Goal: Task Accomplishment & Management: Use online tool/utility

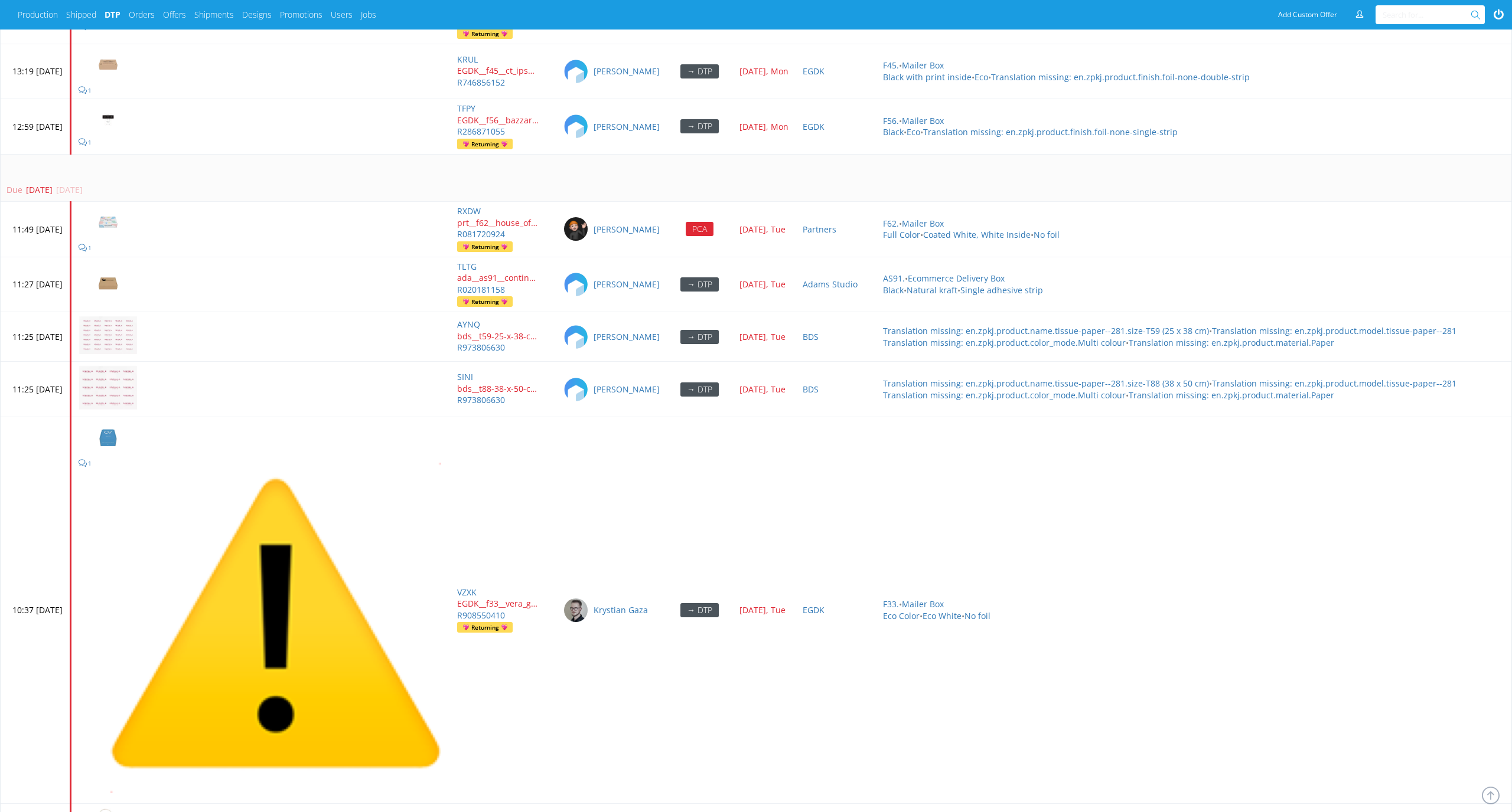
scroll to position [5380, 0]
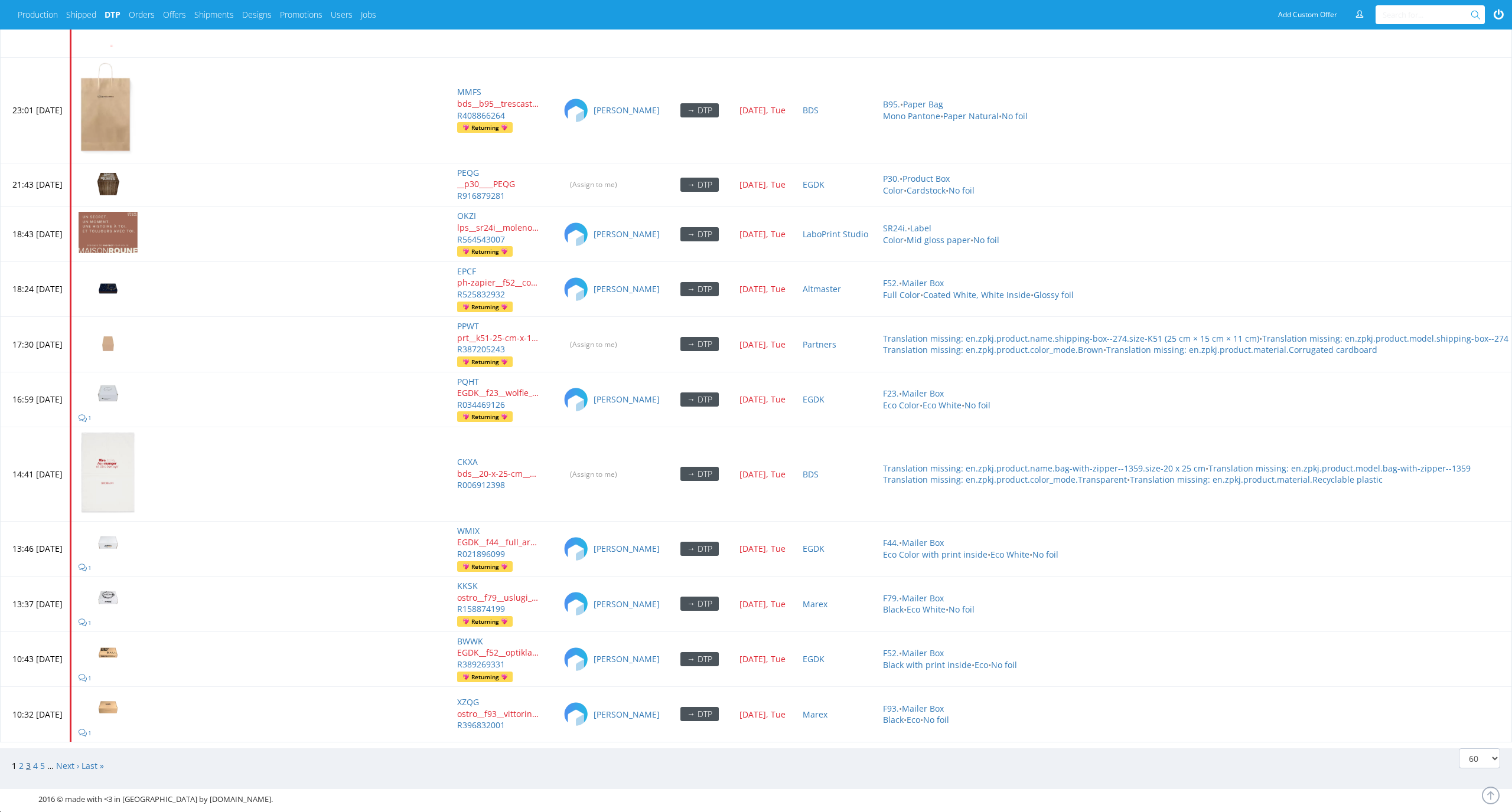
click at [27, 761] on link "3" at bounding box center [28, 766] width 5 height 11
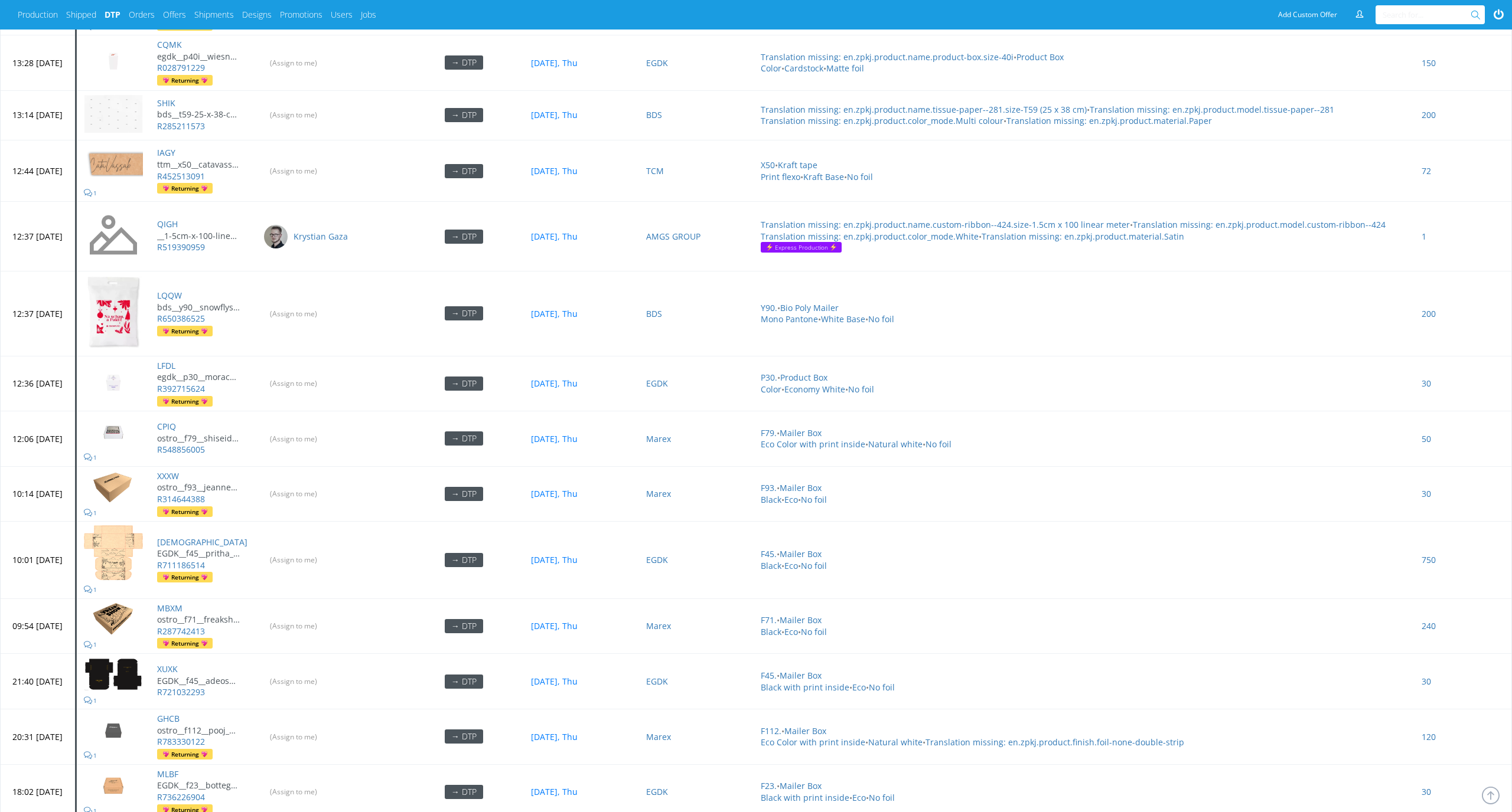
scroll to position [3782, 0]
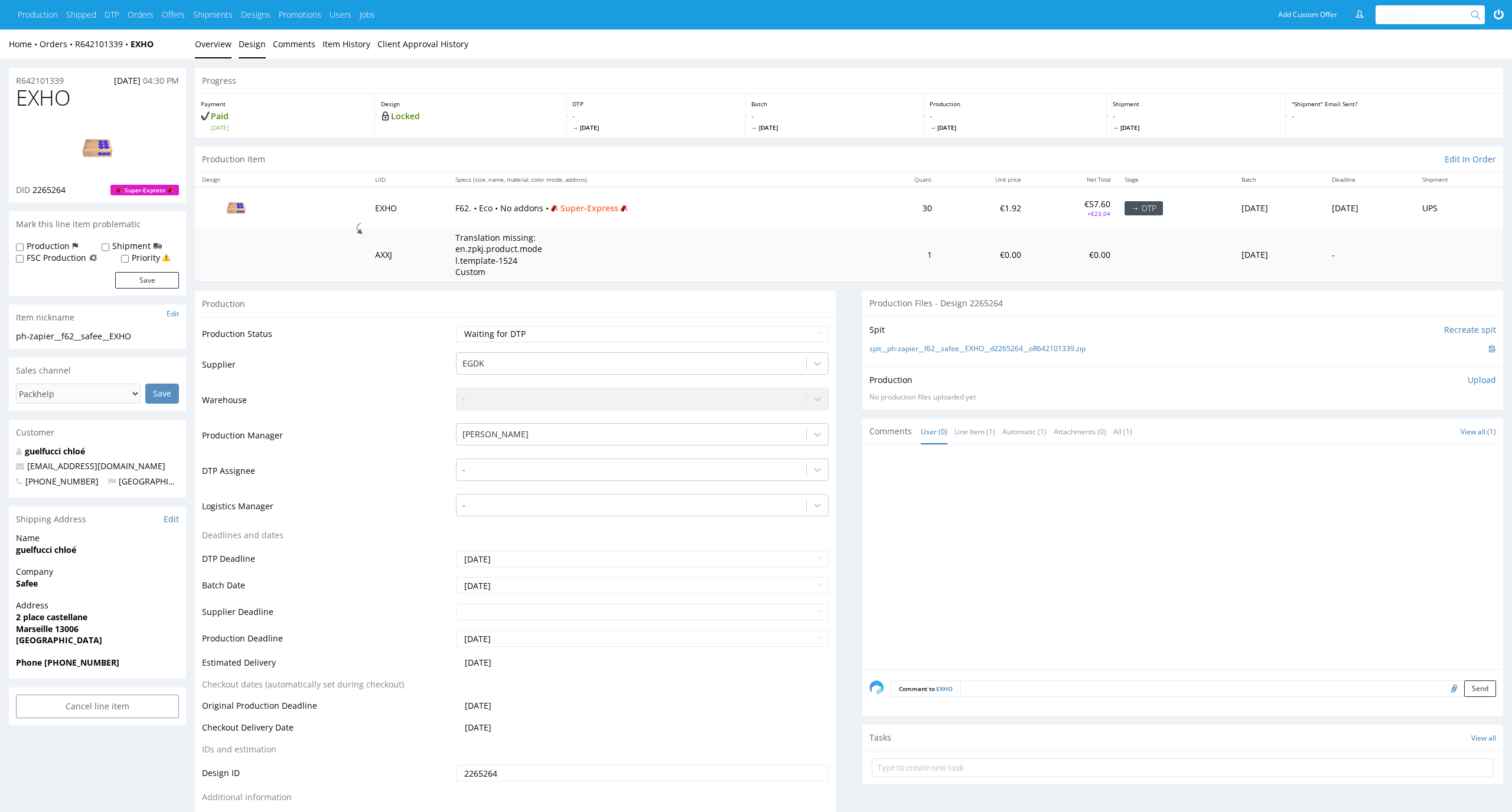
click at [253, 35] on link "Design" at bounding box center [252, 43] width 27 height 29
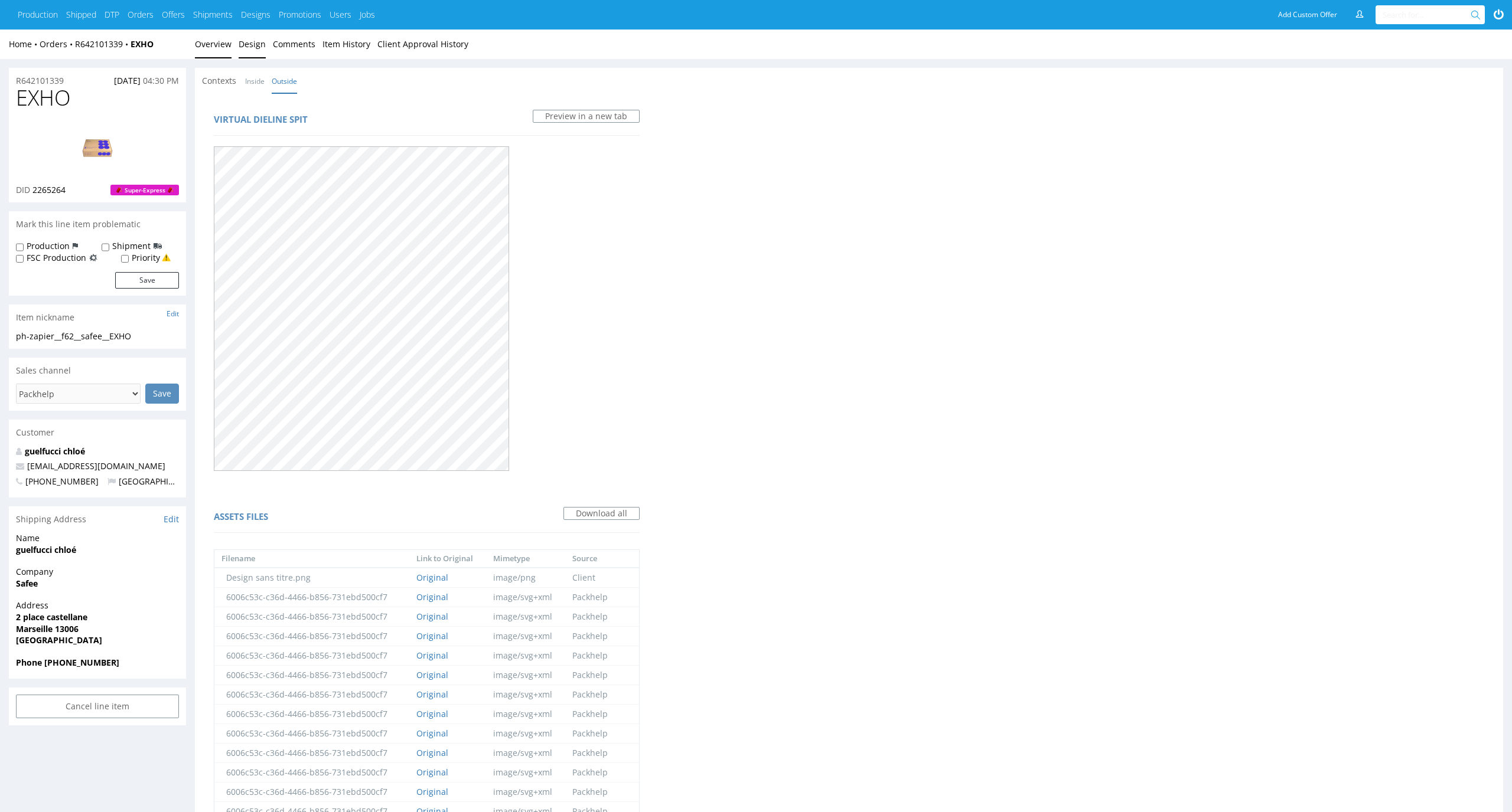
click at [216, 55] on link "Overview" at bounding box center [213, 43] width 37 height 29
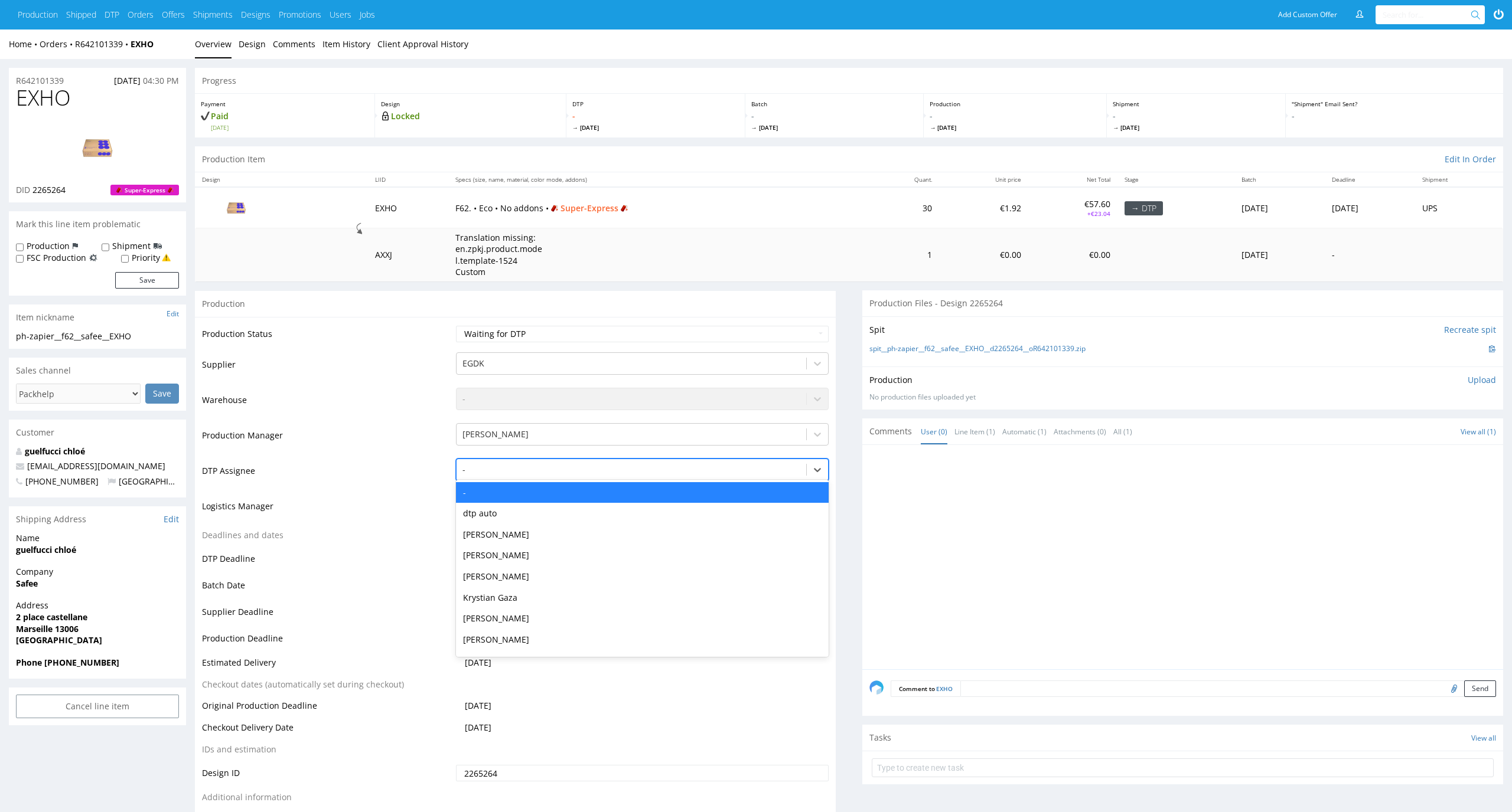
click at [532, 470] on div at bounding box center [631, 469] width 339 height 14
type input "el"
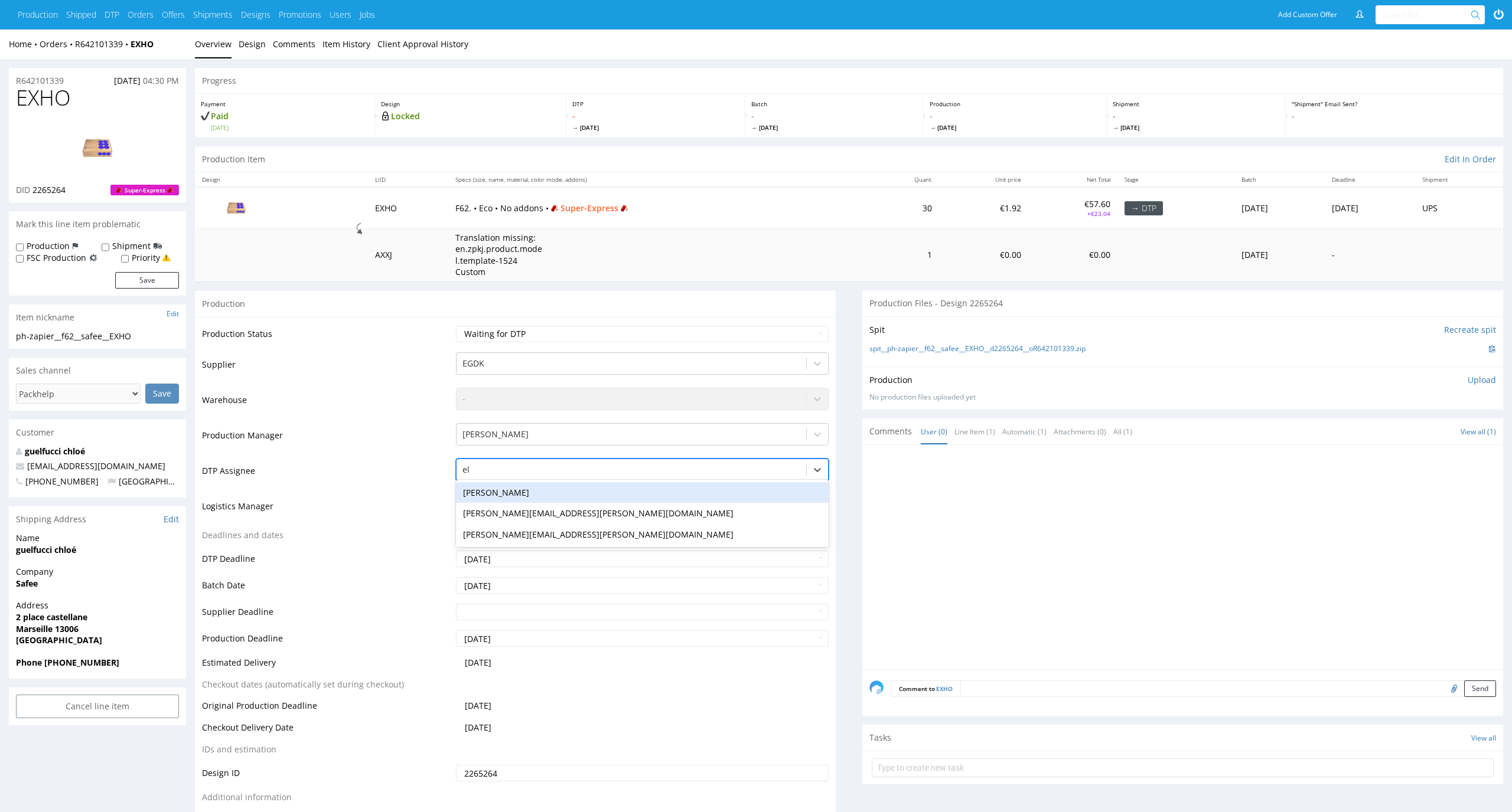
click at [523, 487] on div "[PERSON_NAME]" at bounding box center [642, 493] width 373 height 21
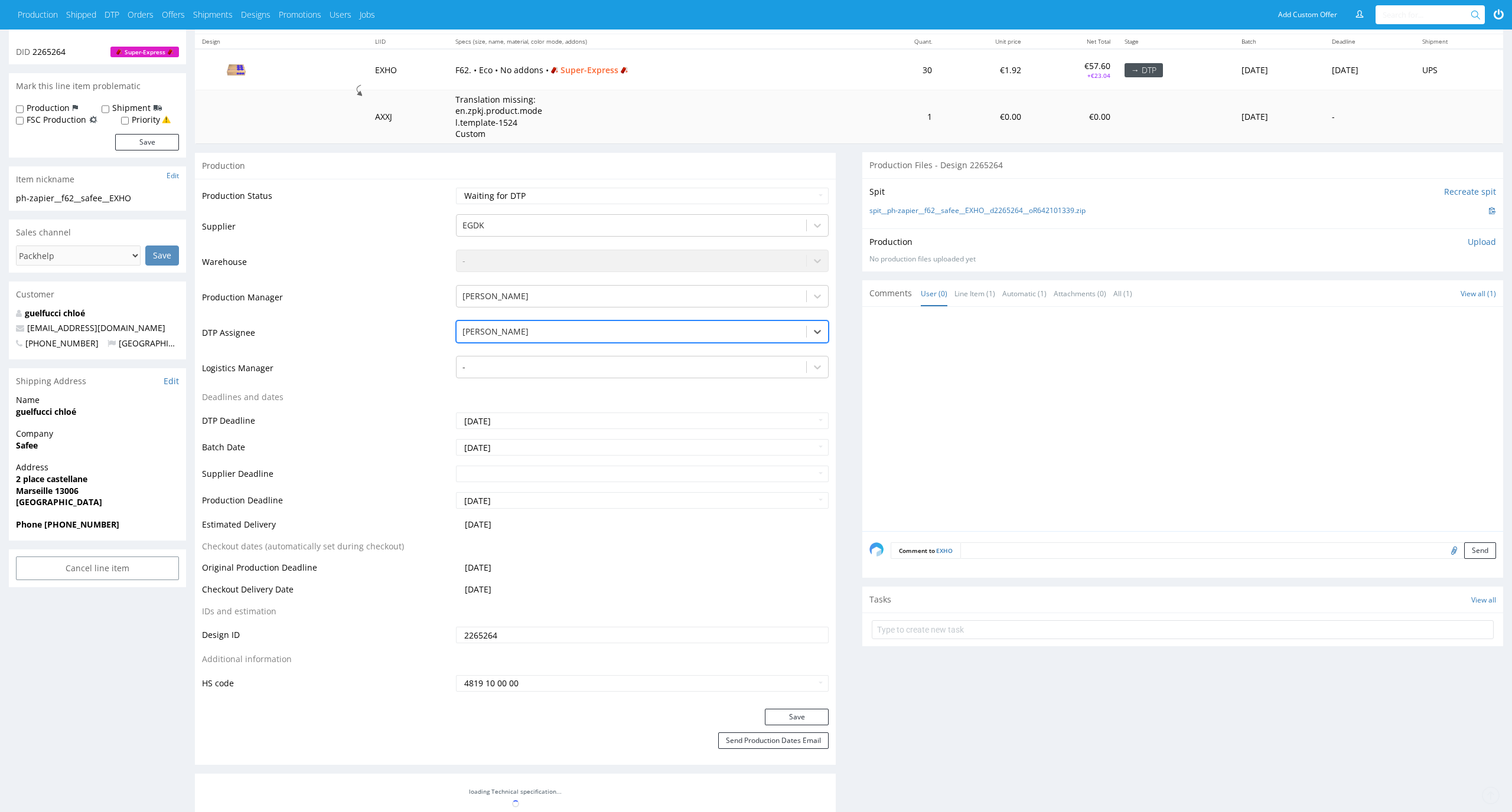
scroll to position [182, 0]
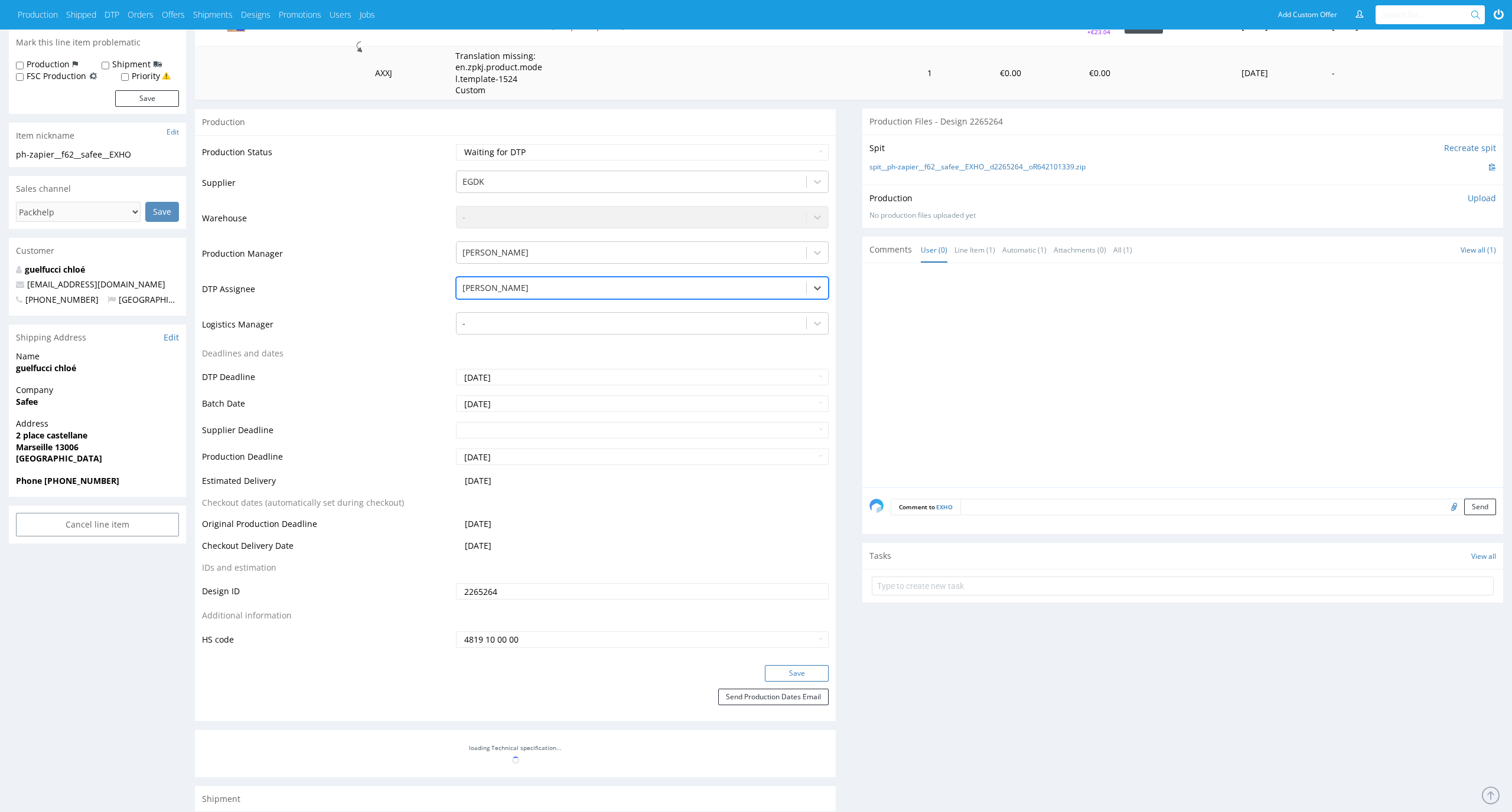
click at [800, 676] on button "Save" at bounding box center [796, 673] width 63 height 17
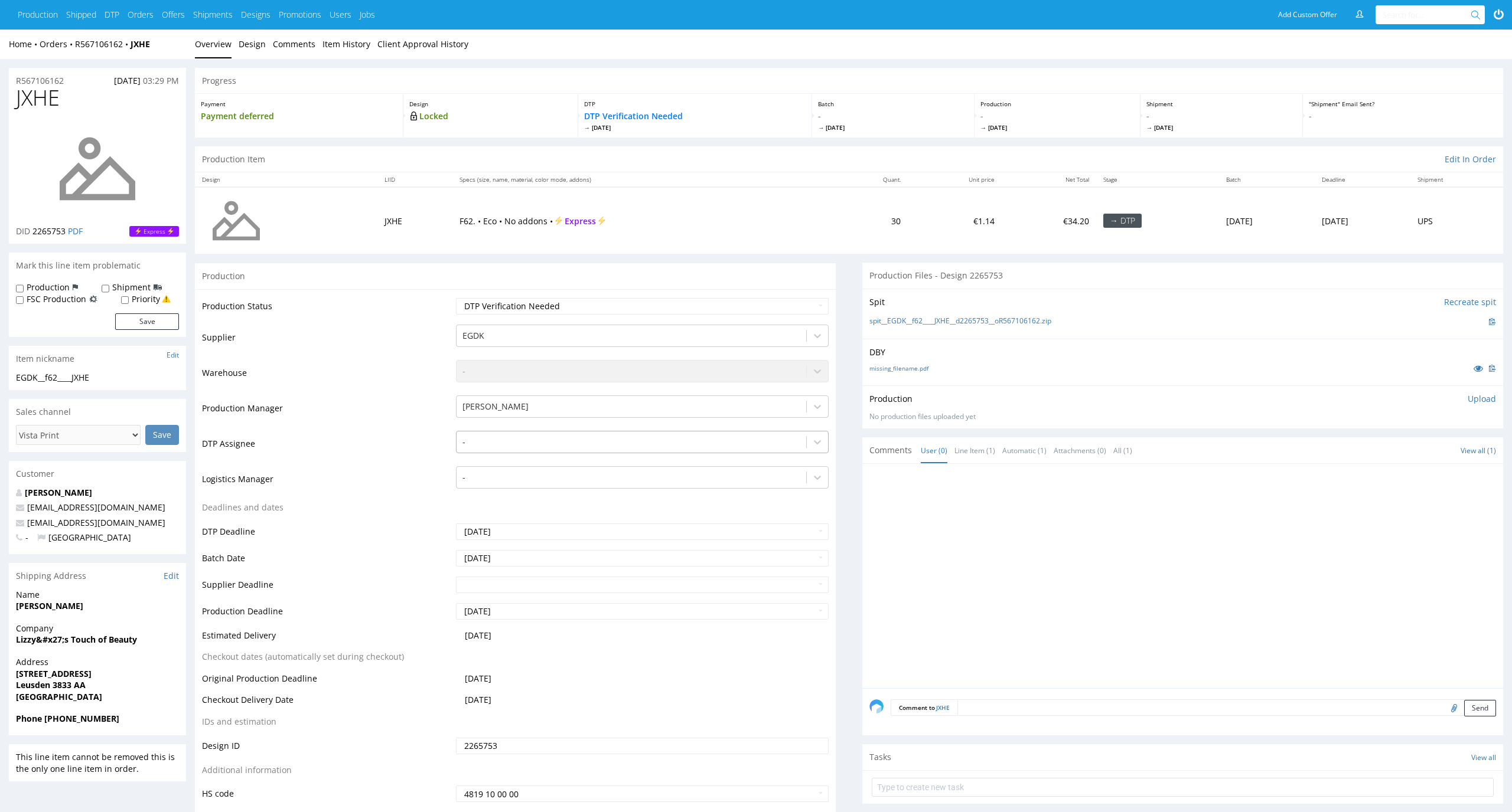
click at [545, 443] on div at bounding box center [631, 441] width 339 height 14
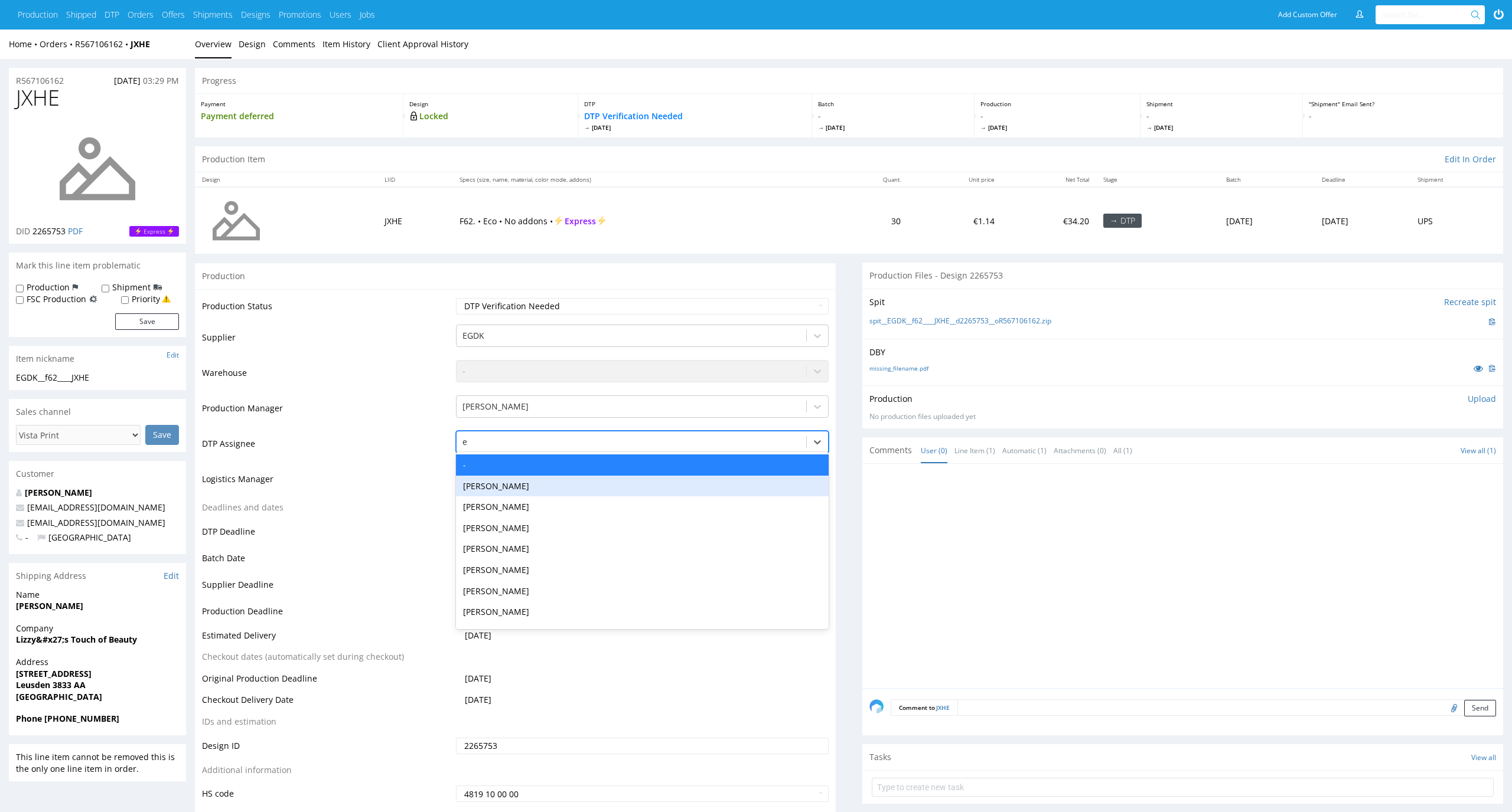
type input "el"
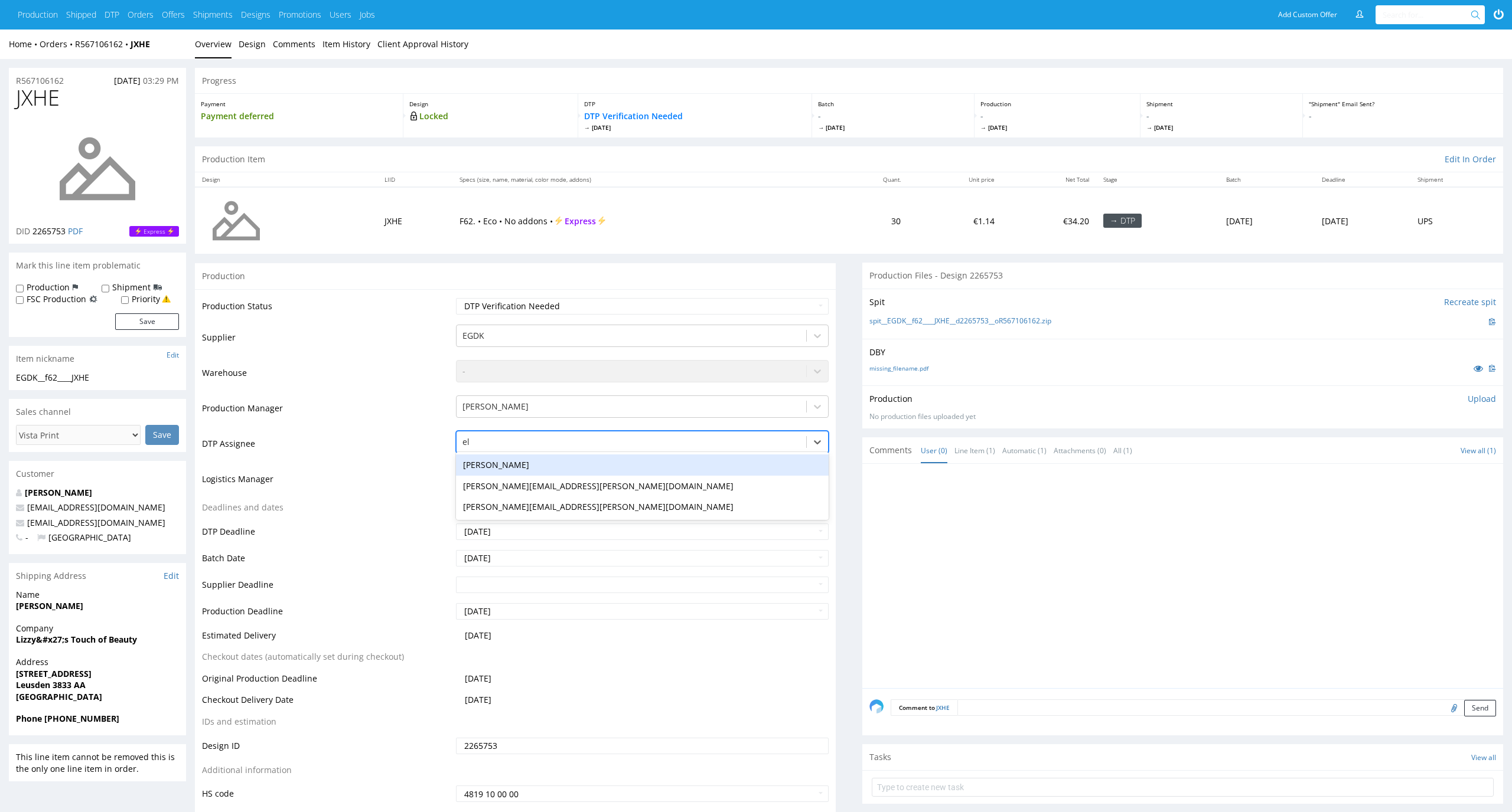
click at [479, 463] on div "[PERSON_NAME]" at bounding box center [642, 465] width 373 height 21
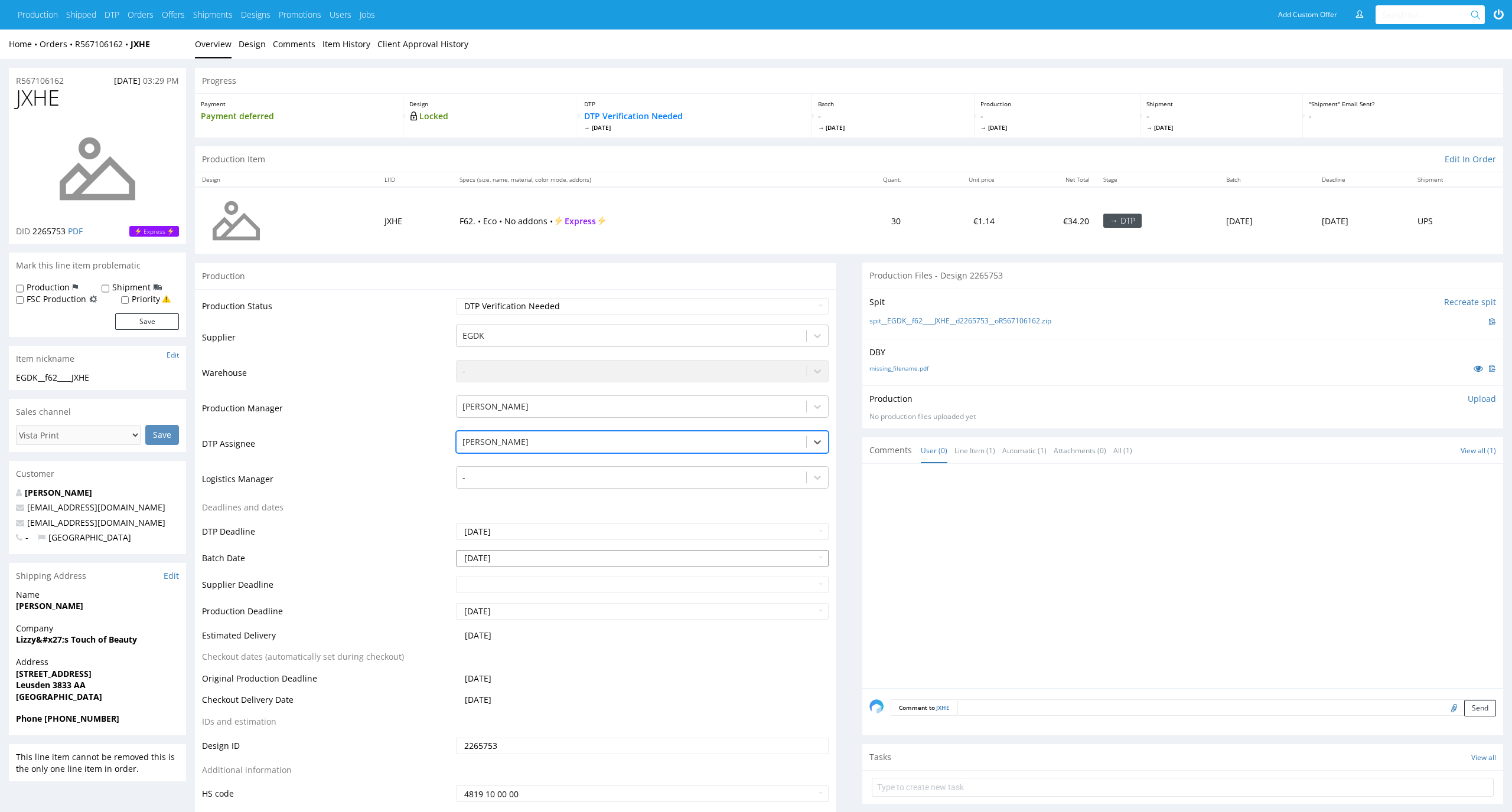
scroll to position [214, 0]
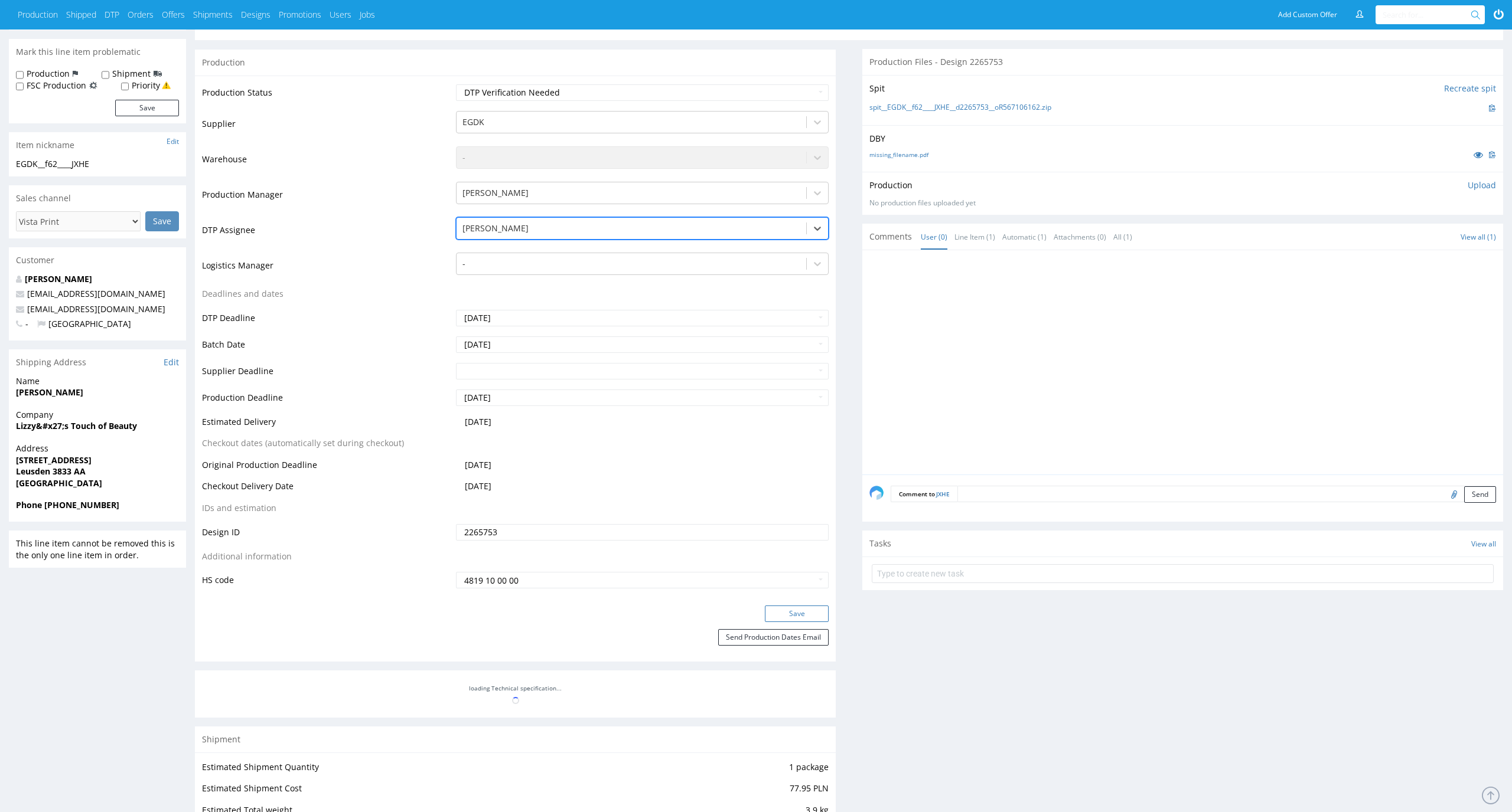
click at [782, 609] on button "Save" at bounding box center [796, 614] width 63 height 17
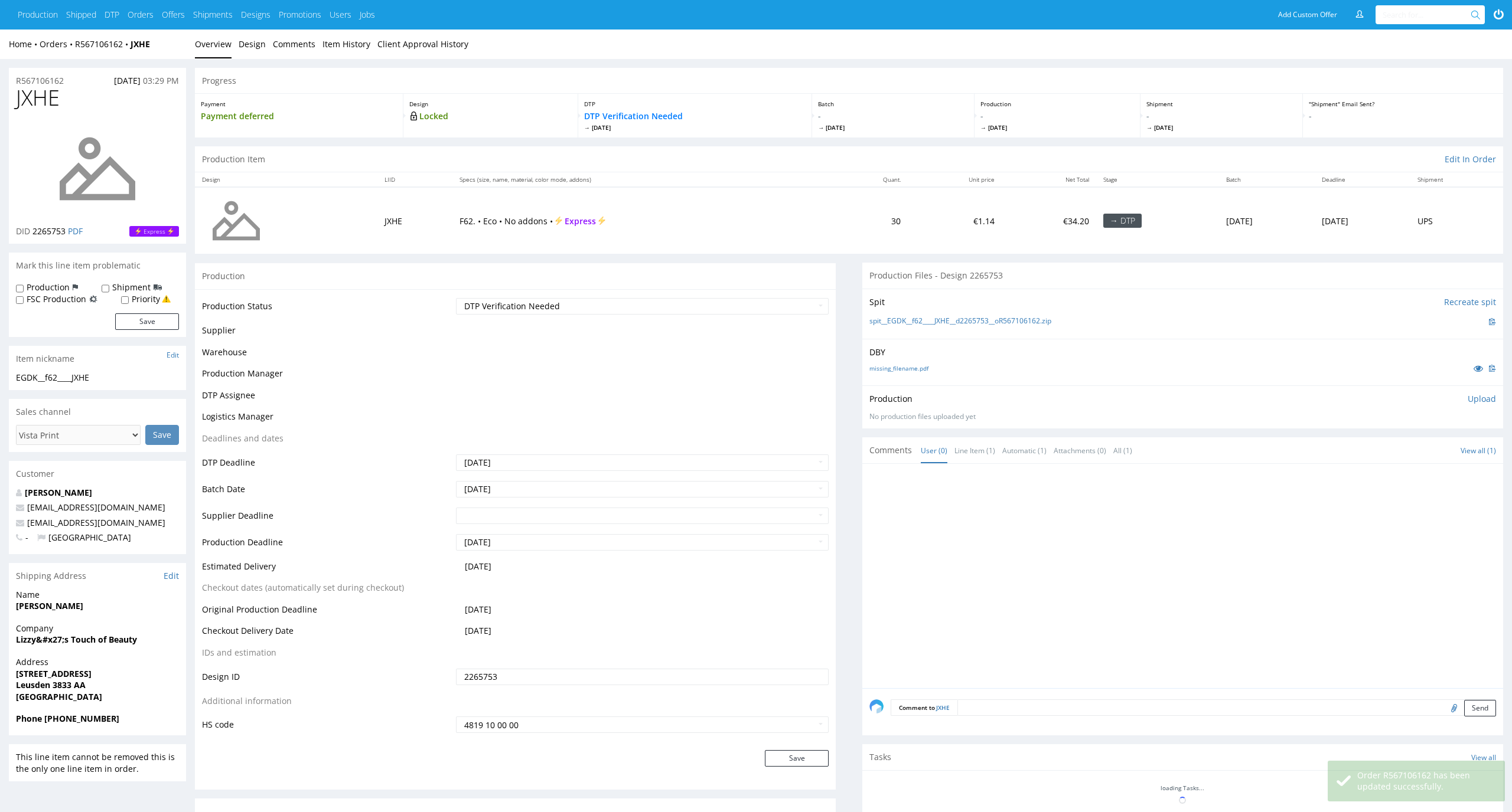
scroll to position [214, 0]
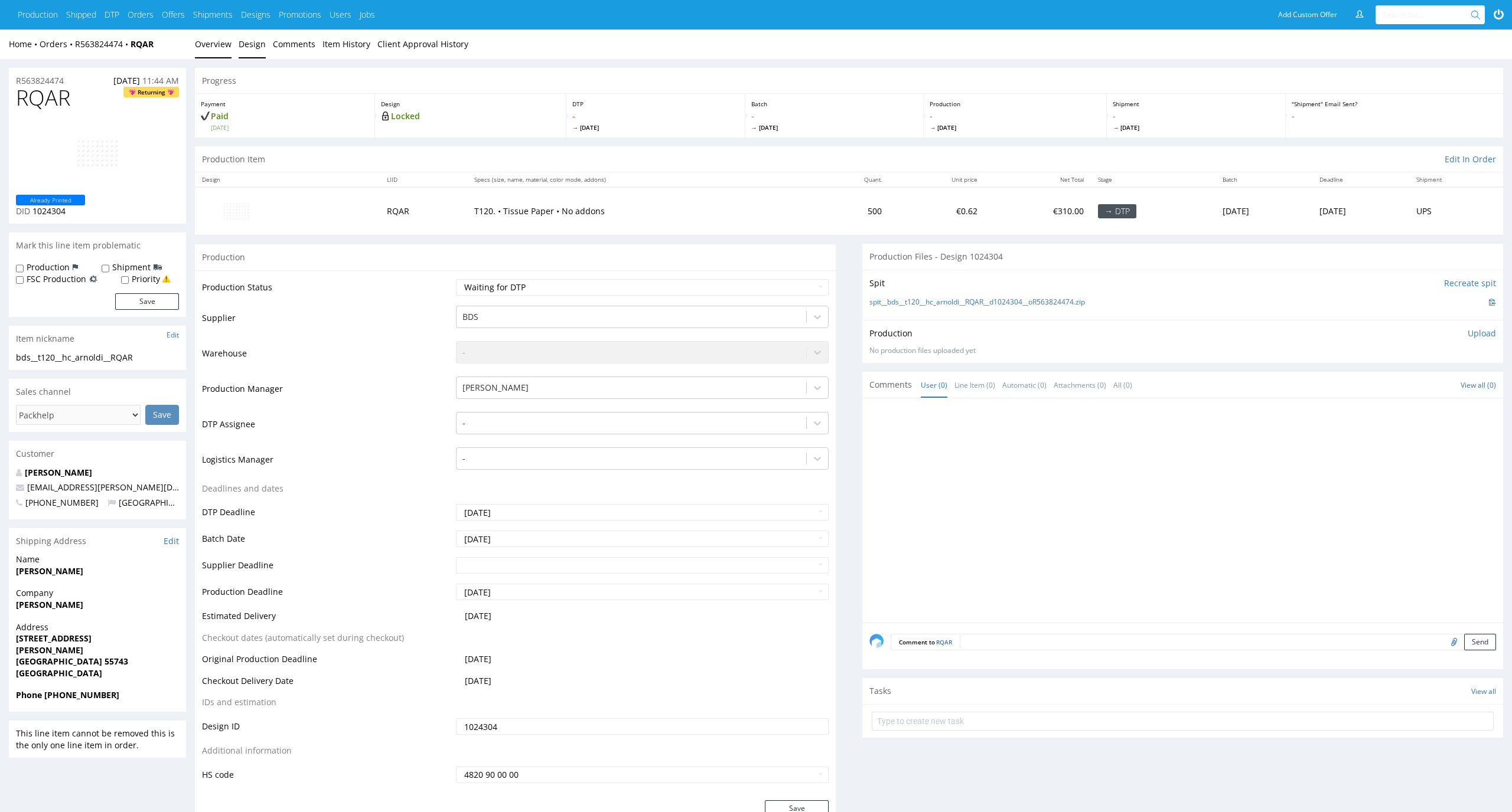
click at [239, 49] on link "Design" at bounding box center [252, 43] width 27 height 29
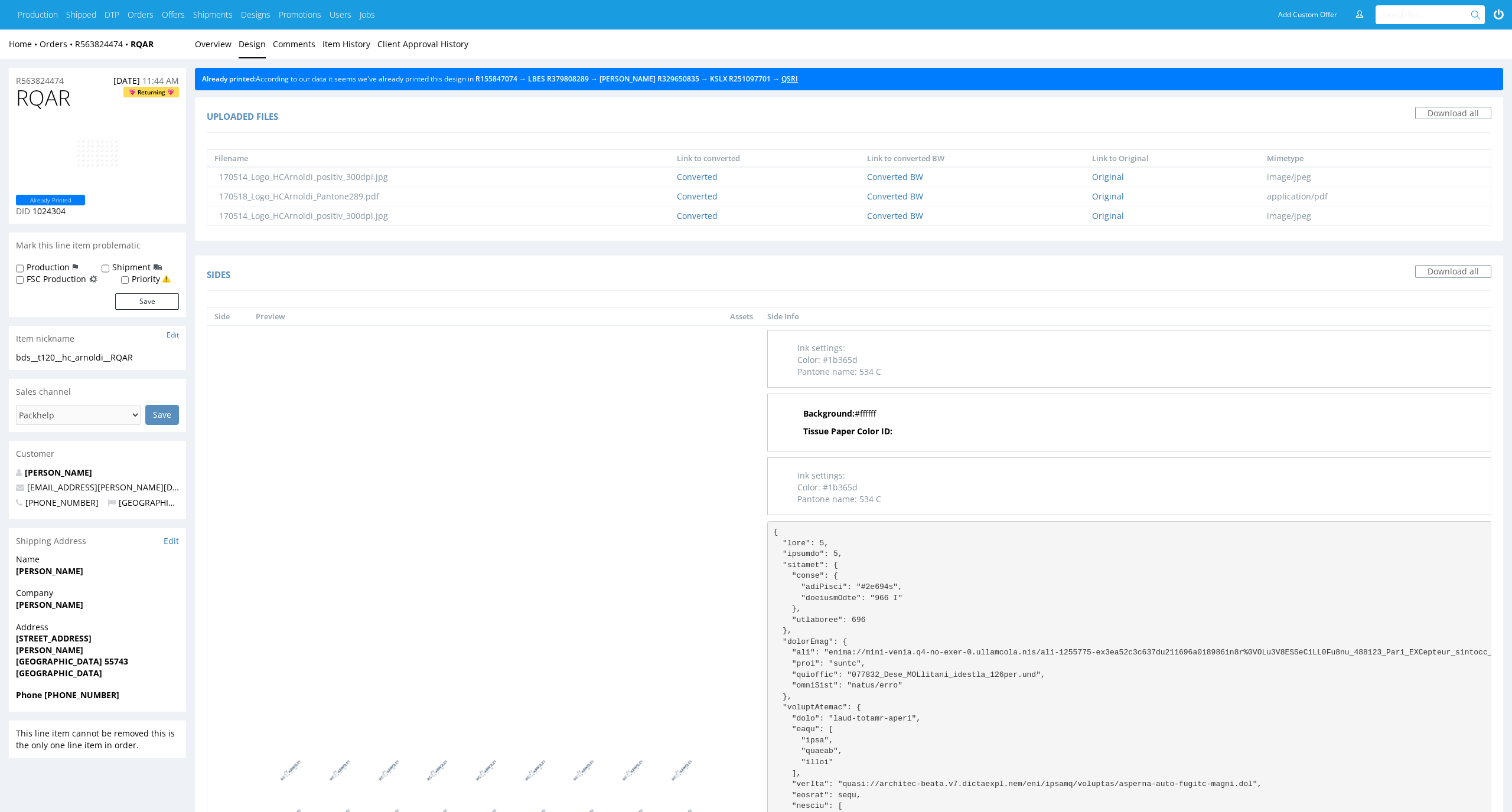
click at [781, 83] on link "QSRI" at bounding box center [789, 78] width 17 height 10
click at [204, 38] on link "Overview" at bounding box center [213, 43] width 37 height 29
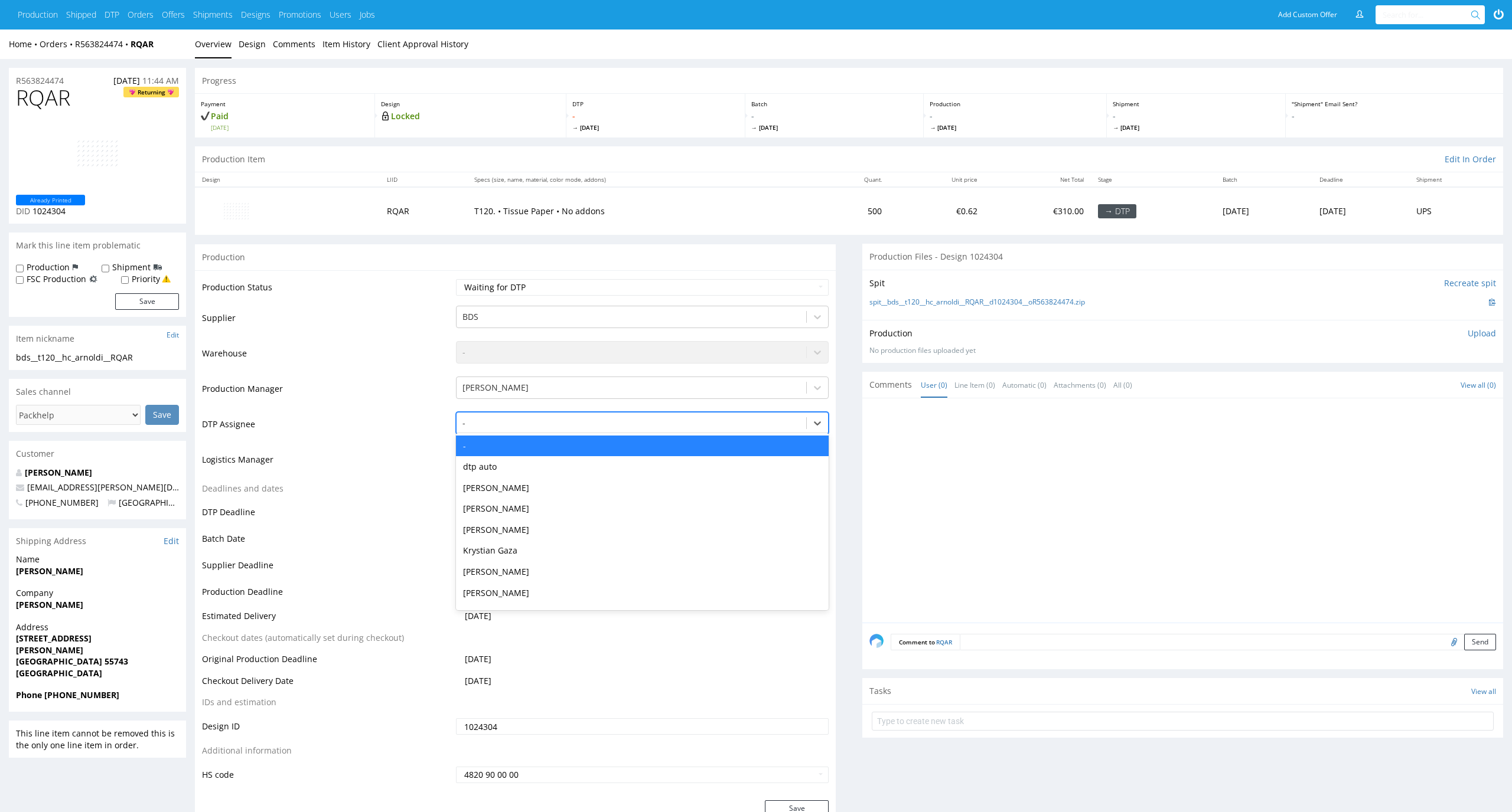
click at [601, 427] on div at bounding box center [631, 423] width 339 height 14
type input "el"
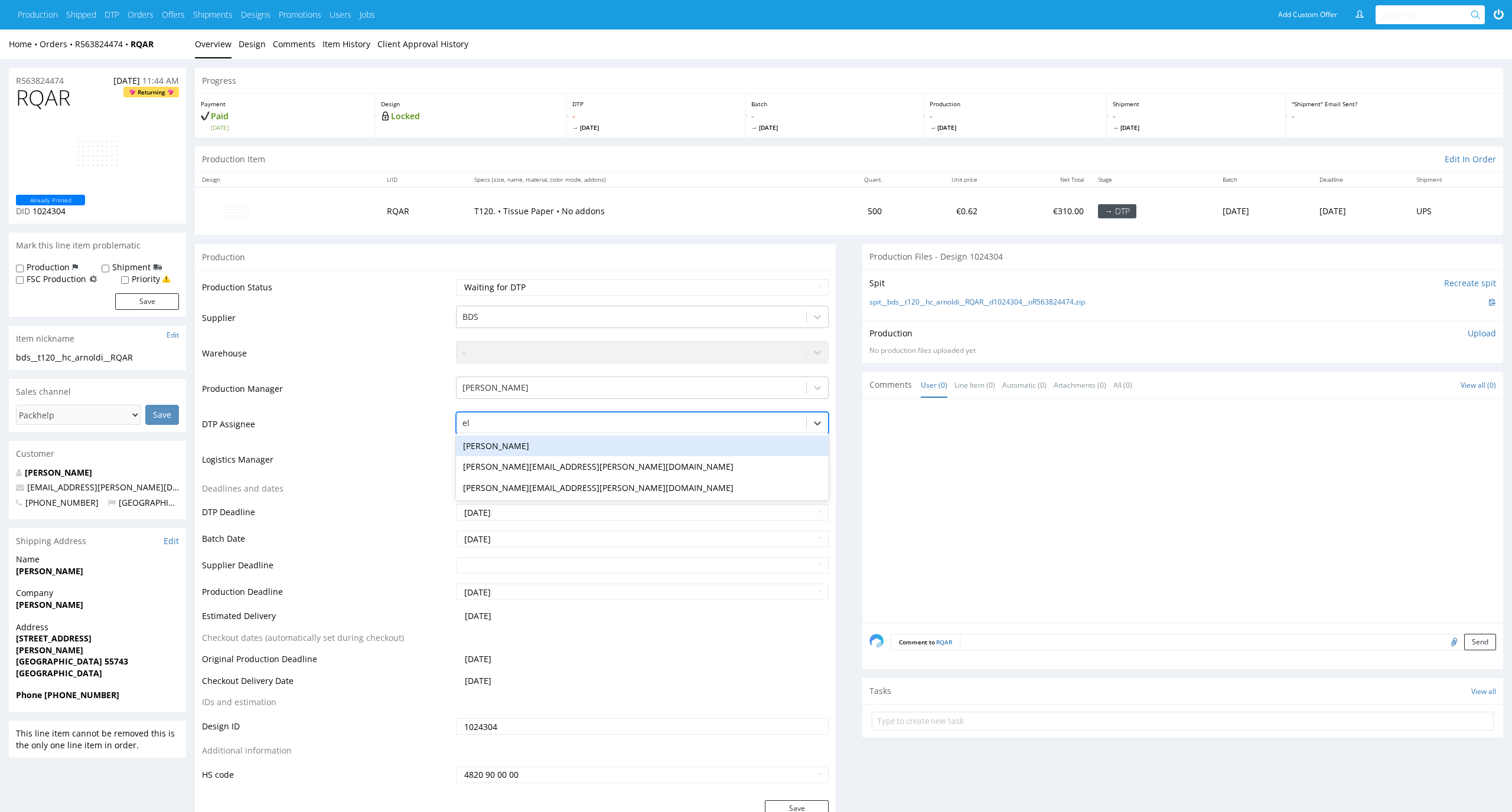
click at [599, 448] on div "[PERSON_NAME]" at bounding box center [642, 446] width 373 height 21
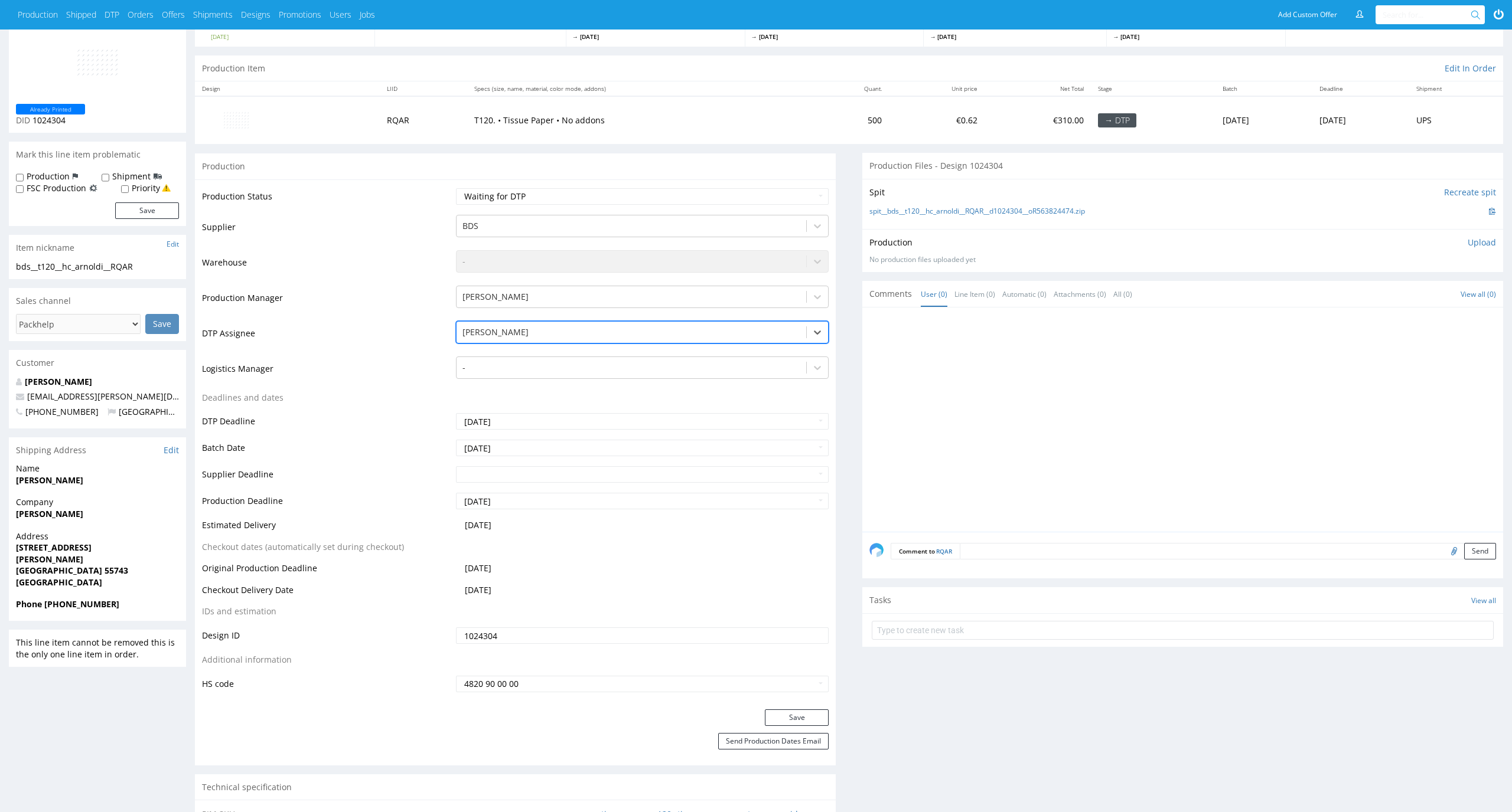
scroll to position [104, 0]
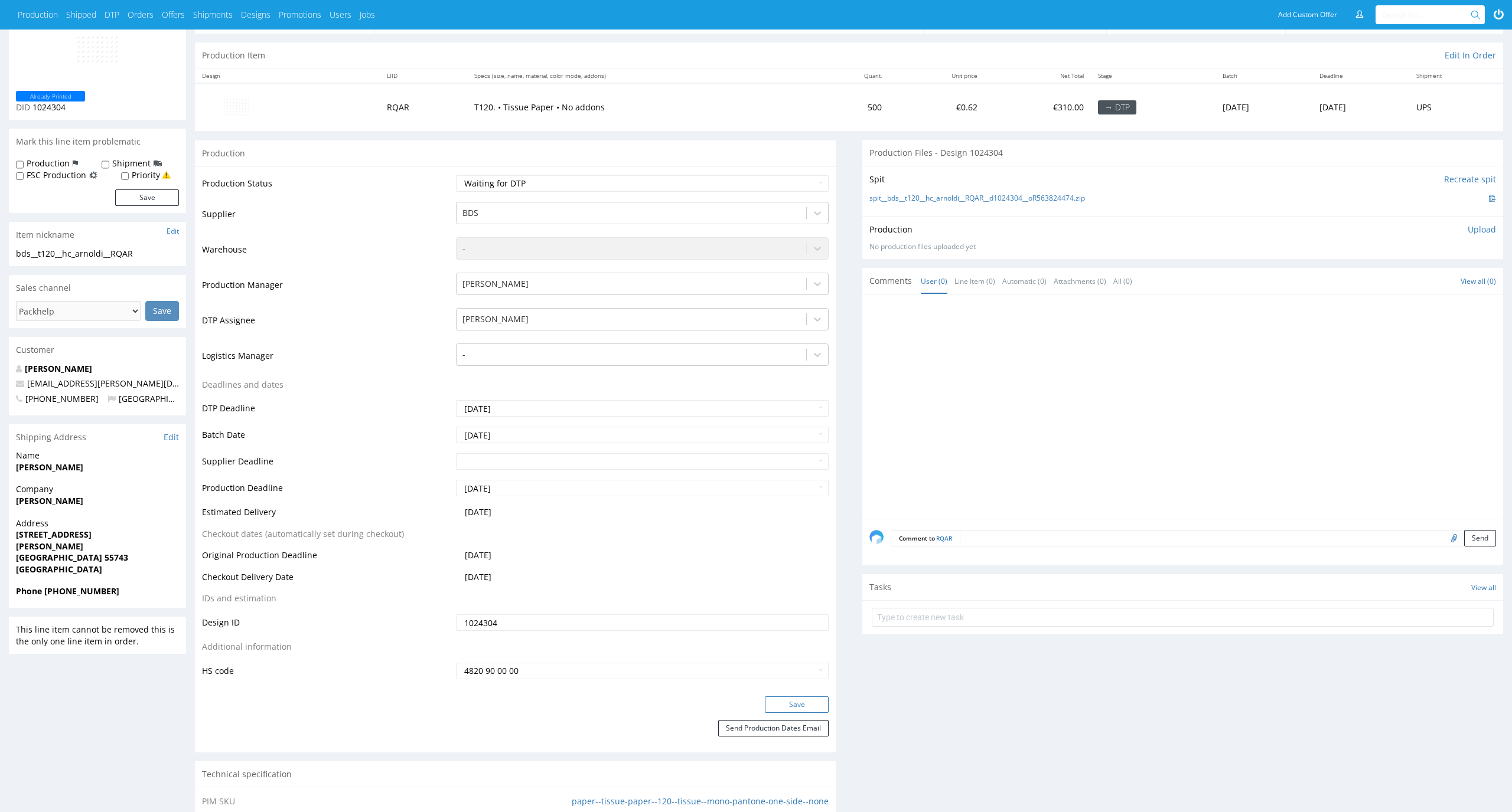
click at [811, 709] on button "Save" at bounding box center [796, 704] width 63 height 17
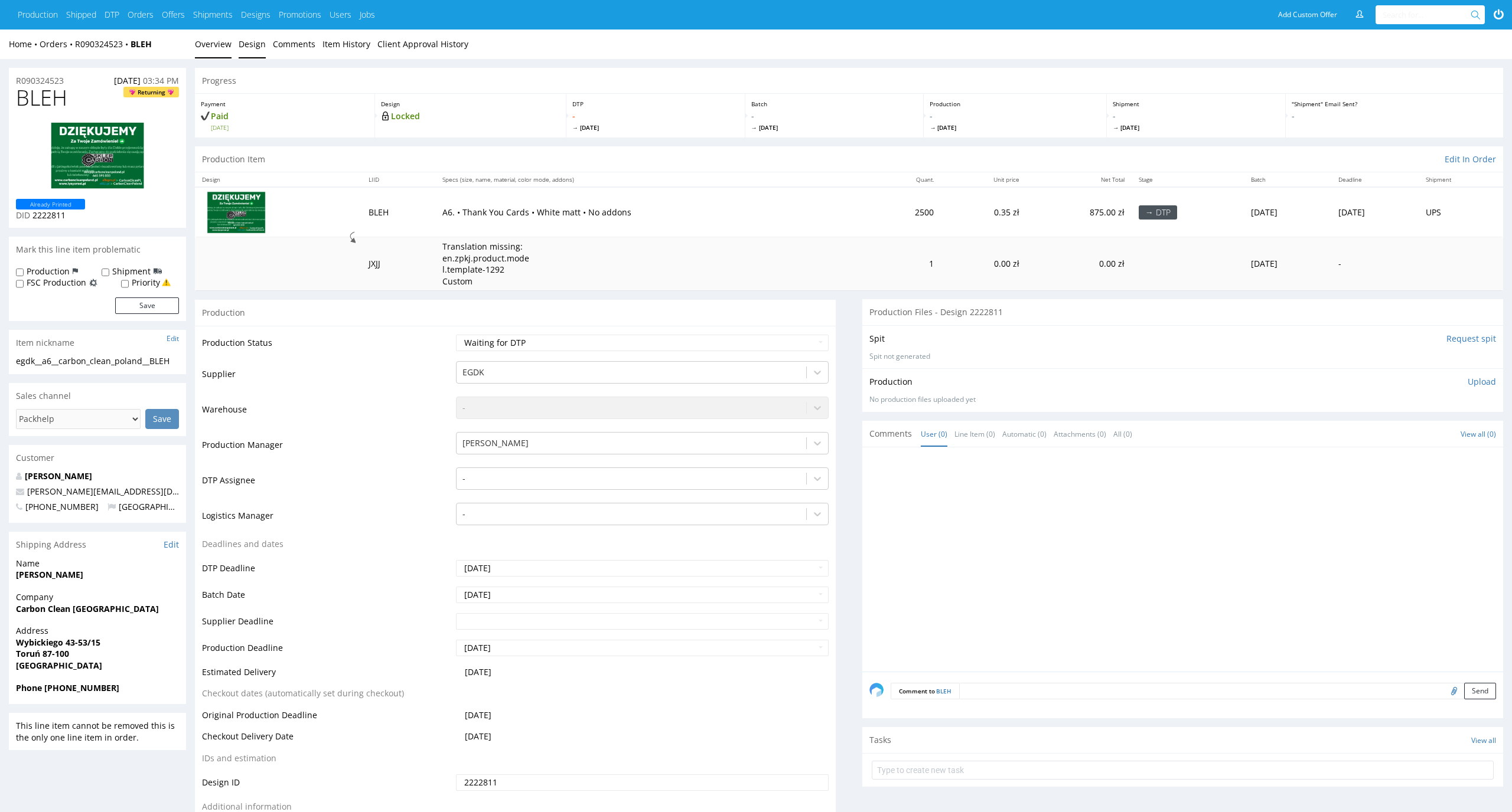
click at [244, 41] on link "Design" at bounding box center [252, 43] width 27 height 29
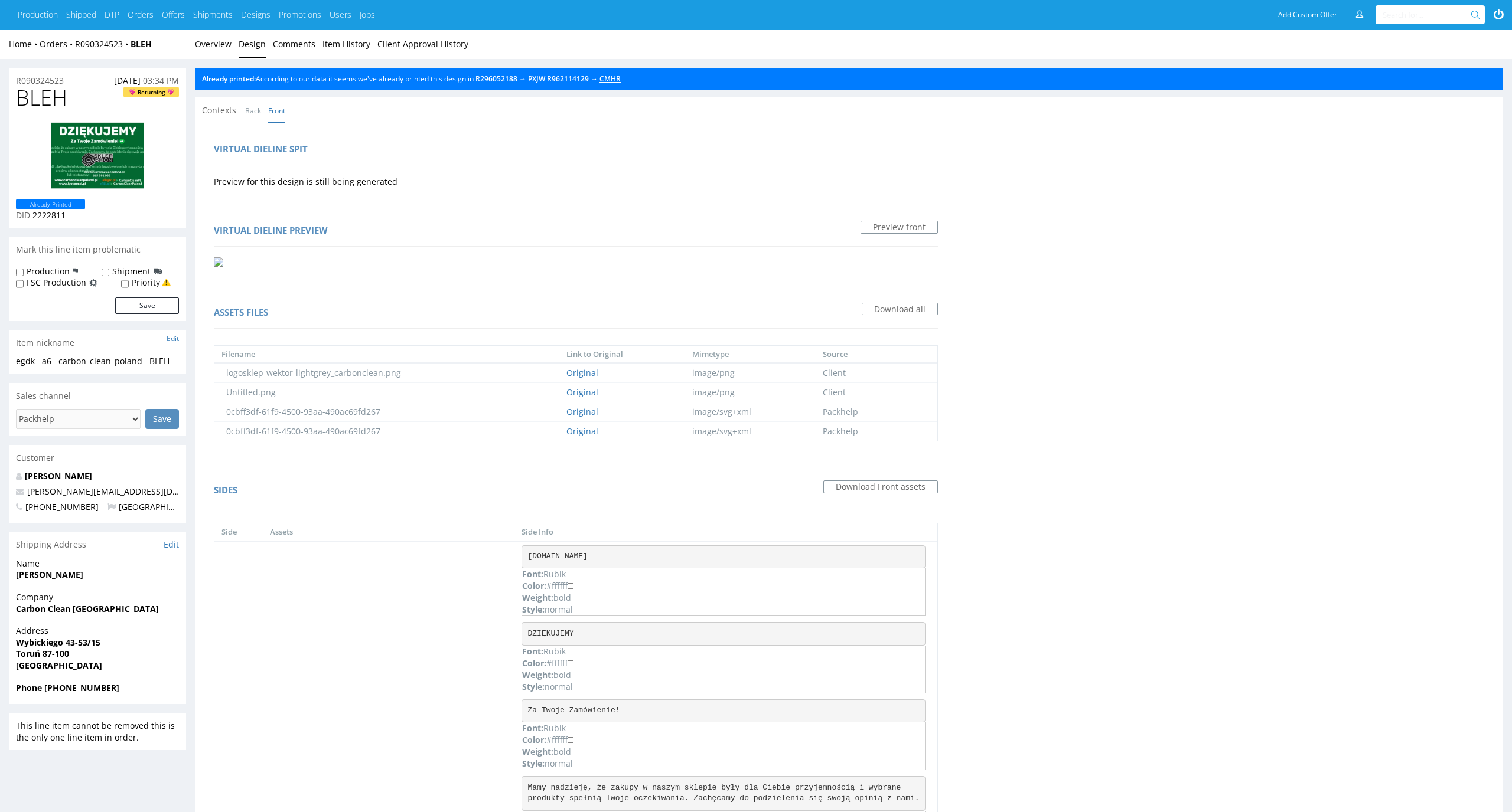
click at [621, 81] on link "CMHR" at bounding box center [610, 78] width 21 height 10
click at [213, 38] on link "Overview" at bounding box center [213, 43] width 37 height 29
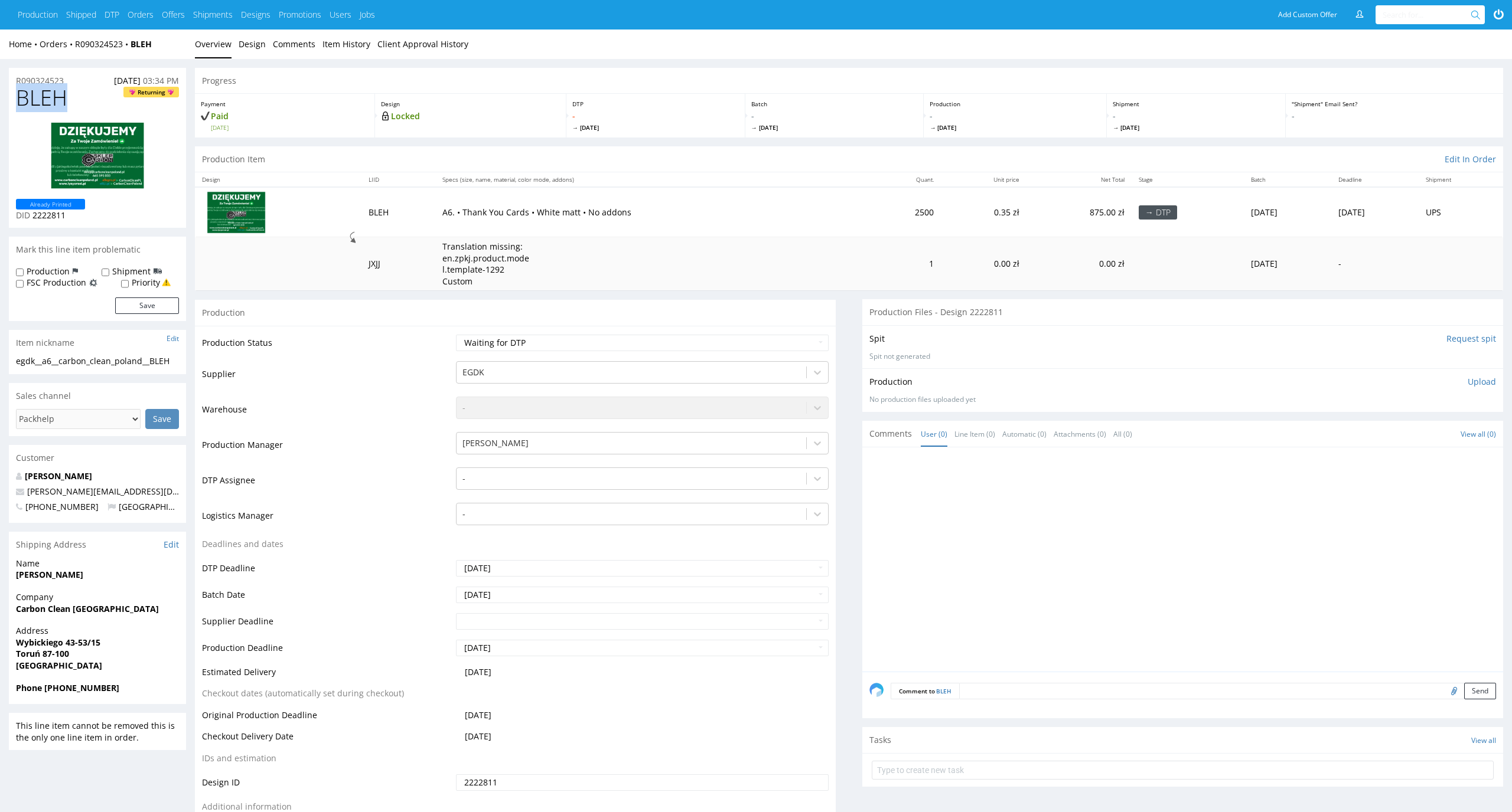
drag, startPoint x: 65, startPoint y: 102, endPoint x: 0, endPoint y: 100, distance: 65.0
copy span "BLEH"
drag, startPoint x: 81, startPoint y: 79, endPoint x: 19, endPoint y: 77, distance: 62.0
click at [19, 77] on div "R090324523 22.09.2025 03:34 PM" at bounding box center [97, 77] width 177 height 19
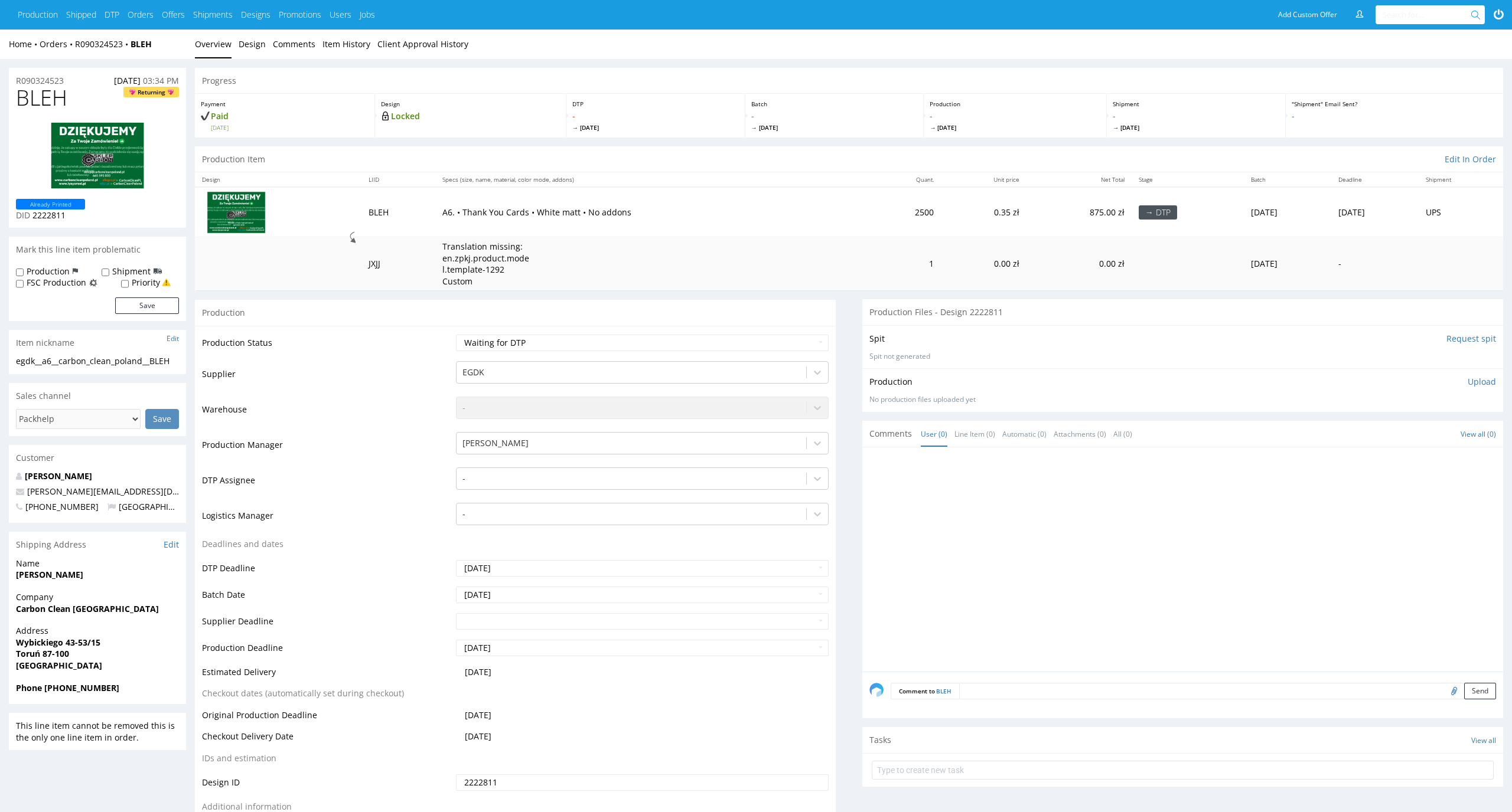
click at [114, 77] on span "[DATE]" at bounding box center [128, 80] width 27 height 11
drag, startPoint x: 86, startPoint y: 83, endPoint x: 7, endPoint y: 83, distance: 79.0
copy p "R090324523"
click at [1486, 369] on div "Production Upload No production files uploaded yet Description (optional) Add f…" at bounding box center [1183, 390] width 641 height 43
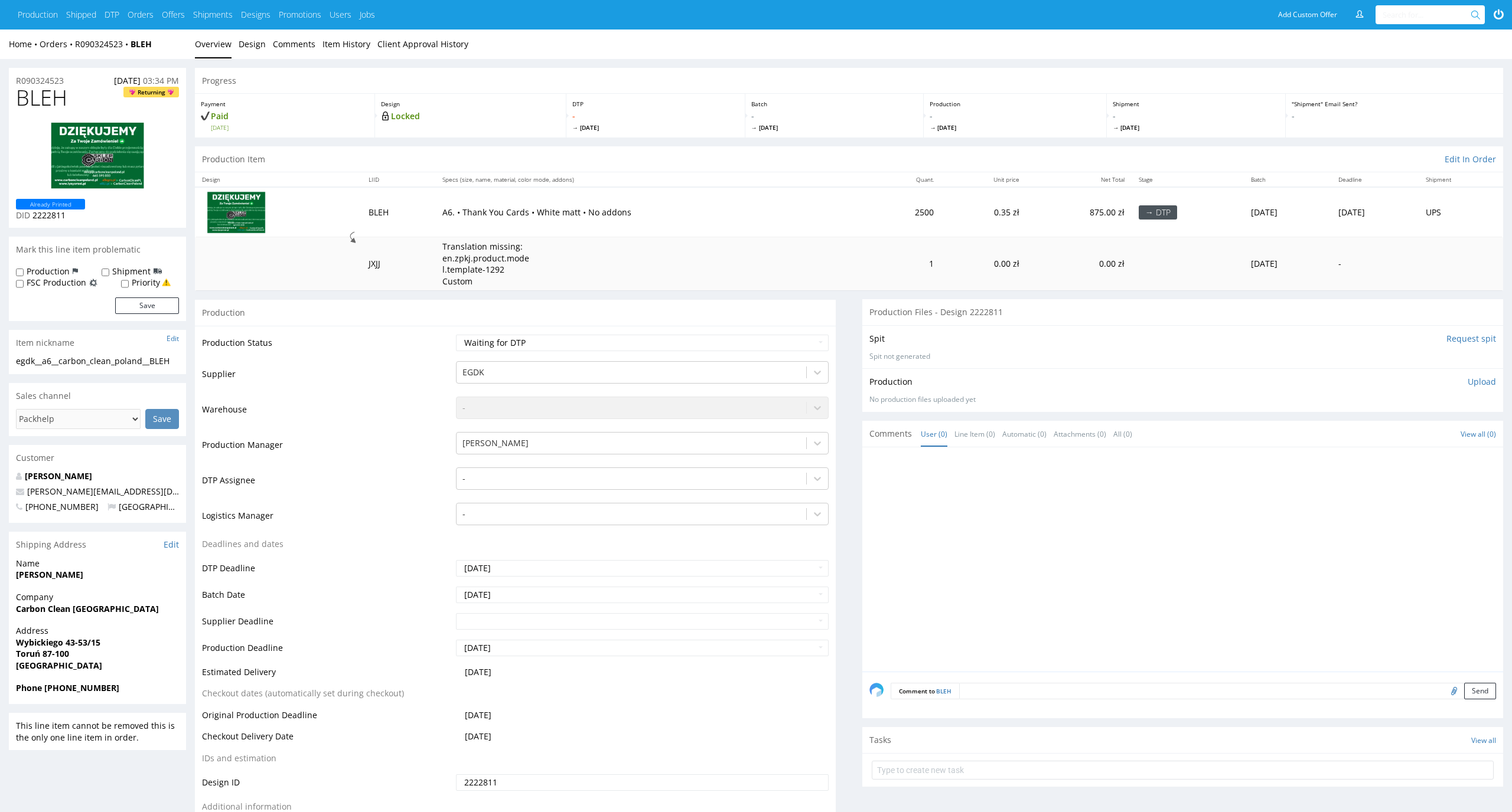
click at [1483, 382] on p "Upload" at bounding box center [1482, 382] width 28 height 12
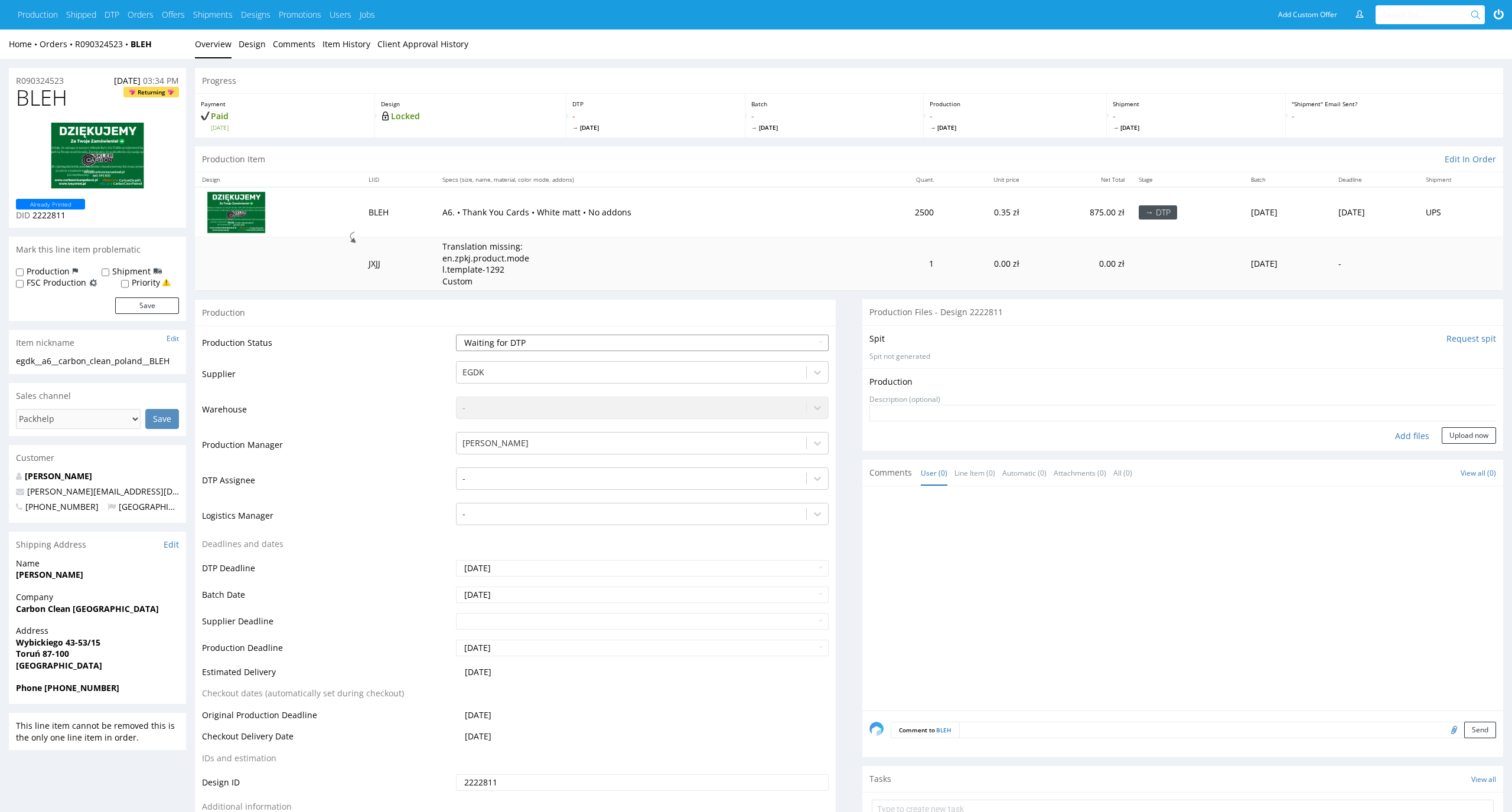
click at [778, 345] on select "Waiting for Artwork Waiting for Diecut Waiting for Mockup Waiting for DTP Waiti…" at bounding box center [642, 343] width 373 height 17
select select "dtp_in_process"
click at [456, 335] on select "Waiting for Artwork Waiting for Diecut Waiting for Mockup Waiting for DTP Waiti…" at bounding box center [642, 343] width 373 height 17
click at [775, 477] on div at bounding box center [631, 478] width 339 height 14
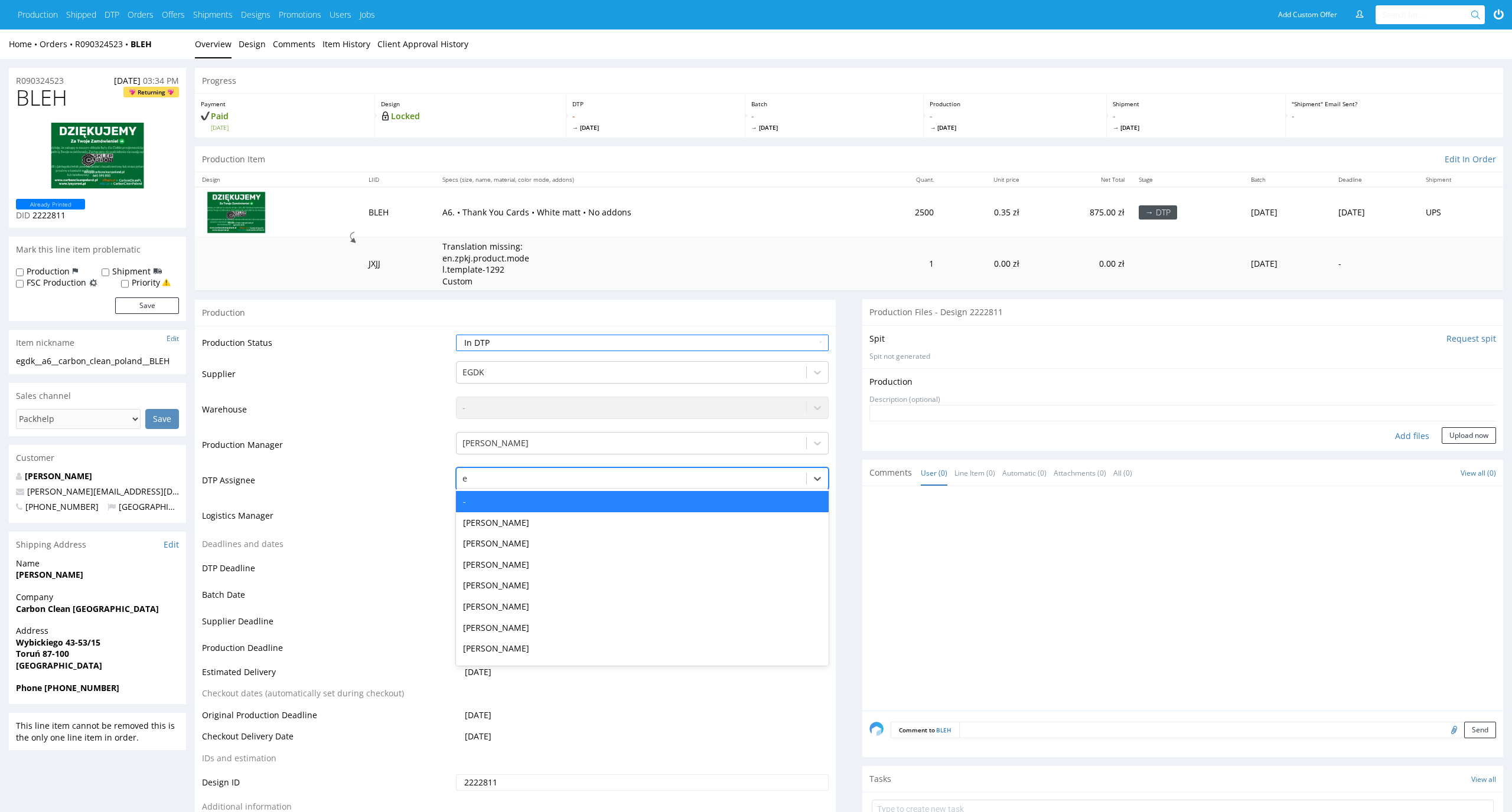
type input "el"
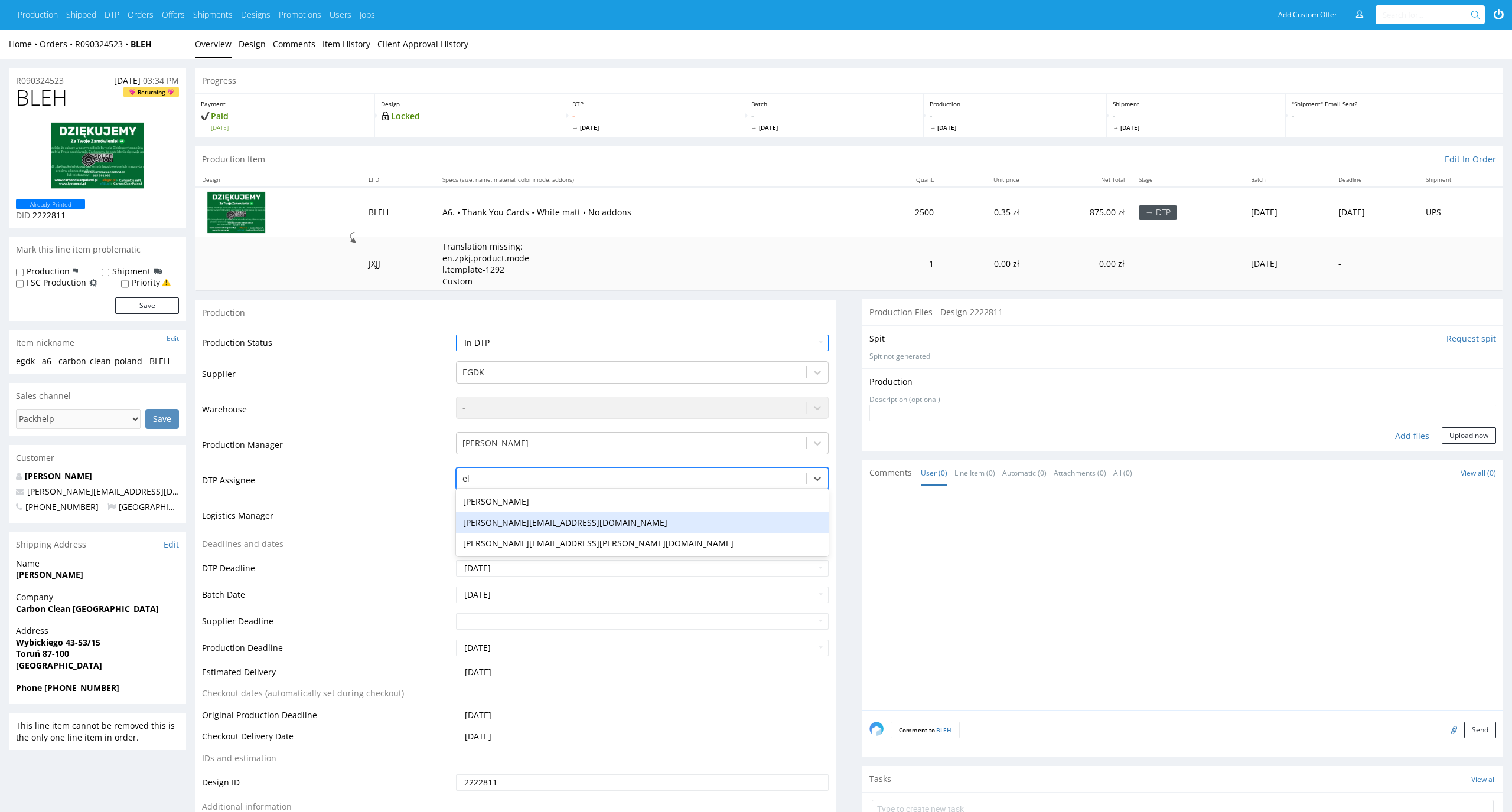
click at [741, 512] on div "Elżbieta Jelińska maciej.sikora@packhelp.com tomasz.kubiak@packhelp.com" at bounding box center [642, 523] width 373 height 68
click at [743, 501] on div "Elżbieta Jelińska" at bounding box center [642, 501] width 373 height 21
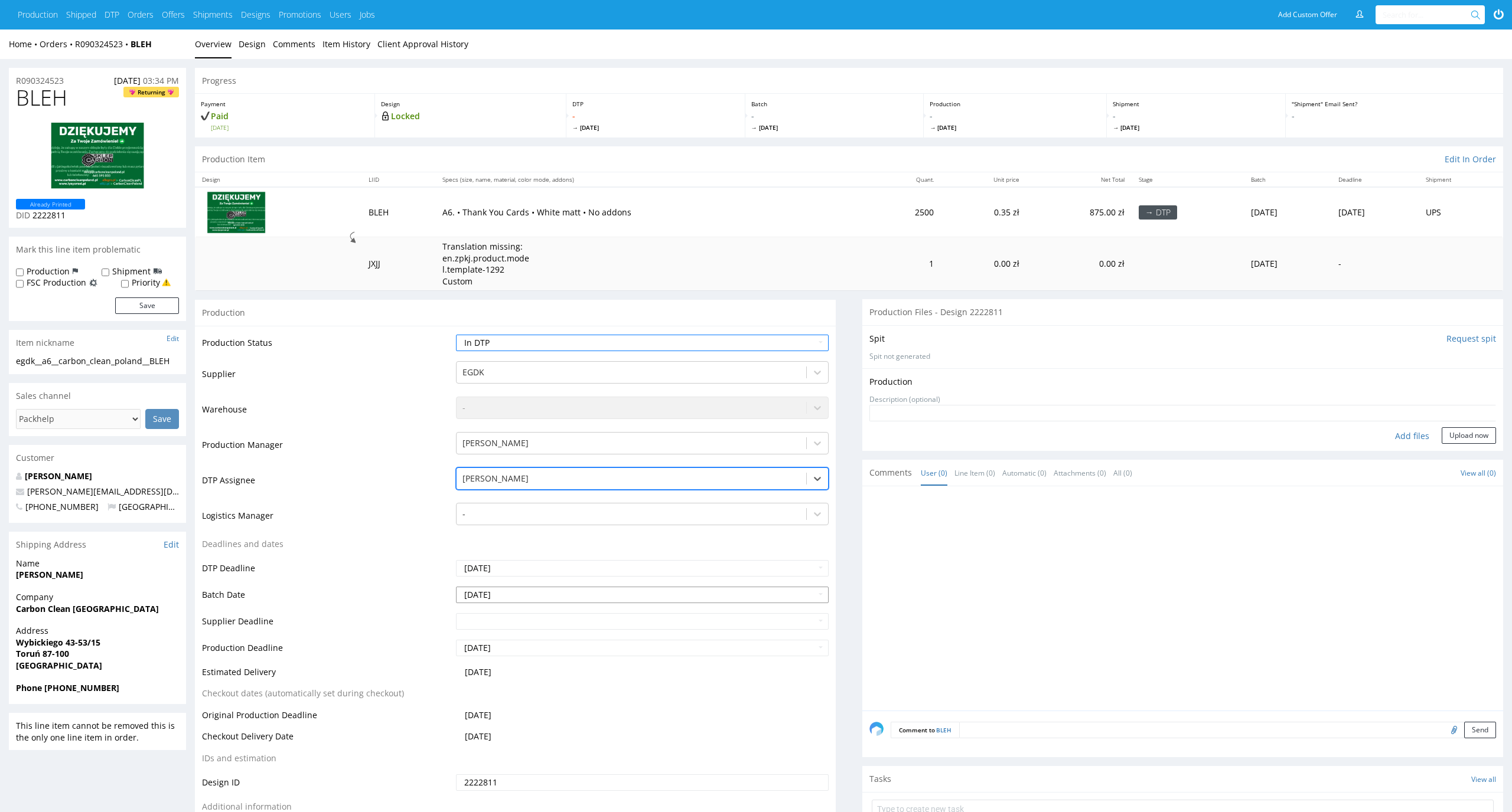
scroll to position [145, 0]
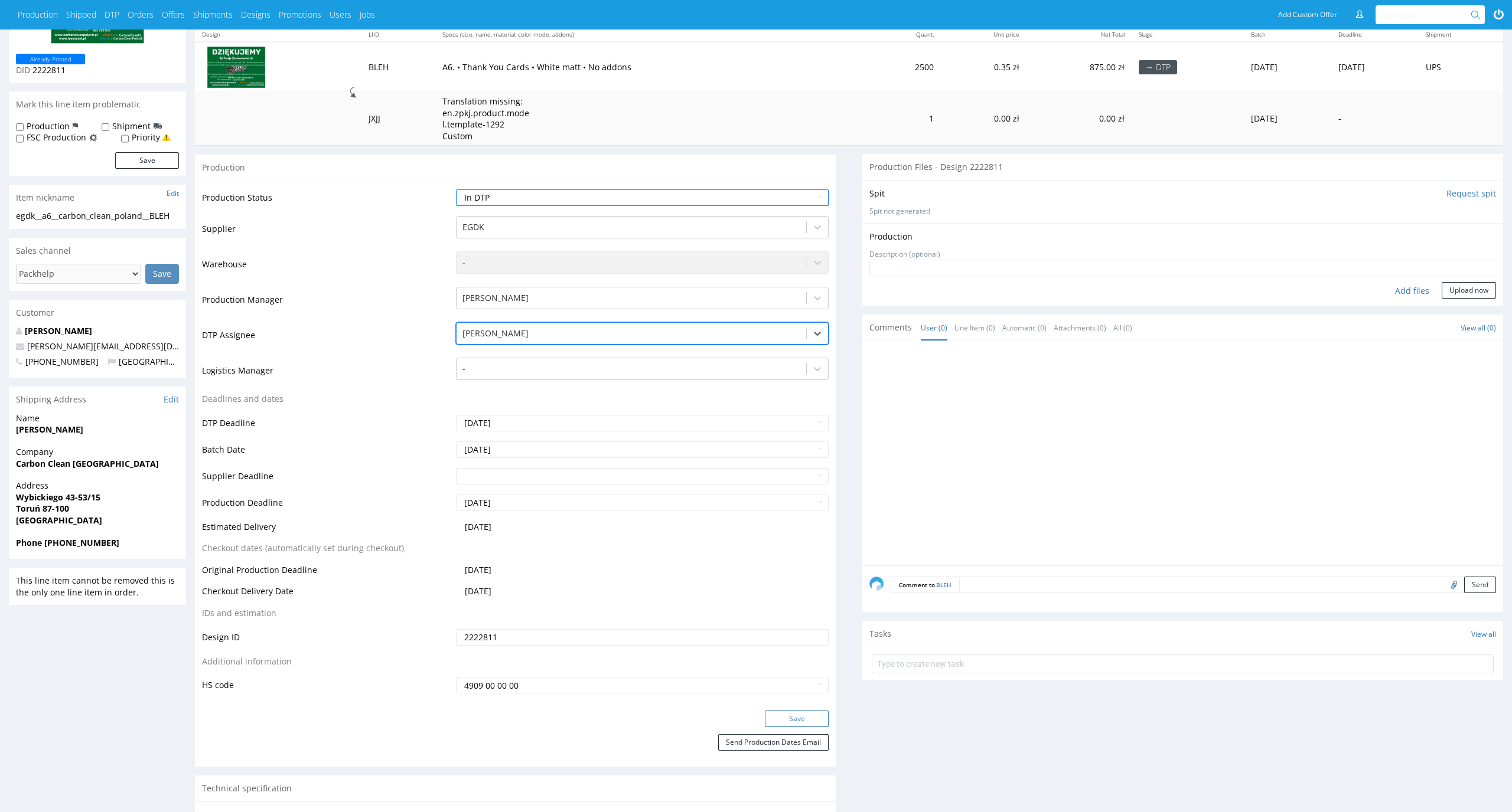
click at [800, 717] on button "Save" at bounding box center [796, 719] width 63 height 17
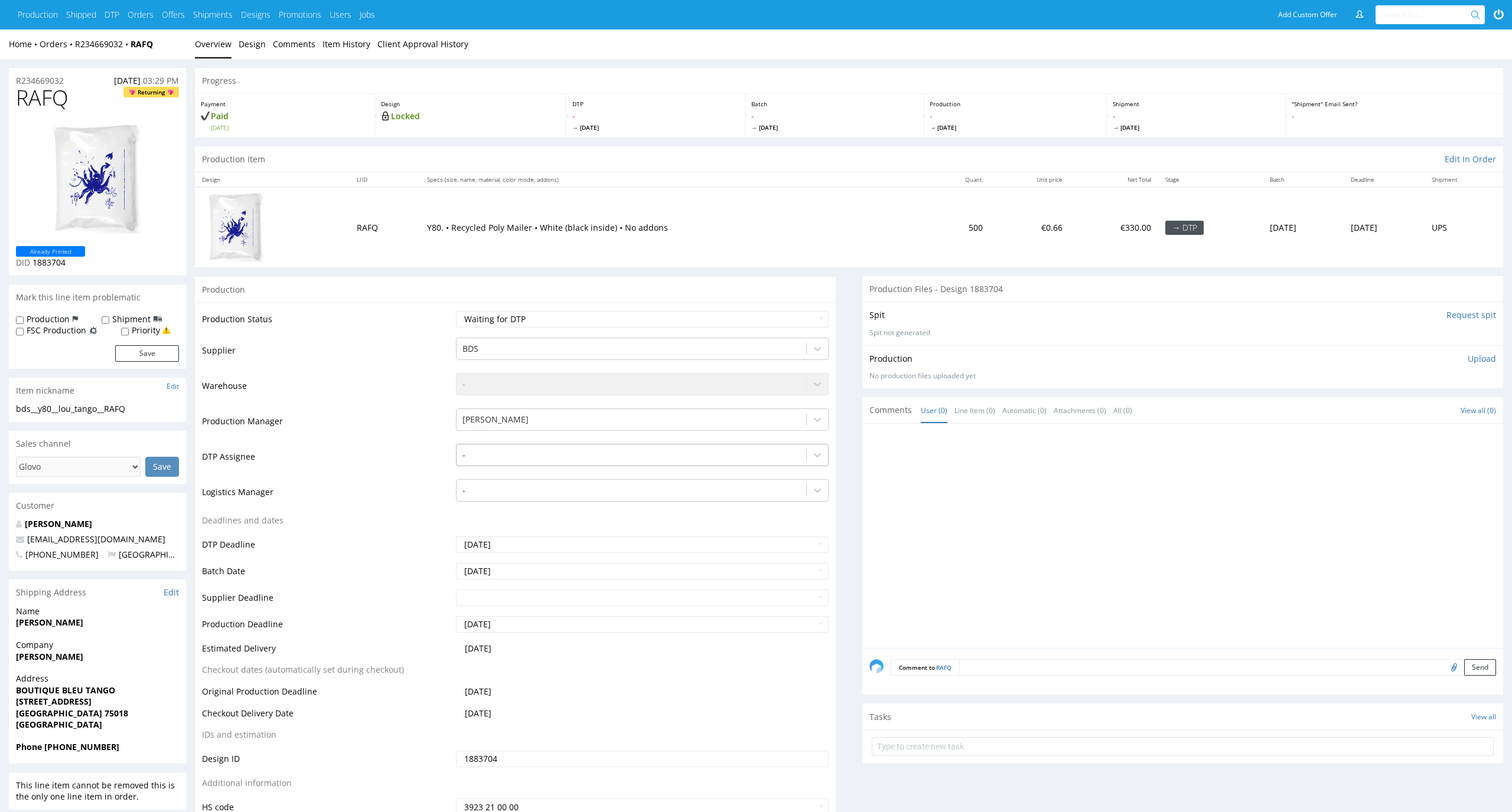
click at [590, 453] on div at bounding box center [631, 455] width 339 height 14
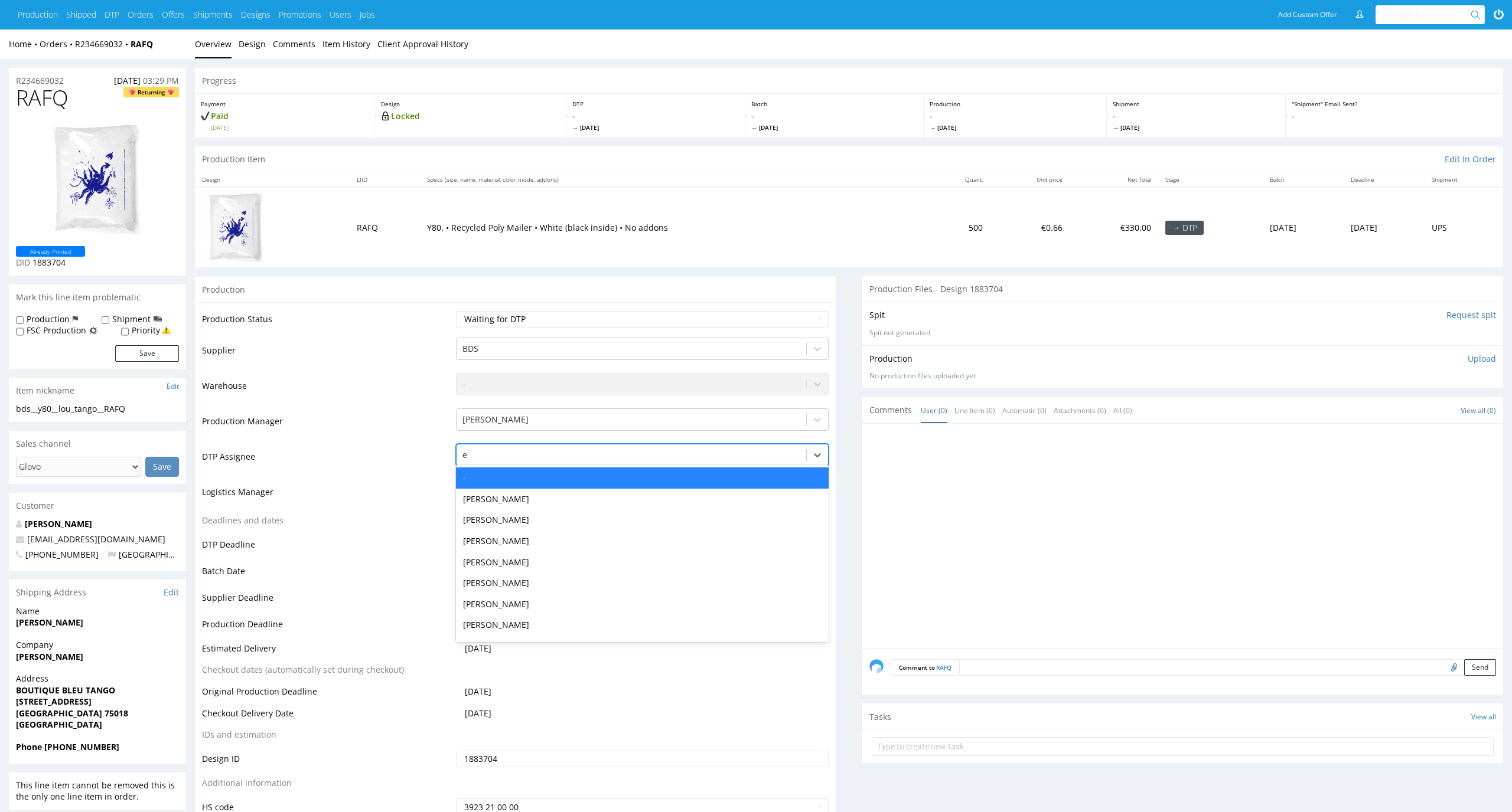
type input "el"
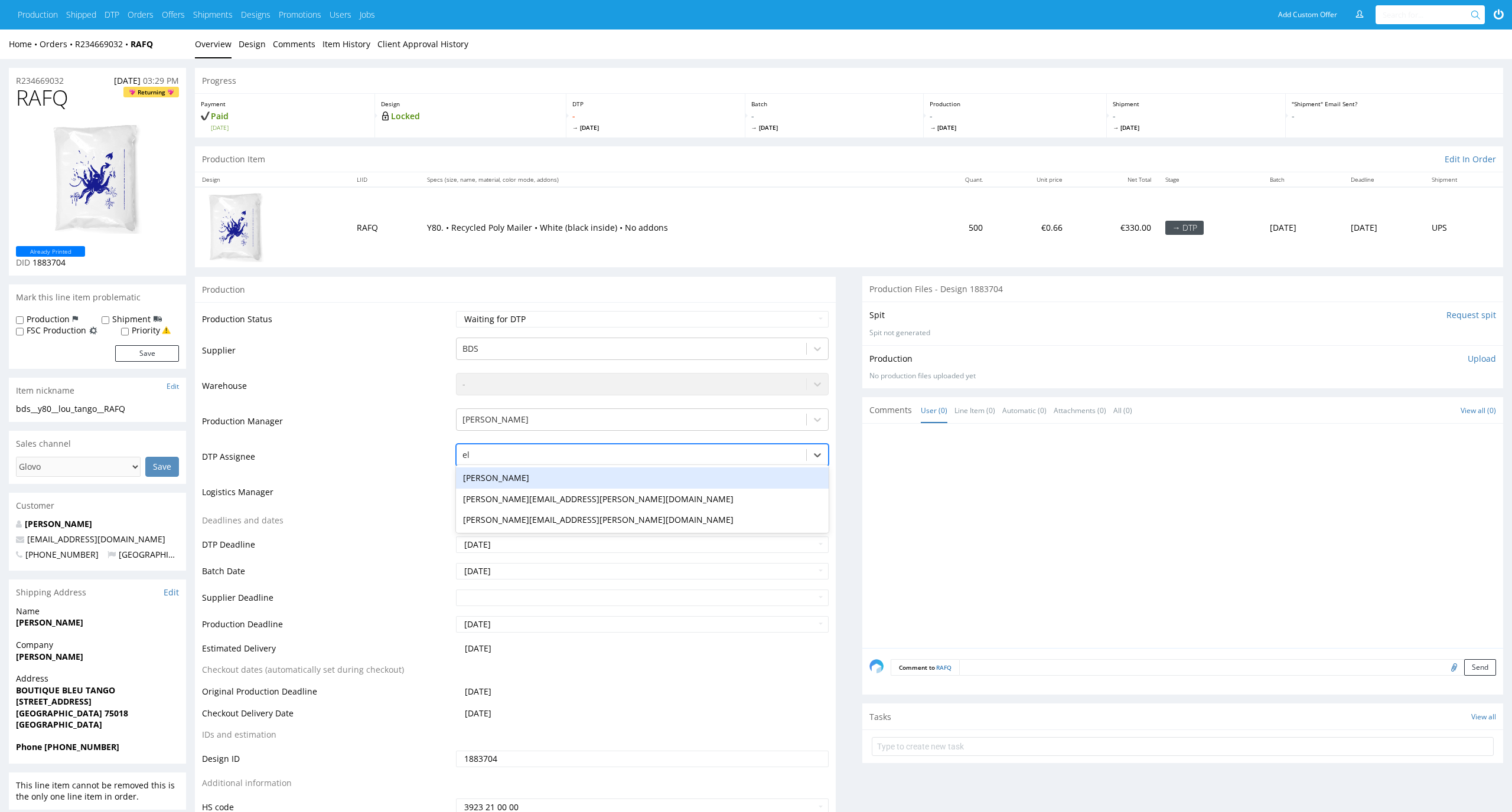
click at [579, 481] on div "Elżbieta Jelińska" at bounding box center [642, 478] width 373 height 21
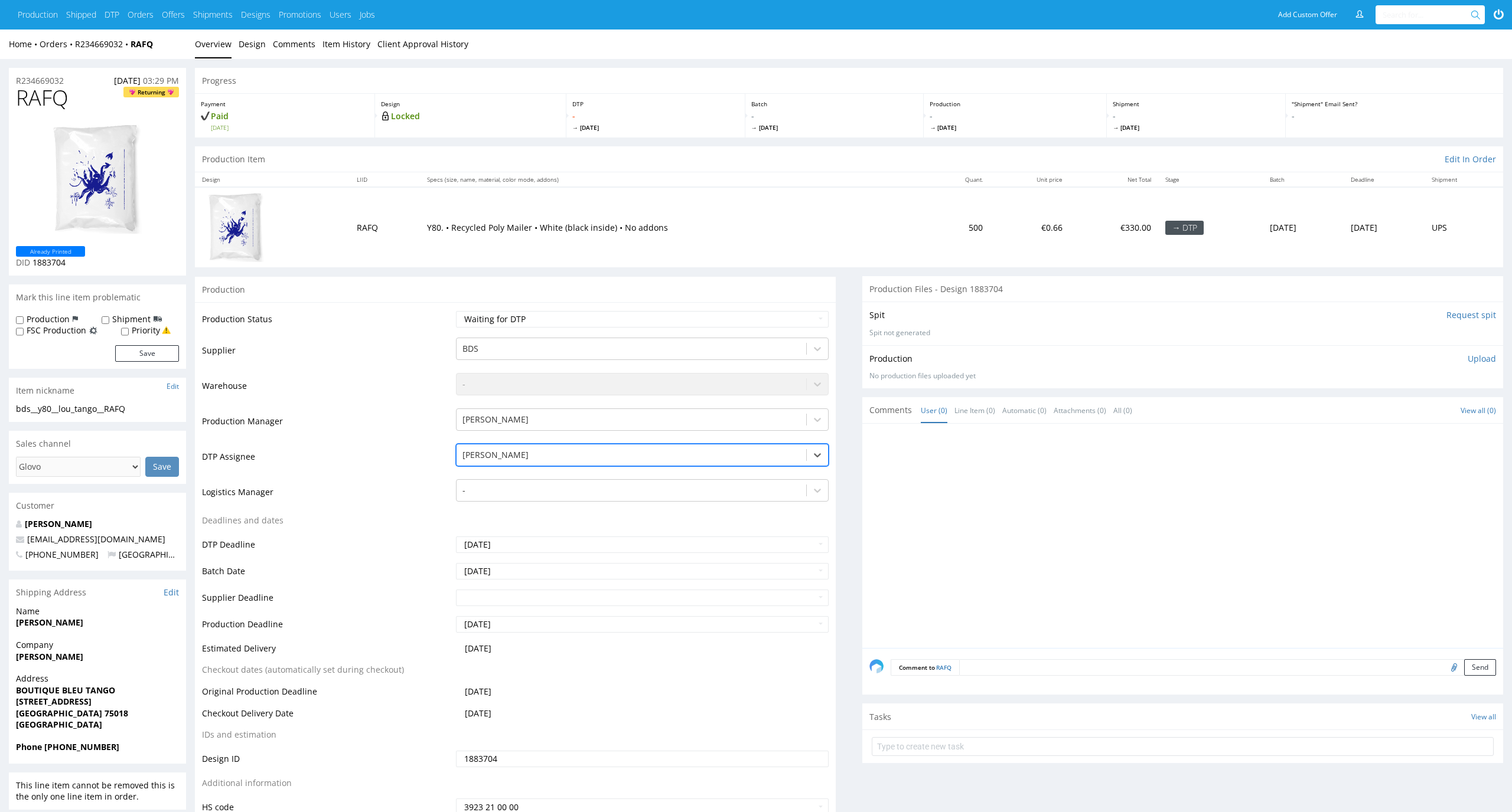
scroll to position [7, 0]
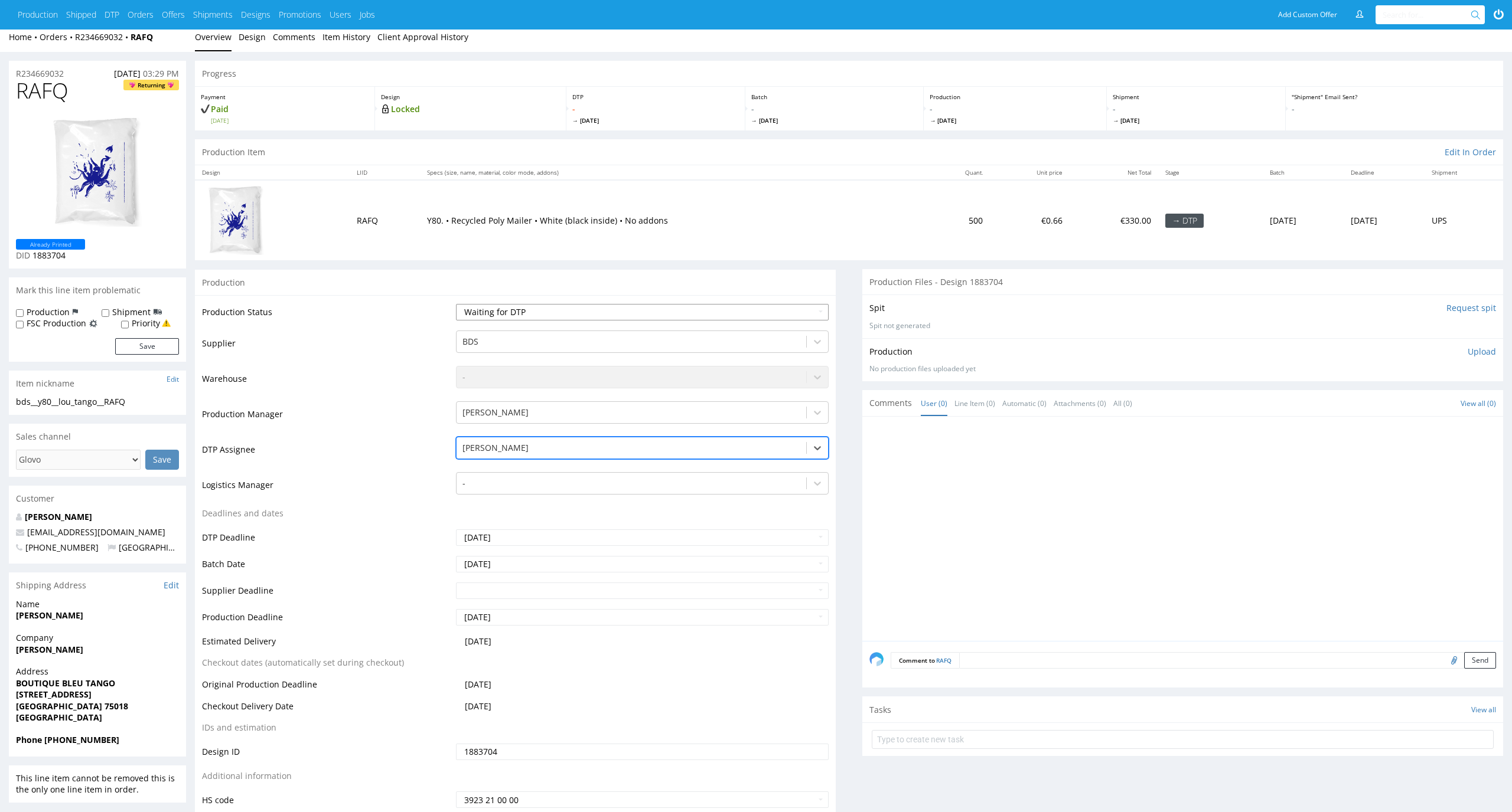
click at [737, 305] on select "Waiting for Artwork Waiting for Diecut Waiting for Mockup Waiting for DTP Waiti…" at bounding box center [642, 312] width 373 height 17
select select "dtp_in_process"
click at [456, 304] on select "Waiting for Artwork Waiting for Diecut Waiting for Mockup Waiting for DTP Waiti…" at bounding box center [642, 312] width 373 height 17
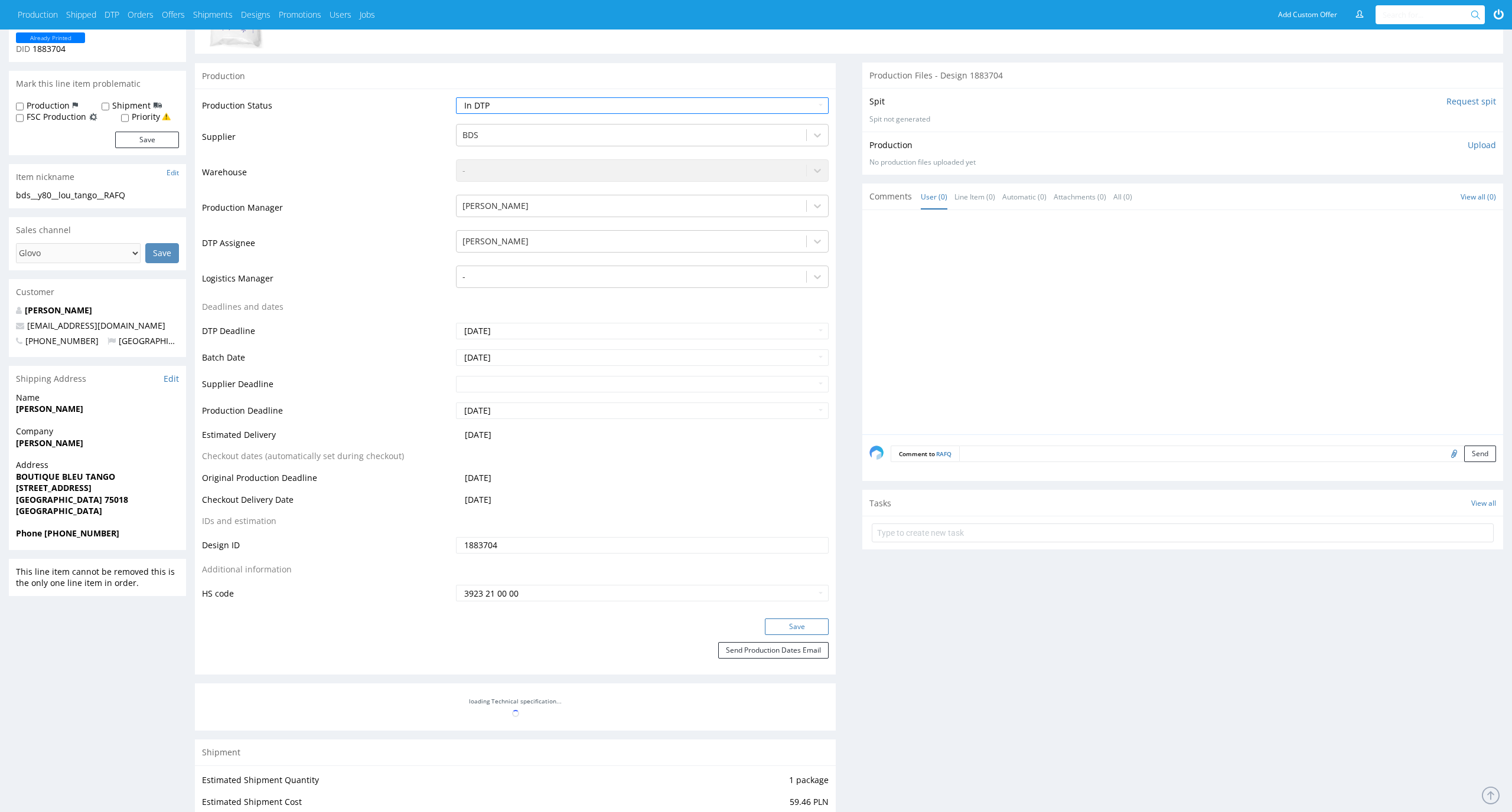
click at [798, 632] on button "Save" at bounding box center [796, 626] width 63 height 17
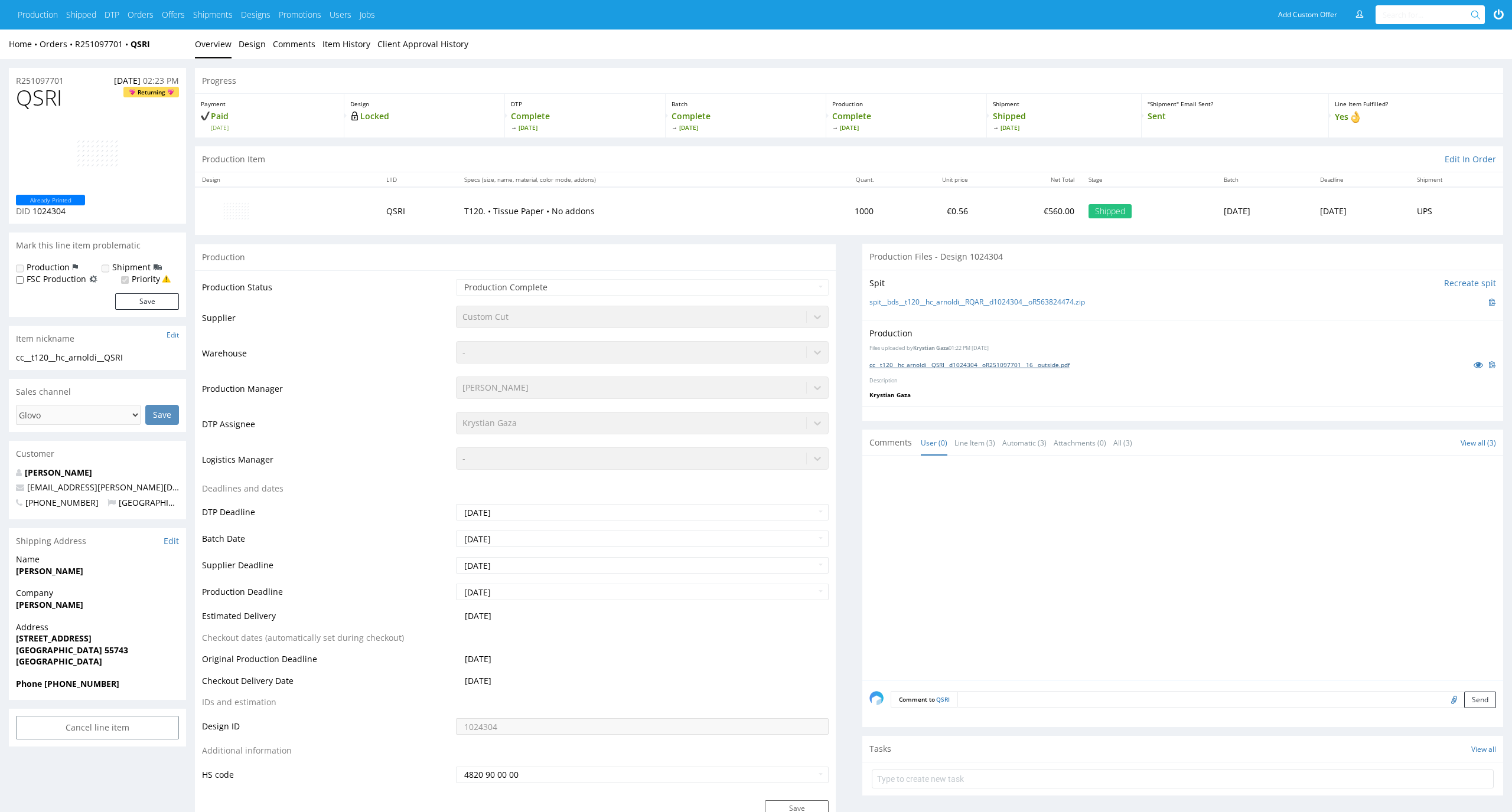
click at [975, 364] on link "cc__t120__hc_arnoldi__QSRI__d1024304__oR251097701__16__outside.pdf" at bounding box center [969, 365] width 200 height 8
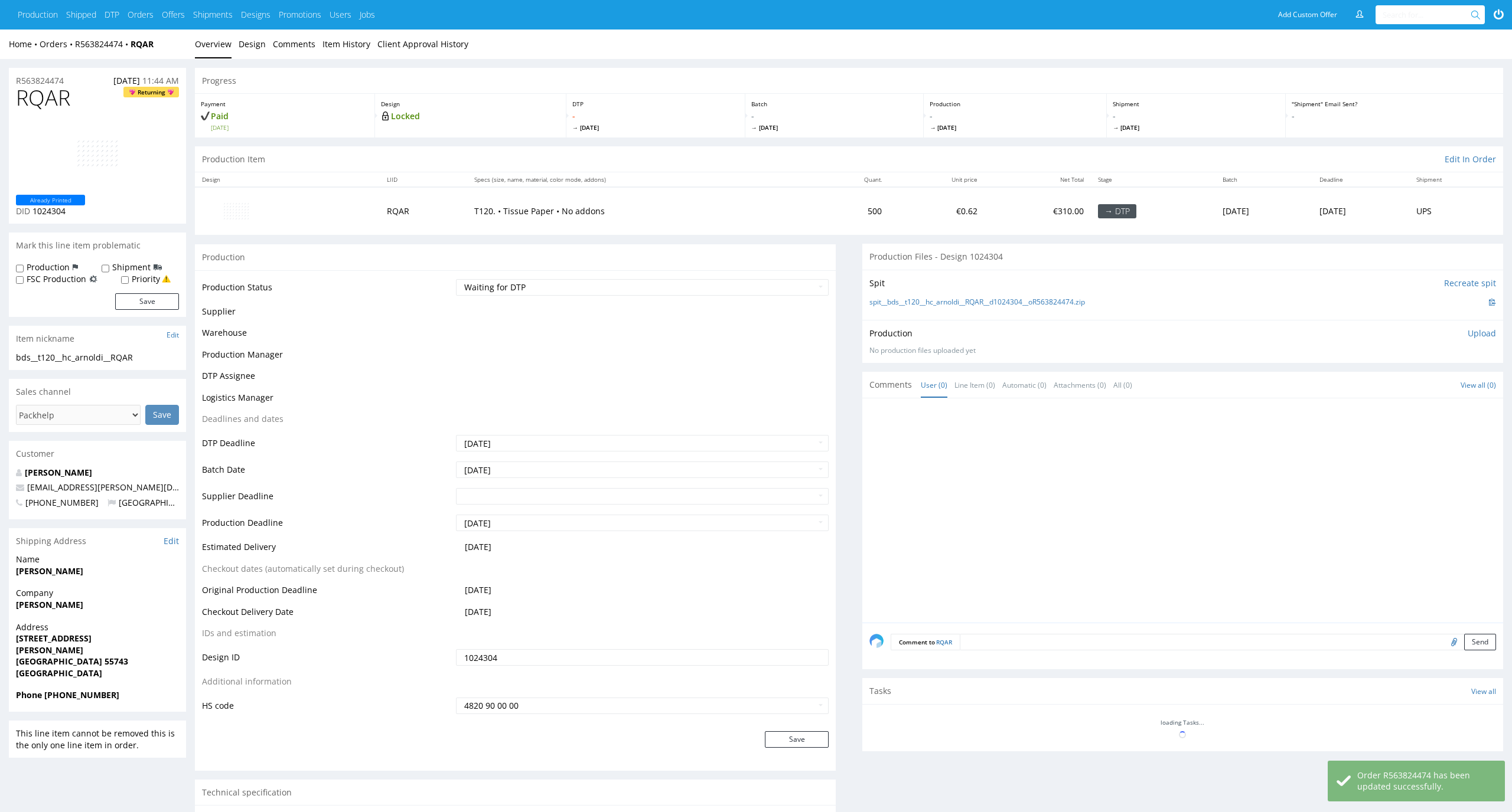
scroll to position [105, 0]
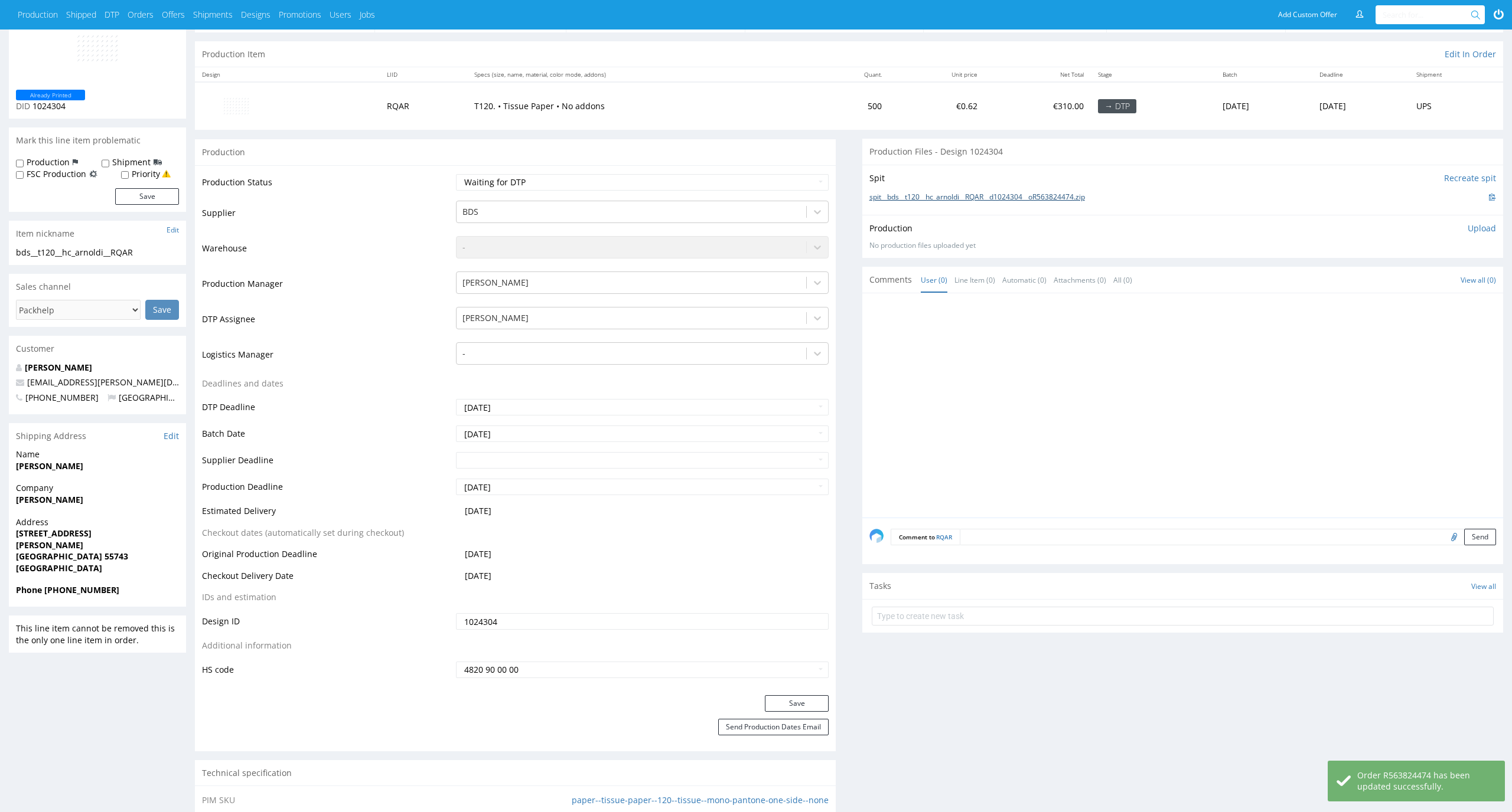
click at [956, 201] on link "spit__bds__t120__hc_arnoldi__RQAR__d1024304__oR563824474.zip" at bounding box center [977, 197] width 216 height 10
click at [1484, 224] on p "Upload" at bounding box center [1482, 228] width 28 height 12
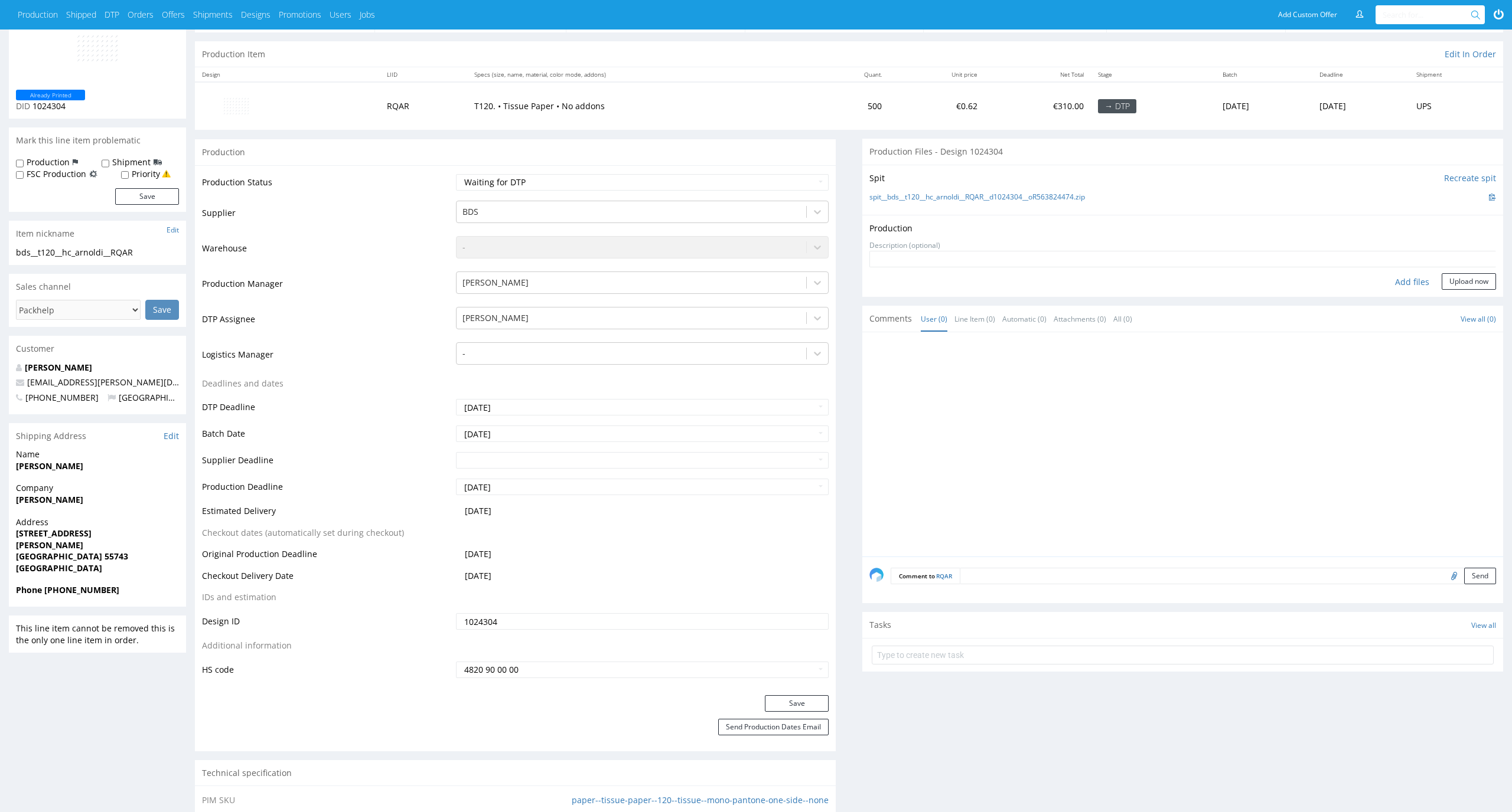
click at [1416, 279] on div "Add files" at bounding box center [1412, 282] width 59 height 18
type input "C:\fakepath\bds__t120__hc_arnoldi__RQAR__d1024304__oR563824474__latest__outside…"
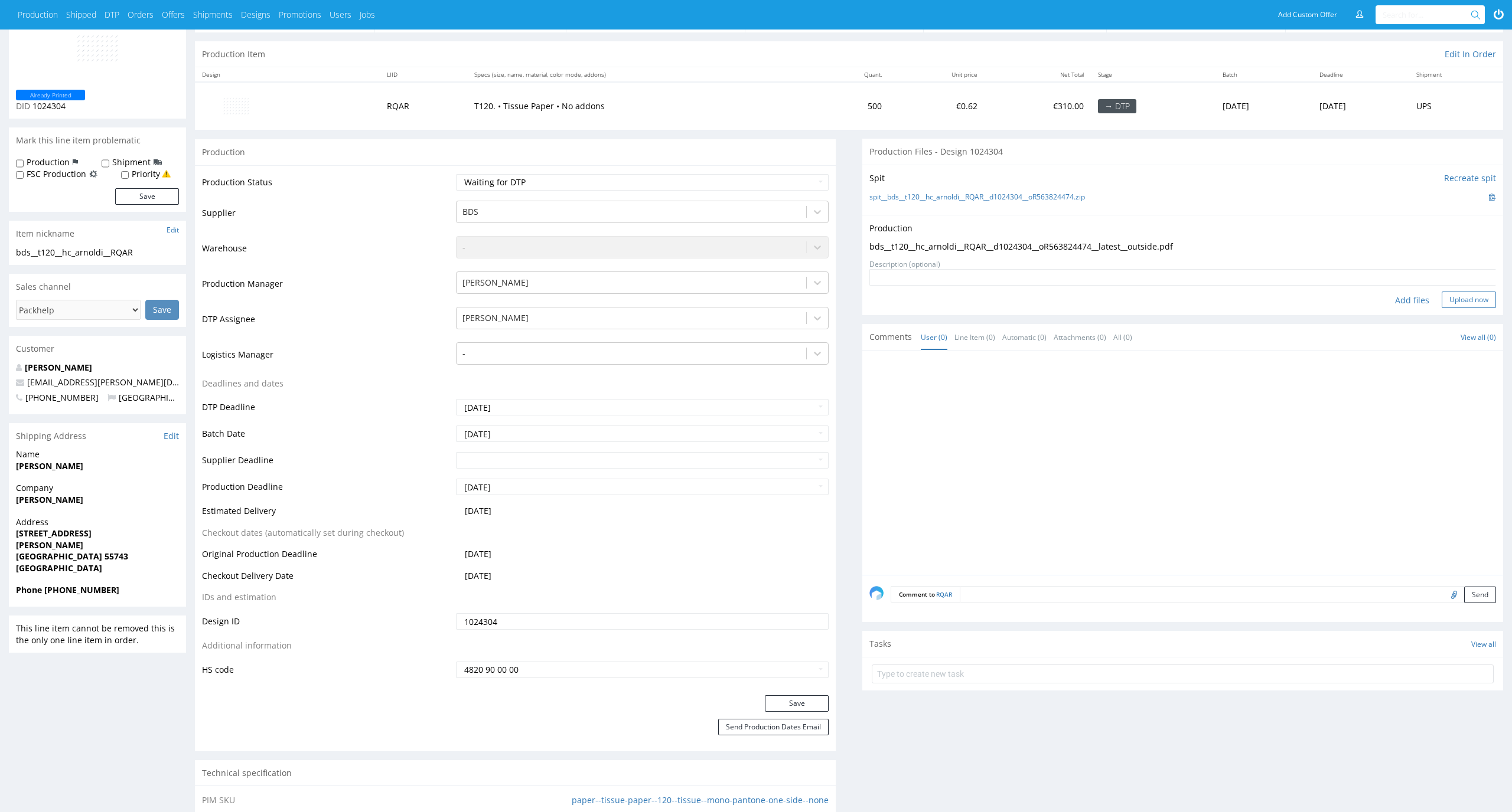
click at [1454, 294] on button "Upload now" at bounding box center [1469, 300] width 54 height 17
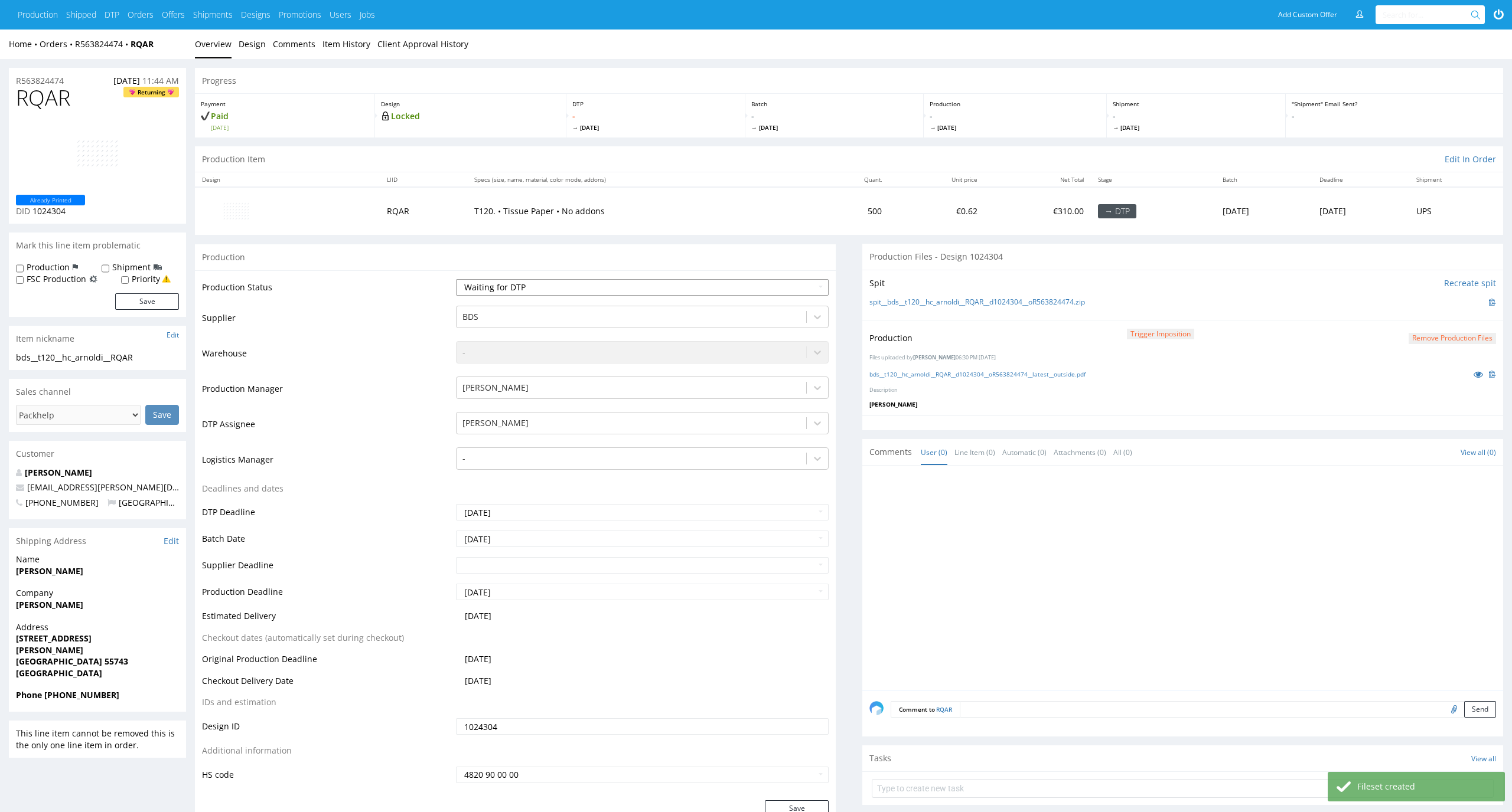
click at [803, 292] on select "Waiting for Artwork Waiting for Diecut Waiting for Mockup Waiting for DTP Waiti…" at bounding box center [642, 287] width 373 height 17
select select "dtp_production_ready"
click at [456, 279] on select "Waiting for Artwork Waiting for Diecut Waiting for Mockup Waiting for DTP Waiti…" at bounding box center [642, 287] width 373 height 17
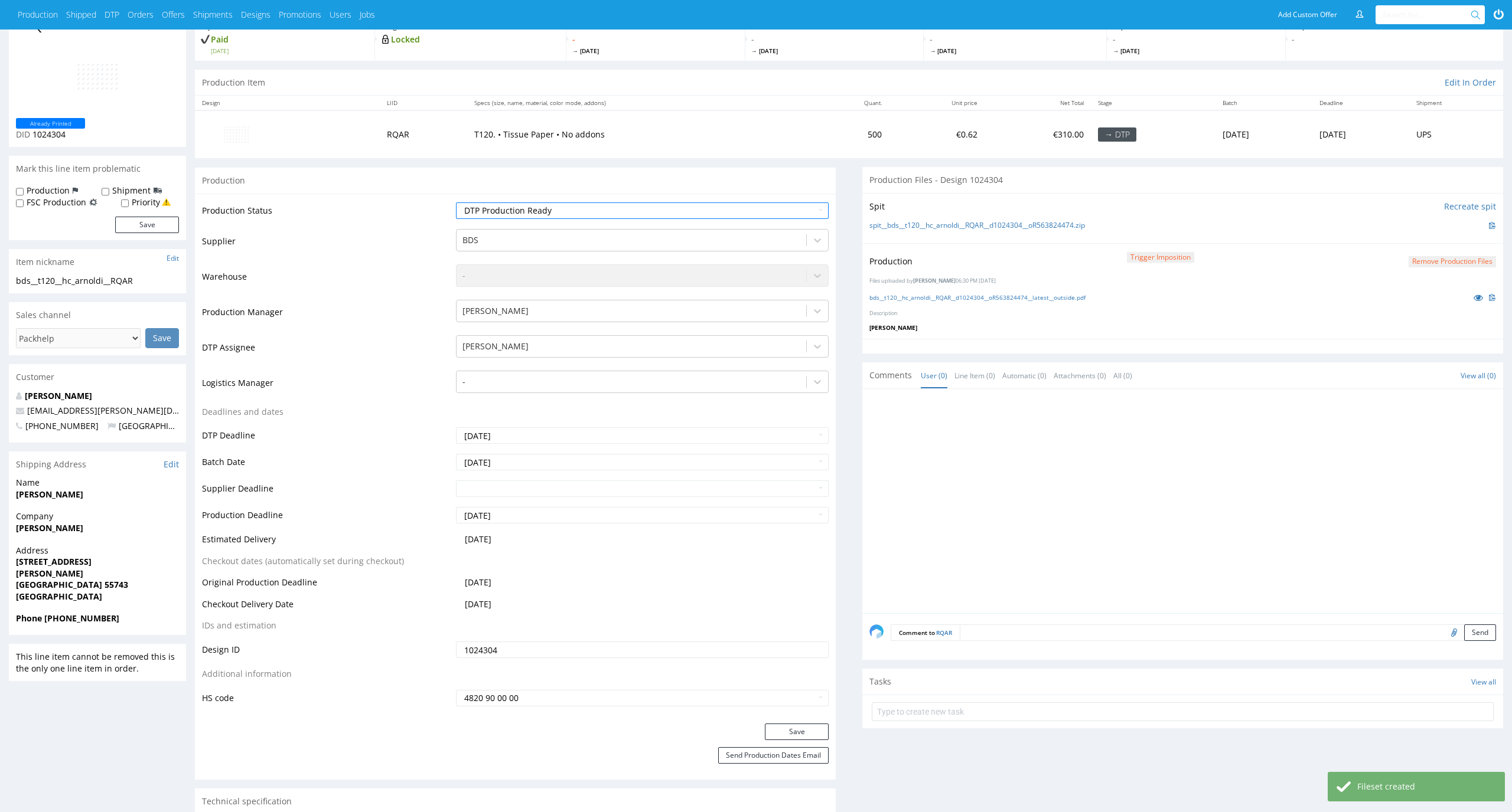
scroll to position [146, 0]
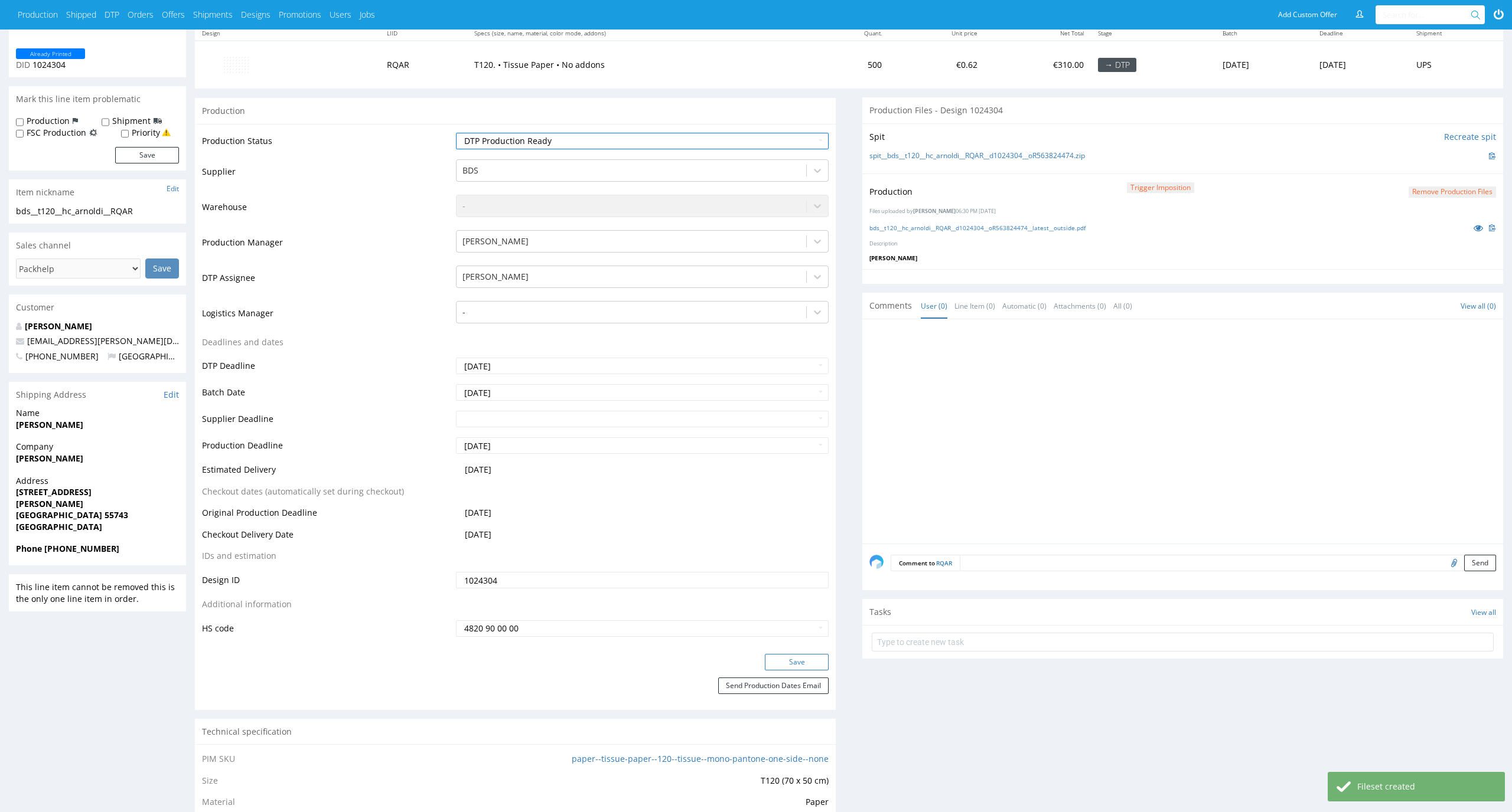
click at [796, 658] on button "Save" at bounding box center [796, 662] width 63 height 17
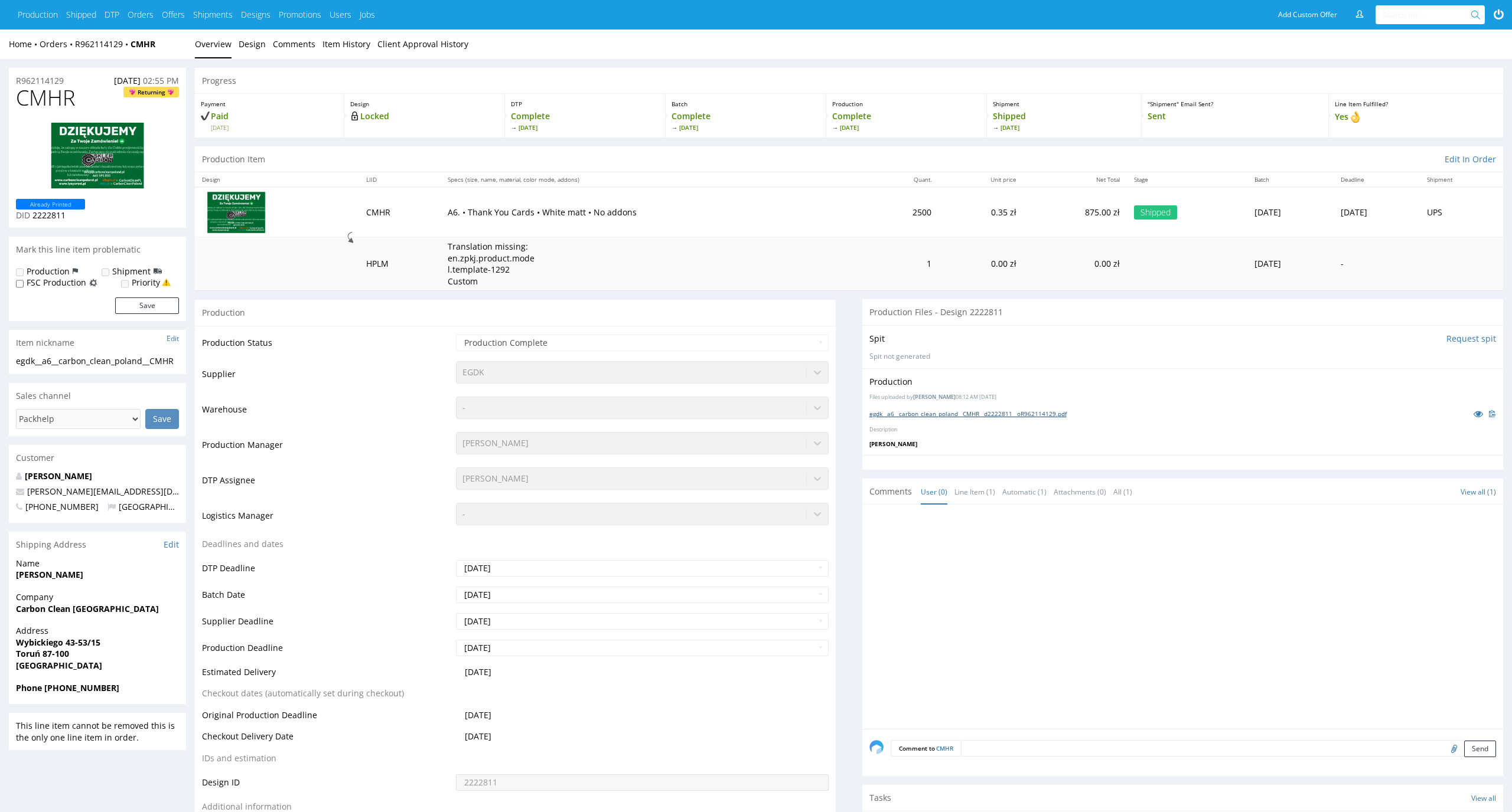
click at [939, 415] on link "egdk__a6__carbon_clean_poland__CMHR__d2222811__oR962114129.pdf" at bounding box center [967, 413] width 197 height 8
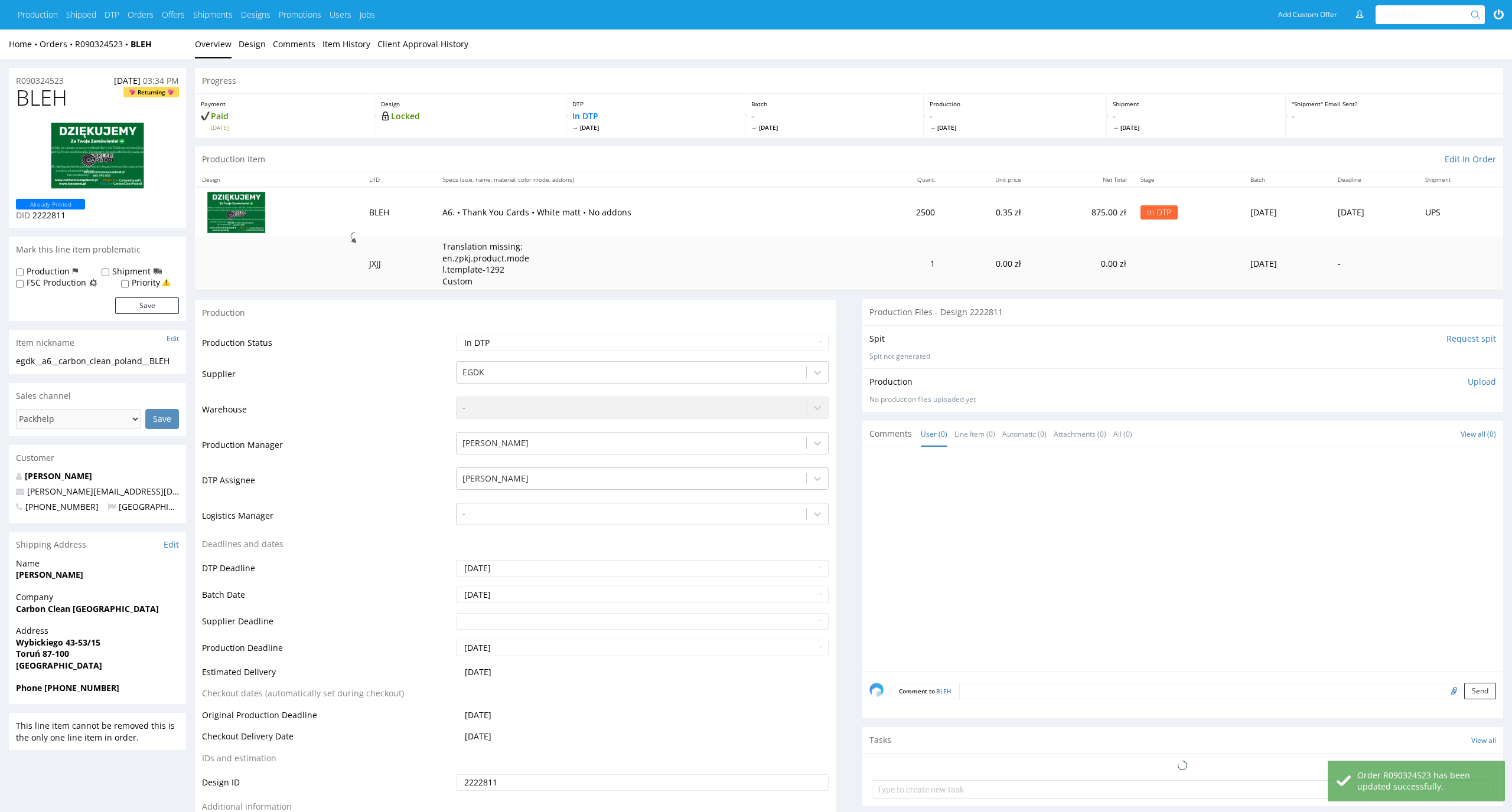
scroll to position [145, 0]
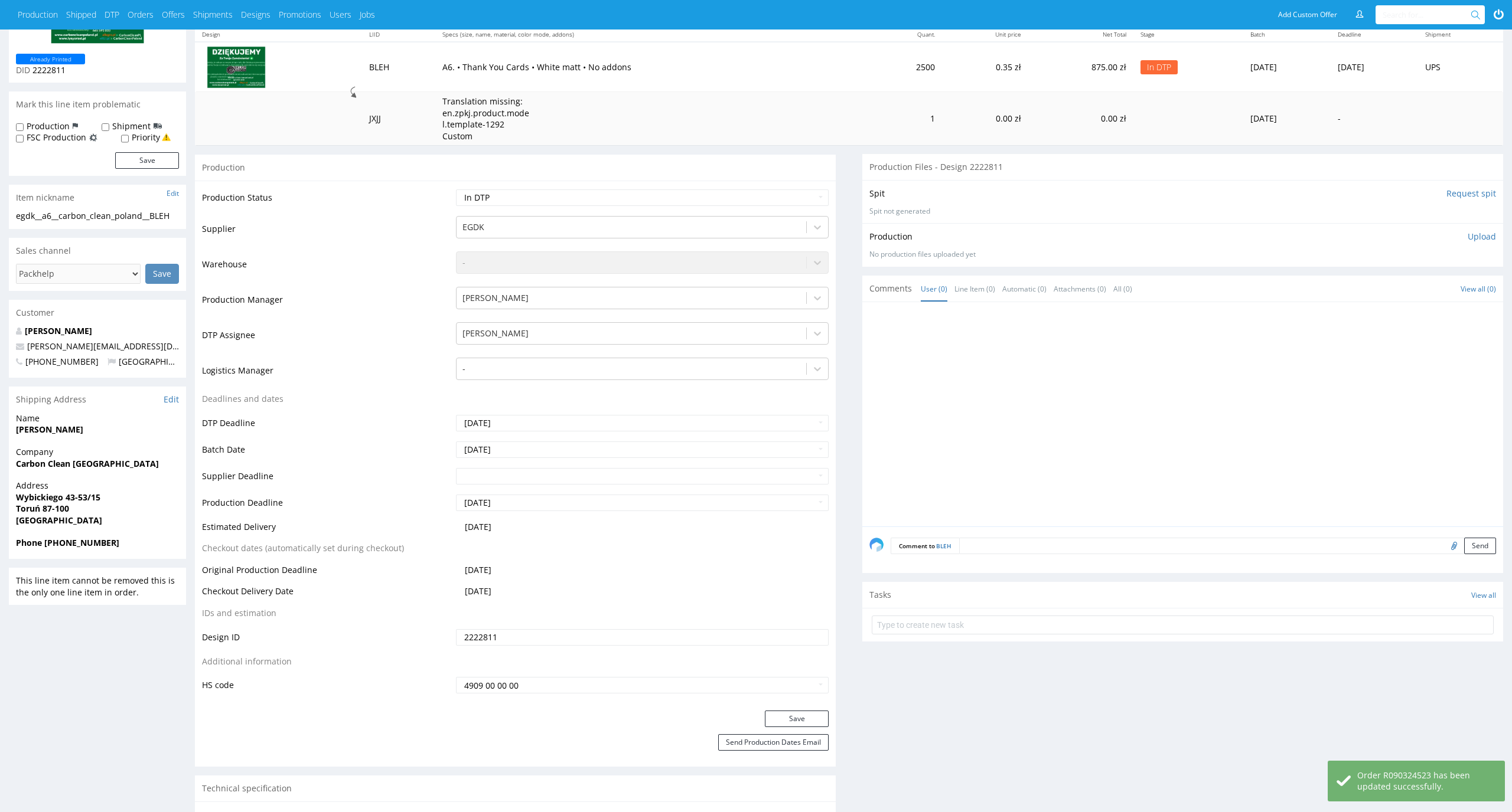
click at [1491, 234] on p "Upload" at bounding box center [1482, 237] width 28 height 12
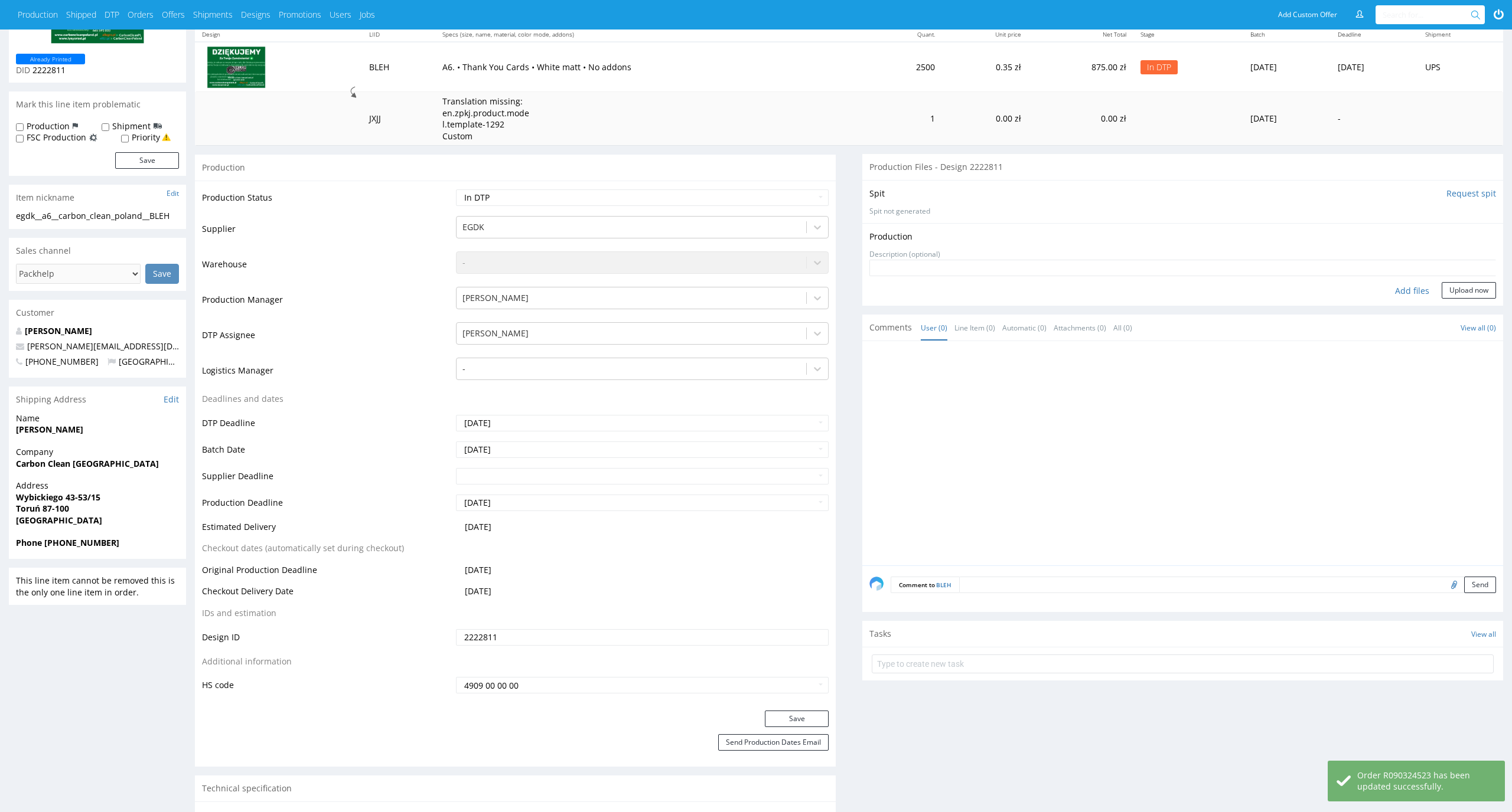
click at [1412, 292] on div "Add files" at bounding box center [1412, 291] width 59 height 18
type input "C:\fakepath\egdk__a6__carbon_clean_poland__BLEH__d2222811__oR090324523.pdf"
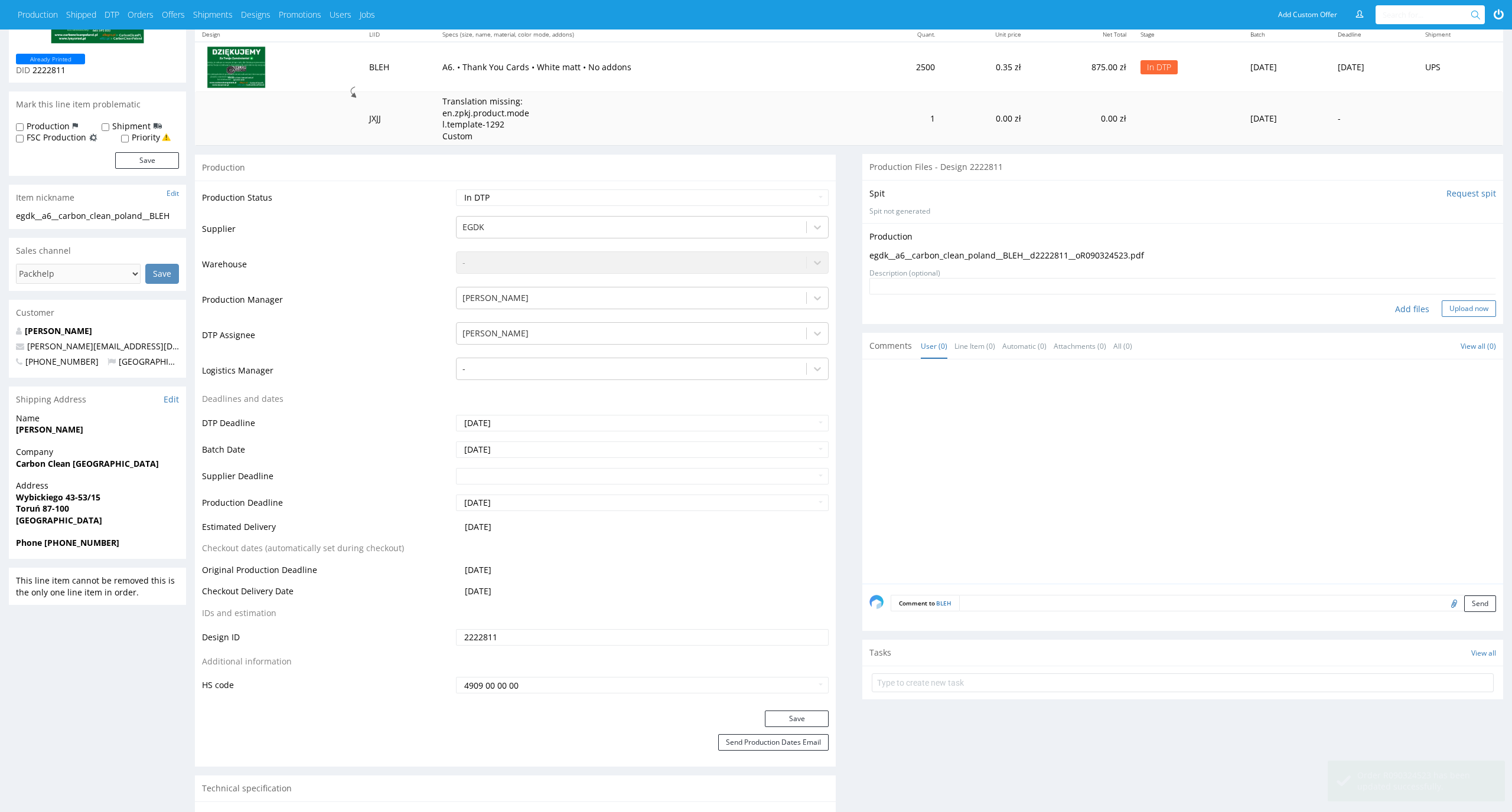
click at [1468, 307] on button "Upload now" at bounding box center [1469, 309] width 54 height 17
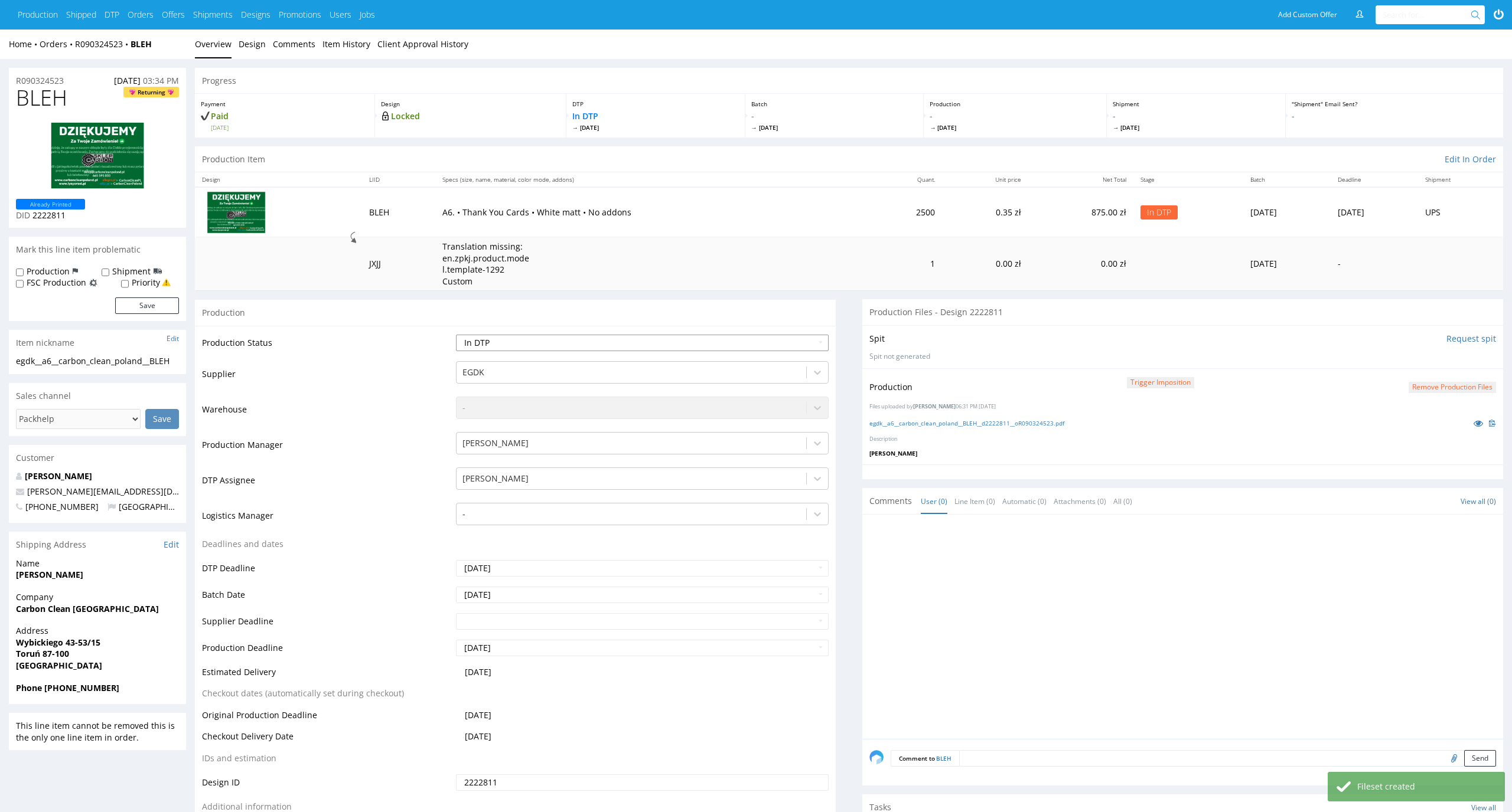
click at [821, 343] on select "Waiting for Artwork Waiting for Diecut Waiting for Mockup Waiting for DTP Waiti…" at bounding box center [642, 343] width 373 height 17
select select "dtp_production_ready"
click at [456, 335] on select "Waiting for Artwork Waiting for Diecut Waiting for Mockup Waiting for DTP Waiti…" at bounding box center [642, 343] width 373 height 17
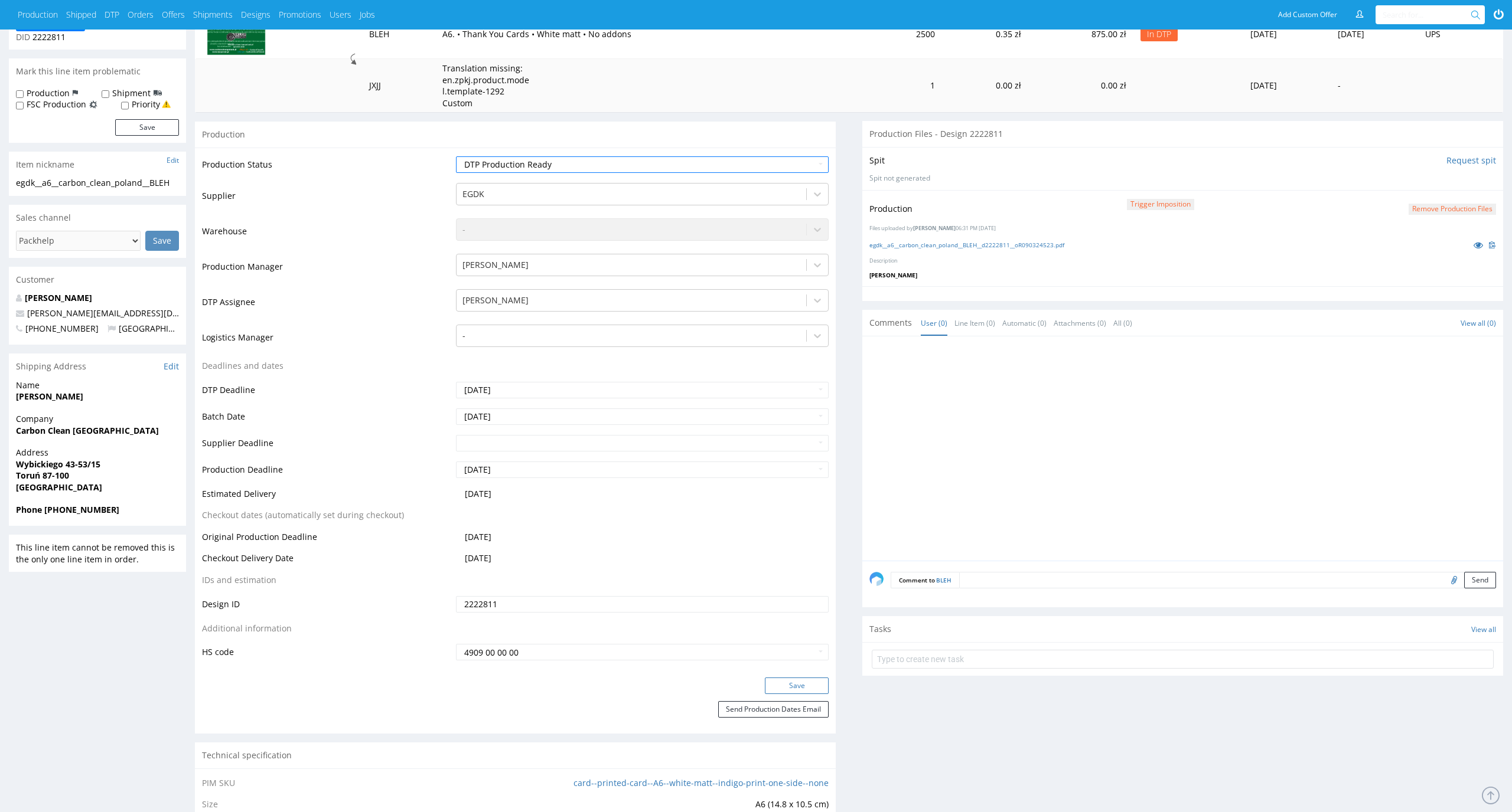
click at [812, 686] on button "Save" at bounding box center [796, 686] width 63 height 17
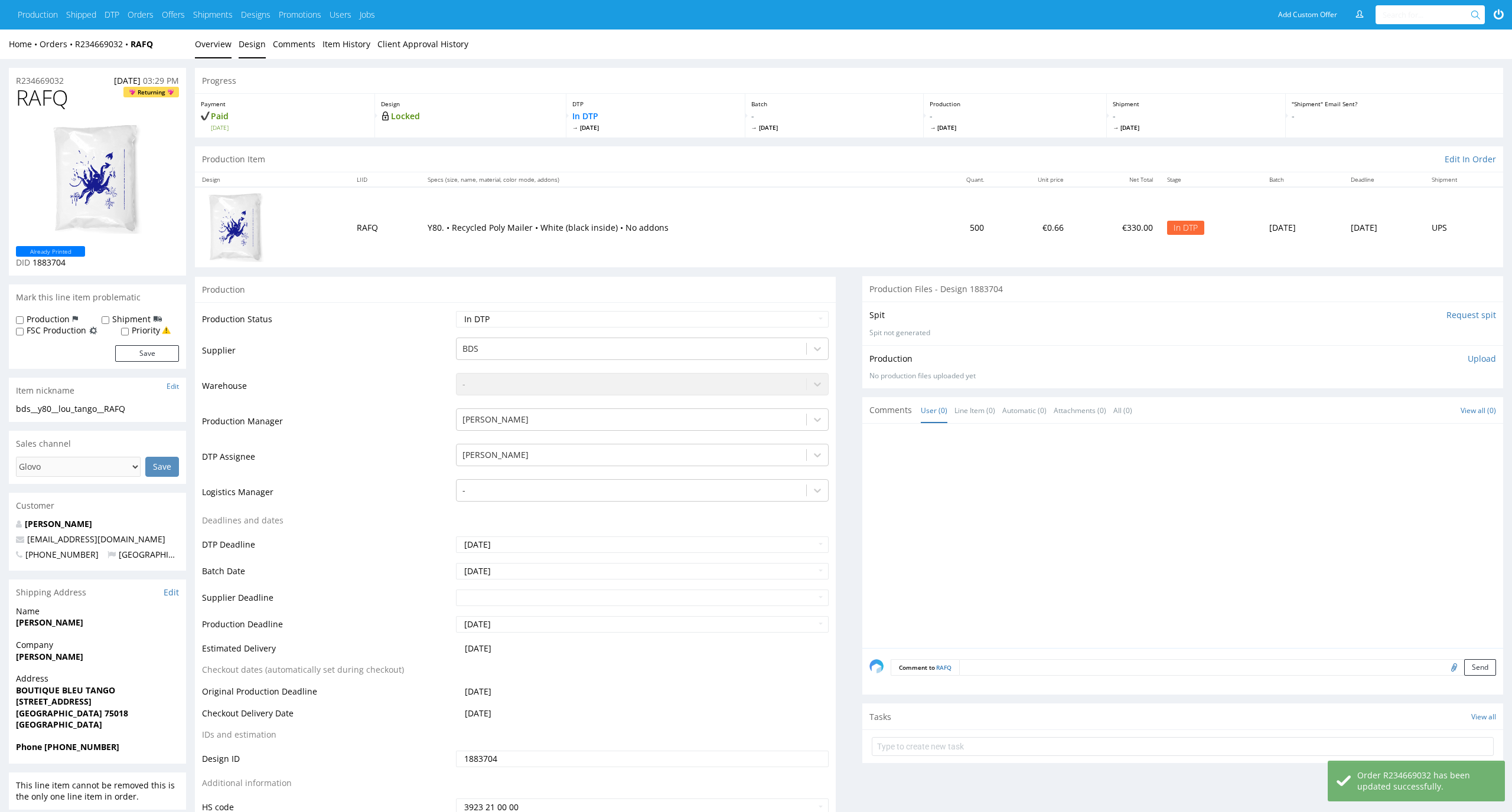
click at [249, 39] on link "Design" at bounding box center [252, 43] width 27 height 29
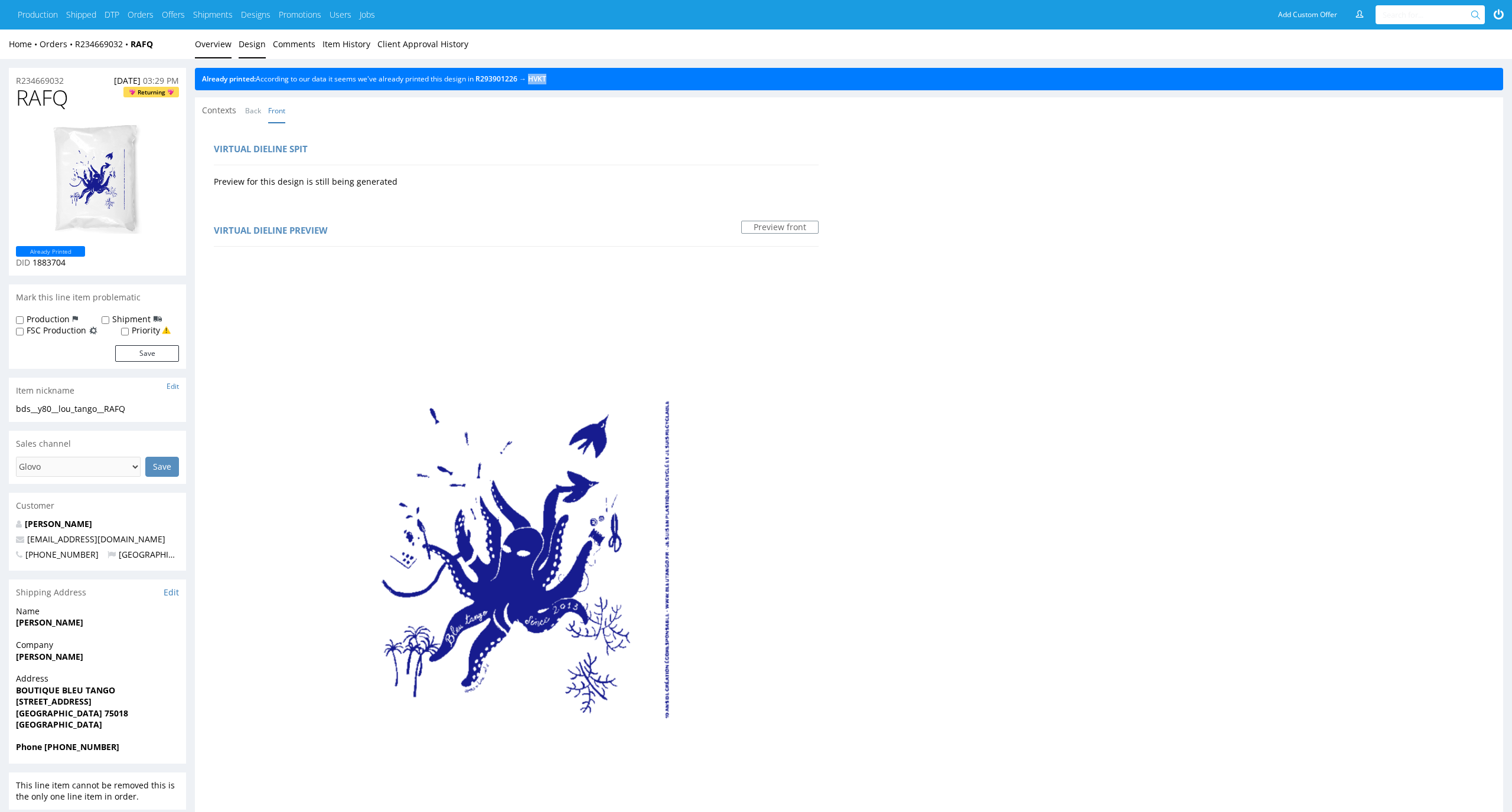
click at [209, 42] on link "Overview" at bounding box center [213, 43] width 37 height 29
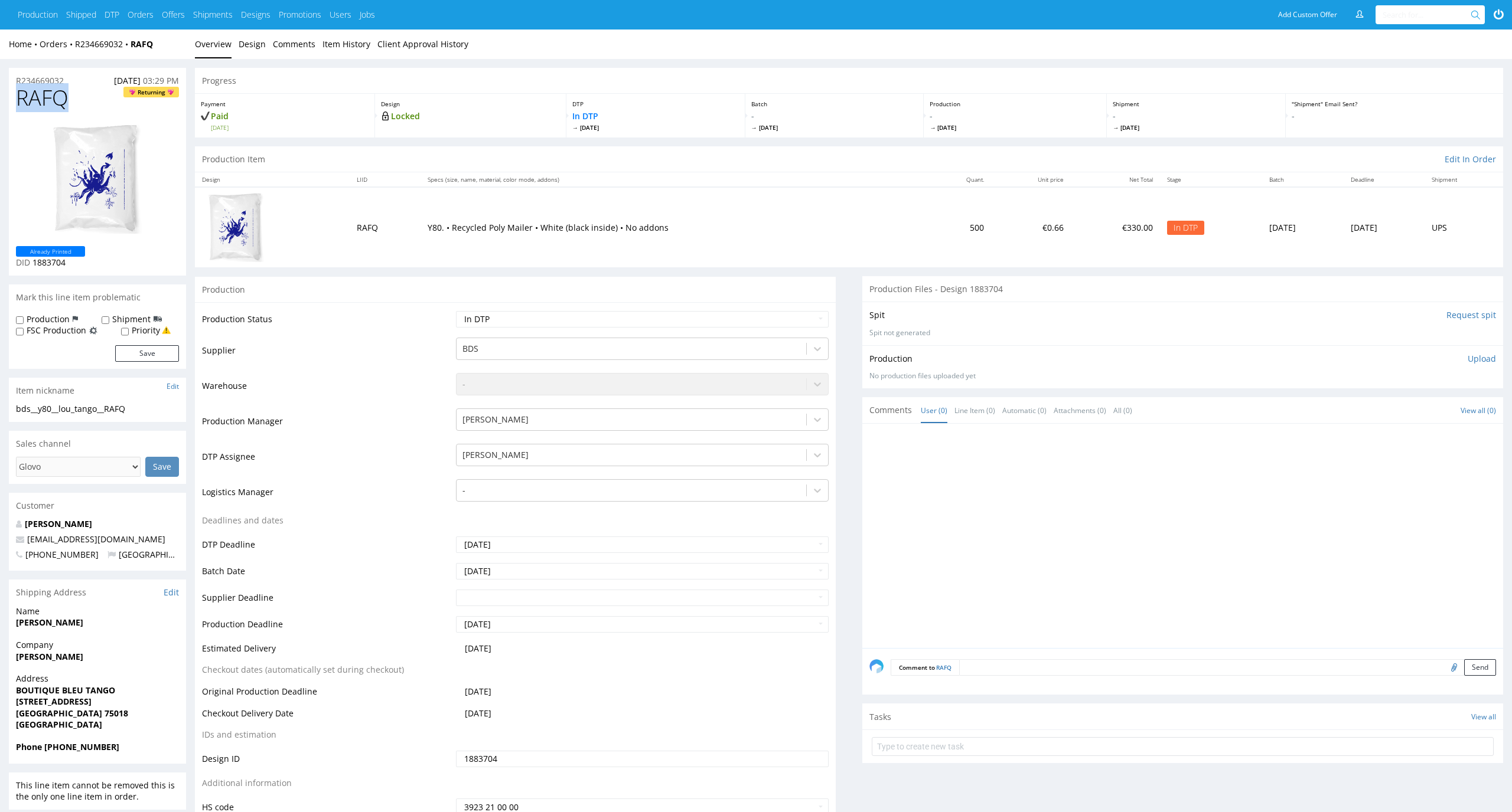
drag, startPoint x: 75, startPoint y: 101, endPoint x: 0, endPoint y: 100, distance: 75.0
copy span "RAFQ"
drag, startPoint x: 79, startPoint y: 79, endPoint x: 0, endPoint y: 79, distance: 79.0
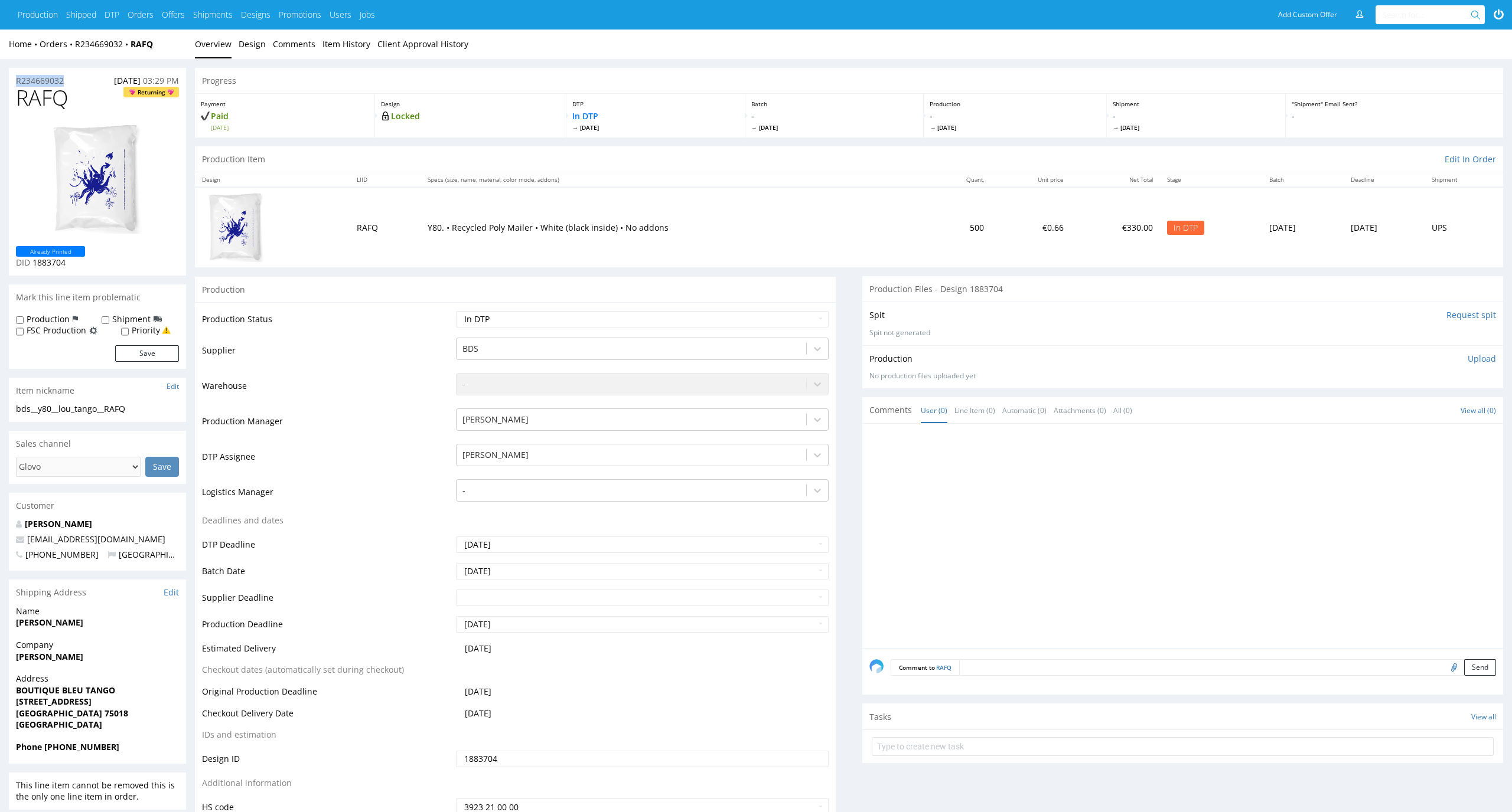
copy p "R234669032"
click at [1487, 354] on p "Upload" at bounding box center [1482, 359] width 28 height 12
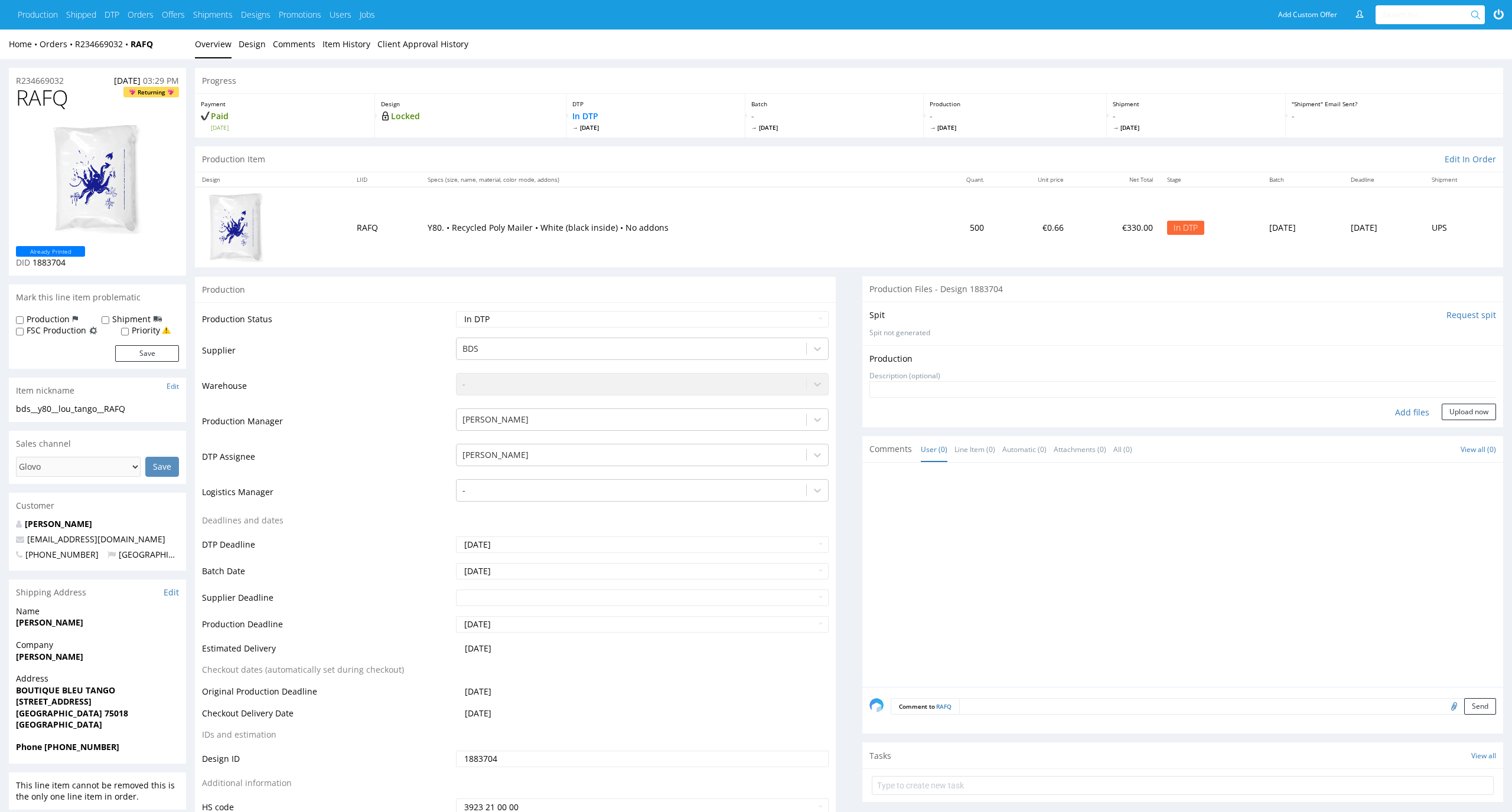
click at [1407, 415] on div "Add files" at bounding box center [1412, 413] width 59 height 18
type input "C:\fakepath\cc__y80__lou_tango__RAFQ__d1883704__oR234669032__v1.pdf"
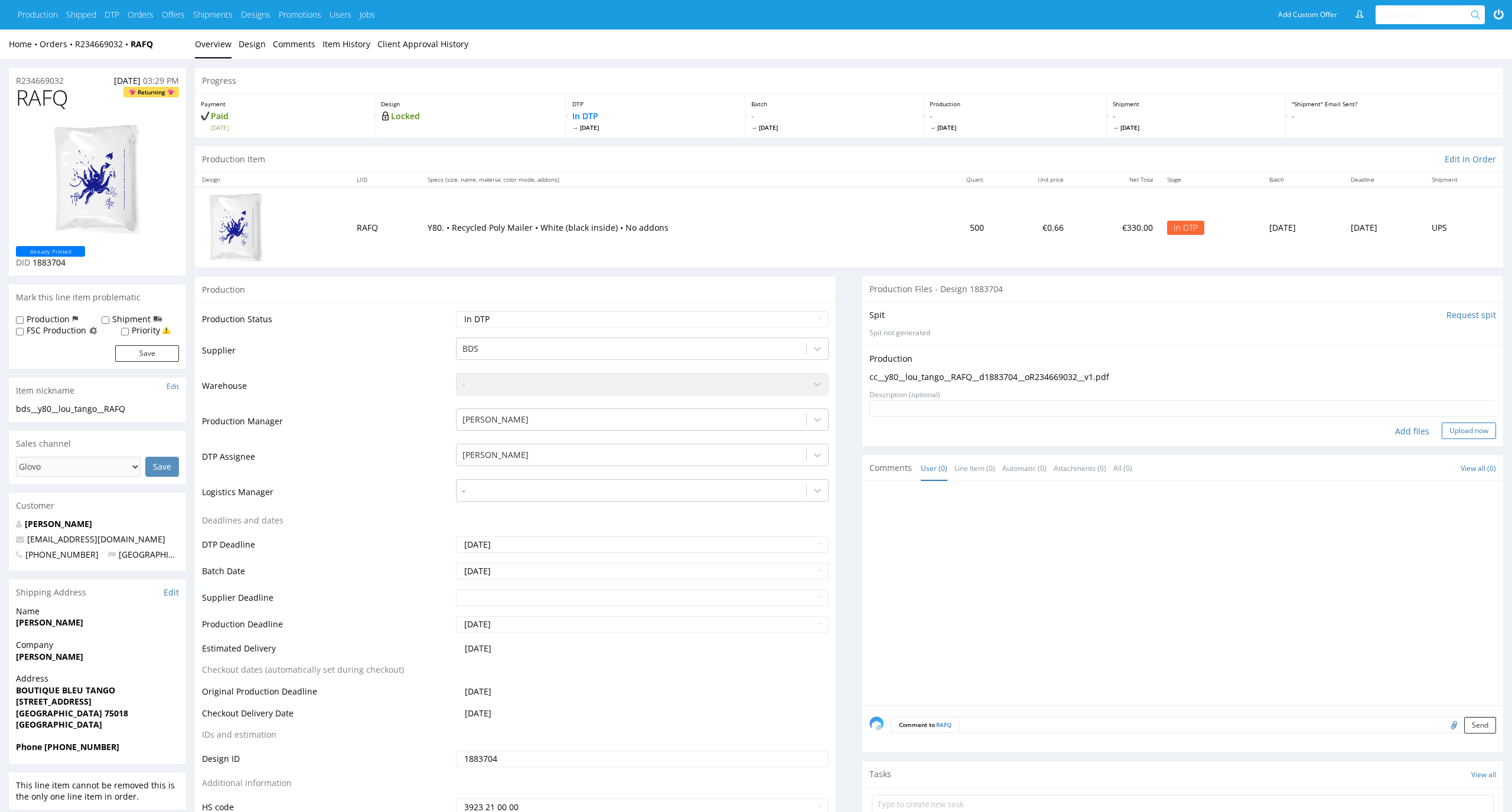
click at [1463, 438] on button "Upload now" at bounding box center [1469, 431] width 54 height 17
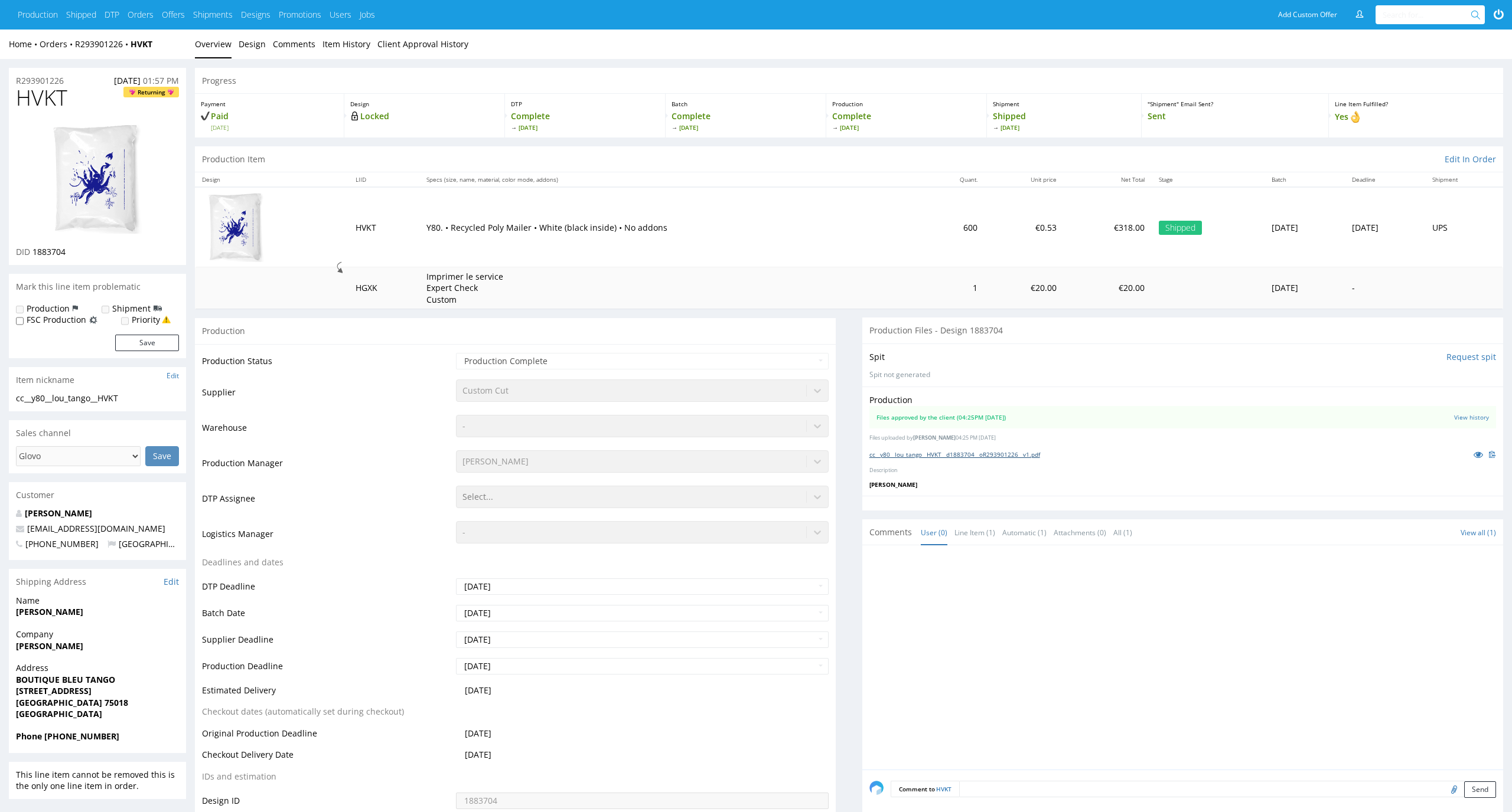
click at [948, 457] on link "cc__y80__lou_tango__HVKT__d1883704__oR293901226__v1.pdf" at bounding box center [954, 454] width 170 height 8
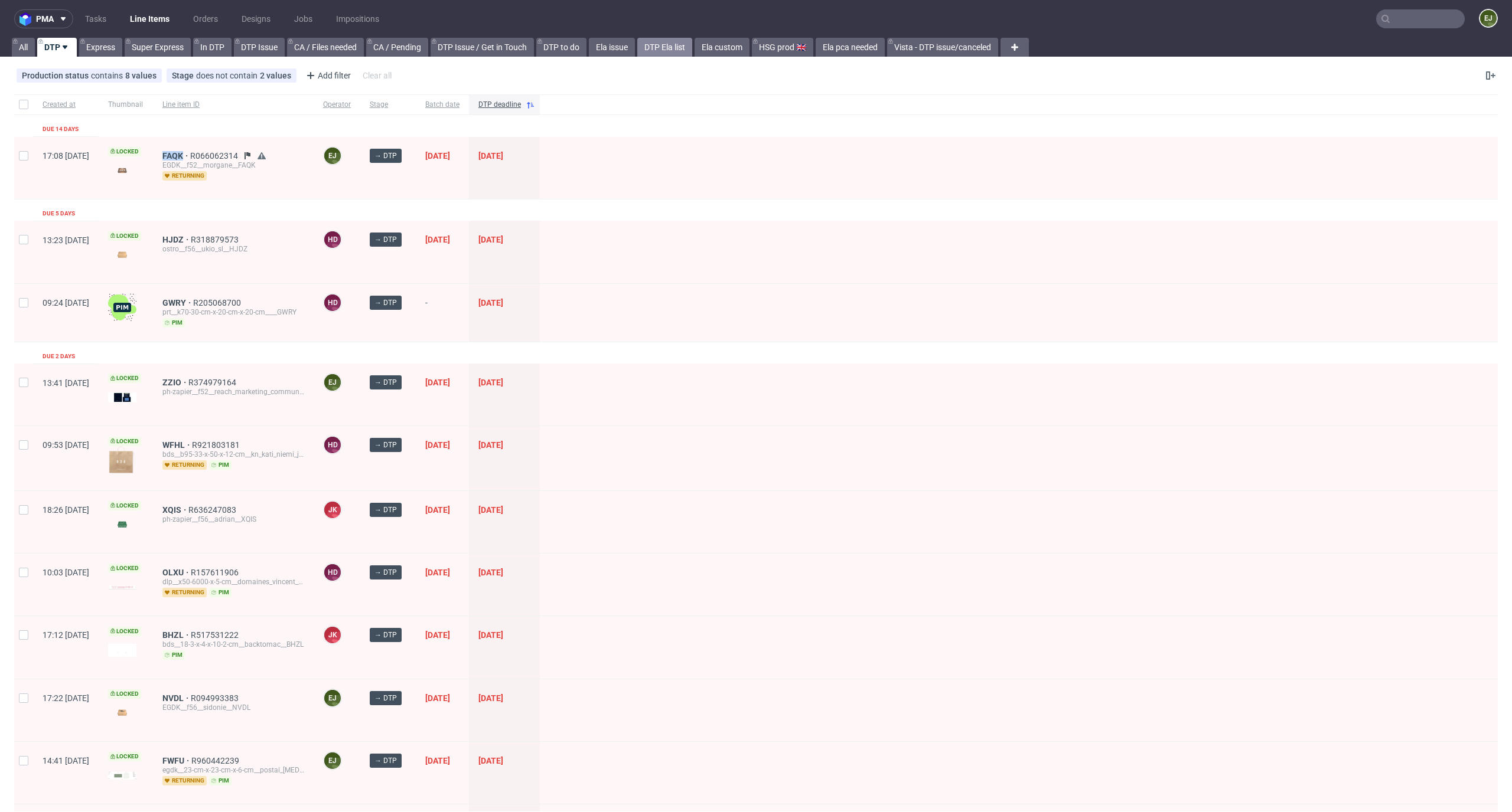
click at [672, 49] on link "DTP Ela list" at bounding box center [665, 47] width 55 height 19
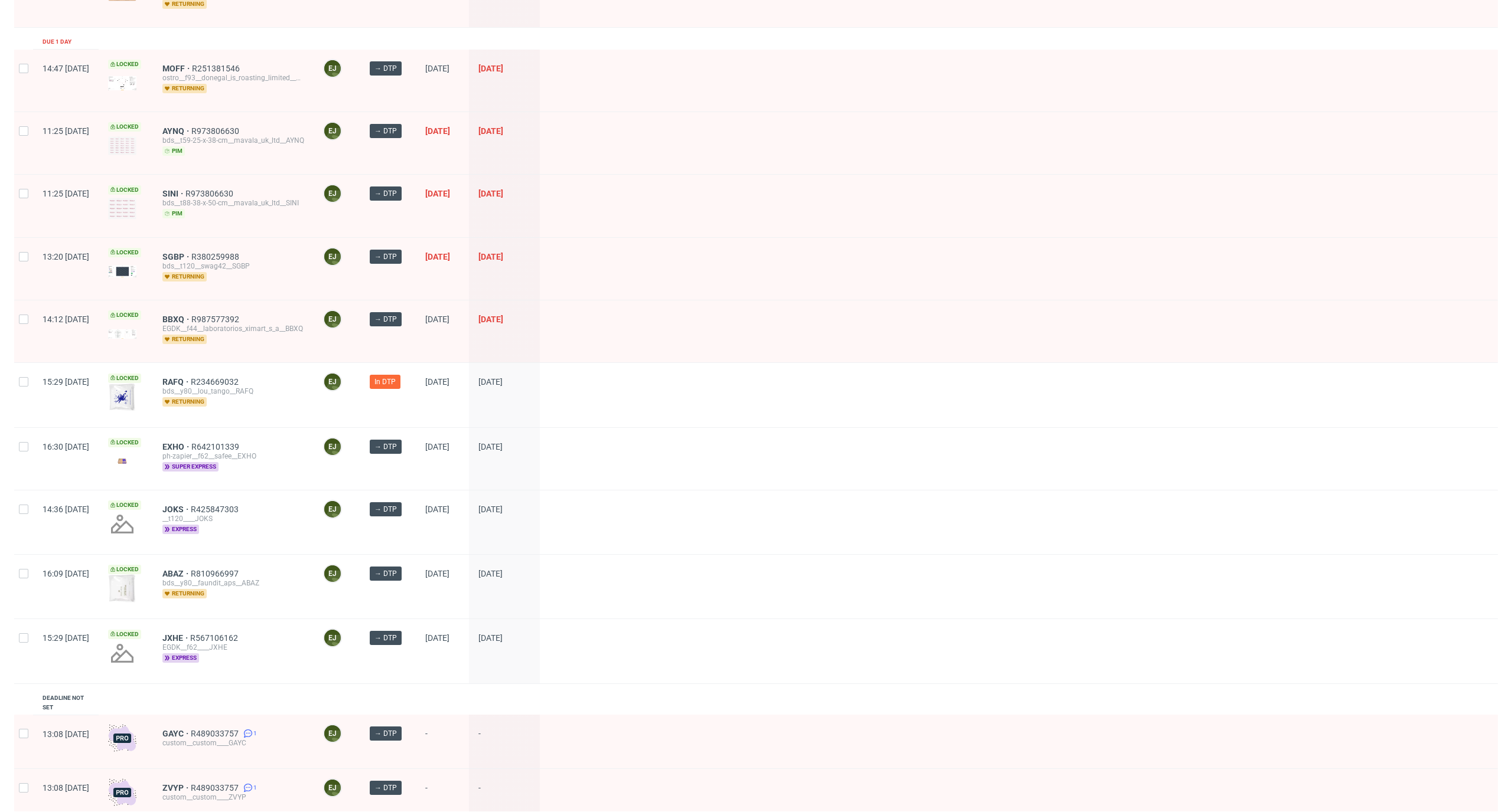
scroll to position [861, 0]
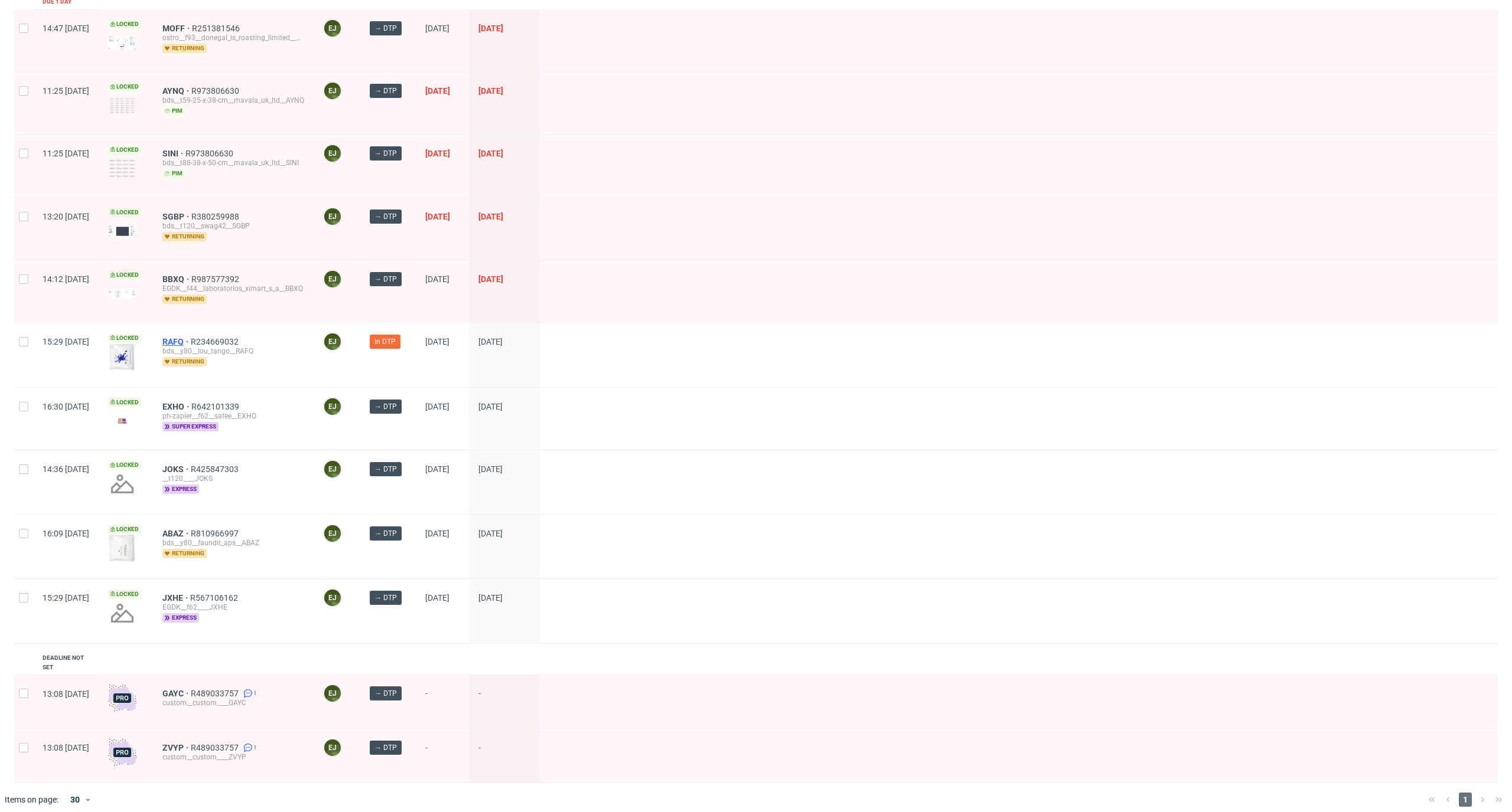
click at [191, 344] on span "RAFQ" at bounding box center [176, 342] width 28 height 9
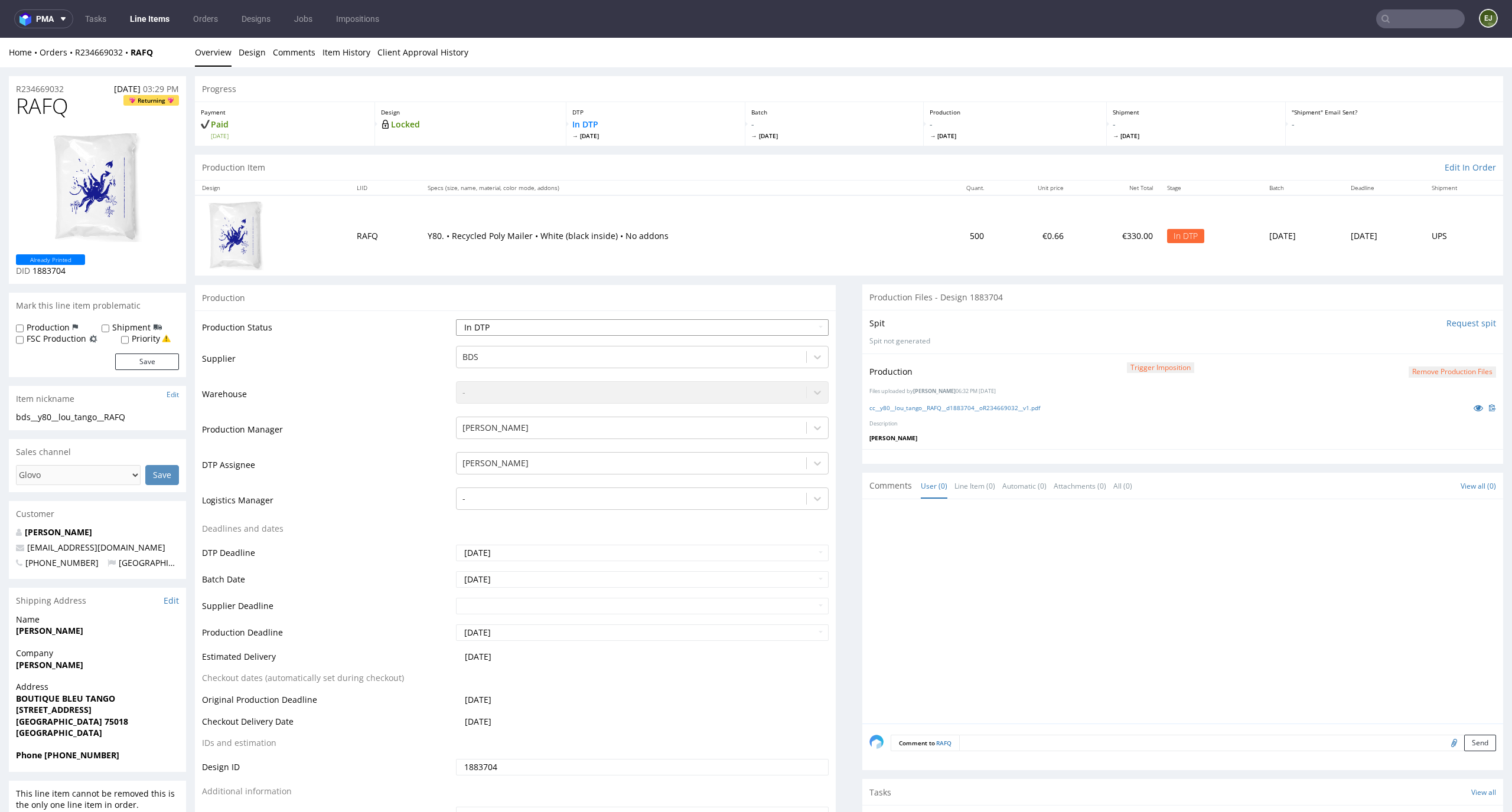
click at [768, 329] on select "Waiting for Artwork Waiting for Diecut Waiting for Mockup Waiting for DTP Waiti…" at bounding box center [642, 327] width 373 height 17
select select "dtp_production_ready"
click at [456, 319] on select "Waiting for Artwork Waiting for Diecut Waiting for Mockup Waiting for DTP Waiti…" at bounding box center [642, 327] width 373 height 17
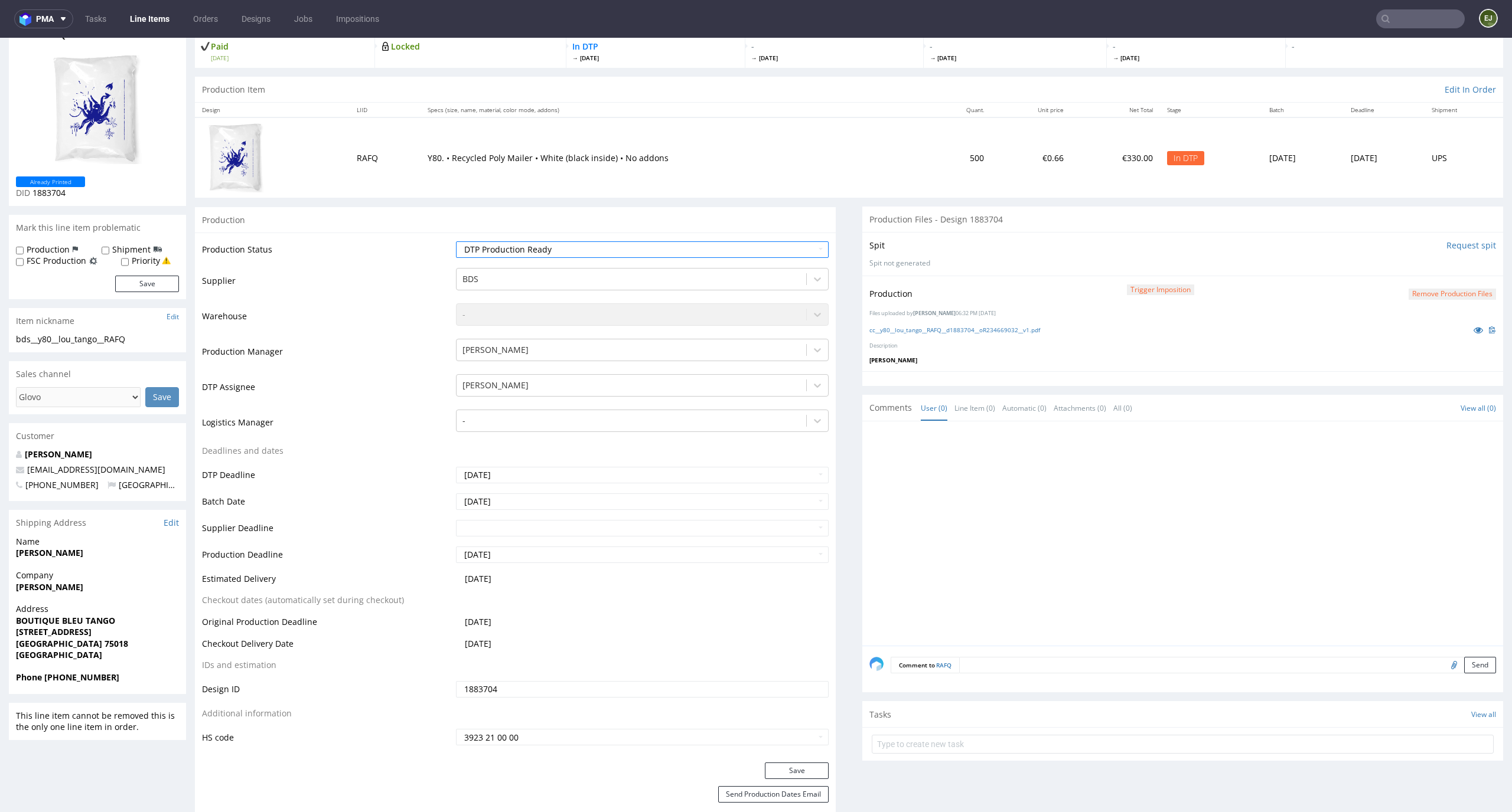
scroll to position [120, 0]
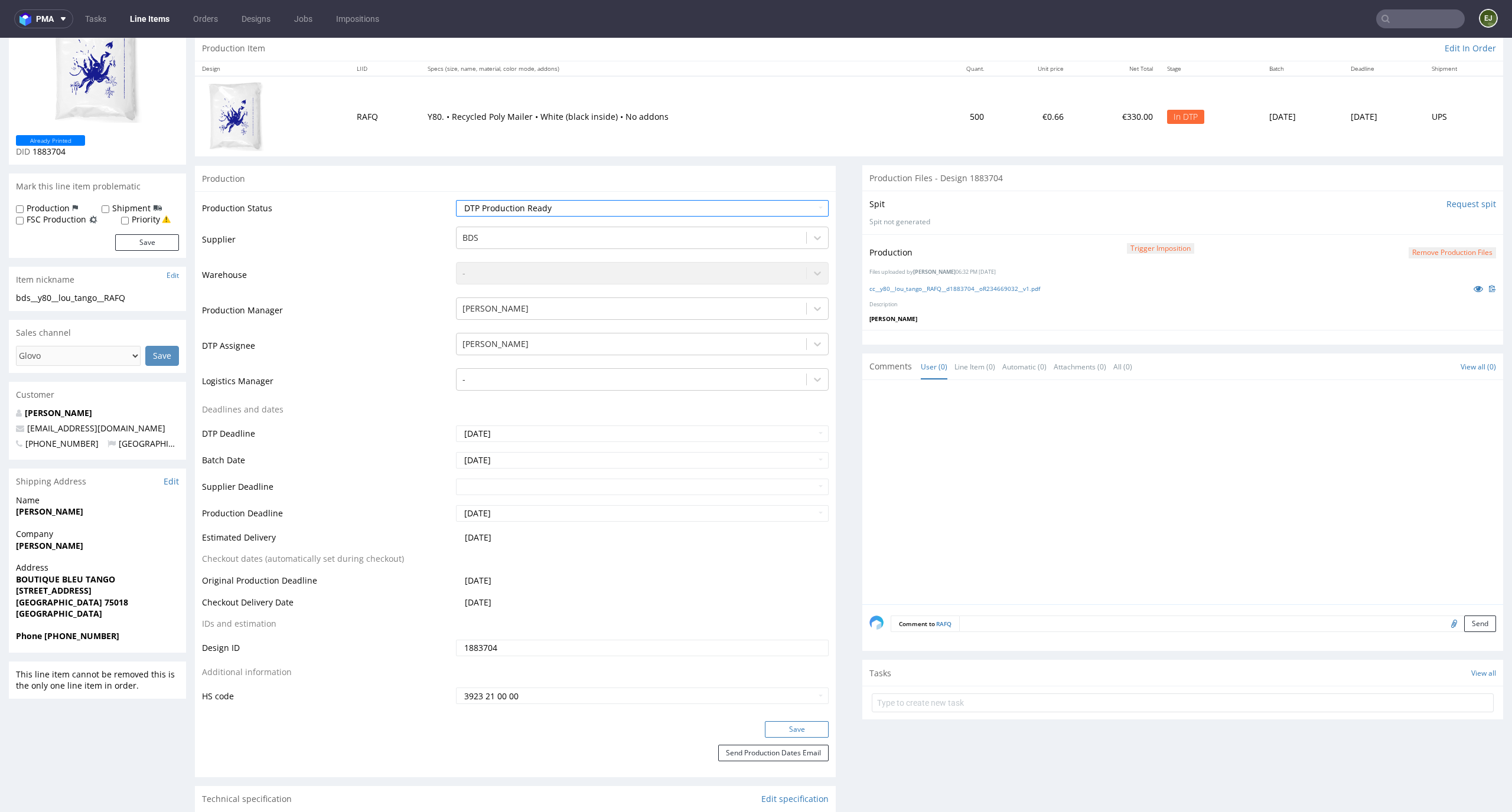
click at [800, 731] on button "Save" at bounding box center [796, 729] width 63 height 17
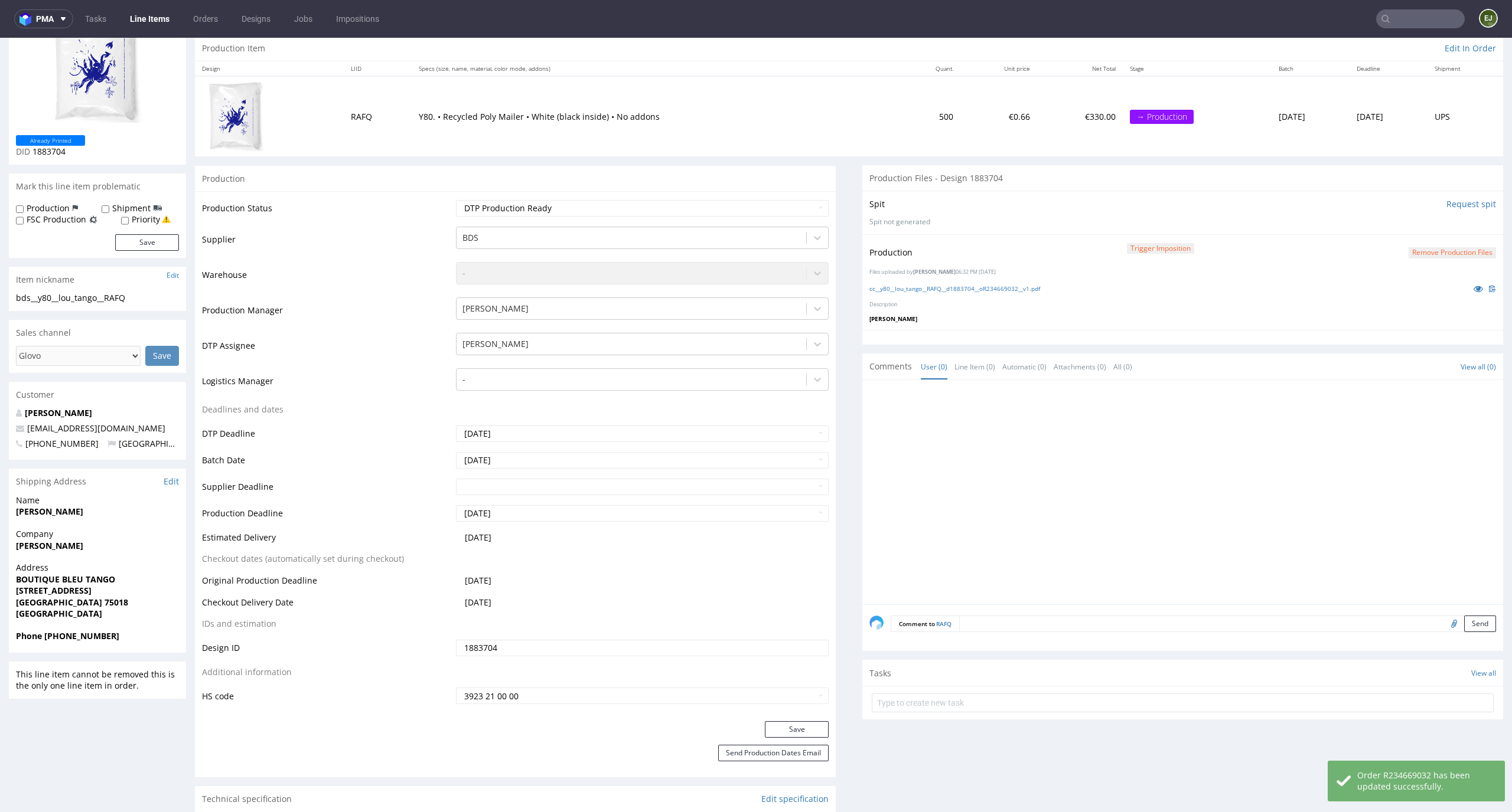
click at [144, 24] on link "Line Items" at bounding box center [150, 19] width 53 height 19
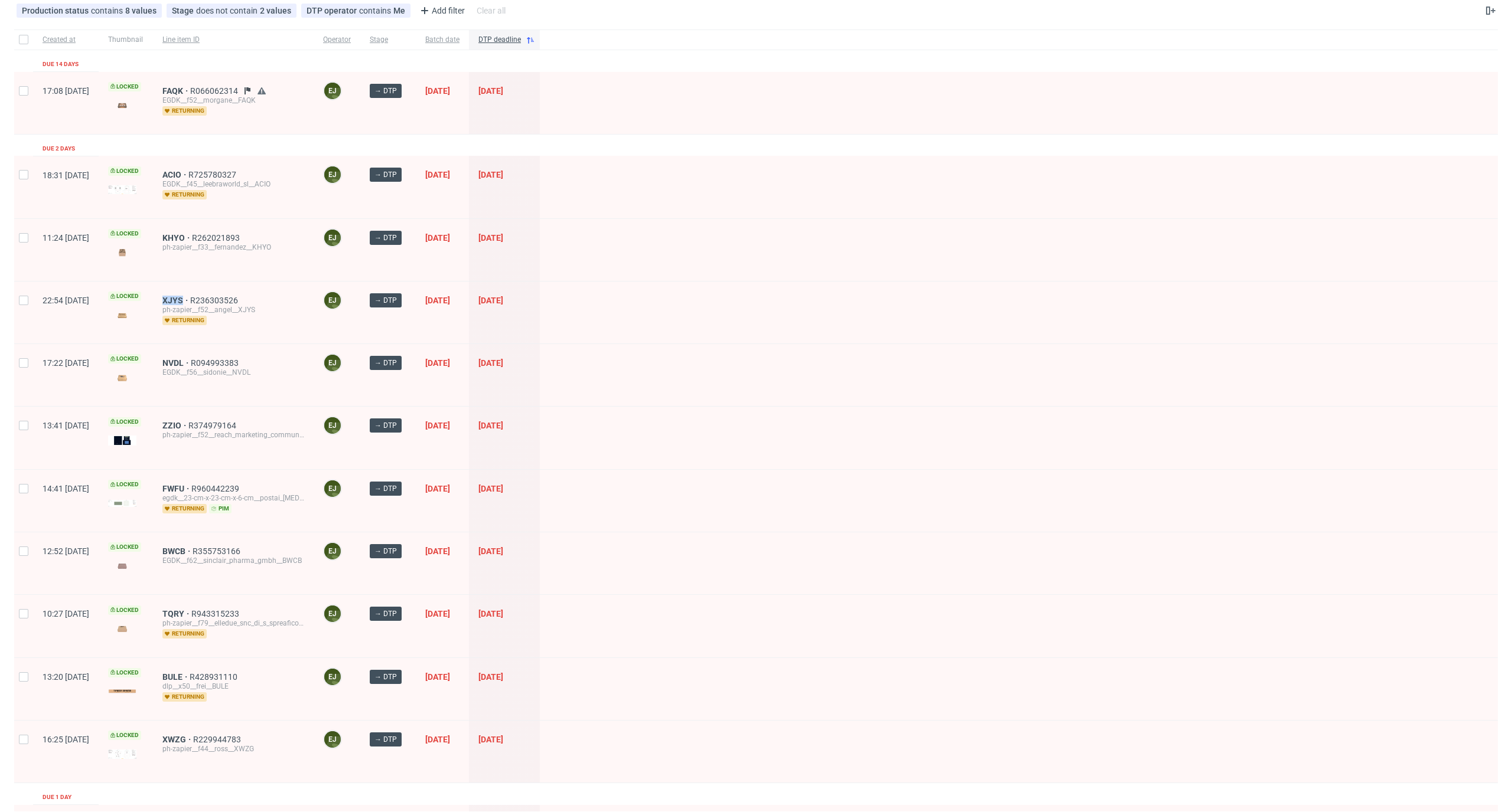
scroll to position [33, 0]
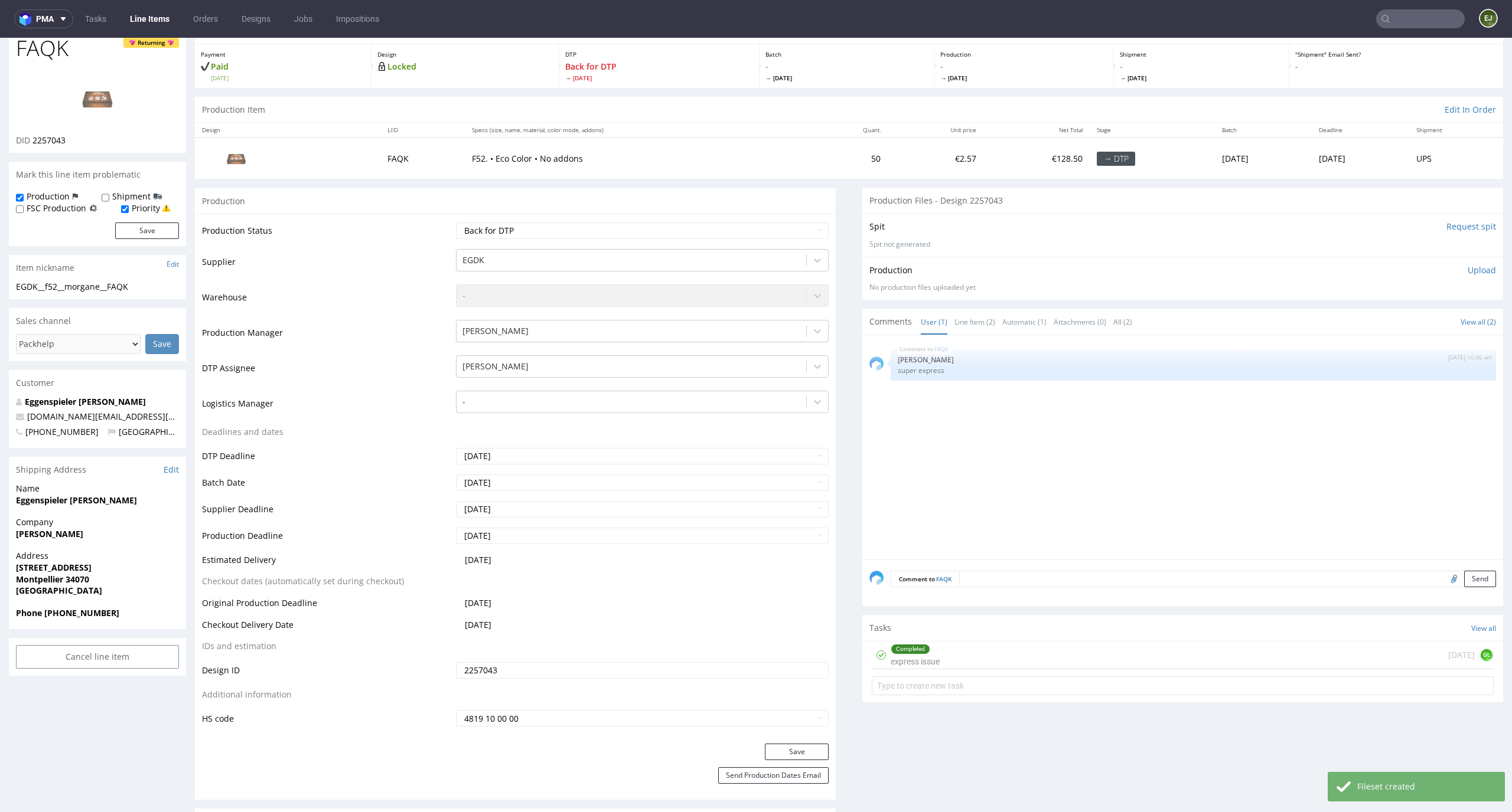
scroll to position [100, 0]
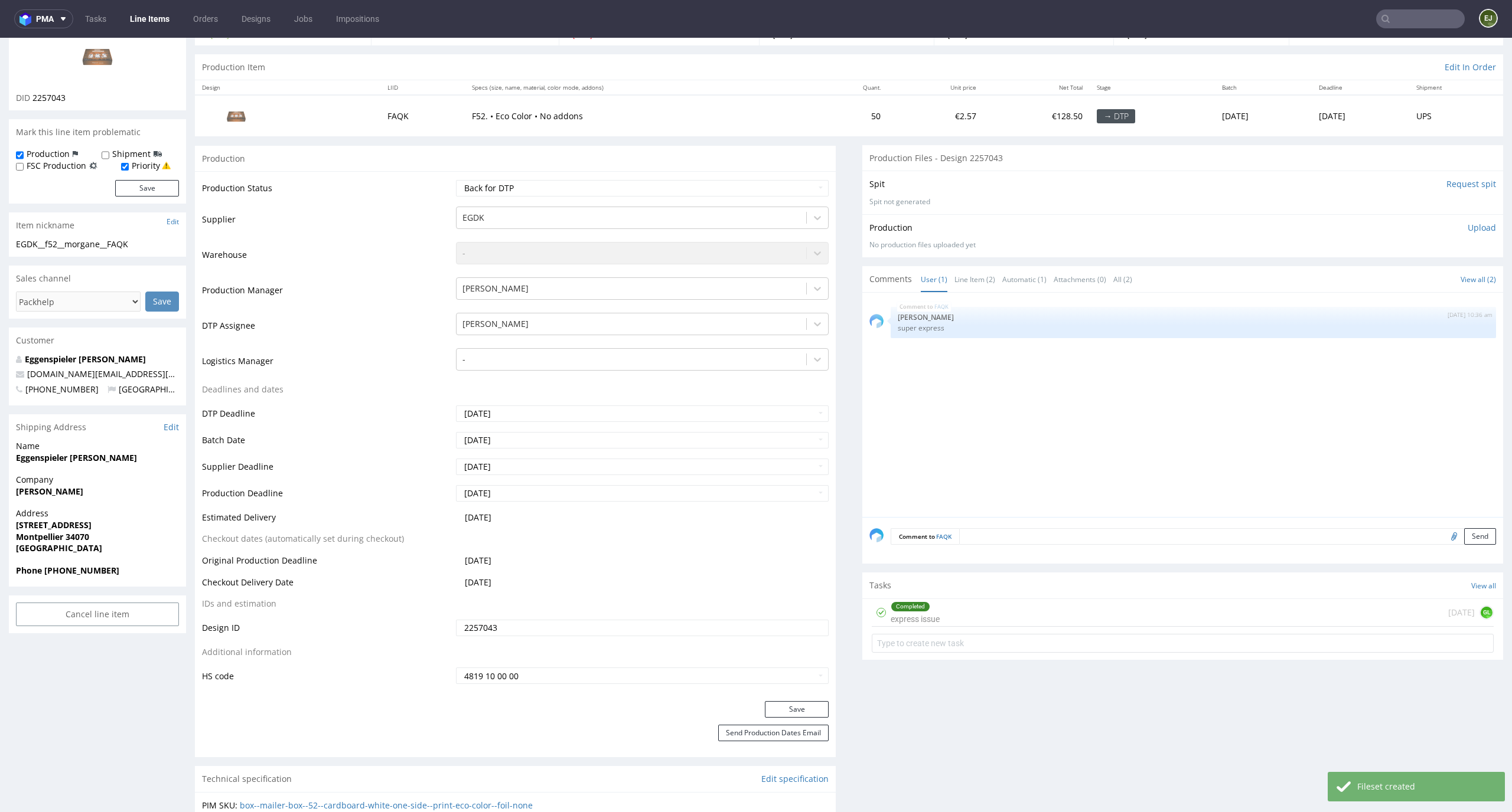
click at [969, 618] on div "Completed express issue [DATE] GL" at bounding box center [1183, 613] width 622 height 28
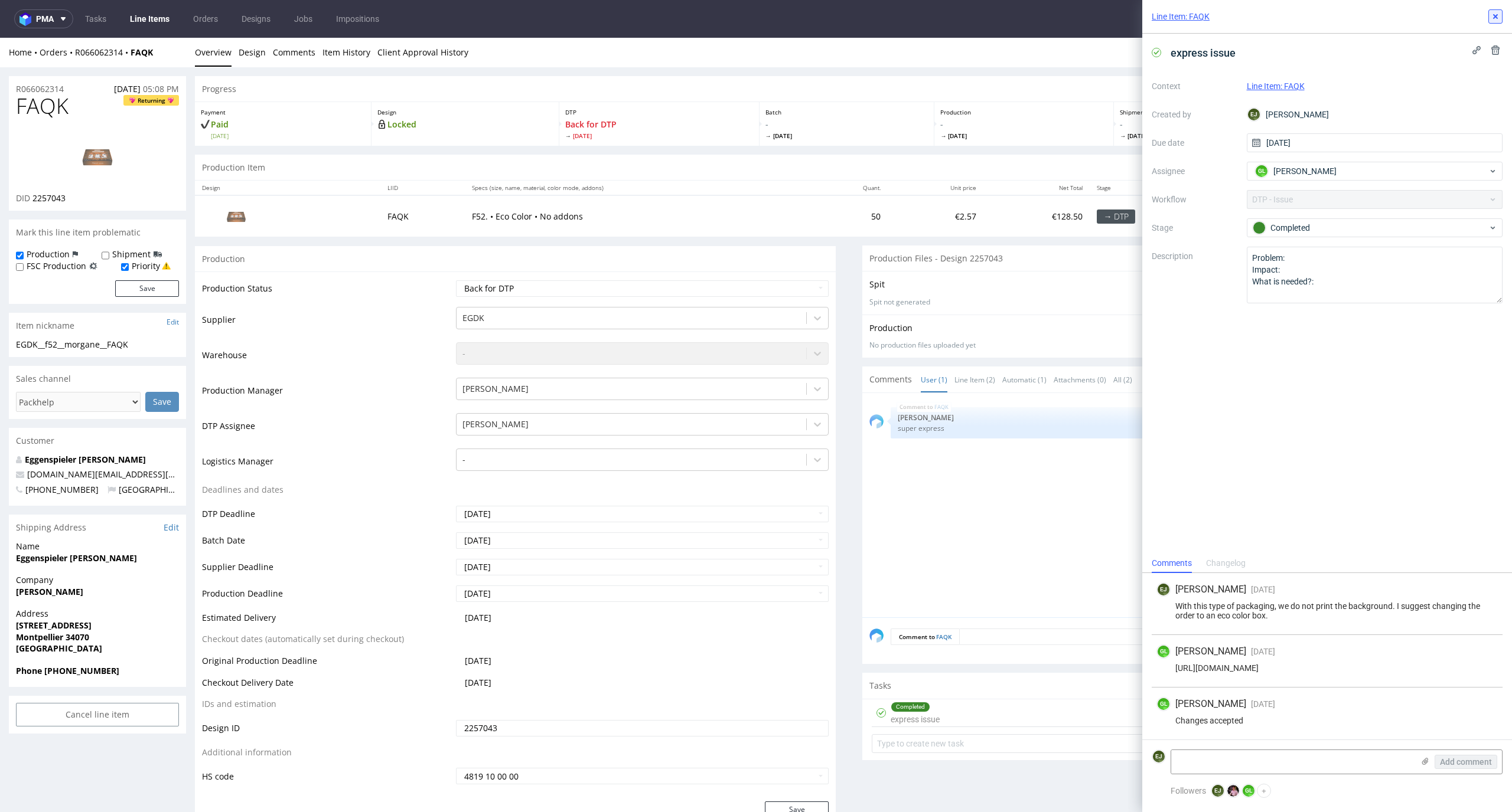
click at [1495, 18] on use at bounding box center [1495, 16] width 5 height 5
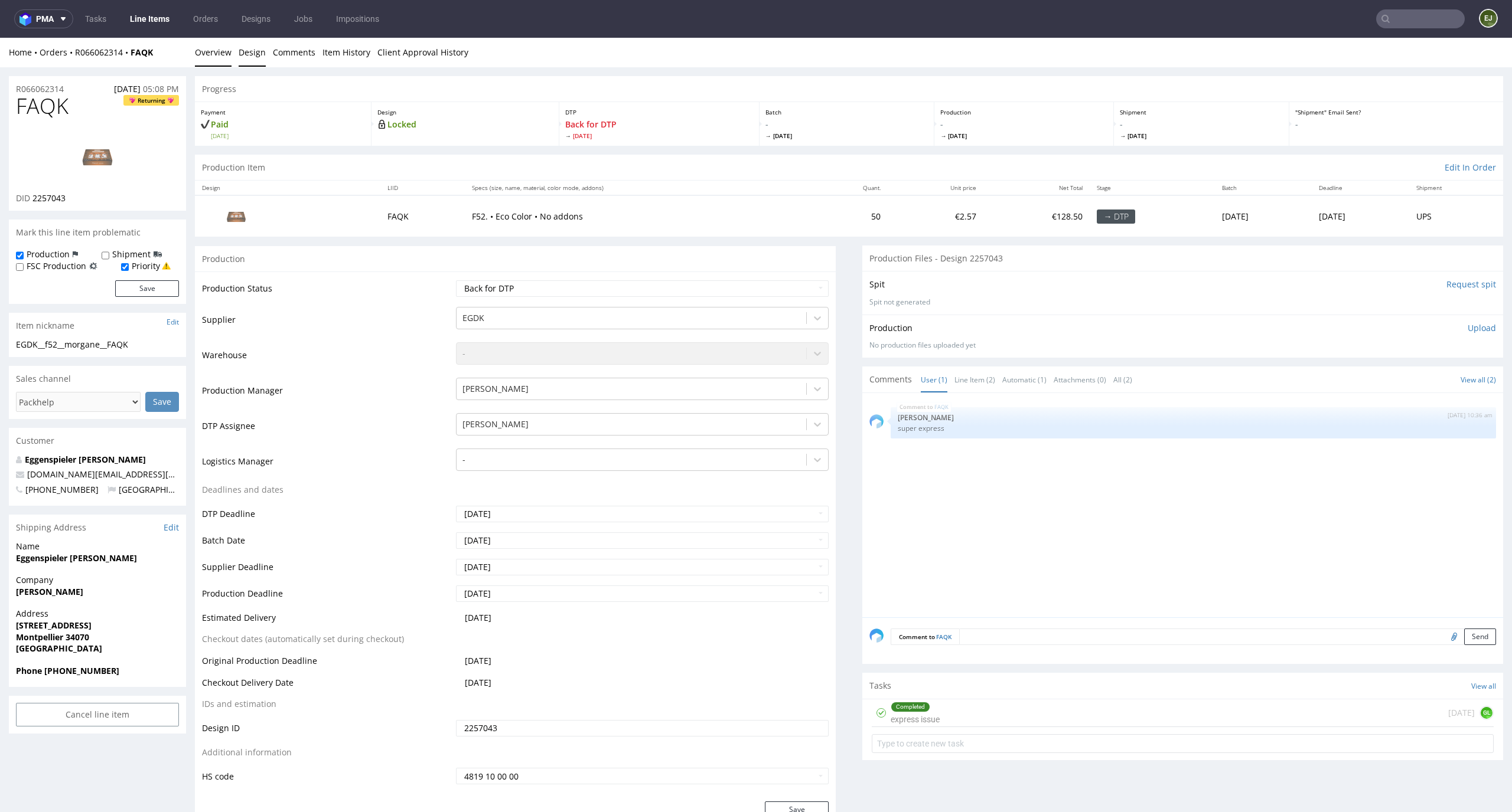
click at [243, 53] on link "Design" at bounding box center [252, 52] width 27 height 29
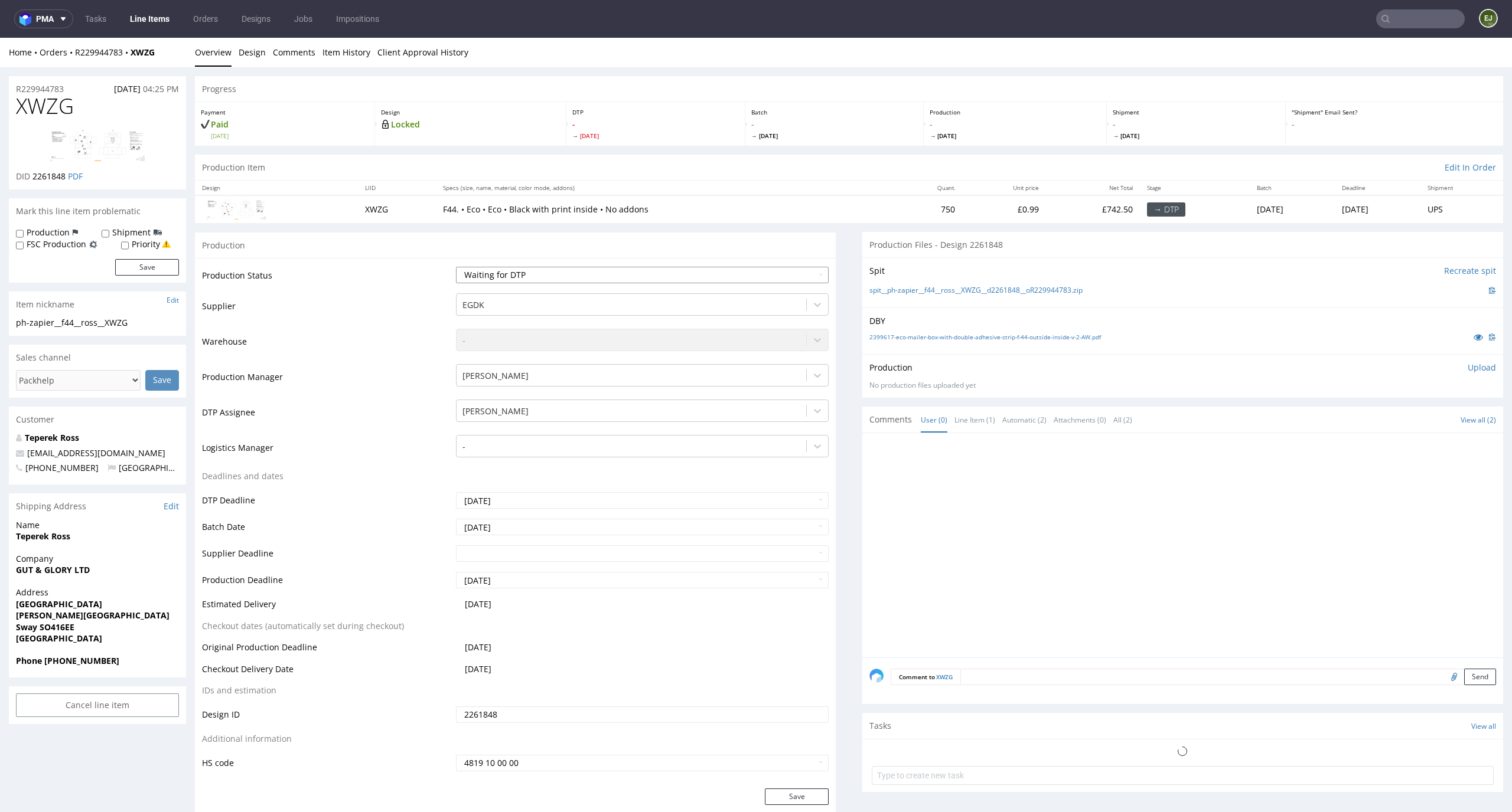
click at [563, 268] on select "Waiting for Artwork Waiting for Diecut Waiting for Mockup Waiting for DTP Waiti…" at bounding box center [642, 275] width 373 height 17
click at [456, 267] on select "Waiting for Artwork Waiting for Diecut Waiting for Mockup Waiting for DTP Waiti…" at bounding box center [642, 275] width 373 height 17
click at [573, 274] on select "Waiting for Artwork Waiting for Diecut Waiting for Mockup Waiting for DTP Waiti…" at bounding box center [642, 275] width 373 height 17
select select "dtp_in_process"
click at [456, 267] on select "Waiting for Artwork Waiting for Diecut Waiting for Mockup Waiting for DTP Waiti…" at bounding box center [642, 275] width 373 height 17
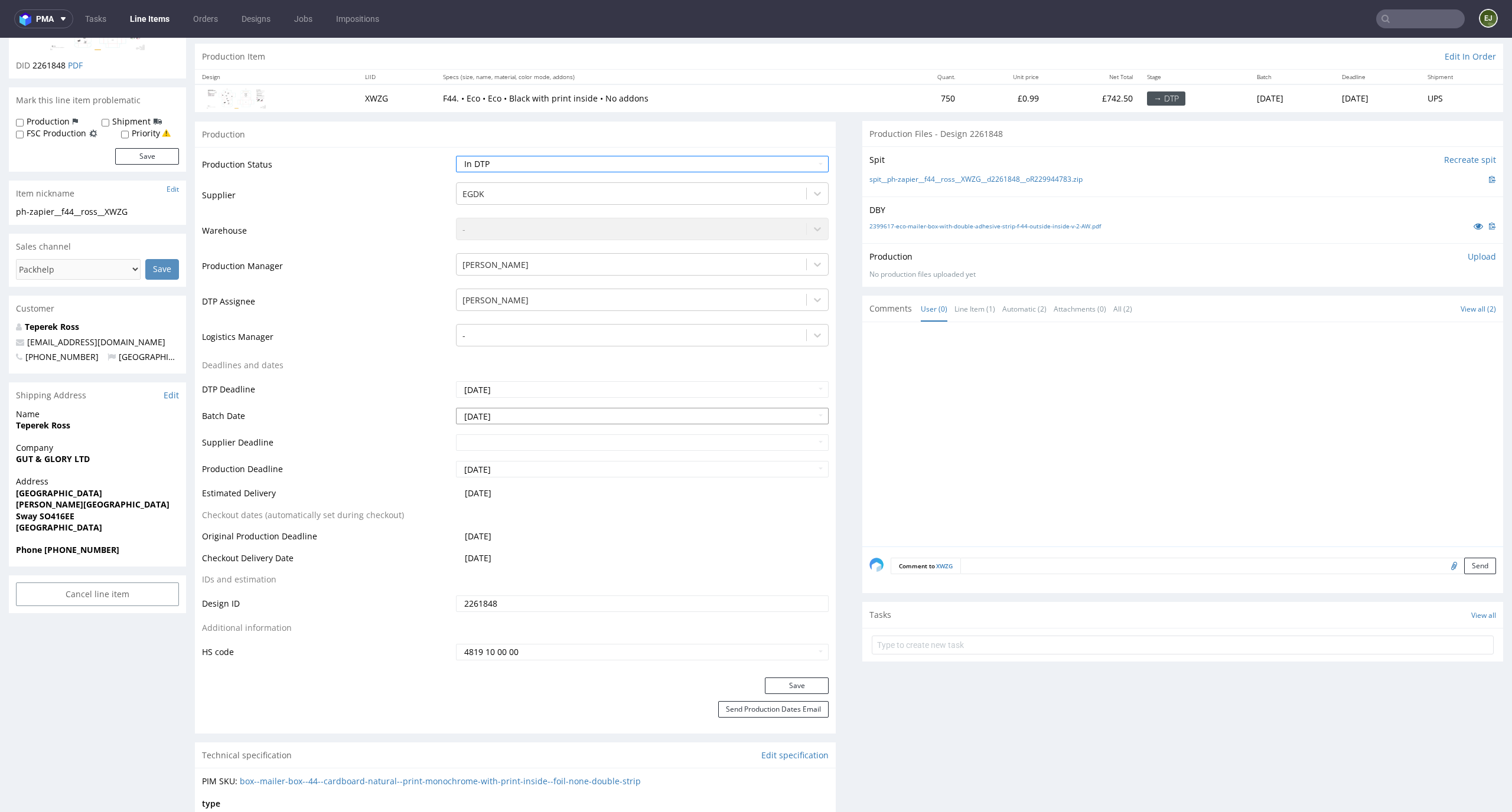
scroll to position [129, 0]
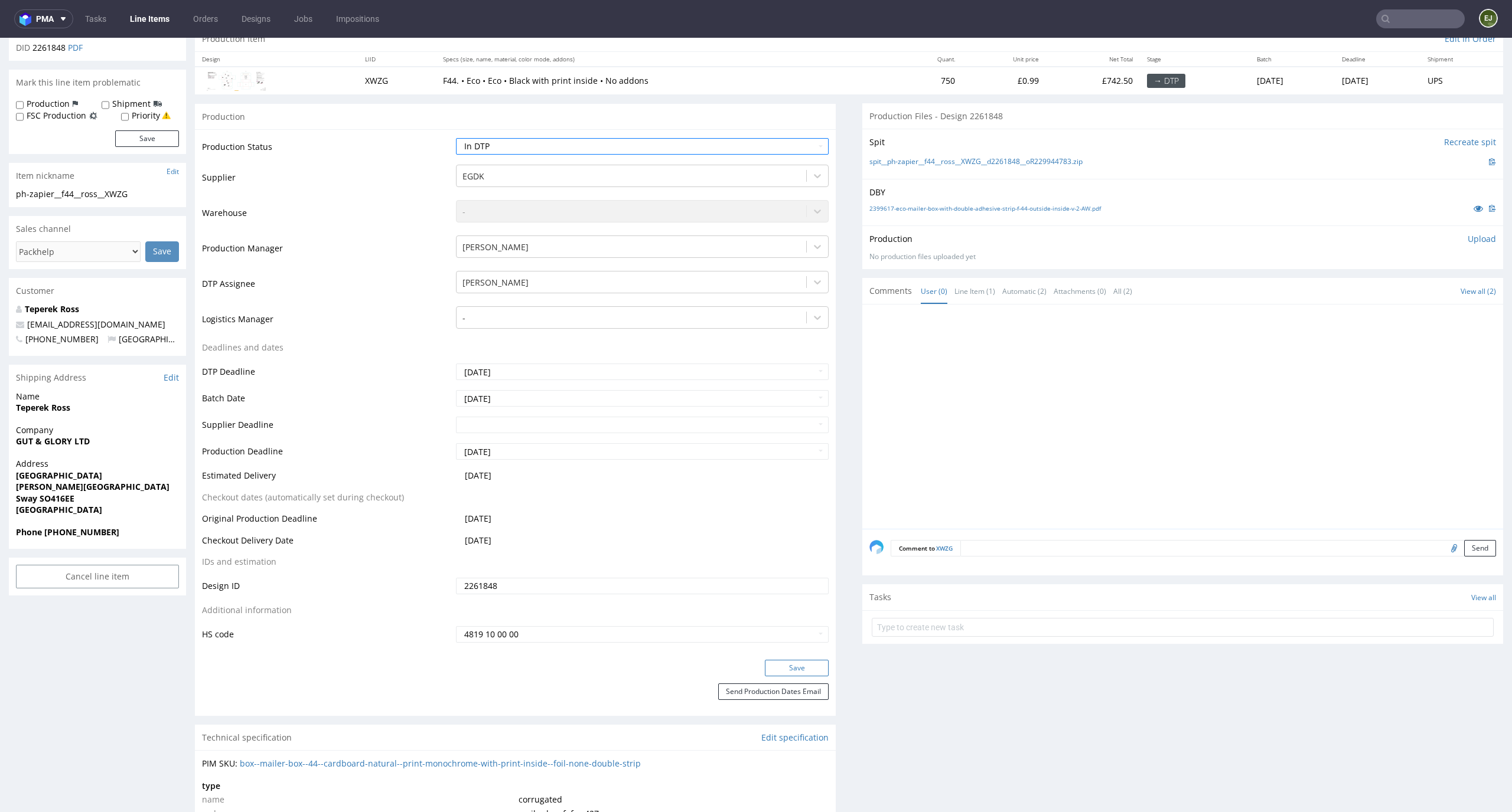
click at [784, 676] on button "Save" at bounding box center [796, 668] width 63 height 17
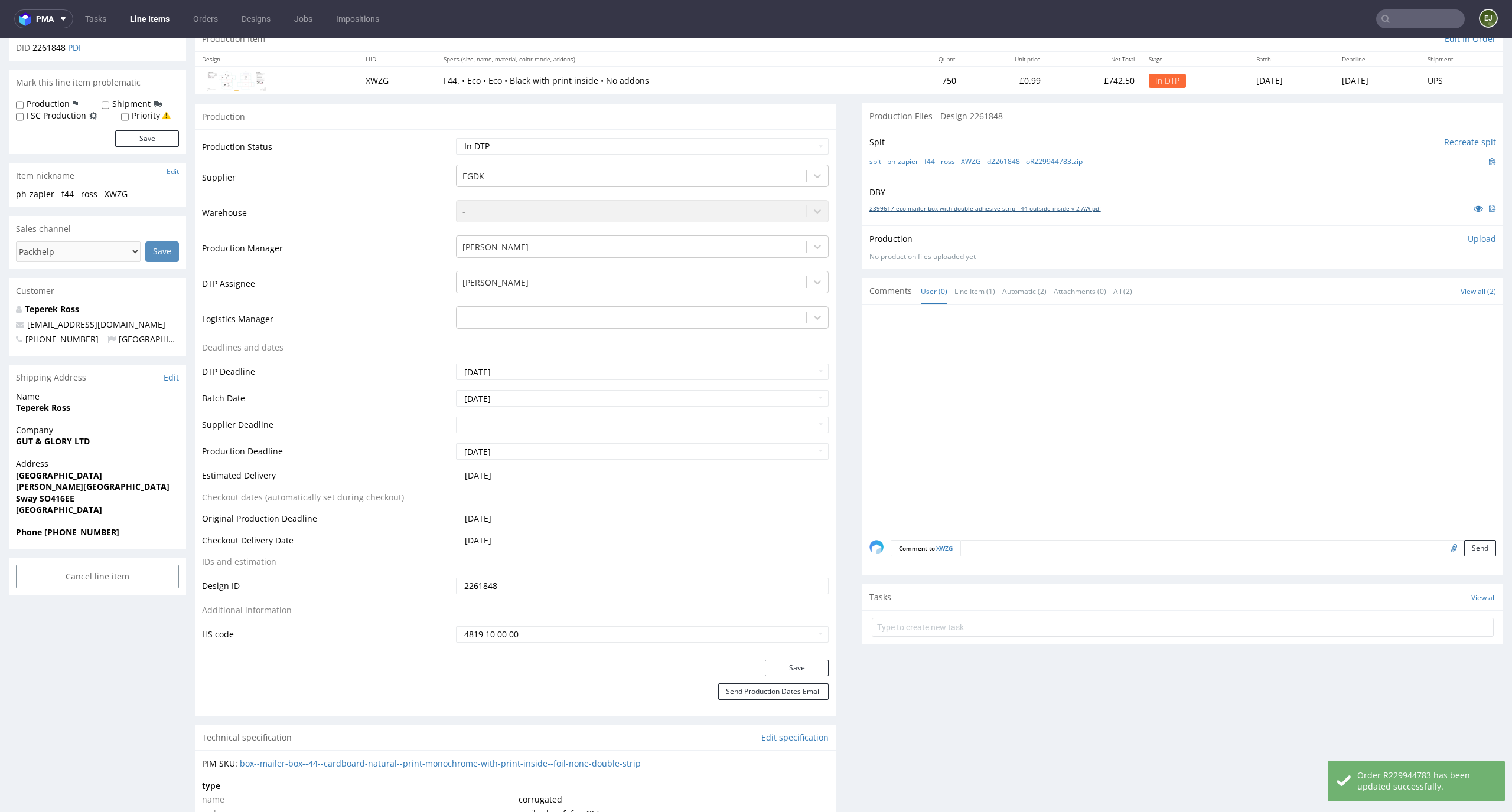
click at [911, 211] on link "2399617-eco-mailer-box-with-double-adhesive-strip-f-44-outside-inside-v-2-AW.pdf" at bounding box center [985, 208] width 232 height 8
click at [869, 160] on link "spit__ph-zapier__f44__ross__XWZG__d2261848__oR229944783.zip" at bounding box center [975, 162] width 213 height 10
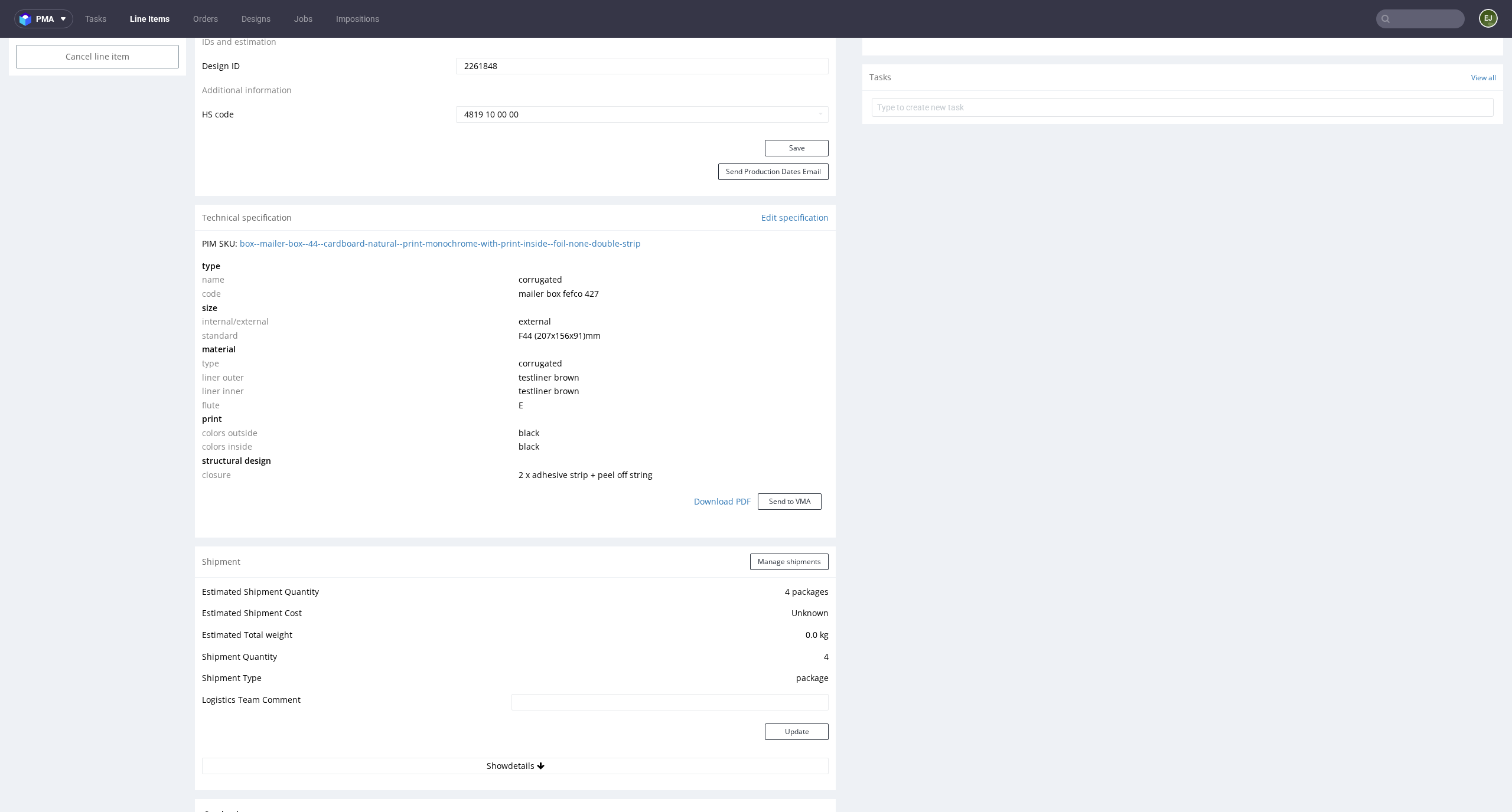
scroll to position [0, 0]
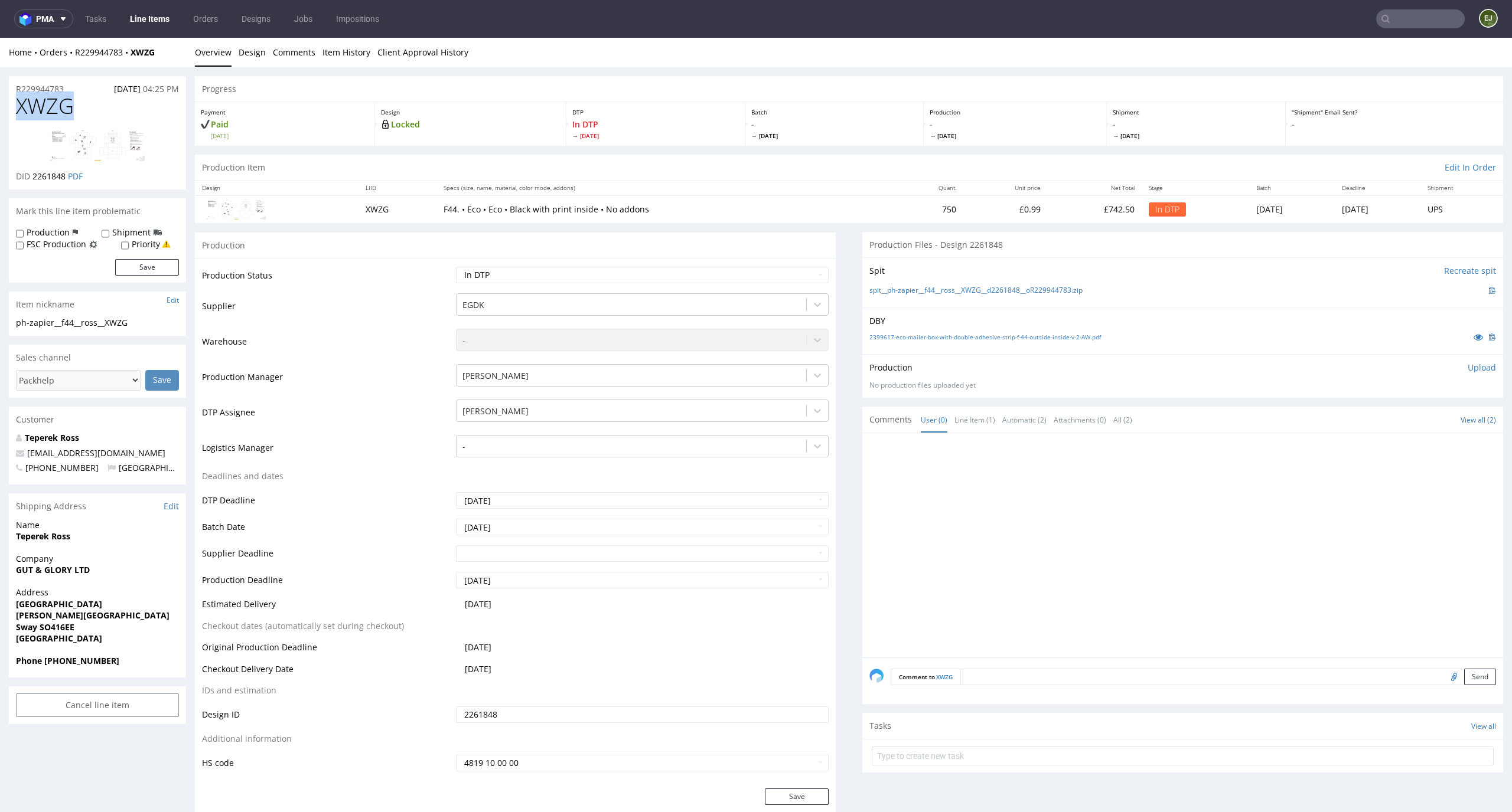
drag, startPoint x: 86, startPoint y: 98, endPoint x: 0, endPoint y: 99, distance: 86.0
copy span "XWZG"
click at [646, 175] on div "Production Item Edit In Order" at bounding box center [849, 168] width 1308 height 26
drag, startPoint x: 79, startPoint y: 107, endPoint x: 0, endPoint y: 107, distance: 79.0
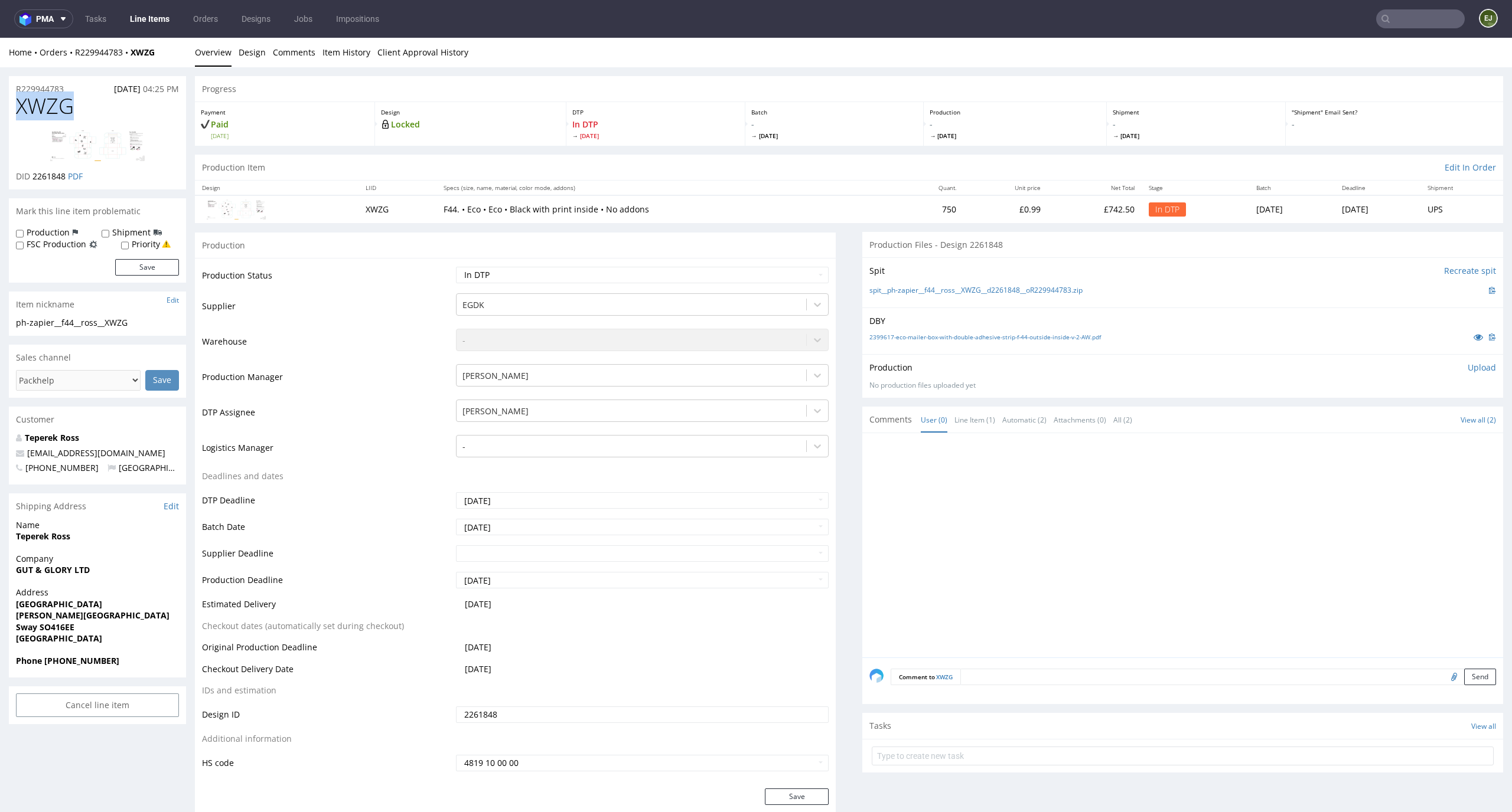
copy span "XWZG"
click at [1472, 360] on div "Production Upload No production files uploaded yet Description (optional) Add f…" at bounding box center [1183, 375] width 641 height 43
click at [1472, 370] on p "Upload" at bounding box center [1482, 368] width 28 height 12
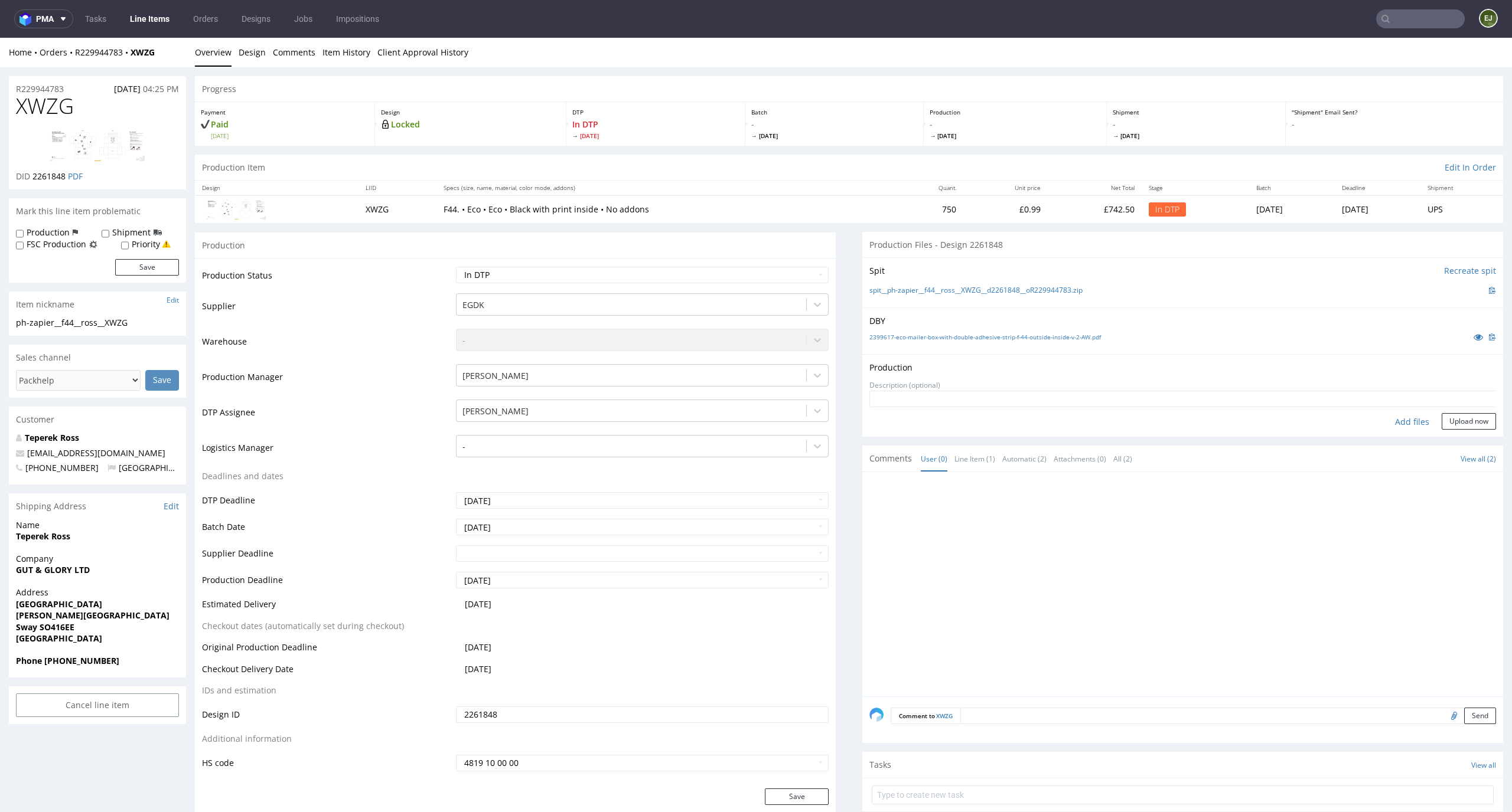
click at [1402, 413] on div "Add files" at bounding box center [1412, 422] width 59 height 18
type input "C:\fakepath\EGDK__f44__ross__XWZG__d2261848__oR229944783__latest__inside.pdf"
click at [1459, 451] on div "Production Upload EGDK__f44__ross__XWZG__d2261848__oR229944783__latest__inside.…" at bounding box center [1183, 404] width 641 height 101
click at [1459, 445] on button "Upload now" at bounding box center [1469, 439] width 54 height 17
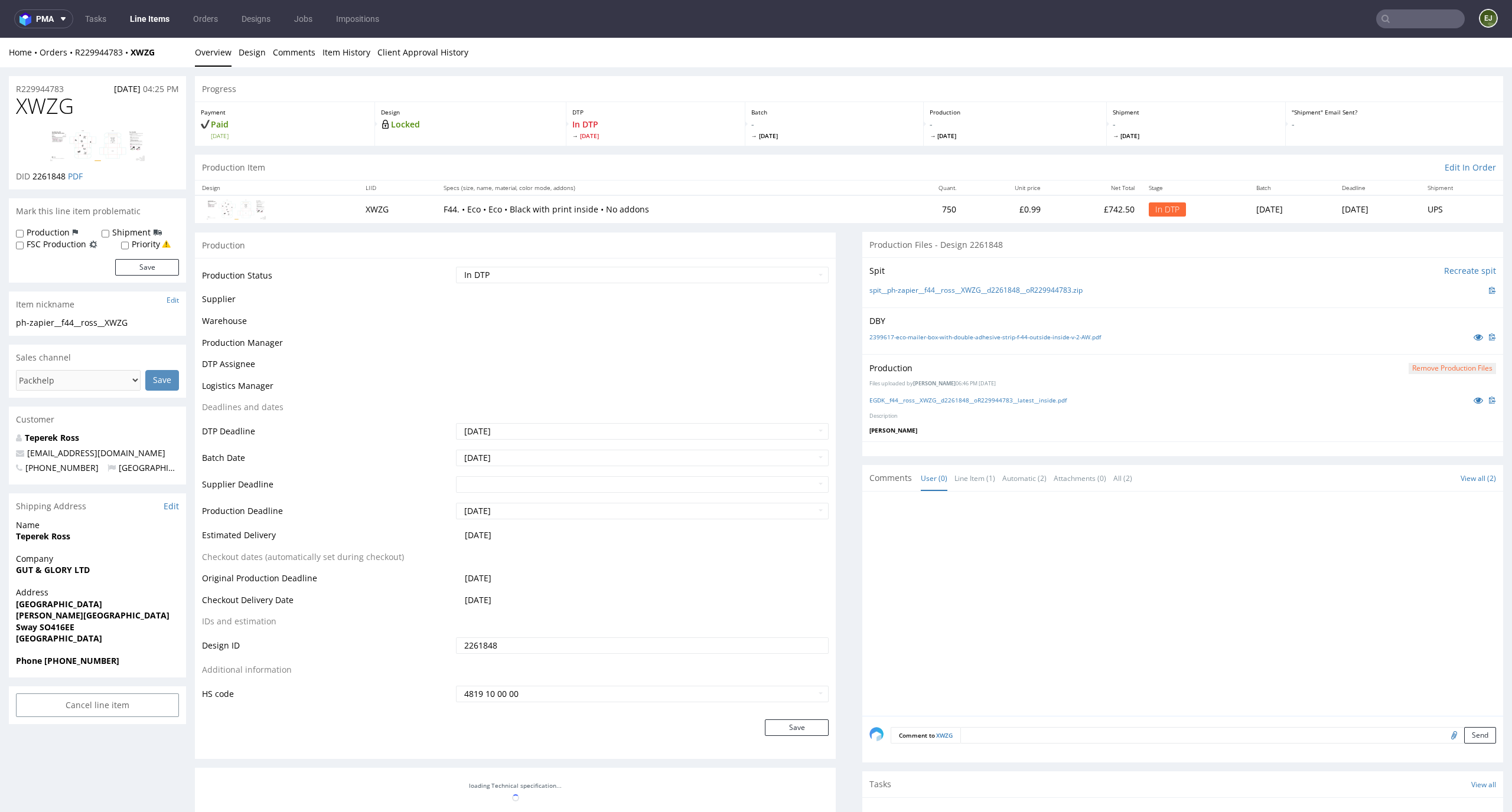
click at [809, 283] on td "Waiting for Artwork Waiting for Diecut Waiting for Mockup Waiting for DTP Waiti…" at bounding box center [641, 279] width 376 height 27
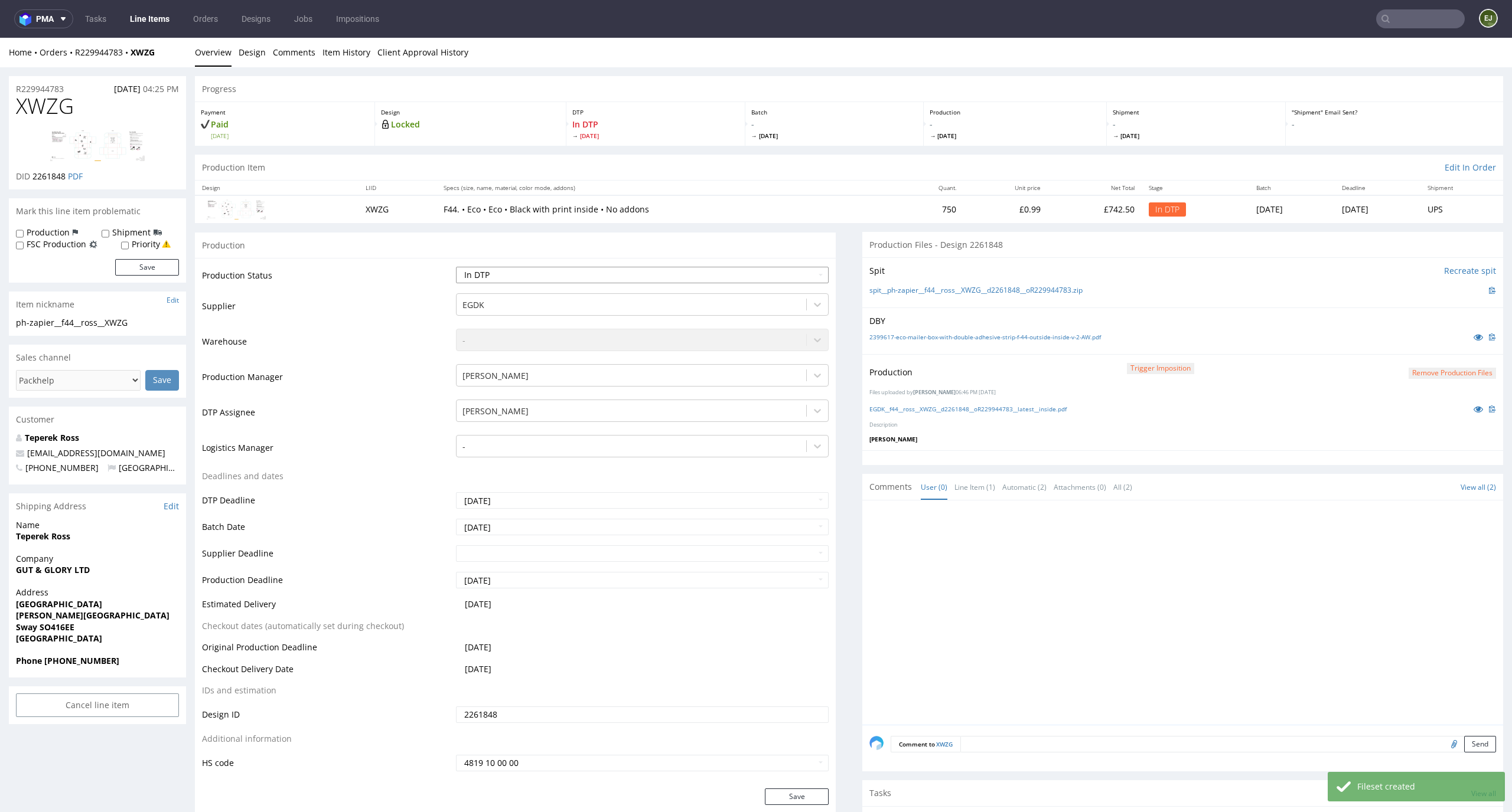
click at [809, 272] on select "Waiting for Artwork Waiting for Diecut Waiting for Mockup Waiting for DTP Waiti…" at bounding box center [642, 275] width 373 height 17
select select "dtp_production_ready"
click at [456, 267] on select "Waiting for Artwork Waiting for Diecut Waiting for Mockup Waiting for DTP Waiti…" at bounding box center [642, 275] width 373 height 17
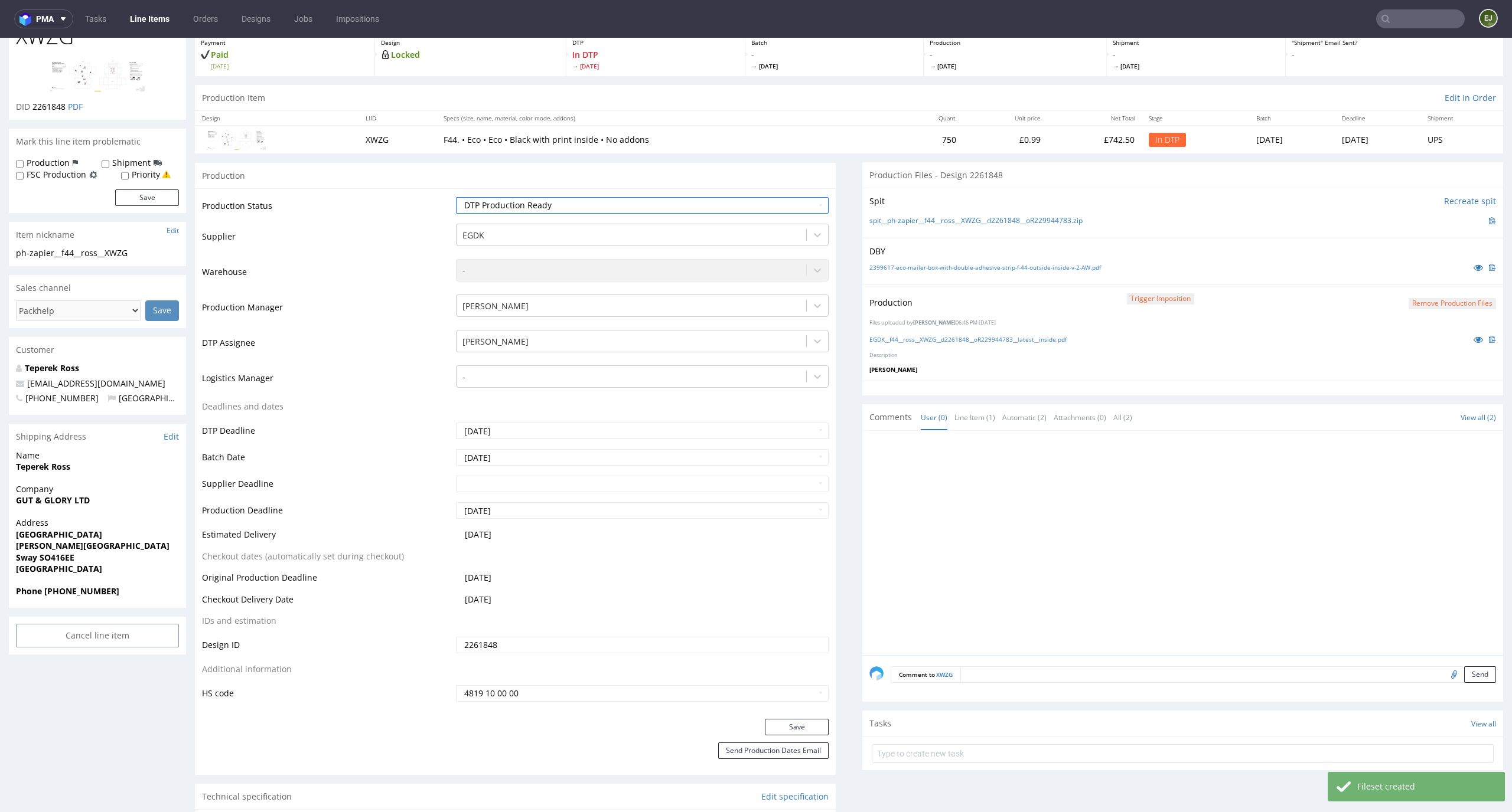
scroll to position [123, 0]
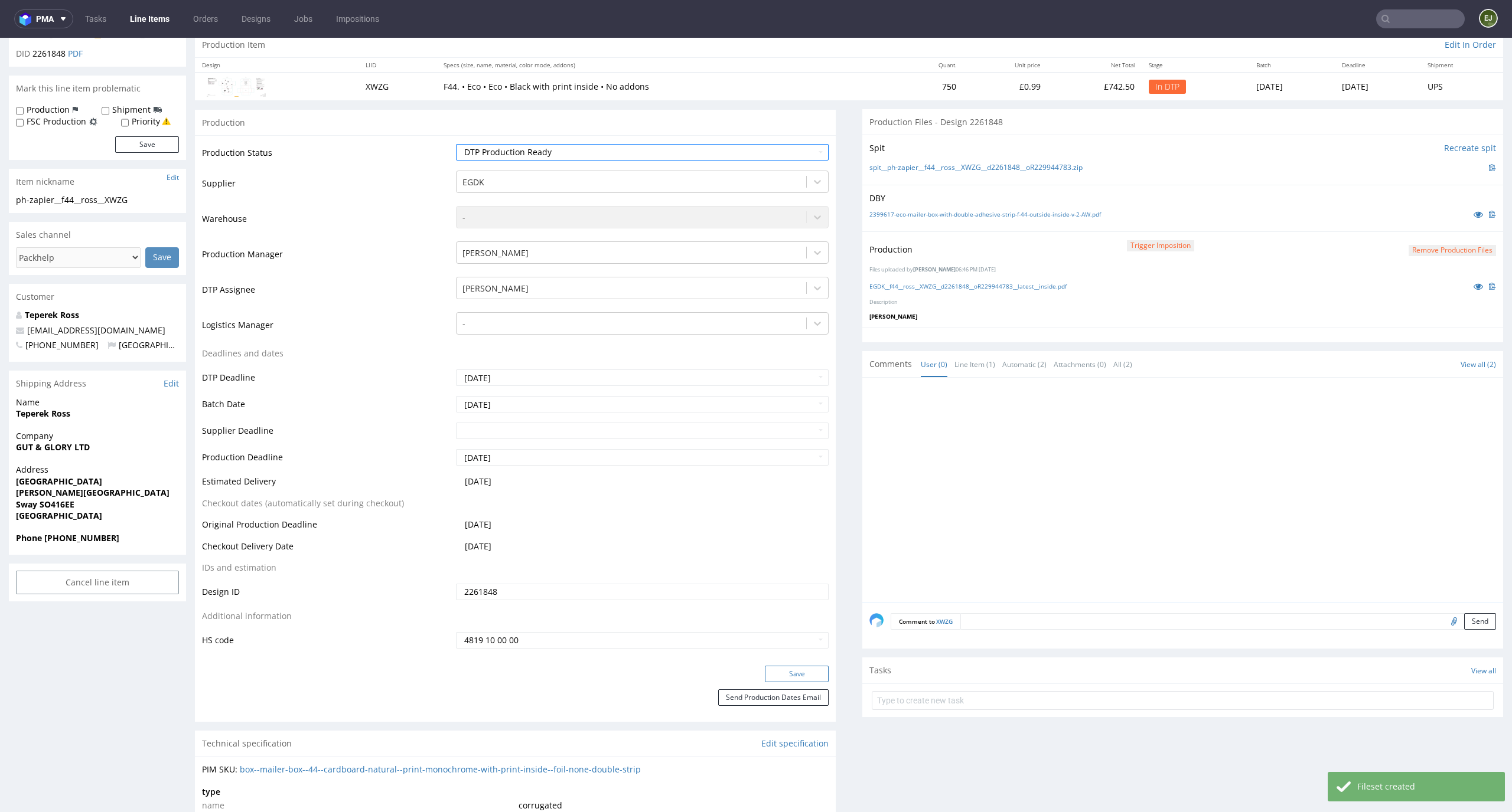
click at [790, 675] on button "Save" at bounding box center [796, 674] width 63 height 17
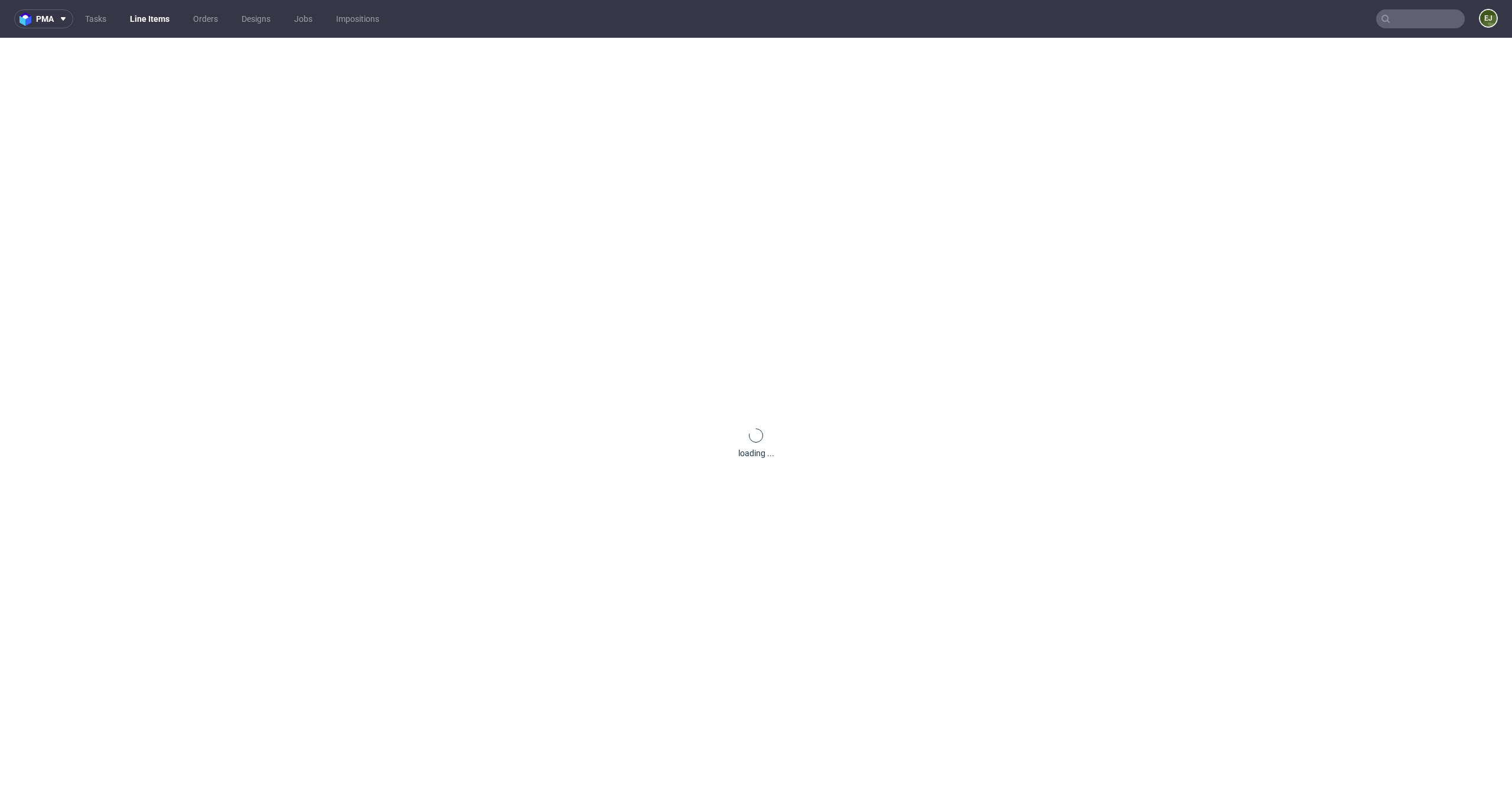
scroll to position [0, 0]
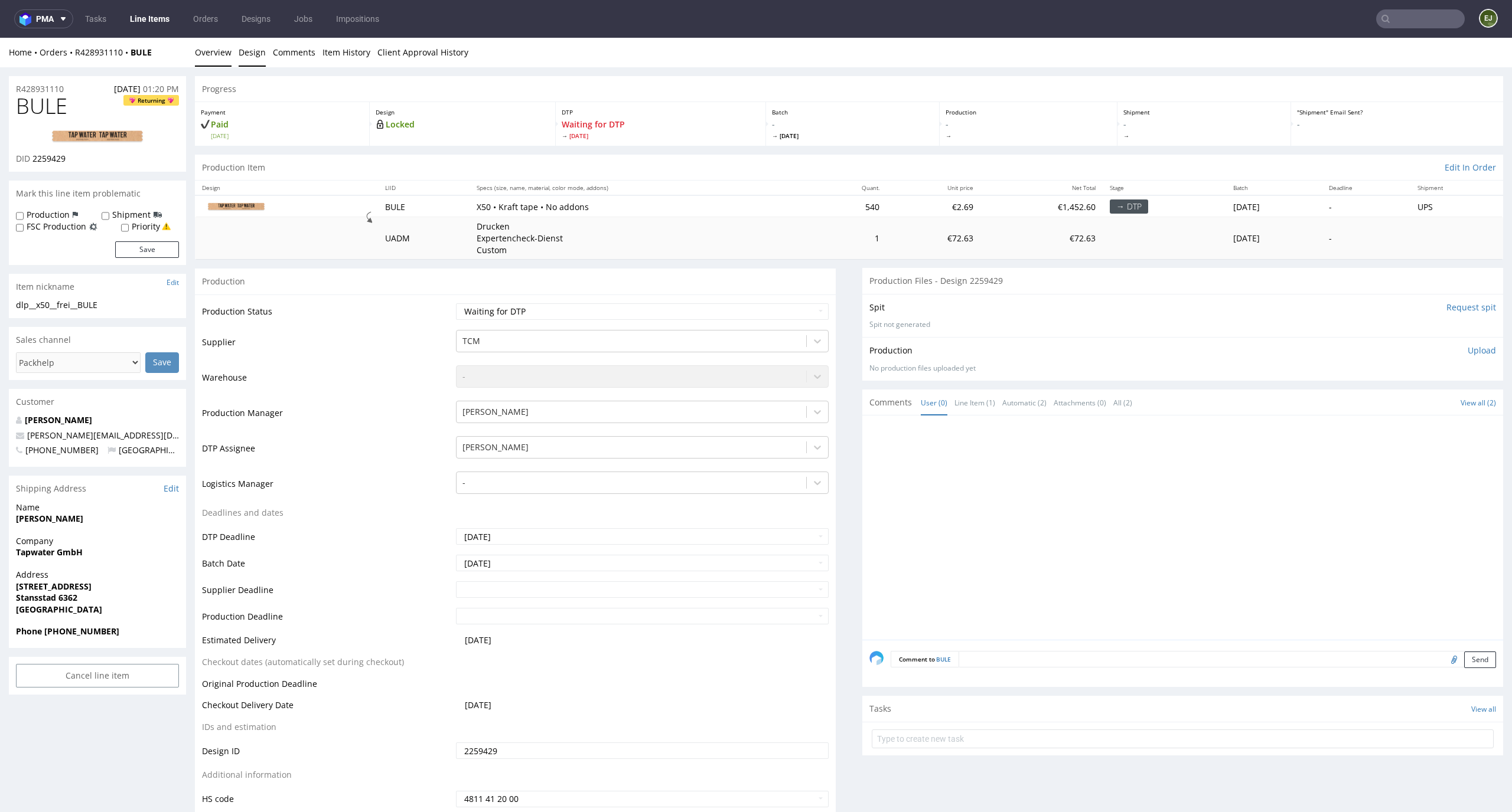
click at [257, 55] on link "Design" at bounding box center [252, 52] width 27 height 29
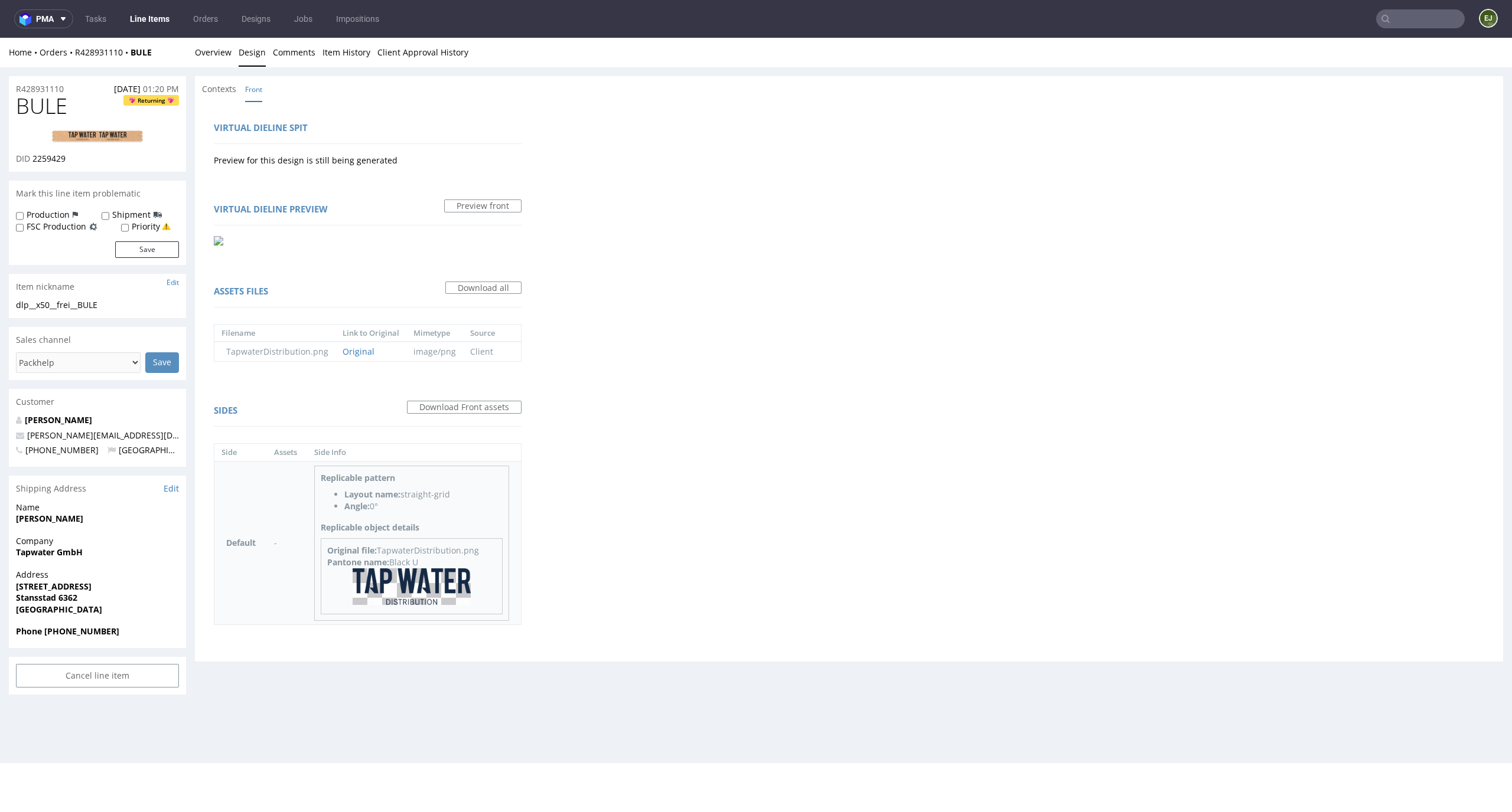
click at [442, 586] on img at bounding box center [412, 586] width 118 height 37
click at [211, 57] on link "Overview" at bounding box center [213, 52] width 37 height 29
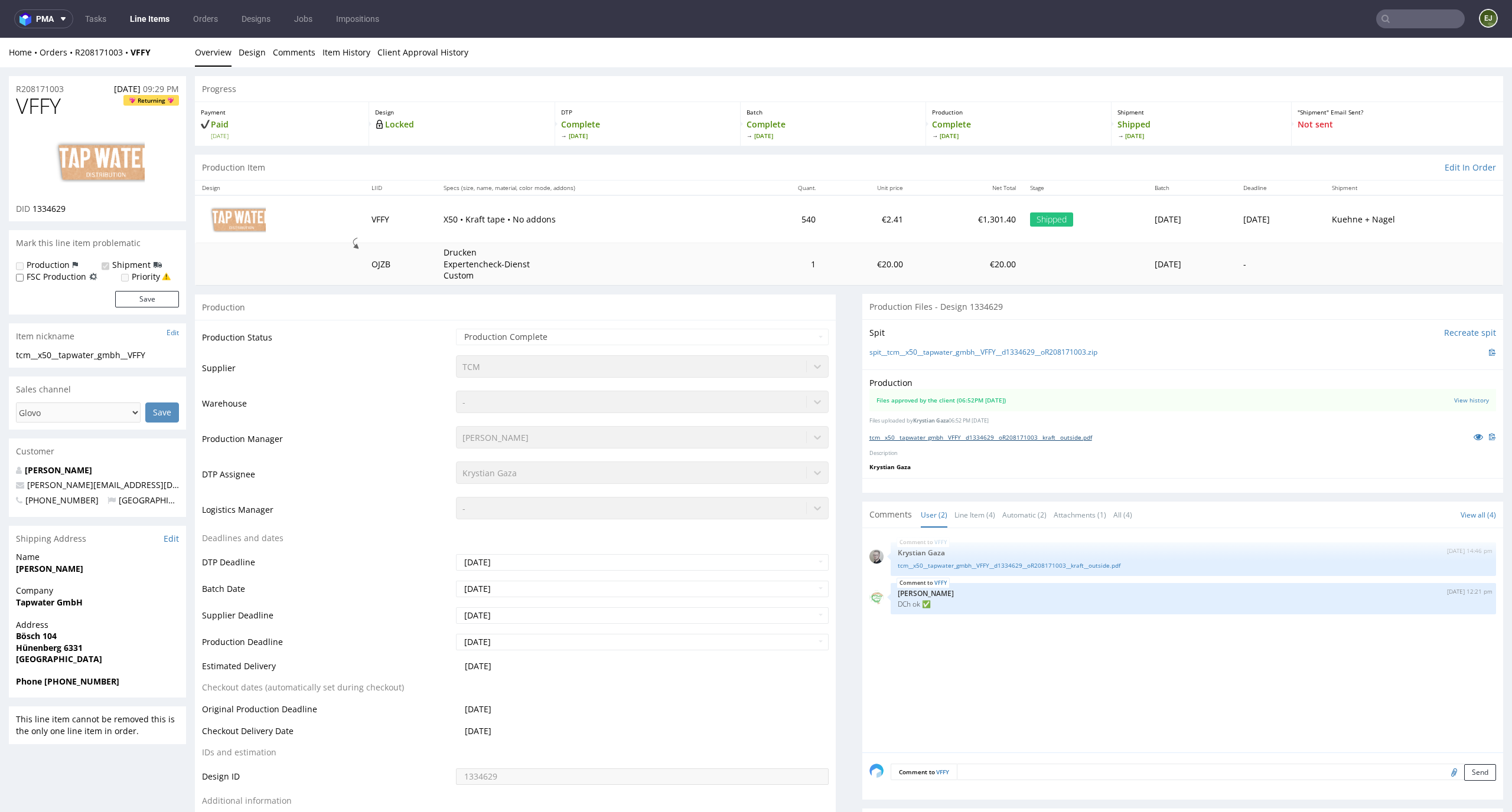
click at [923, 433] on link "tcm__x50__tapwater_gmbh__VFFY__d1334629__oR208171003__kraft__outside.pdf" at bounding box center [980, 437] width 222 height 8
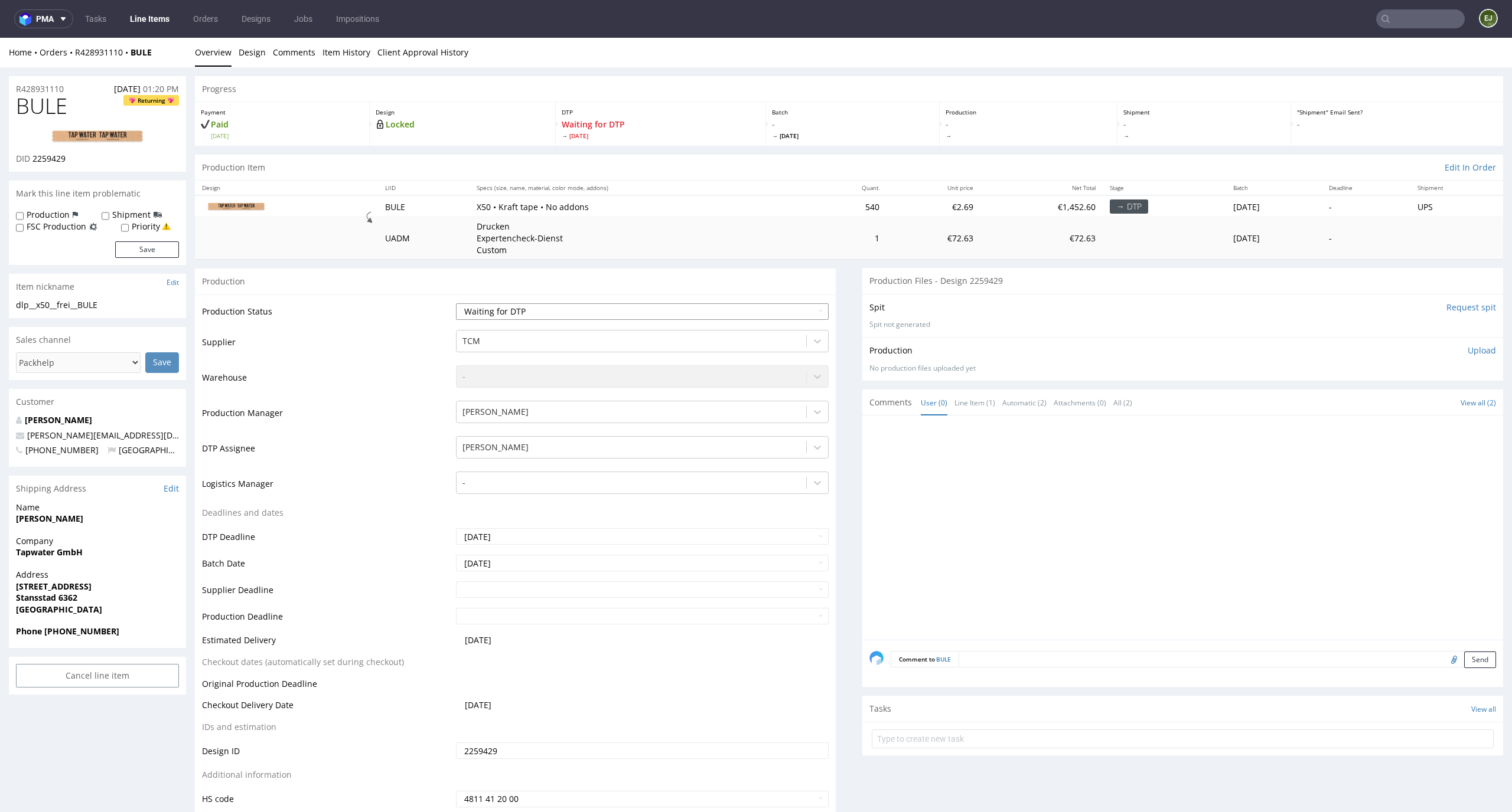
click at [744, 309] on select "Waiting for Artwork Waiting for Diecut Waiting for Mockup Waiting for DTP Waiti…" at bounding box center [642, 311] width 373 height 17
select select "dtp_in_process"
click at [456, 303] on select "Waiting for Artwork Waiting for Diecut Waiting for Mockup Waiting for DTP Waiti…" at bounding box center [642, 311] width 373 height 17
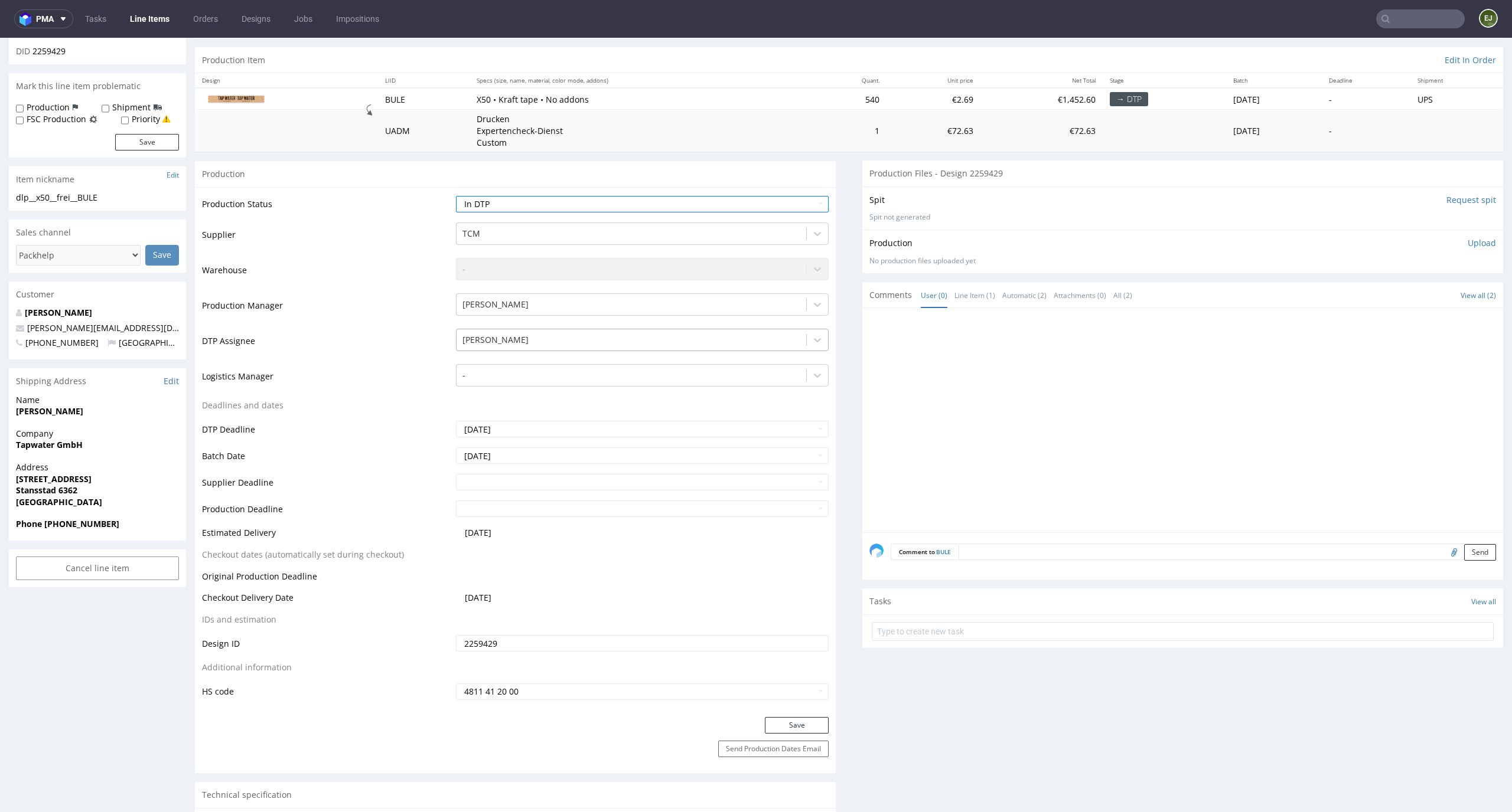
scroll to position [282, 0]
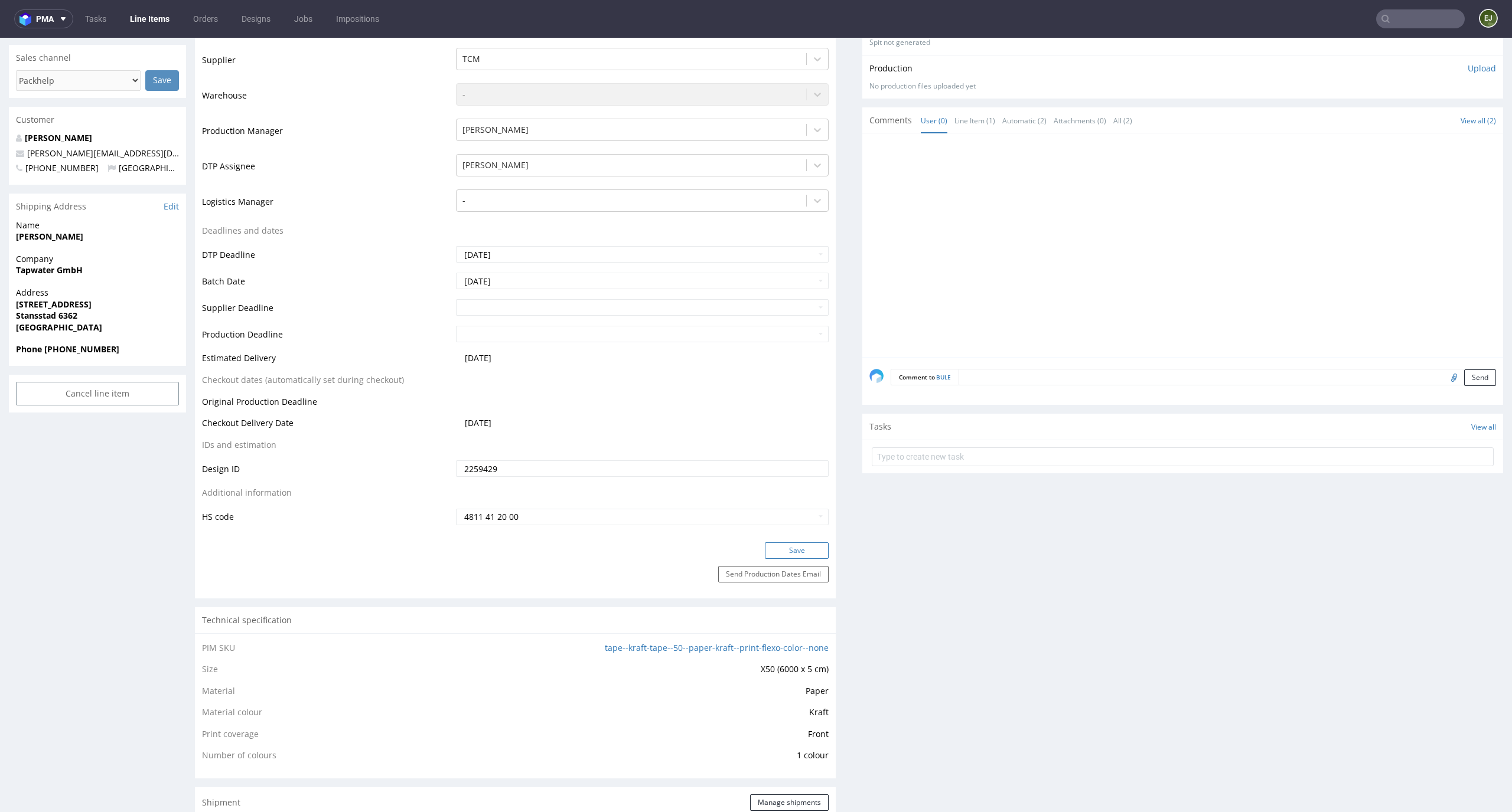
click at [792, 553] on button "Save" at bounding box center [796, 550] width 63 height 17
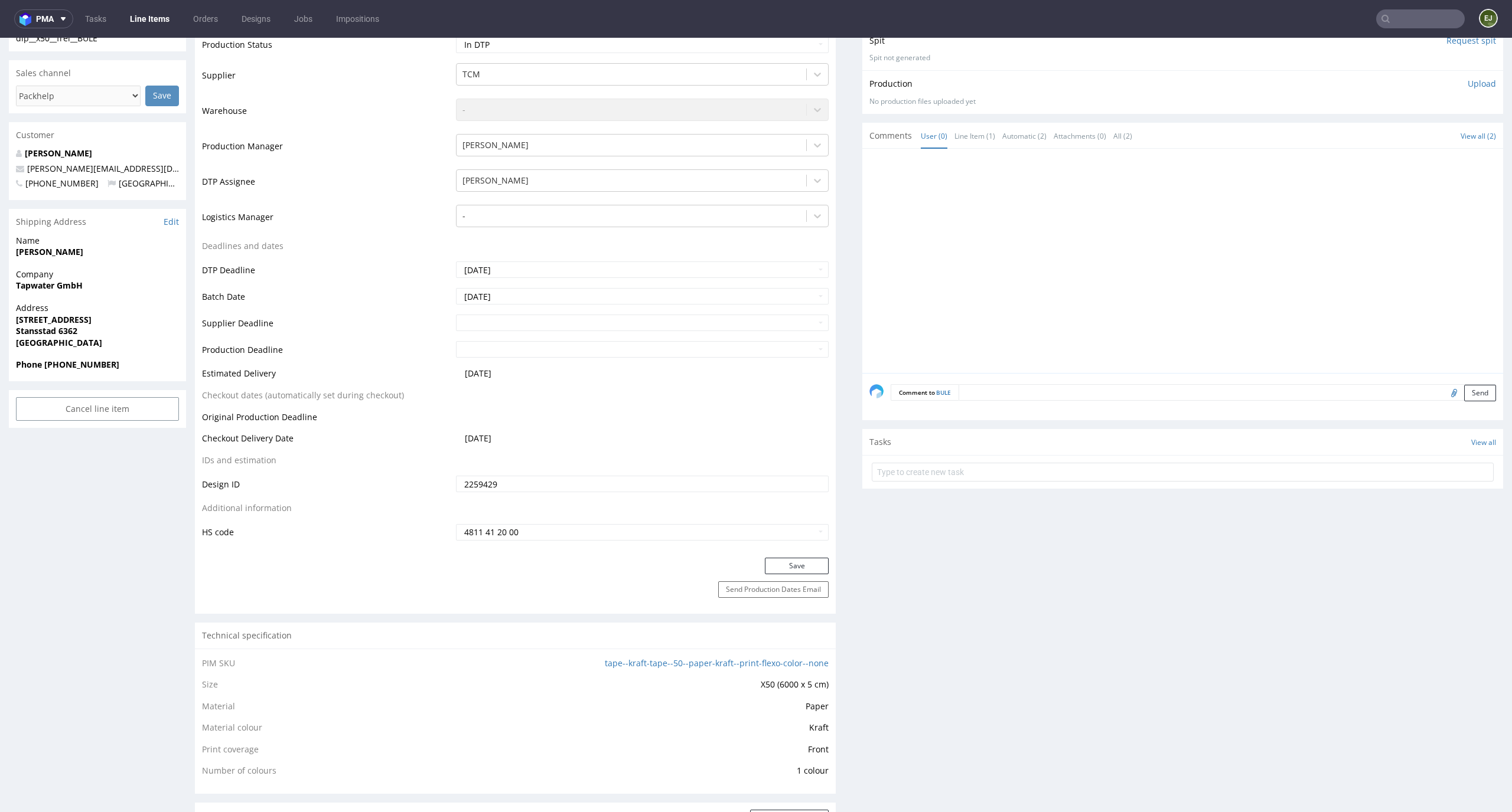
scroll to position [0, 0]
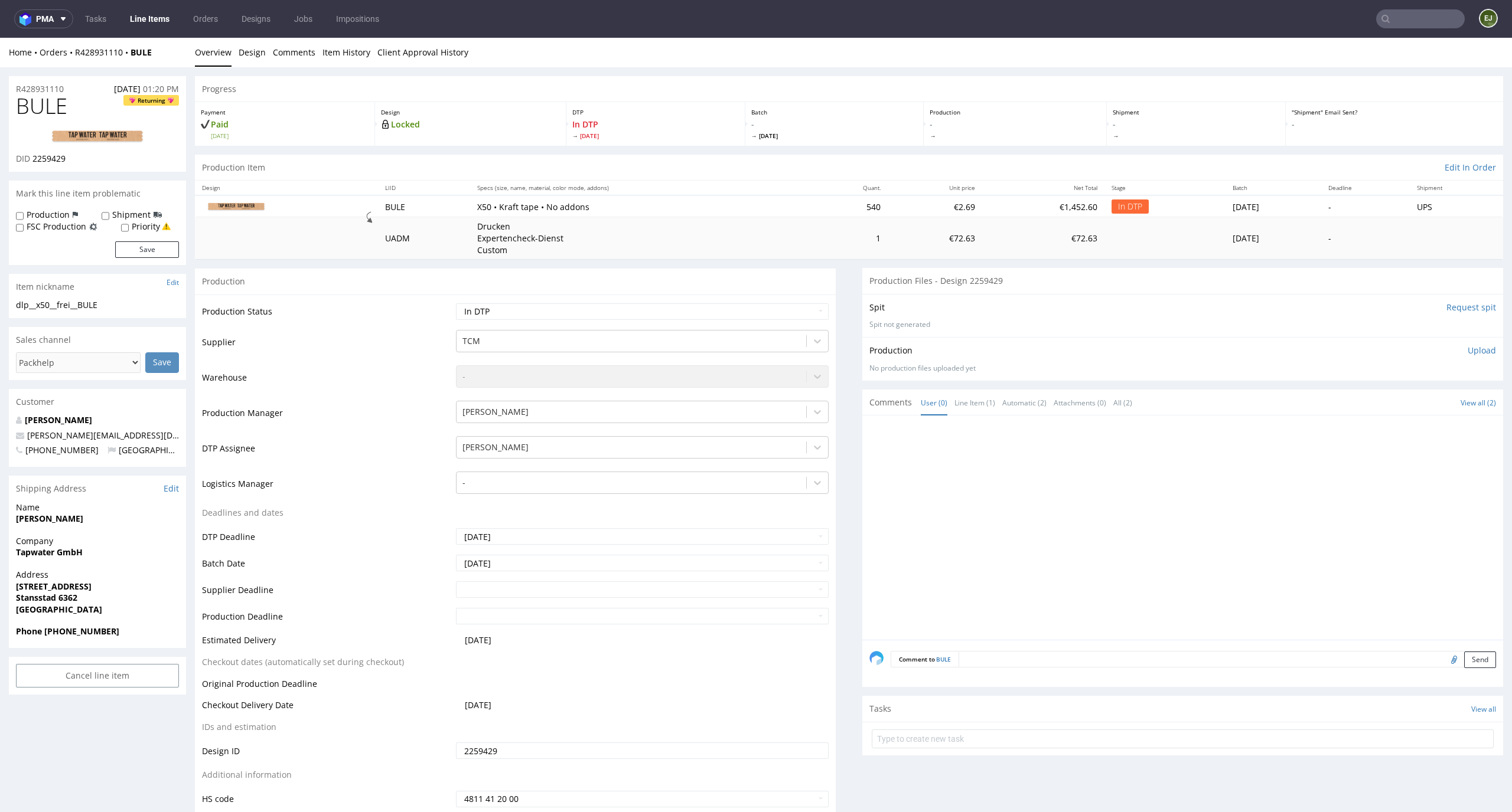
click at [93, 97] on h1 "BULE Returning" at bounding box center [98, 106] width 163 height 23
drag, startPoint x: 104, startPoint y: 166, endPoint x: 29, endPoint y: 160, distance: 75.2
click at [29, 160] on div "BULE Returning DID 2259429" at bounding box center [97, 133] width 177 height 77
copy p "2259429"
click at [126, 135] on img at bounding box center [97, 136] width 94 height 14
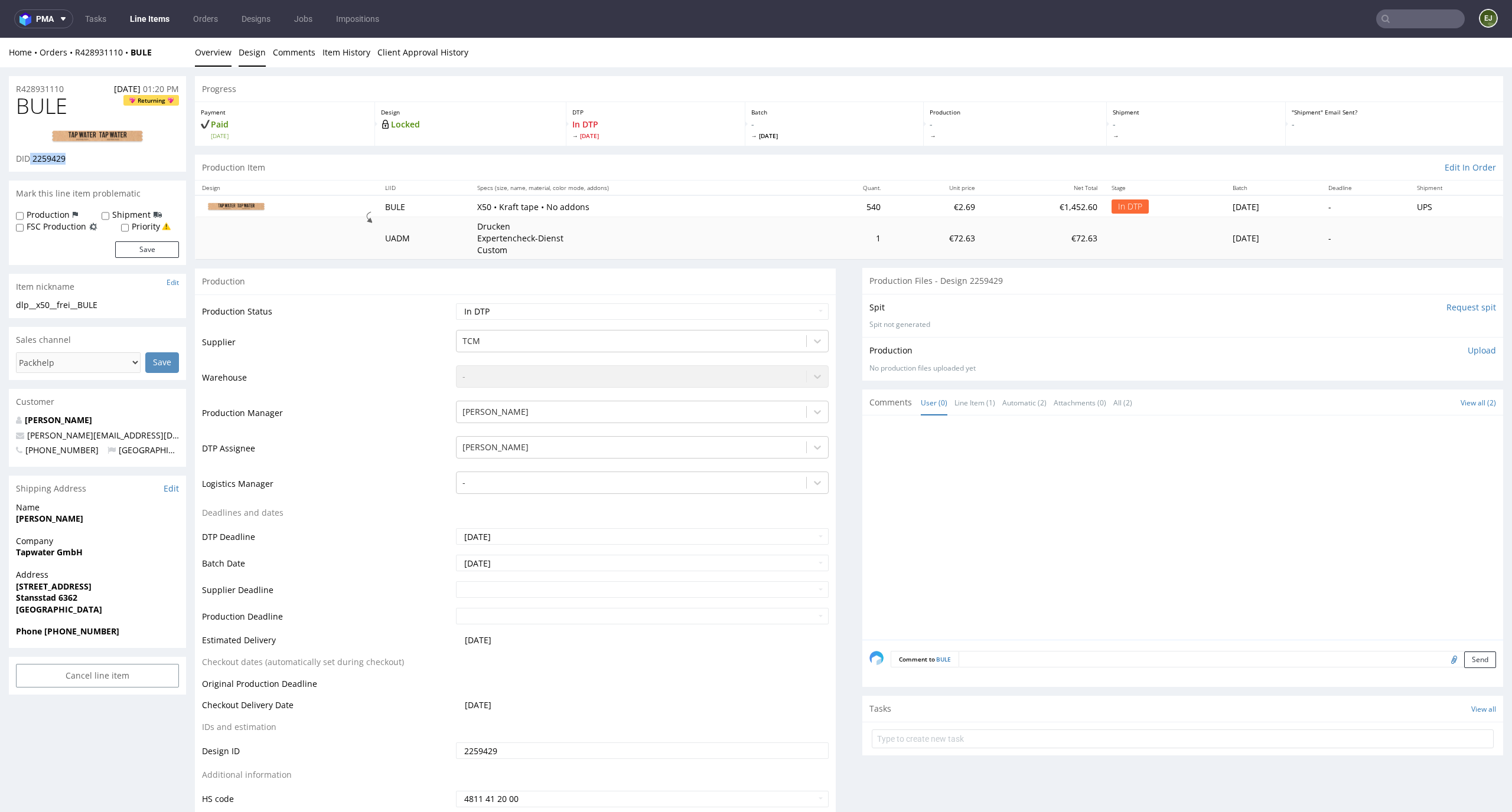
click at [248, 47] on link "Design" at bounding box center [252, 52] width 27 height 29
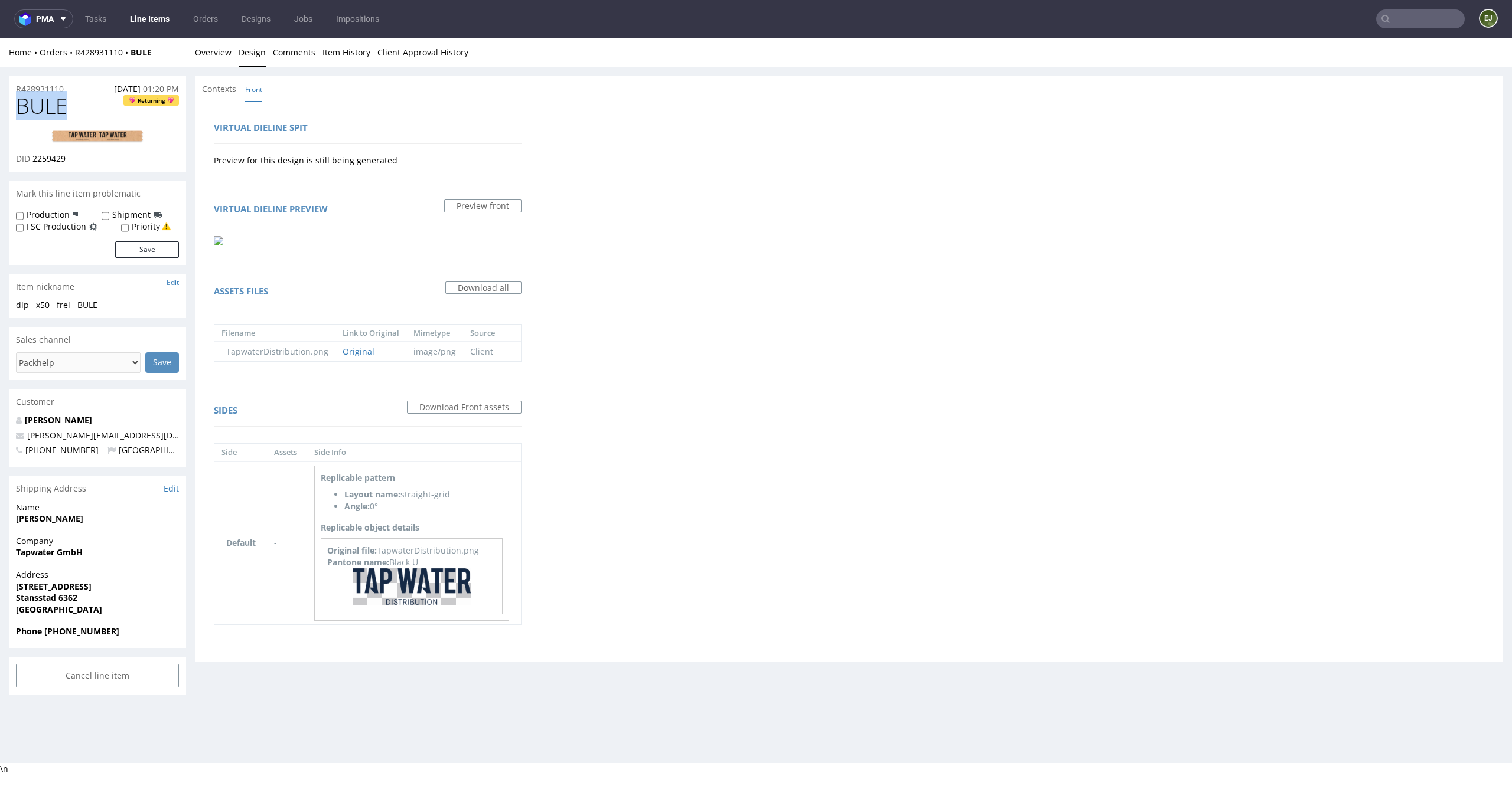
drag, startPoint x: 71, startPoint y: 103, endPoint x: 0, endPoint y: 103, distance: 71.0
click at [0, 103] on div "R428931110 17.09.2025 01:20 PM BULE Returning DID 2259429 Mark this line item p…" at bounding box center [756, 385] width 1512 height 636
copy span "BULE"
drag, startPoint x: 118, startPoint y: 307, endPoint x: 0, endPoint y: 307, distance: 118.0
click at [0, 307] on div "R428931110 17.09.2025 01:20 PM BULE Returning DID 2259429 Mark this line item p…" at bounding box center [756, 385] width 1512 height 636
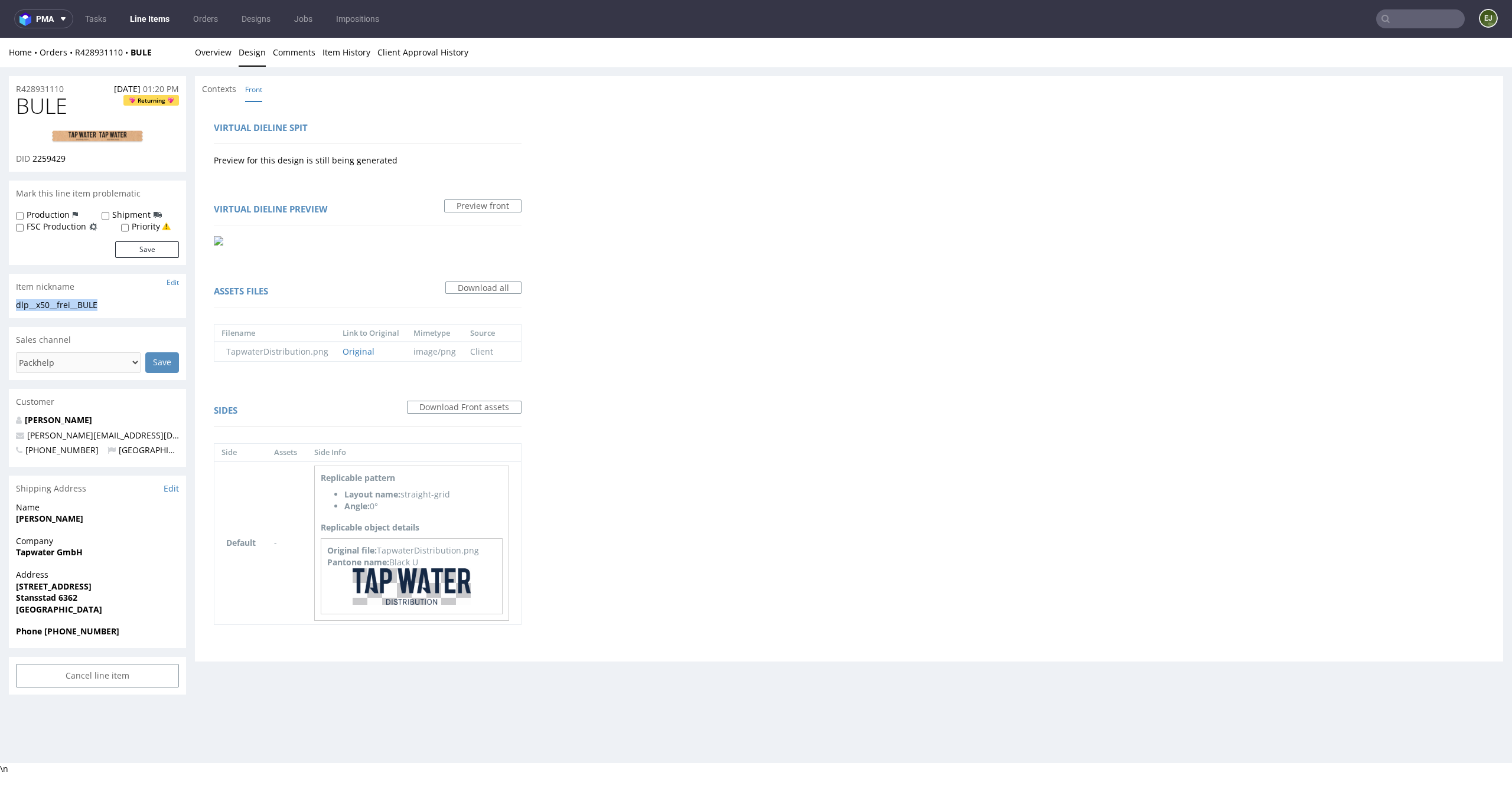
copy div "dlp__x50__frei__BULE"
drag, startPoint x: 80, startPoint y: 157, endPoint x: 33, endPoint y: 158, distance: 47.0
click at [33, 158] on div "DID 2259429" at bounding box center [98, 159] width 163 height 12
copy span "2259429"
drag, startPoint x: 63, startPoint y: 89, endPoint x: 0, endPoint y: 89, distance: 63.0
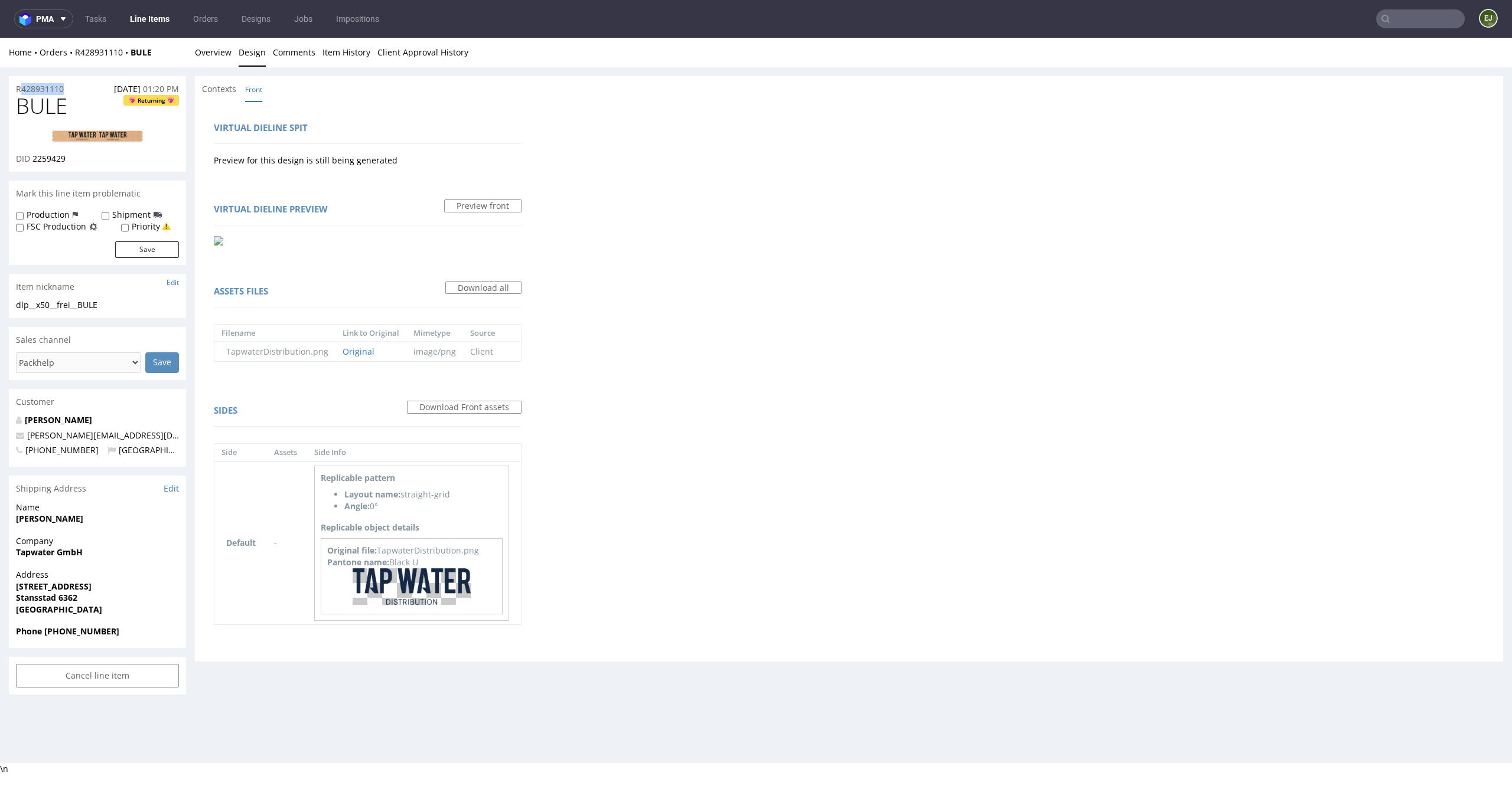
click at [0, 89] on div "R428931110 17.09.2025 01:20 PM BULE Returning DID 2259429 Mark this line item p…" at bounding box center [756, 385] width 1512 height 636
copy p "R428931110"
click at [230, 57] on link "Overview" at bounding box center [213, 52] width 37 height 29
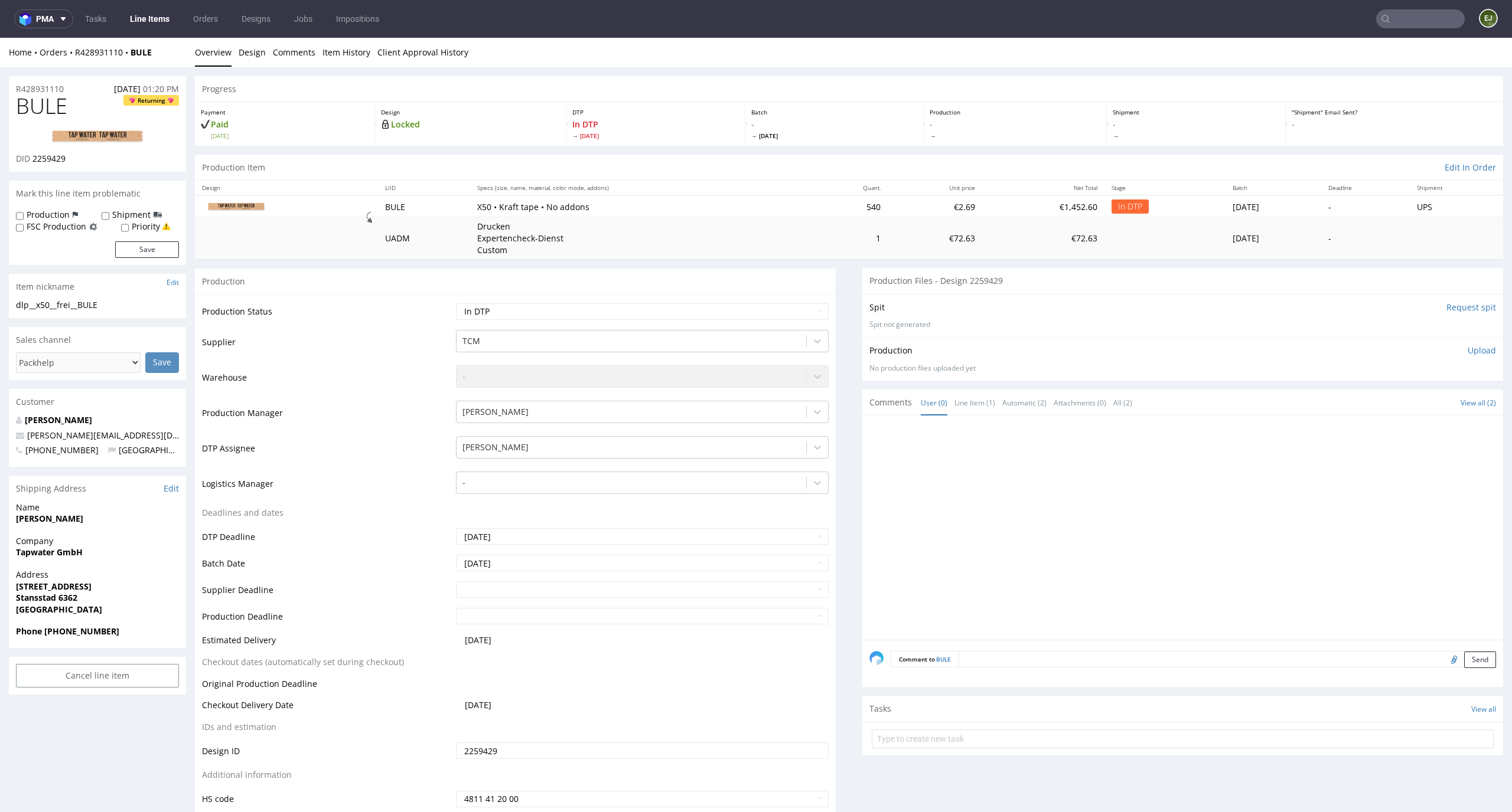
click at [1470, 347] on p "Upload" at bounding box center [1482, 351] width 28 height 12
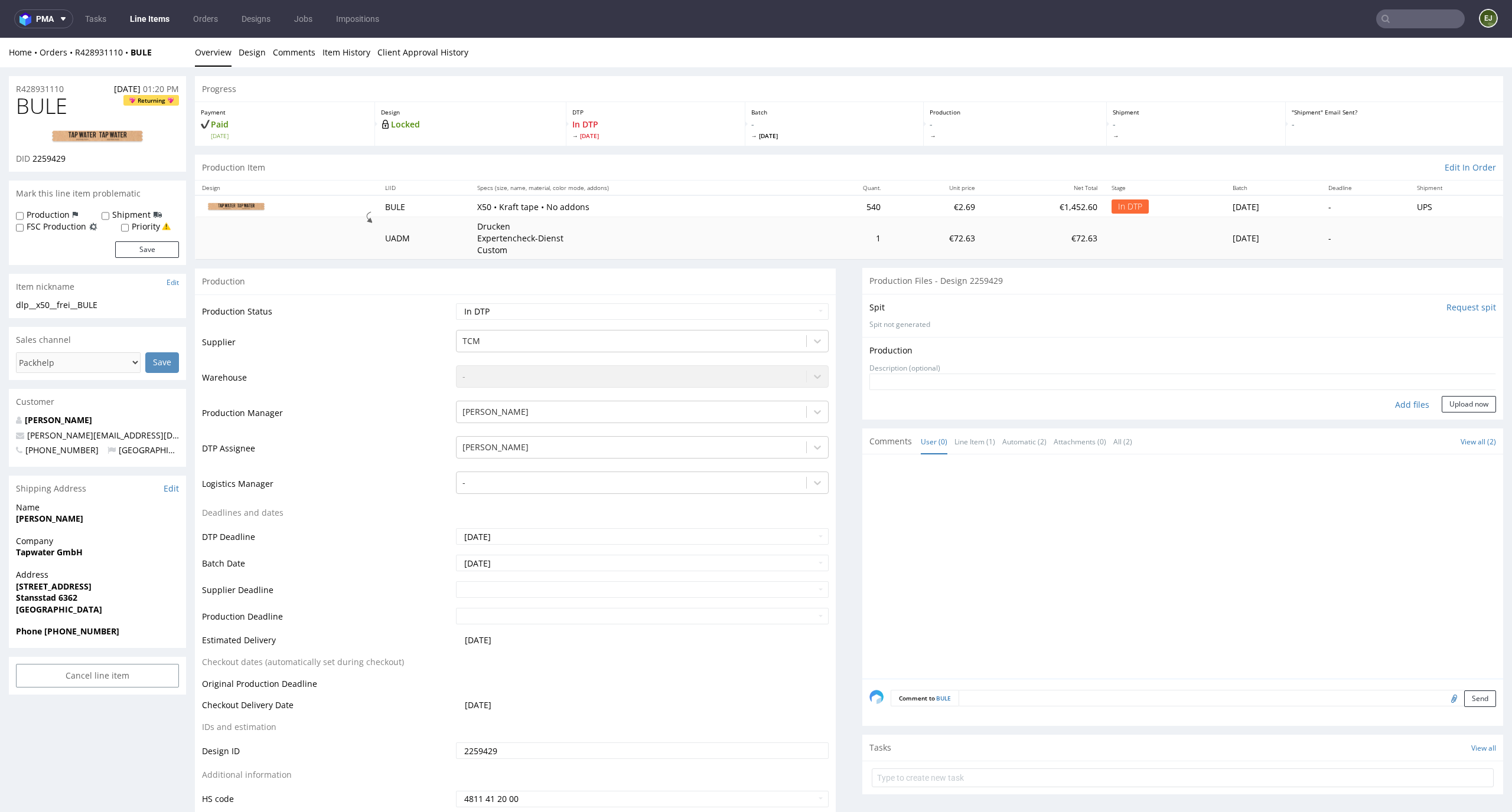
click at [1388, 399] on div "Add files" at bounding box center [1412, 405] width 59 height 18
type input "C:\fakepath\dlp__x50__frei__BULE__d2259429__oR428931110.pdf"
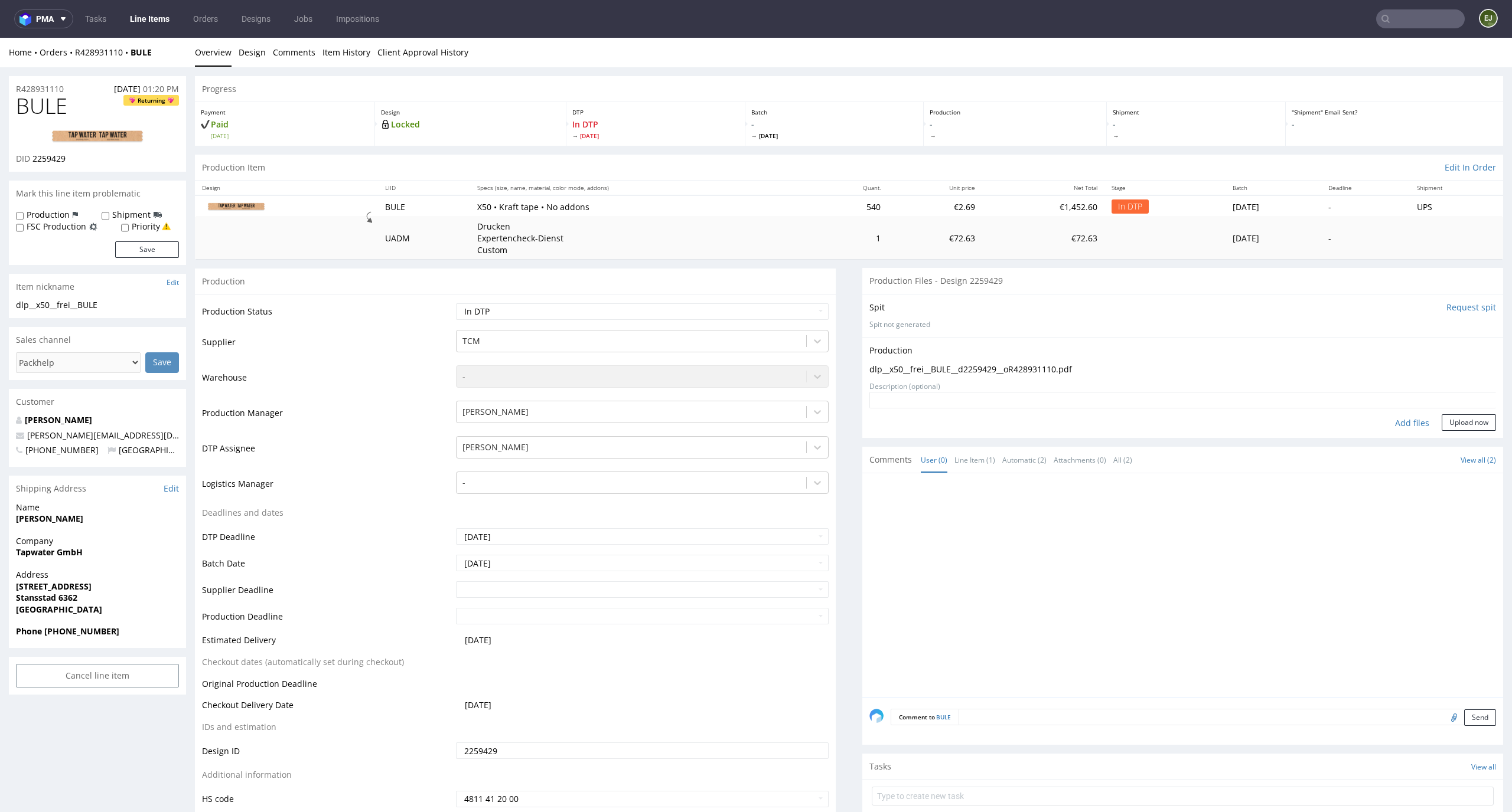
click at [1454, 431] on div "Production Upload dlp__x50__frei__BULE__d2259429__oR428931110.pdf No production…" at bounding box center [1183, 387] width 641 height 101
click at [1459, 425] on button "Upload now" at bounding box center [1469, 423] width 54 height 17
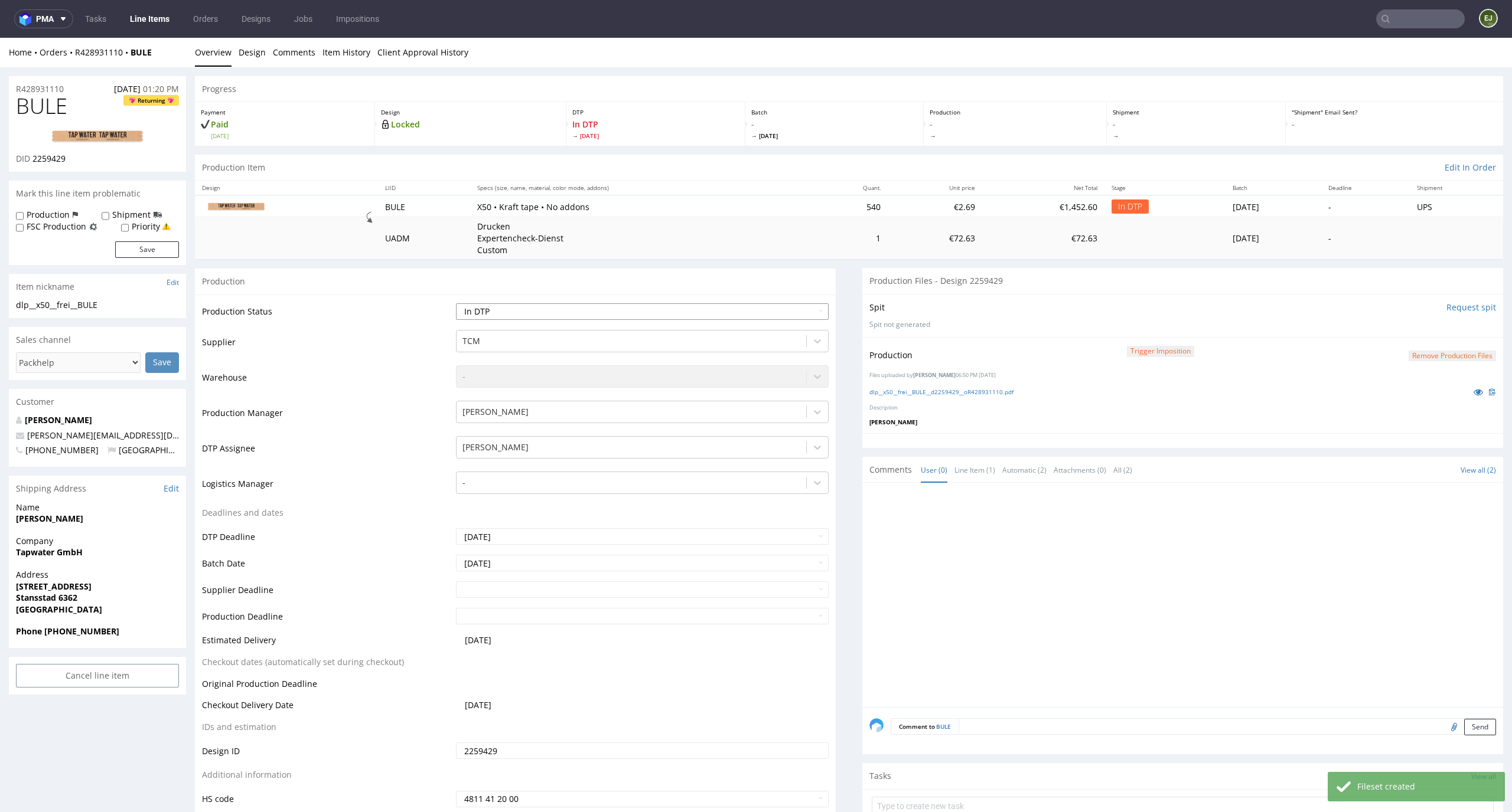
click at [768, 304] on select "Waiting for Artwork Waiting for Diecut Waiting for Mockup Waiting for DTP Waiti…" at bounding box center [642, 311] width 373 height 17
select select "dtp_production_ready"
click at [456, 303] on select "Waiting for Artwork Waiting for Diecut Waiting for Mockup Waiting for DTP Waiti…" at bounding box center [642, 311] width 373 height 17
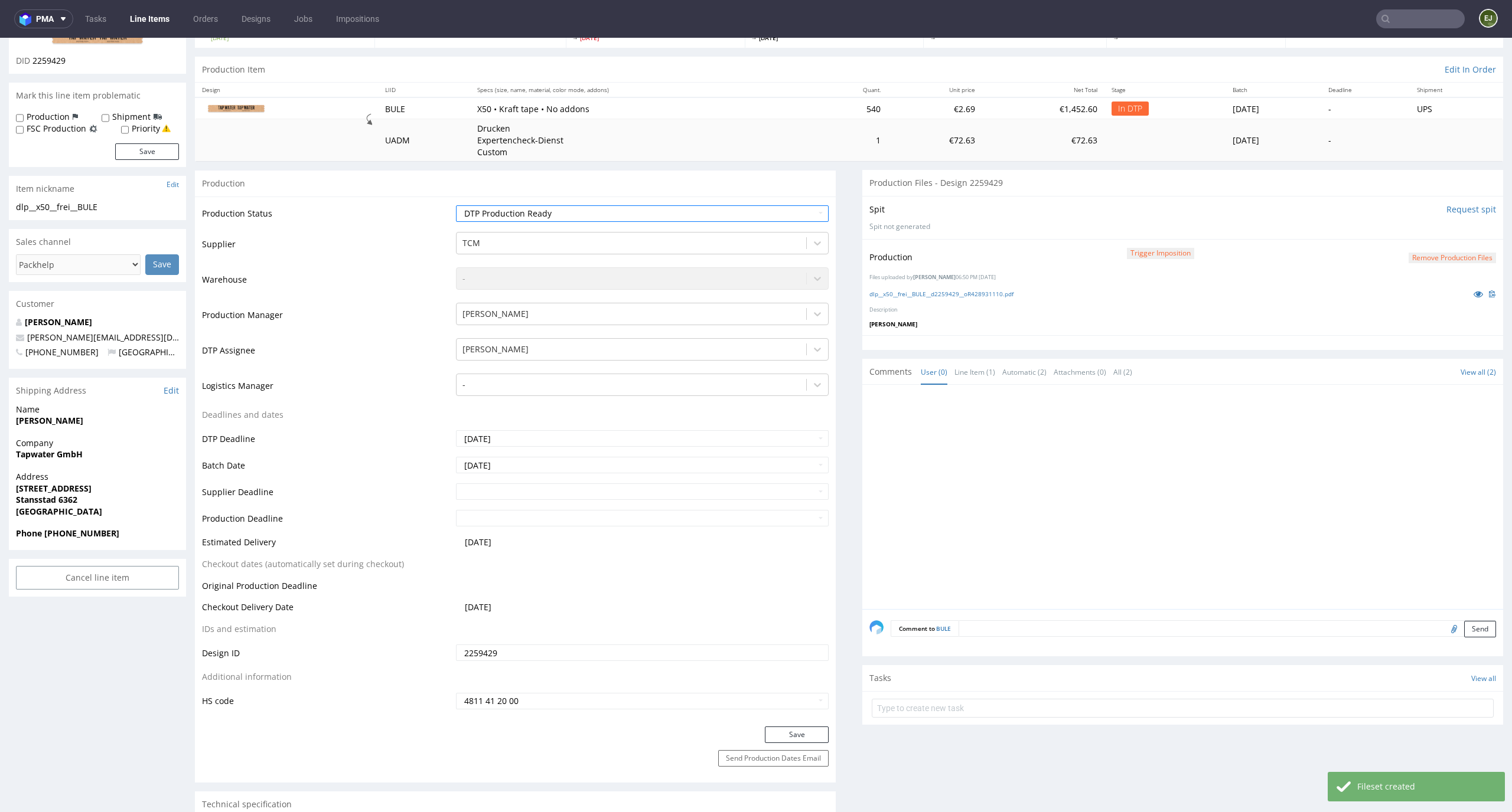
scroll to position [232, 0]
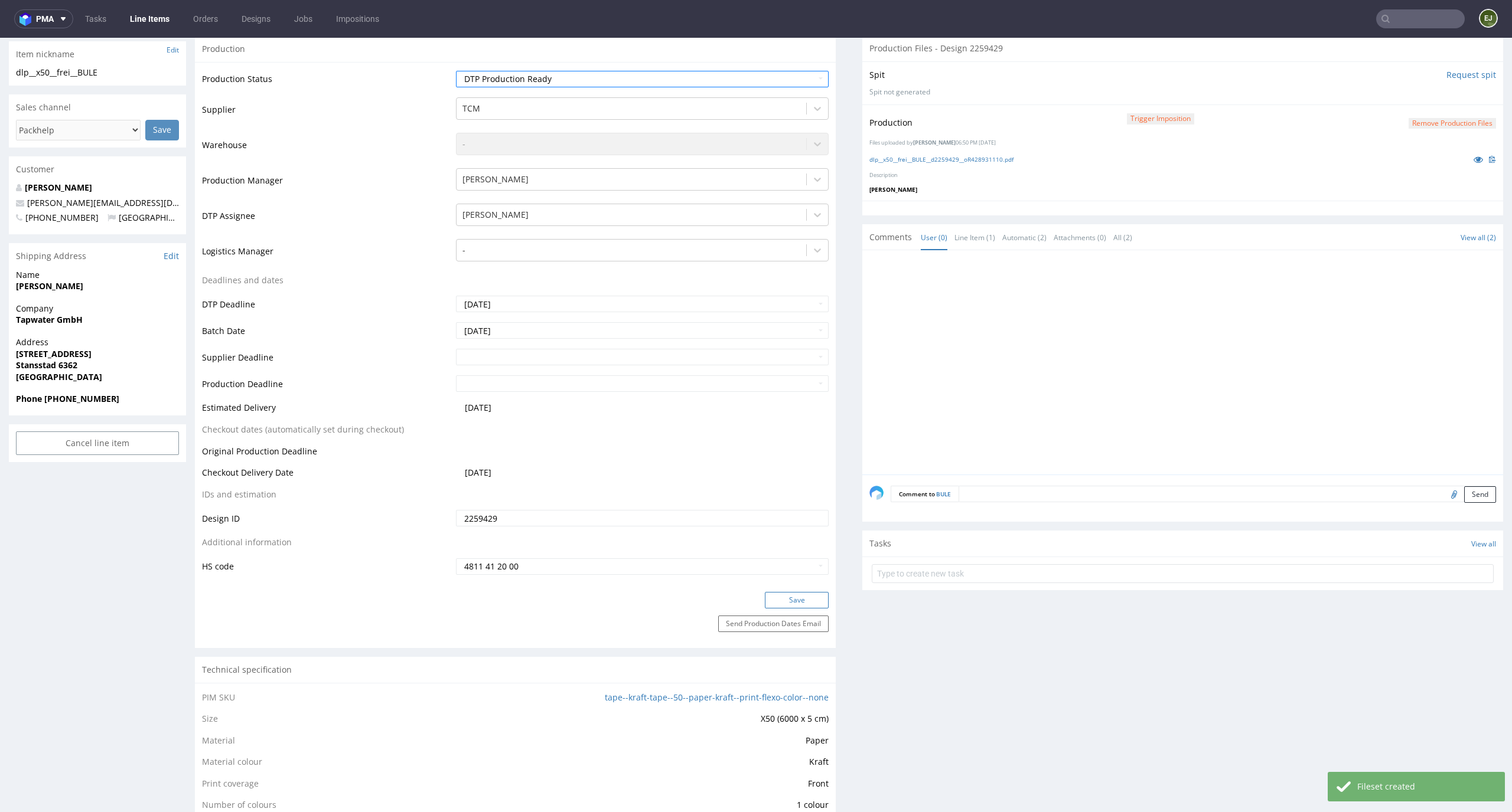
click at [810, 597] on button "Save" at bounding box center [796, 600] width 63 height 17
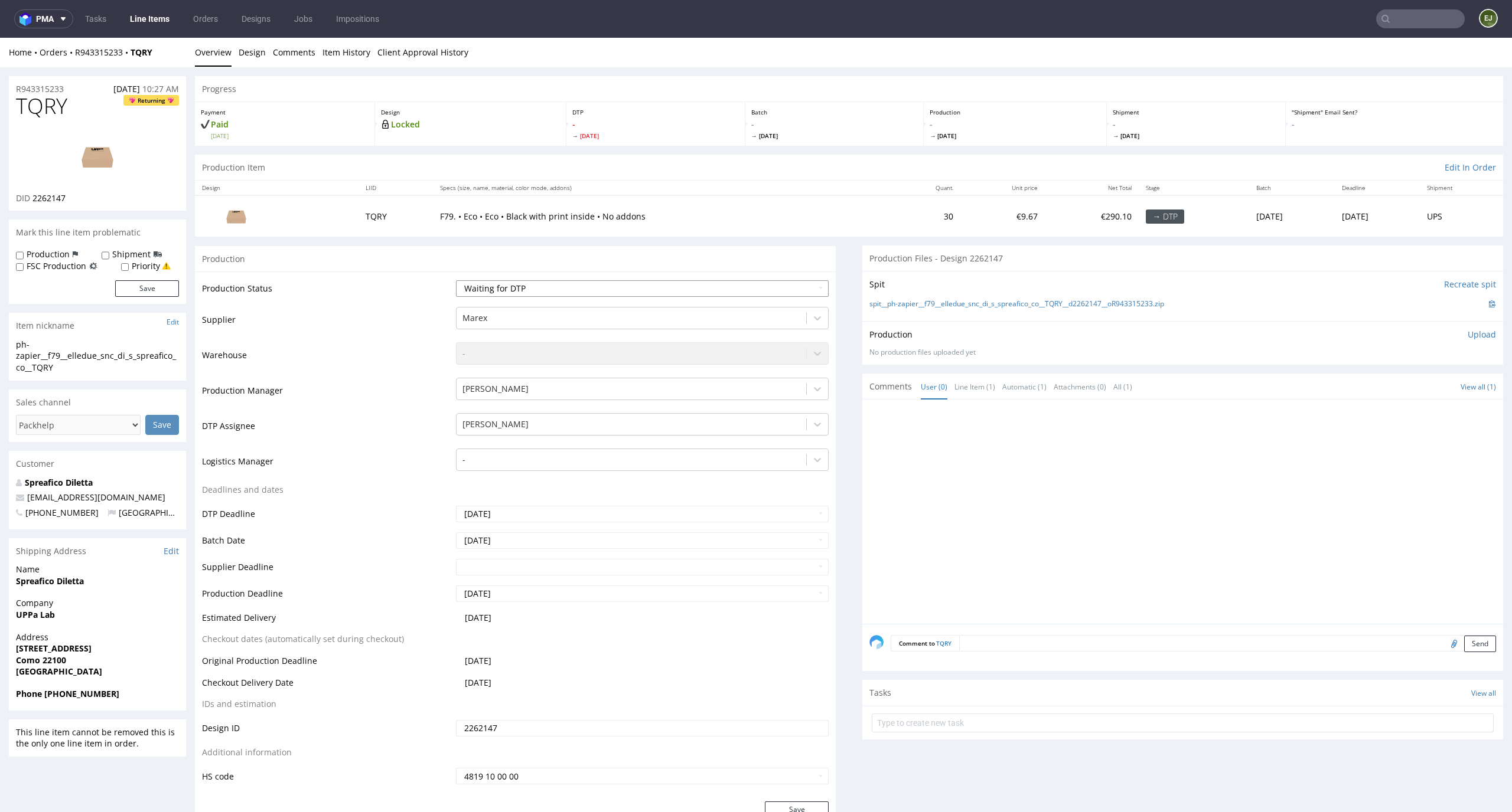
click at [673, 288] on select "Waiting for Artwork Waiting for Diecut Waiting for Mockup Waiting for DTP Waiti…" at bounding box center [642, 288] width 373 height 17
select select "dtp_in_process"
click at [456, 280] on select "Waiting for Artwork Waiting for Diecut Waiting for Mockup Waiting for DTP Waiti…" at bounding box center [642, 288] width 373 height 17
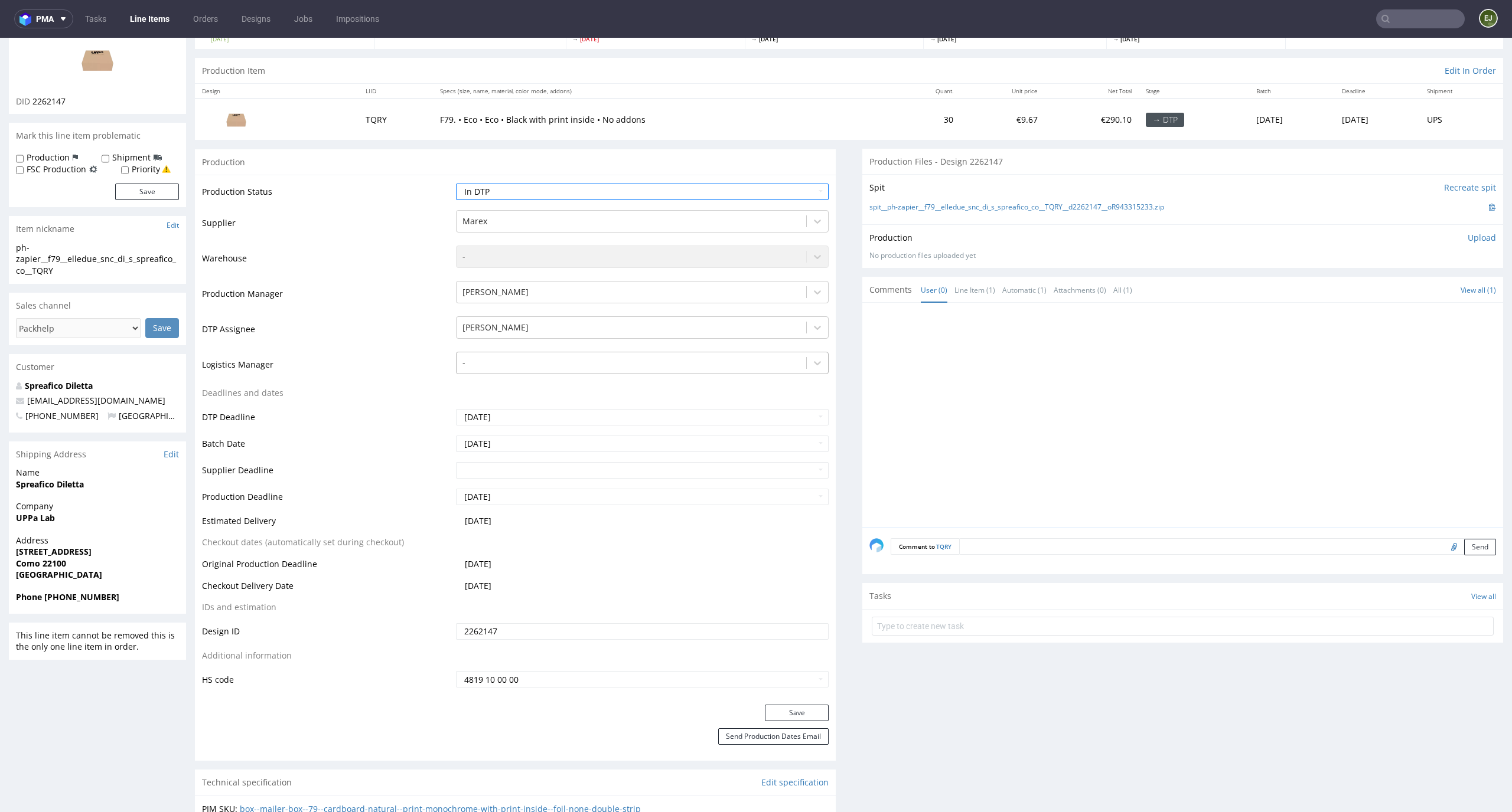
scroll to position [186, 0]
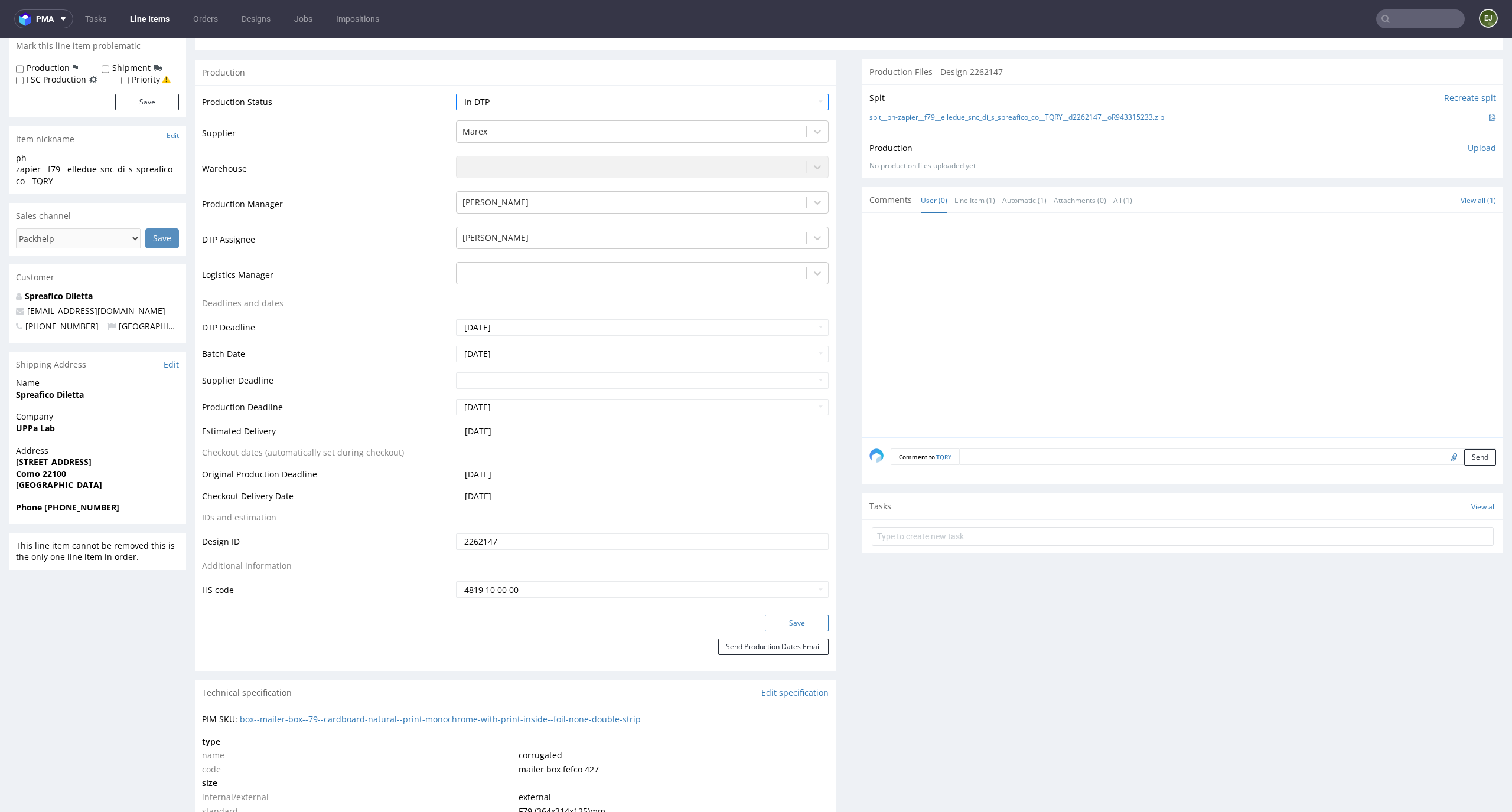
click at [790, 618] on button "Save" at bounding box center [796, 623] width 63 height 17
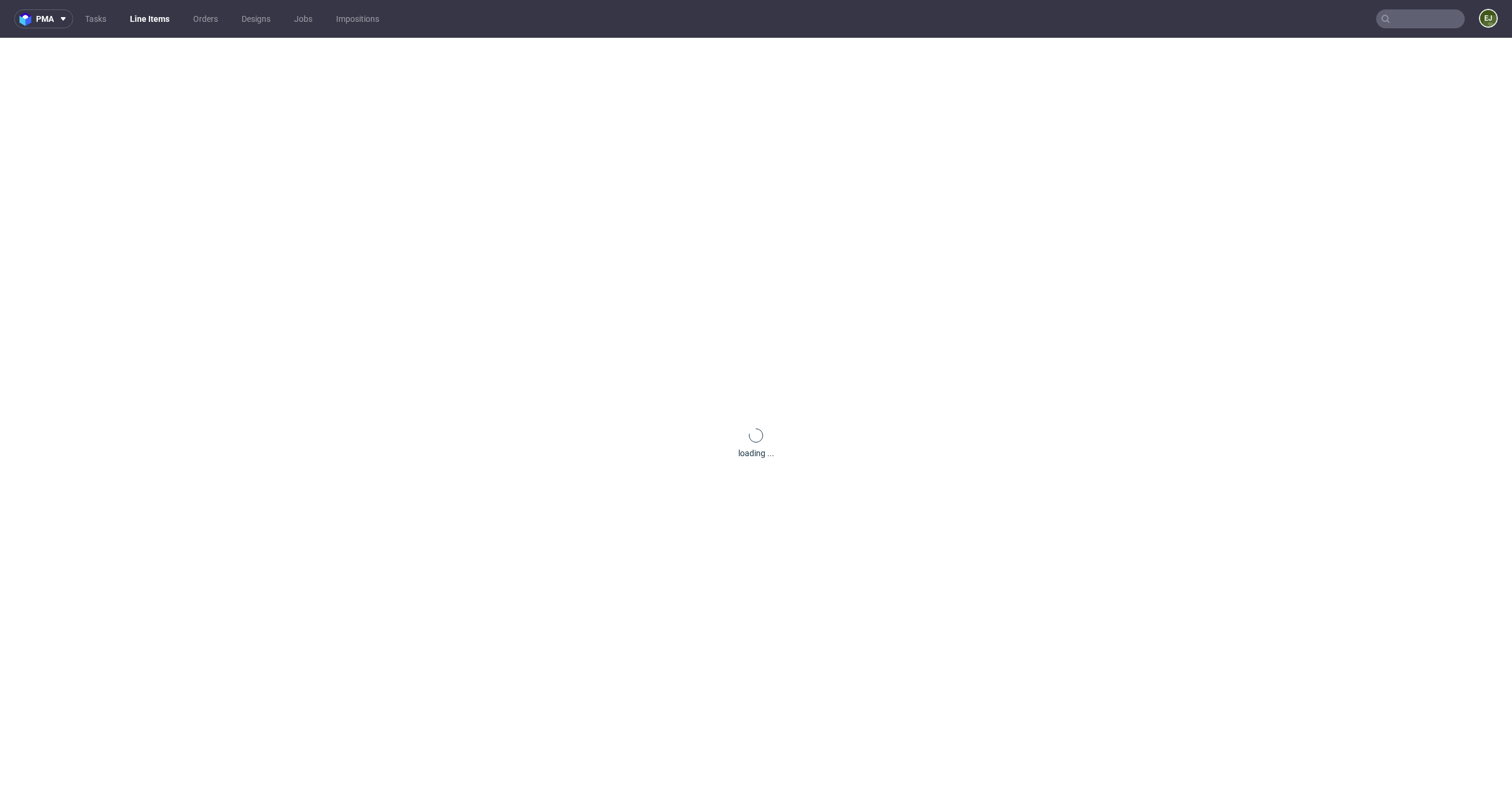
scroll to position [0, 0]
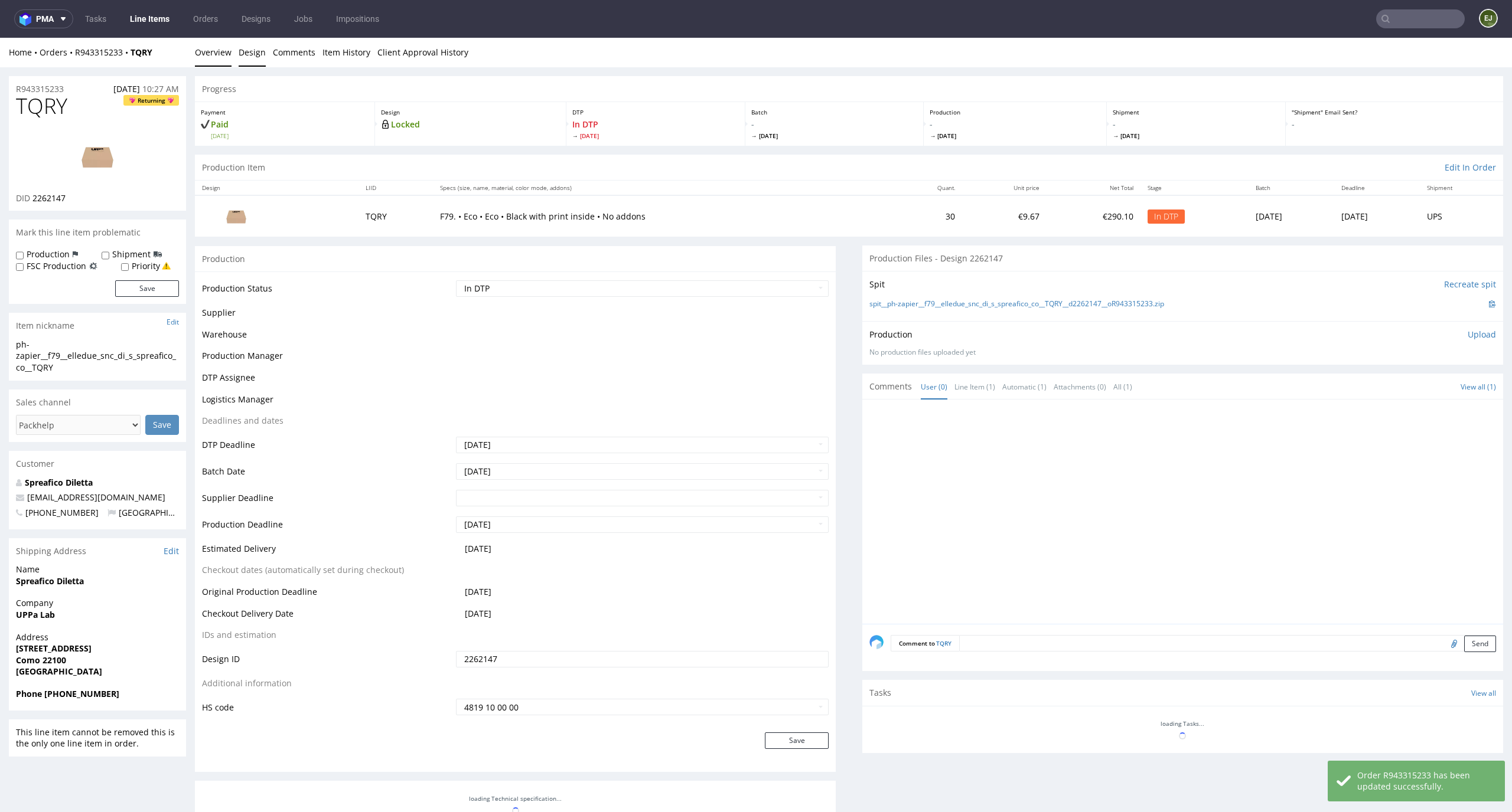
click at [256, 59] on link "Design" at bounding box center [252, 52] width 27 height 29
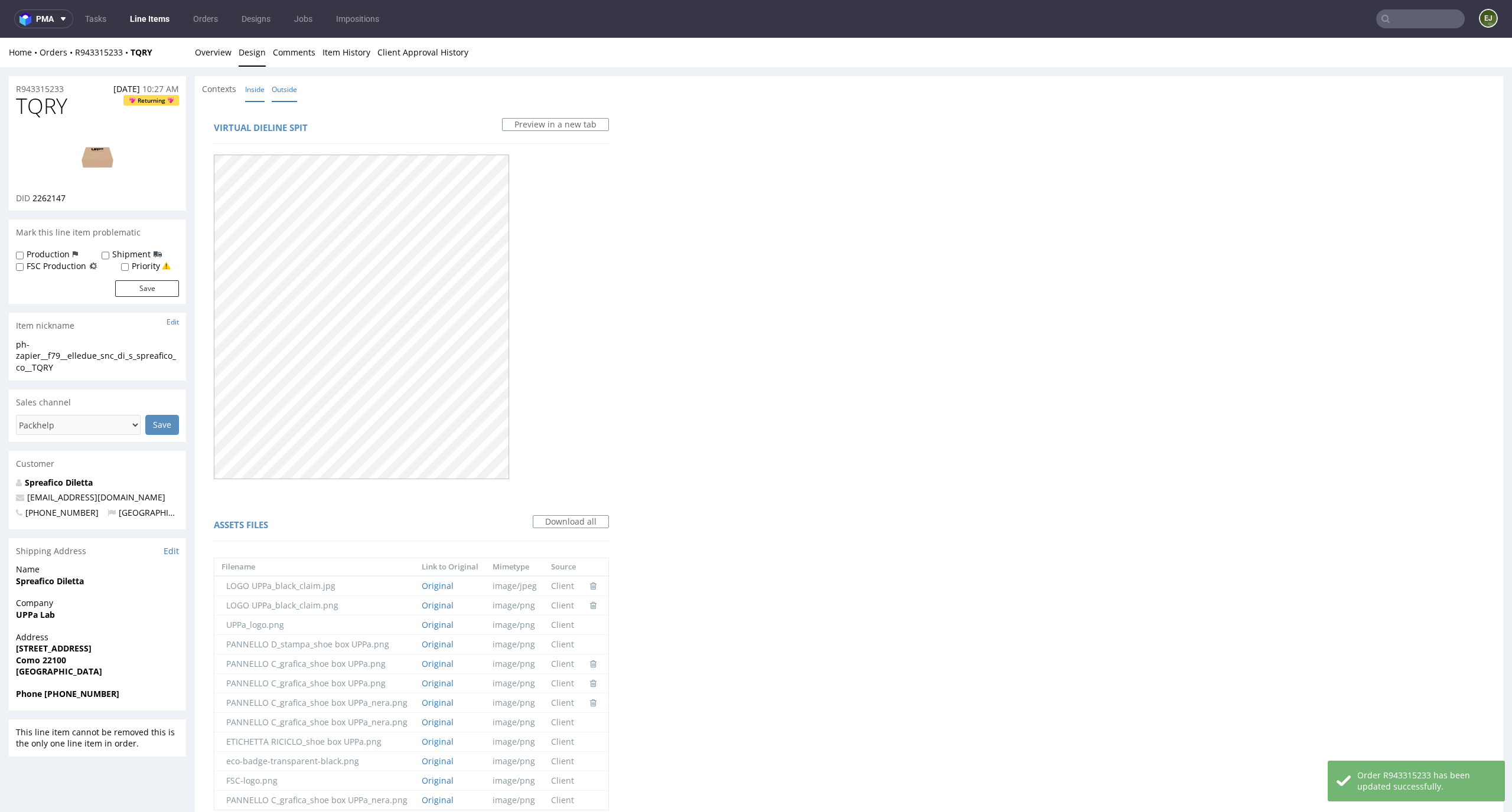
click at [255, 84] on link "Inside" at bounding box center [255, 89] width 19 height 25
click at [212, 49] on link "Overview" at bounding box center [213, 52] width 37 height 29
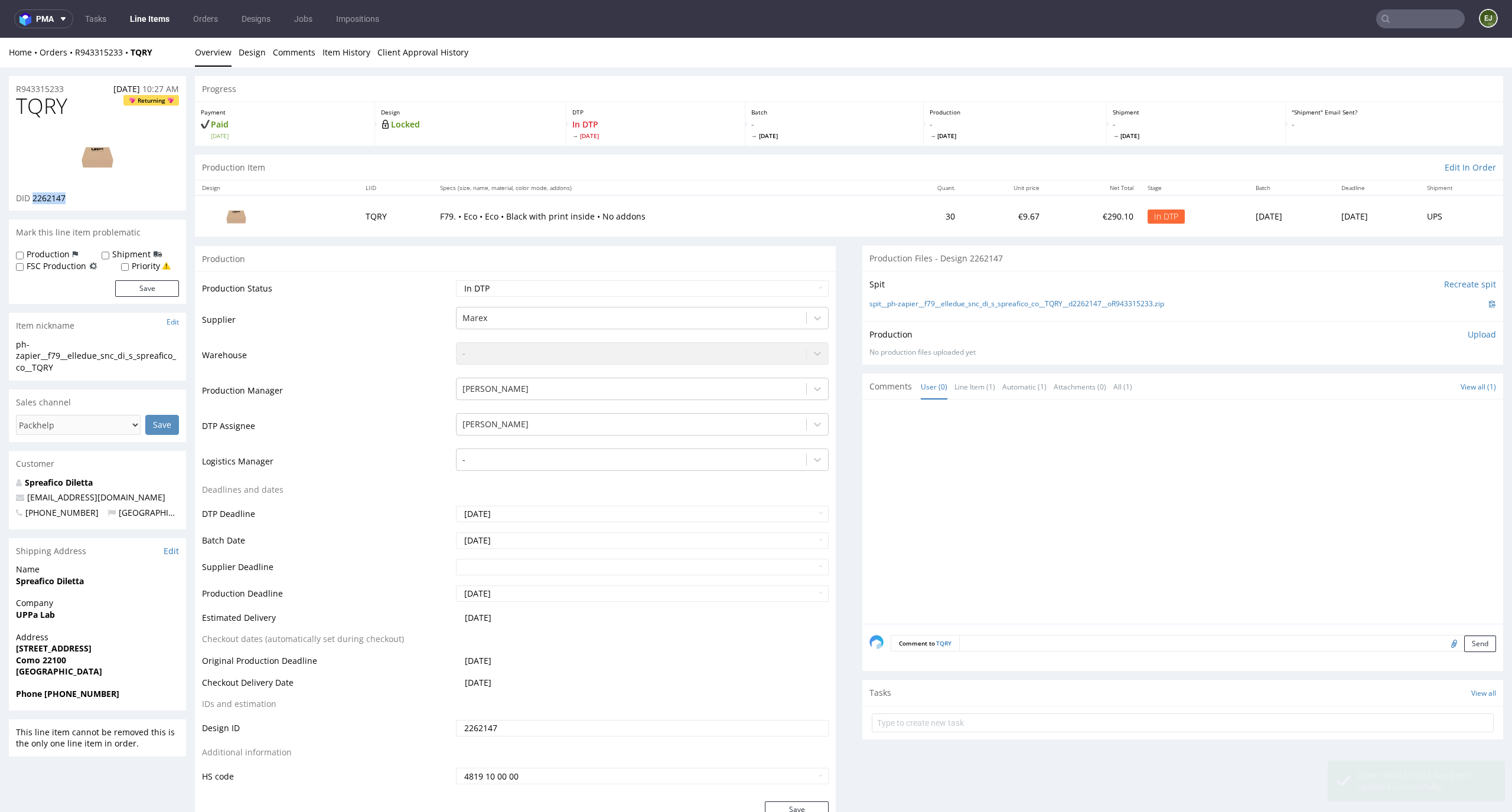
drag, startPoint x: 71, startPoint y: 204, endPoint x: 32, endPoint y: 199, distance: 39.3
click at [32, 199] on div "TQRY Returning DID 2262147" at bounding box center [97, 152] width 177 height 116
copy span "2262147"
click at [981, 309] on div "spit__ph-zapier__f79__elledue_snc_di_s_spreafico_co__TQRY__d2262147__oR94331523…" at bounding box center [1183, 304] width 627 height 13
click at [988, 299] on link "spit__ph-zapier__f79__elledue_snc_di_s_spreafico_co__TQRY__d2262147__oR94331523…" at bounding box center [1016, 304] width 295 height 10
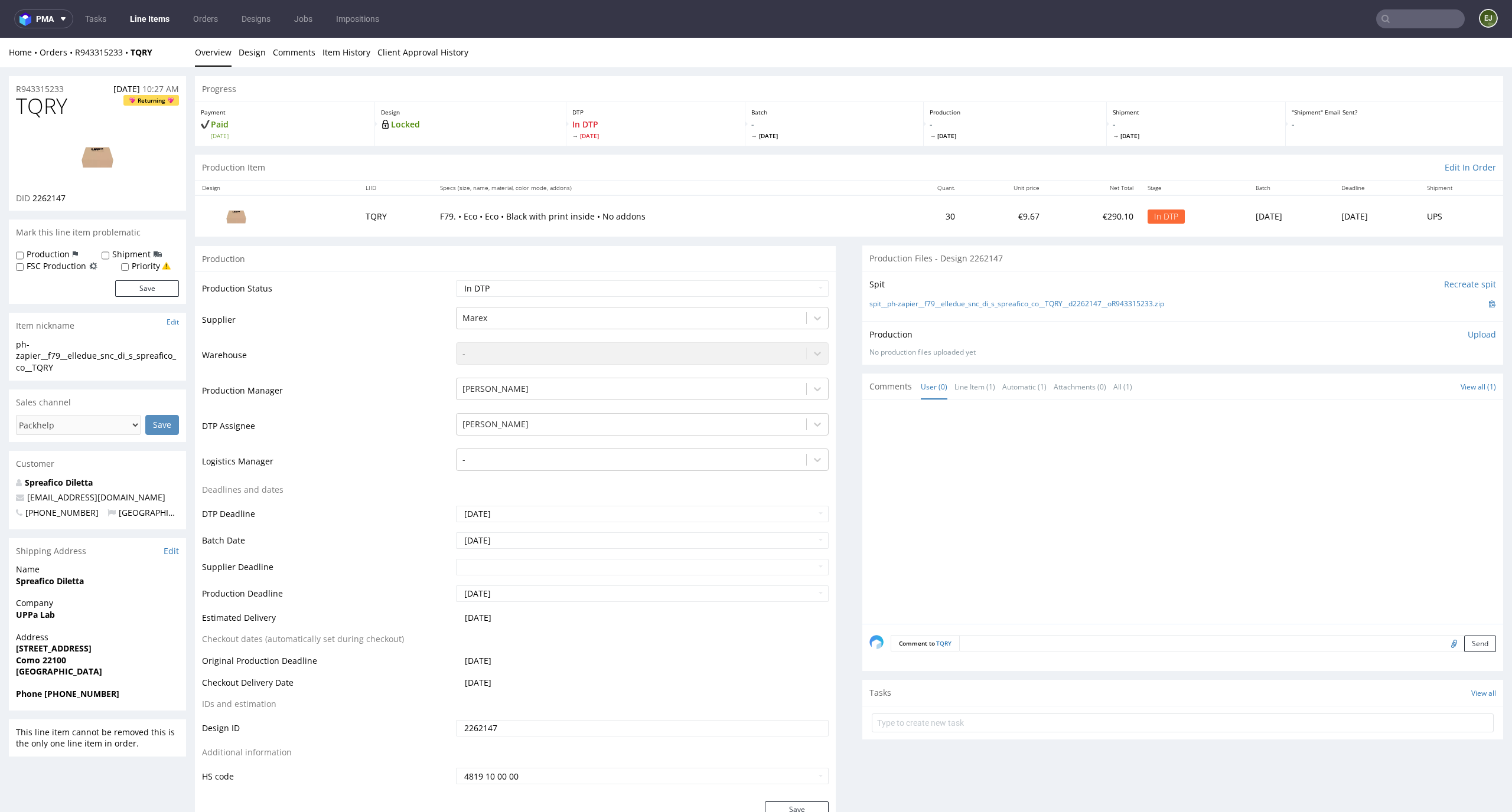
click at [750, 198] on td "F79. • Eco • Eco • Black with print inside • No addons" at bounding box center [663, 216] width 462 height 41
click at [798, 283] on select "Waiting for Artwork Waiting for Diecut Waiting for Mockup Waiting for DTP Waiti…" at bounding box center [642, 288] width 373 height 17
select select "dtp_issue"
click at [456, 280] on select "Waiting for Artwork Waiting for Diecut Waiting for Mockup Waiting for DTP Waiti…" at bounding box center [642, 288] width 373 height 17
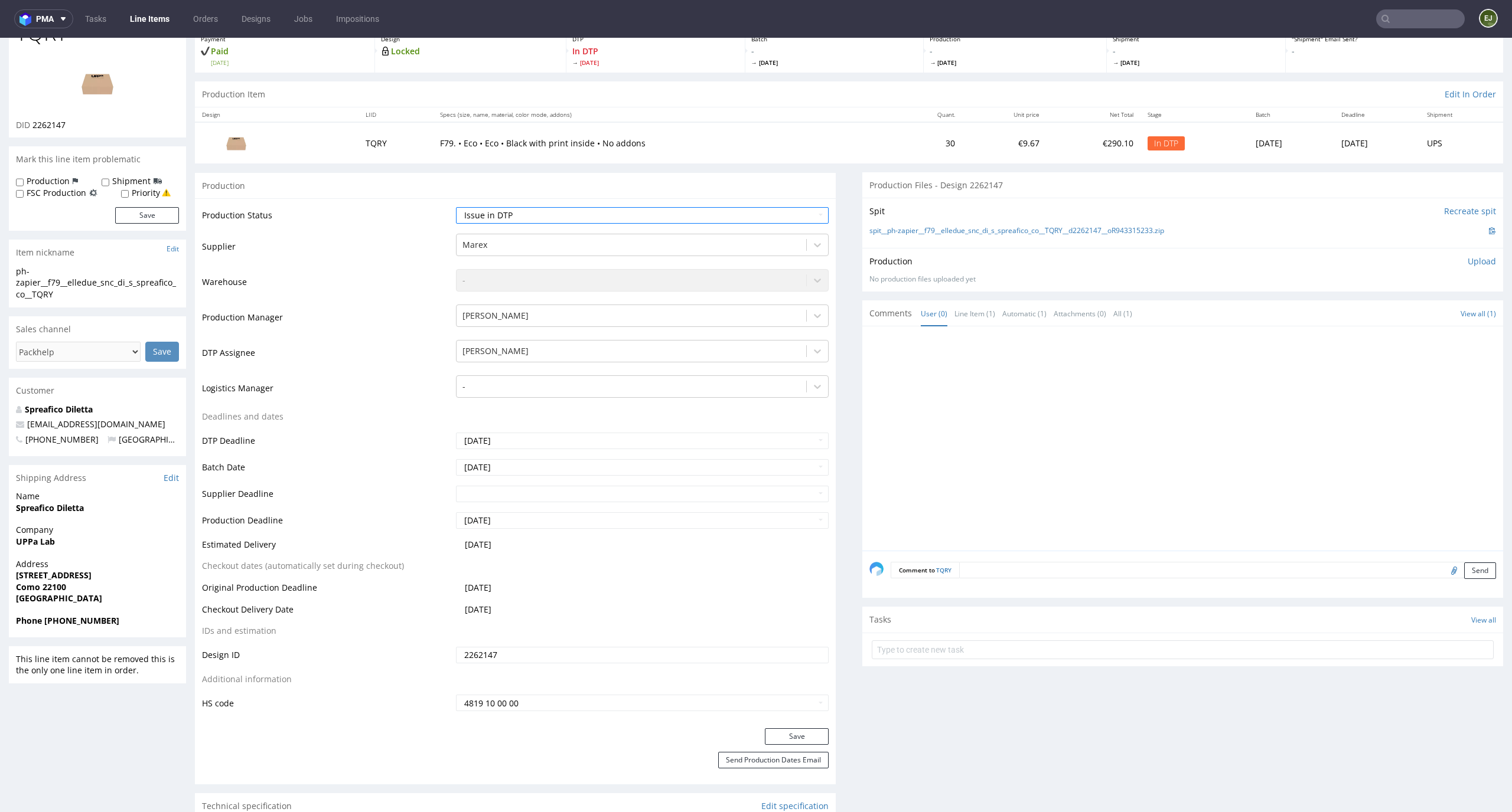
scroll to position [166, 0]
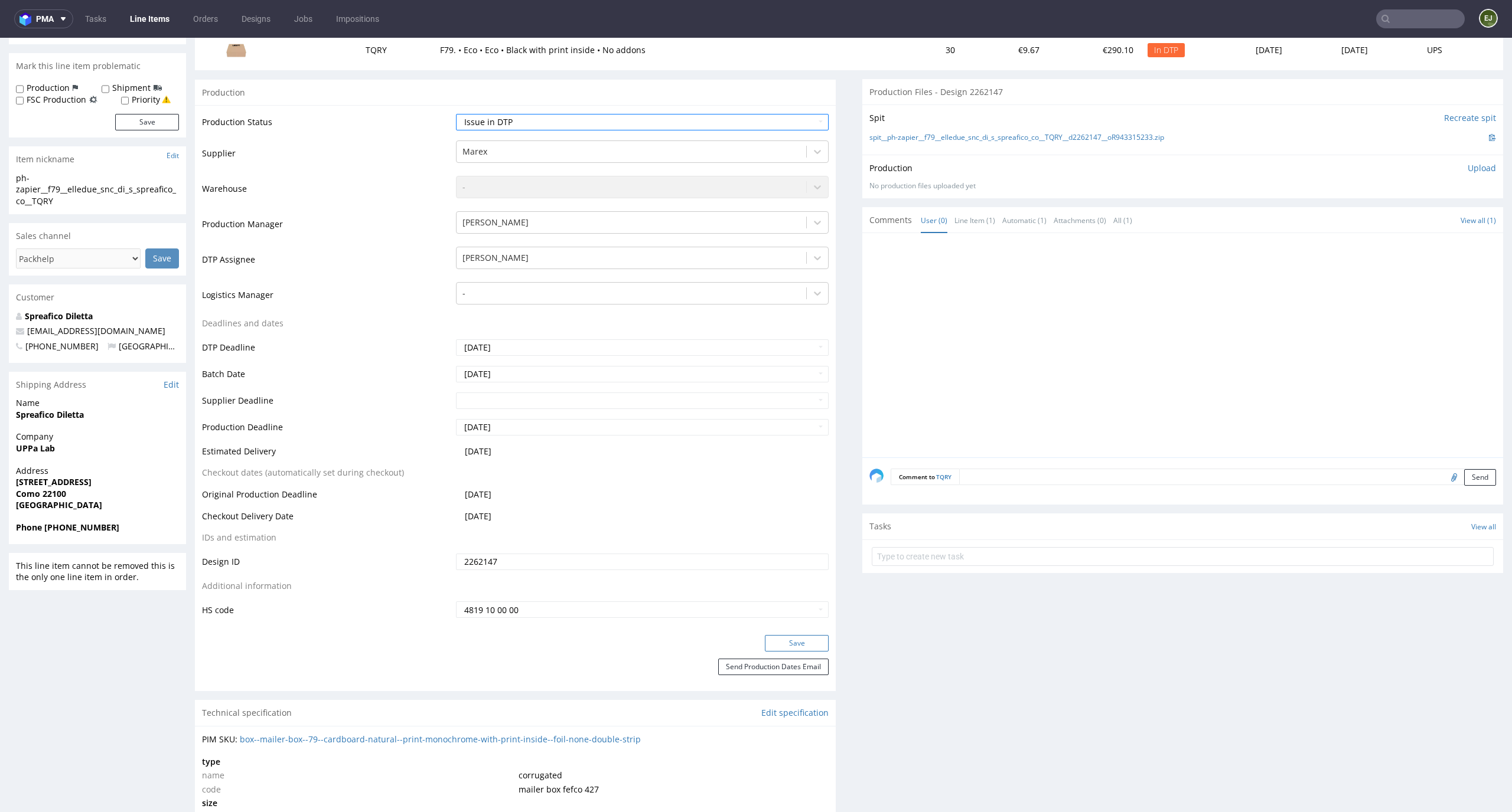
click at [804, 642] on button "Save" at bounding box center [796, 643] width 63 height 17
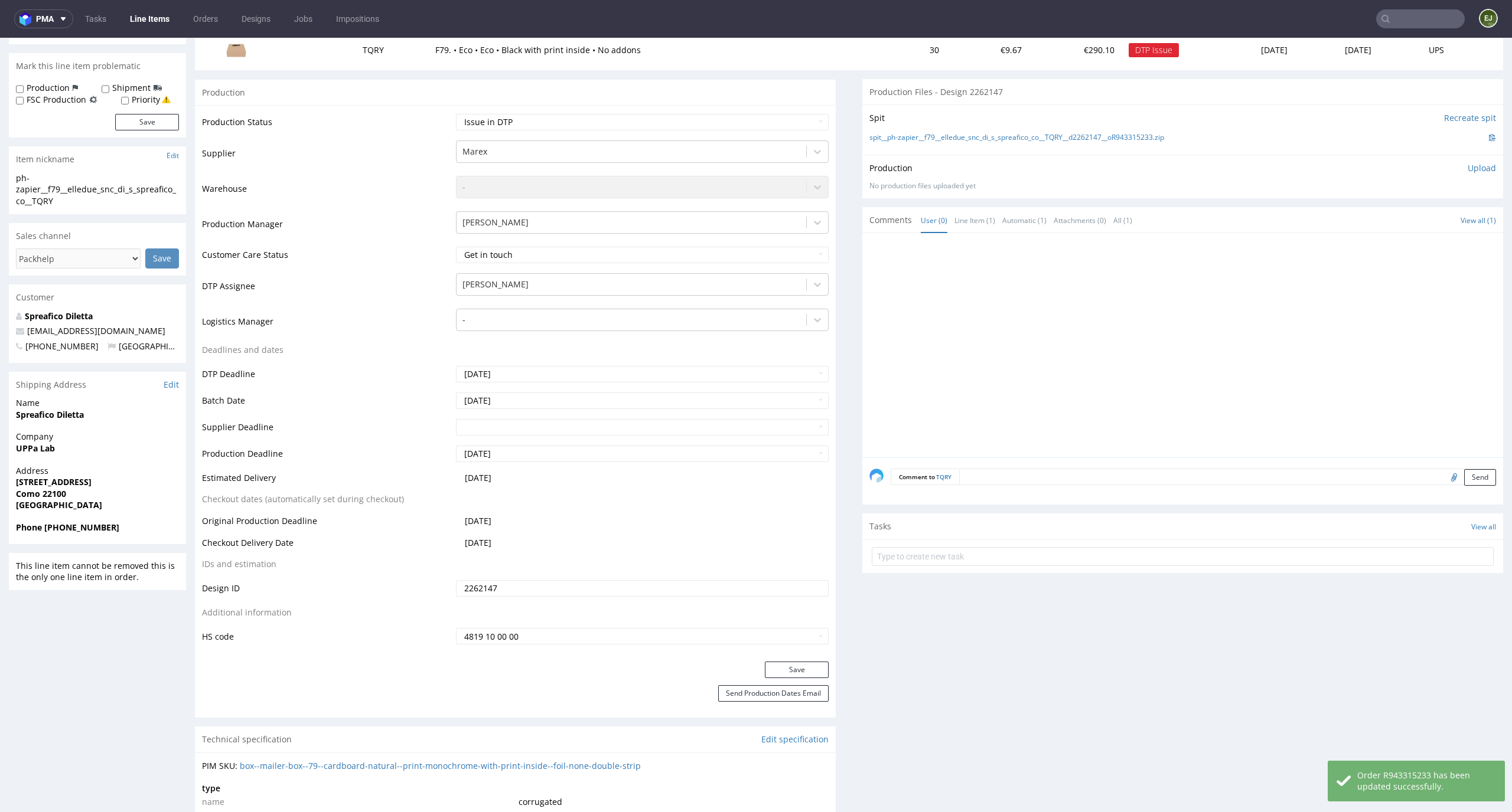
scroll to position [0, 0]
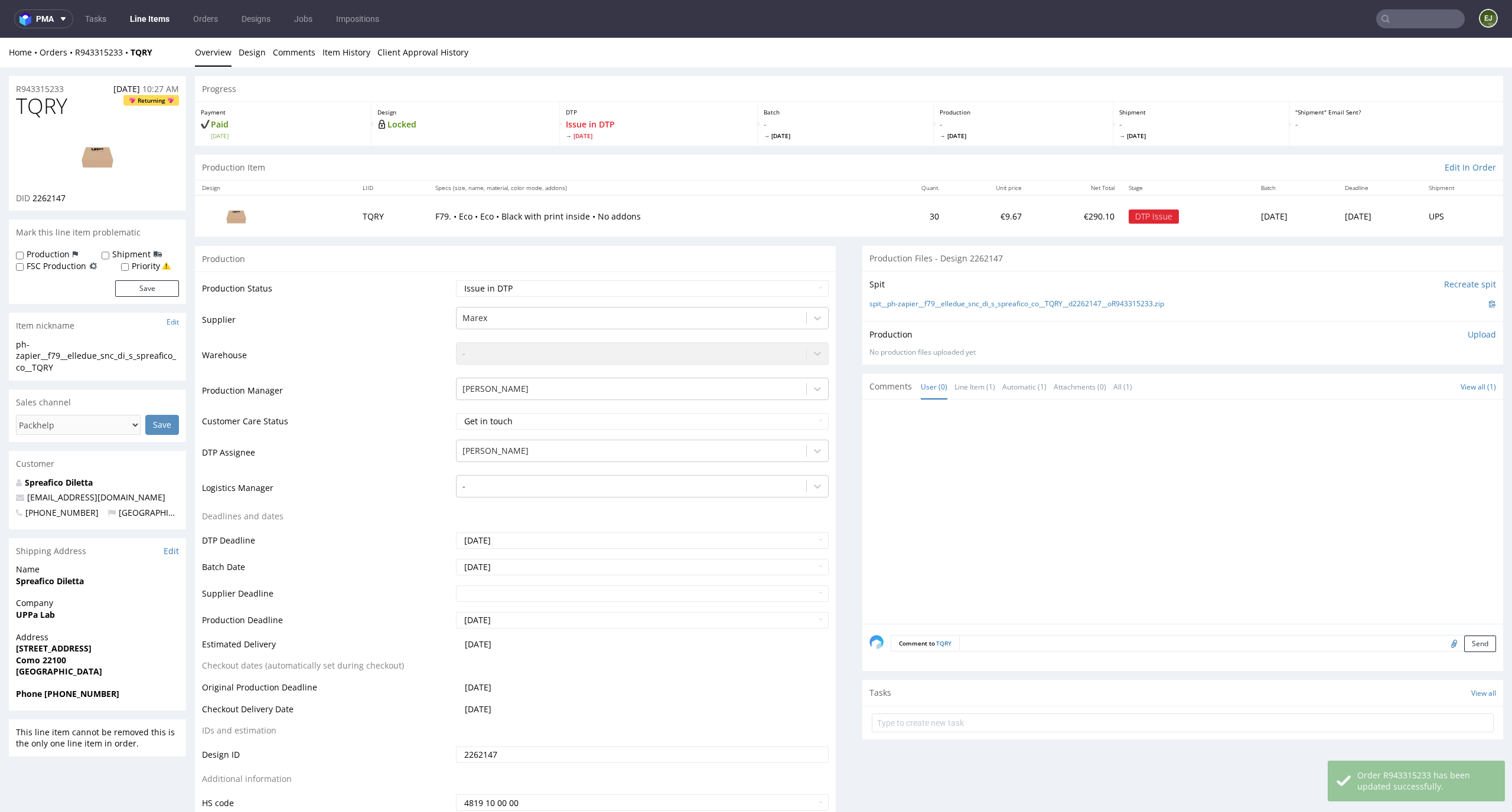
click at [94, 152] on img at bounding box center [97, 156] width 94 height 53
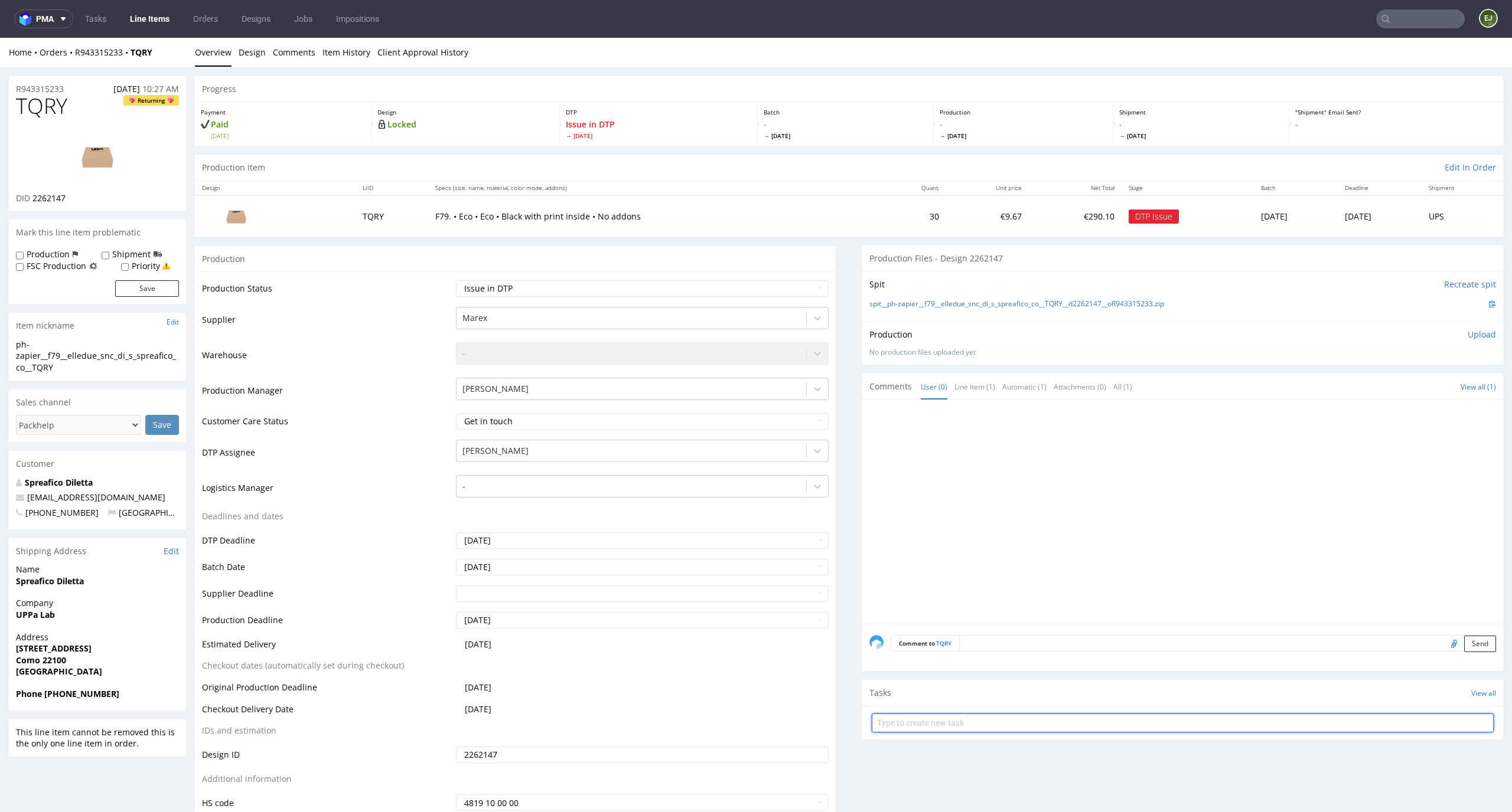
click at [923, 715] on input "text" at bounding box center [1183, 723] width 622 height 19
type input "issue"
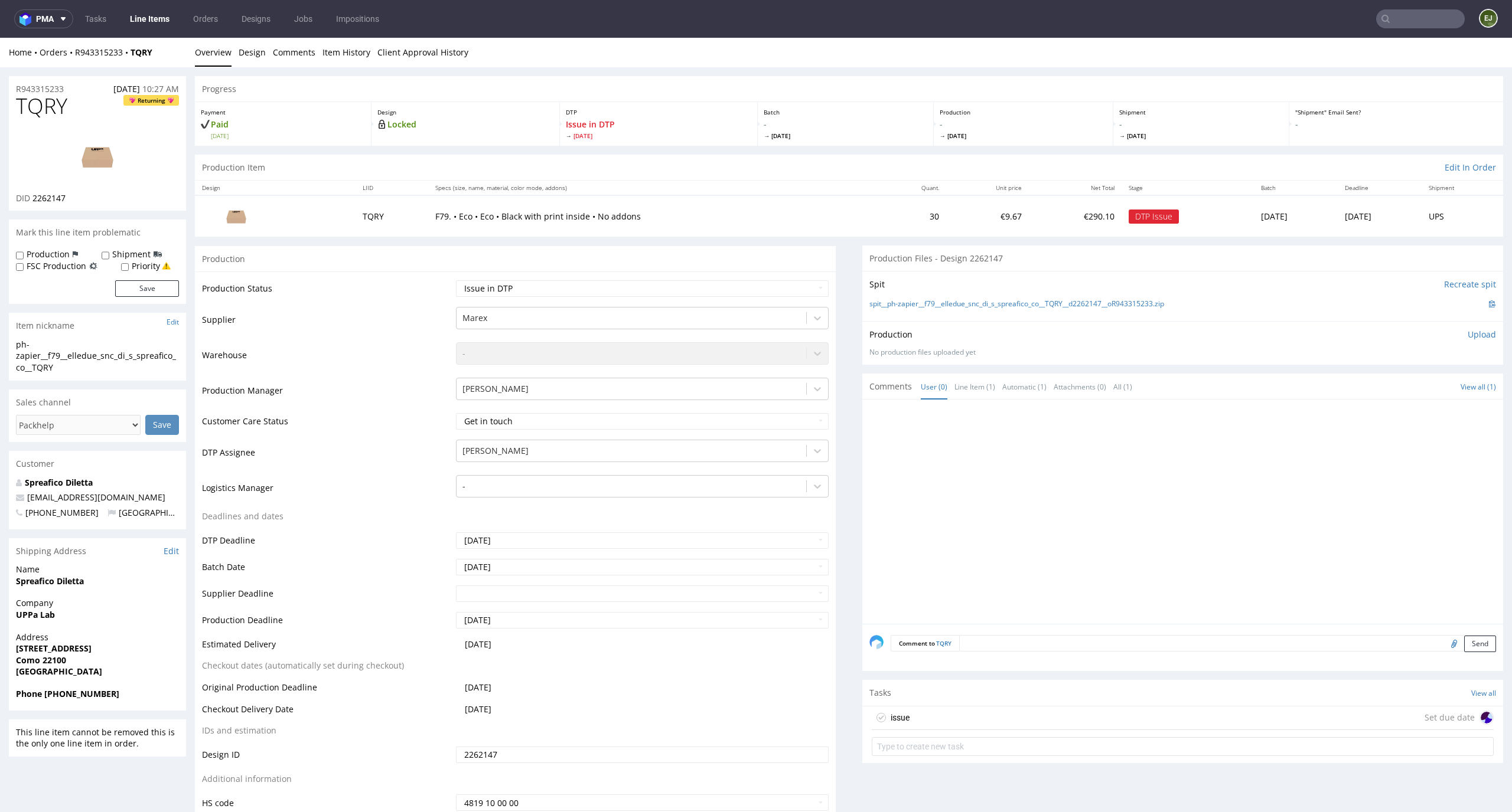
click at [924, 725] on div "issue Set due date" at bounding box center [1183, 718] width 622 height 23
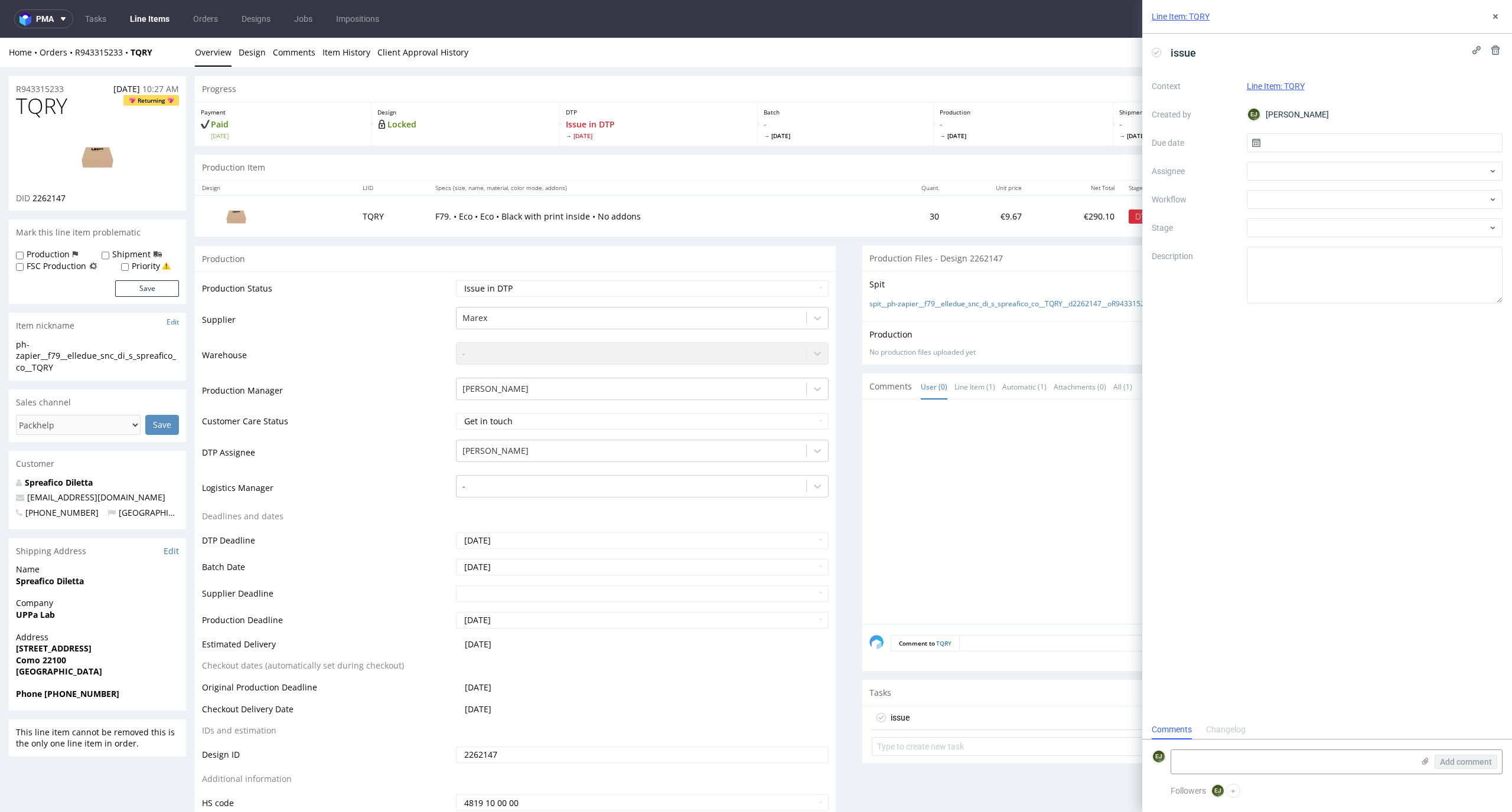
scroll to position [9, 0]
click at [1352, 146] on input "text" at bounding box center [1375, 143] width 257 height 19
click at [1378, 282] on span "24" at bounding box center [1374, 283] width 9 height 12
type input "[DATE]"
click at [1354, 200] on div at bounding box center [1375, 200] width 257 height 19
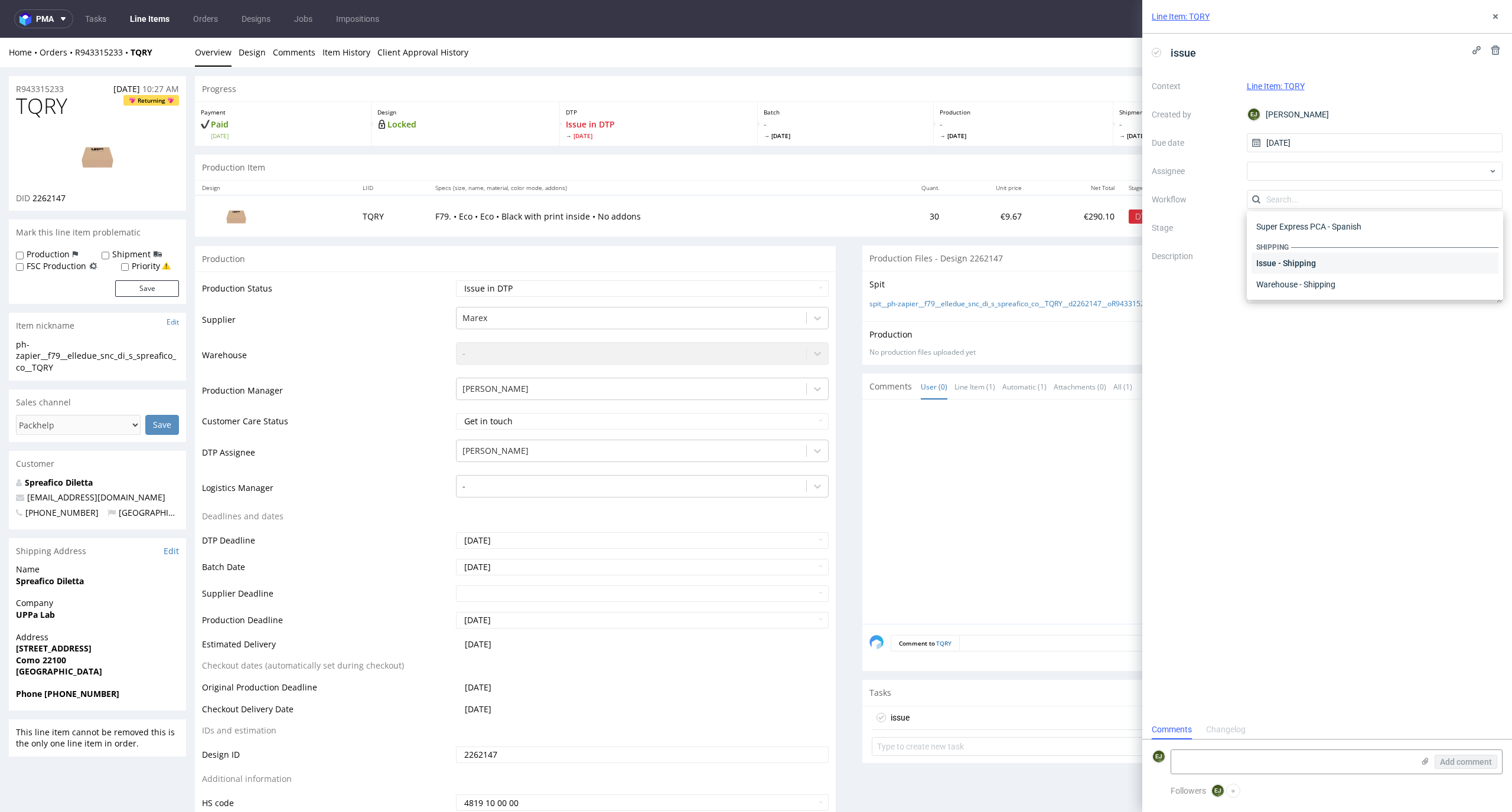
scroll to position [0, 0]
click at [1353, 262] on div "DTP - Issue" at bounding box center [1375, 263] width 247 height 21
click at [1286, 751] on textarea at bounding box center [1292, 762] width 242 height 23
paste textarea "The FSC certificate provided by the customer is incorrect. If the customer requ…"
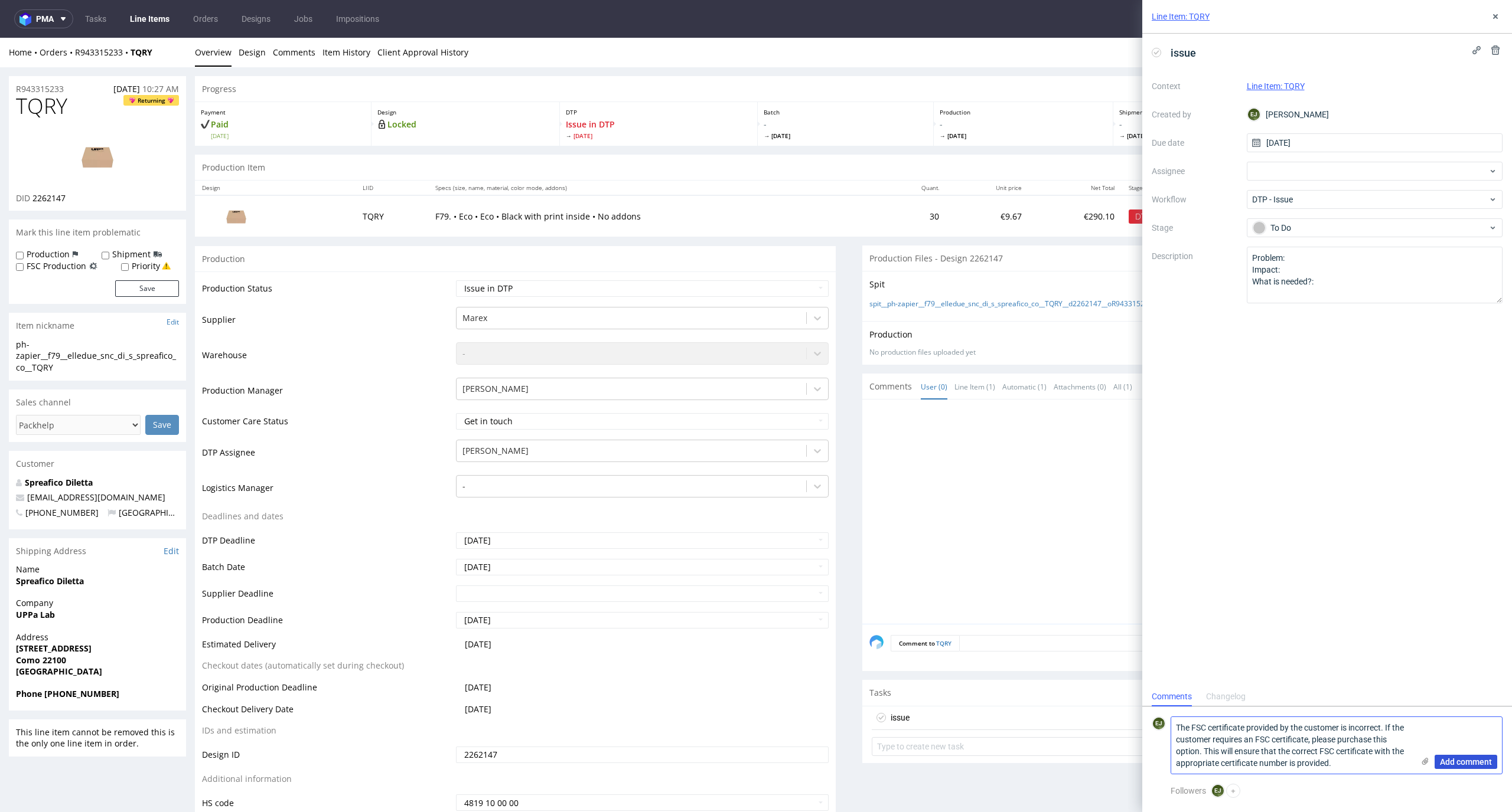
type textarea "The FSC certificate provided by the customer is incorrect. If the customer requ…"
click at [1481, 758] on span "Add comment" at bounding box center [1466, 762] width 52 height 8
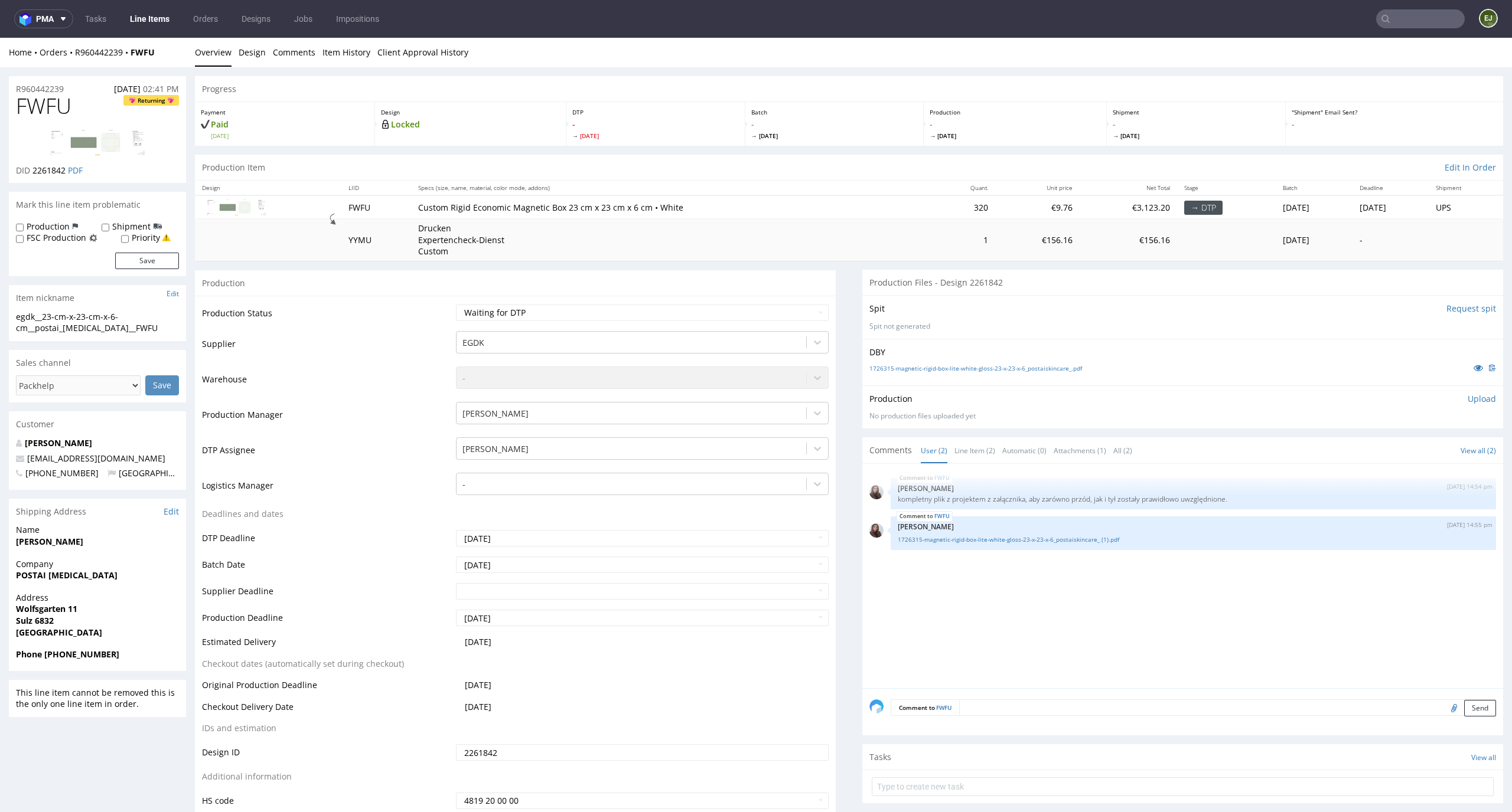
click at [1467, 311] on input "Request spit" at bounding box center [1471, 309] width 49 height 12
click at [962, 547] on div "FWFU 16th Sep 25 | 14:55 pm Sandra Beśka 1726315-magnetic-rigid-box-lite-white-…" at bounding box center [1193, 533] width 605 height 33
click at [971, 542] on link "1726315-magnetic-rigid-box-lite-white-gloss-23-x-23-x-6_postaiskincare_ (1).pdf" at bounding box center [1193, 540] width 591 height 9
click at [118, 140] on img at bounding box center [97, 142] width 94 height 25
click at [720, 309] on select "Waiting for Artwork Waiting for Diecut Waiting for Mockup Waiting for DTP Waiti…" at bounding box center [642, 313] width 373 height 17
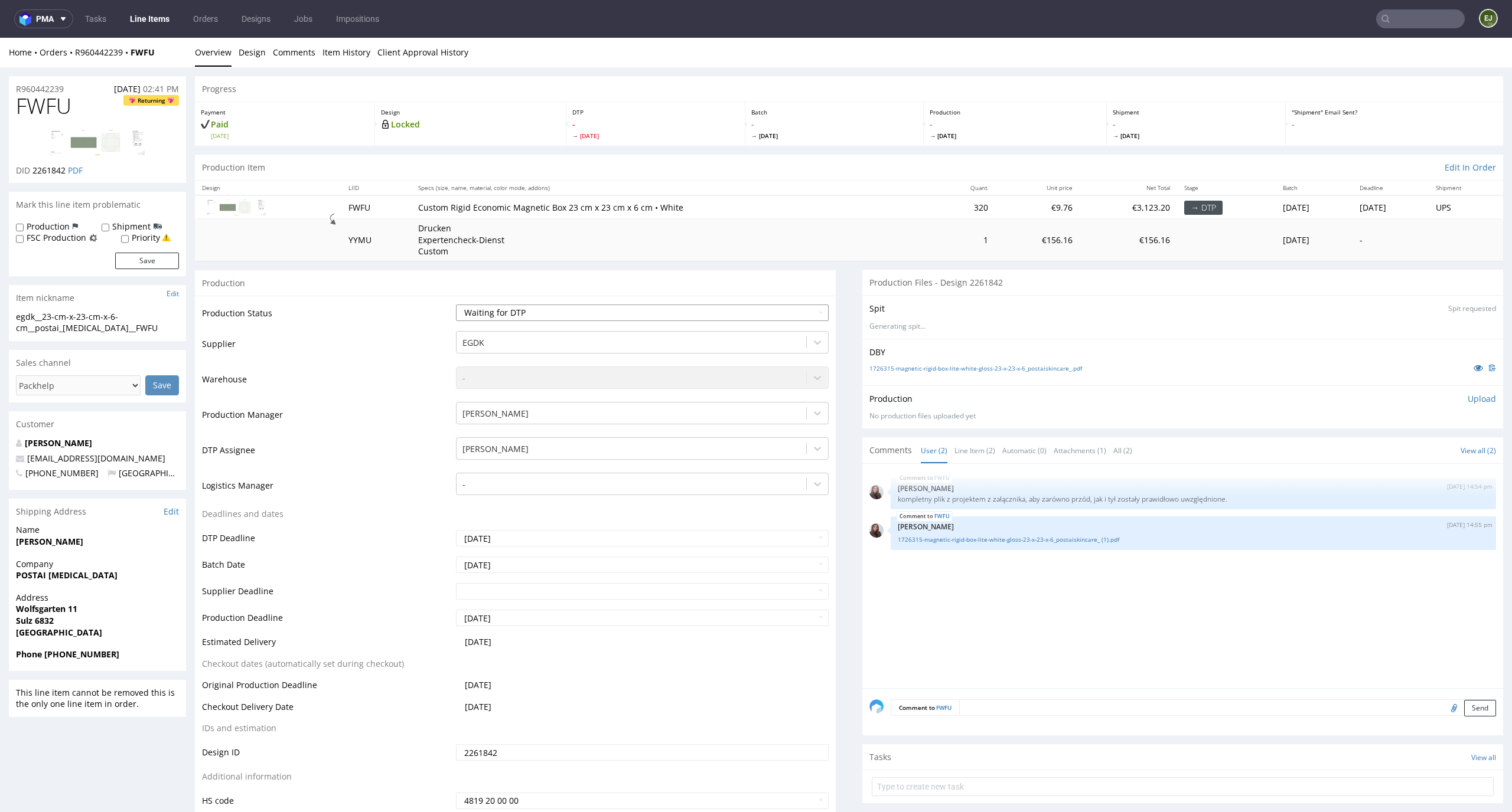
select select "dtp_in_process"
click at [456, 304] on select "Waiting for Artwork Waiting for Diecut Waiting for Mockup Waiting for DTP Waiti…" at bounding box center [642, 313] width 373 height 17
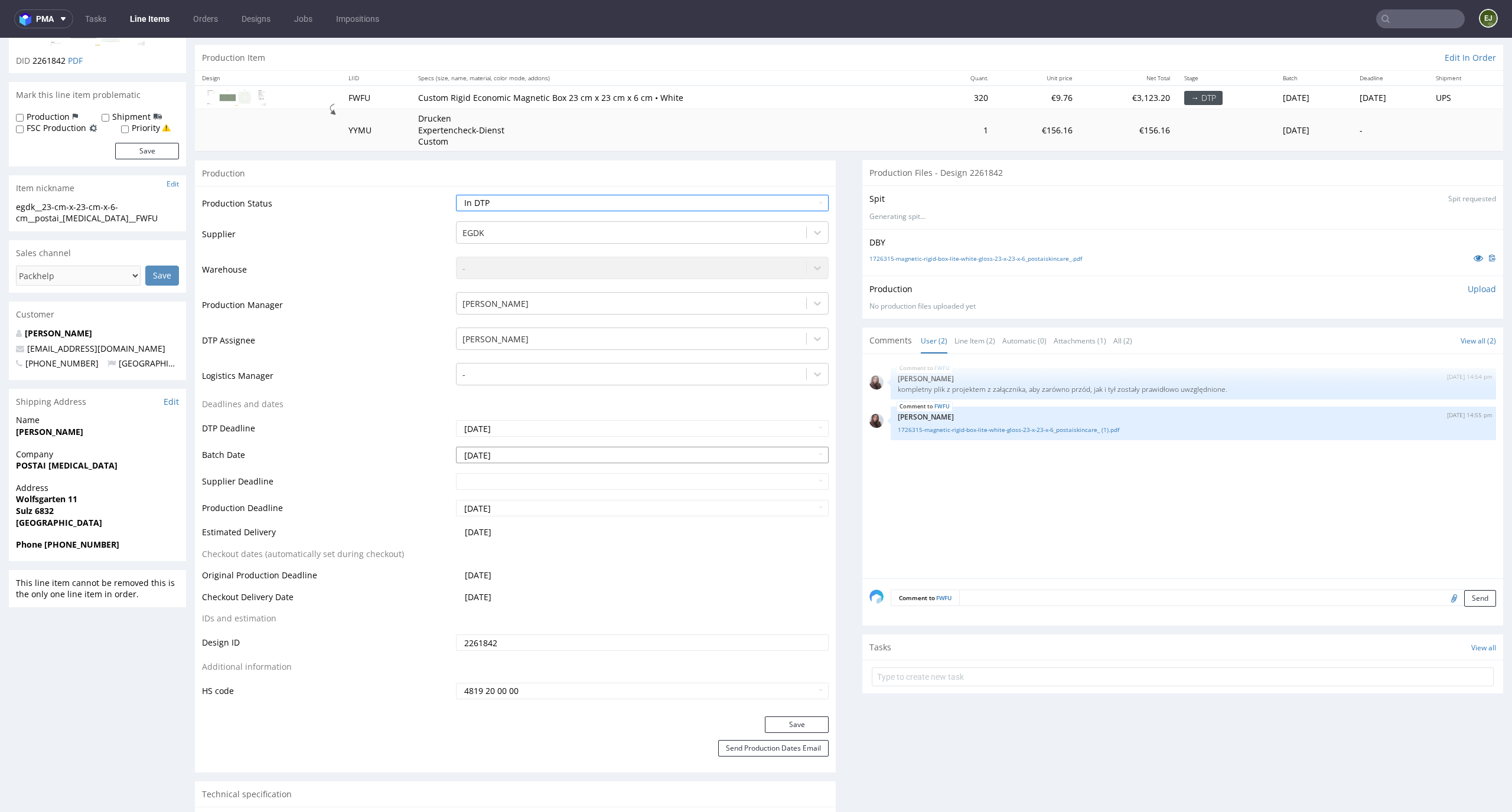
scroll to position [128, 0]
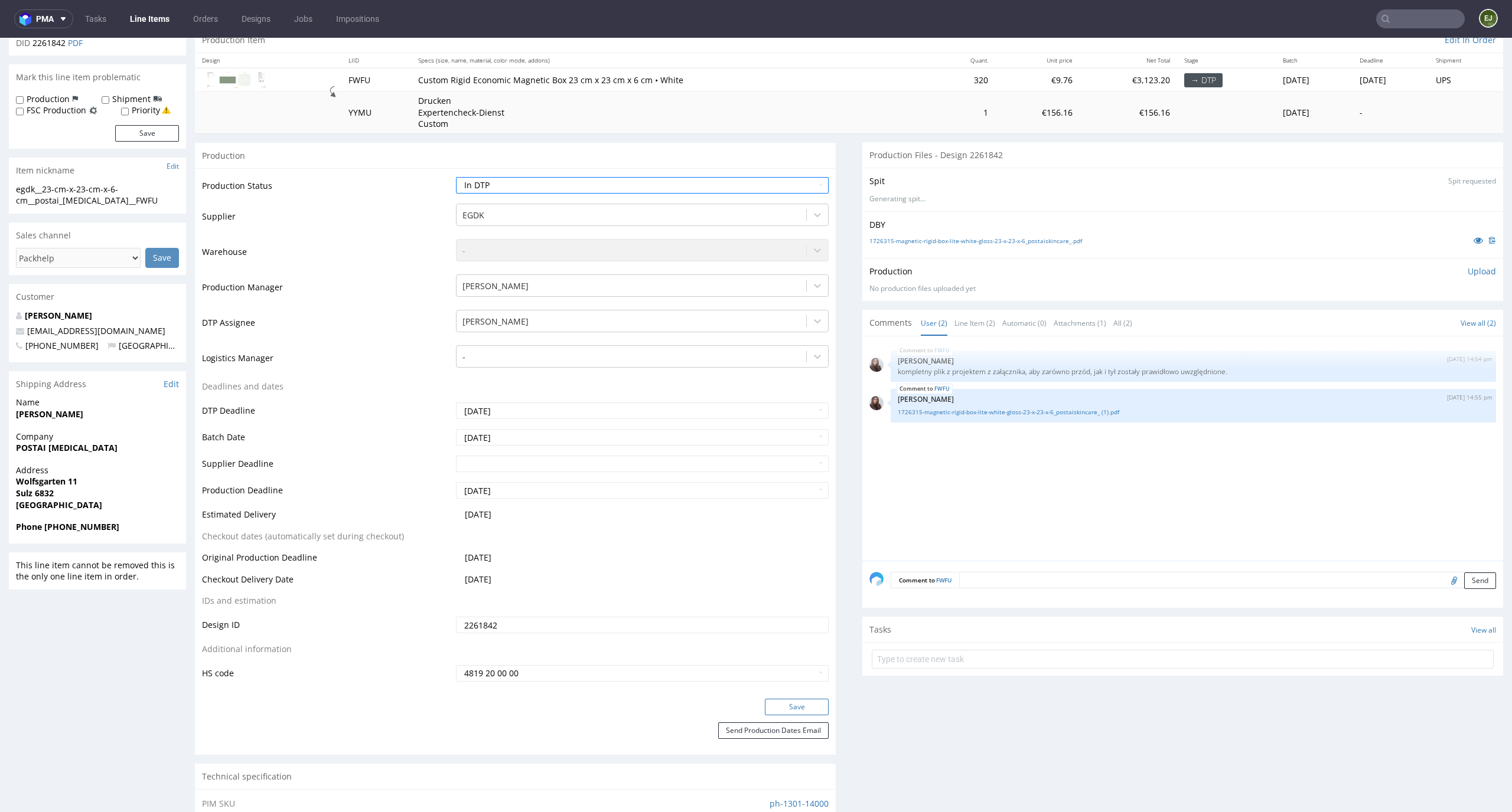
click at [812, 704] on button "Save" at bounding box center [796, 707] width 63 height 17
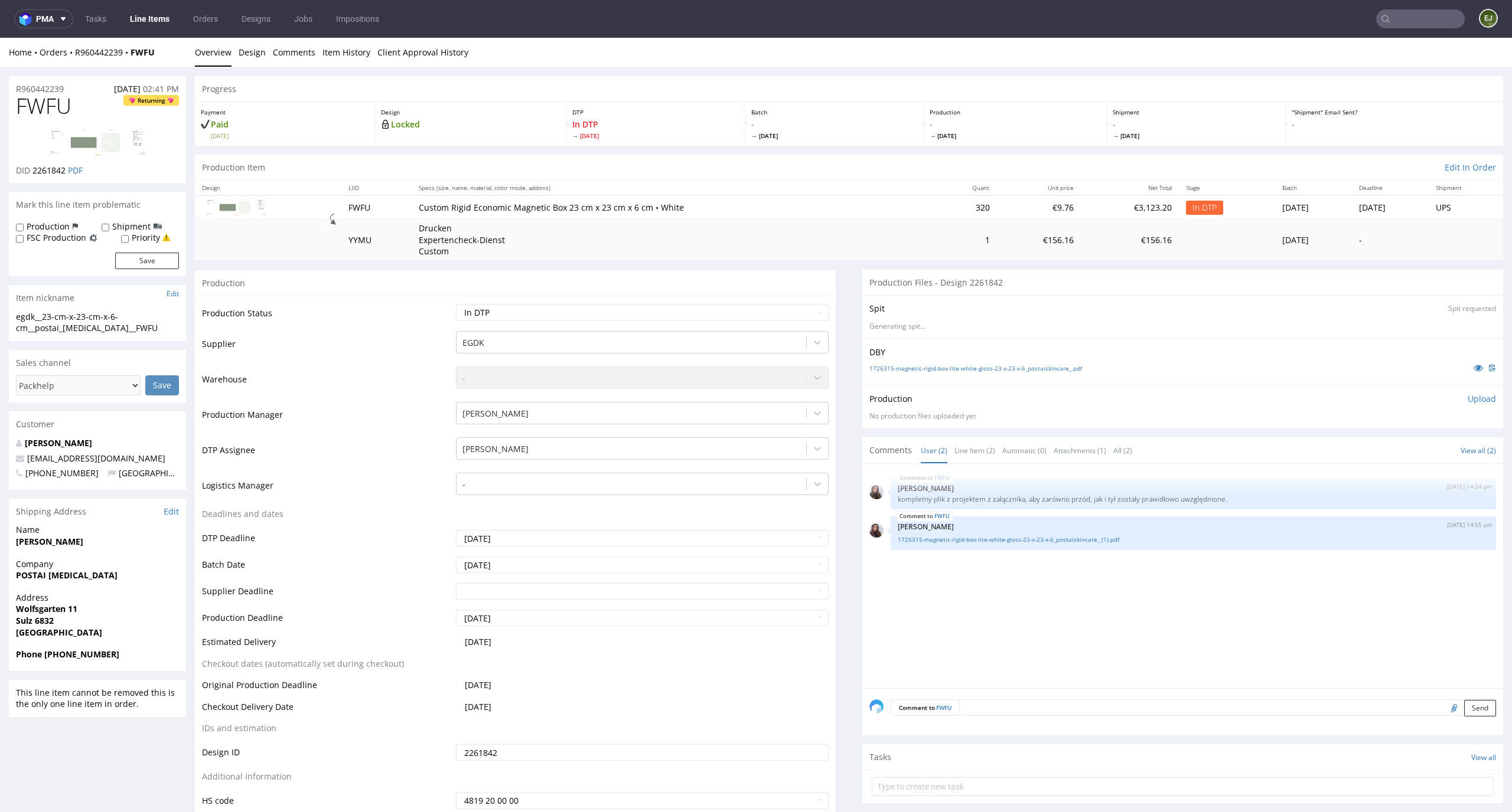
click at [151, 15] on link "Line Items" at bounding box center [150, 19] width 53 height 19
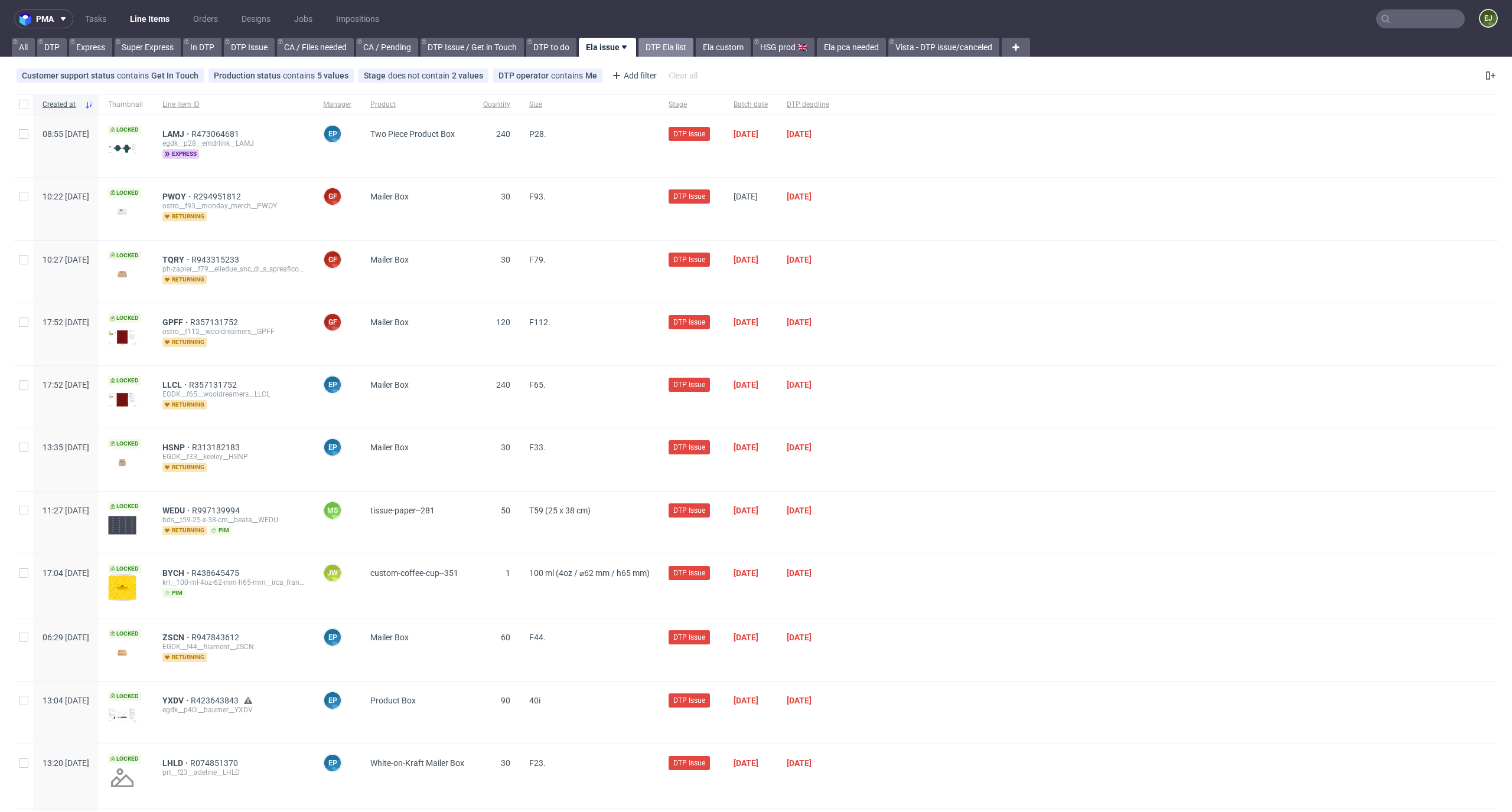
click at [668, 46] on link "DTP Ela list" at bounding box center [666, 47] width 55 height 19
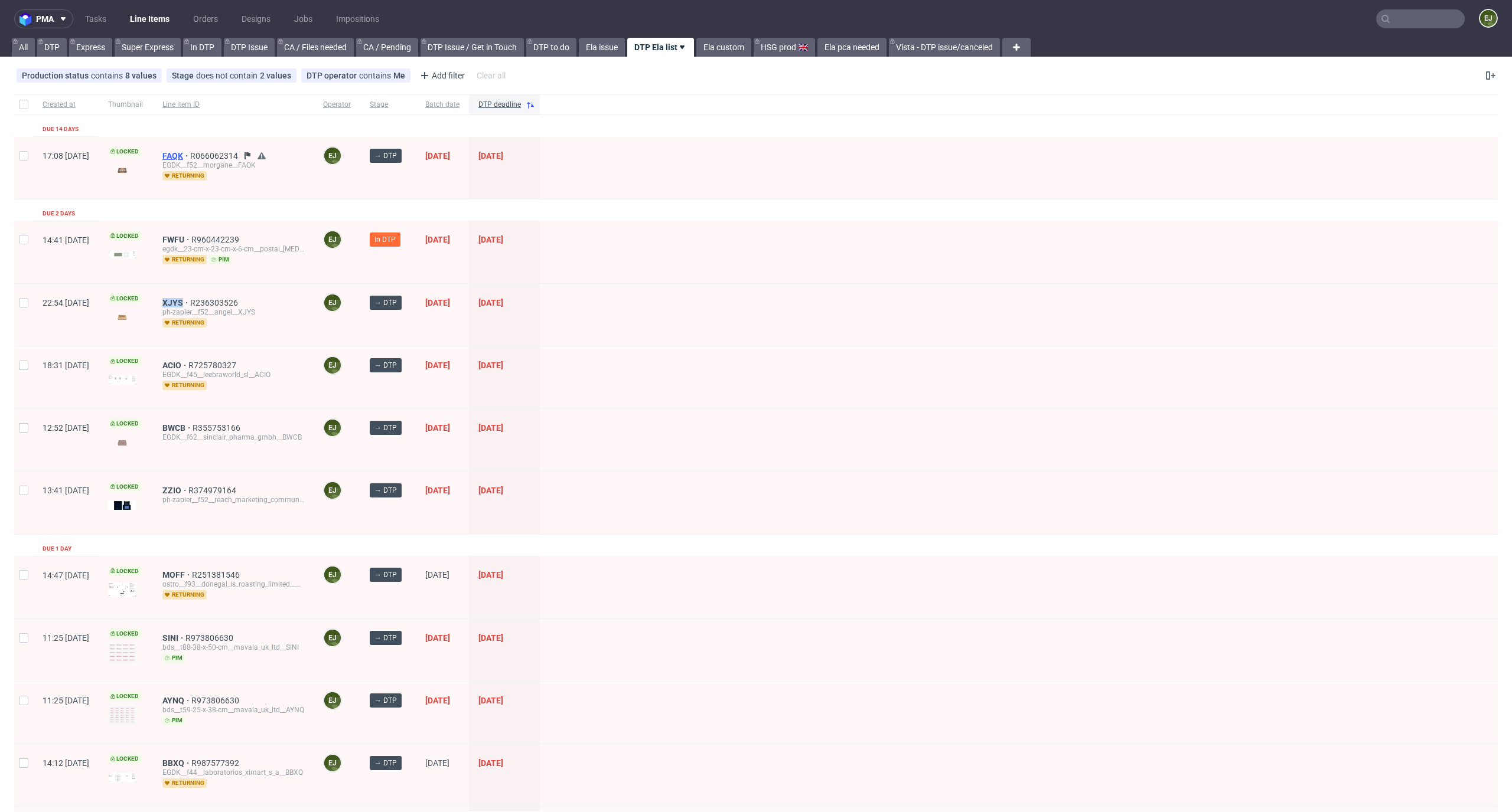
click at [190, 152] on span "FAQK" at bounding box center [176, 156] width 28 height 9
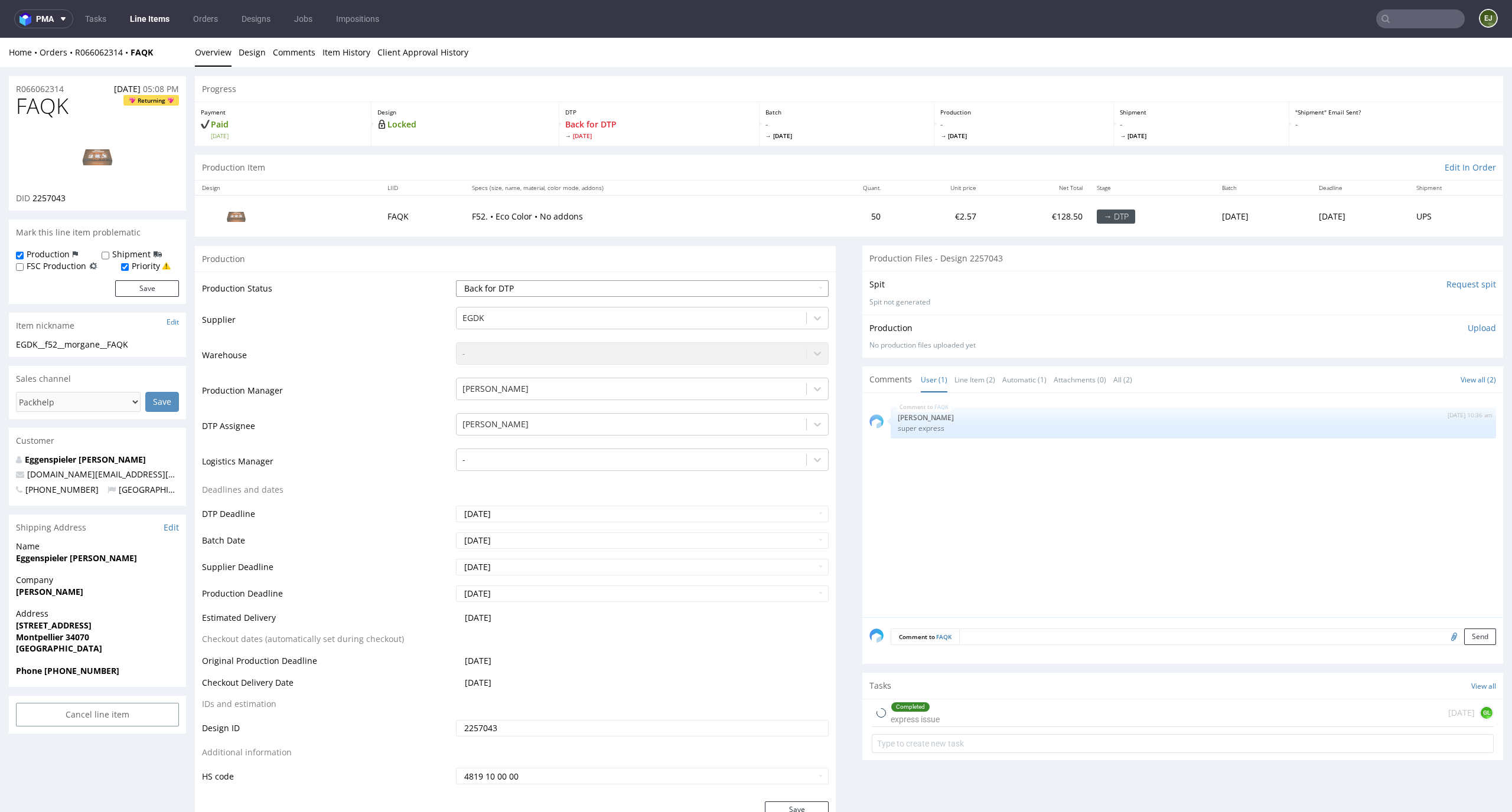
click at [723, 288] on select "Waiting for Artwork Waiting for Diecut Waiting for Mockup Waiting for DTP Waiti…" at bounding box center [642, 288] width 373 height 17
select select "dtp_in_process"
click at [456, 280] on select "Waiting for Artwork Waiting for Diecut Waiting for Mockup Waiting for DTP Waiti…" at bounding box center [642, 288] width 373 height 17
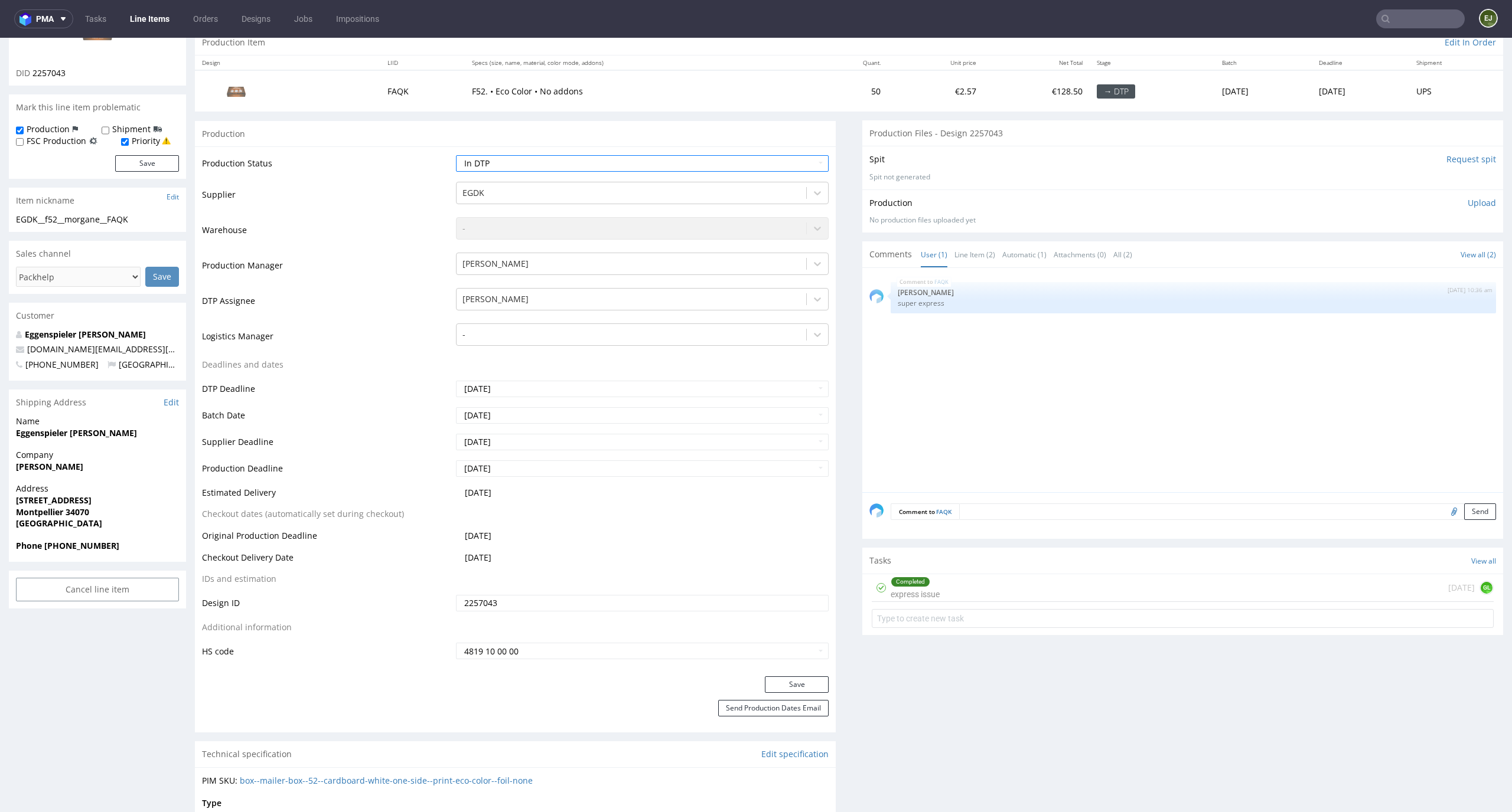
scroll to position [166, 0]
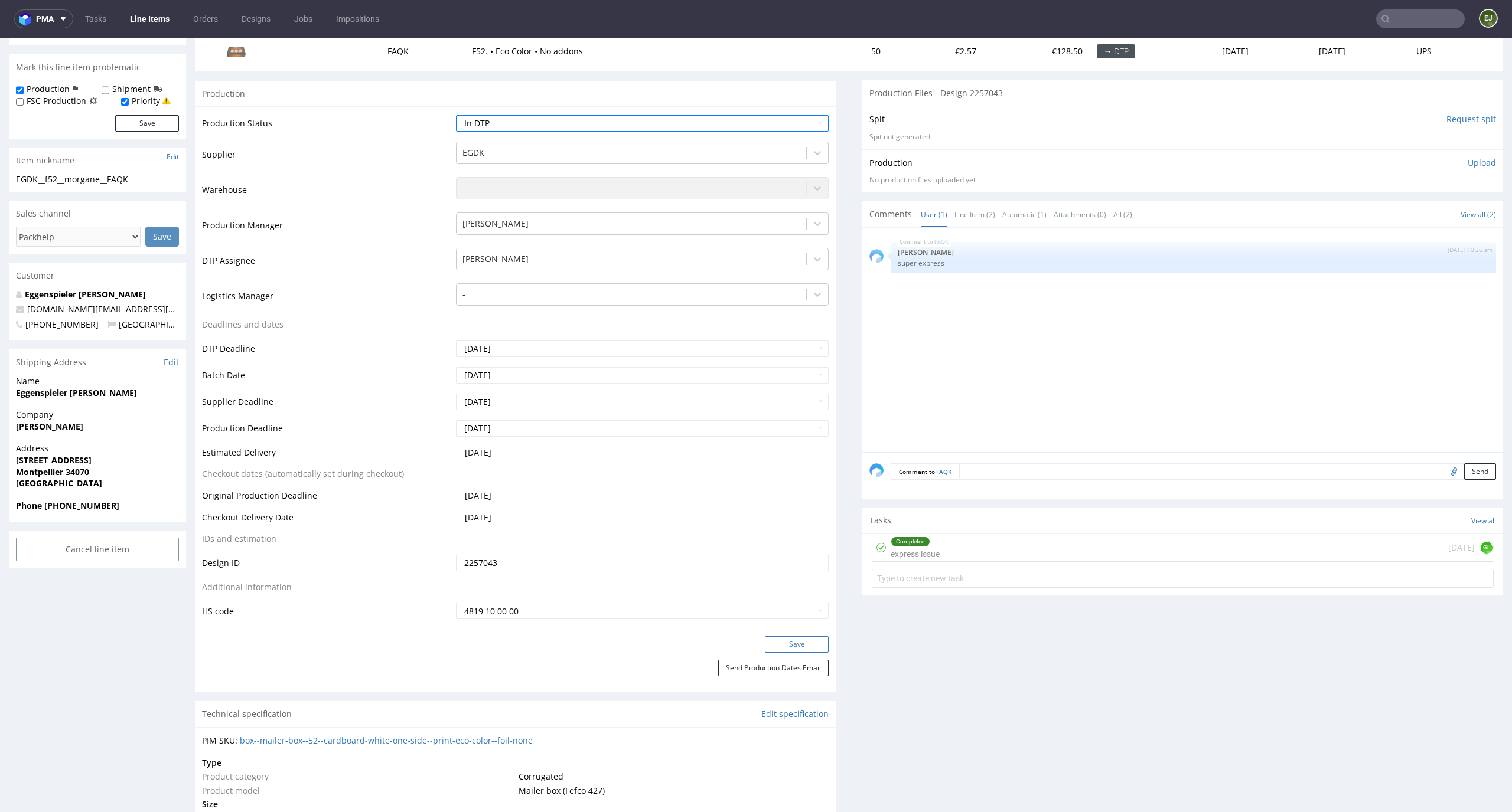
click at [789, 648] on button "Save" at bounding box center [796, 644] width 63 height 17
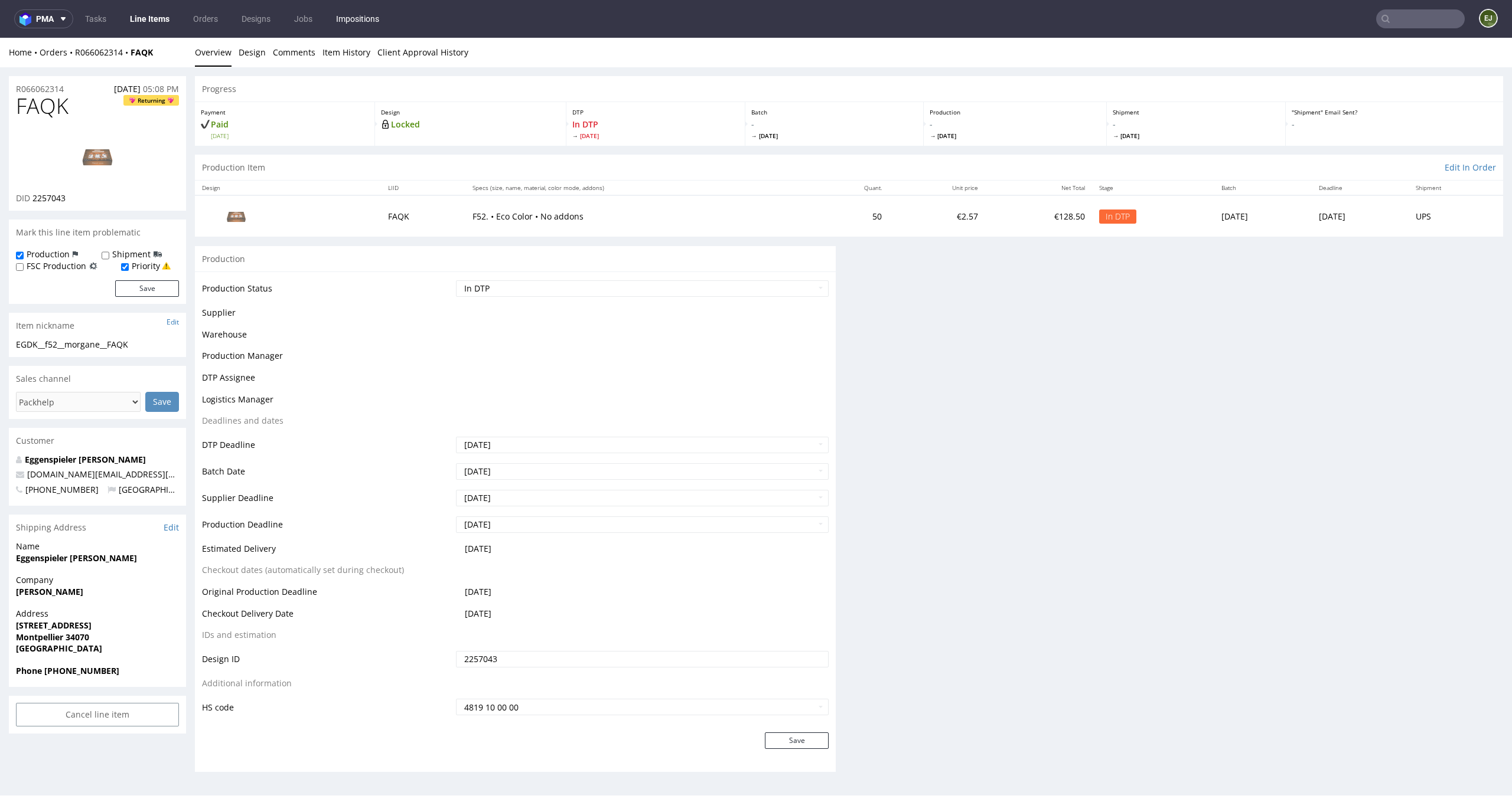
scroll to position [0, 0]
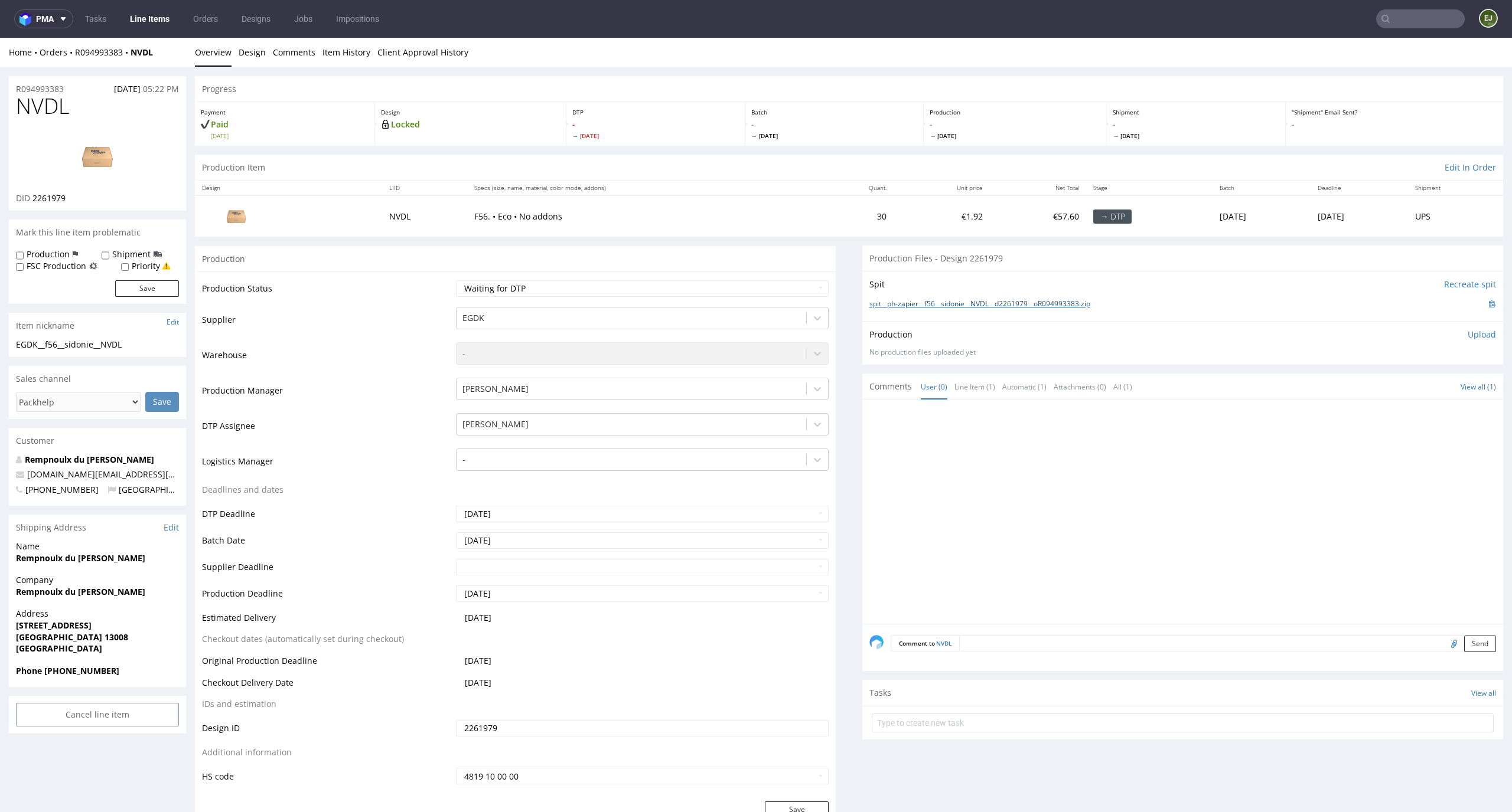
click at [993, 300] on link "spit__ph-zapier__f56__sidonie__NVDL__d2261979__oR094993383.zip" at bounding box center [979, 304] width 221 height 10
click at [239, 53] on link "Design" at bounding box center [252, 52] width 27 height 29
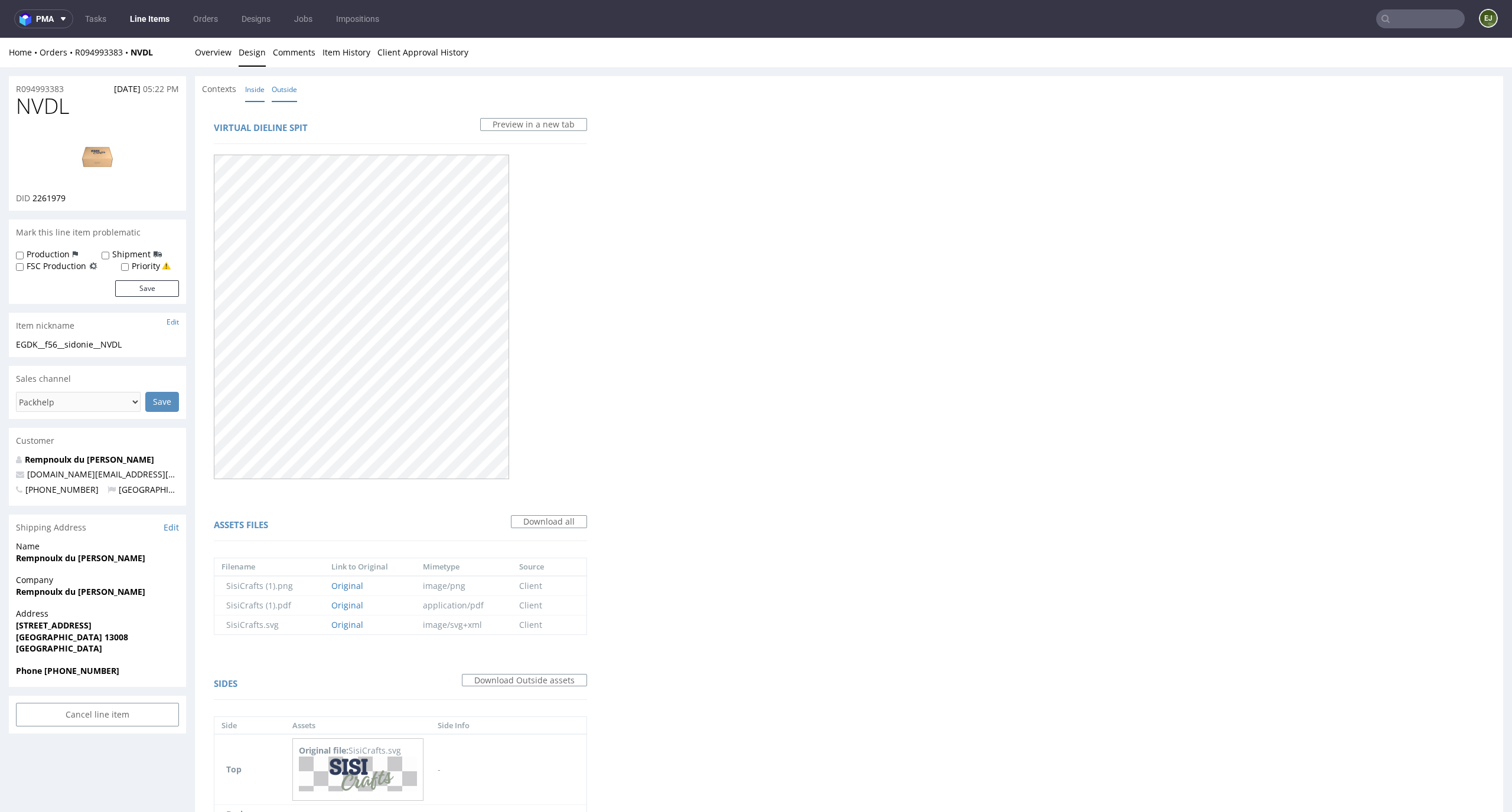
click at [259, 91] on link "Inside" at bounding box center [255, 89] width 19 height 25
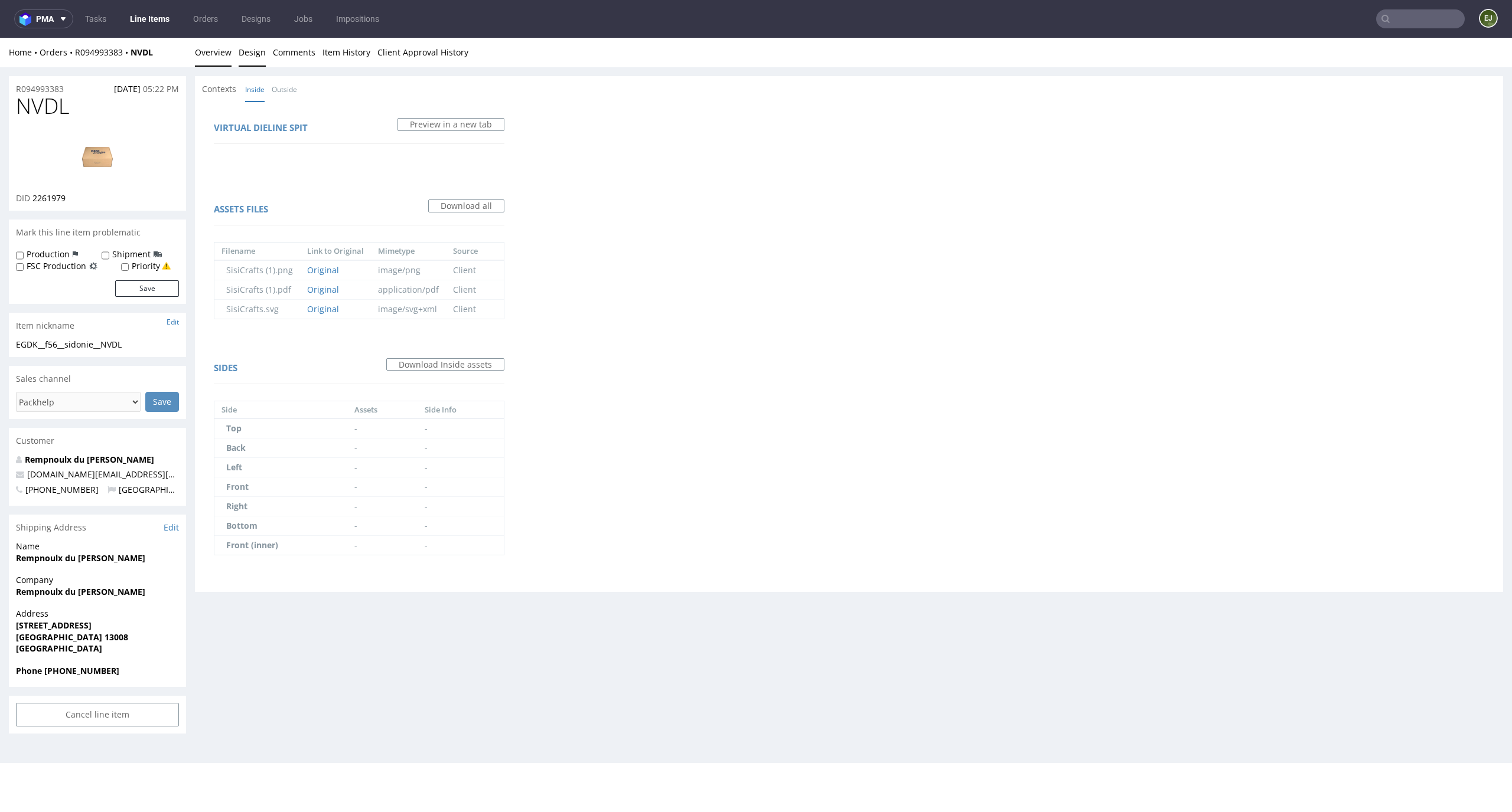
click at [216, 45] on link "Overview" at bounding box center [213, 52] width 37 height 29
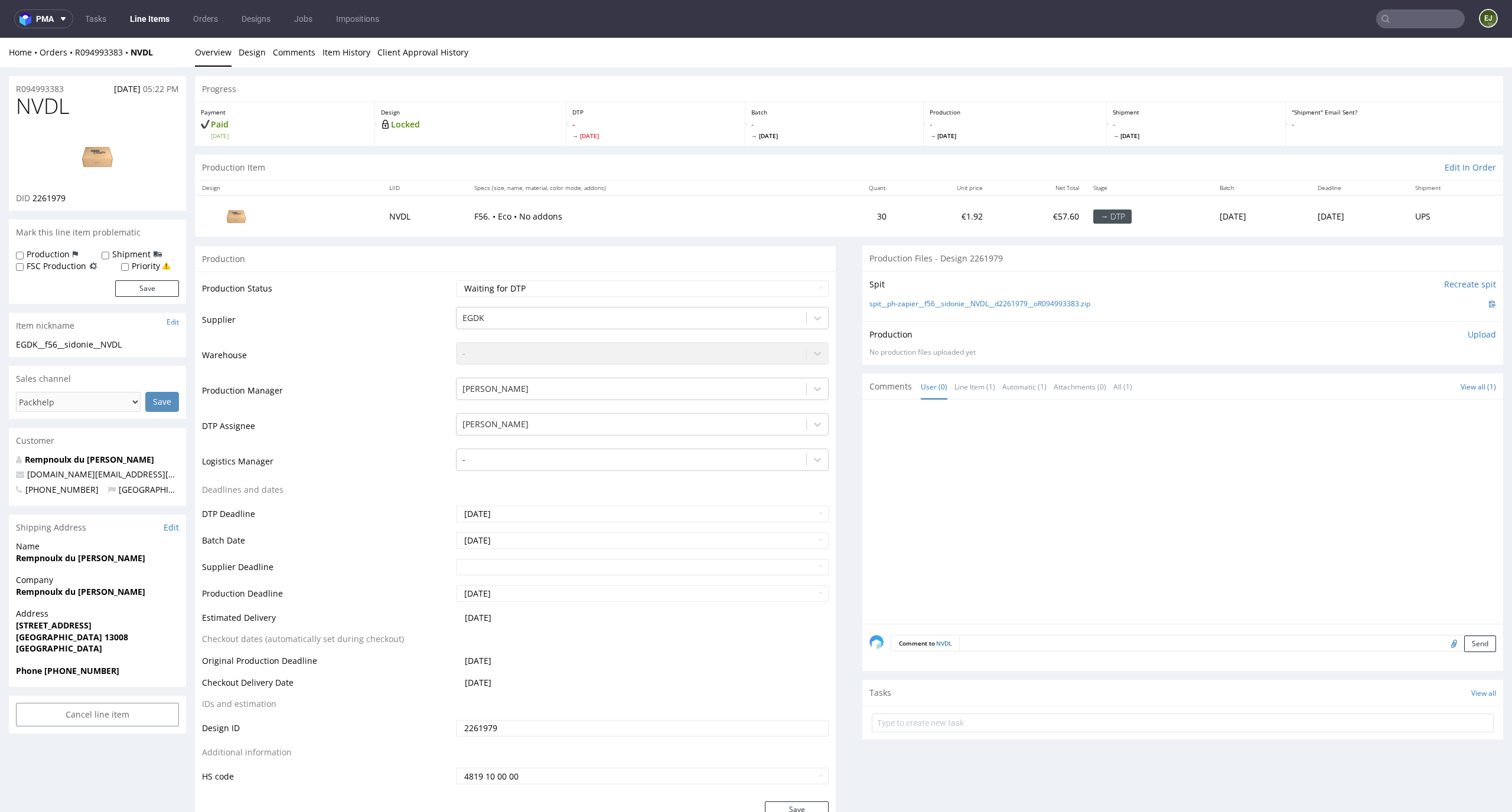
click at [689, 274] on div "Production Status Waiting for Artwork Waiting for Diecut Waiting for Mockup Wai…" at bounding box center [515, 537] width 641 height 530
click at [689, 278] on div "Production Status Waiting for Artwork Waiting for Diecut Waiting for Mockup Wai…" at bounding box center [515, 537] width 641 height 530
click at [689, 284] on select "Waiting for Artwork Waiting for Diecut Waiting for Mockup Waiting for DTP Waiti…" at bounding box center [642, 288] width 373 height 17
select select "dtp_in_process"
click at [456, 280] on select "Waiting for Artwork Waiting for Diecut Waiting for Mockup Waiting for DTP Waiti…" at bounding box center [642, 288] width 373 height 17
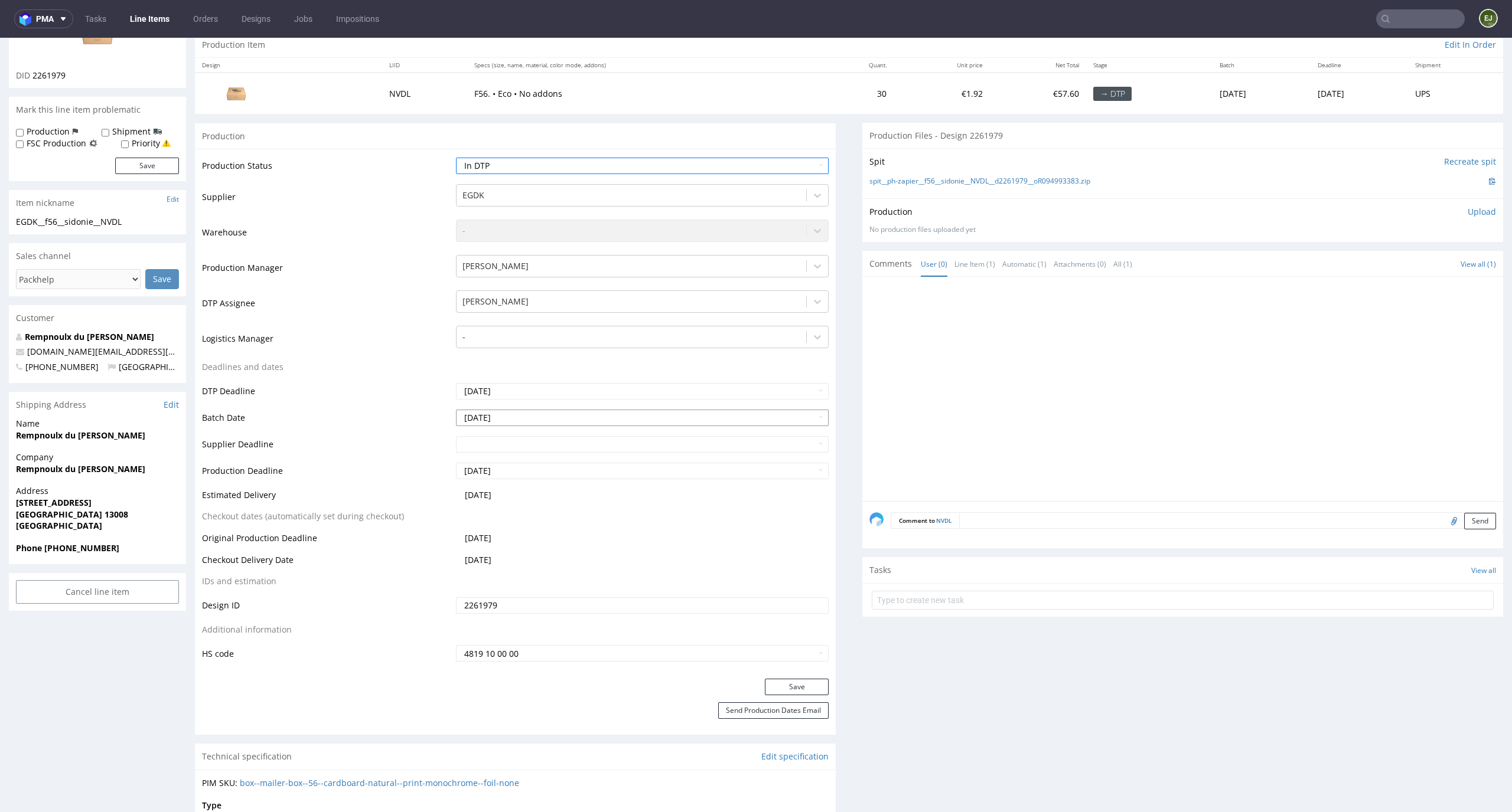
scroll to position [148, 0]
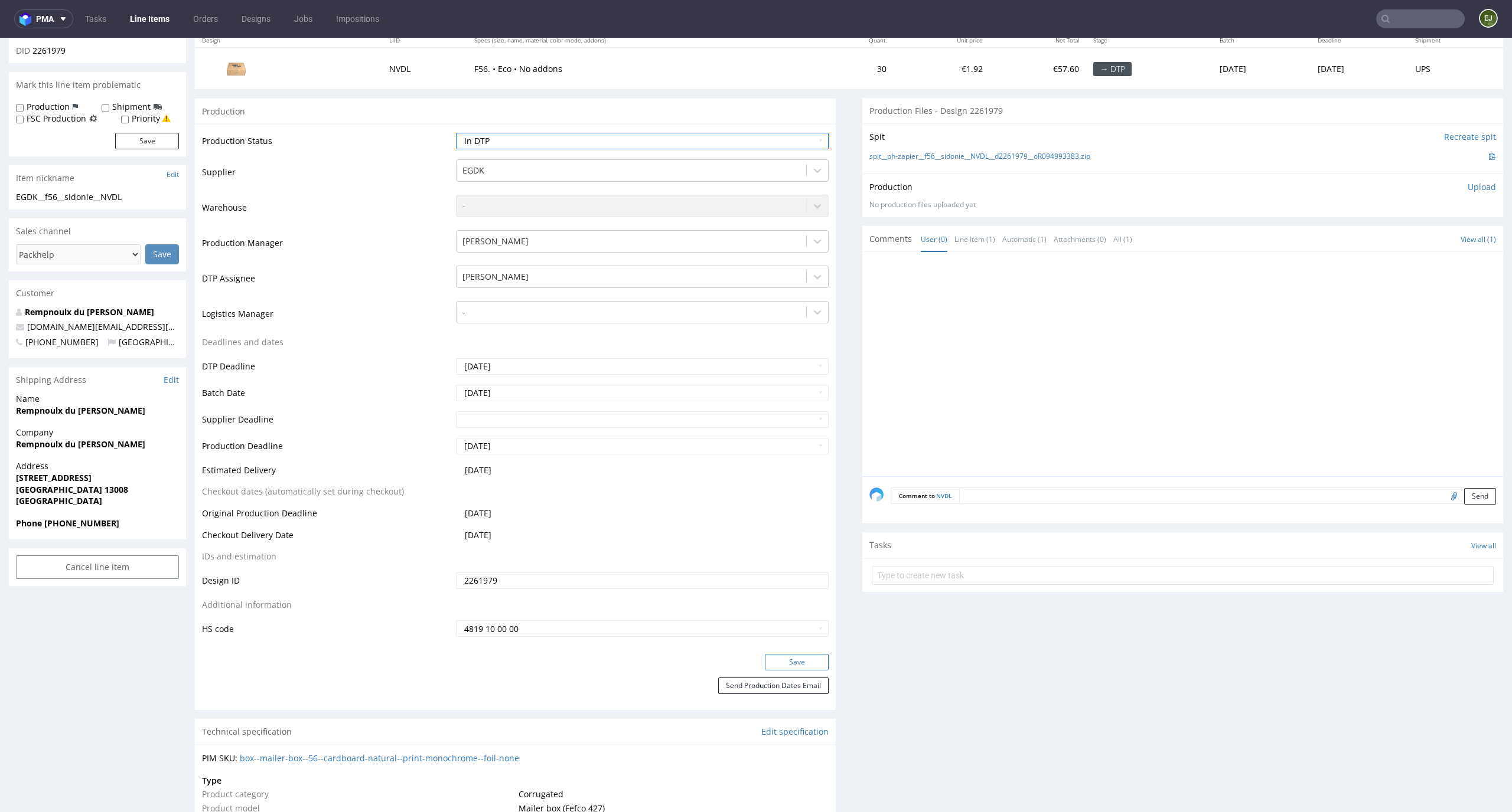
click at [797, 663] on button "Save" at bounding box center [796, 662] width 63 height 17
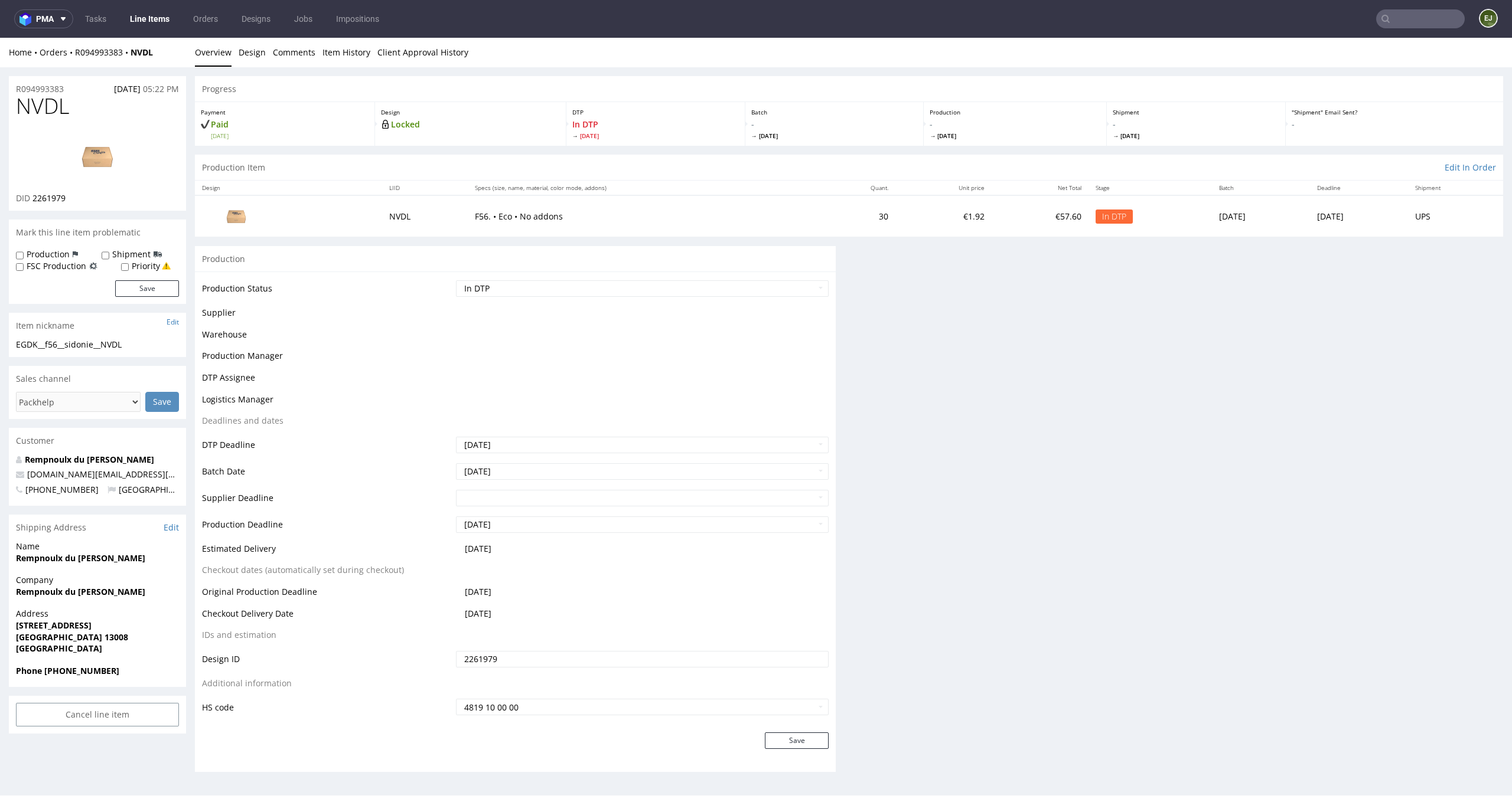
scroll to position [0, 0]
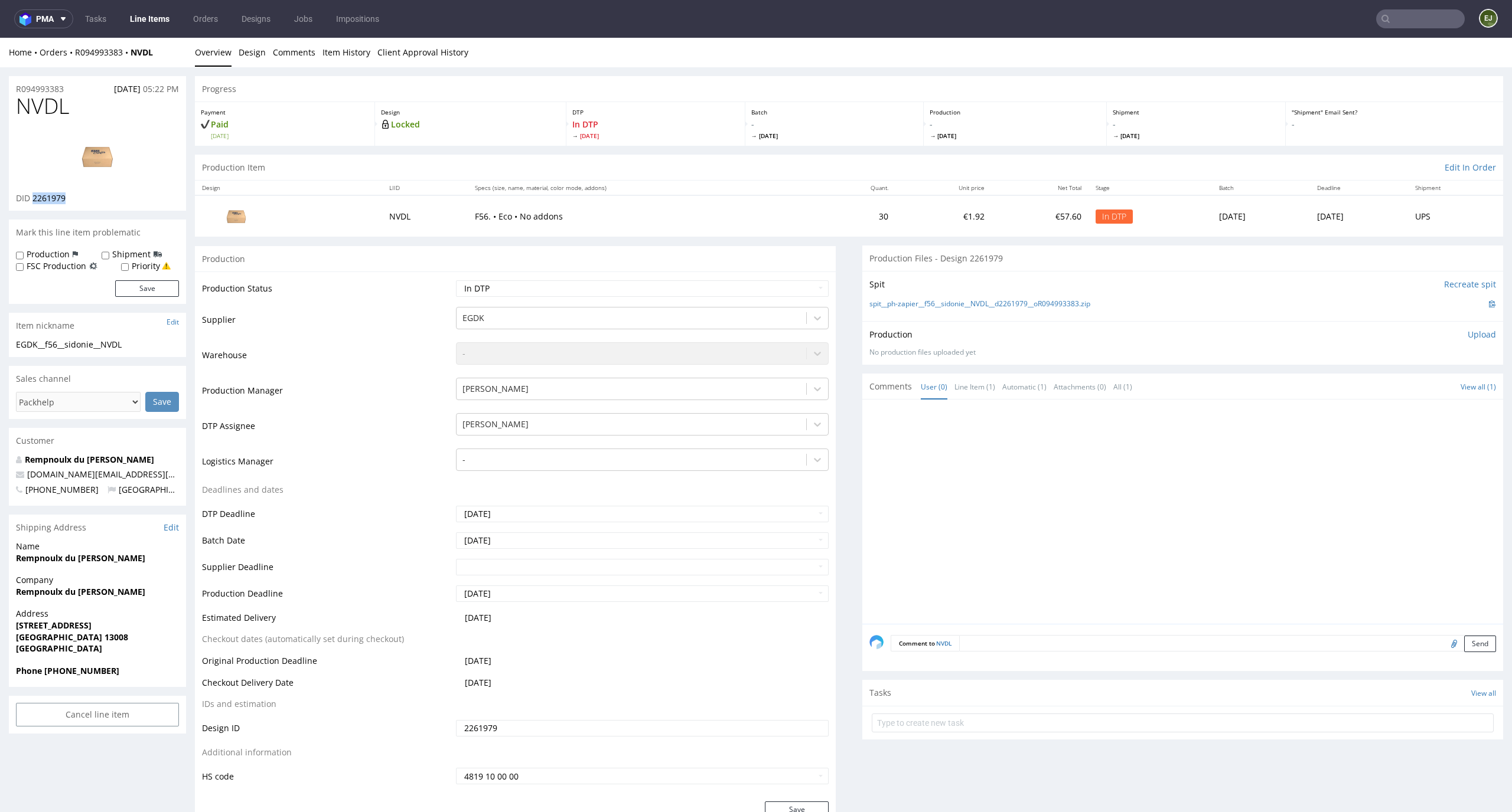
drag, startPoint x: 79, startPoint y: 194, endPoint x: 32, endPoint y: 196, distance: 47.0
click at [32, 196] on div "DID 2261979" at bounding box center [98, 198] width 163 height 12
copy span "2261979"
drag, startPoint x: 78, startPoint y: 100, endPoint x: 0, endPoint y: 100, distance: 78.0
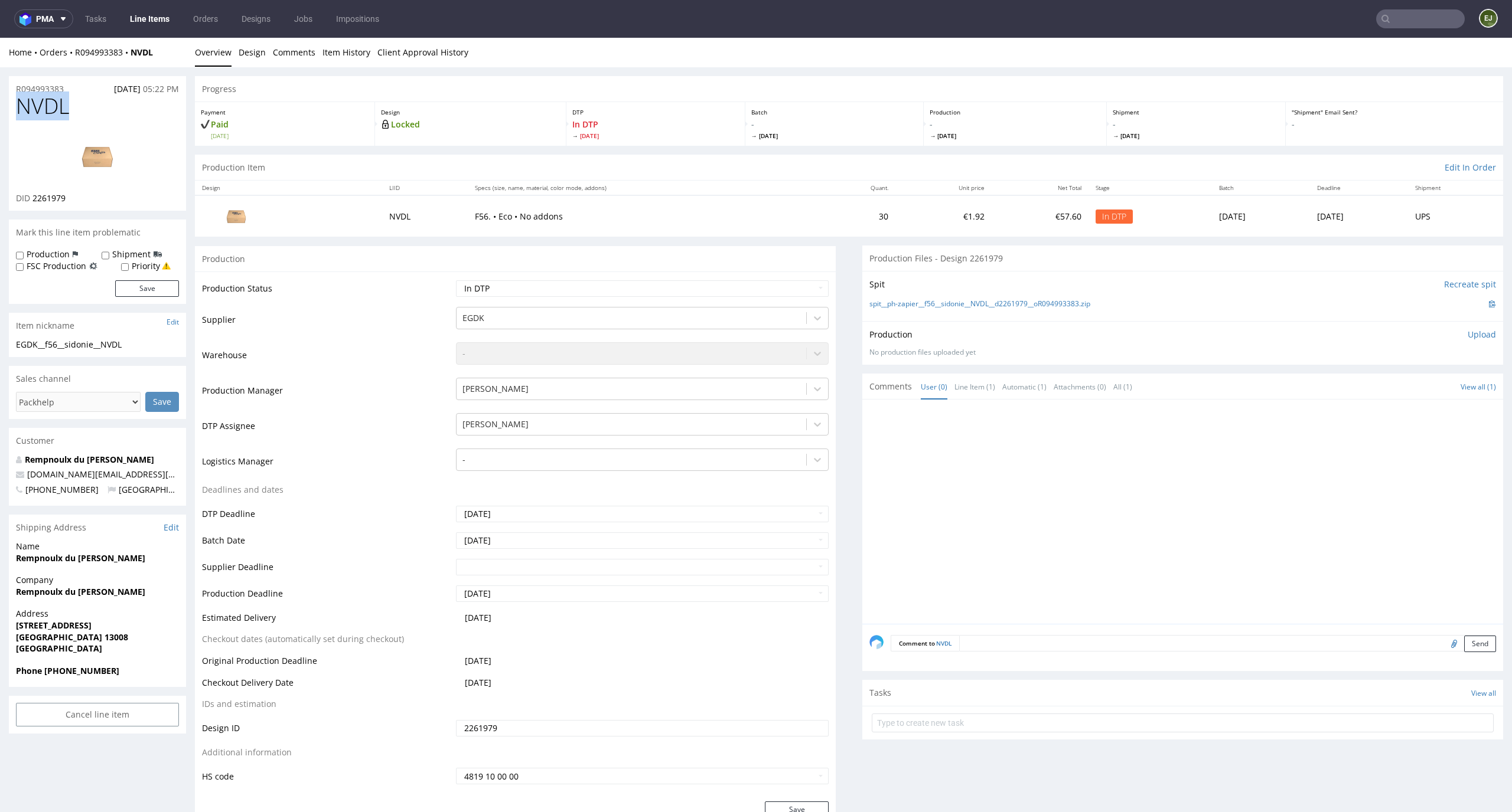
copy span "NVDL"
click at [245, 60] on link "Design" at bounding box center [252, 52] width 27 height 29
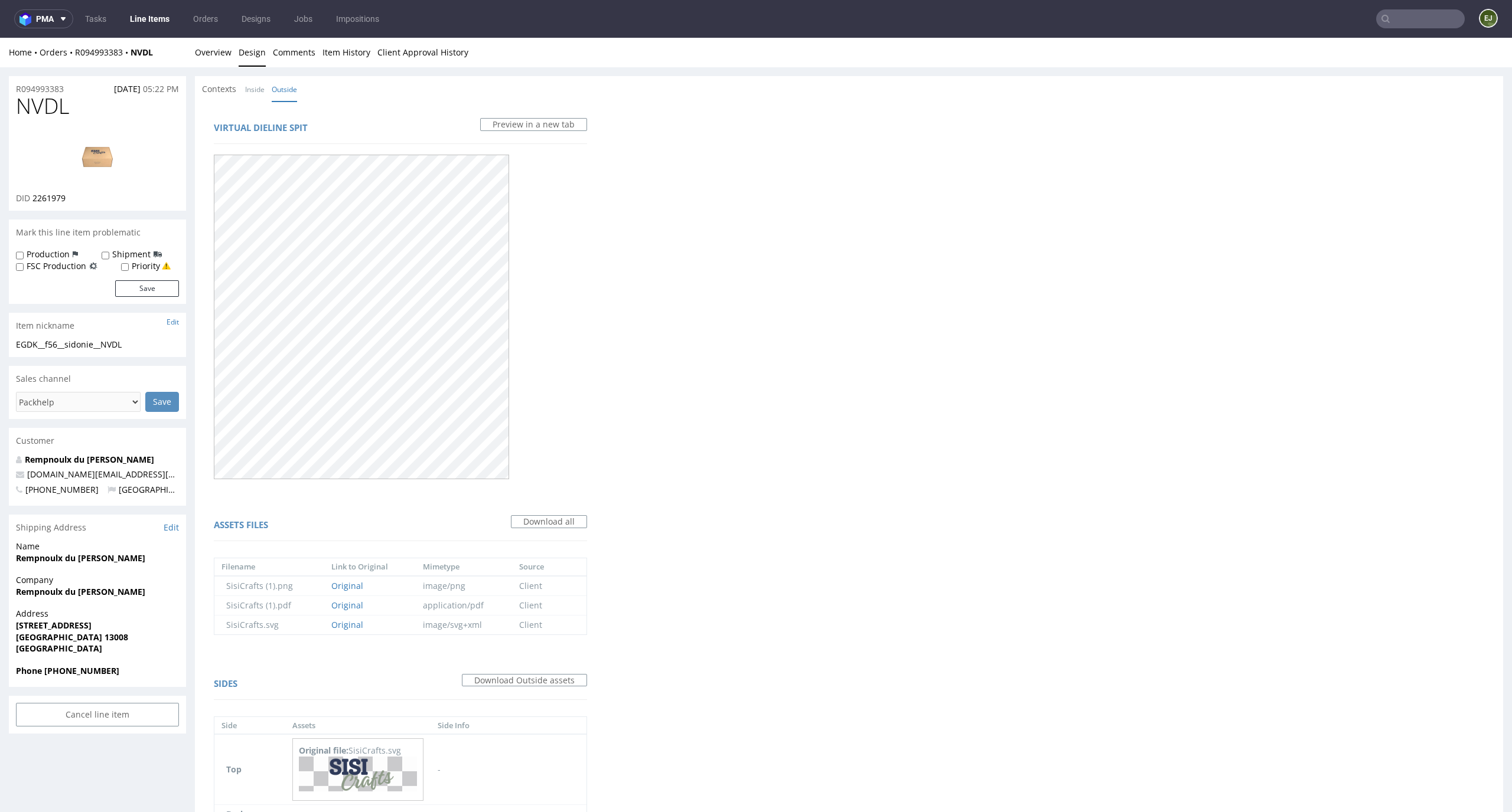
scroll to position [247, 0]
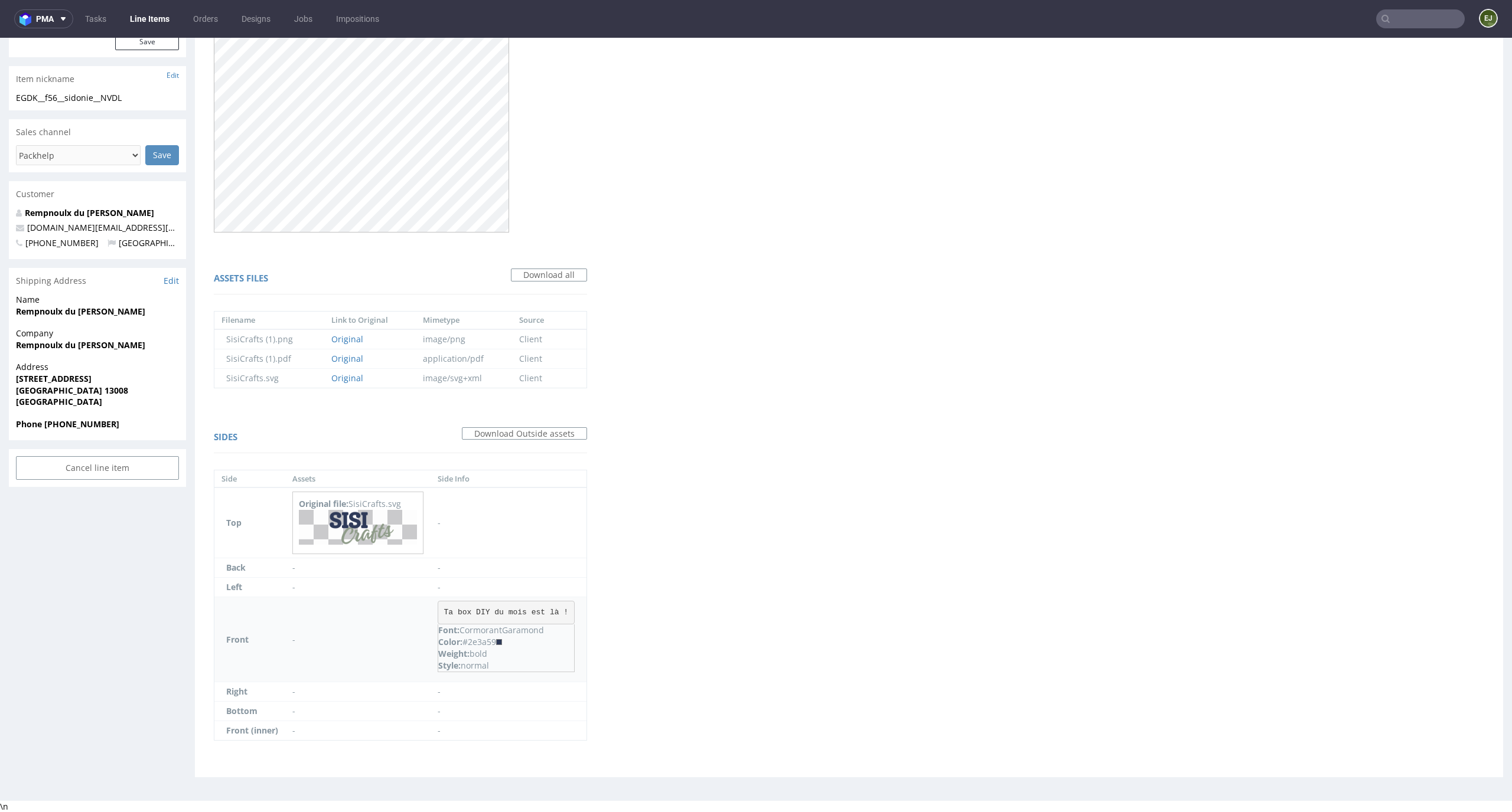
drag, startPoint x: 499, startPoint y: 640, endPoint x: 471, endPoint y: 641, distance: 28.0
click at [471, 641] on div "Color: #2e3a59" at bounding box center [506, 642] width 136 height 12
copy div "2e3a59"
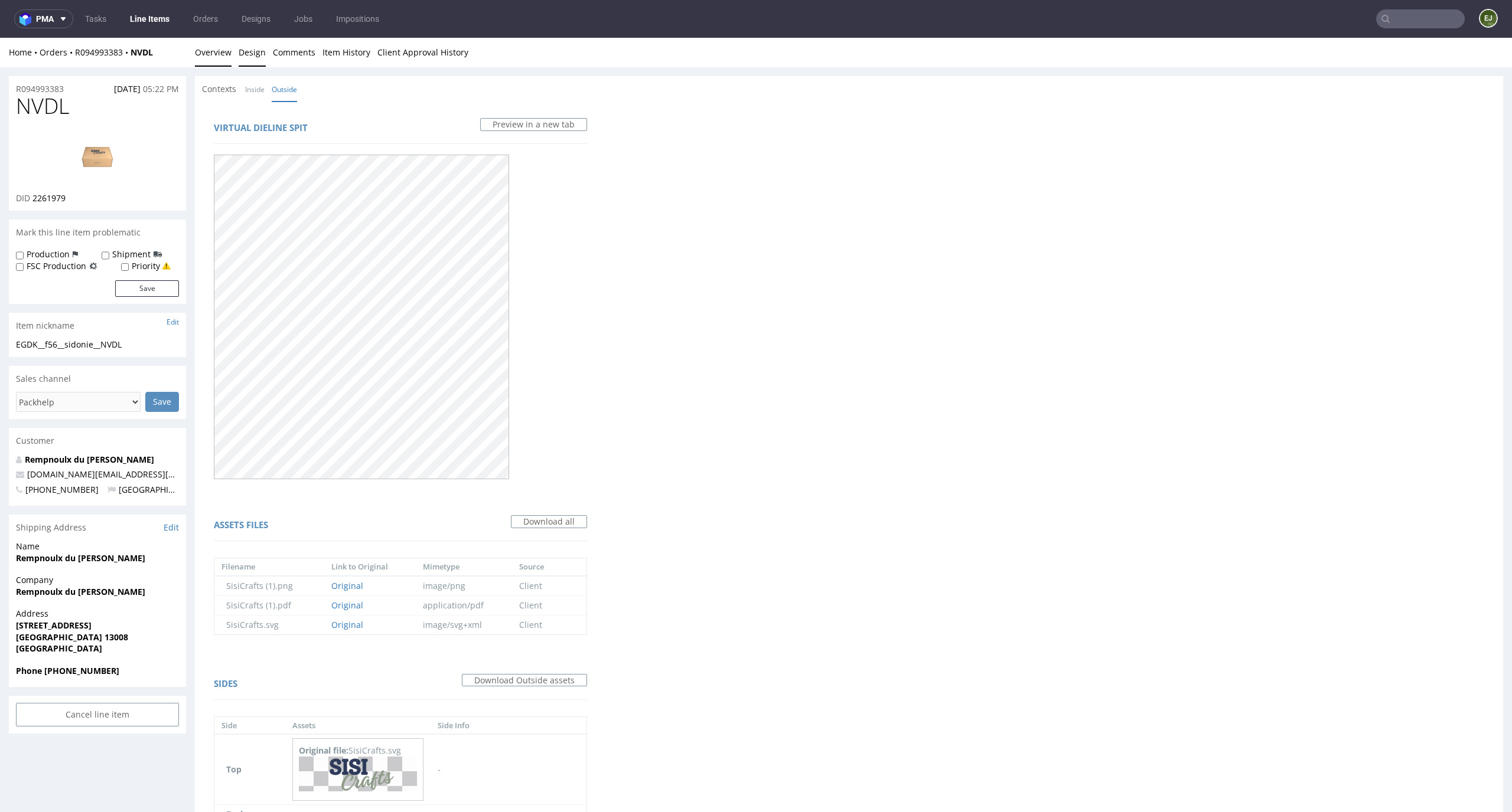
click at [224, 40] on link "Overview" at bounding box center [213, 52] width 37 height 29
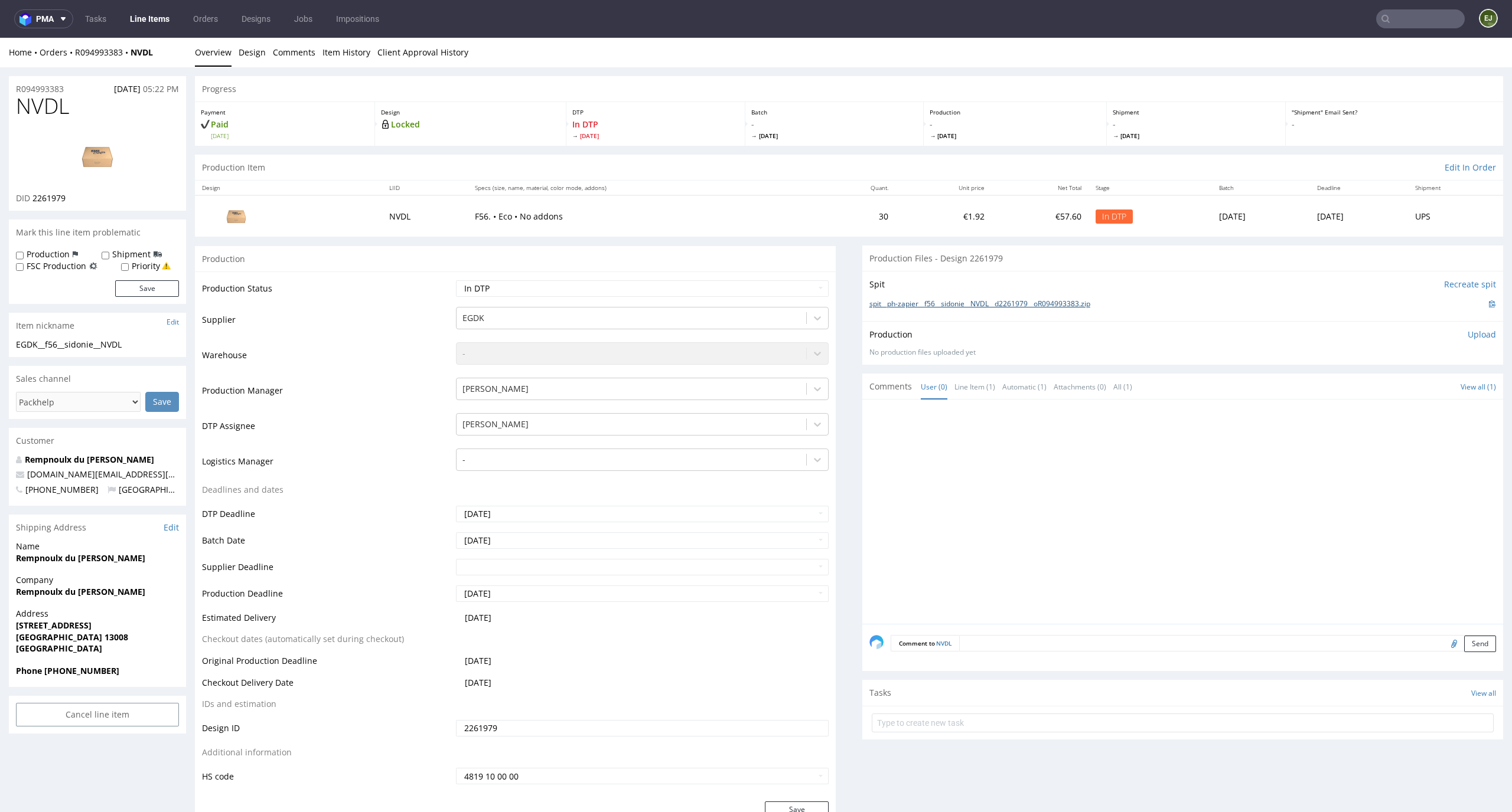
click at [1022, 302] on link "spit__ph-zapier__f56__sidonie__NVDL__d2261979__oR094993383.zip" at bounding box center [979, 304] width 221 height 10
click at [1468, 333] on p "Upload" at bounding box center [1482, 335] width 28 height 12
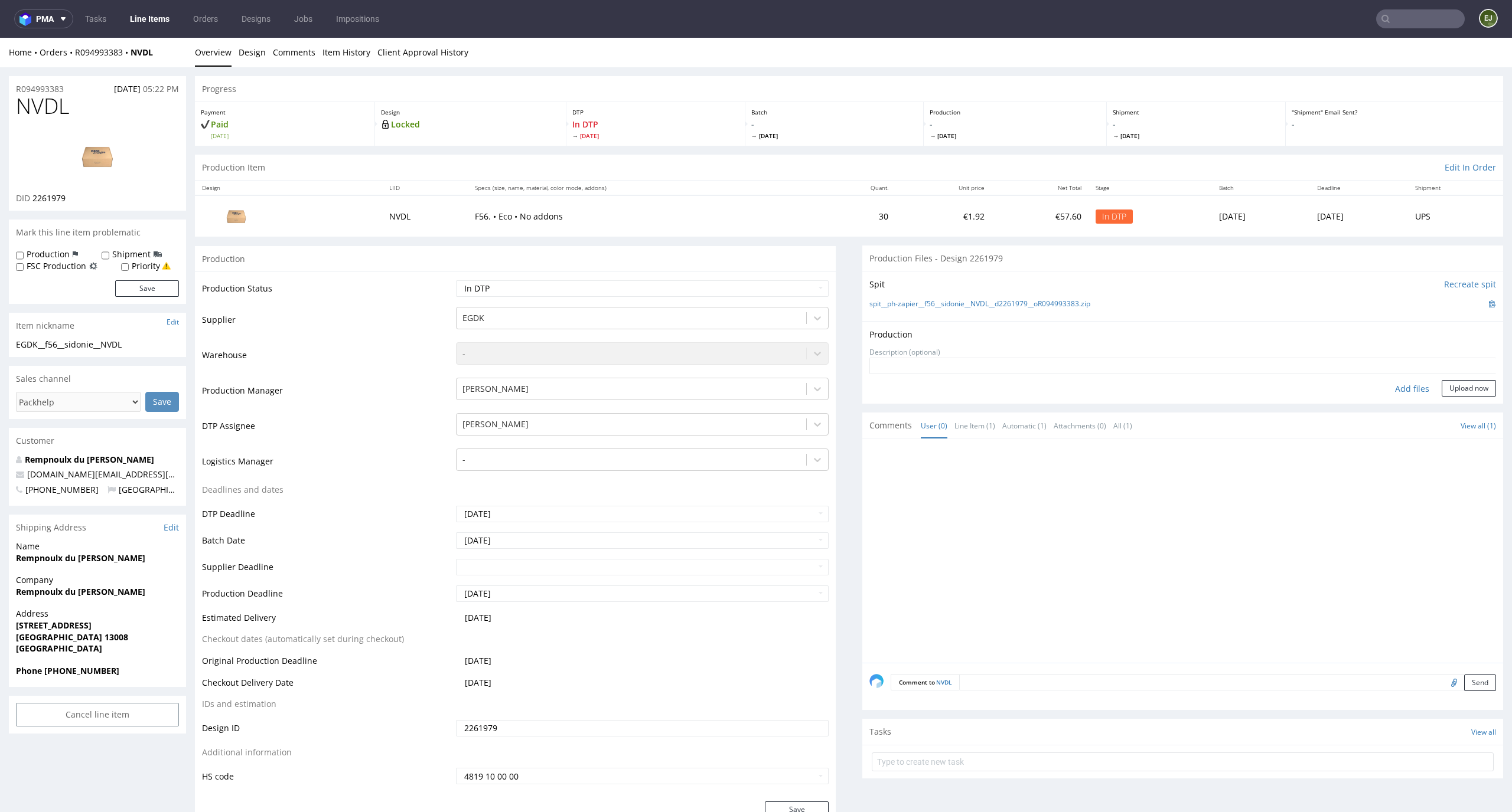
click at [1404, 387] on div "Add files" at bounding box center [1412, 389] width 59 height 18
type input "C:\fakepath\EGDK__f56__sidonie__NVDL__d2261979__oR094993383__latest__outside.pdf"
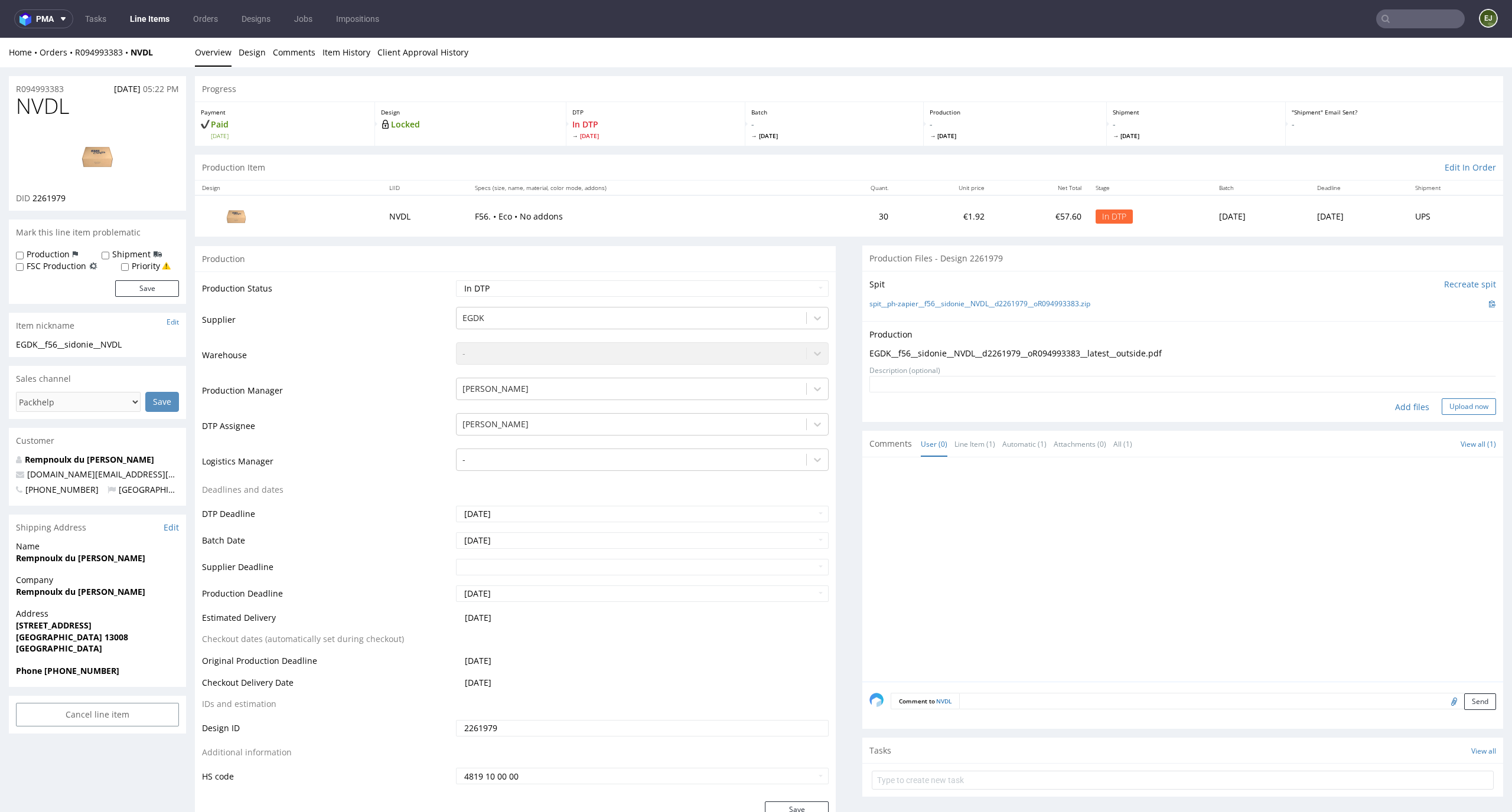
click at [1459, 412] on button "Upload now" at bounding box center [1469, 407] width 54 height 17
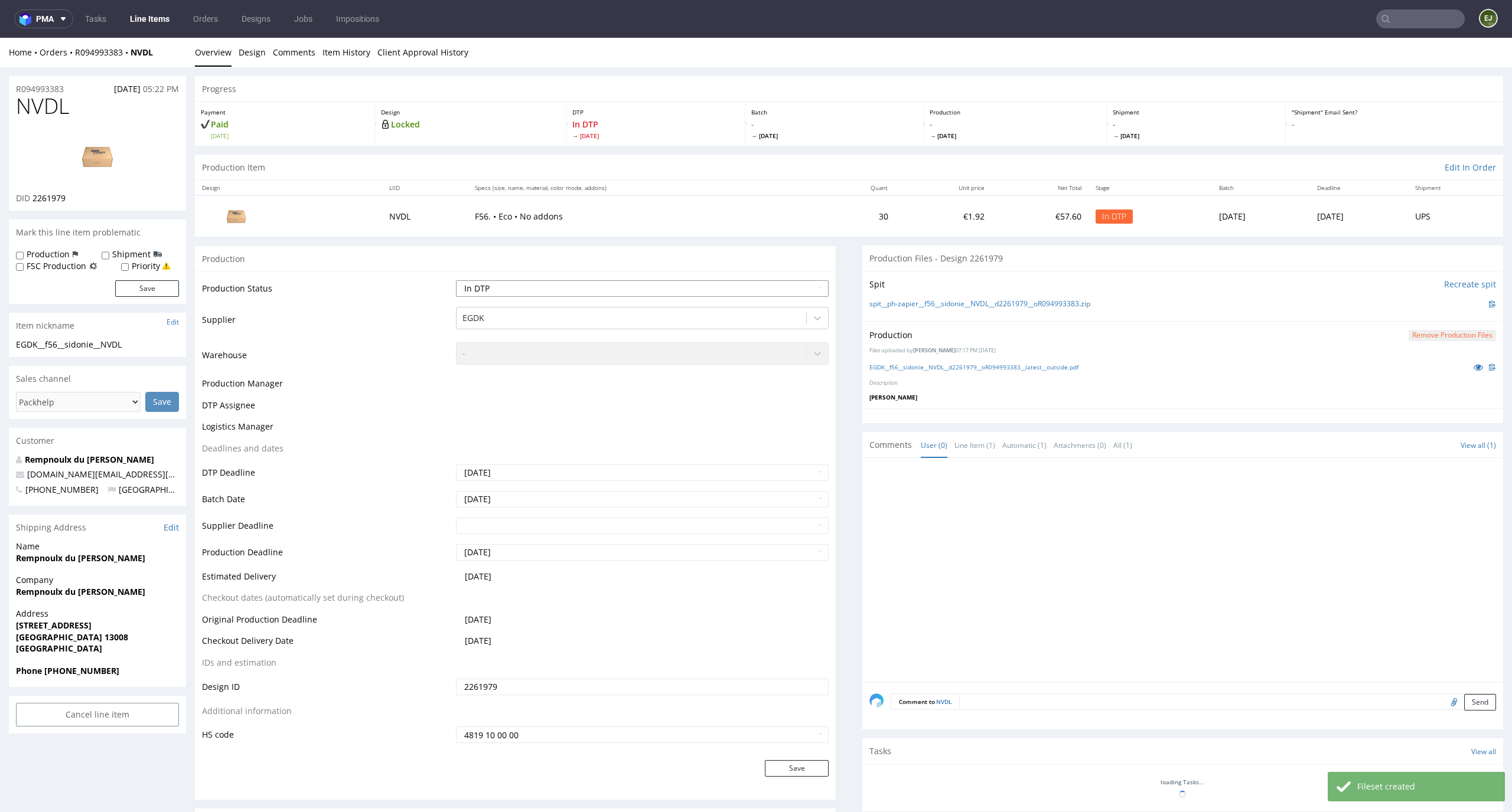
click at [755, 290] on select "Waiting for Artwork Waiting for Diecut Waiting for Mockup Waiting for DTP Waiti…" at bounding box center [642, 288] width 373 height 17
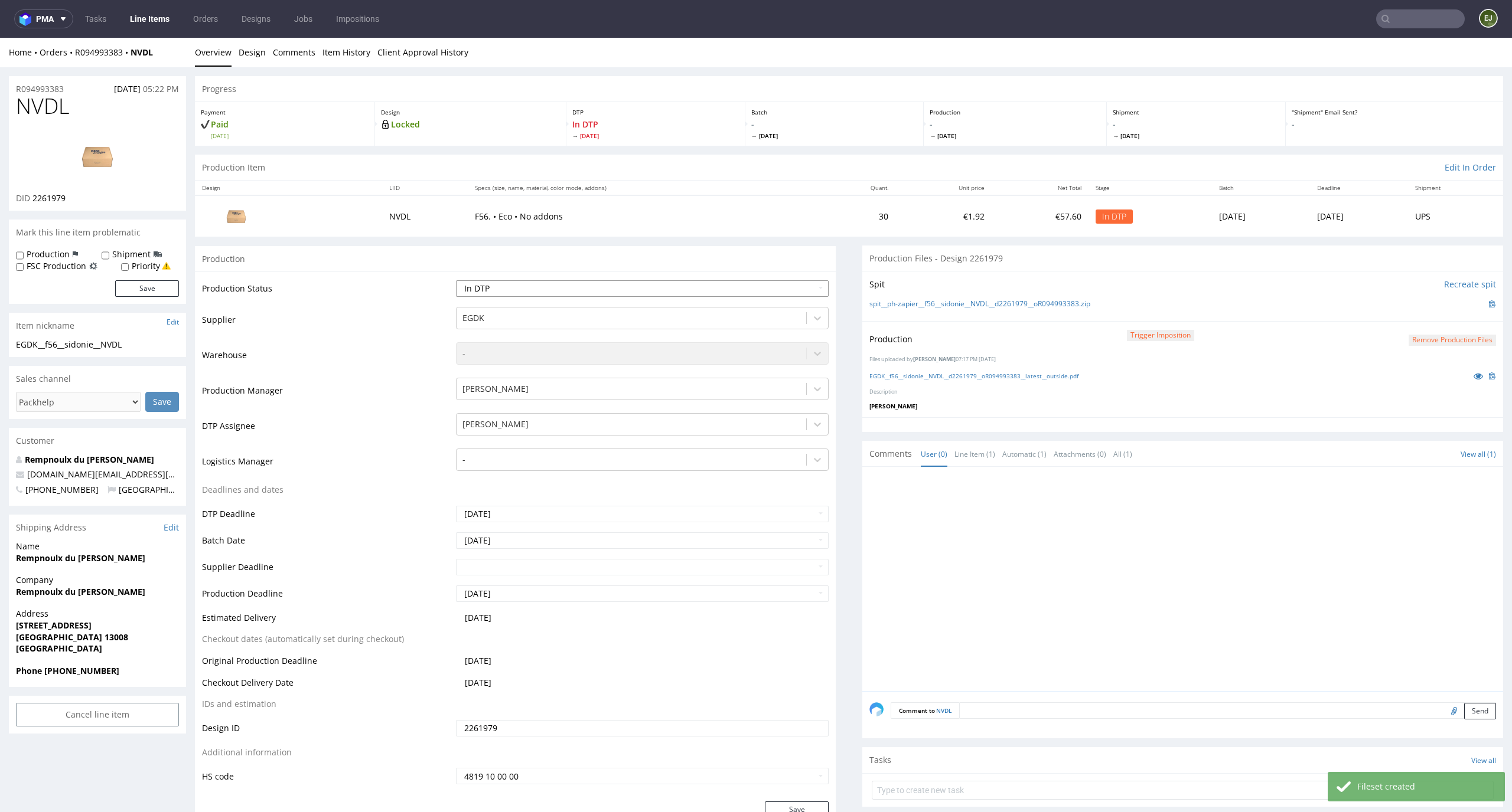
select select "dtp_production_ready"
click at [456, 280] on select "Waiting for Artwork Waiting for Diecut Waiting for Mockup Waiting for DTP Waiti…" at bounding box center [642, 288] width 373 height 17
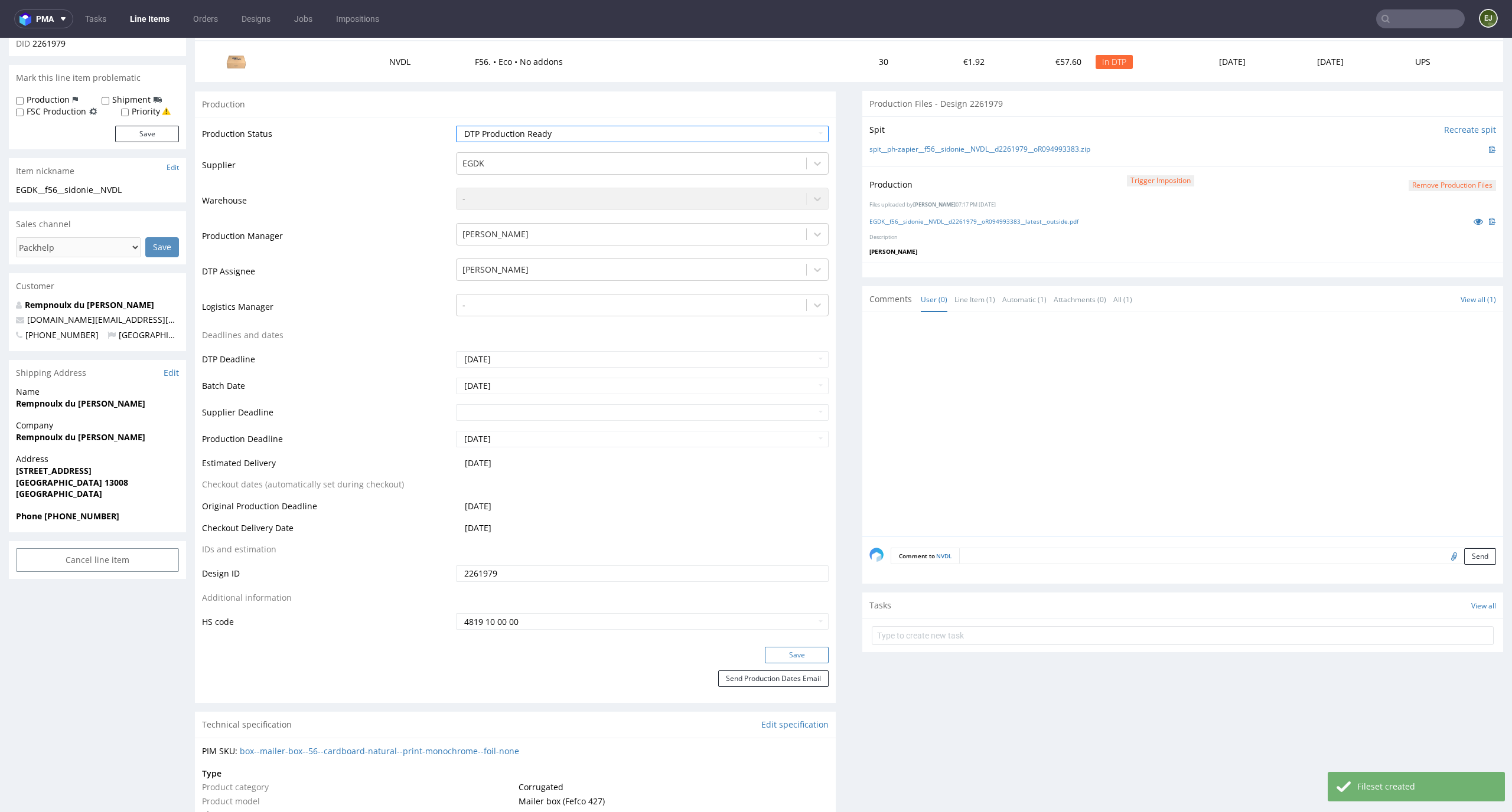
click at [781, 656] on button "Save" at bounding box center [796, 655] width 63 height 17
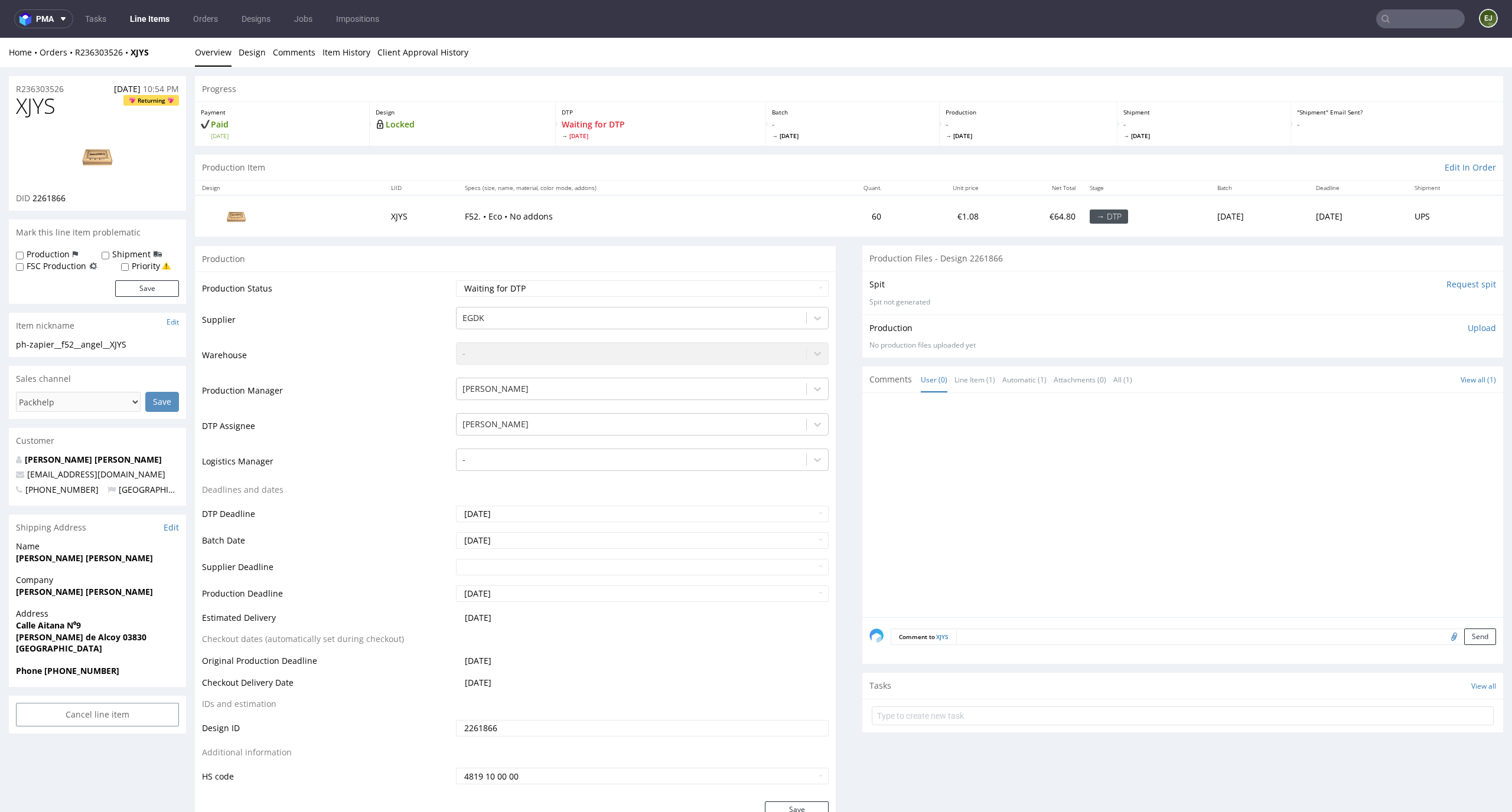
click at [1469, 284] on input "Request spit" at bounding box center [1471, 284] width 49 height 12
click at [1457, 283] on input "Request spit" at bounding box center [1471, 284] width 49 height 12
click at [710, 161] on div "Production Item Edit In Order" at bounding box center [849, 168] width 1308 height 26
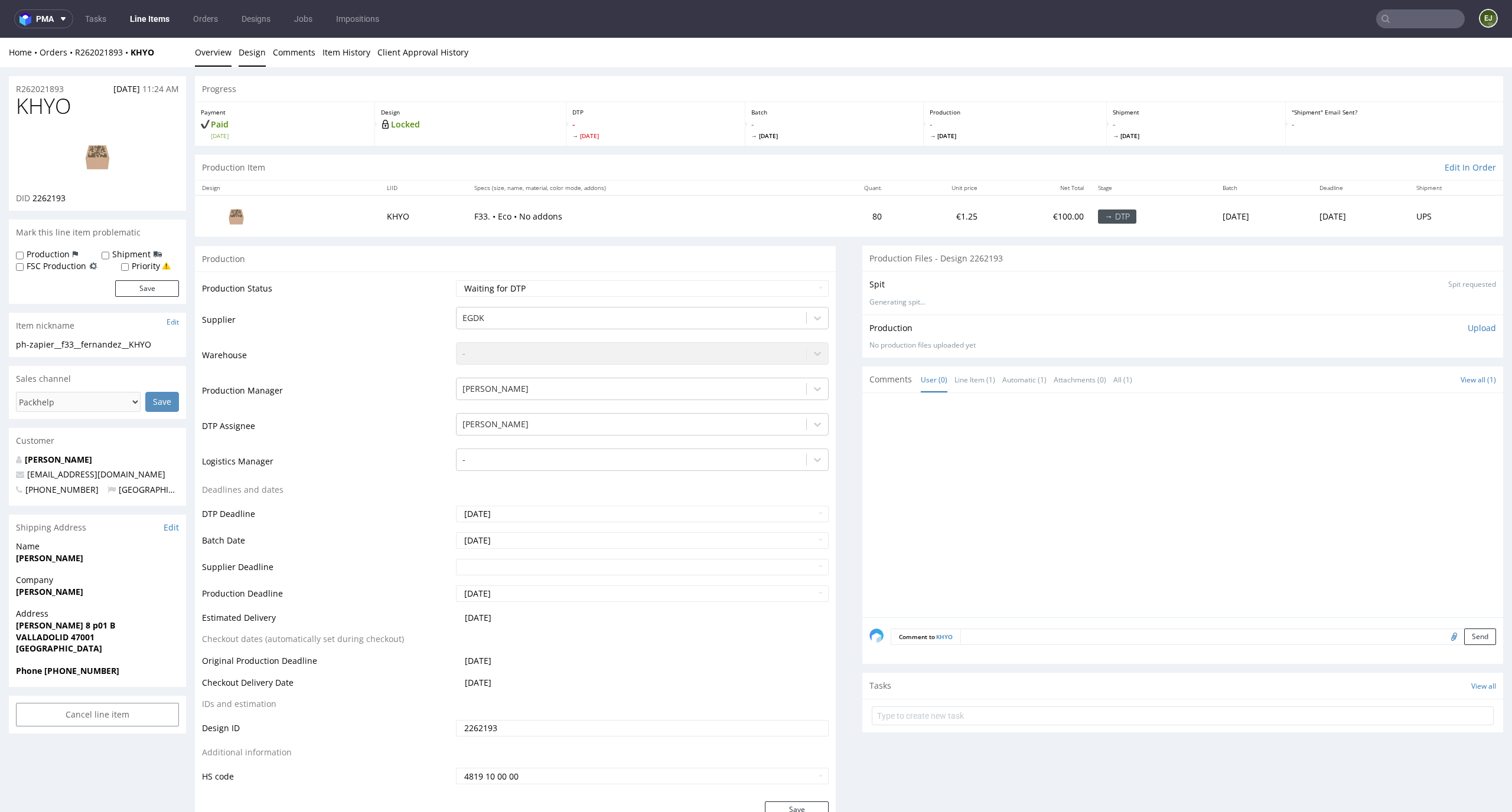
click at [251, 53] on link "Design" at bounding box center [252, 52] width 27 height 29
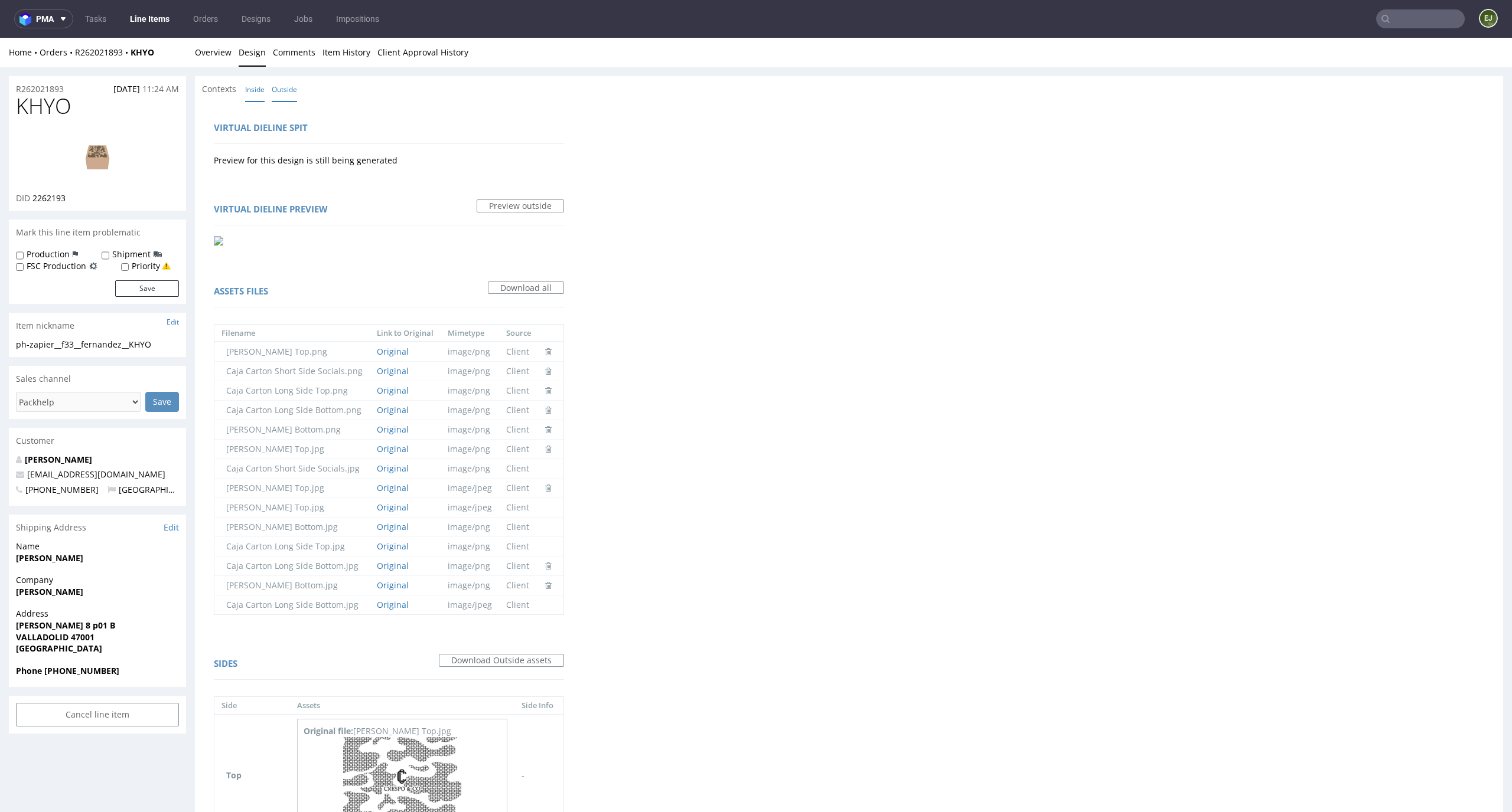
click at [264, 97] on link "Inside" at bounding box center [255, 89] width 19 height 25
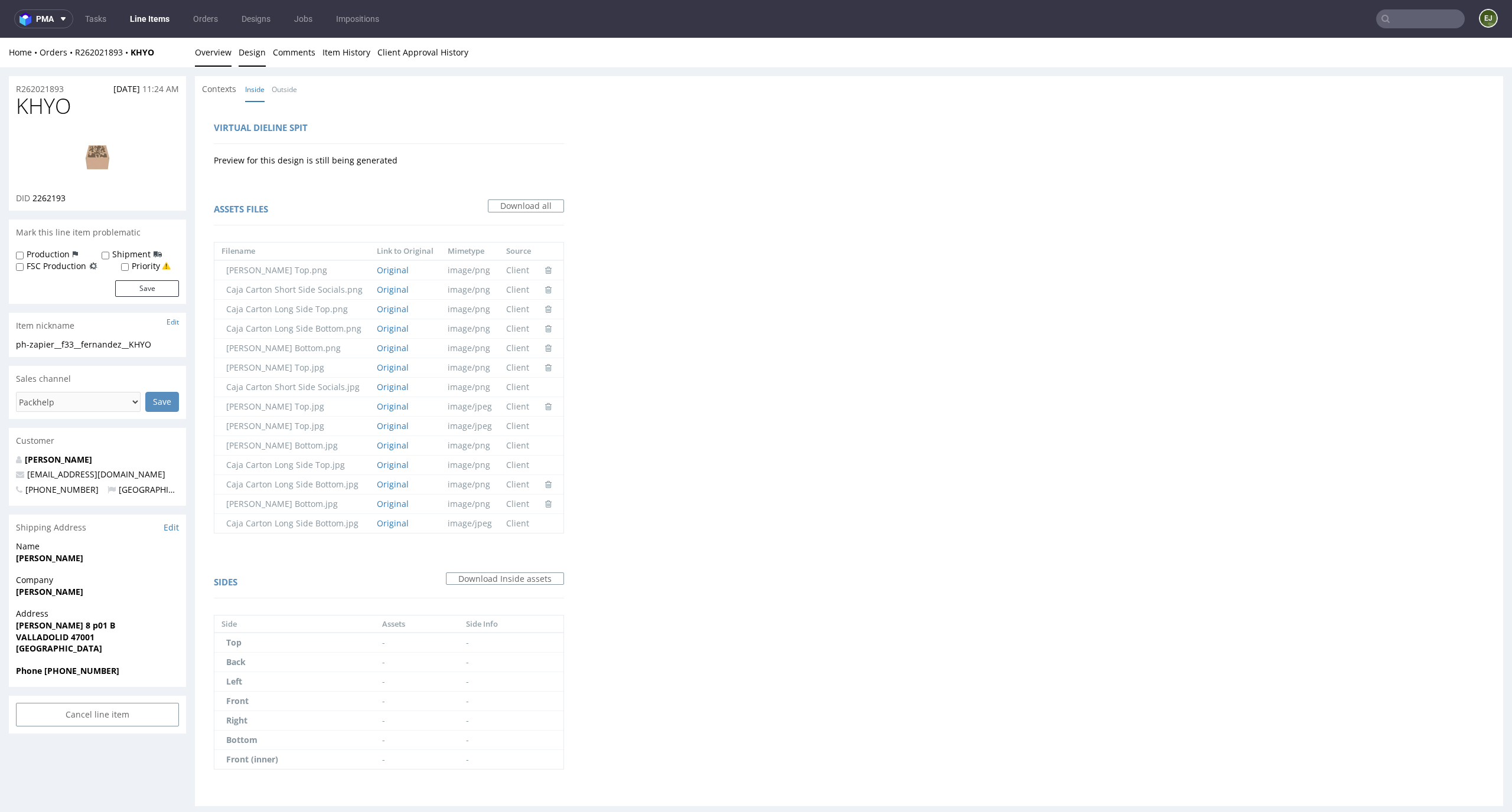
click at [220, 62] on link "Overview" at bounding box center [213, 52] width 37 height 29
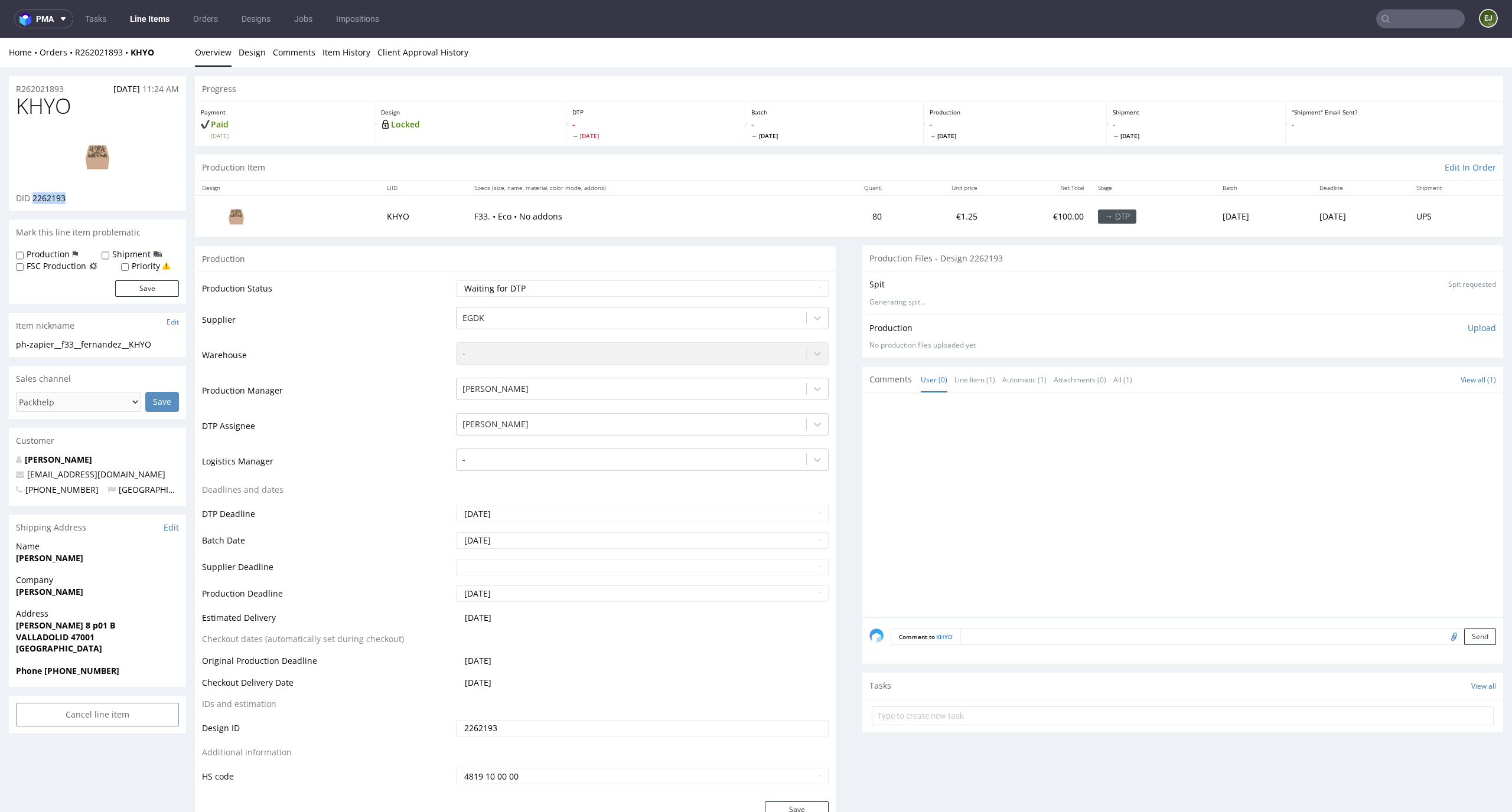
drag, startPoint x: 84, startPoint y: 200, endPoint x: 34, endPoint y: 196, distance: 50.2
click at [34, 196] on div "DID 2262193" at bounding box center [98, 198] width 163 height 12
copy span "2262193"
click at [786, 288] on select "Waiting for Artwork Waiting for Diecut Waiting for Mockup Waiting for DTP Waiti…" at bounding box center [642, 288] width 373 height 17
select select "dtp_in_process"
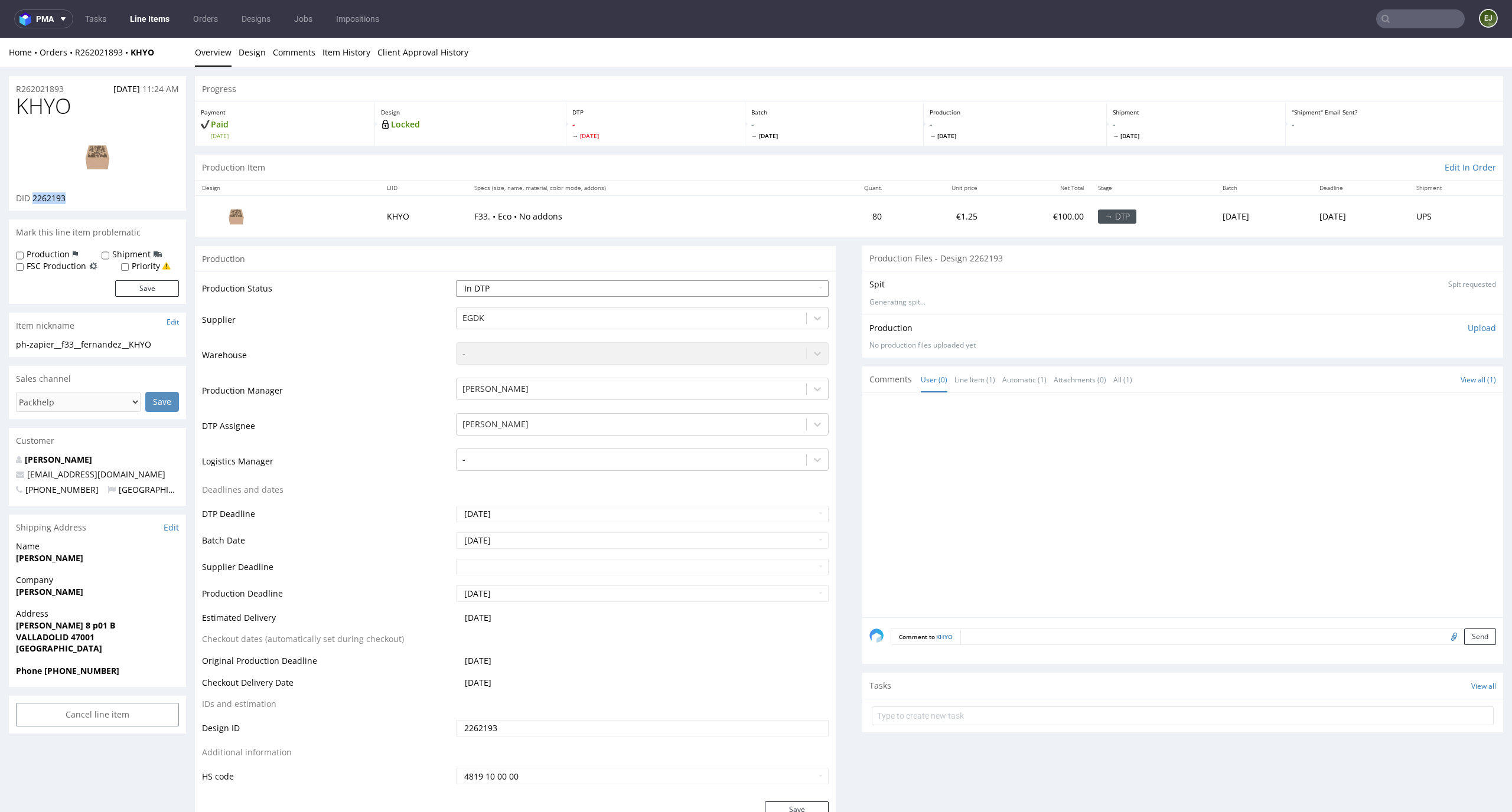
click at [456, 280] on select "Waiting for Artwork Waiting for Diecut Waiting for Mockup Waiting for DTP Waiti…" at bounding box center [642, 288] width 373 height 17
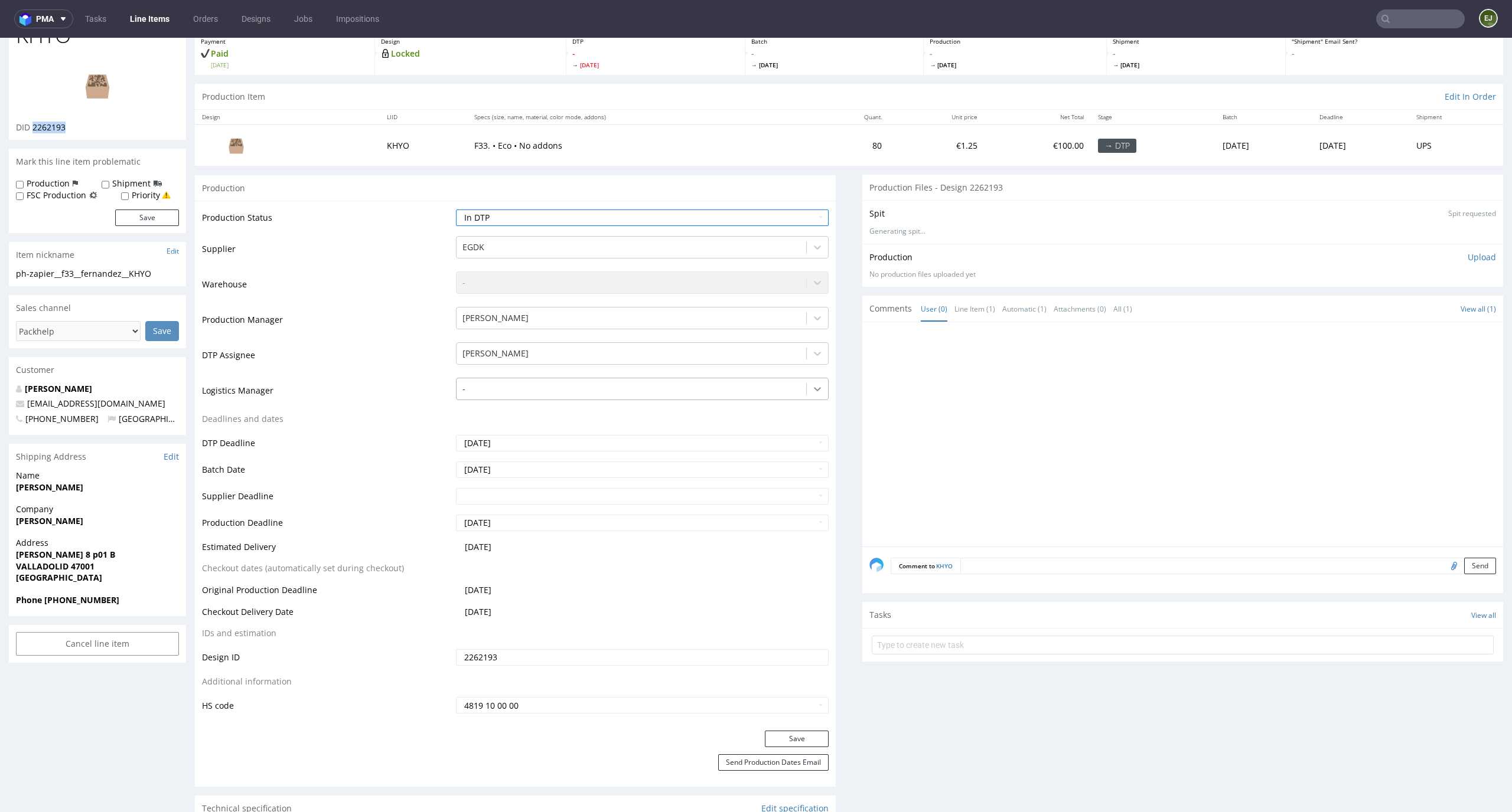
scroll to position [146, 0]
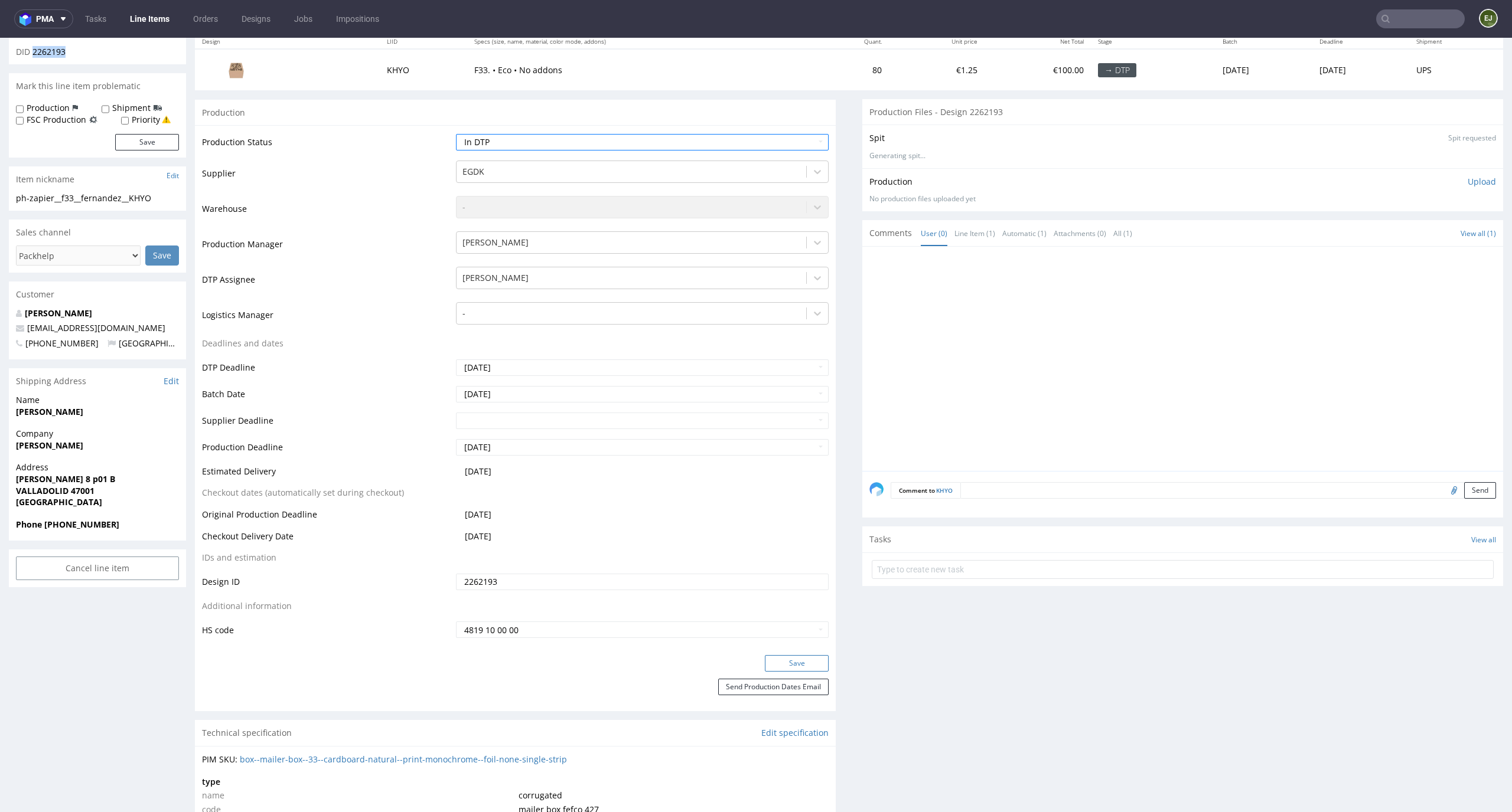
click at [790, 666] on button "Save" at bounding box center [796, 663] width 63 height 17
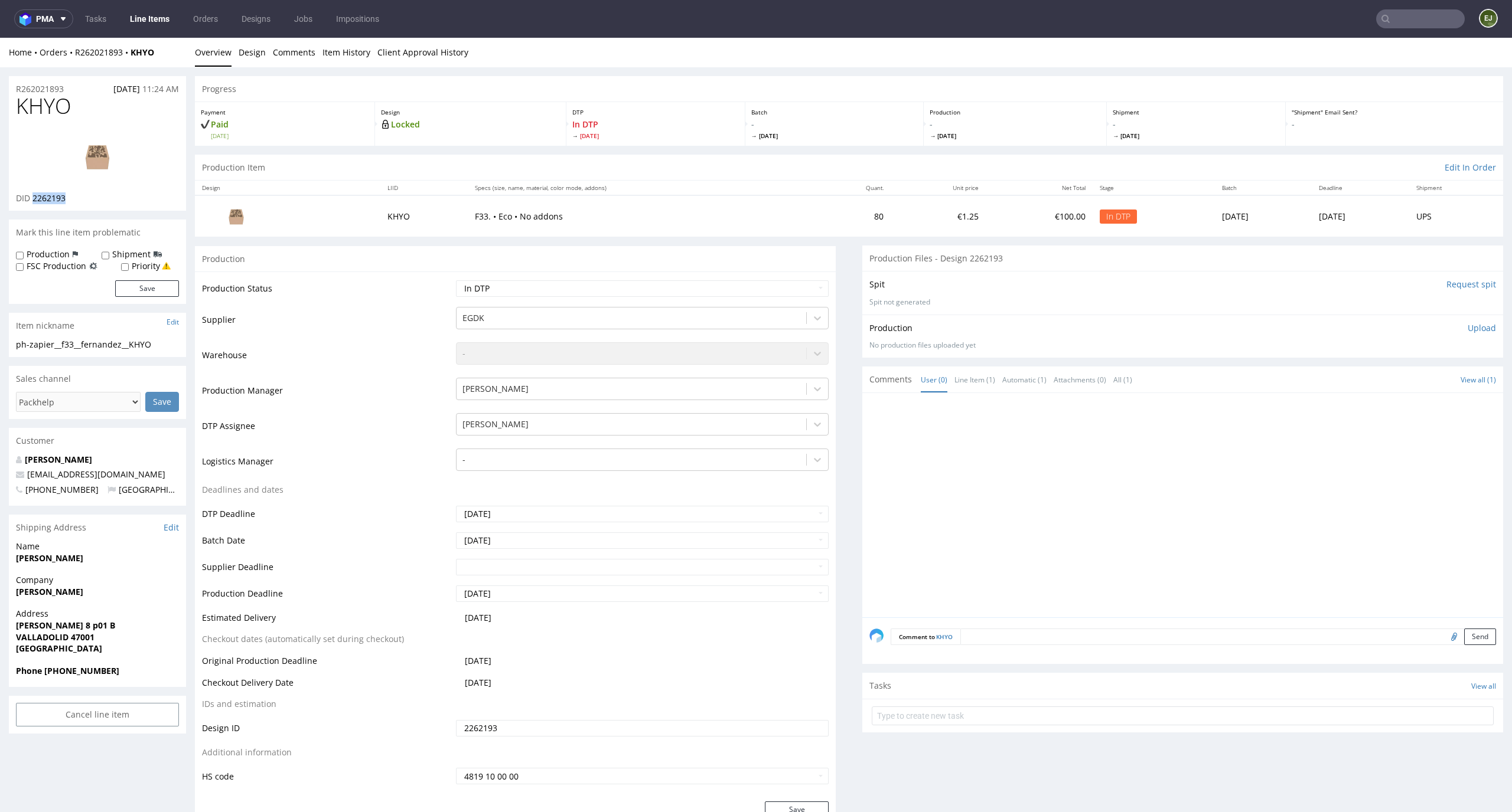
drag, startPoint x: 82, startPoint y: 194, endPoint x: 34, endPoint y: 197, distance: 48.1
click at [34, 197] on div "DID 2262193" at bounding box center [98, 198] width 163 height 12
copy span "2262193"
click at [114, 161] on img at bounding box center [97, 156] width 94 height 53
drag, startPoint x: 69, startPoint y: 105, endPoint x: 0, endPoint y: 105, distance: 69.0
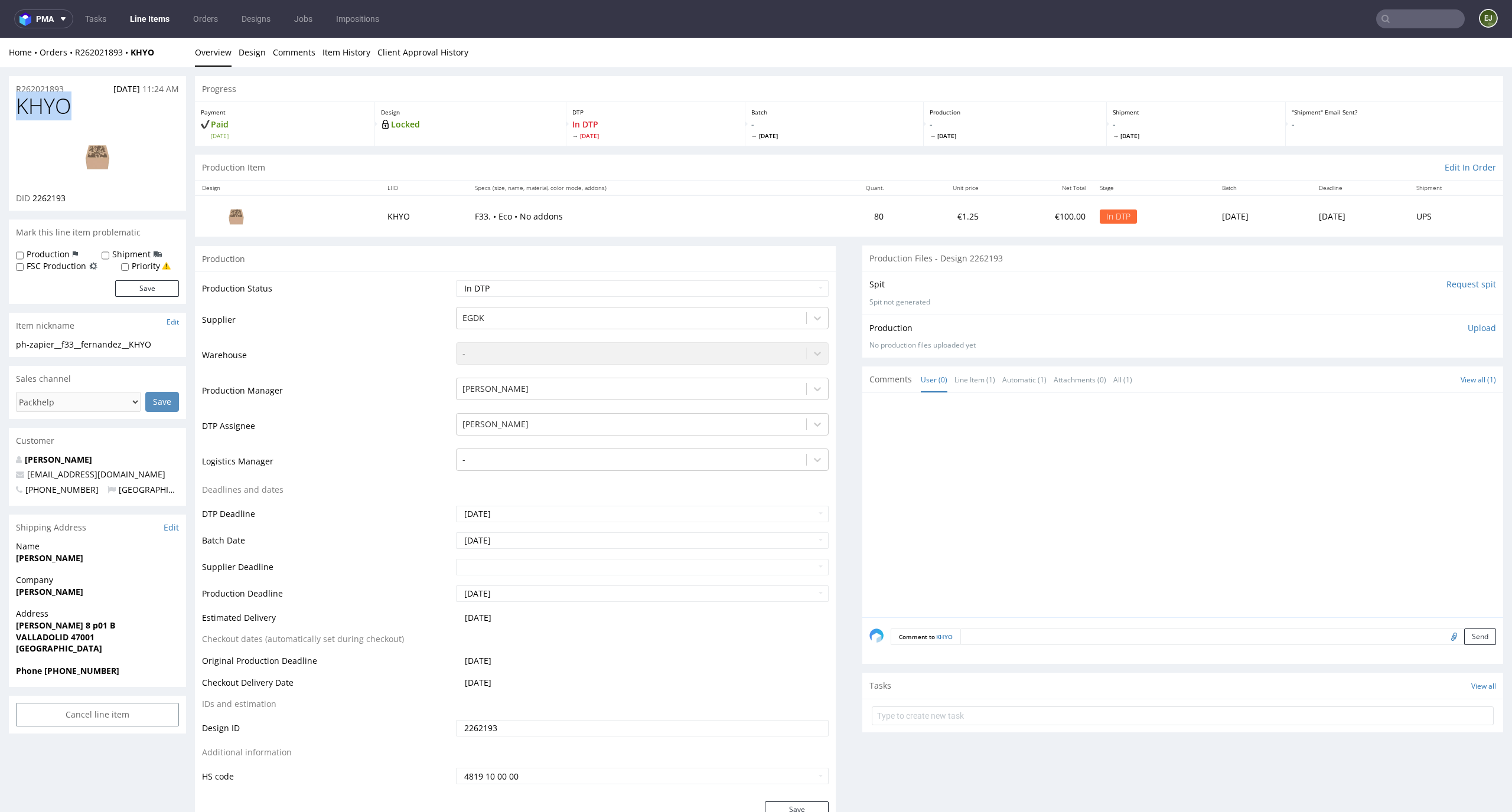
copy span "KHYO"
drag, startPoint x: 168, startPoint y: 344, endPoint x: 0, endPoint y: 344, distance: 168.0
copy div "ph-zapier__f33__fernandez__KHYO"
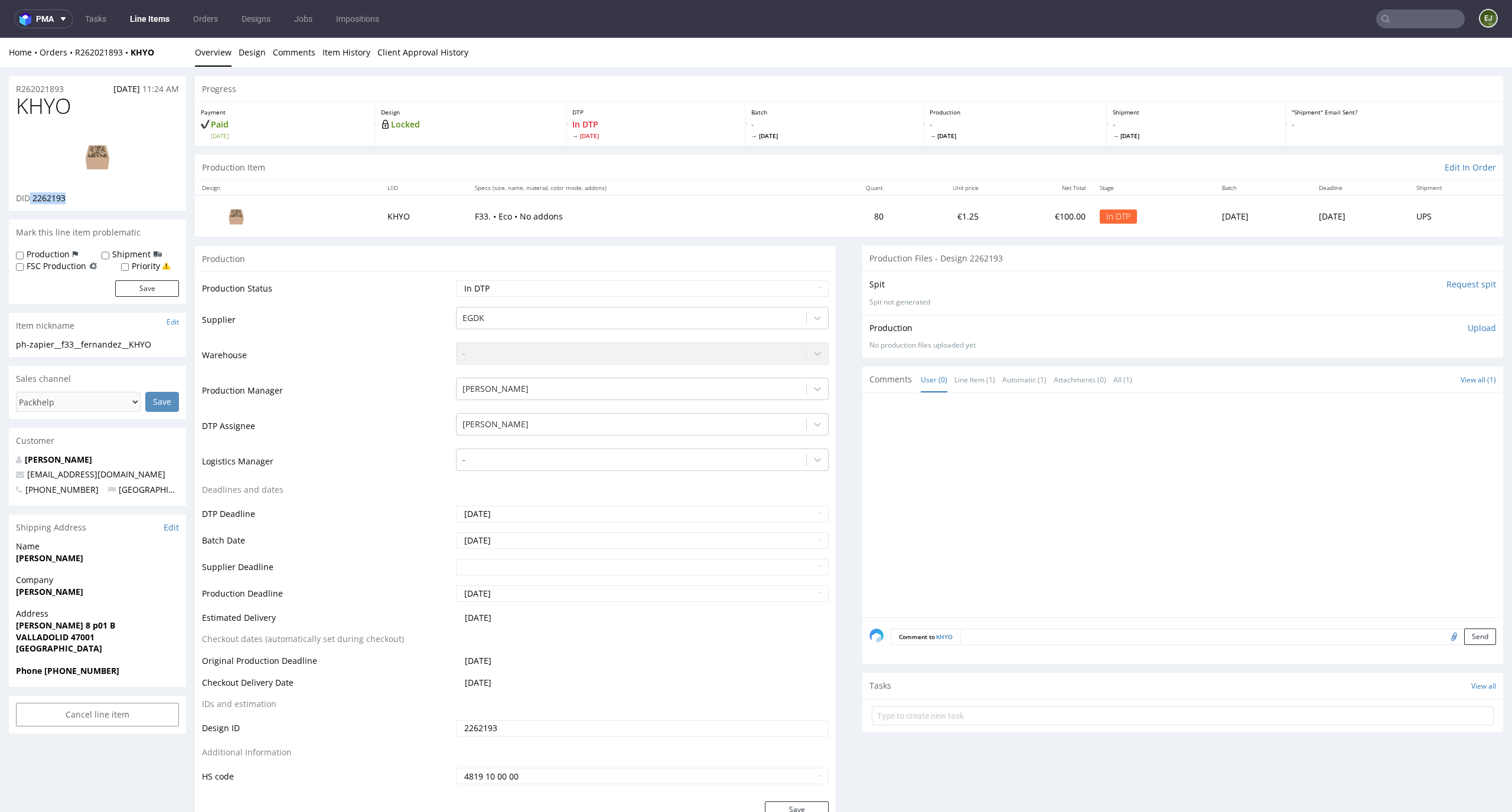
drag, startPoint x: 82, startPoint y: 204, endPoint x: 31, endPoint y: 201, distance: 51.1
click at [31, 201] on div "KHYO DID 2262193" at bounding box center [97, 152] width 177 height 116
copy p "2262193"
drag, startPoint x: 73, startPoint y: 86, endPoint x: 0, endPoint y: 88, distance: 73.0
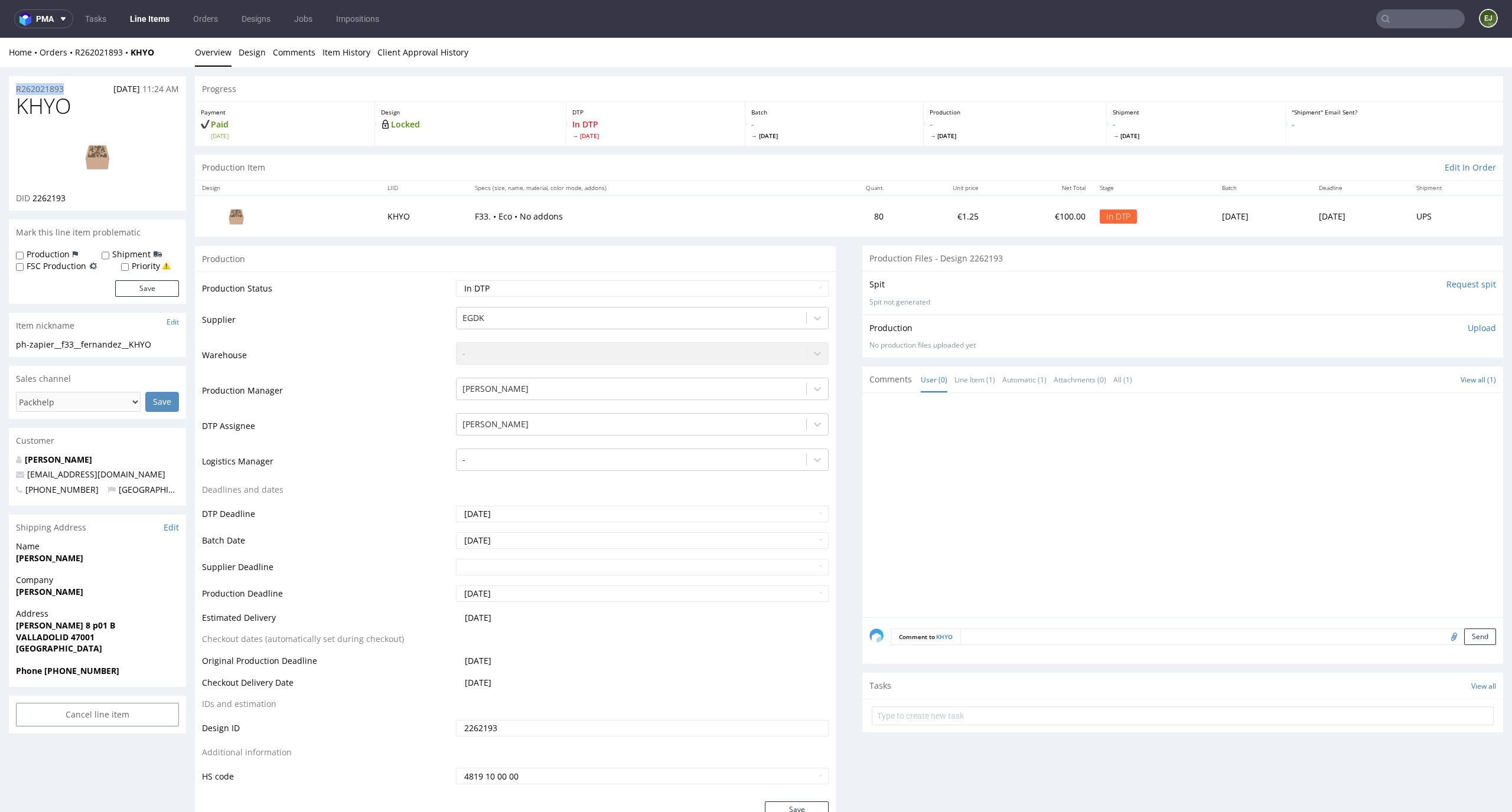
copy p "R262021893"
click at [1468, 332] on p "Upload" at bounding box center [1482, 329] width 28 height 12
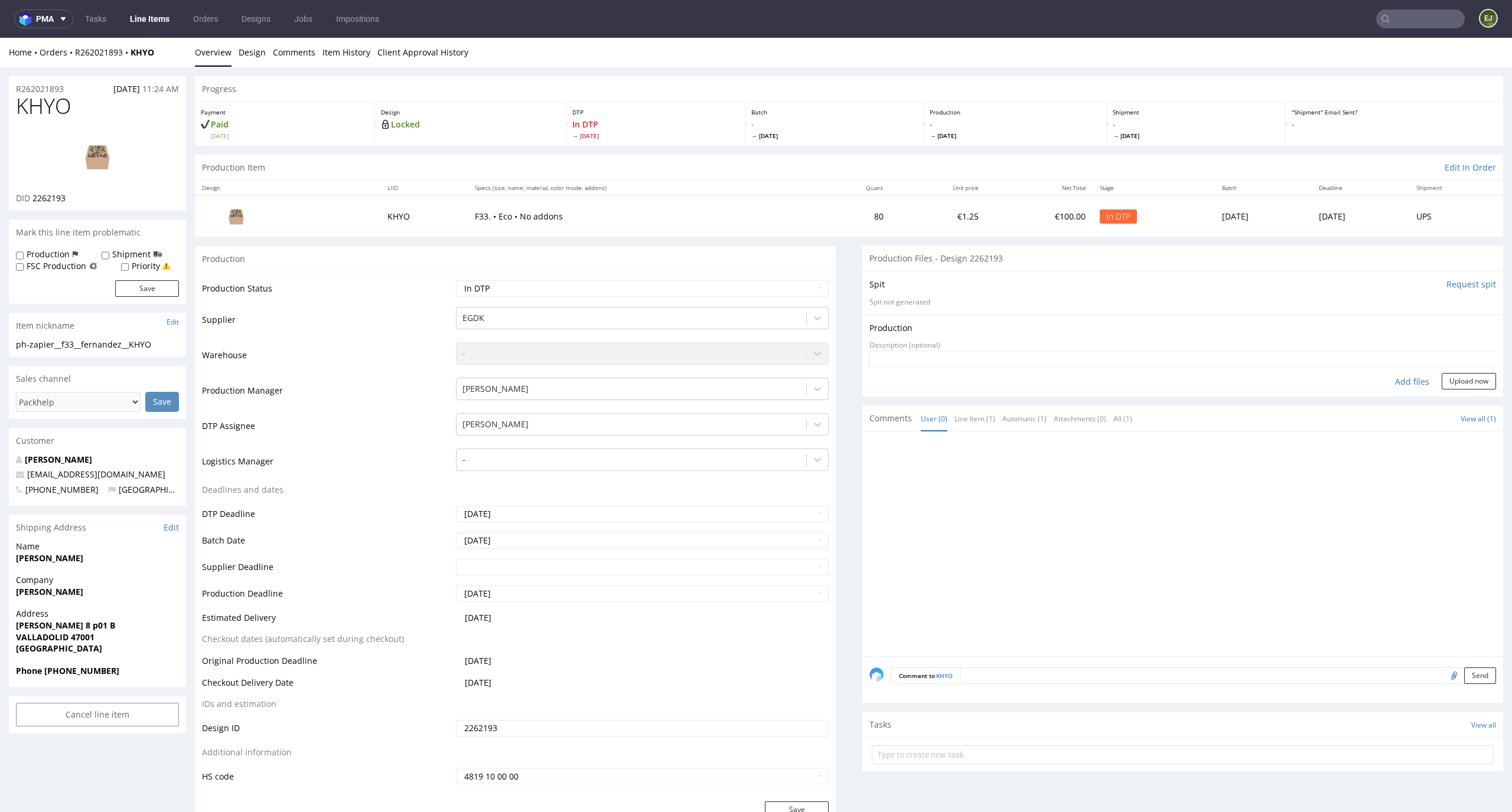
click at [1404, 385] on div "Add files" at bounding box center [1412, 382] width 59 height 18
type input "C:\fakepath\EGDK__f33__fernandez__KHYO__d2262193__oR262021893__outside.pdf"
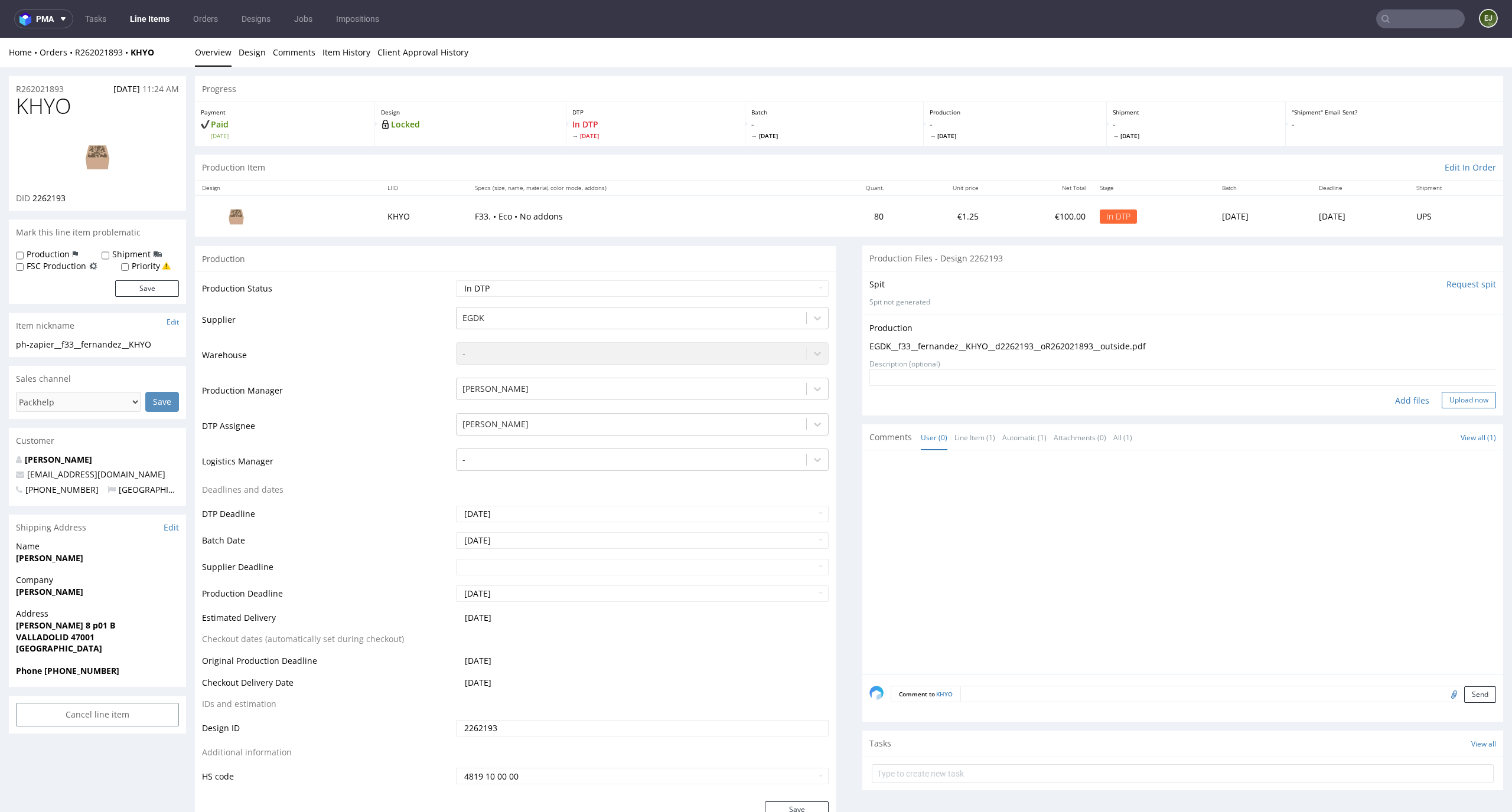
click at [1455, 396] on button "Upload now" at bounding box center [1469, 400] width 54 height 17
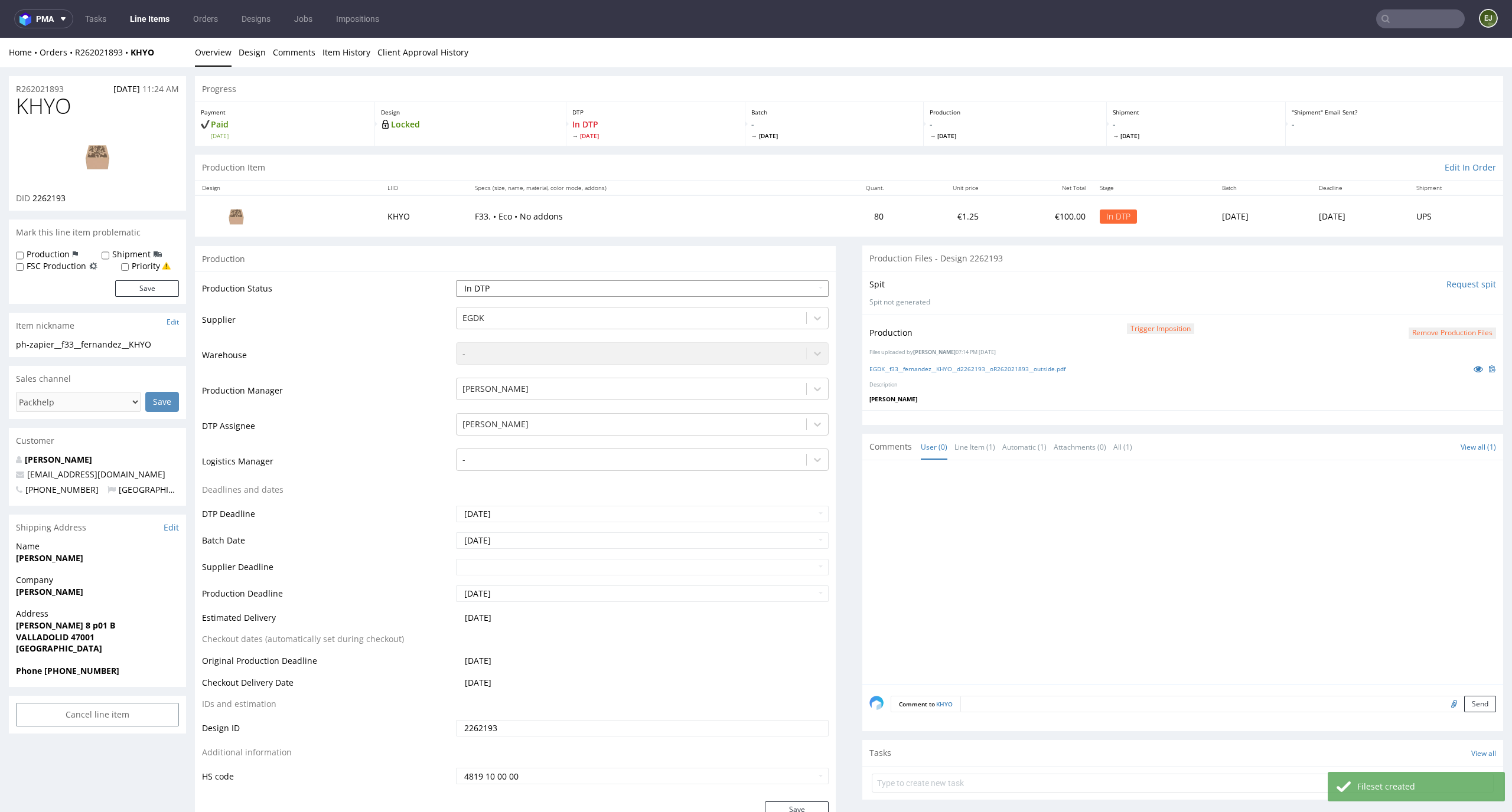
click at [770, 289] on select "Waiting for Artwork Waiting for Diecut Waiting for Mockup Waiting for DTP Waiti…" at bounding box center [642, 288] width 373 height 17
select select "dtp_production_ready"
click at [456, 280] on select "Waiting for Artwork Waiting for Diecut Waiting for Mockup Waiting for DTP Waiti…" at bounding box center [642, 288] width 373 height 17
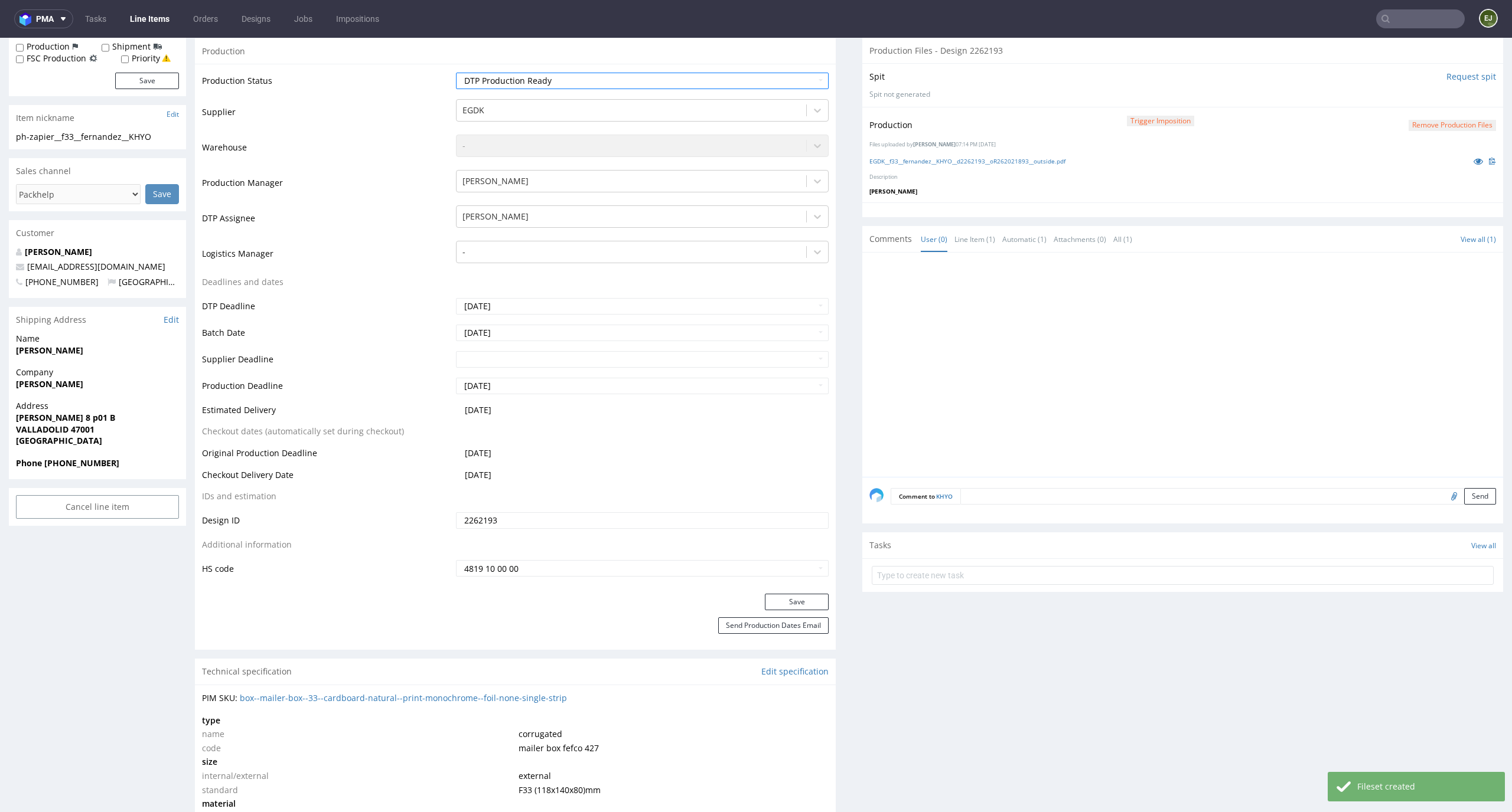
scroll to position [381, 0]
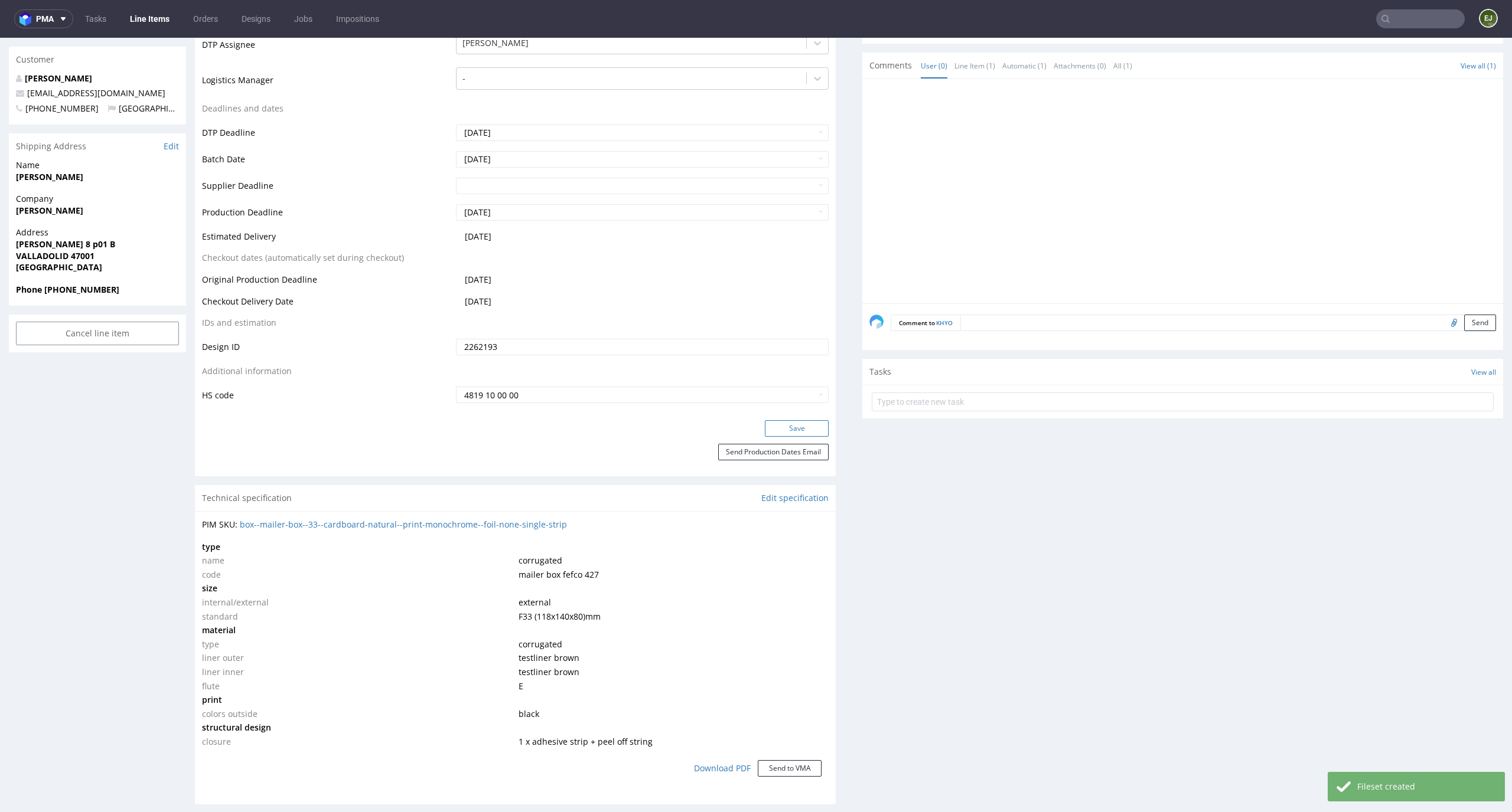
click at [798, 433] on button "Save" at bounding box center [796, 428] width 63 height 17
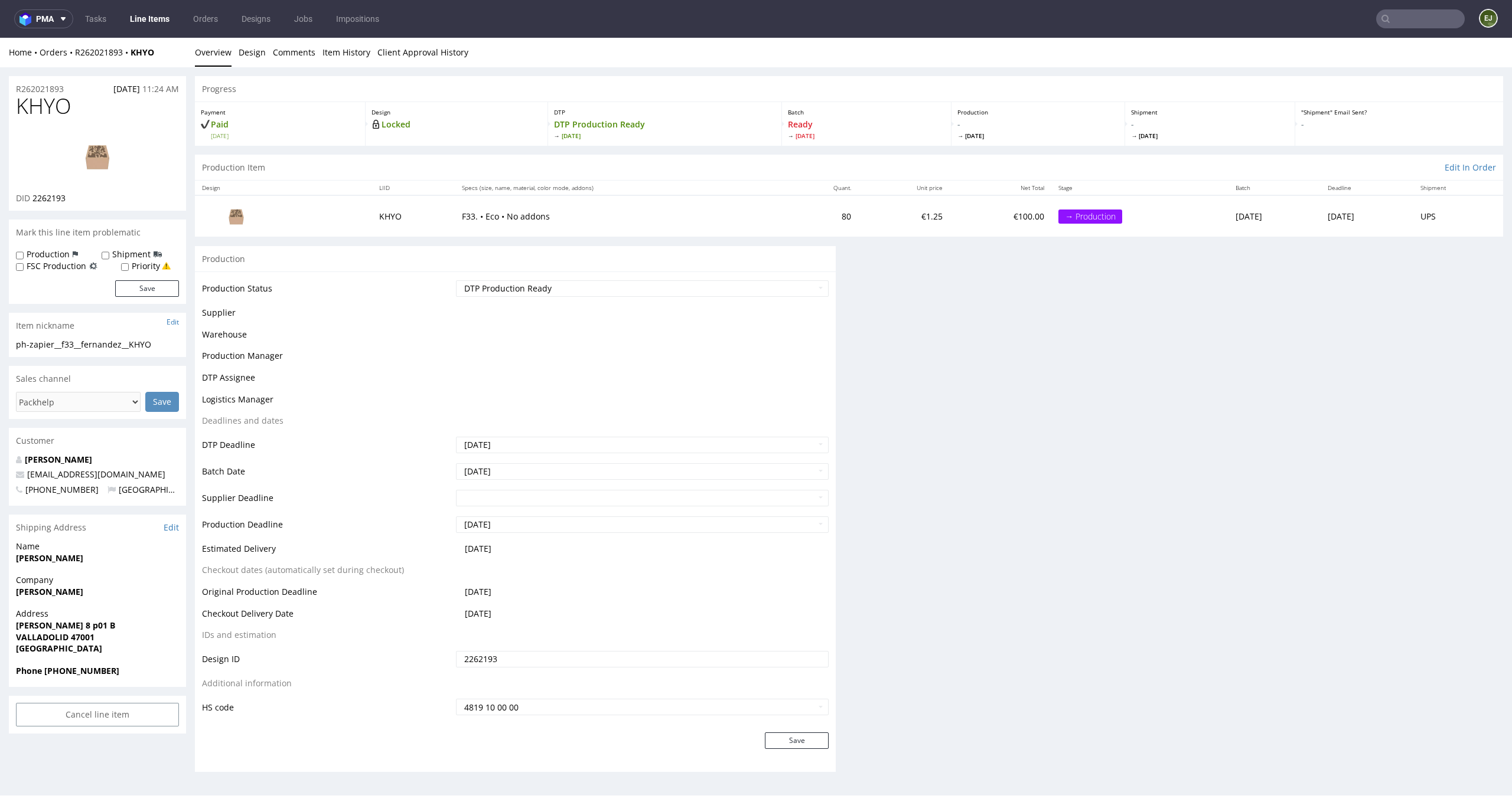
scroll to position [0, 0]
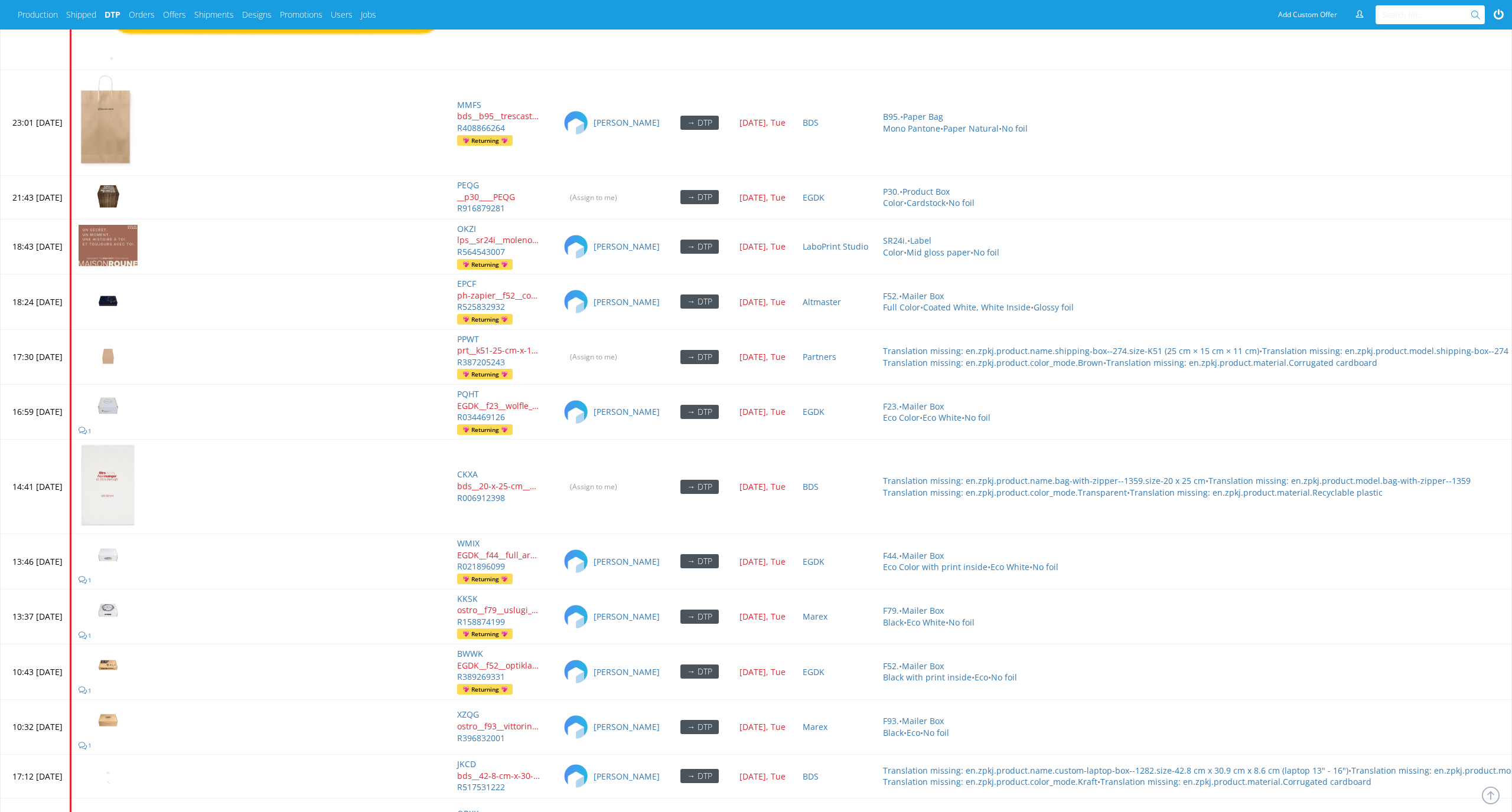
scroll to position [5447, 0]
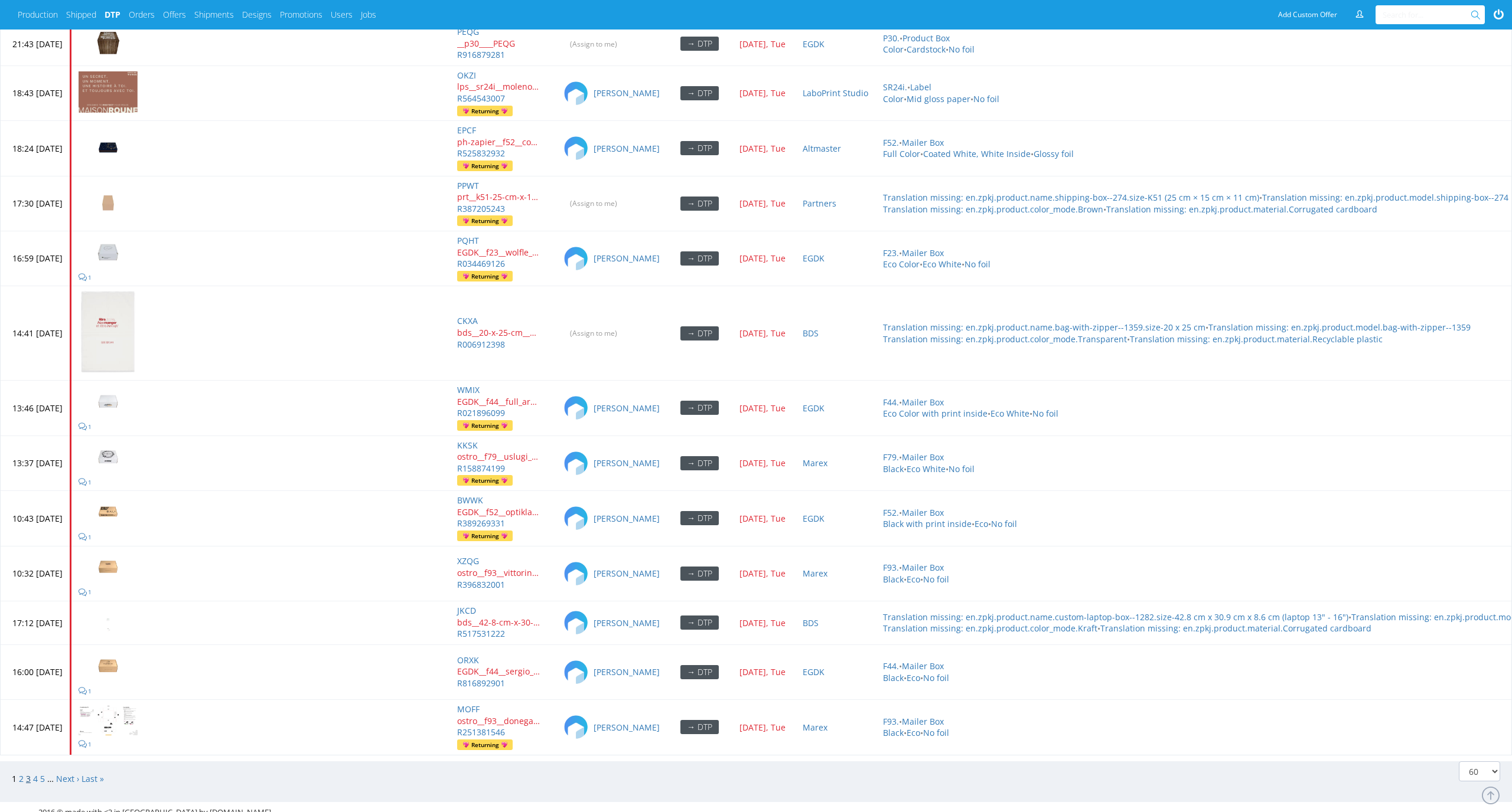
click at [28, 773] on link "3" at bounding box center [28, 779] width 5 height 11
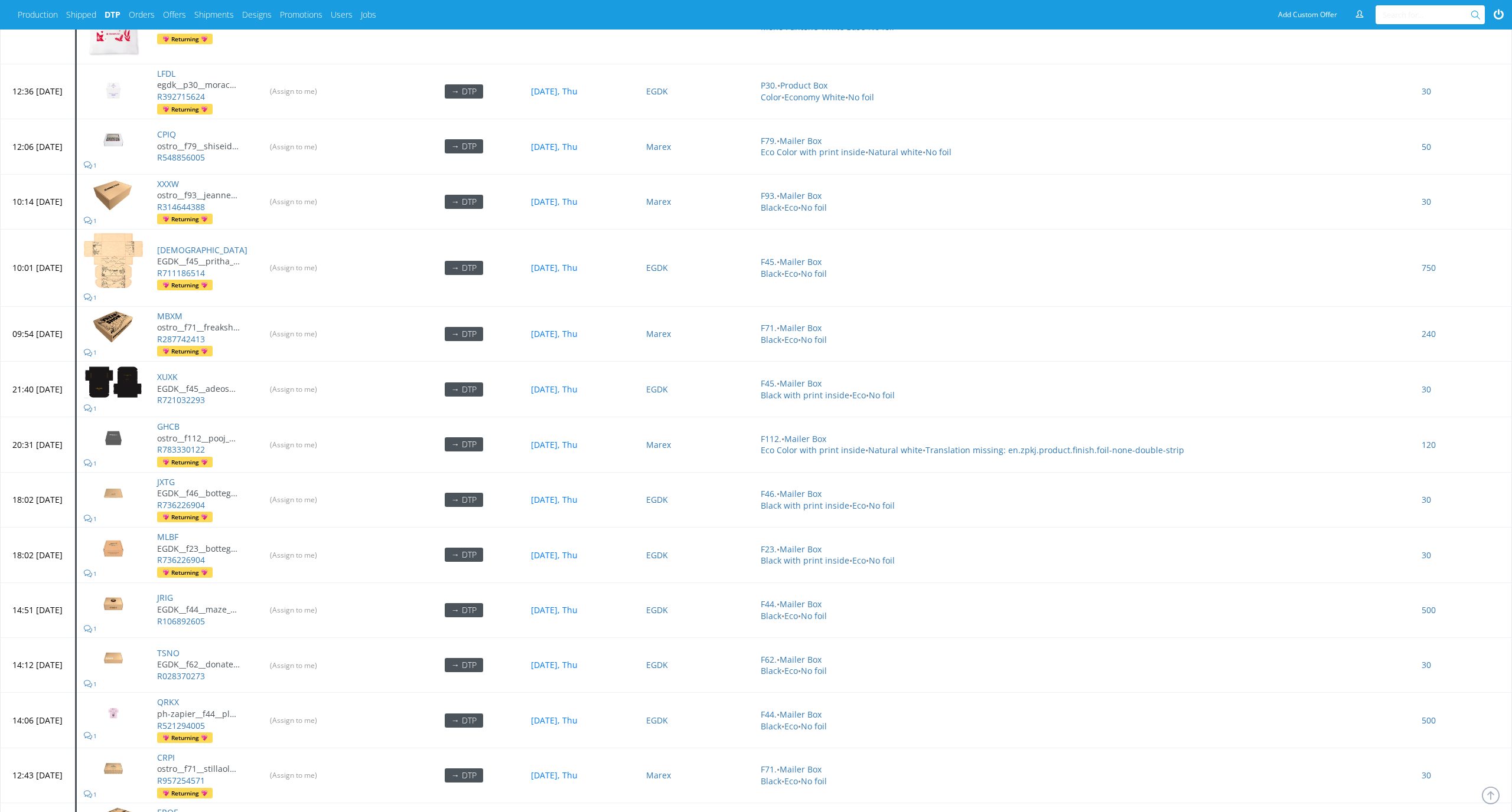
scroll to position [3769, 0]
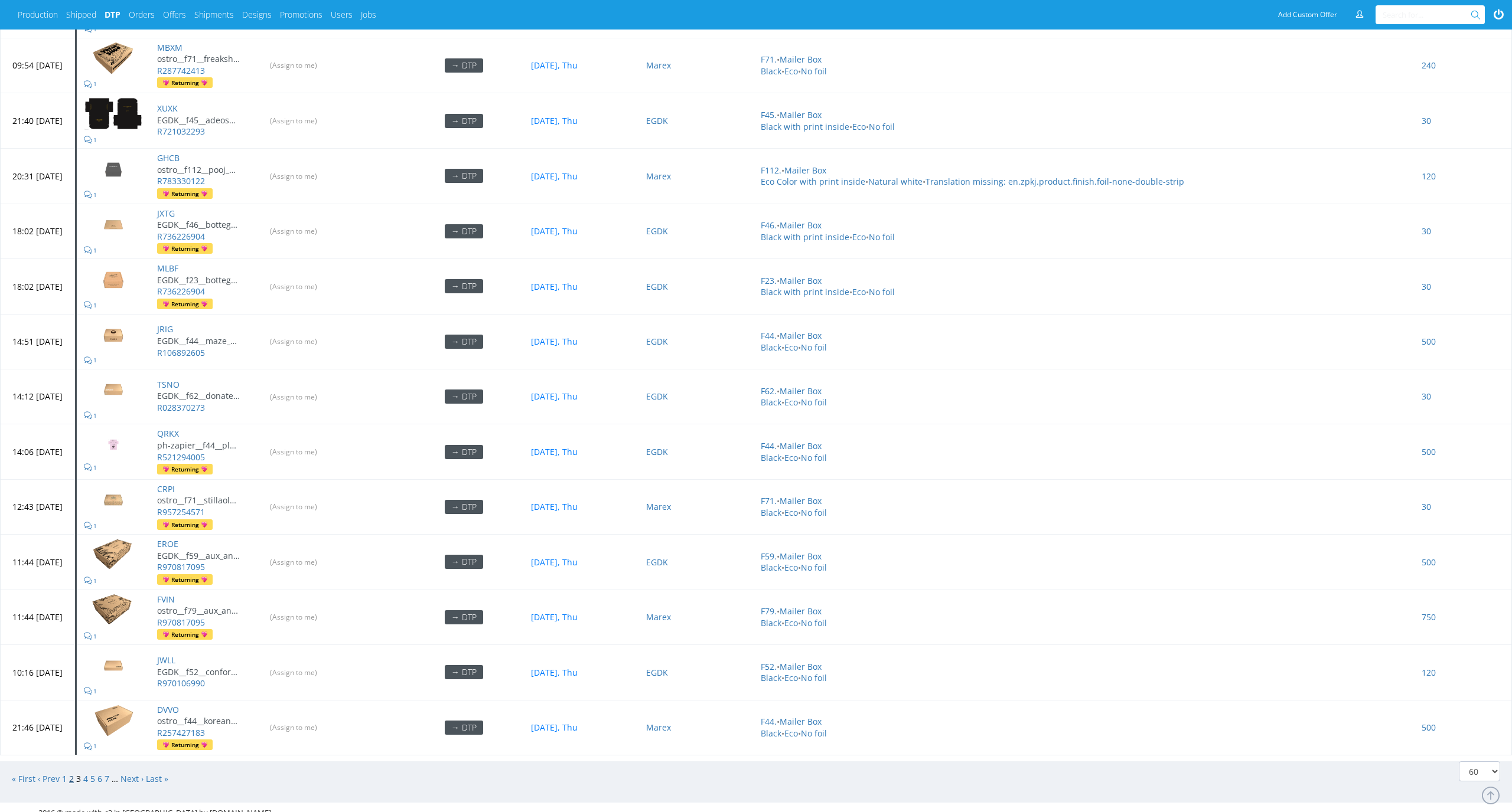
click at [71, 773] on link "2" at bounding box center [71, 779] width 5 height 11
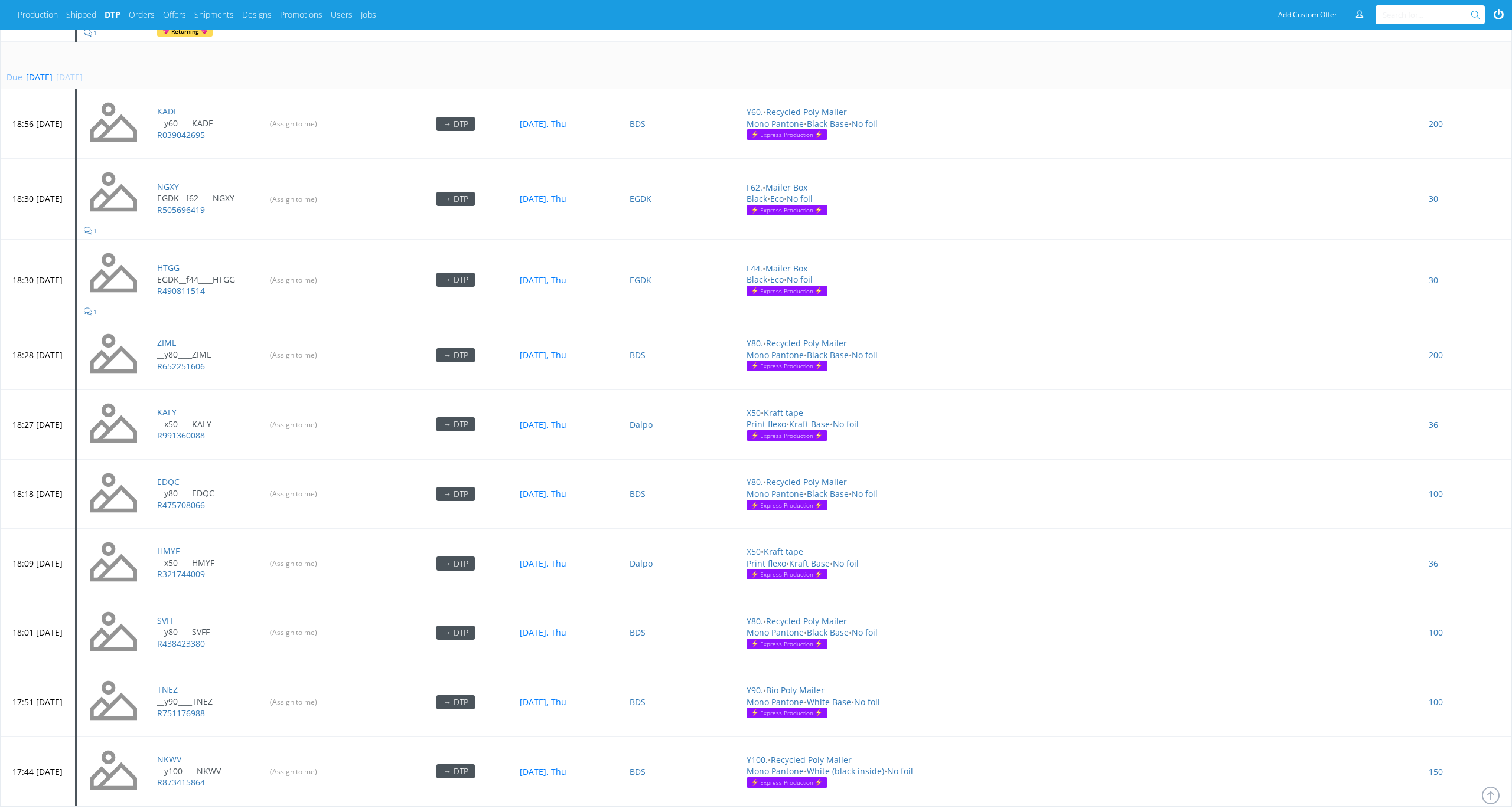
scroll to position [3689, 0]
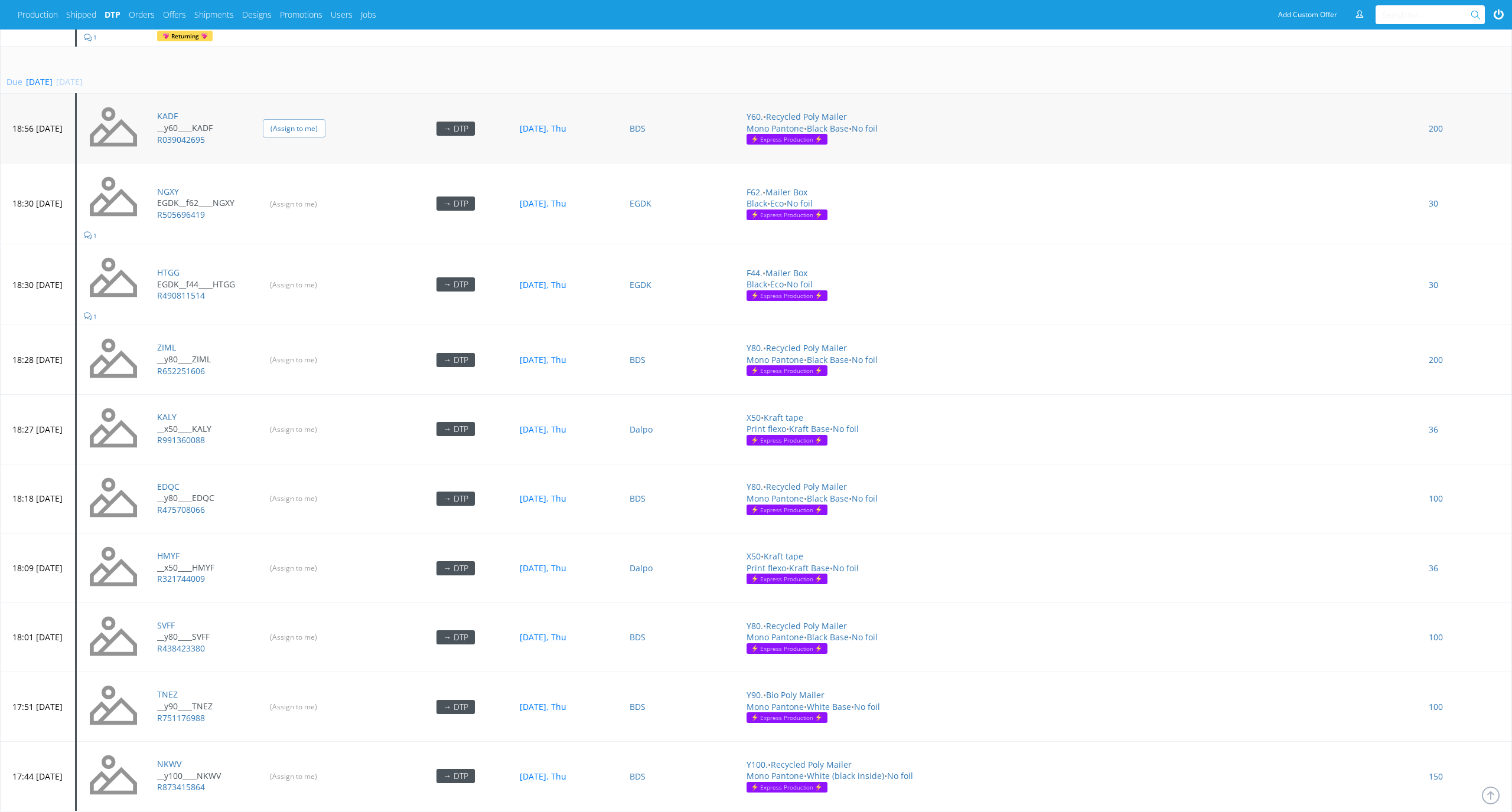
click at [325, 120] on input "(Assign to me)" at bounding box center [294, 128] width 63 height 18
click at [325, 195] on input "(Assign to me)" at bounding box center [294, 204] width 63 height 18
click at [325, 276] on input "(Assign to me)" at bounding box center [294, 284] width 63 height 18
click at [325, 351] on input "(Assign to me)" at bounding box center [294, 359] width 63 height 18
click at [325, 420] on input "(Assign to me)" at bounding box center [294, 429] width 63 height 18
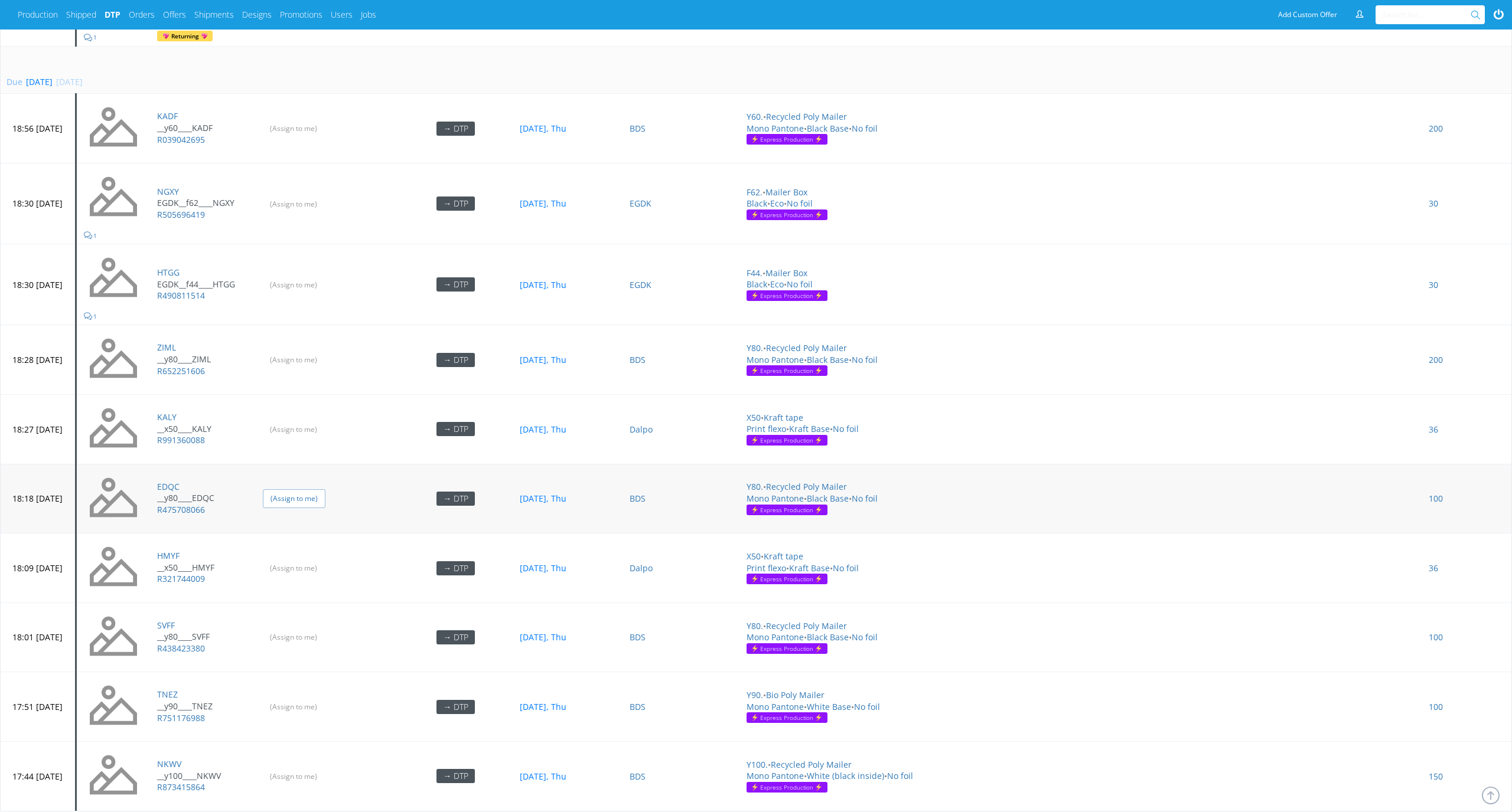
click at [325, 489] on input "(Assign to me)" at bounding box center [294, 498] width 63 height 18
click at [343, 562] on td "(Assign to me)" at bounding box center [327, 568] width 143 height 69
click at [325, 559] on input "(Assign to me)" at bounding box center [294, 568] width 63 height 18
click at [325, 628] on input "(Assign to me)" at bounding box center [294, 637] width 63 height 18
click at [325, 698] on input "(Assign to me)" at bounding box center [294, 706] width 63 height 18
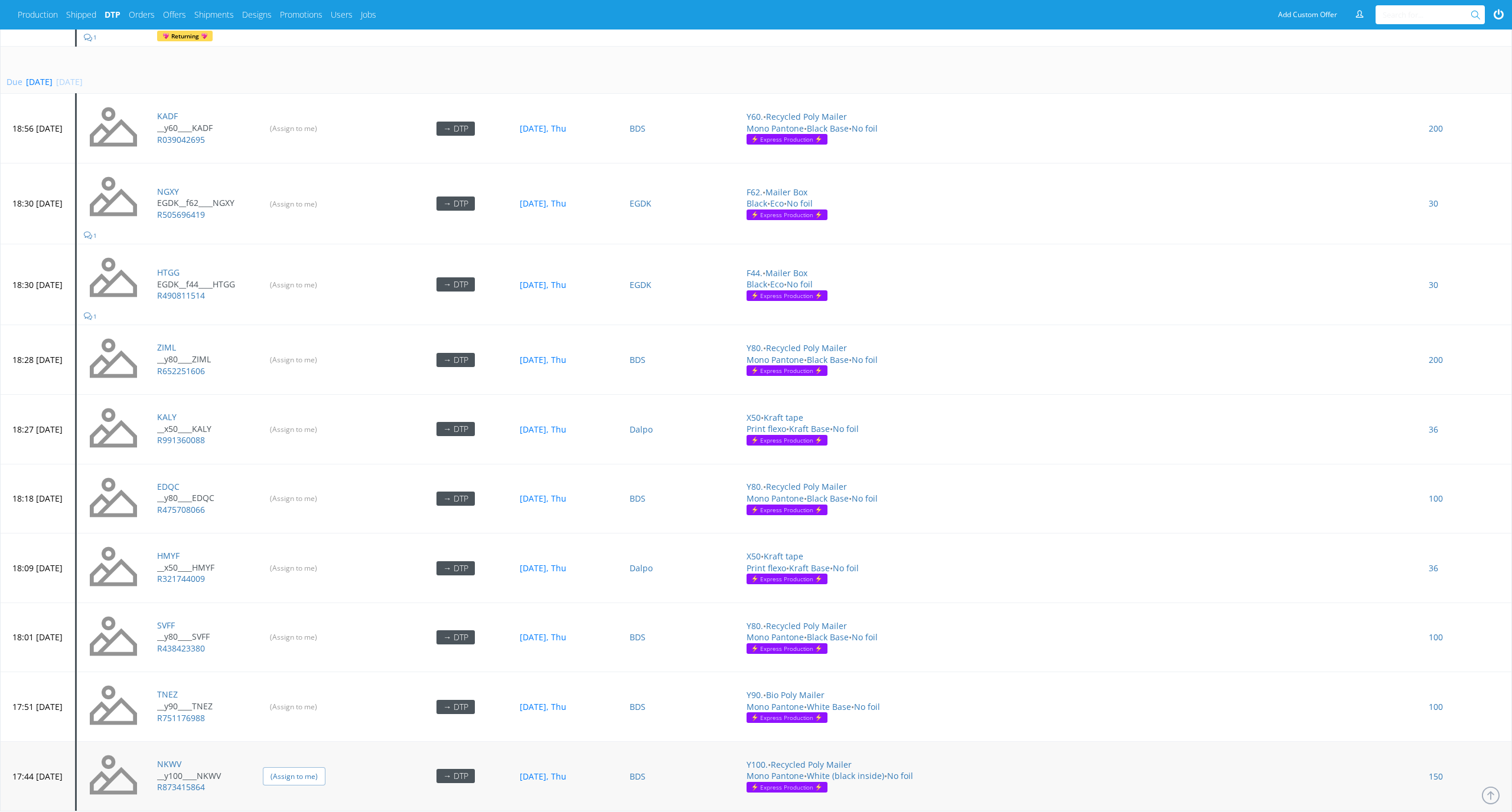
click at [325, 767] on input "(Assign to me)" at bounding box center [294, 776] width 63 height 18
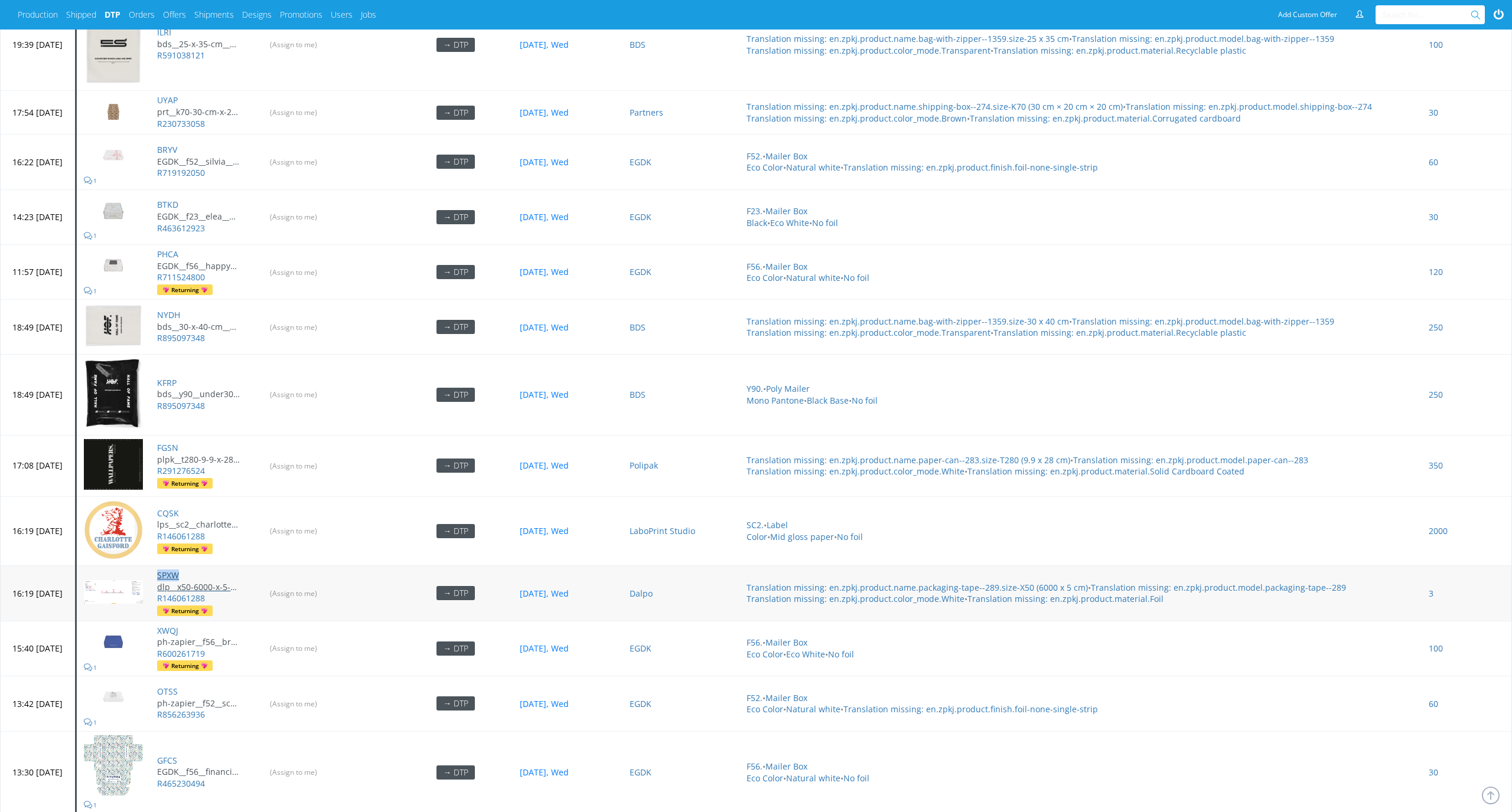
scroll to position [2247, 0]
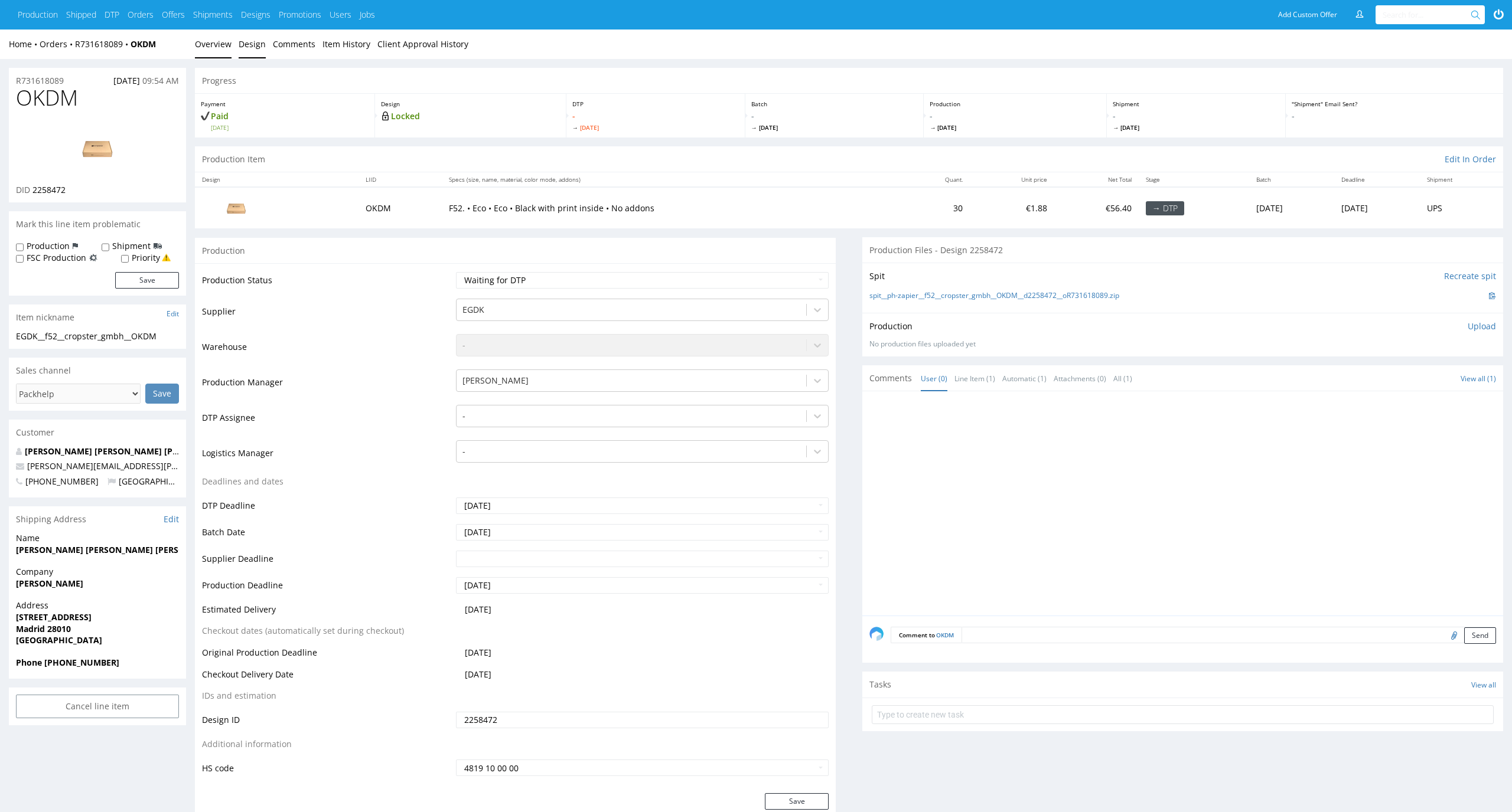
click at [249, 43] on link "Design" at bounding box center [252, 43] width 27 height 29
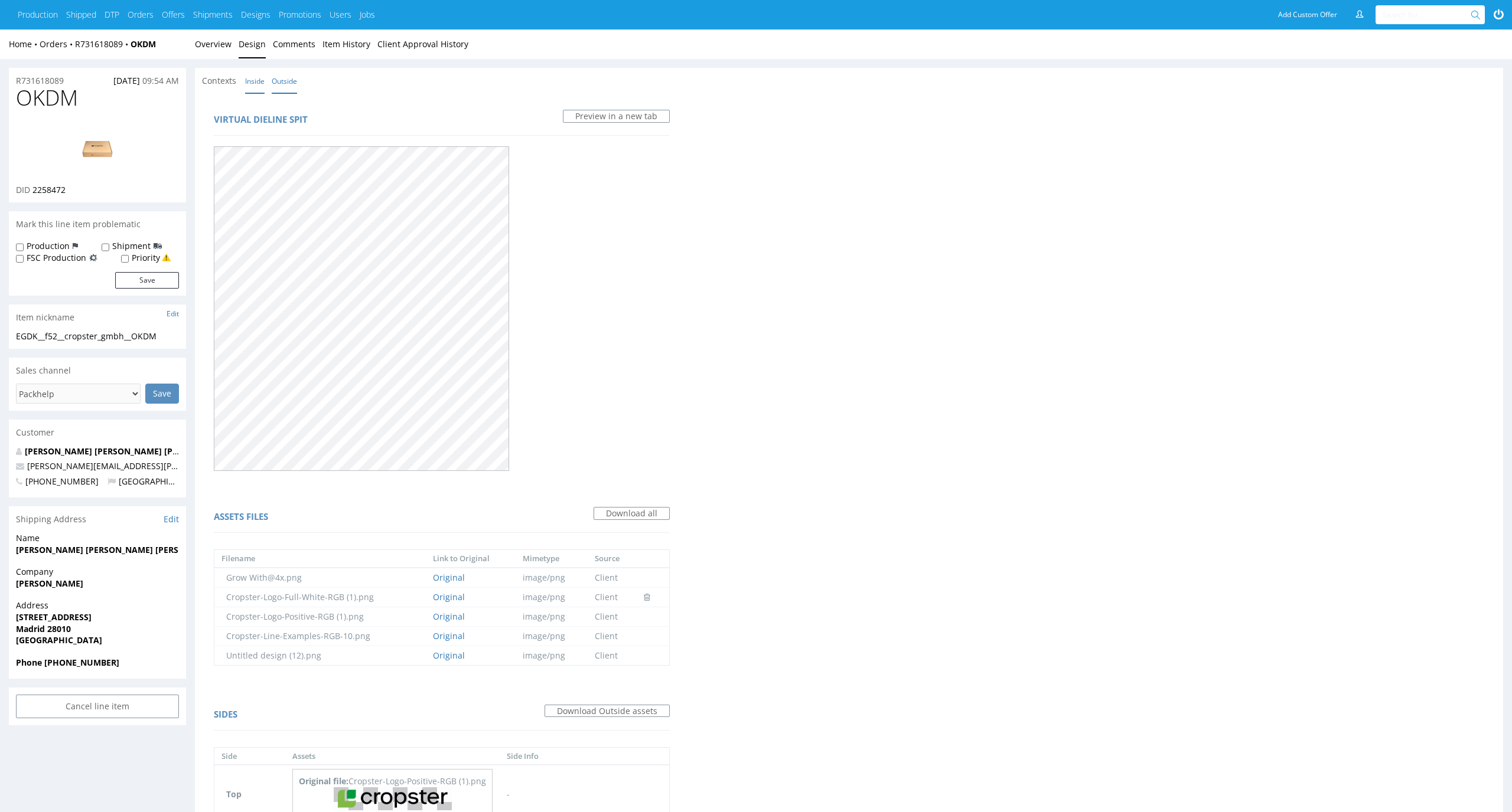
click at [248, 83] on link "Inside" at bounding box center [255, 81] width 19 height 25
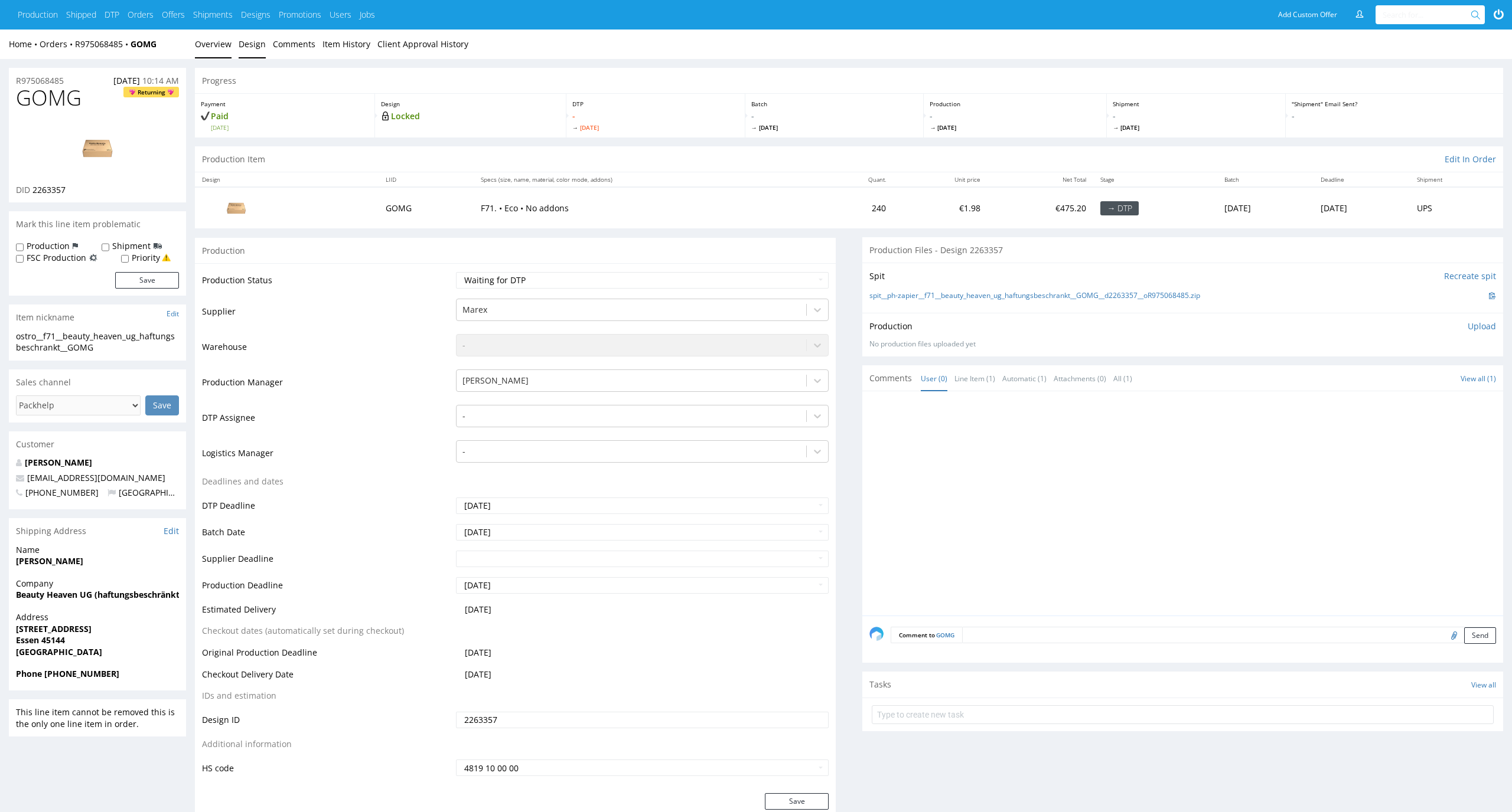
click at [247, 57] on link "Design" at bounding box center [252, 43] width 27 height 29
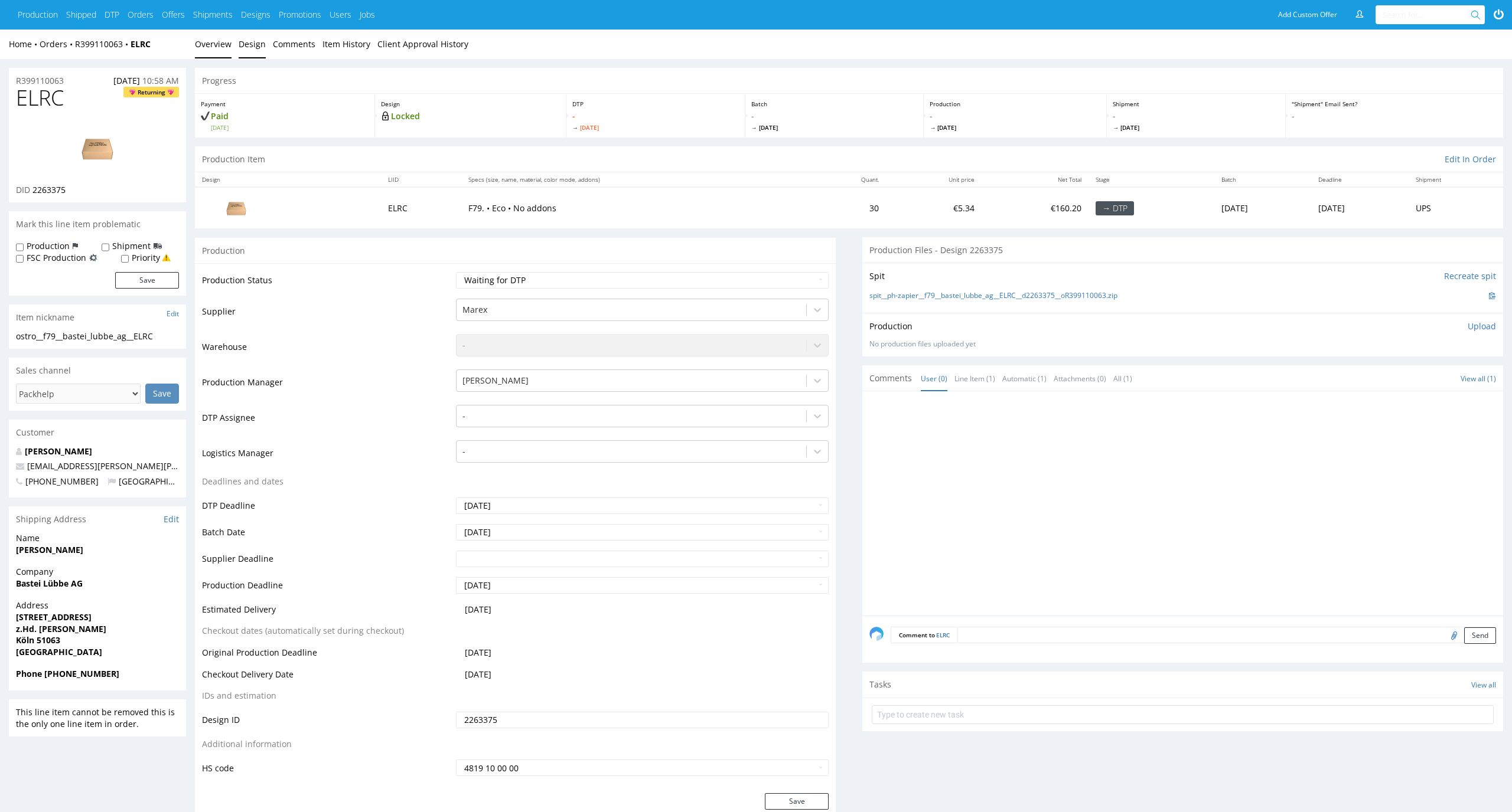
click at [247, 46] on link "Design" at bounding box center [252, 43] width 27 height 29
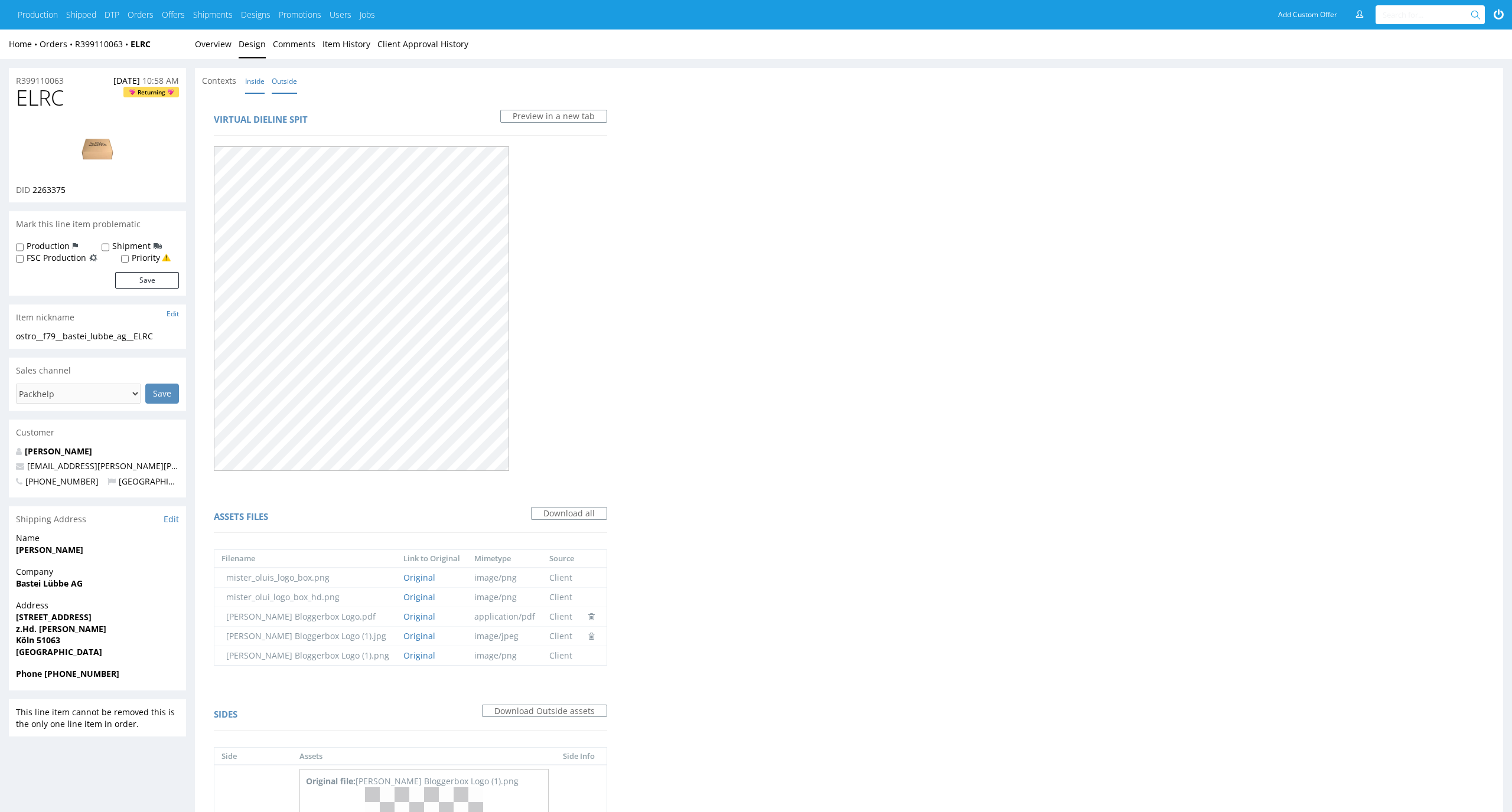
click at [262, 90] on link "Inside" at bounding box center [255, 81] width 19 height 25
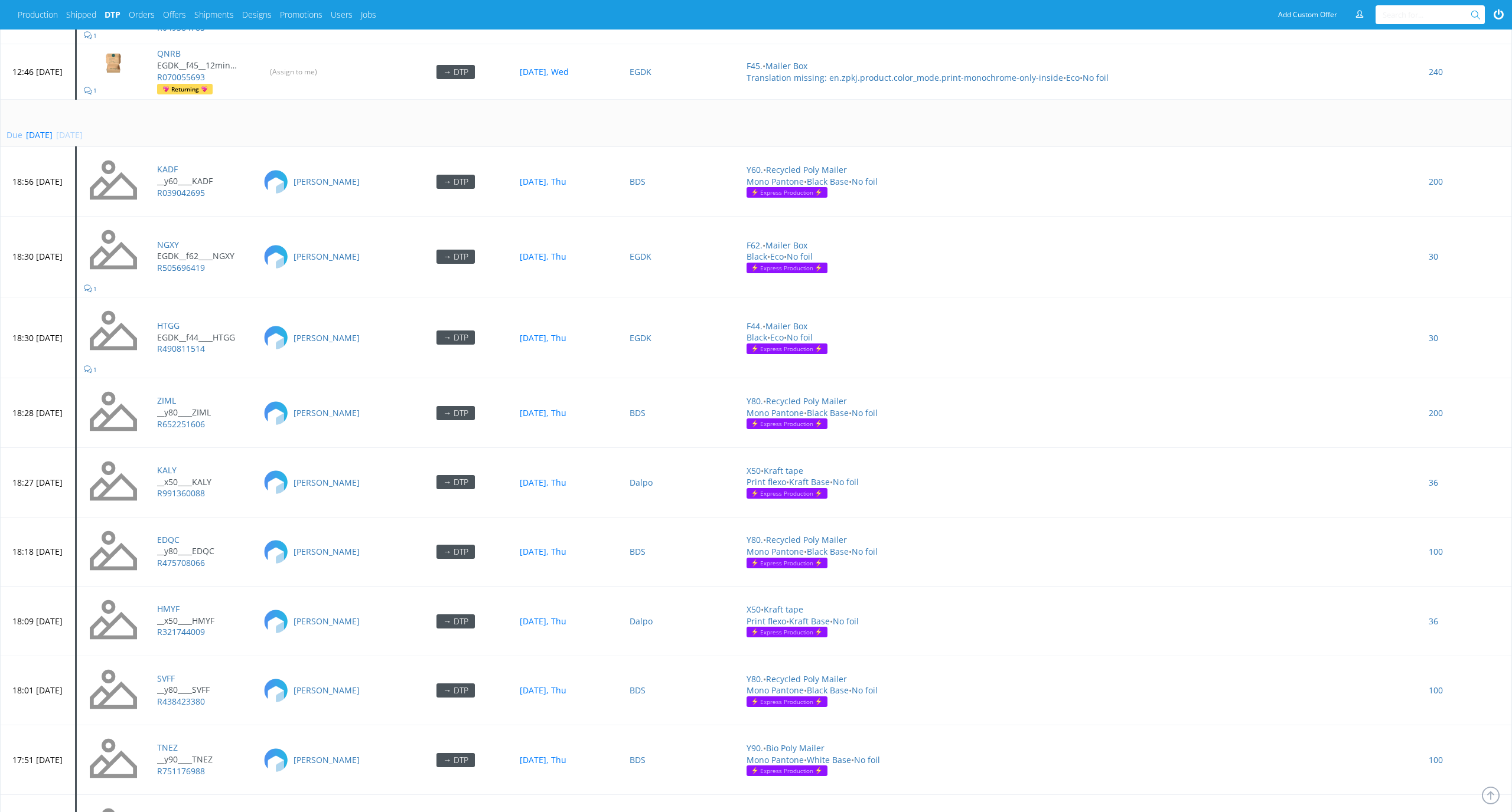
scroll to position [3557, 0]
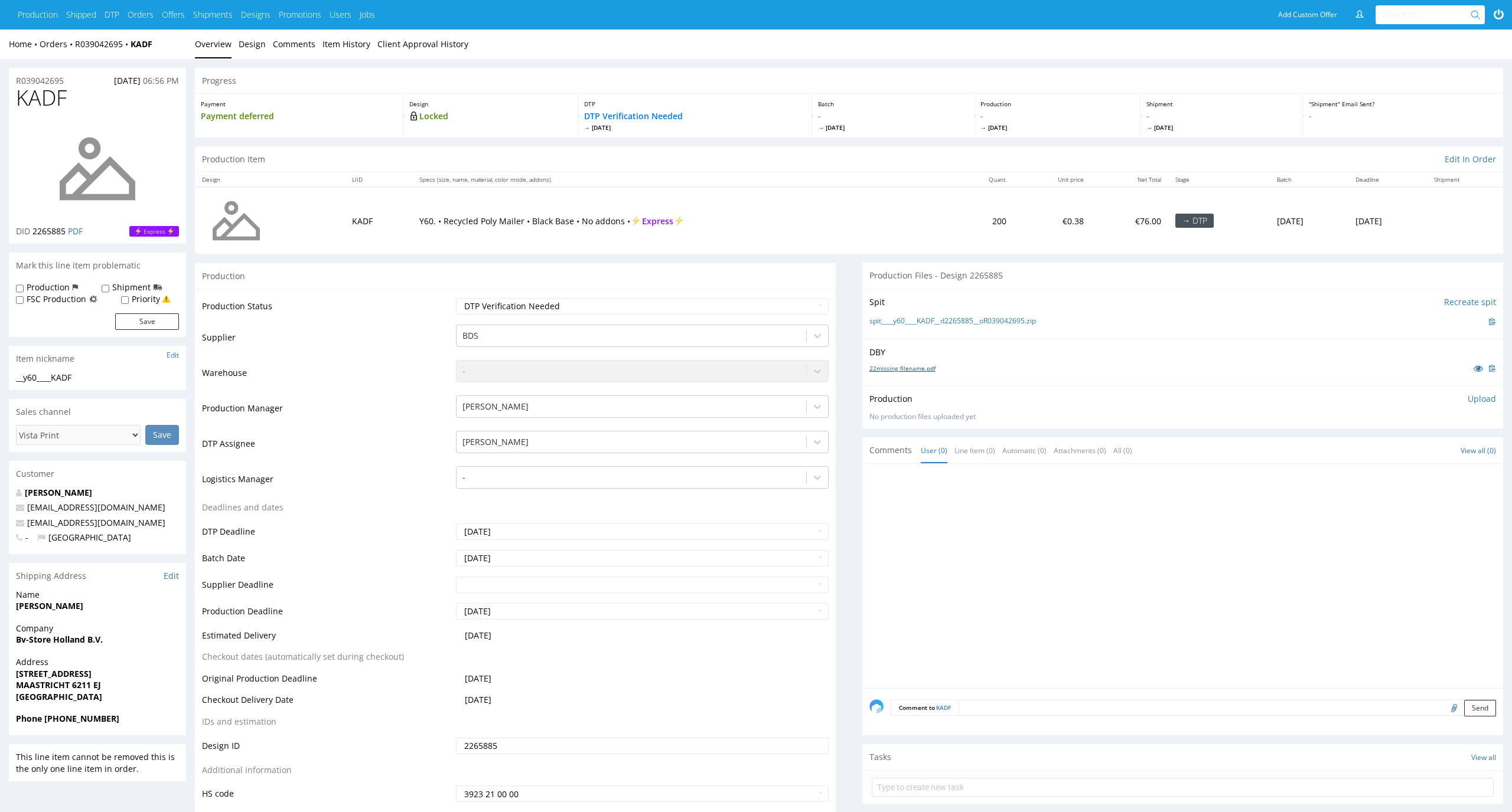
click at [899, 365] on link "22missing_filename.pdf" at bounding box center [902, 368] width 66 height 8
click at [877, 325] on link "spit____y60____KADF__d2265885__oR039042695.zip" at bounding box center [952, 321] width 166 height 10
click at [804, 302] on select "Waiting for Artwork Waiting for Diecut Waiting for Mockup Waiting for DTP Waiti…" at bounding box center [642, 306] width 373 height 17
select select "dtp_in_process"
click at [456, 298] on select "Waiting for Artwork Waiting for Diecut Waiting for Mockup Waiting for DTP Waiti…" at bounding box center [642, 306] width 373 height 17
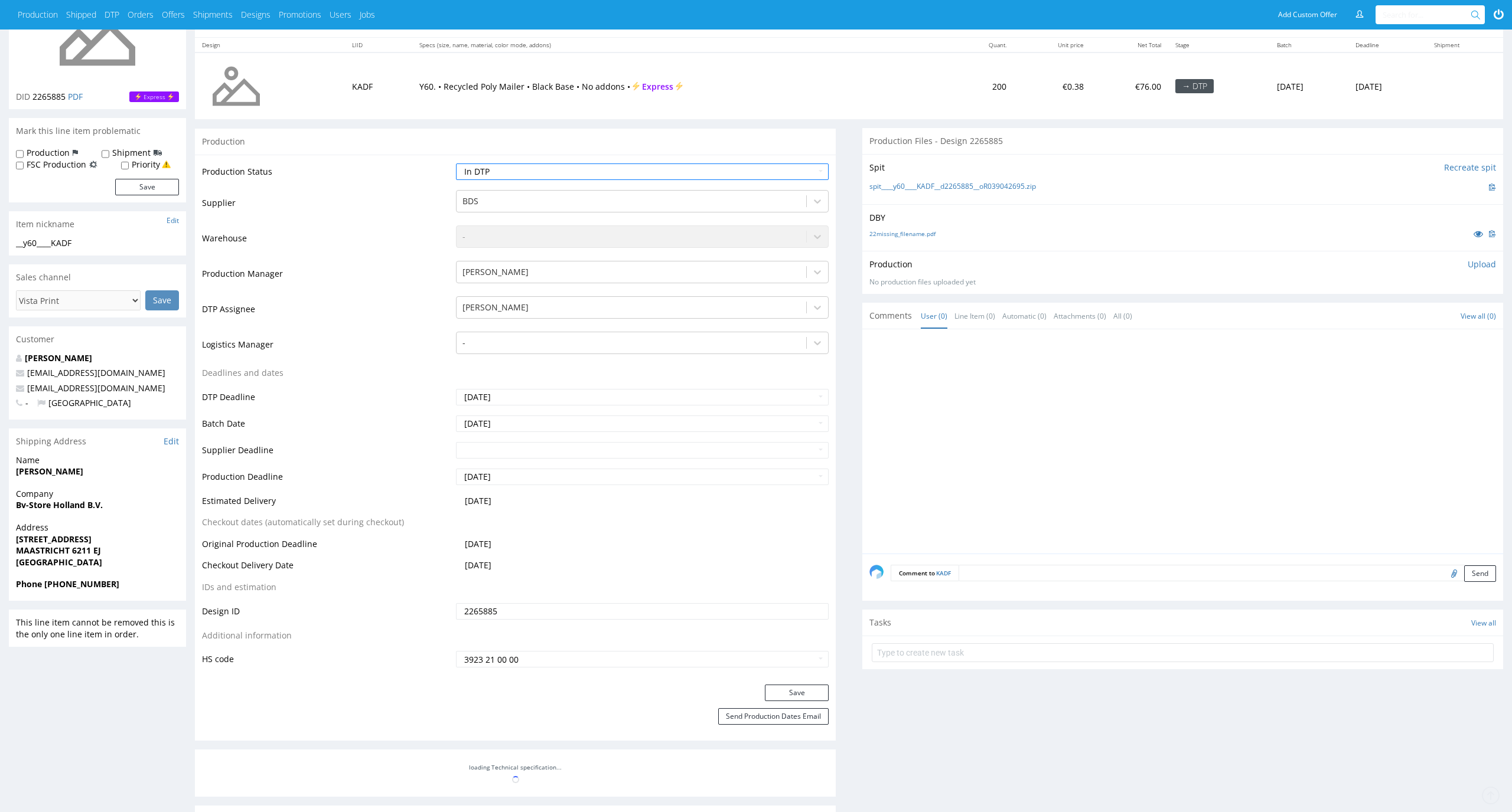
scroll to position [247, 0]
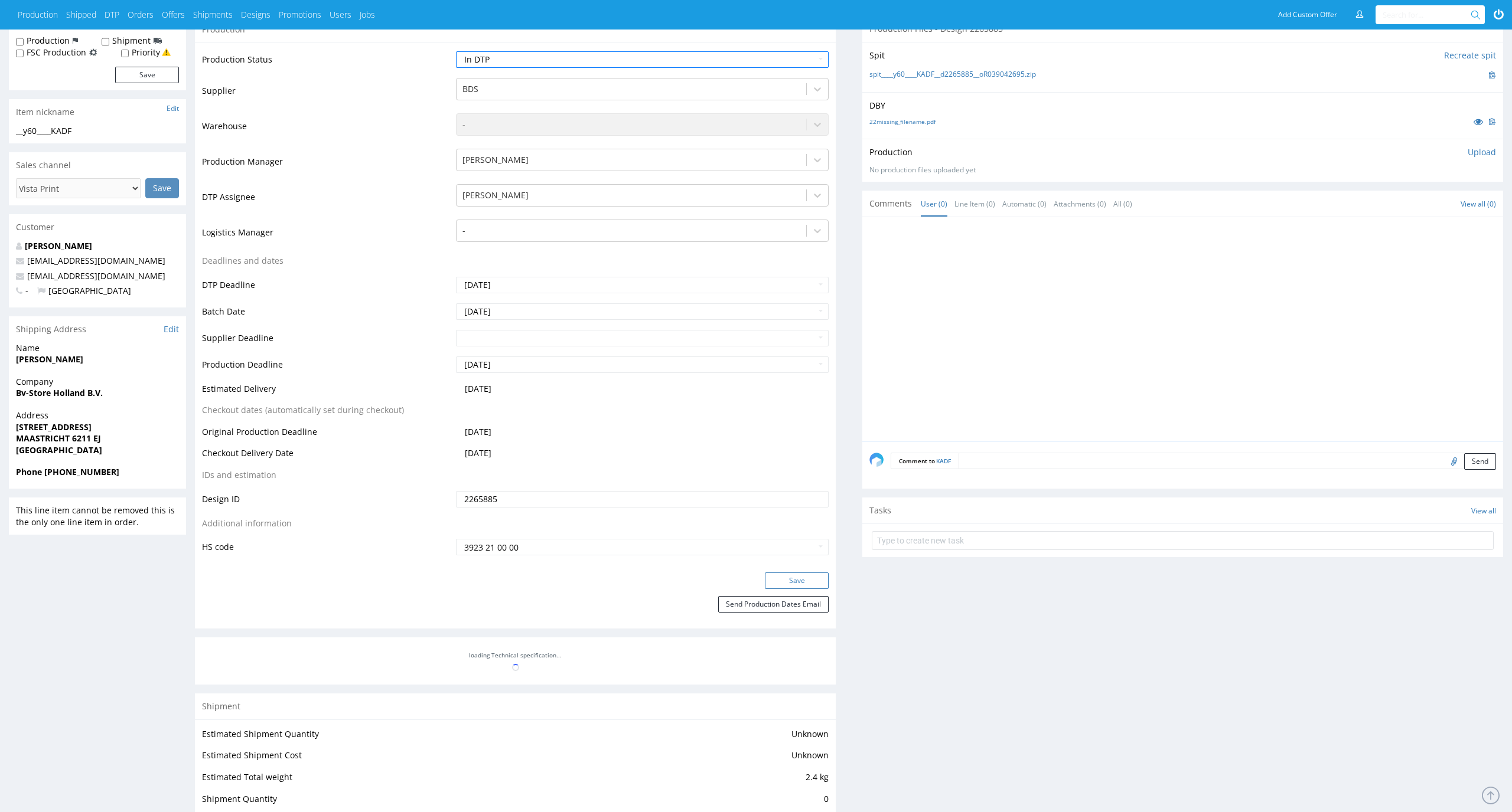
click at [807, 580] on button "Save" at bounding box center [796, 580] width 63 height 17
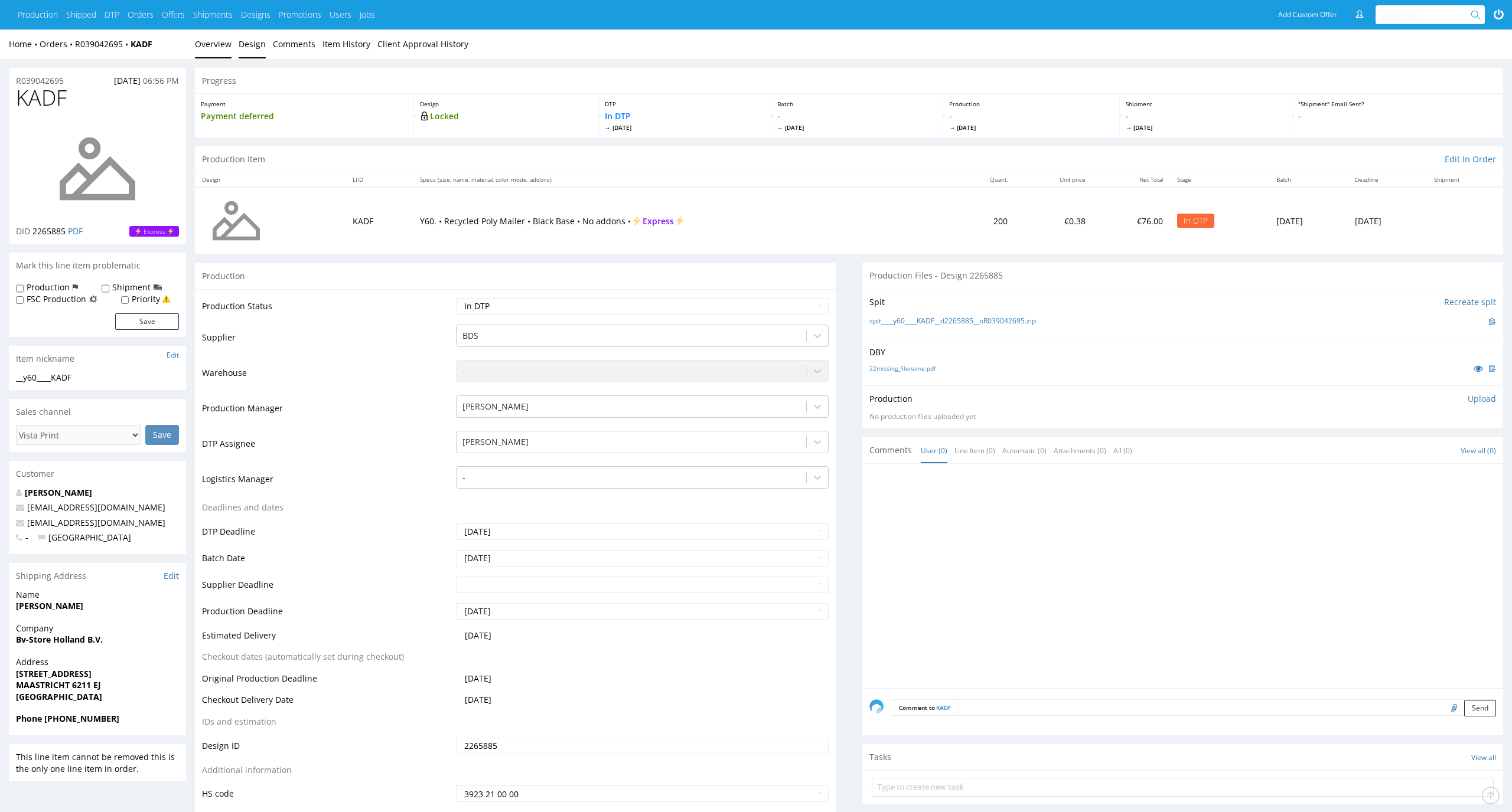
click at [250, 46] on link "Design" at bounding box center [252, 43] width 27 height 29
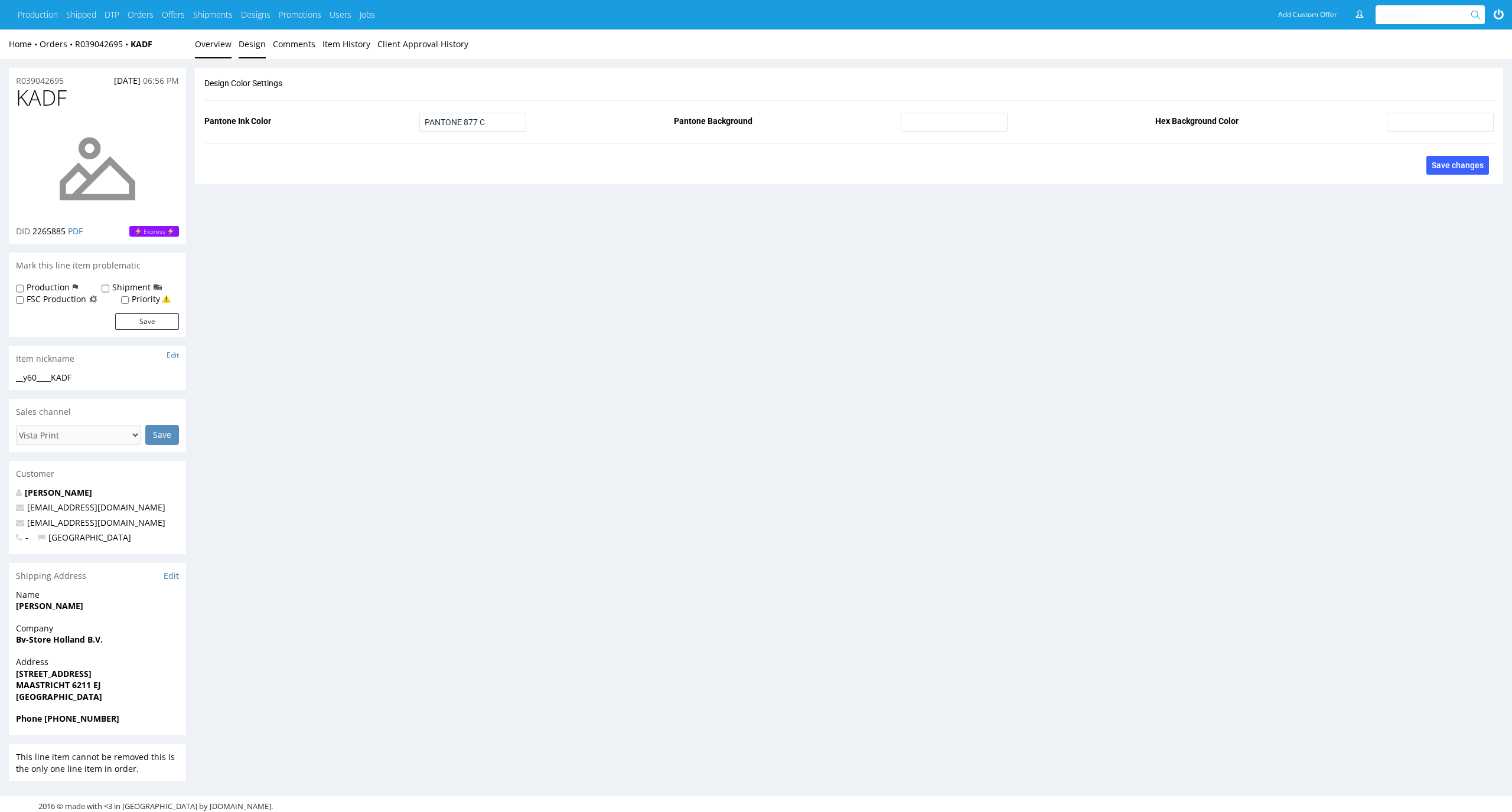
click at [210, 43] on link "Overview" at bounding box center [213, 43] width 37 height 29
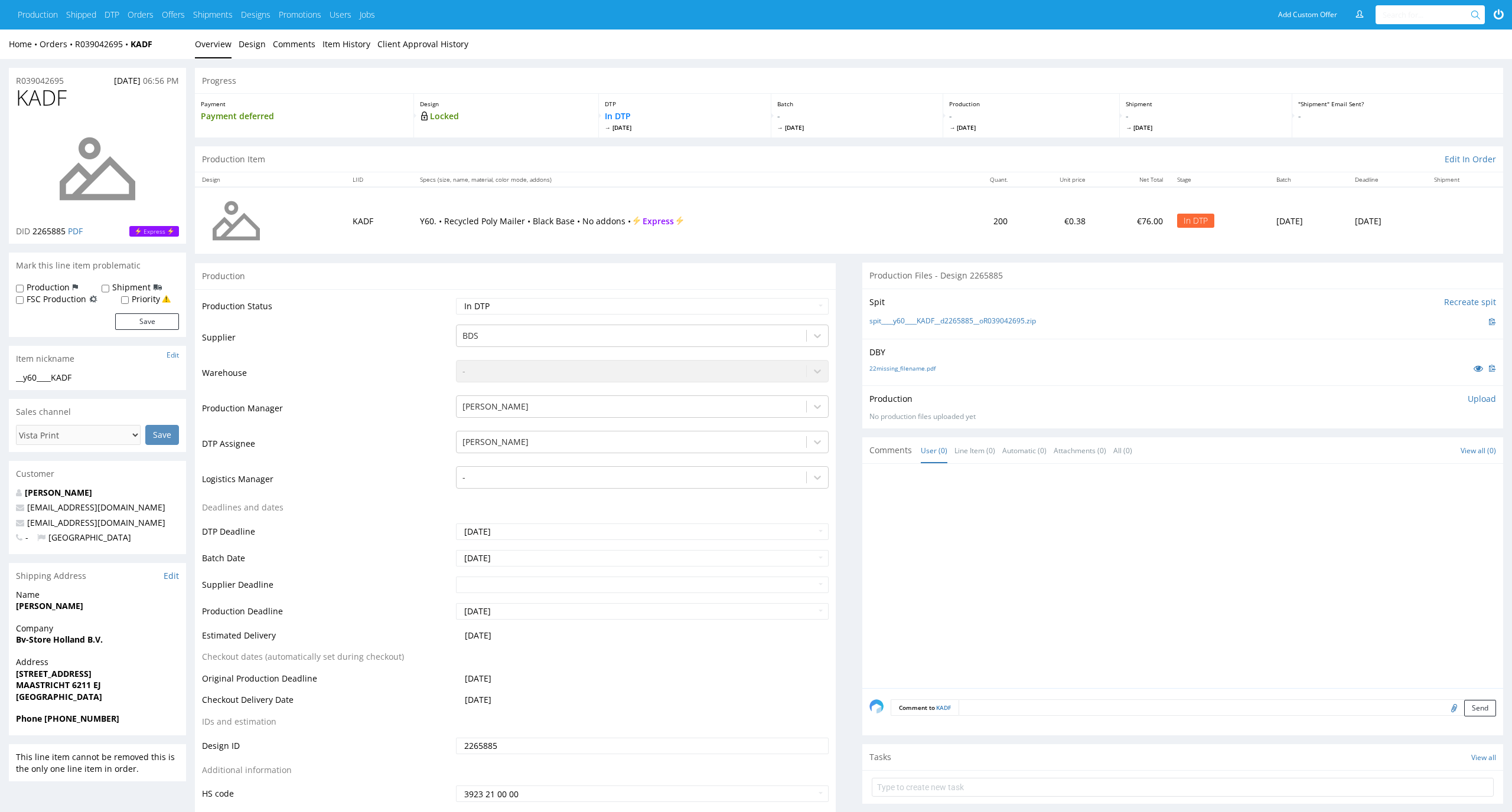
click at [1494, 407] on div "Production Upload No production files uploaded yet Description (optional) Add f…" at bounding box center [1183, 407] width 627 height 28
click at [1494, 397] on p "Upload" at bounding box center [1482, 399] width 28 height 12
click at [1413, 451] on div "Add files" at bounding box center [1412, 453] width 59 height 18
type input "C:\fakepath\__y60____KADF__d2265885__oR039042695__latest__outside.pdf"
click at [1473, 477] on button "Upload now" at bounding box center [1469, 471] width 54 height 17
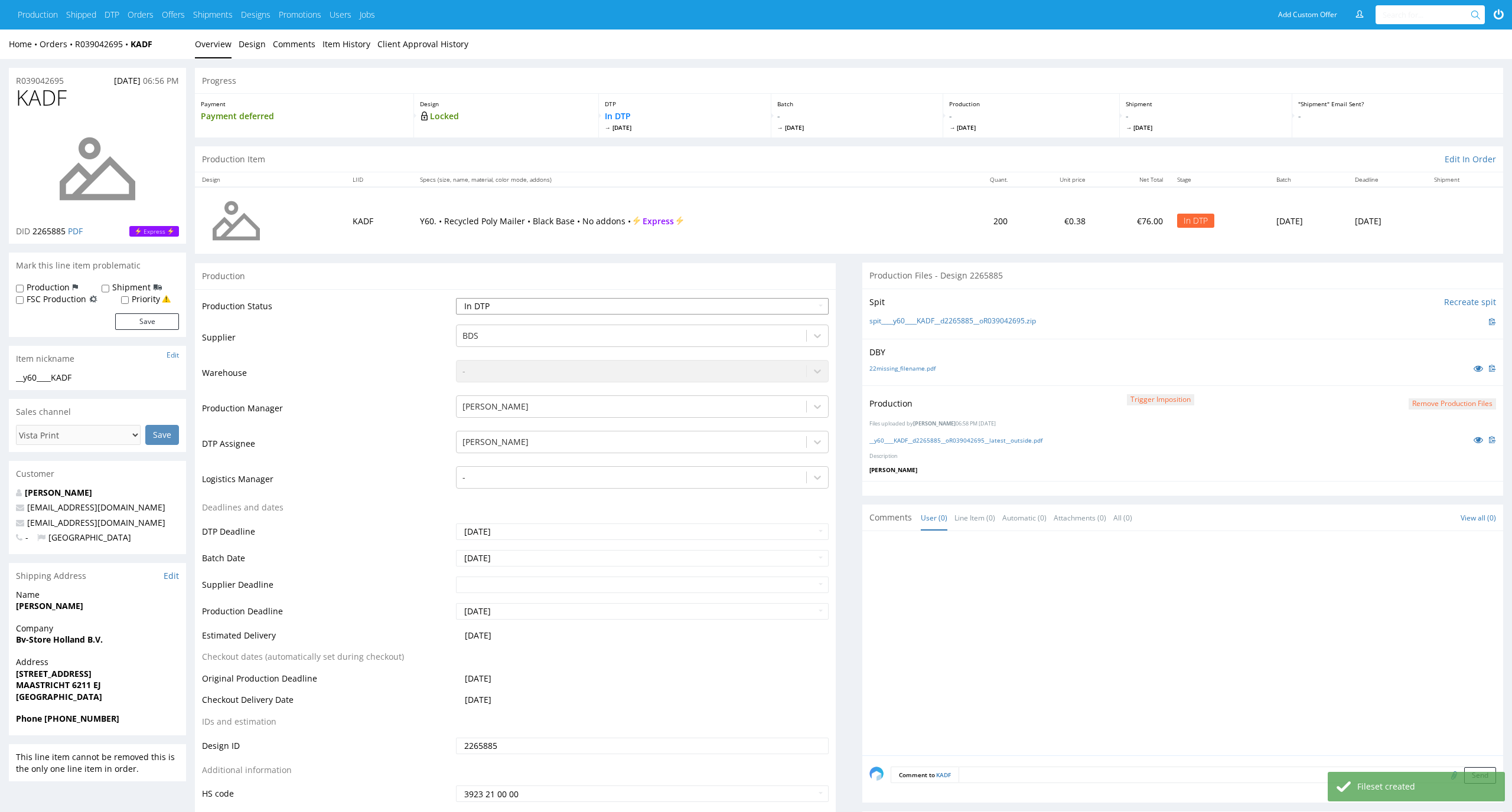
click at [816, 307] on select "Waiting for Artwork Waiting for Diecut Waiting for Mockup Waiting for DTP Waiti…" at bounding box center [642, 306] width 373 height 17
select select "dtp_production_ready"
click at [456, 298] on select "Waiting for Artwork Waiting for Diecut Waiting for Mockup Waiting for DTP Waiti…" at bounding box center [642, 306] width 373 height 17
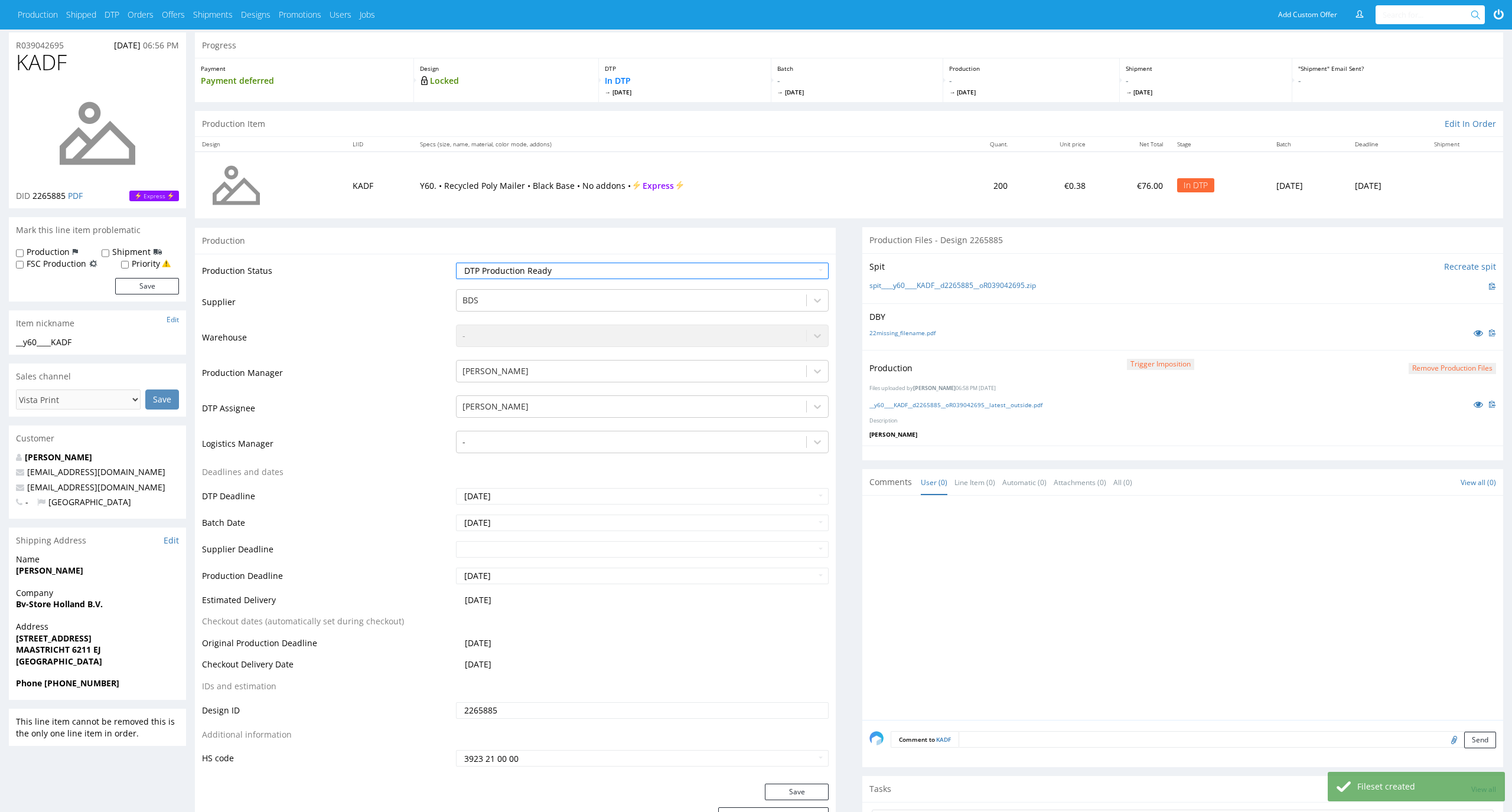
scroll to position [61, 0]
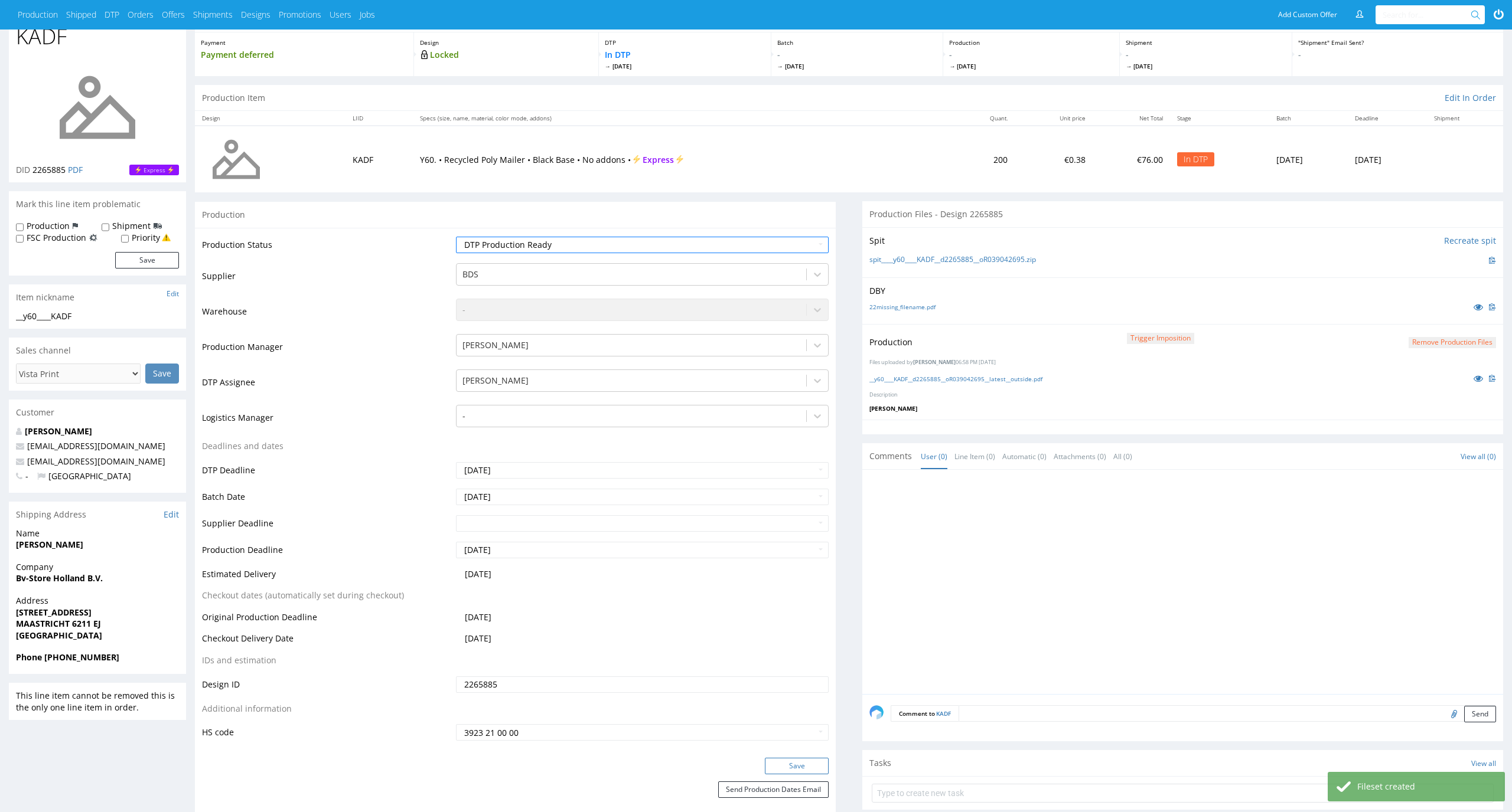
click at [814, 771] on button "Save" at bounding box center [796, 766] width 63 height 17
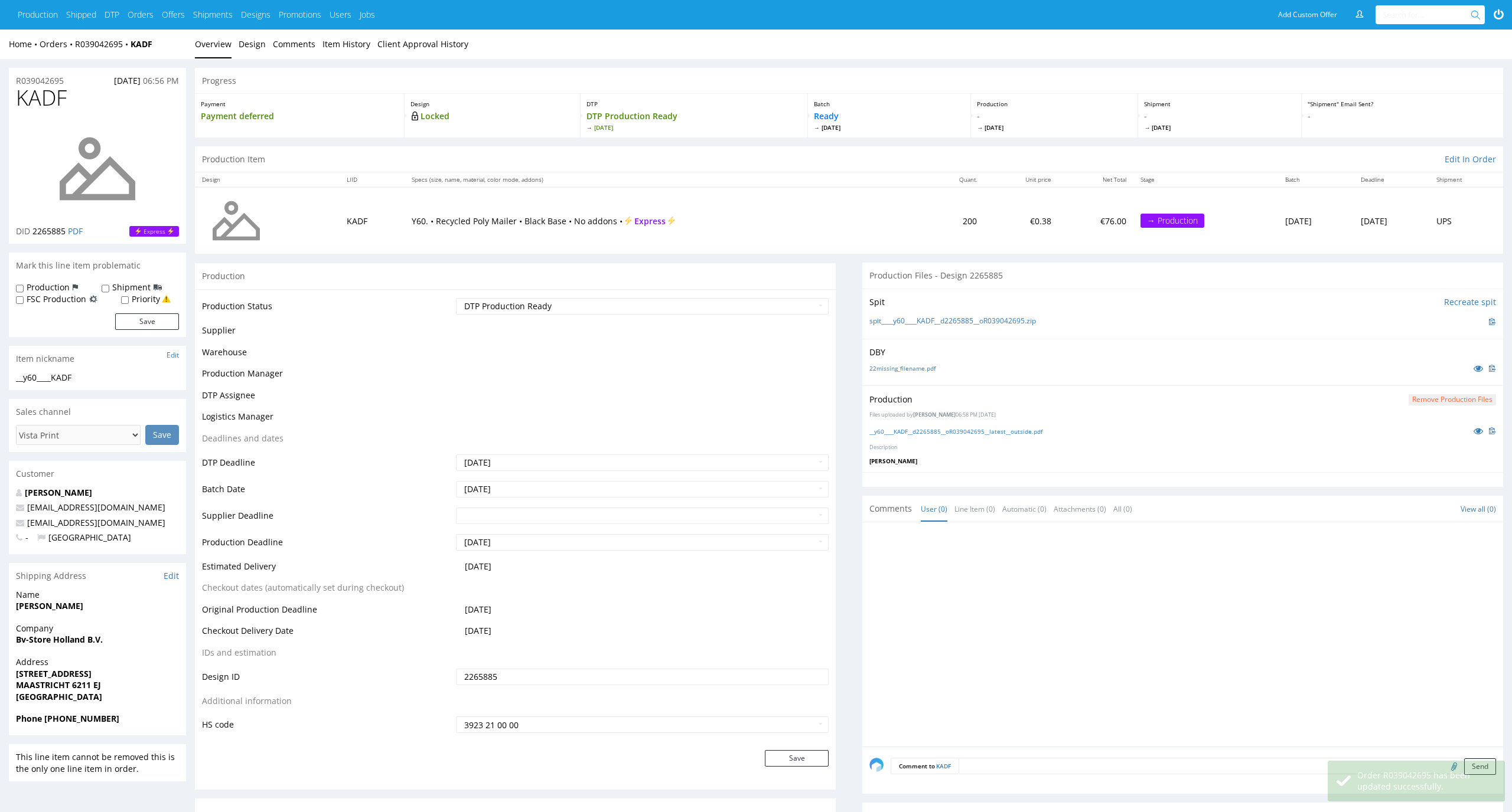
scroll to position [61, 0]
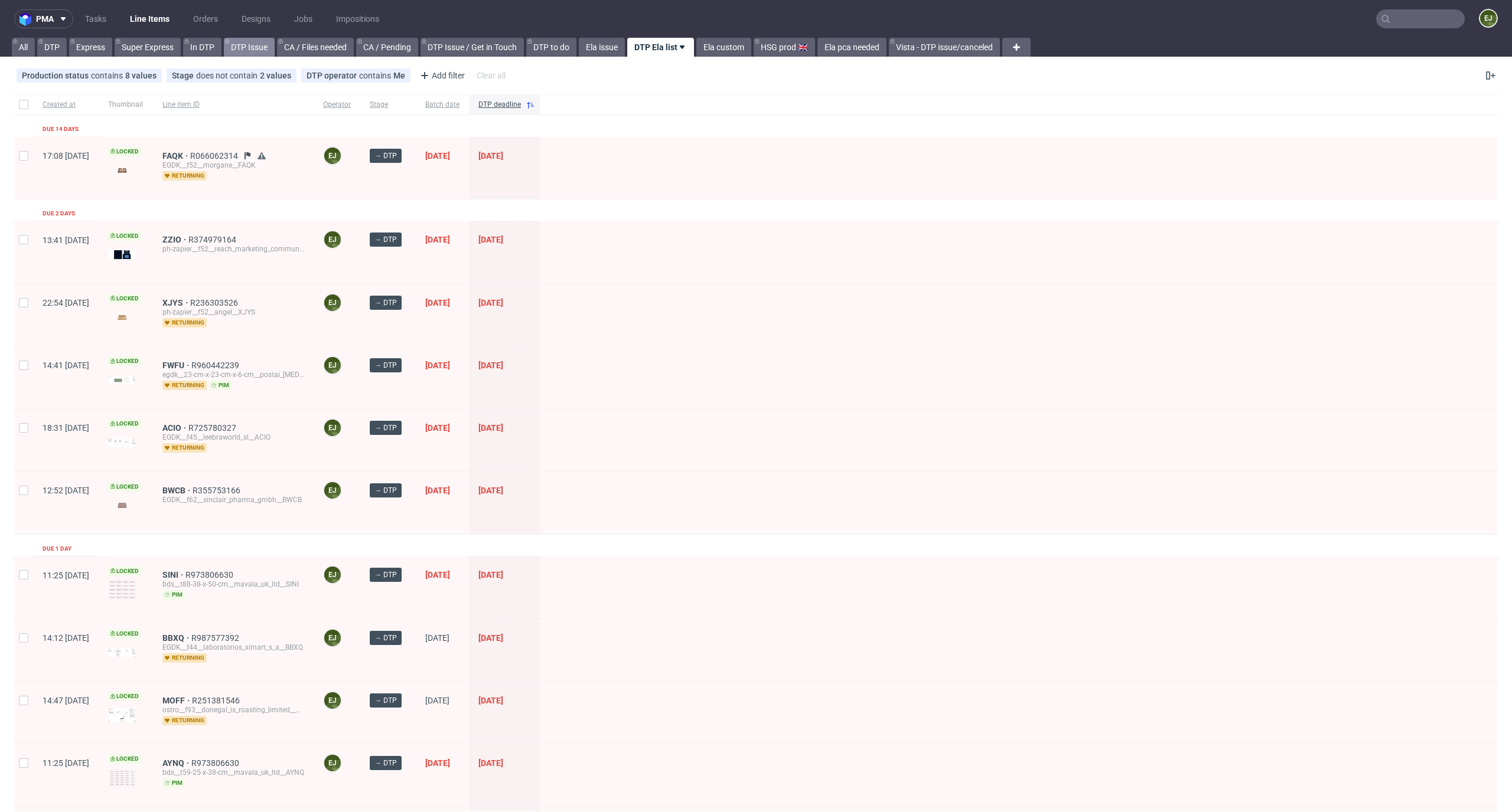
click at [253, 48] on link "DTP Issue" at bounding box center [249, 47] width 51 height 19
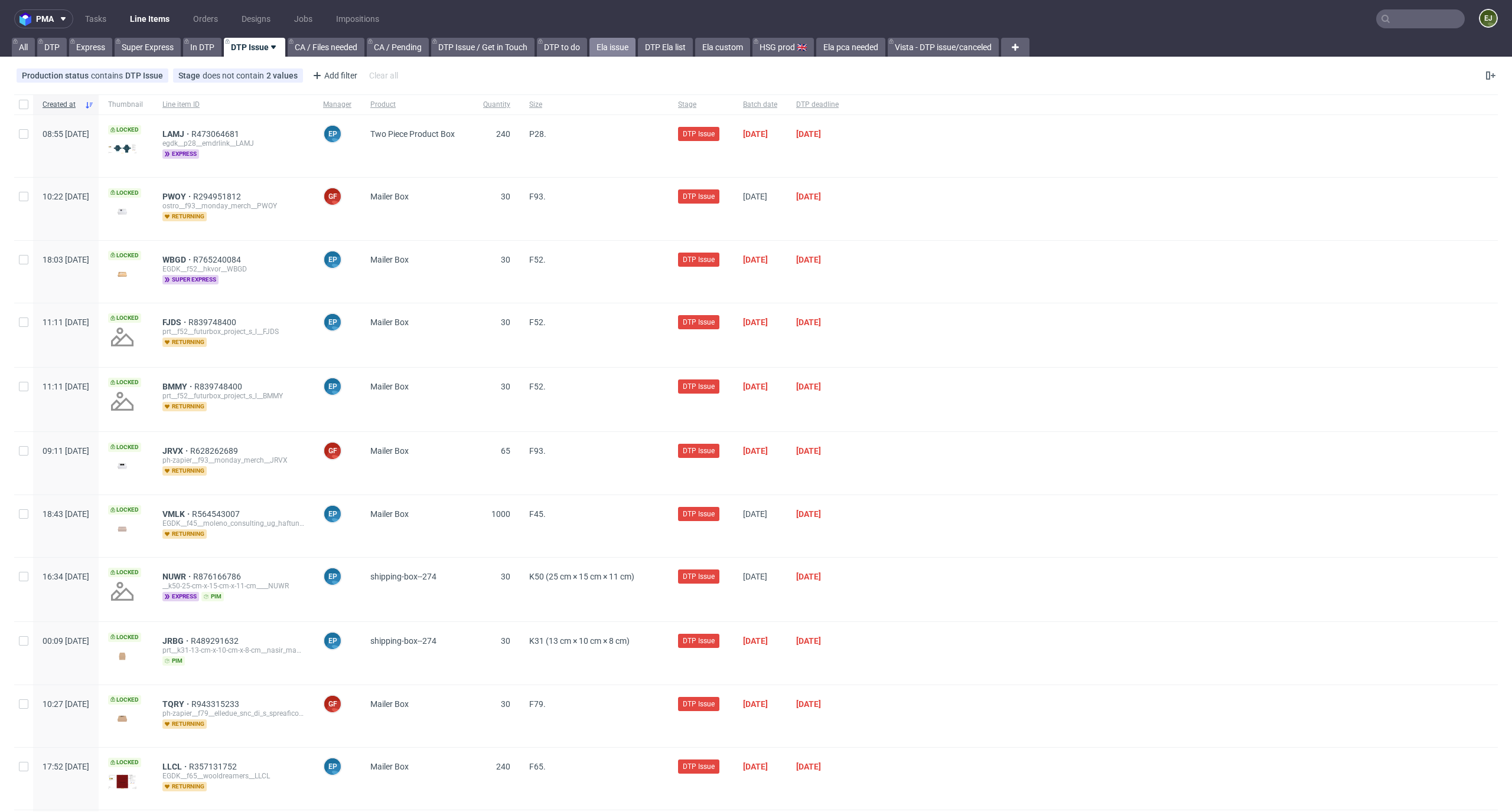
click at [619, 52] on link "Ela issue" at bounding box center [612, 47] width 46 height 19
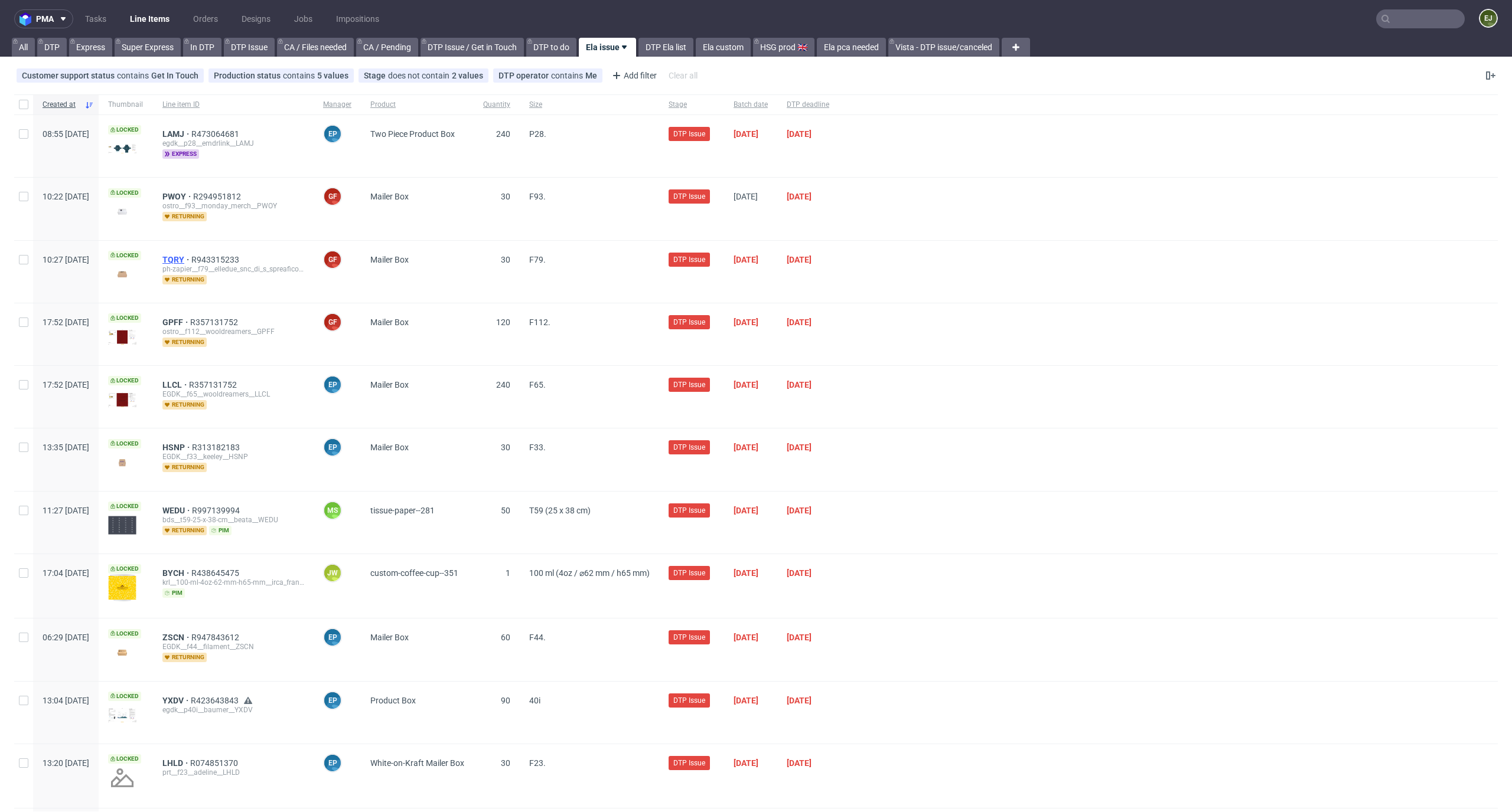
click at [191, 257] on span "TQRY" at bounding box center [176, 260] width 29 height 9
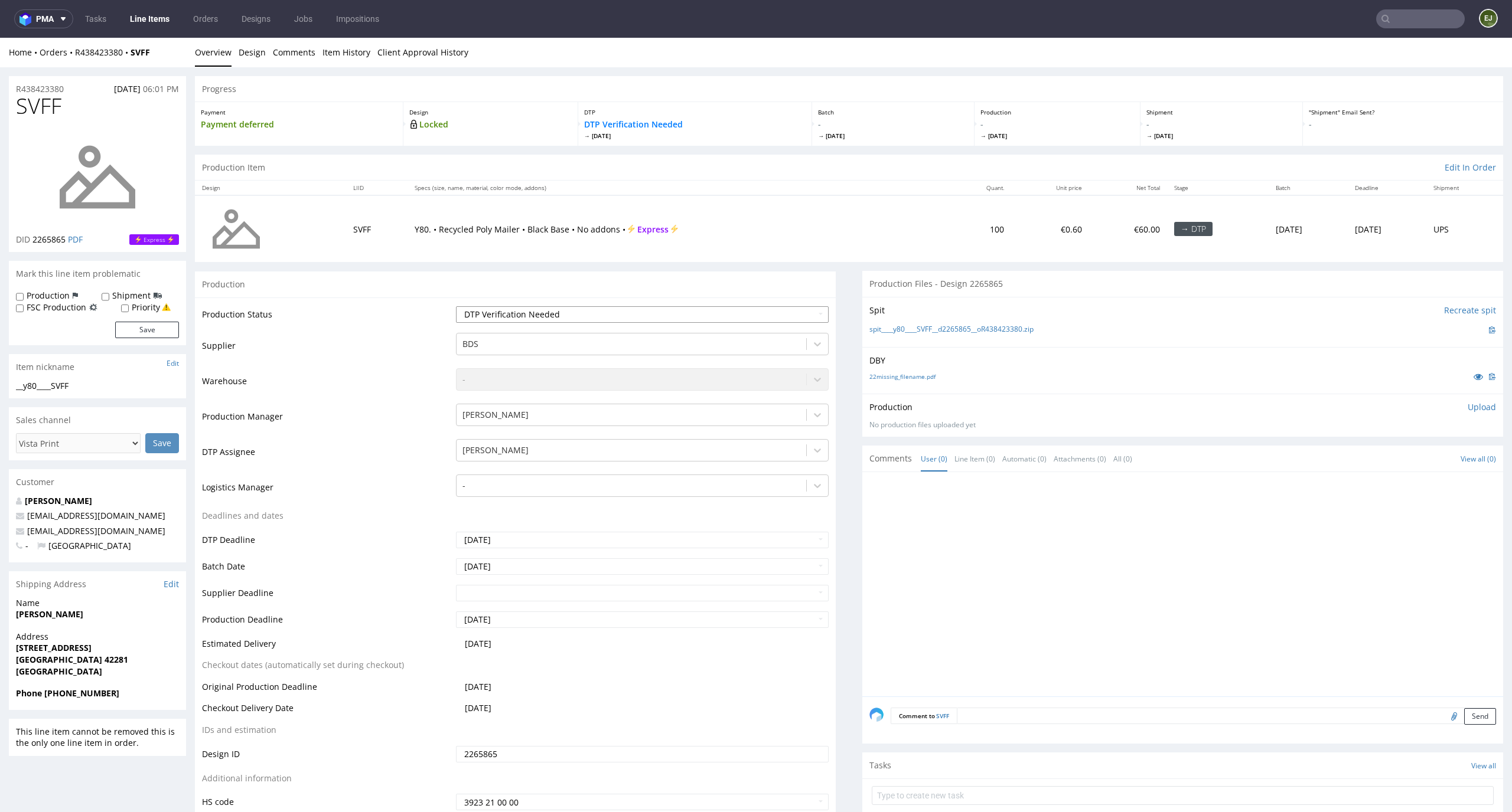
click at [776, 307] on select "Waiting for Artwork Waiting for Diecut Waiting for Mockup Waiting for DTP Waiti…" at bounding box center [642, 315] width 373 height 17
select select "dtp_in_process"
click at [456, 307] on select "Waiting for Artwork Waiting for Diecut Waiting for Mockup Waiting for DTP Waiti…" at bounding box center [642, 315] width 373 height 17
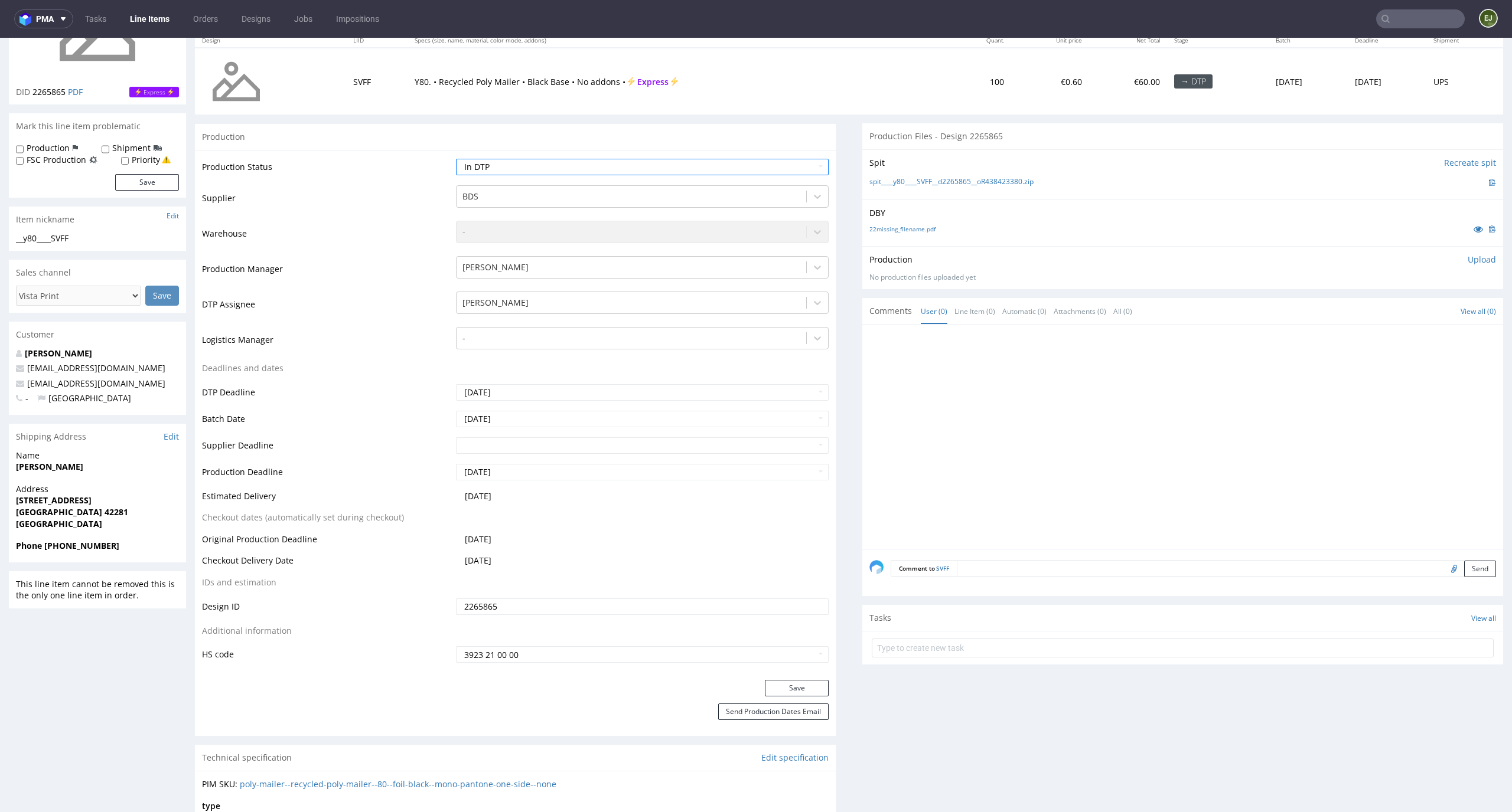
scroll to position [196, 0]
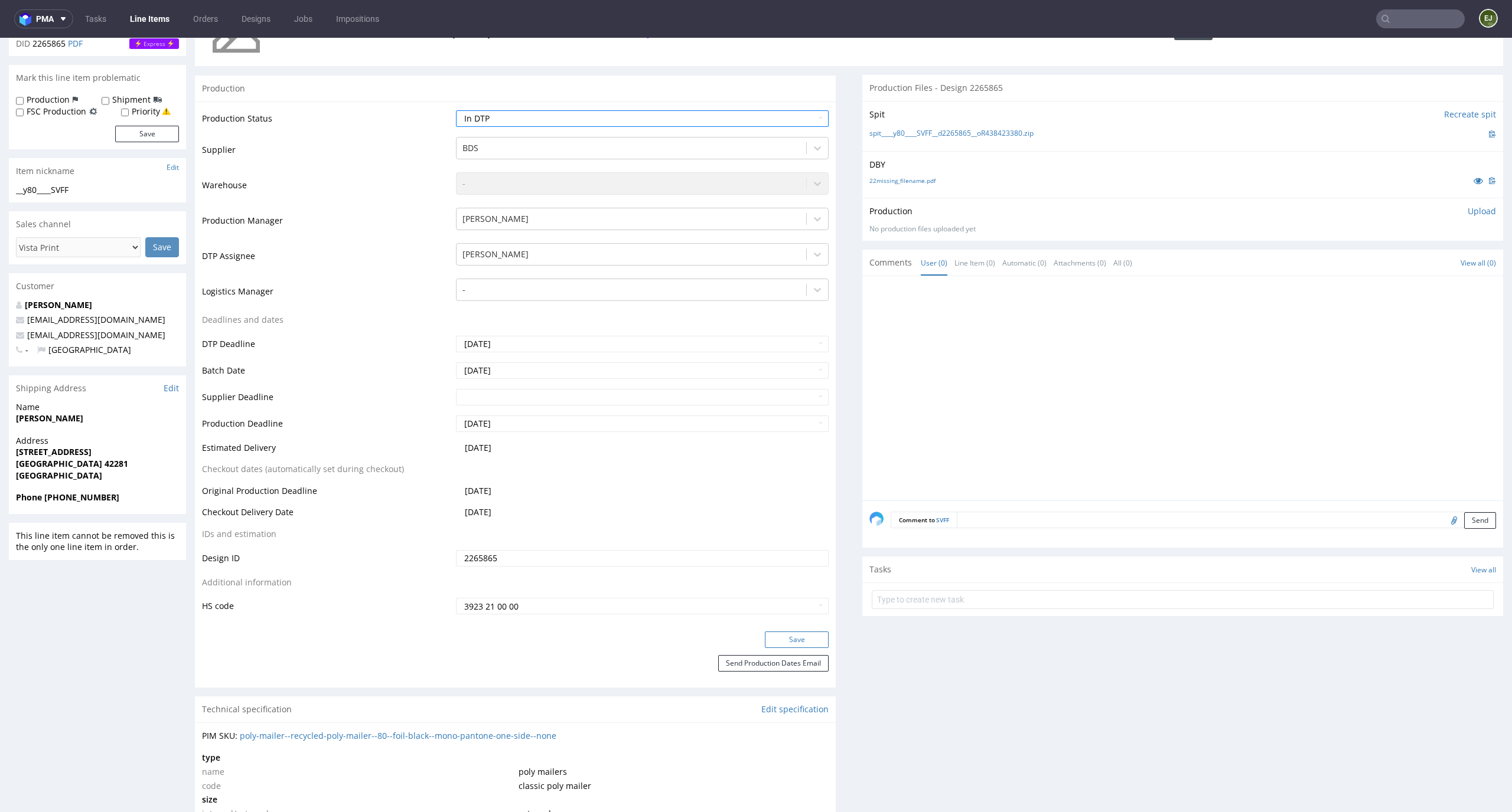
click at [802, 635] on button "Save" at bounding box center [796, 640] width 63 height 17
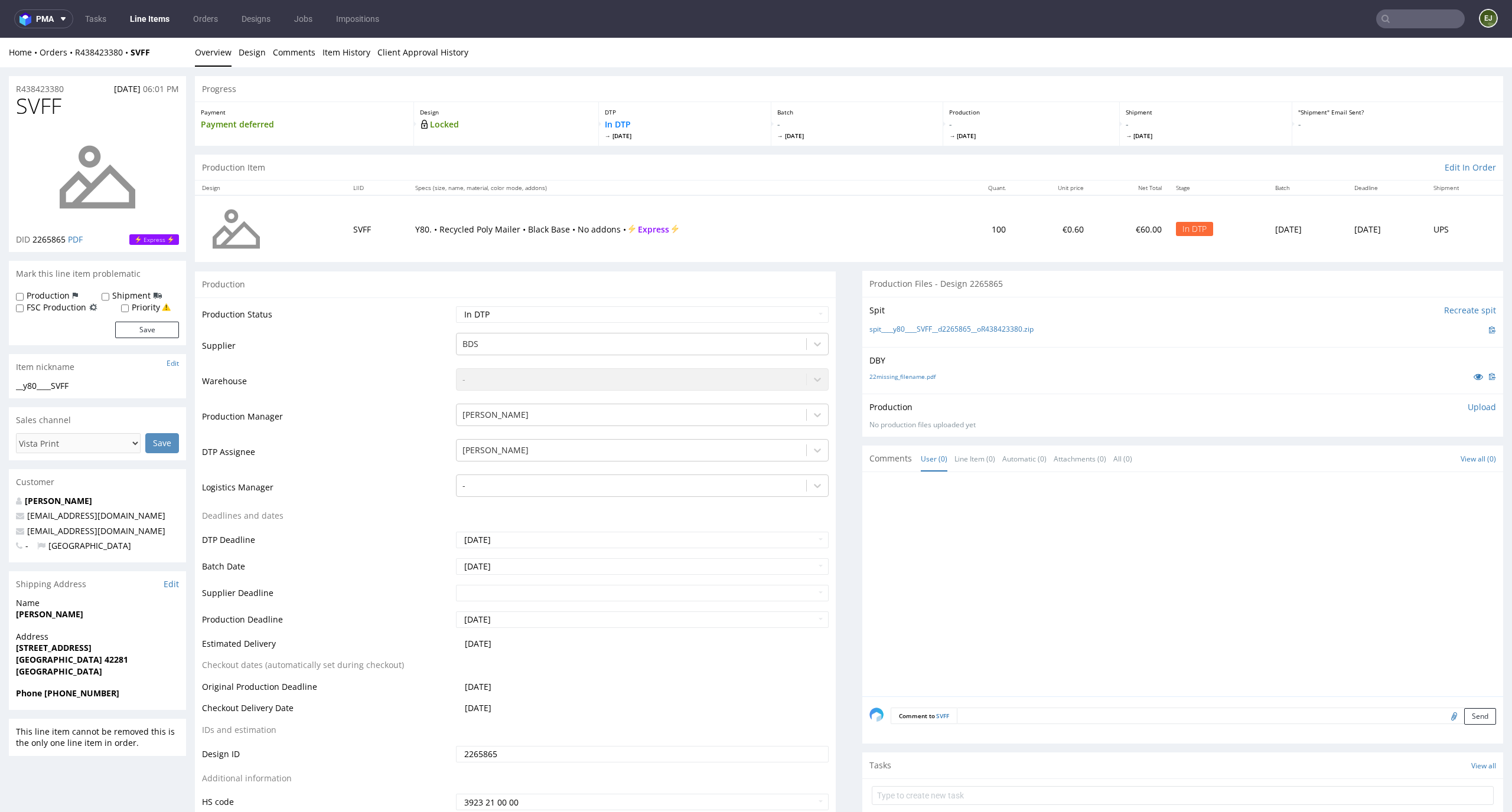
click at [903, 371] on div "22missing_filename.pdf" at bounding box center [1183, 376] width 627 height 13
click at [903, 374] on link "22missing_filename.pdf" at bounding box center [902, 377] width 66 height 8
click at [903, 327] on link "spit____y80____SVFF__d2265865__oR438423380.zip" at bounding box center [951, 329] width 164 height 10
click at [1468, 407] on p "Upload" at bounding box center [1482, 407] width 28 height 12
click at [1406, 455] on div "Add files" at bounding box center [1412, 461] width 59 height 18
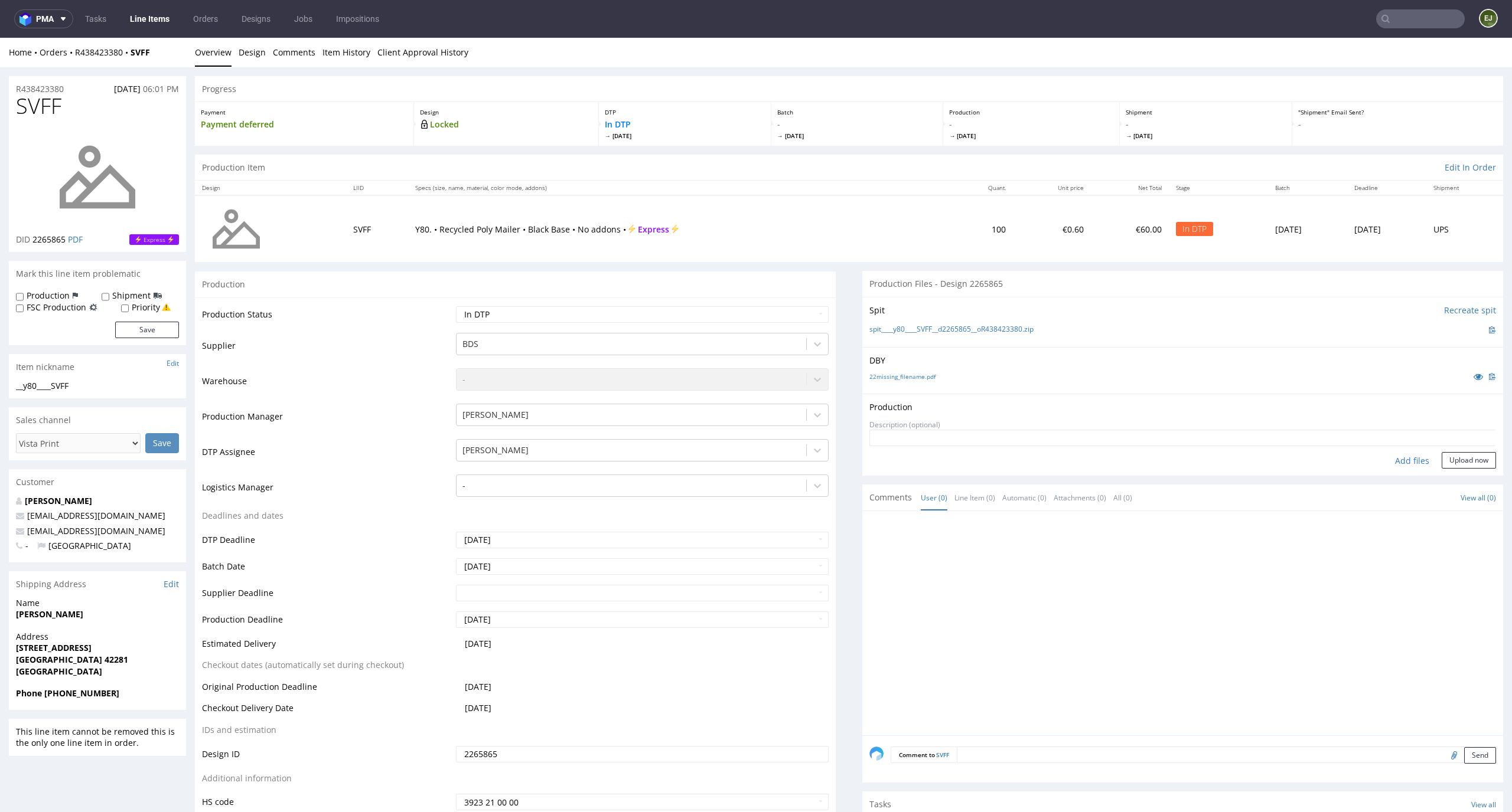
type input "C:\fakepath\__y80____SVFF__d2265865__oR438423380__latest__outside.pdf"
click at [1448, 480] on button "Upload now" at bounding box center [1469, 479] width 54 height 17
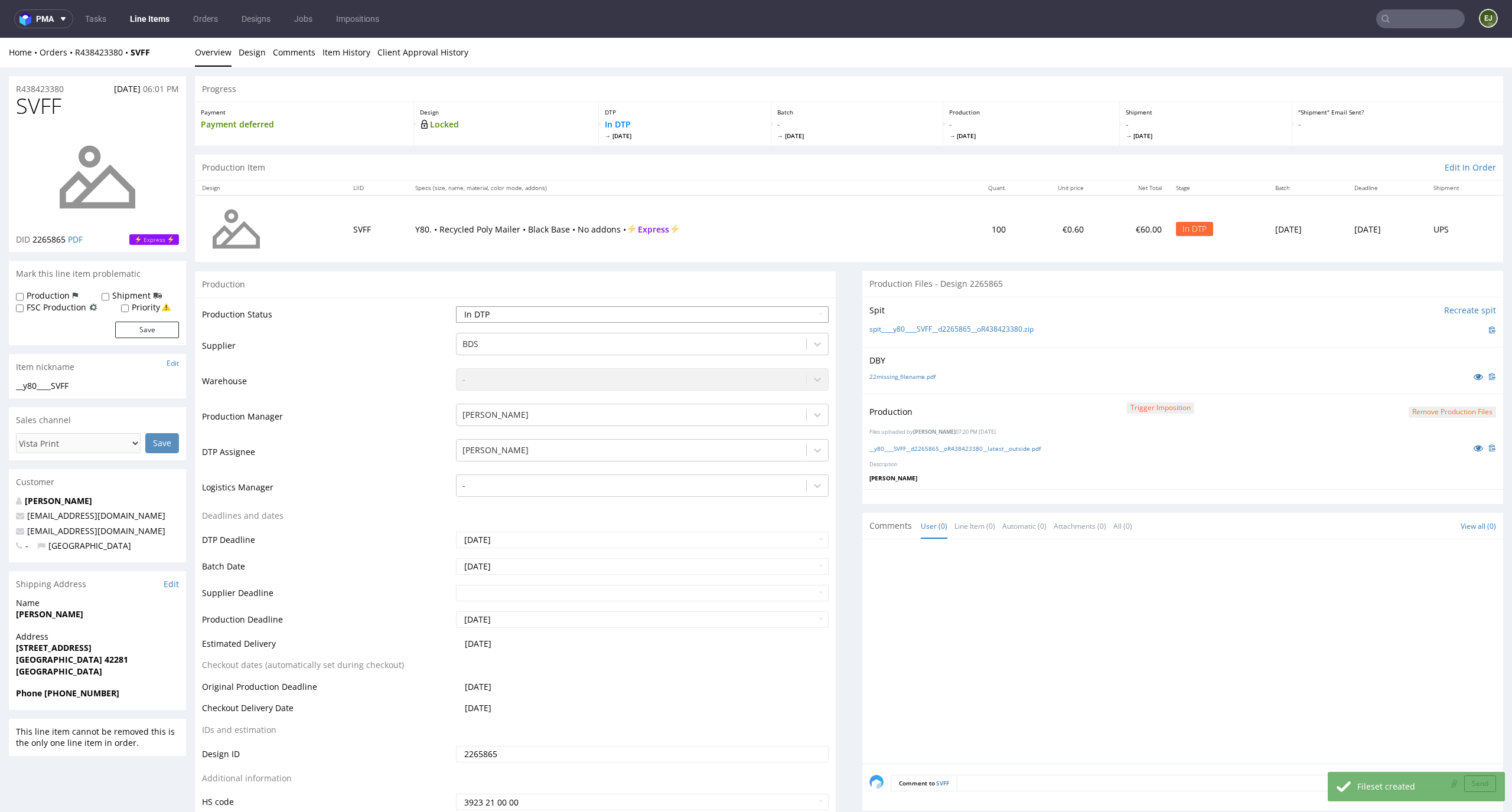
click at [793, 318] on select "Waiting for Artwork Waiting for Diecut Waiting for Mockup Waiting for DTP Waiti…" at bounding box center [642, 315] width 373 height 17
select select "dtp_production_ready"
click at [456, 307] on select "Waiting for Artwork Waiting for Diecut Waiting for Mockup Waiting for DTP Waiti…" at bounding box center [642, 315] width 373 height 17
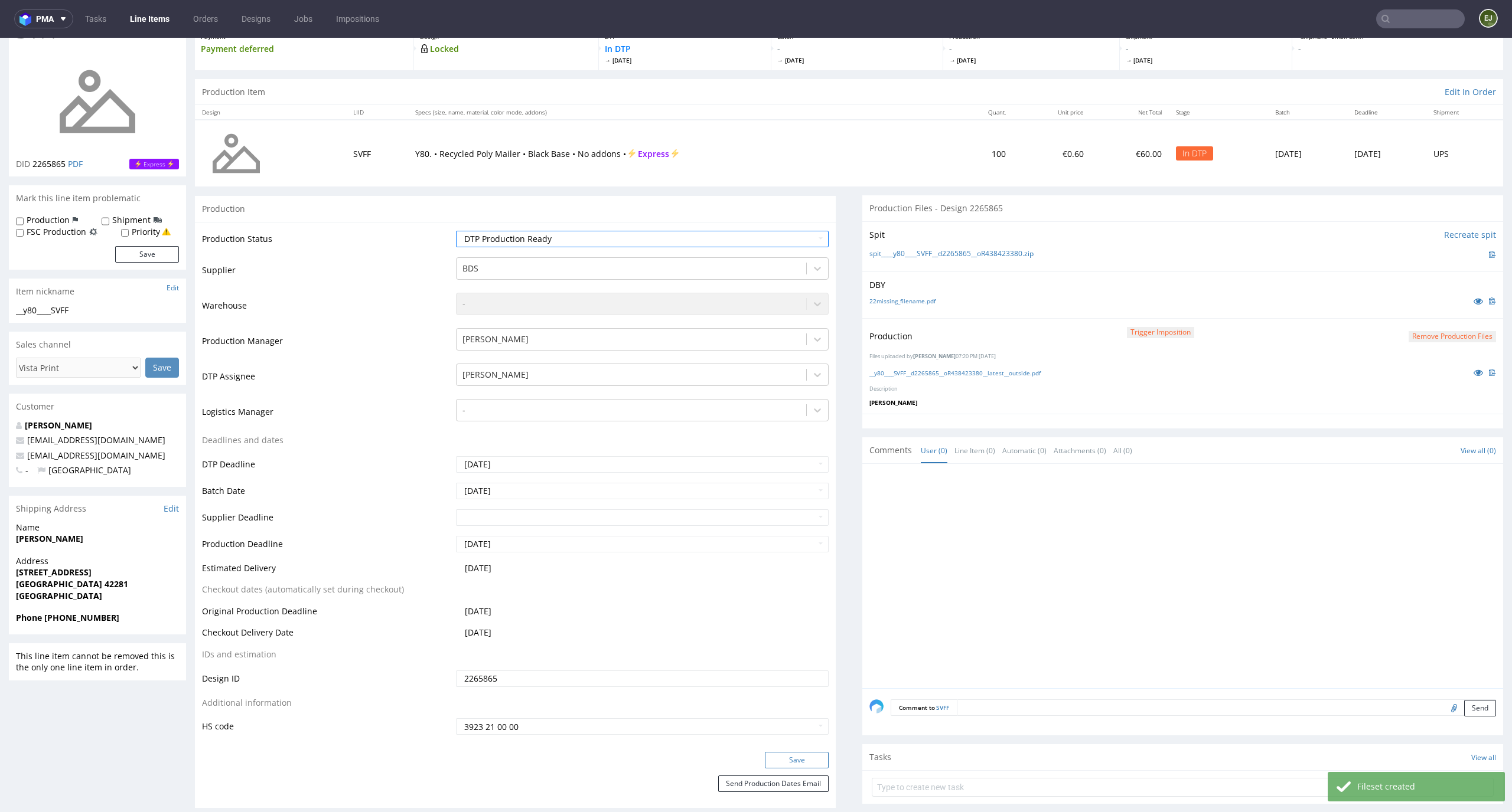
click at [806, 761] on button "Save" at bounding box center [796, 760] width 63 height 17
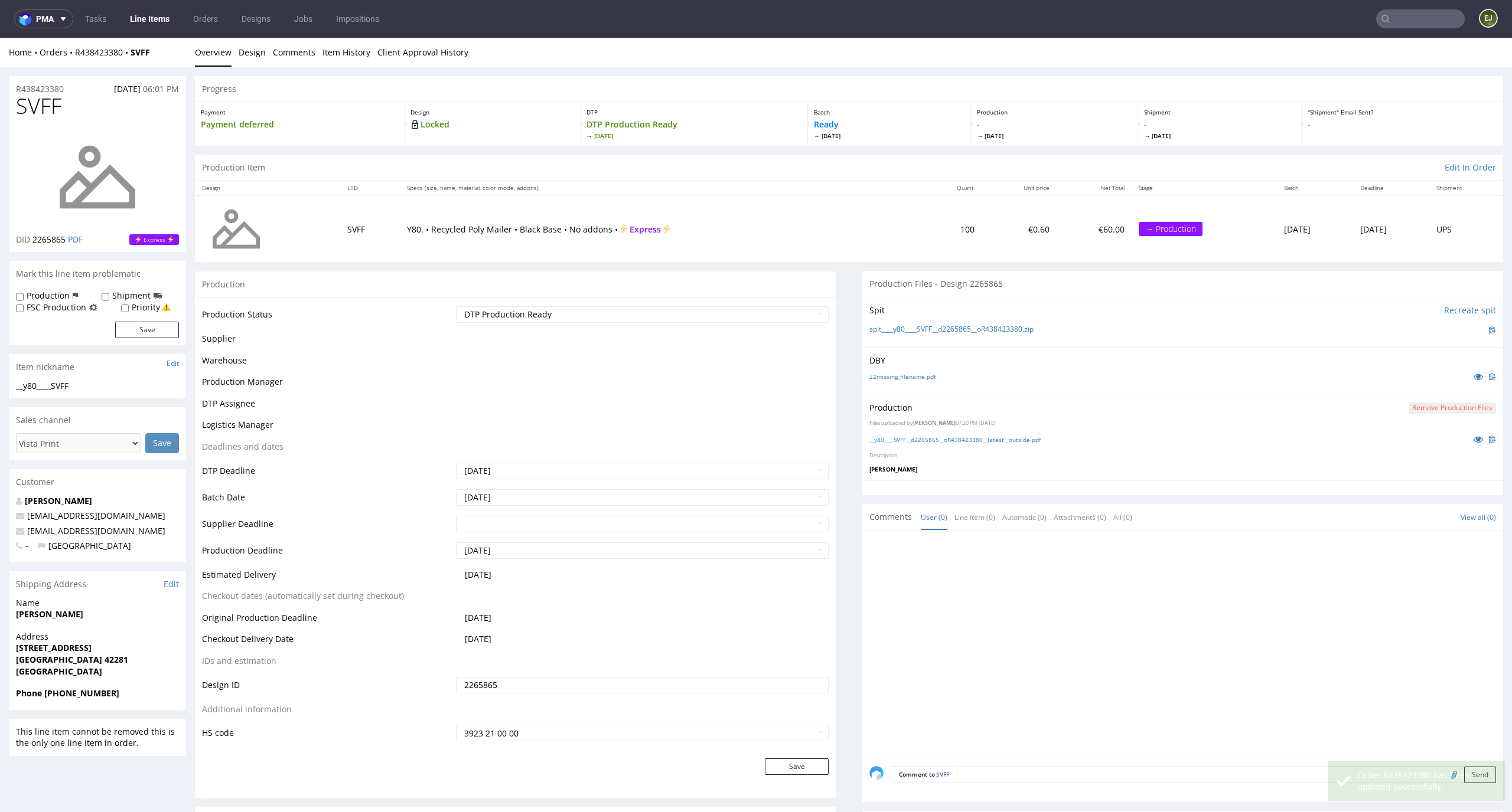
scroll to position [77, 0]
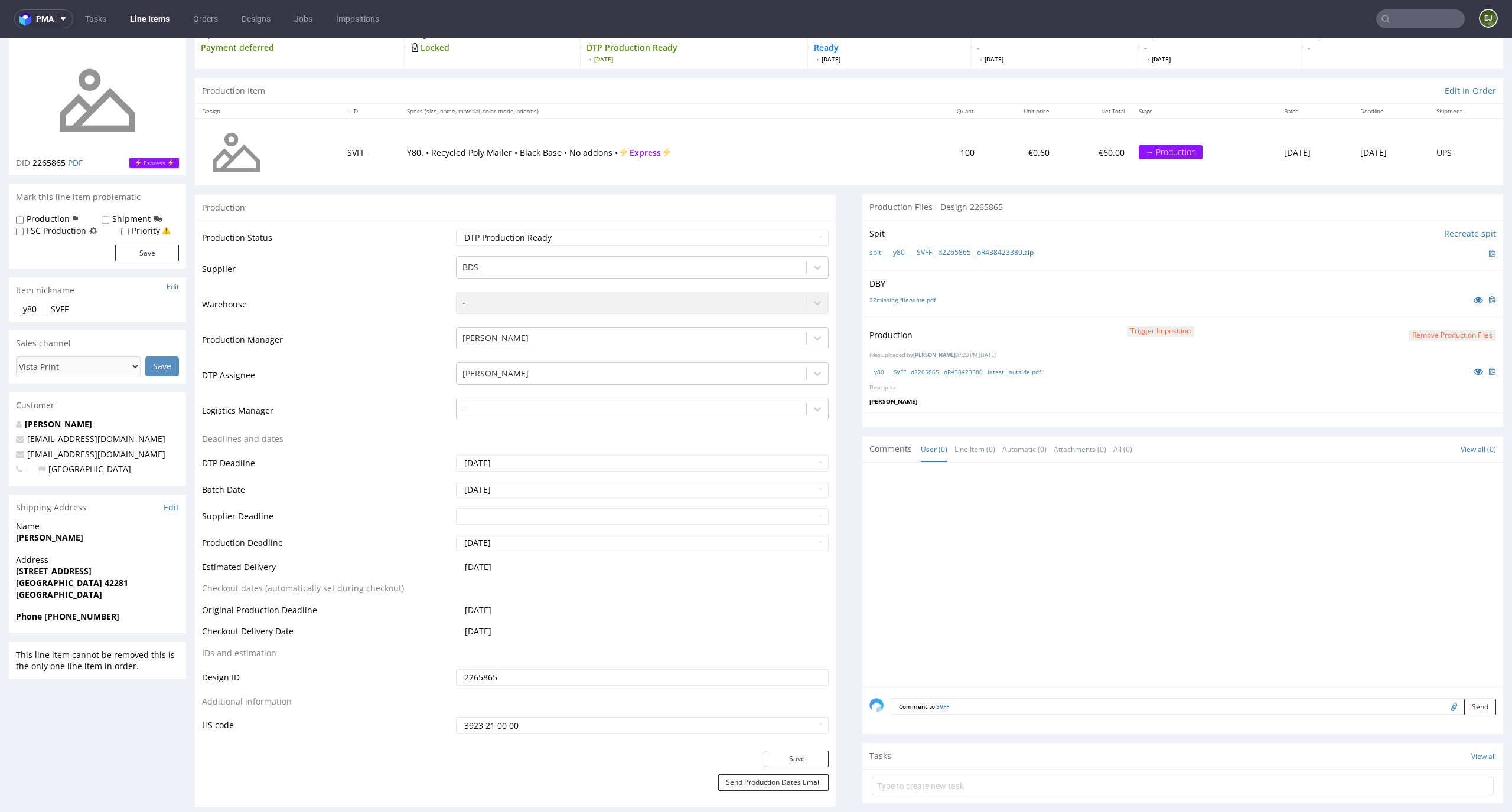
click at [1394, 21] on input "text" at bounding box center [1420, 19] width 89 height 19
type input "xwzg"
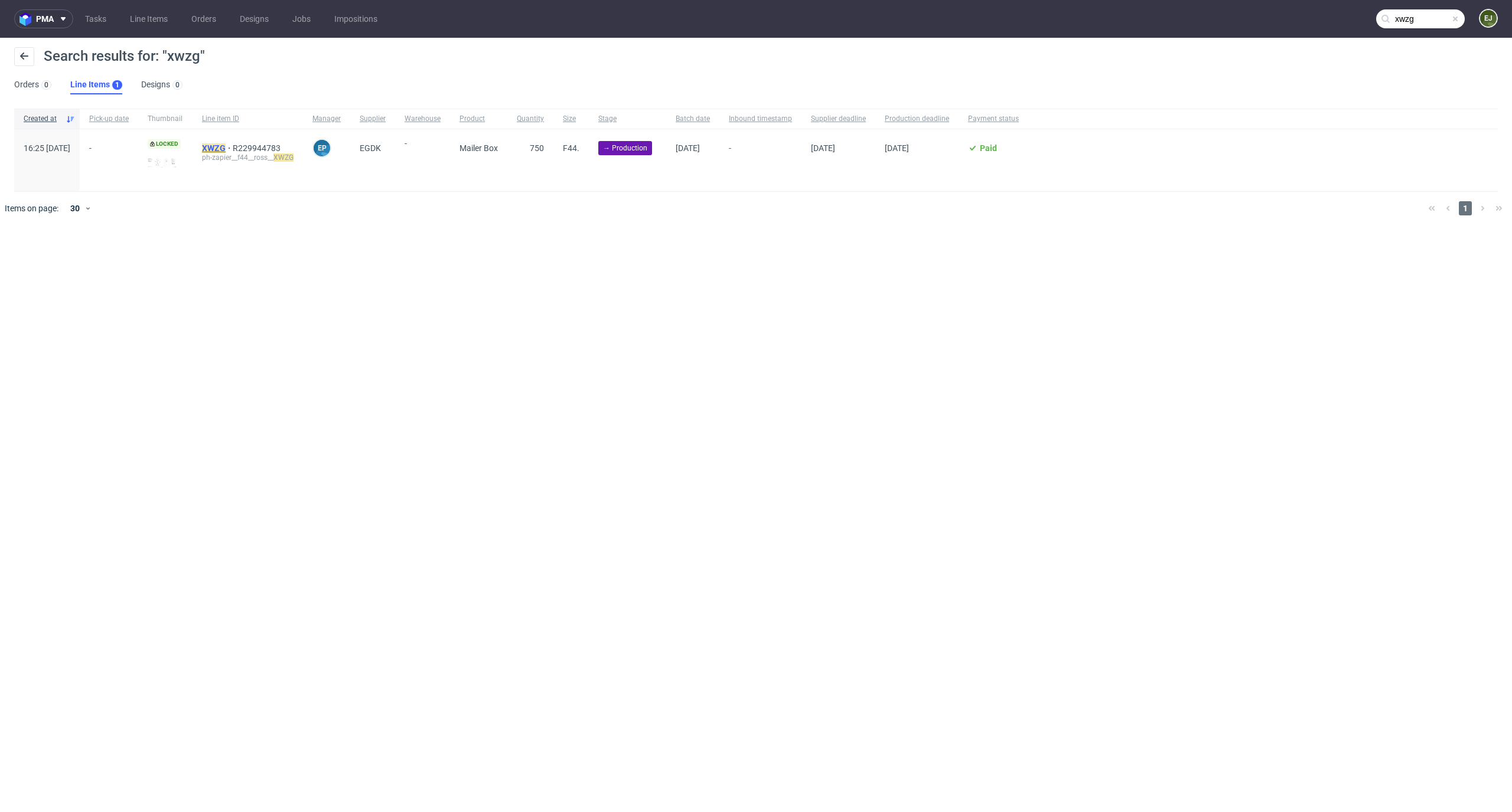
click at [226, 152] on mark "XWZG" at bounding box center [213, 148] width 23 height 9
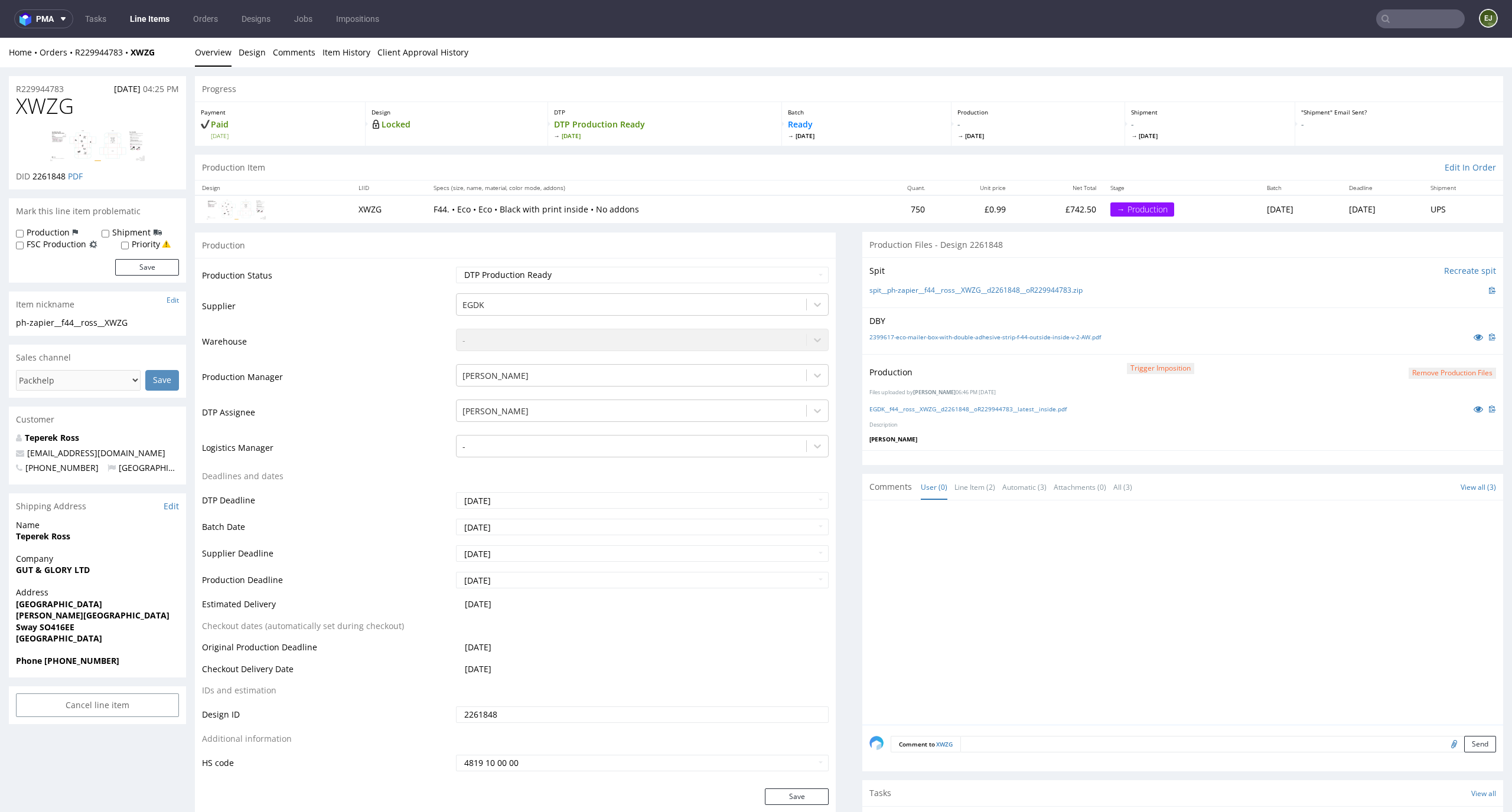
click at [1418, 371] on button "Remove production files" at bounding box center [1452, 373] width 88 height 11
click at [1418, 339] on link "Yes" at bounding box center [1414, 347] width 33 height 18
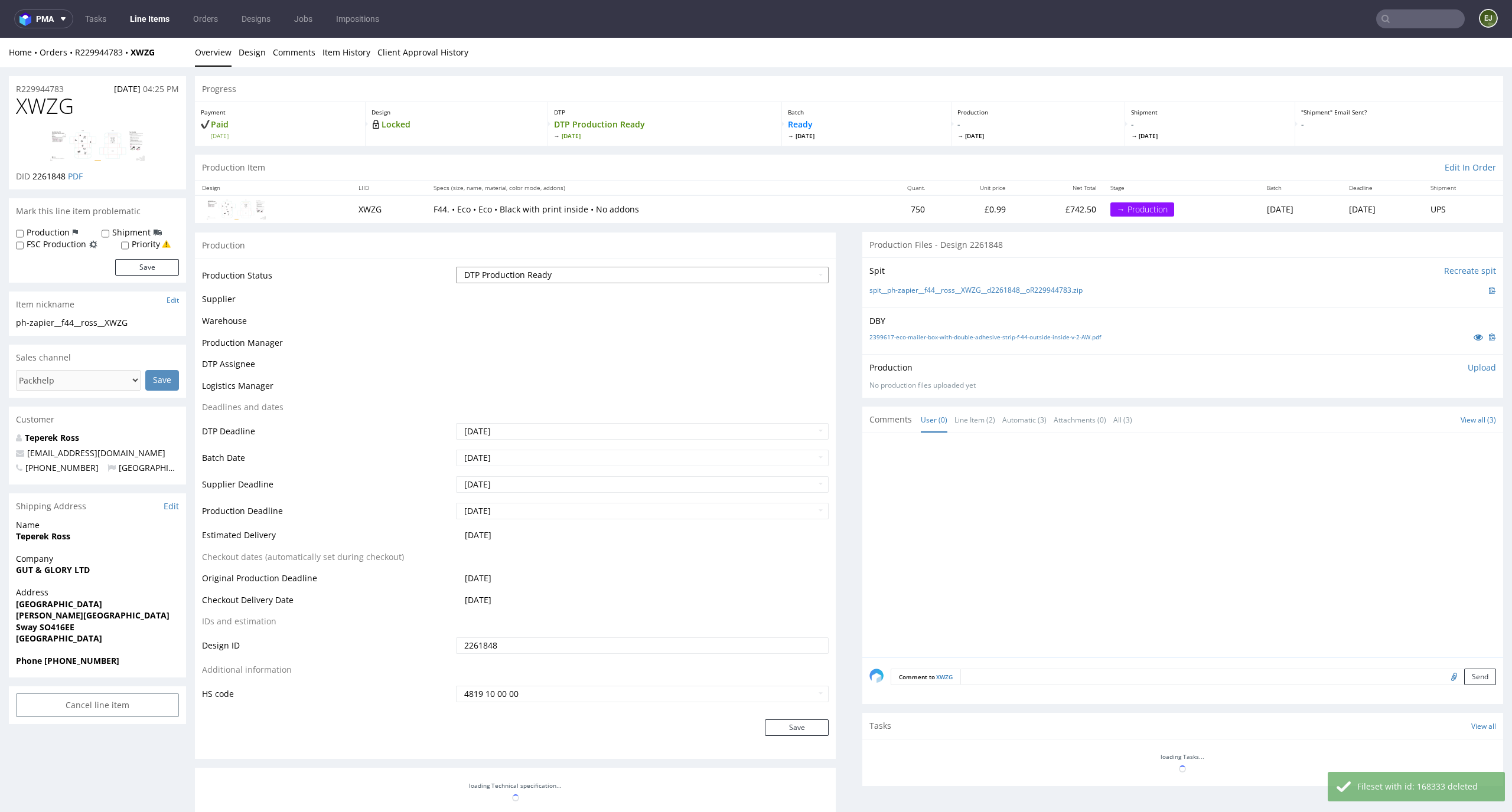
click at [786, 272] on select "Waiting for Artwork Waiting for Diecut Waiting for Mockup Waiting for DTP Waiti…" at bounding box center [642, 275] width 373 height 17
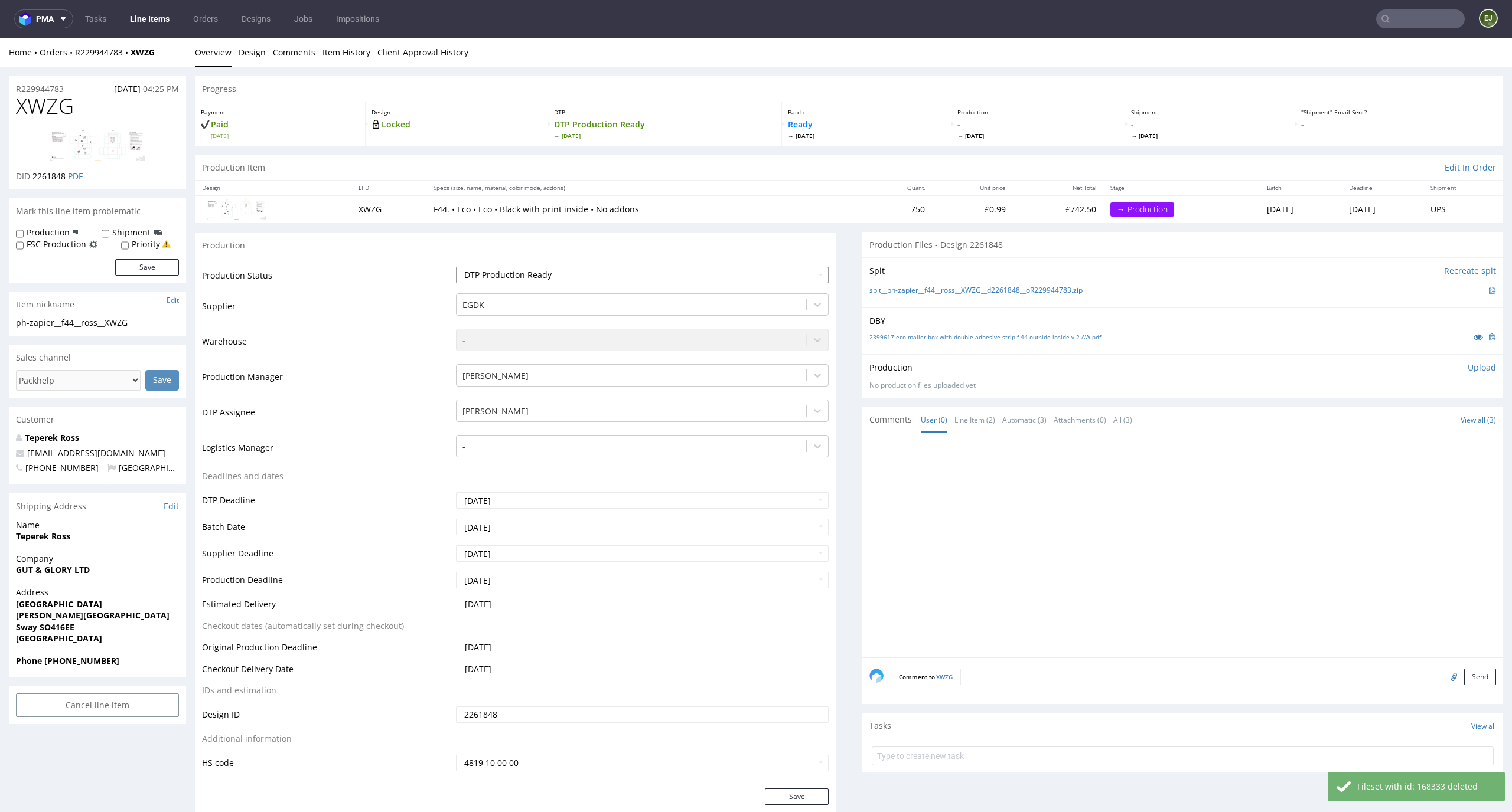
select select "dtp_ca_needed"
click at [456, 267] on select "Waiting for Artwork Waiting for Diecut Waiting for Mockup Waiting for DTP Waiti…" at bounding box center [642, 275] width 373 height 17
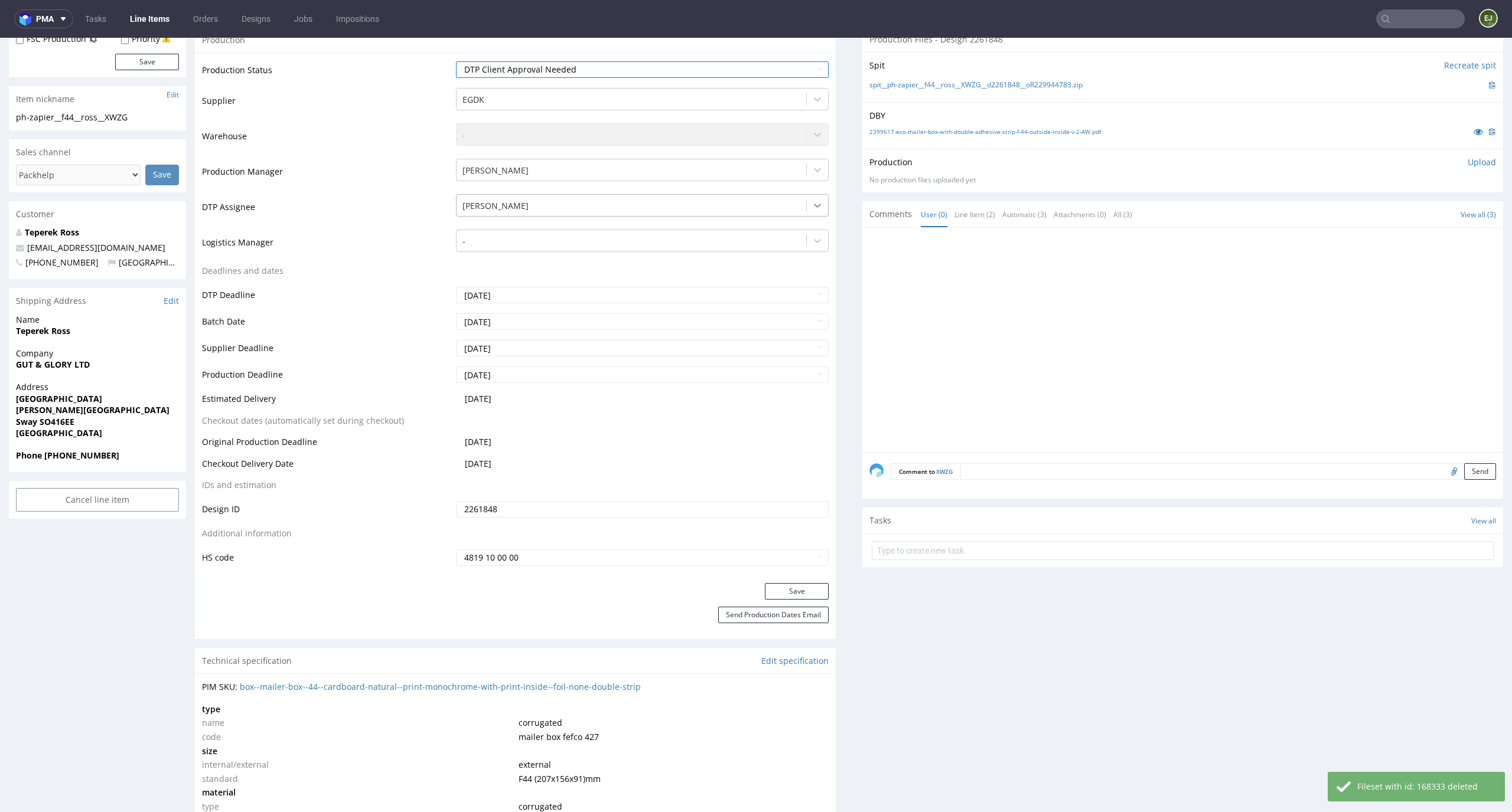
scroll to position [319, 0]
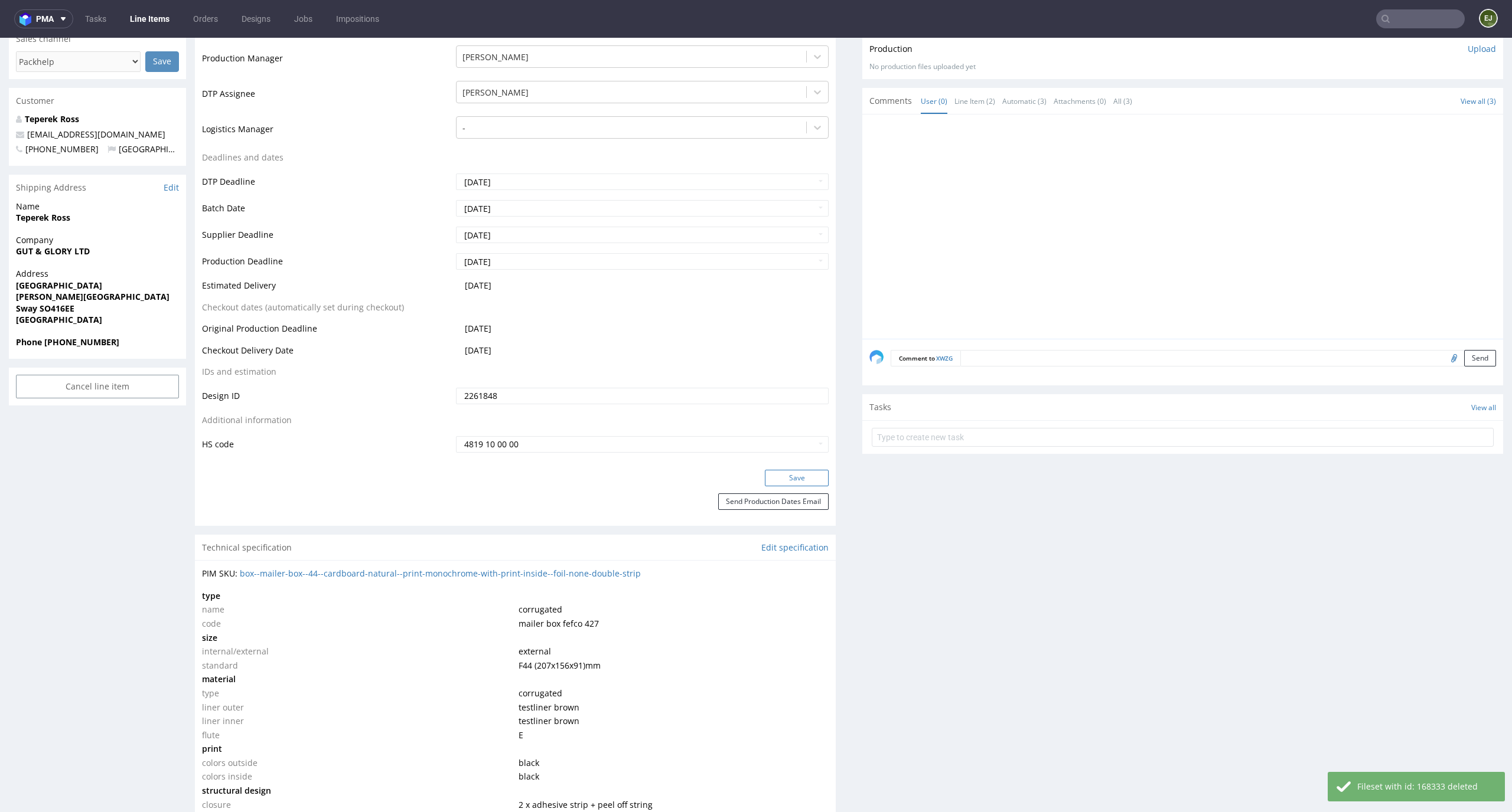
click at [804, 479] on button "Save" at bounding box center [796, 478] width 63 height 17
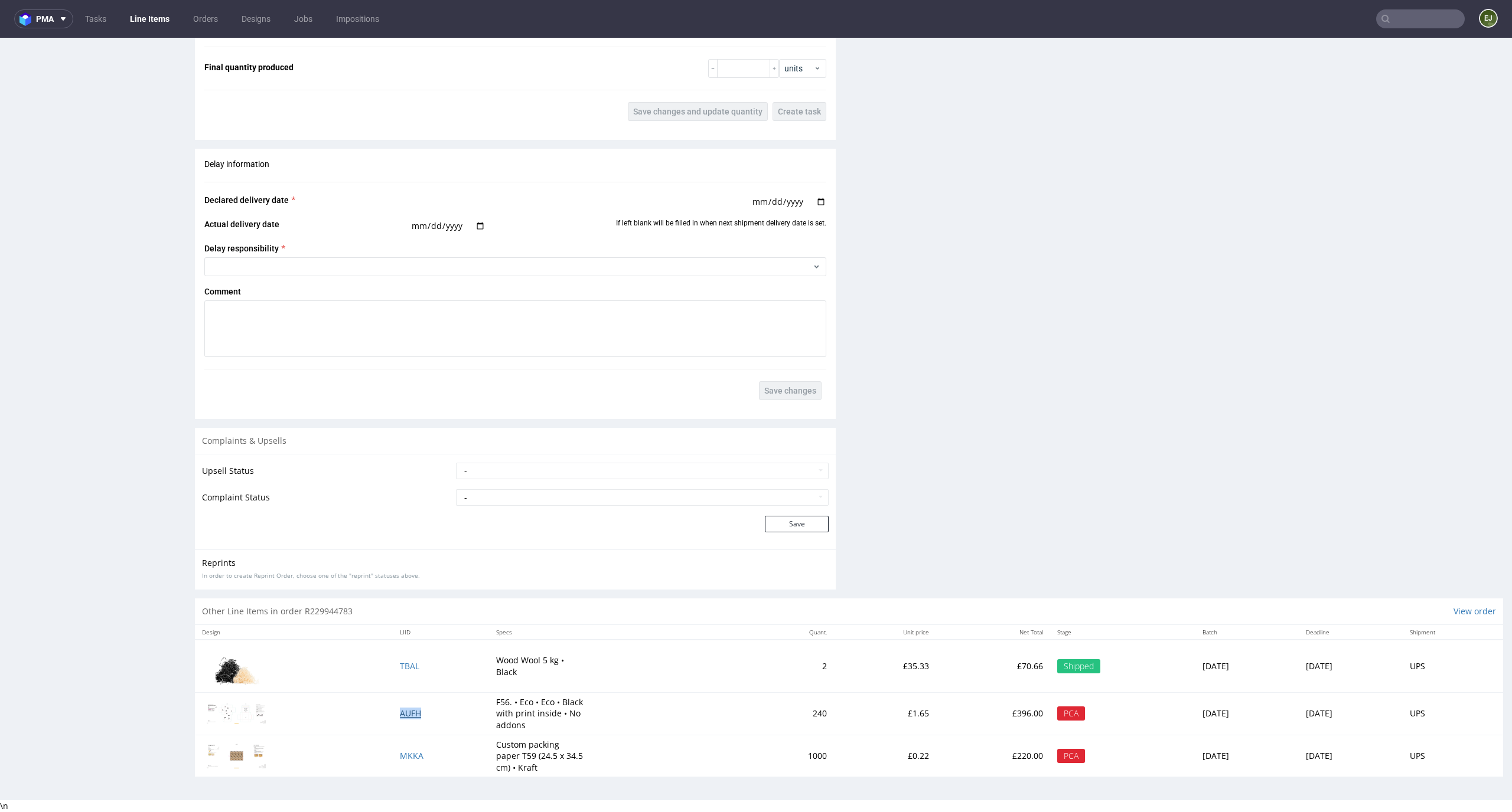
scroll to position [0, 0]
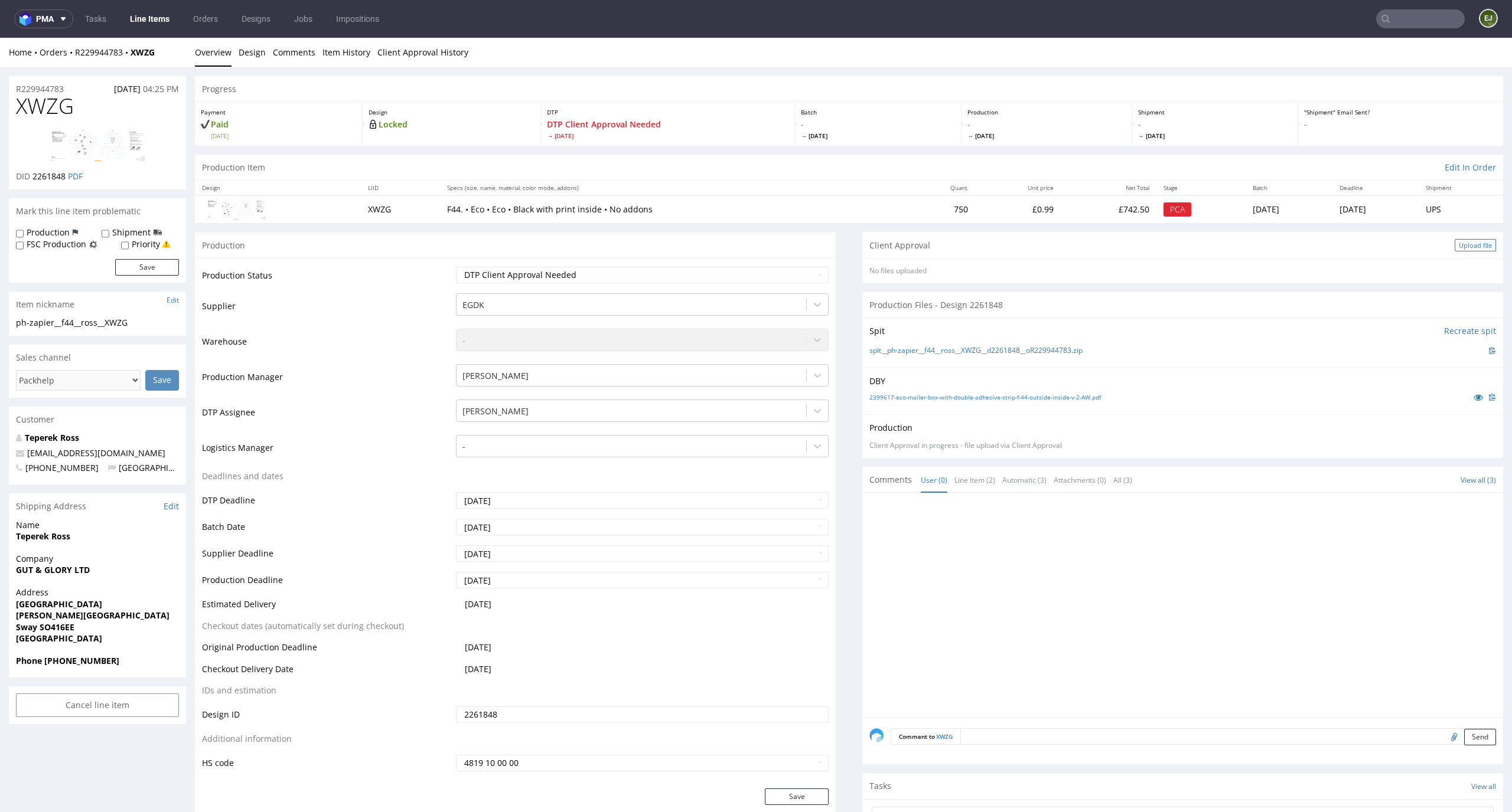
click at [1455, 243] on div "Upload file" at bounding box center [1475, 245] width 41 height 13
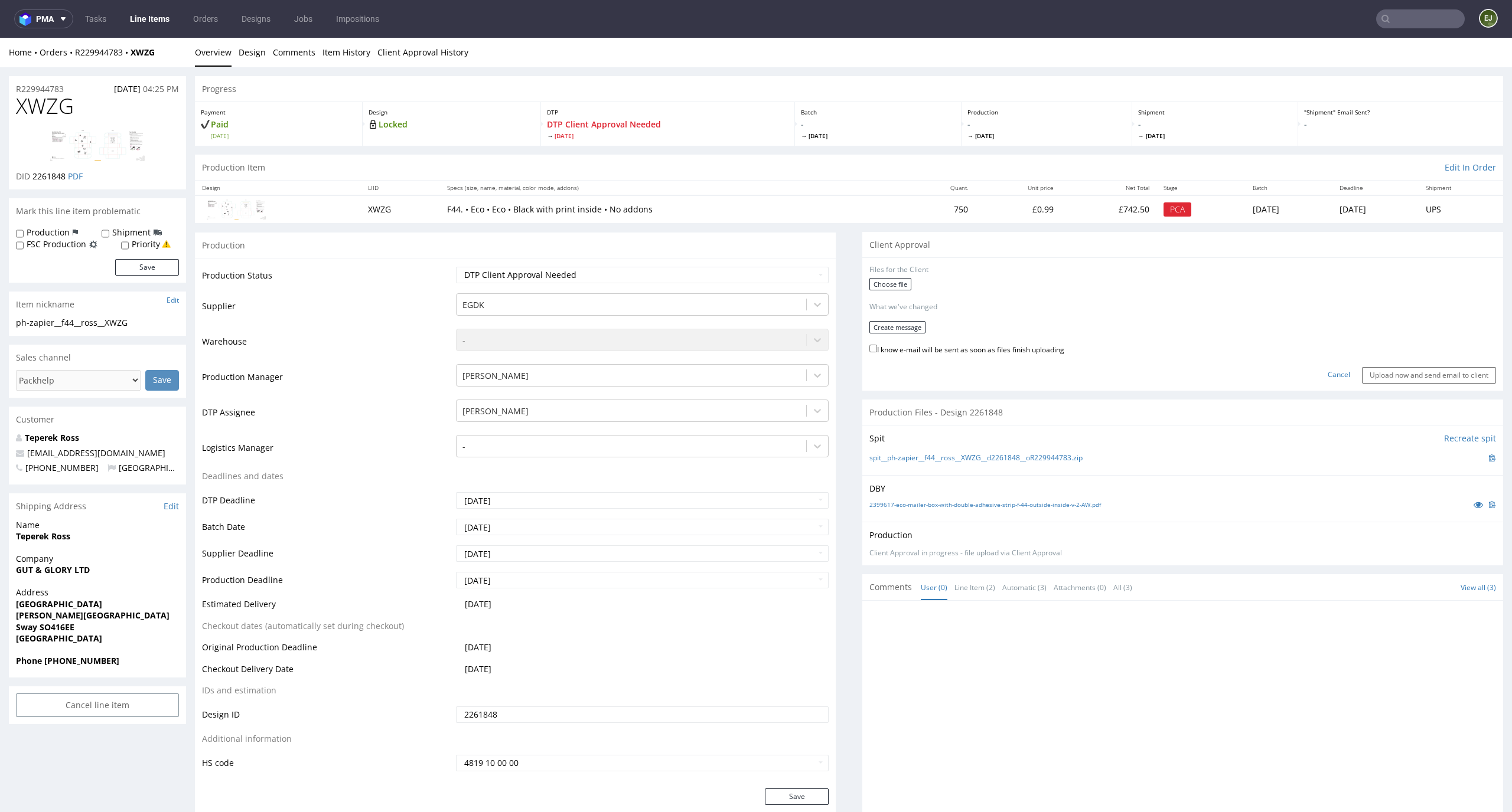
click at [869, 292] on div "Choose file" at bounding box center [1183, 285] width 627 height 15
click at [871, 286] on label "Choose file" at bounding box center [890, 284] width 42 height 13
click at [0, 38] on input "Choose file" at bounding box center [0, 38] width 0 height 0
click at [899, 332] on button "Create message" at bounding box center [897, 335] width 56 height 13
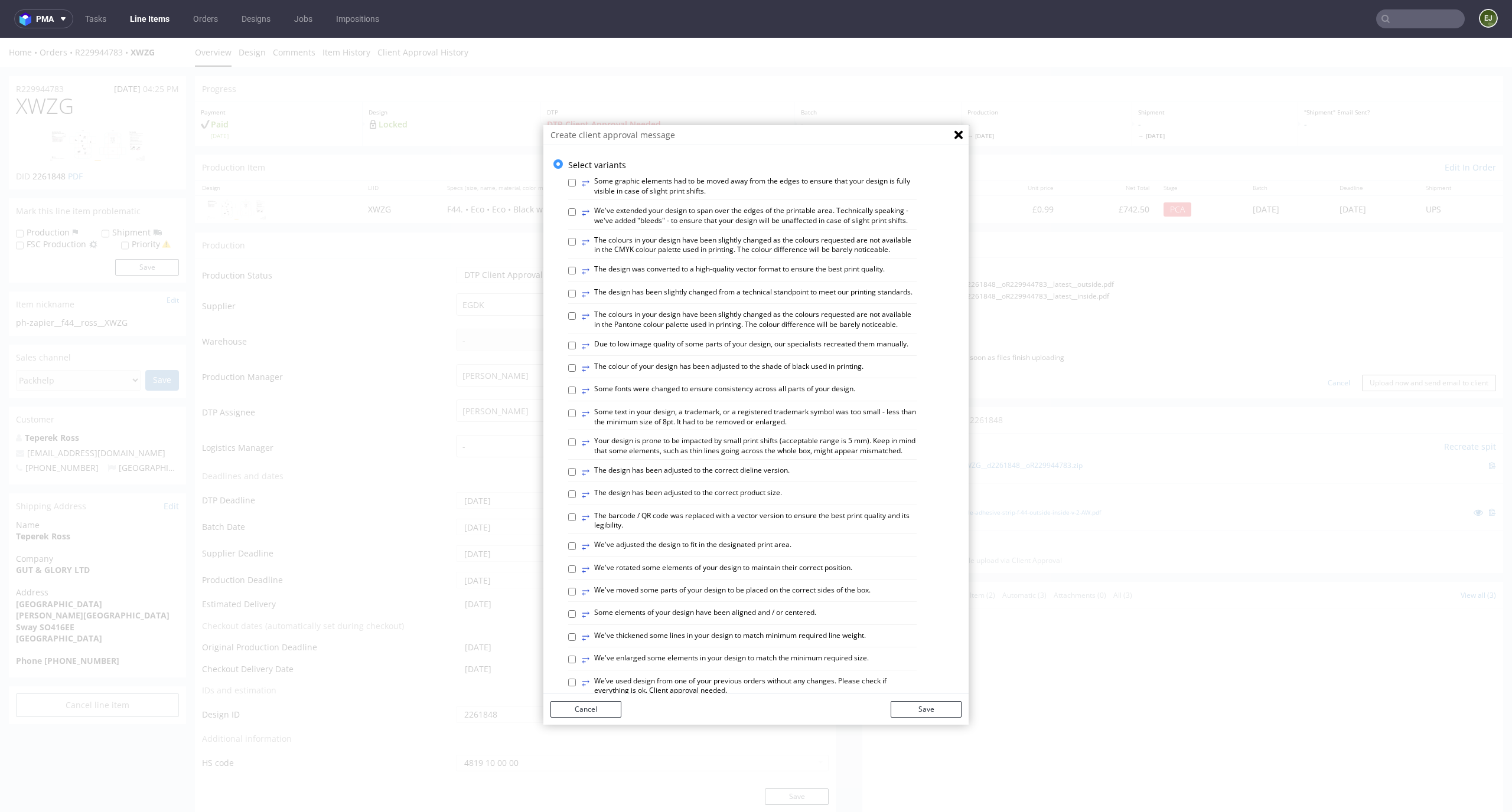
scroll to position [455, 0]
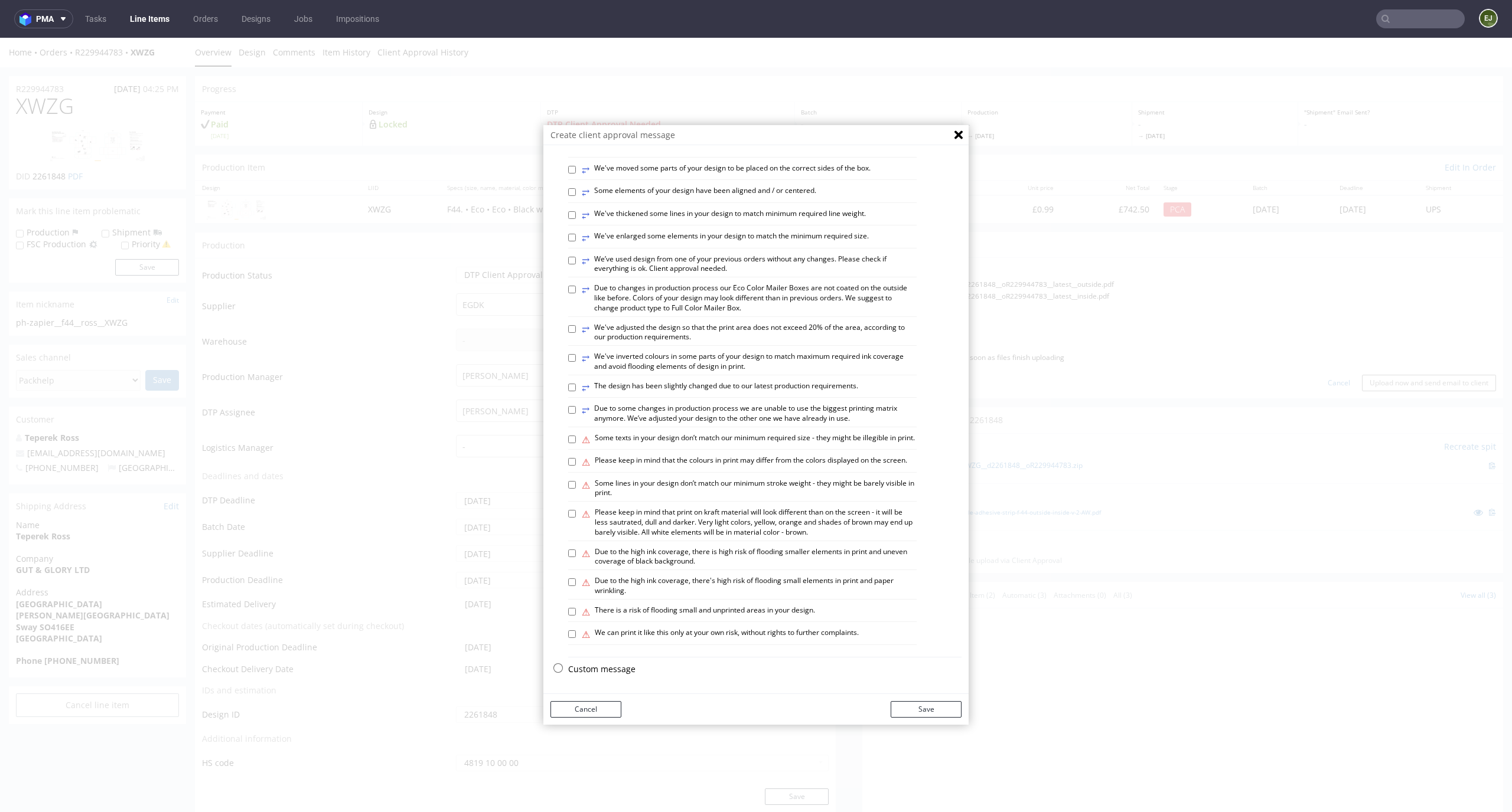
click at [598, 669] on p "Custom message" at bounding box center [764, 670] width 394 height 12
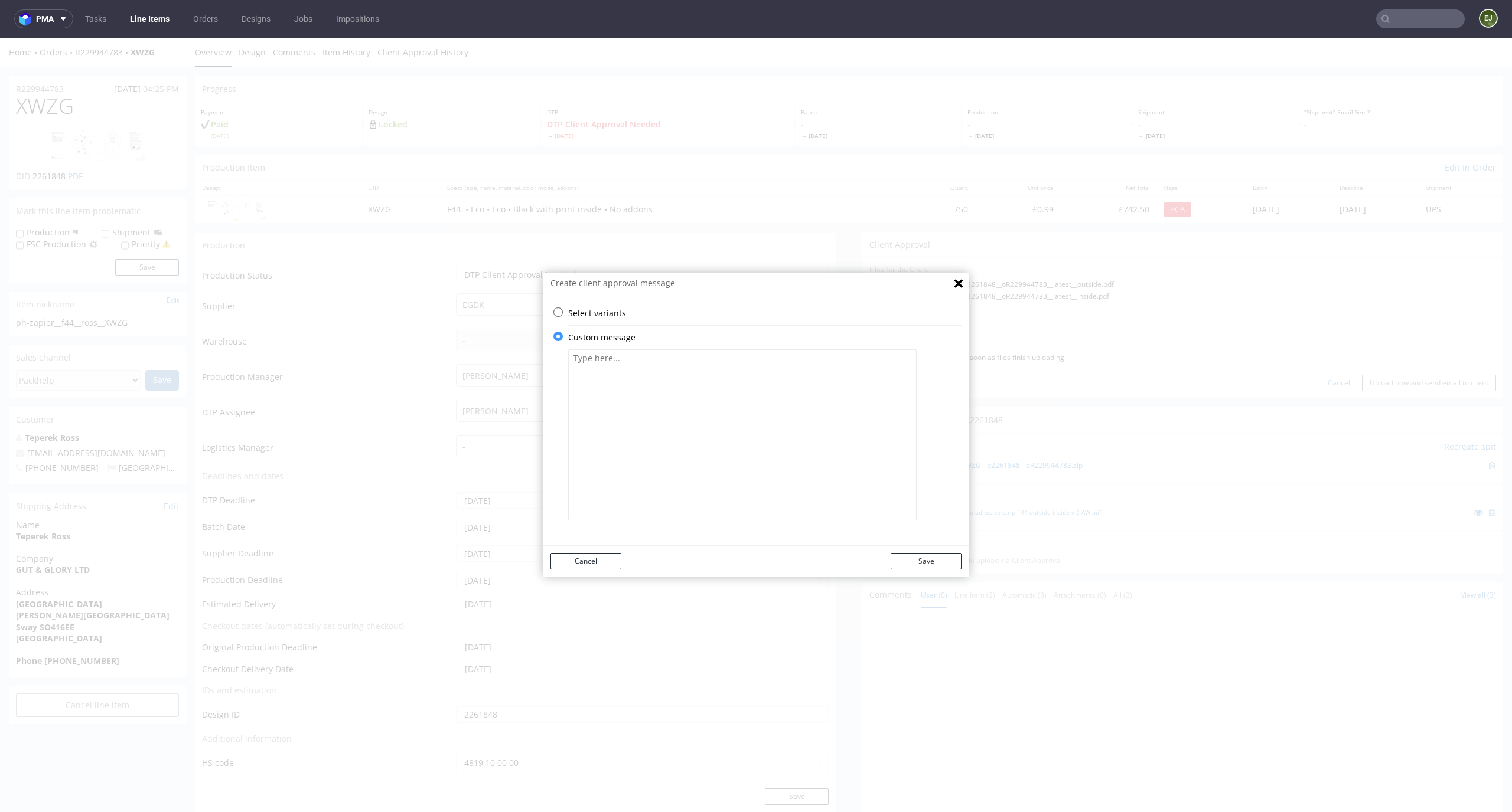
click at [641, 479] on textarea at bounding box center [742, 435] width 349 height 171
paste textarea "Around two elements on the outer part of the packaging there was a red line cal…"
type textarea "Around two elements on the outer part of the packaging there was a red line cal…"
click at [907, 565] on button "Save" at bounding box center [926, 561] width 71 height 17
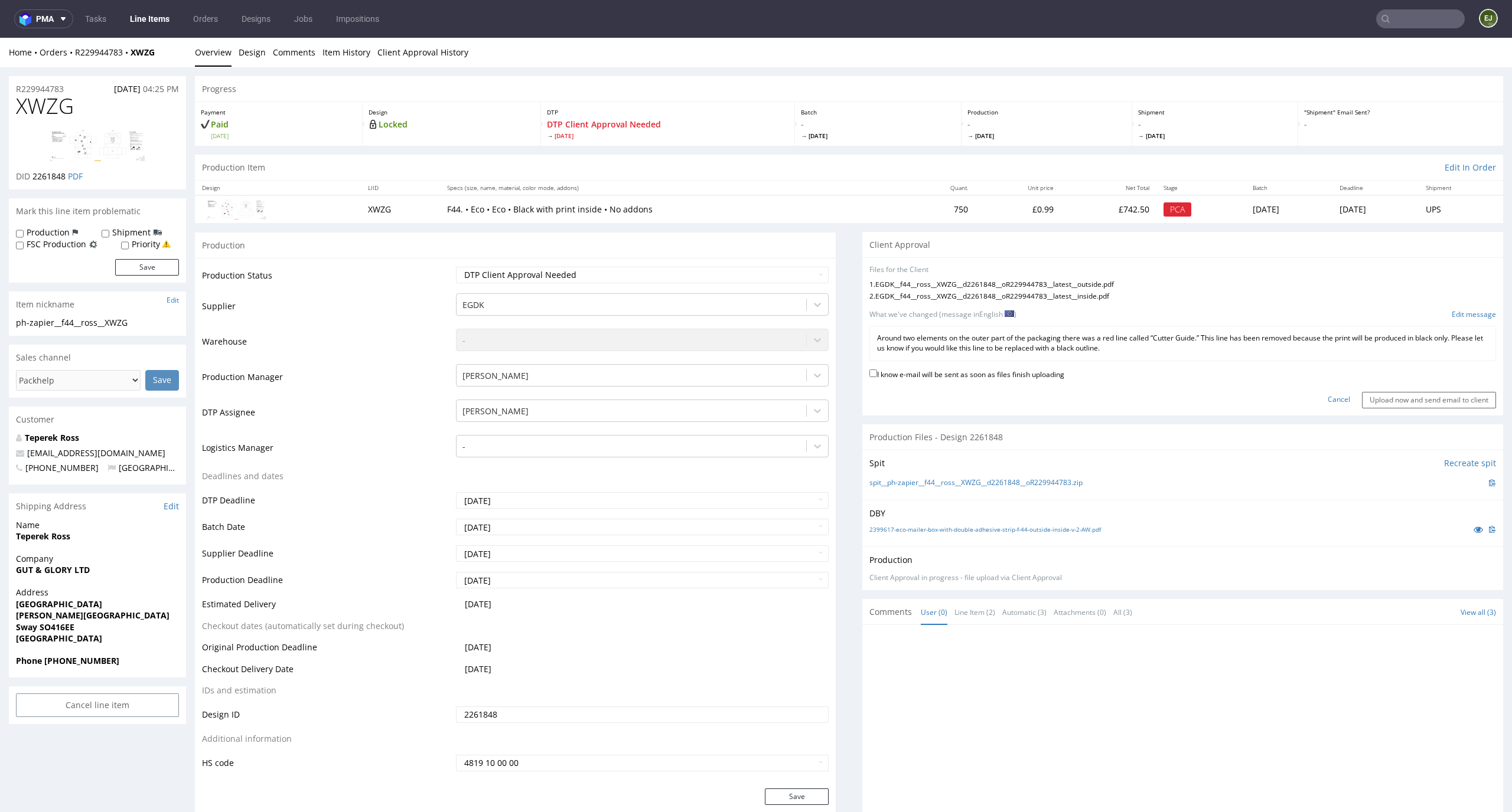
click at [1038, 373] on label "I know e-mail will be sent as soon as files finish uploading" at bounding box center [967, 373] width 195 height 13
click at [877, 373] on input "I know e-mail will be sent as soon as files finish uploading" at bounding box center [873, 373] width 7 height 7
checkbox input "true"
click at [1372, 401] on input "Upload now and send email to client" at bounding box center [1428, 400] width 134 height 17
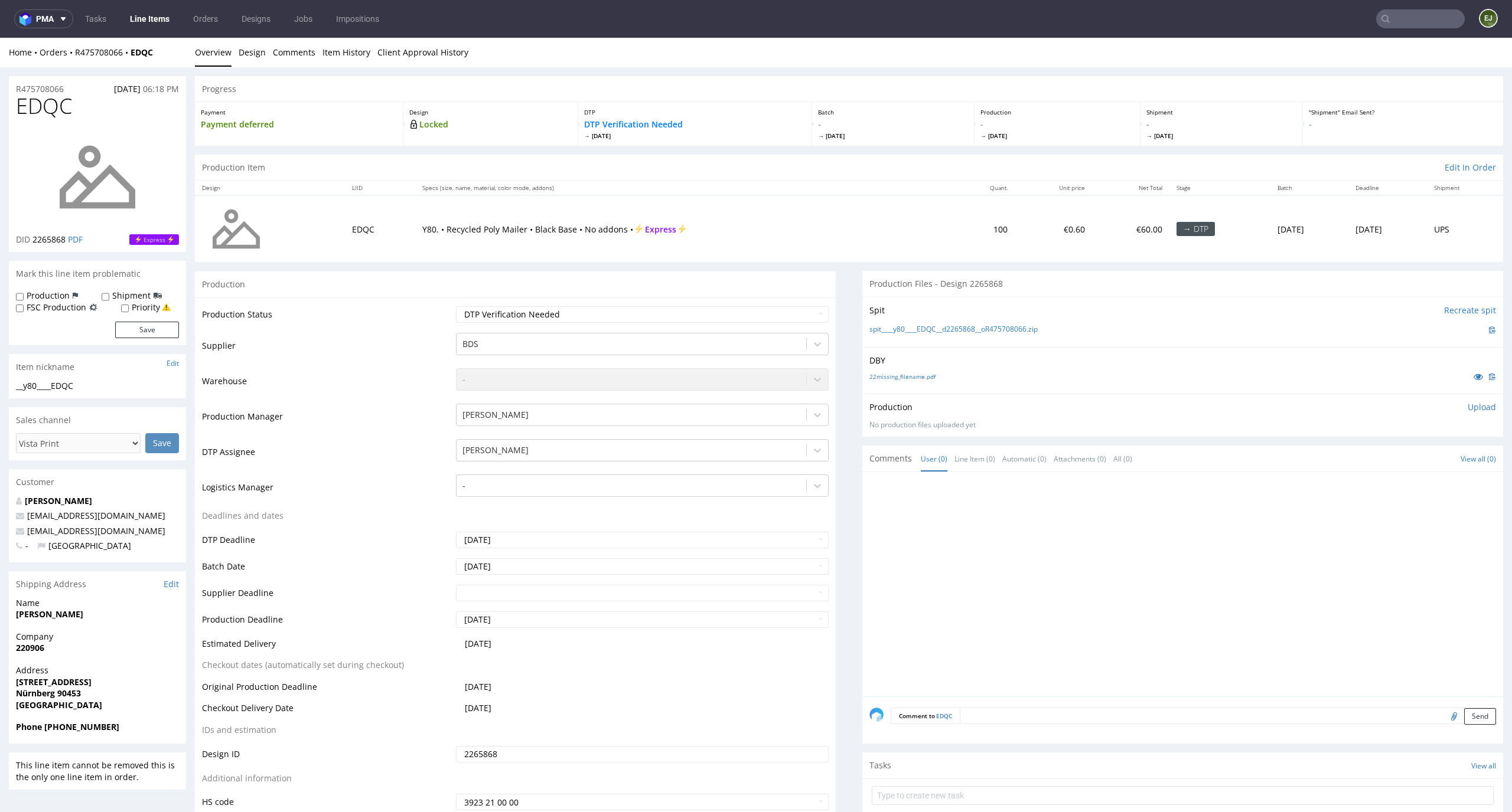
click at [685, 305] on td "Waiting for Artwork Waiting for Diecut Waiting for Mockup Waiting for DTP Waiti…" at bounding box center [641, 319] width 376 height 27
click at [685, 318] on select "Waiting for Artwork Waiting for Diecut Waiting for Mockup Waiting for DTP Waiti…" at bounding box center [642, 315] width 373 height 17
select select "dtp_in_process"
click at [456, 307] on select "Waiting for Artwork Waiting for Diecut Waiting for Mockup Waiting for DTP Waiti…" at bounding box center [642, 315] width 373 height 17
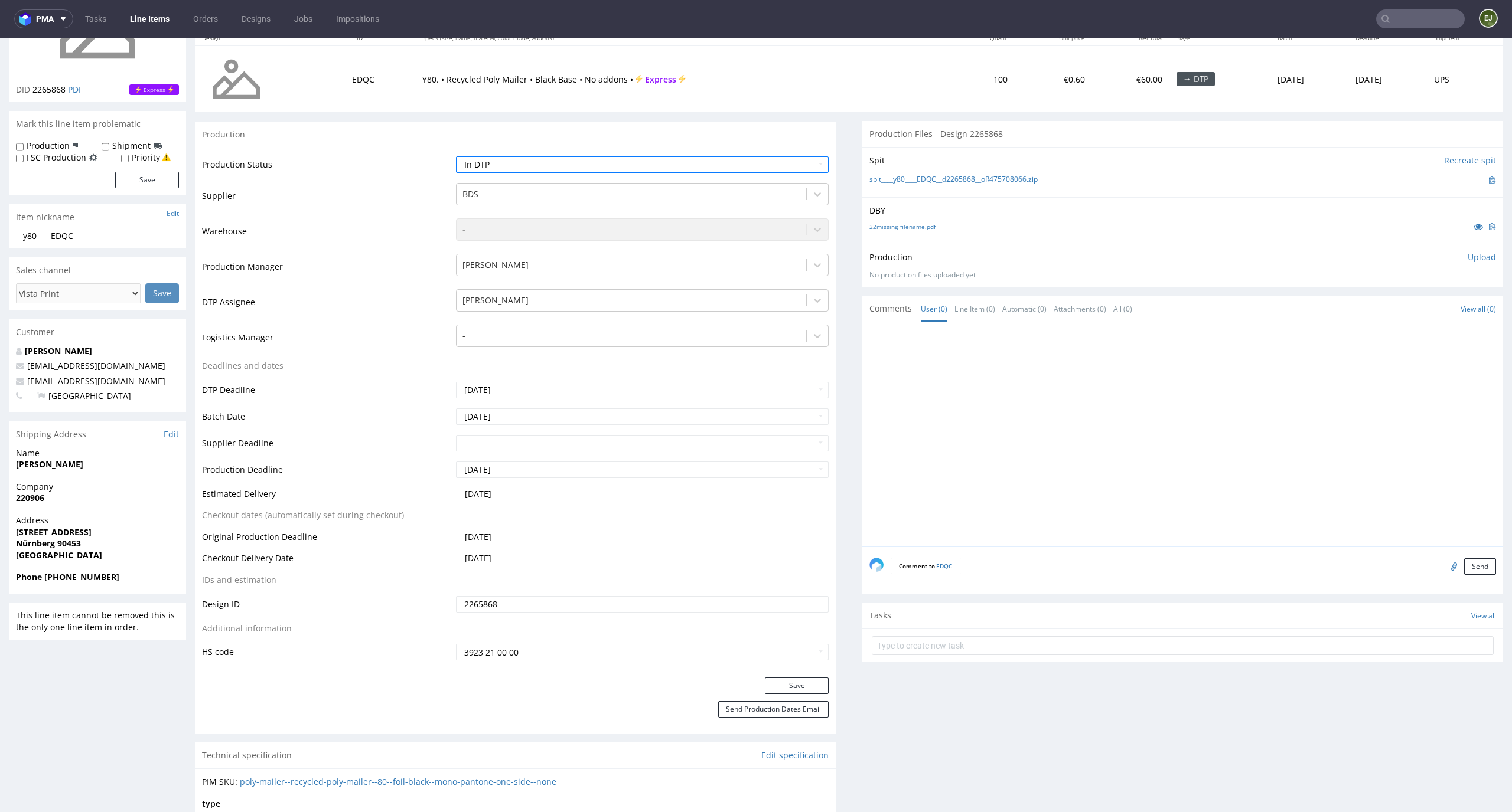
scroll to position [171, 0]
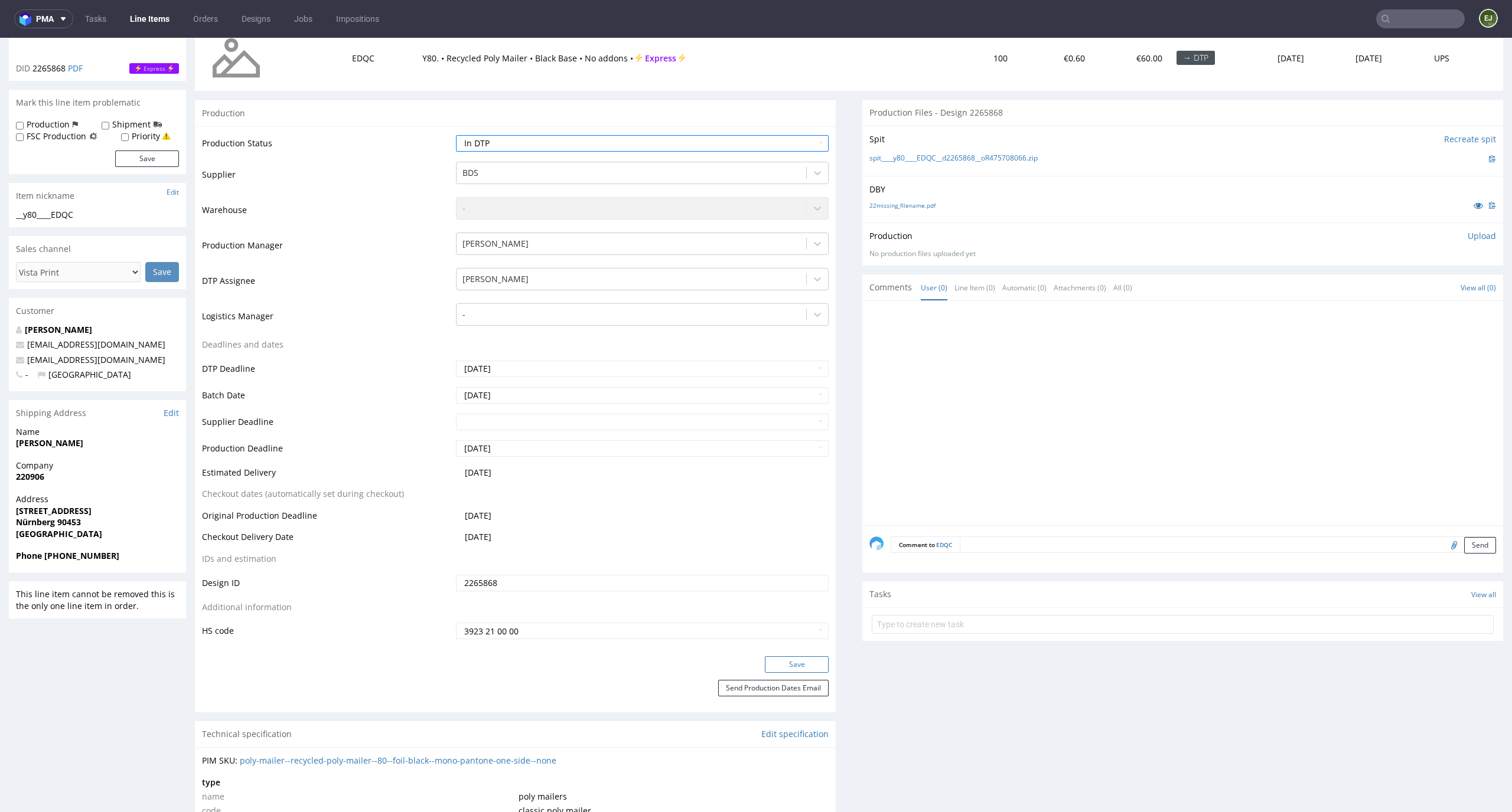
click at [792, 660] on button "Save" at bounding box center [796, 664] width 63 height 17
click at [901, 208] on link "22missing_filename.pdf" at bounding box center [902, 205] width 66 height 8
click at [901, 154] on link "spit____y80____EDQC__d2265868__oR475708066.zip" at bounding box center [953, 158] width 168 height 10
click at [1468, 240] on p "Upload" at bounding box center [1482, 236] width 28 height 12
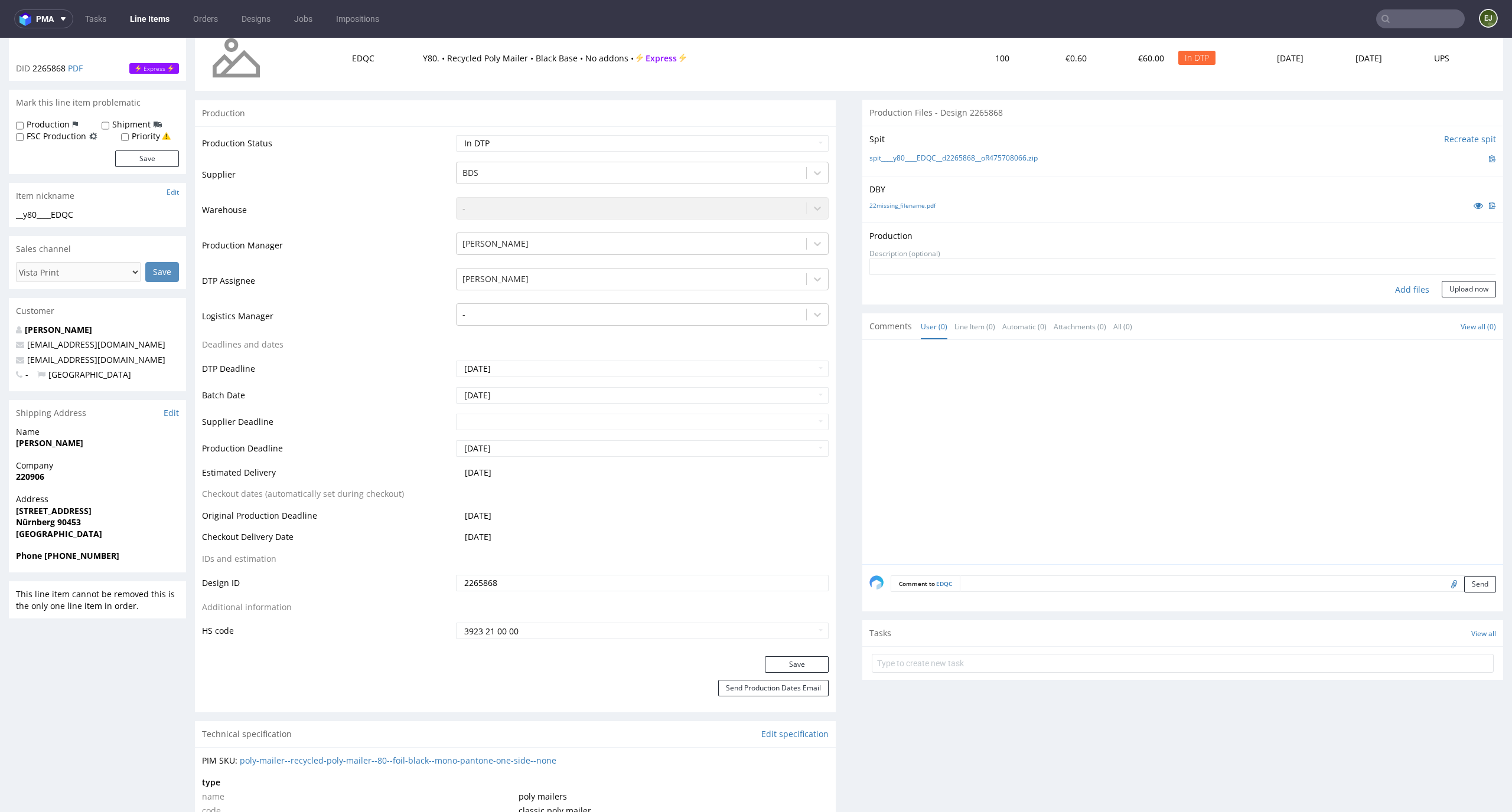
click at [1401, 291] on div "Add files" at bounding box center [1412, 290] width 59 height 18
type input "C:\fakepath\__y80____EDQC__d2265868__oR475708066__latest__outside.pdf"
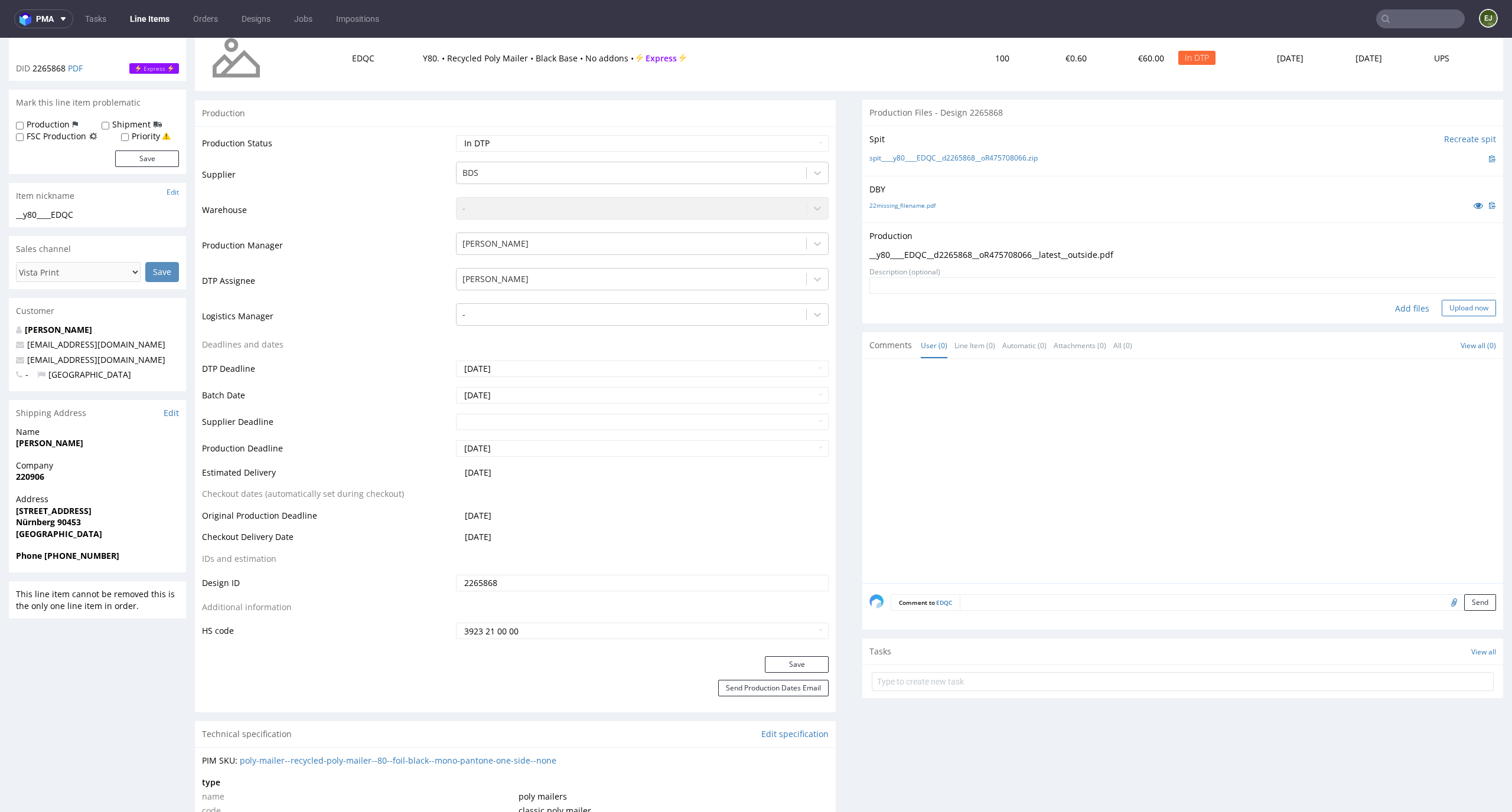
click at [1463, 305] on button "Upload now" at bounding box center [1469, 308] width 54 height 17
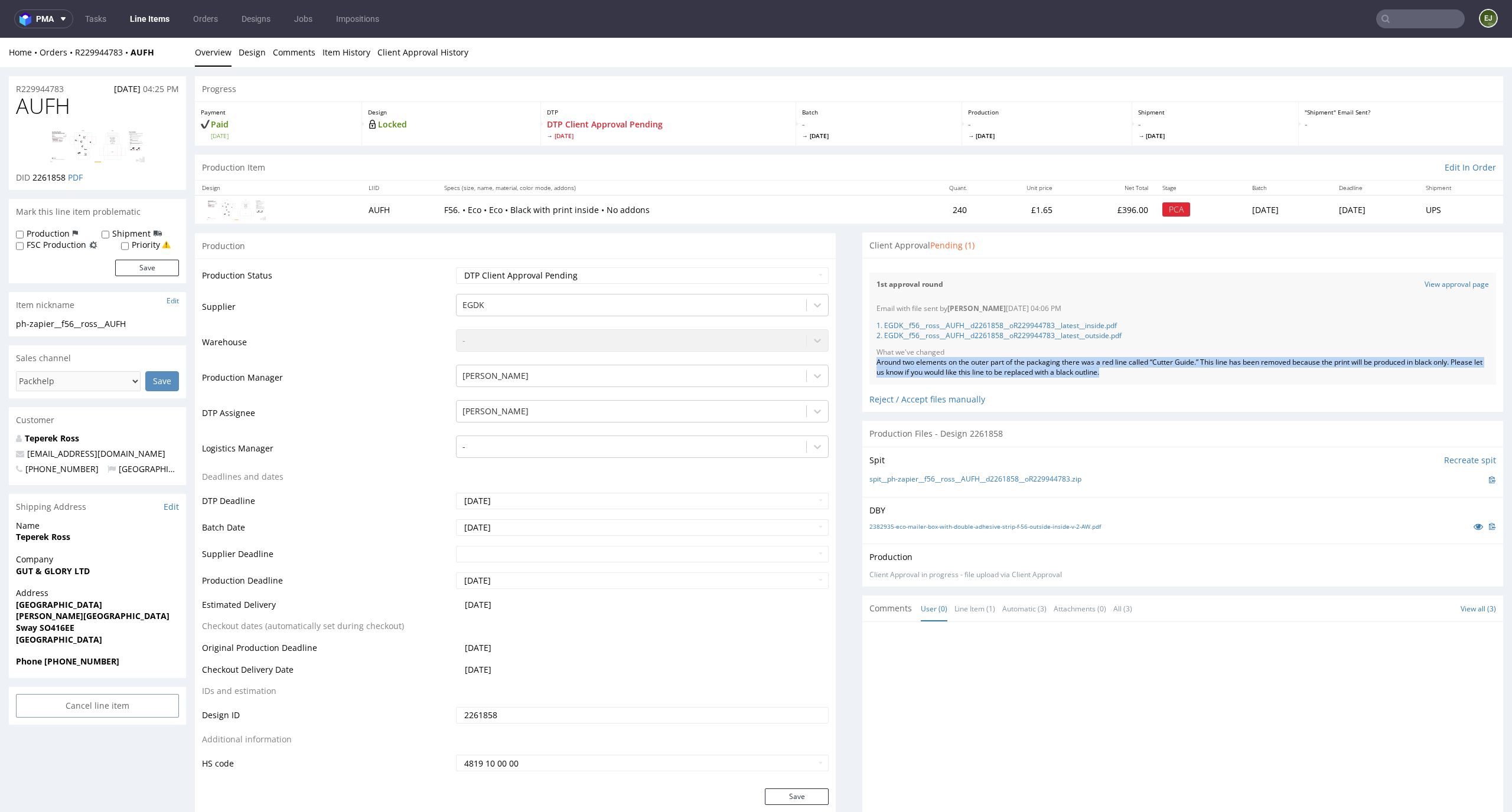
drag, startPoint x: 1167, startPoint y: 378, endPoint x: 864, endPoint y: 365, distance: 303.3
click at [869, 364] on div "Email with file sent by Elżbieta Jelińska 24.09.2025 04:06 PM 1. EGDK__f56__ros…" at bounding box center [1183, 341] width 627 height 88
copy div "Around two elements on the outer part of the packaging there was a red line cal…"
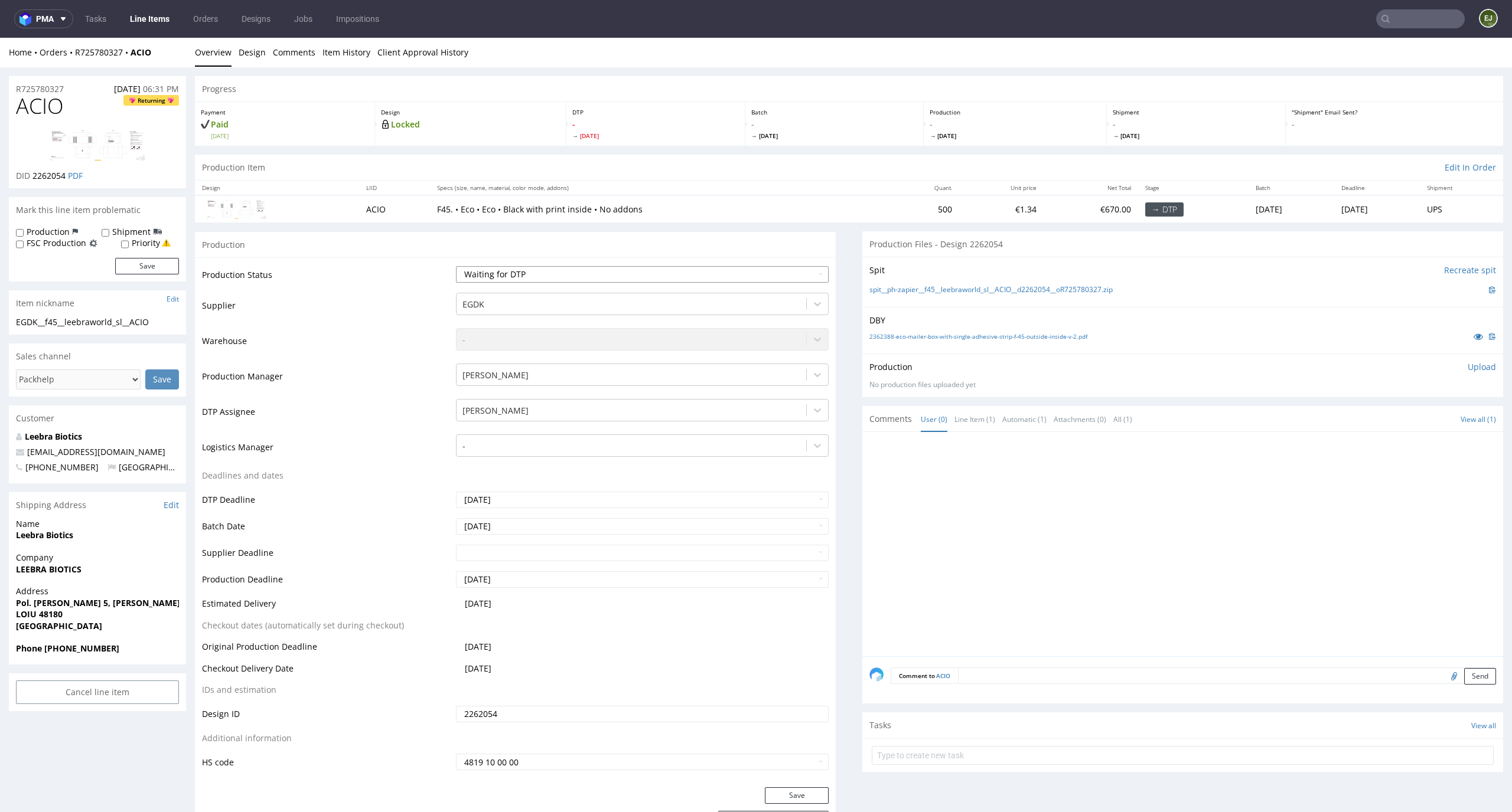
click at [736, 278] on select "Waiting for Artwork Waiting for Diecut Waiting for Mockup Waiting for DTP Waiti…" at bounding box center [642, 274] width 373 height 17
select select "dtp_in_process"
click at [456, 266] on select "Waiting for Artwork Waiting for Diecut Waiting for Mockup Waiting for DTP Waiti…" at bounding box center [642, 274] width 373 height 17
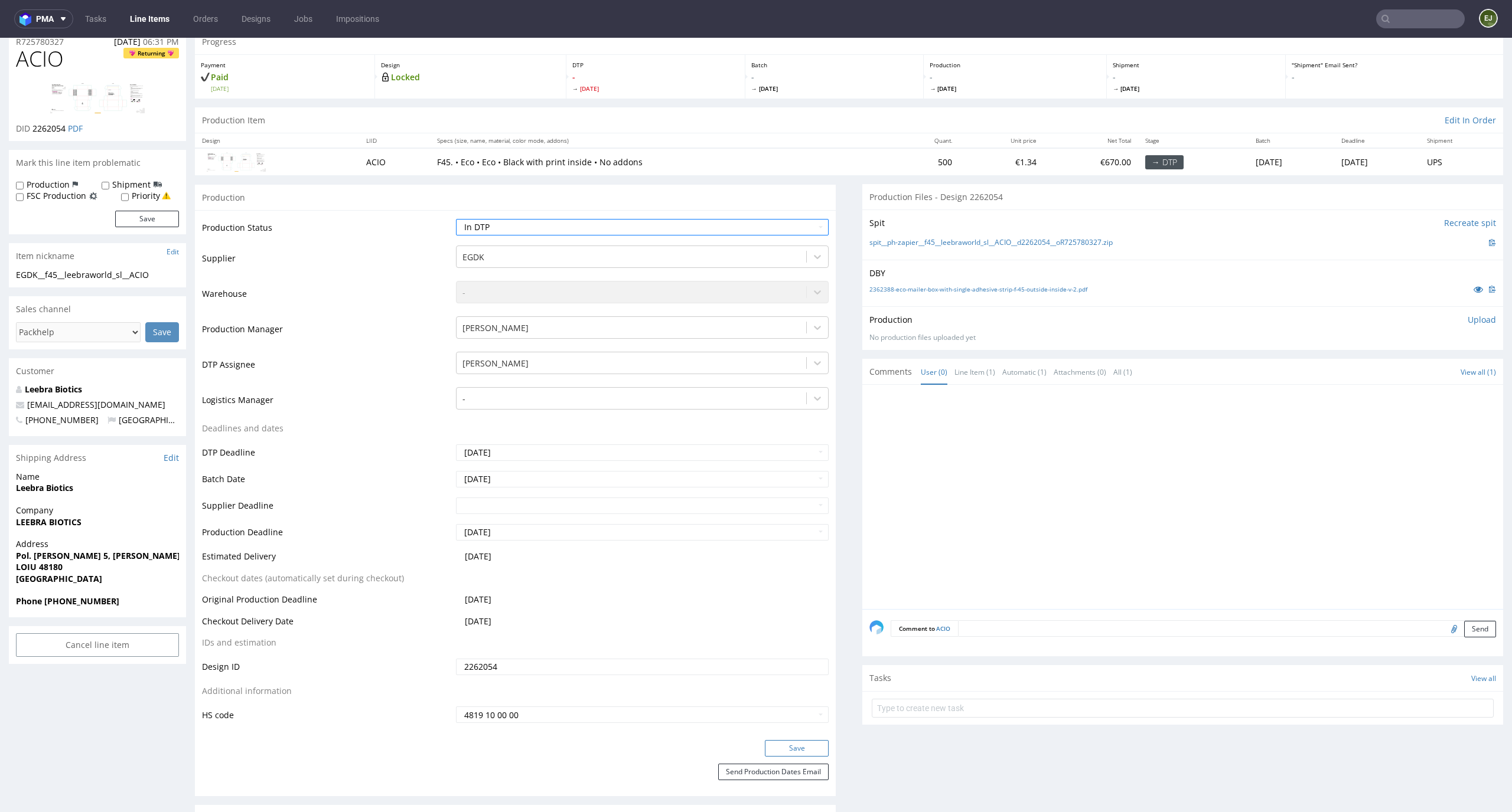
click at [798, 745] on button "Save" at bounding box center [796, 749] width 63 height 17
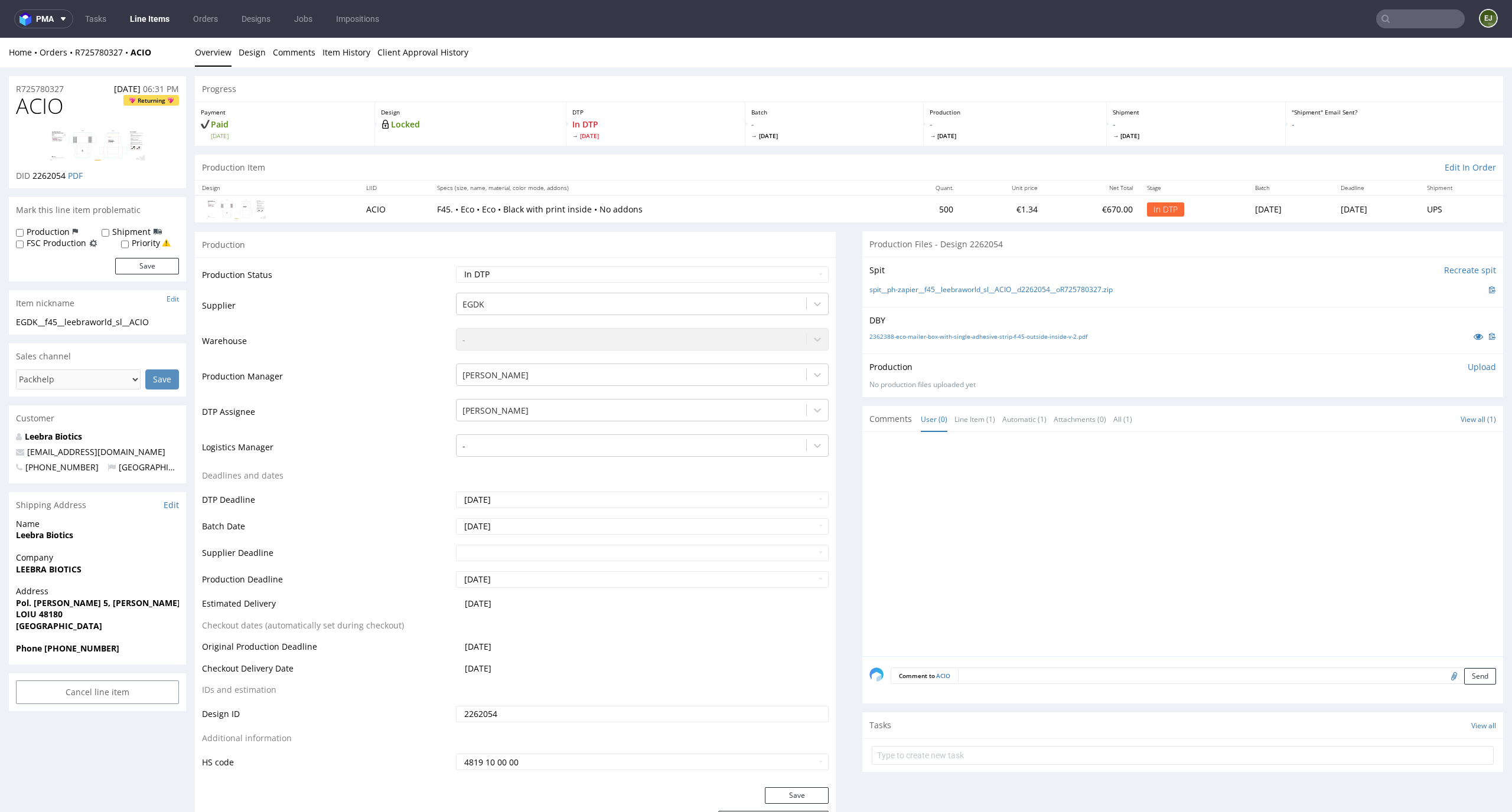
scroll to position [47, 0]
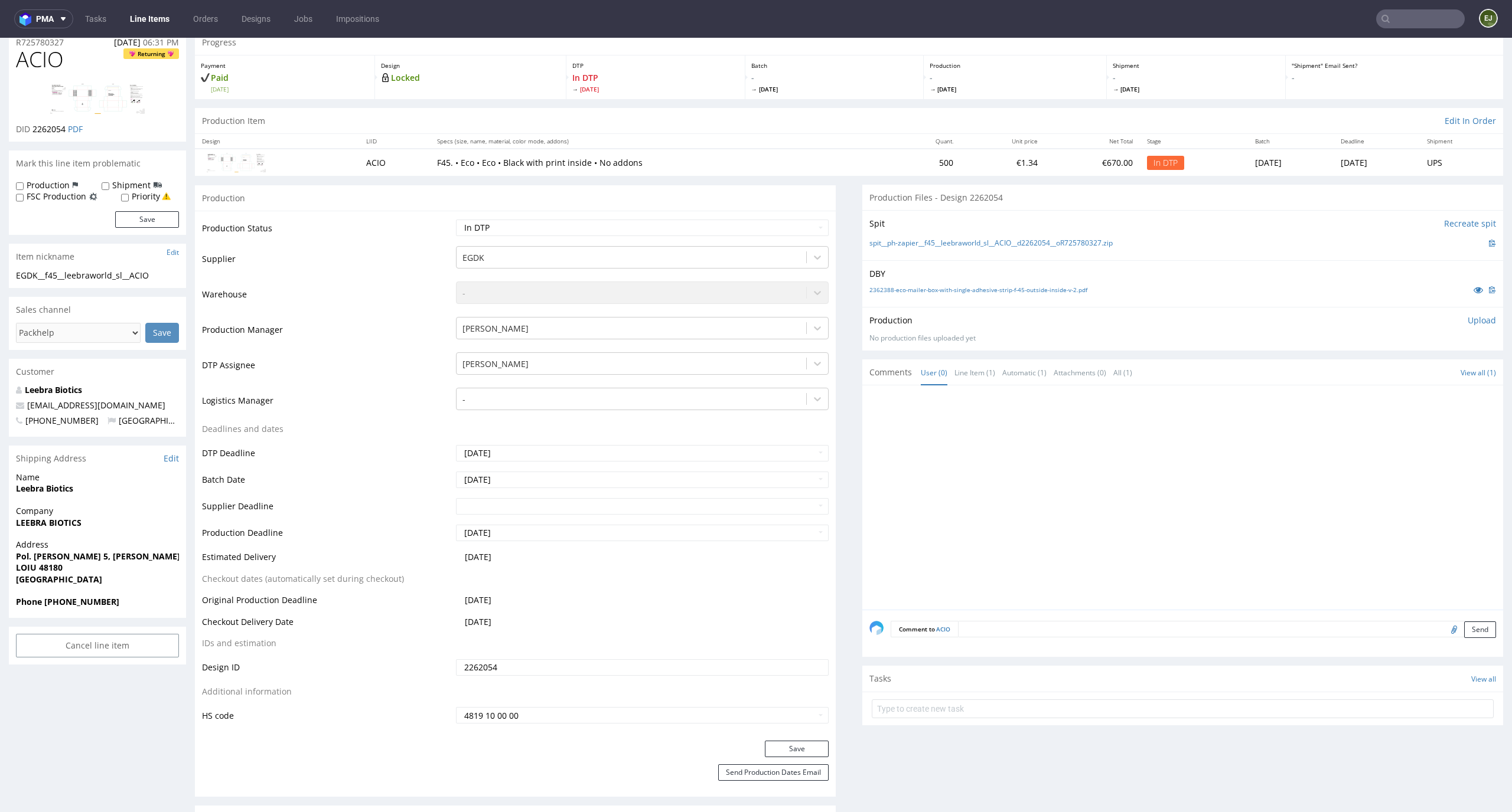
click at [951, 294] on div "2362388-eco-mailer-box-with-single-adhesive-strip-f-45-outside-inside-v-2.pdf" at bounding box center [1183, 289] width 627 height 13
click at [955, 288] on link "2362388-eco-mailer-box-with-single-adhesive-strip-f-45-outside-inside-v-2.pdf" at bounding box center [978, 290] width 218 height 8
click at [947, 250] on div "Spit Recreate spit spit__ph-zapier__f45__leebraworld_sl__ACIO__d2262054__oR7257…" at bounding box center [1183, 235] width 641 height 50
click at [947, 244] on link "spit__ph-zapier__f45__leebraworld_sl__ACIO__d2262054__oR725780327.zip" at bounding box center [991, 243] width 243 height 10
click at [668, 77] on p "In DTP Mon 22 Sep" at bounding box center [655, 83] width 166 height 21
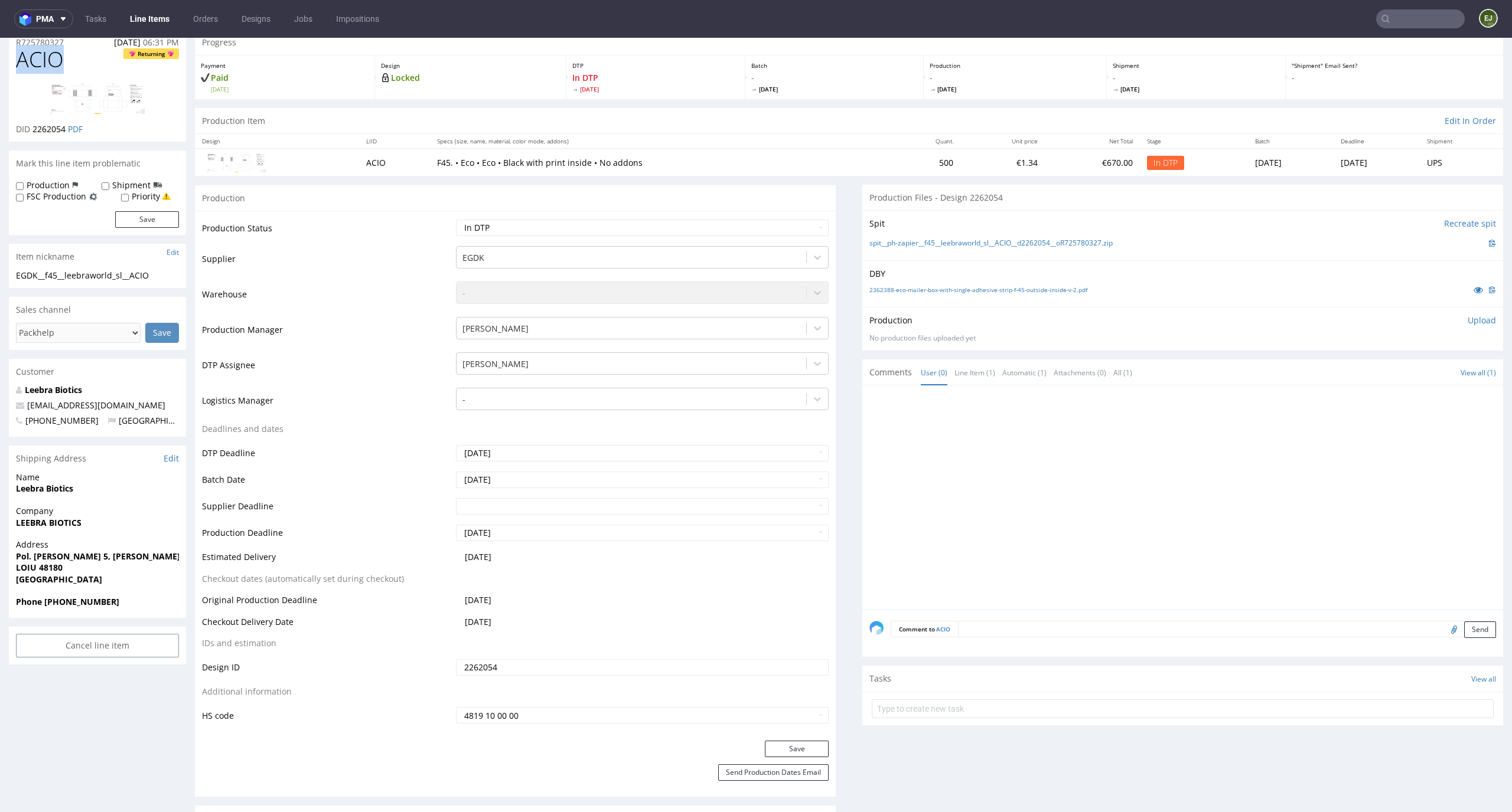
drag, startPoint x: 72, startPoint y: 63, endPoint x: 0, endPoint y: 61, distance: 72.0
copy span "ACIO"
click at [1468, 318] on p "Upload" at bounding box center [1482, 321] width 28 height 12
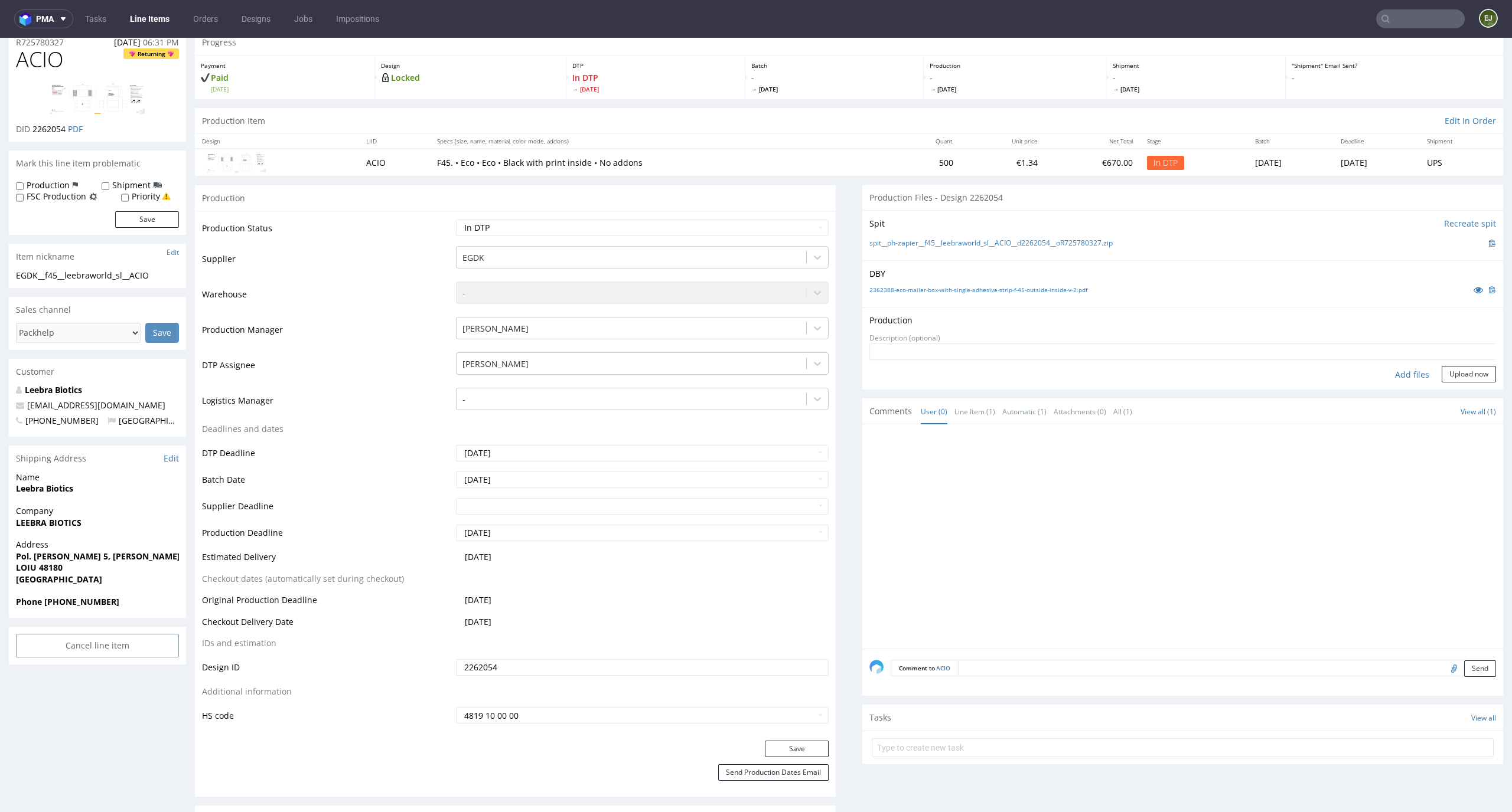
click at [1395, 371] on div "Add files" at bounding box center [1412, 375] width 59 height 18
type input "C:\fakepath\EGDK__f45__leebraworld_sl__ACIO__d2262054__oR725780327__latest__ins…"
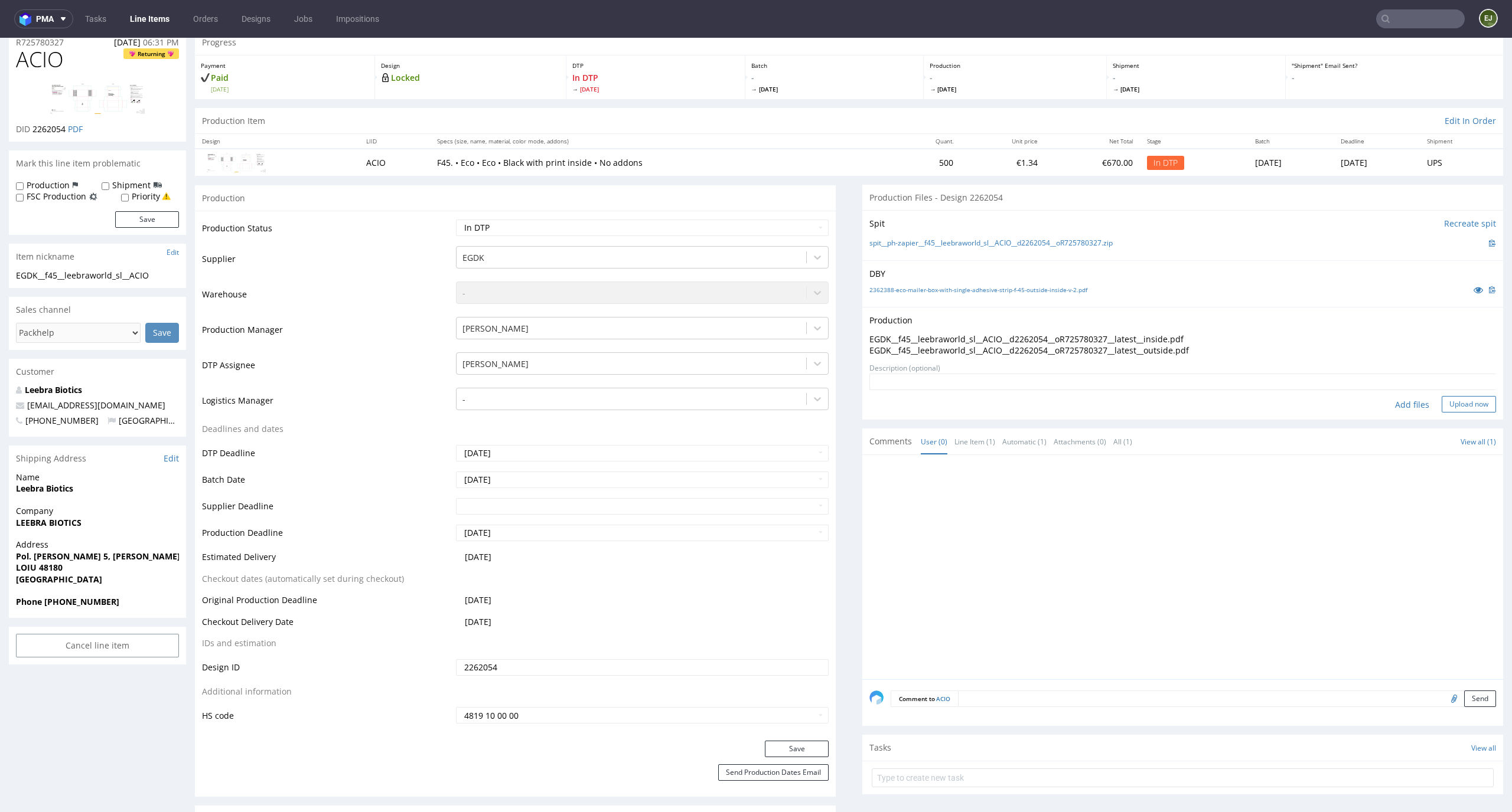
click at [1468, 407] on button "Upload now" at bounding box center [1469, 404] width 54 height 17
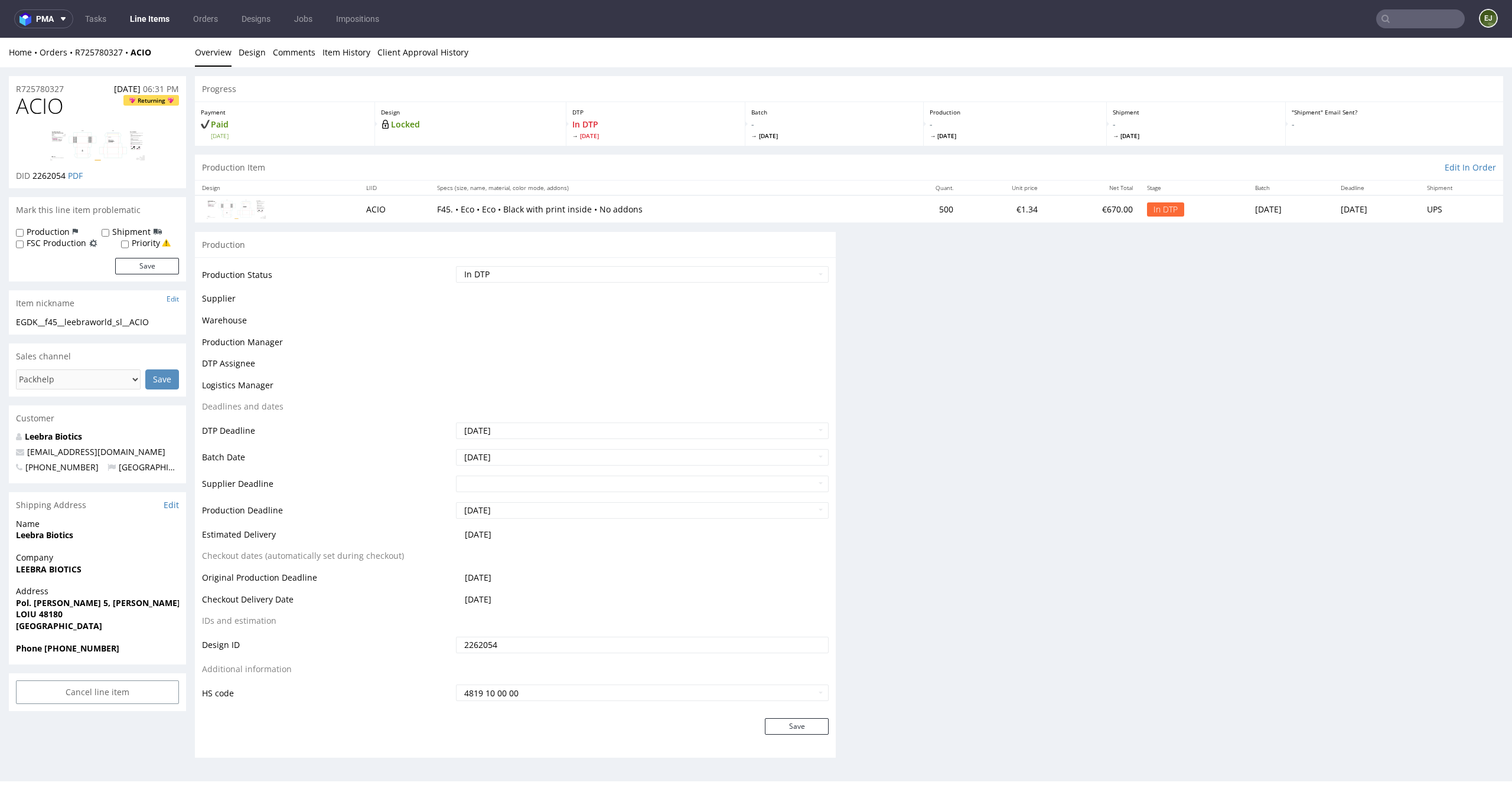
scroll to position [0, 0]
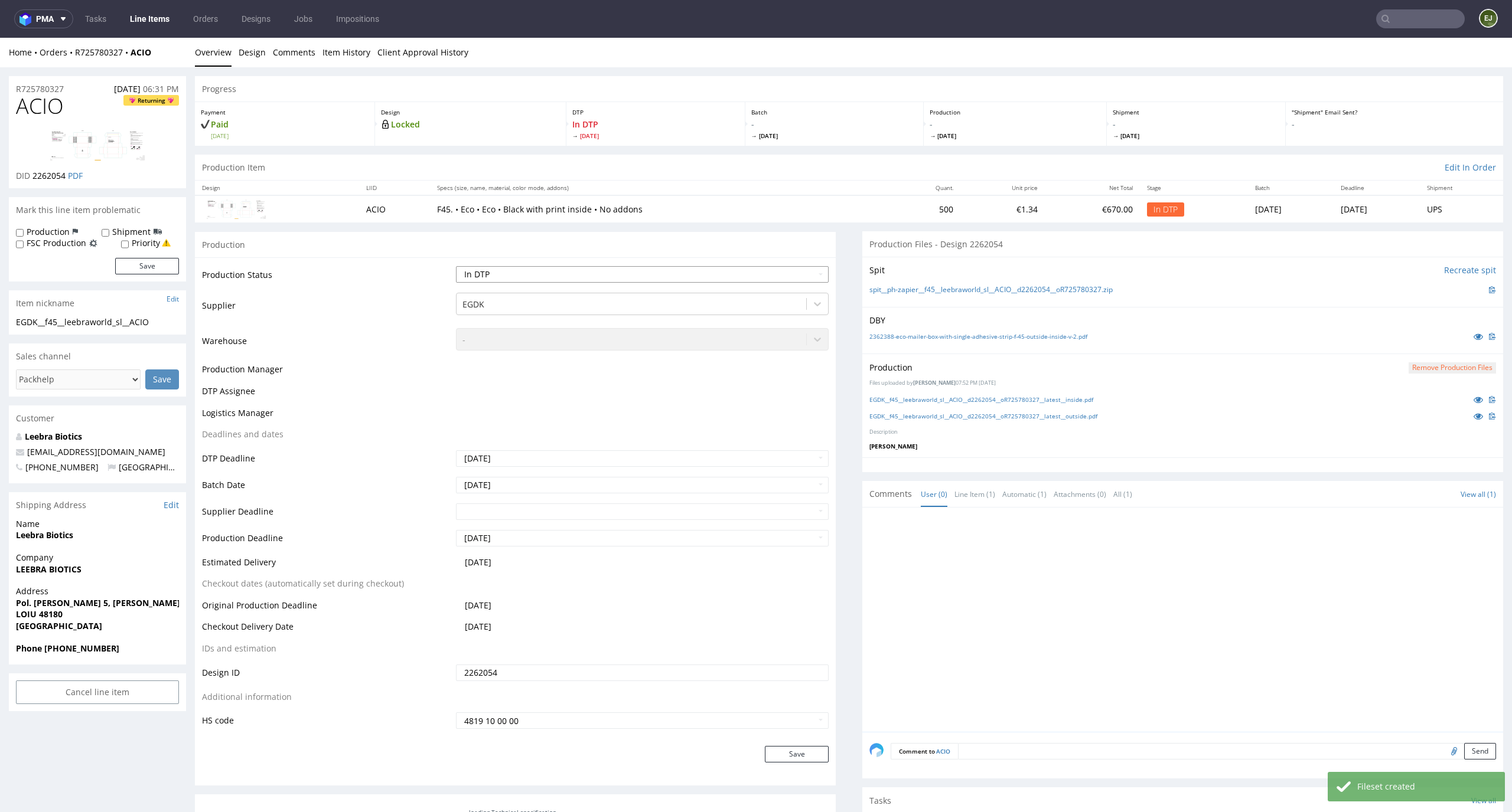
click at [775, 271] on select "Waiting for Artwork Waiting for Diecut Waiting for Mockup Waiting for DTP Waiti…" at bounding box center [642, 274] width 373 height 17
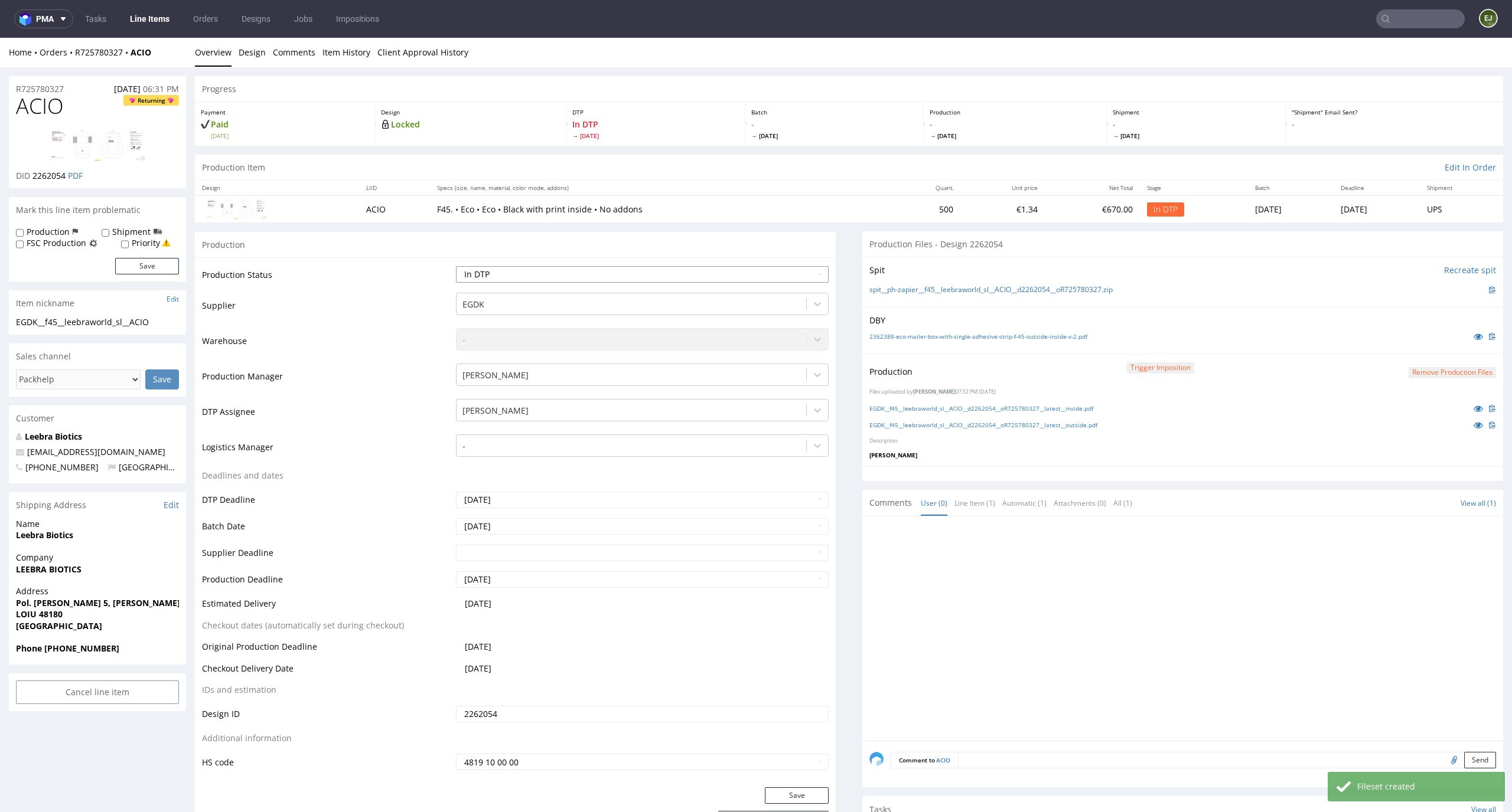
select select "dtp_production_ready"
click at [456, 266] on select "Waiting for Artwork Waiting for Diecut Waiting for Mockup Waiting for DTP Waiti…" at bounding box center [642, 274] width 373 height 17
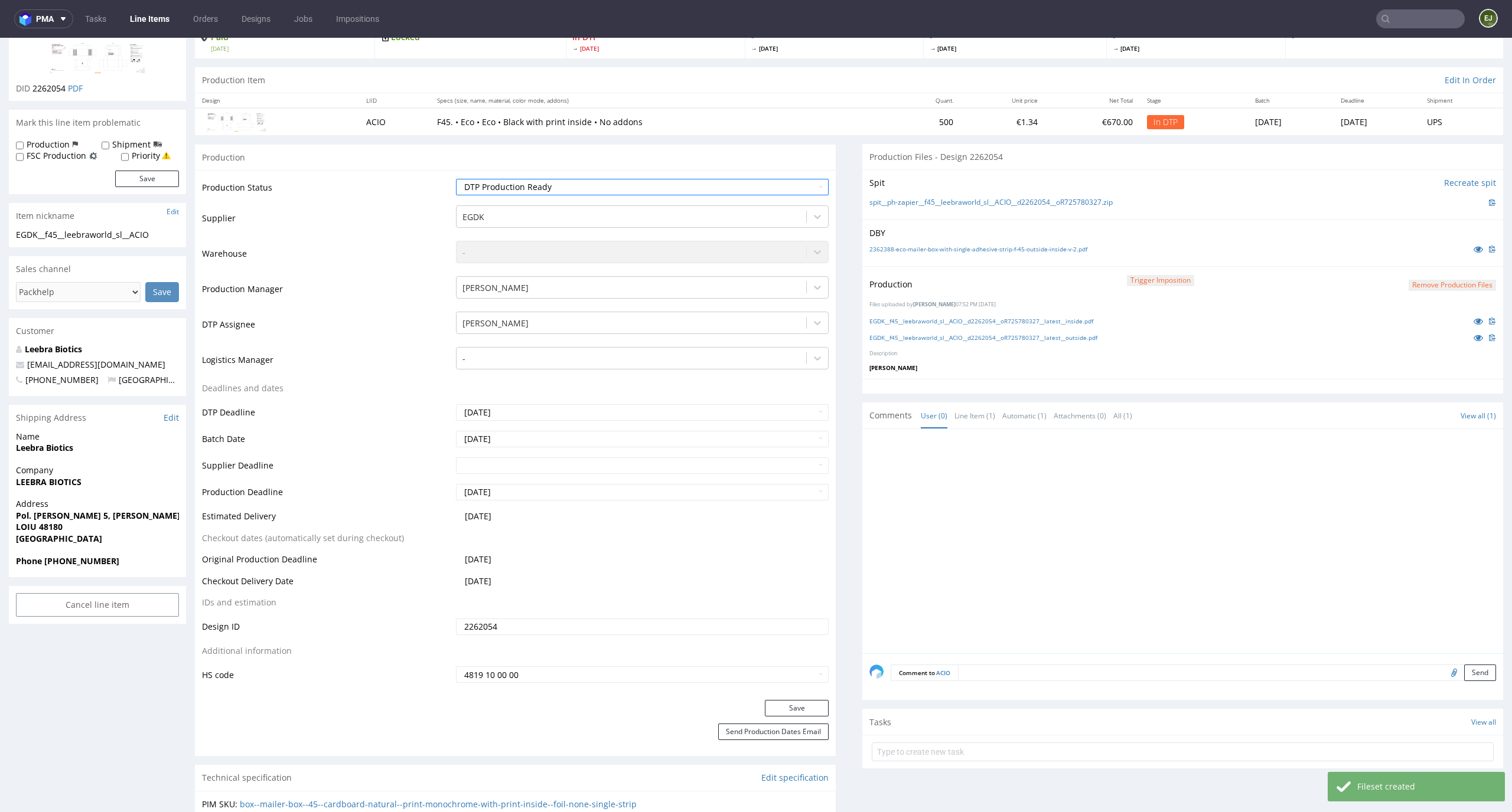
scroll to position [123, 0]
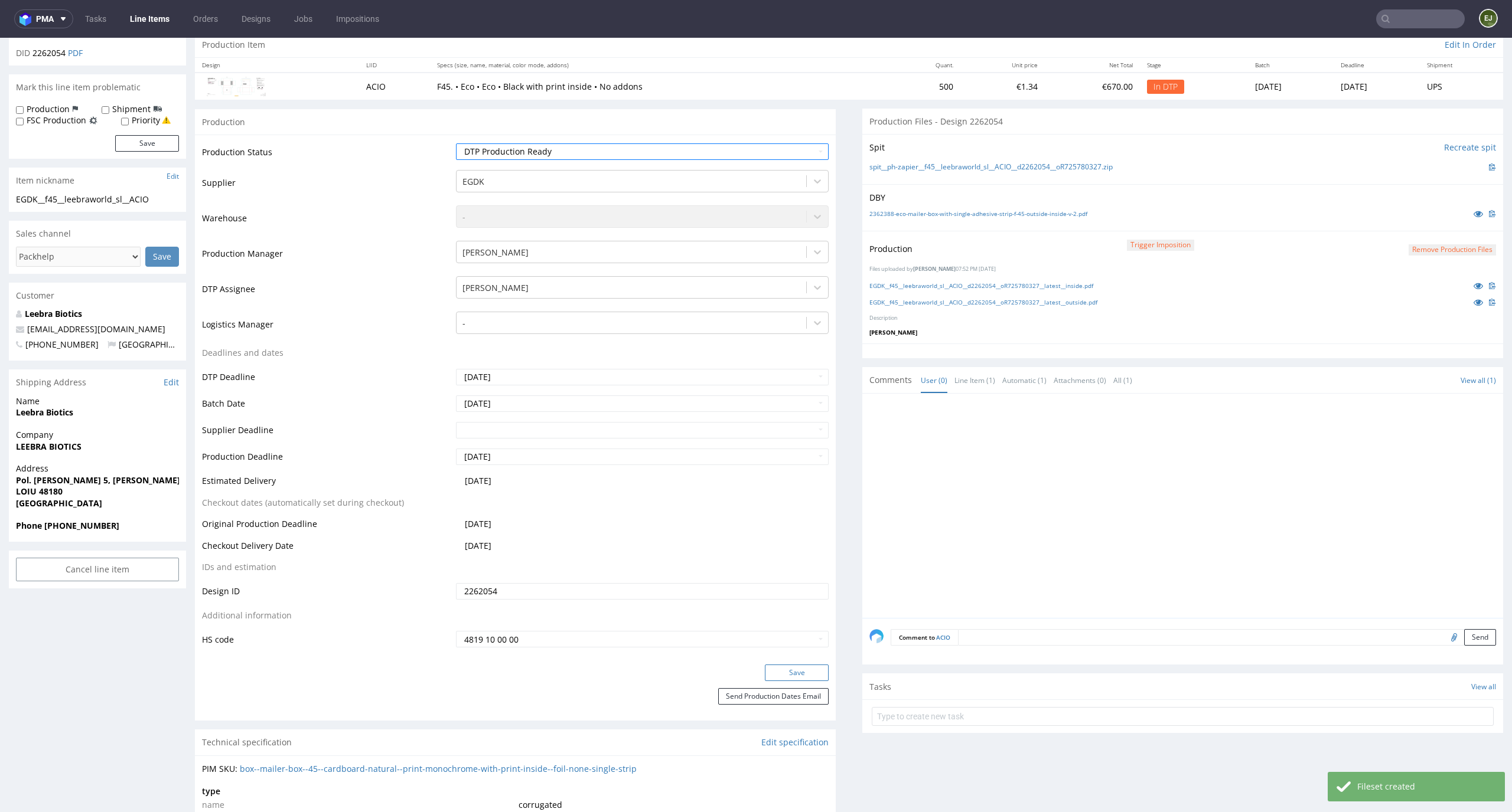
click at [798, 676] on button "Save" at bounding box center [796, 672] width 63 height 17
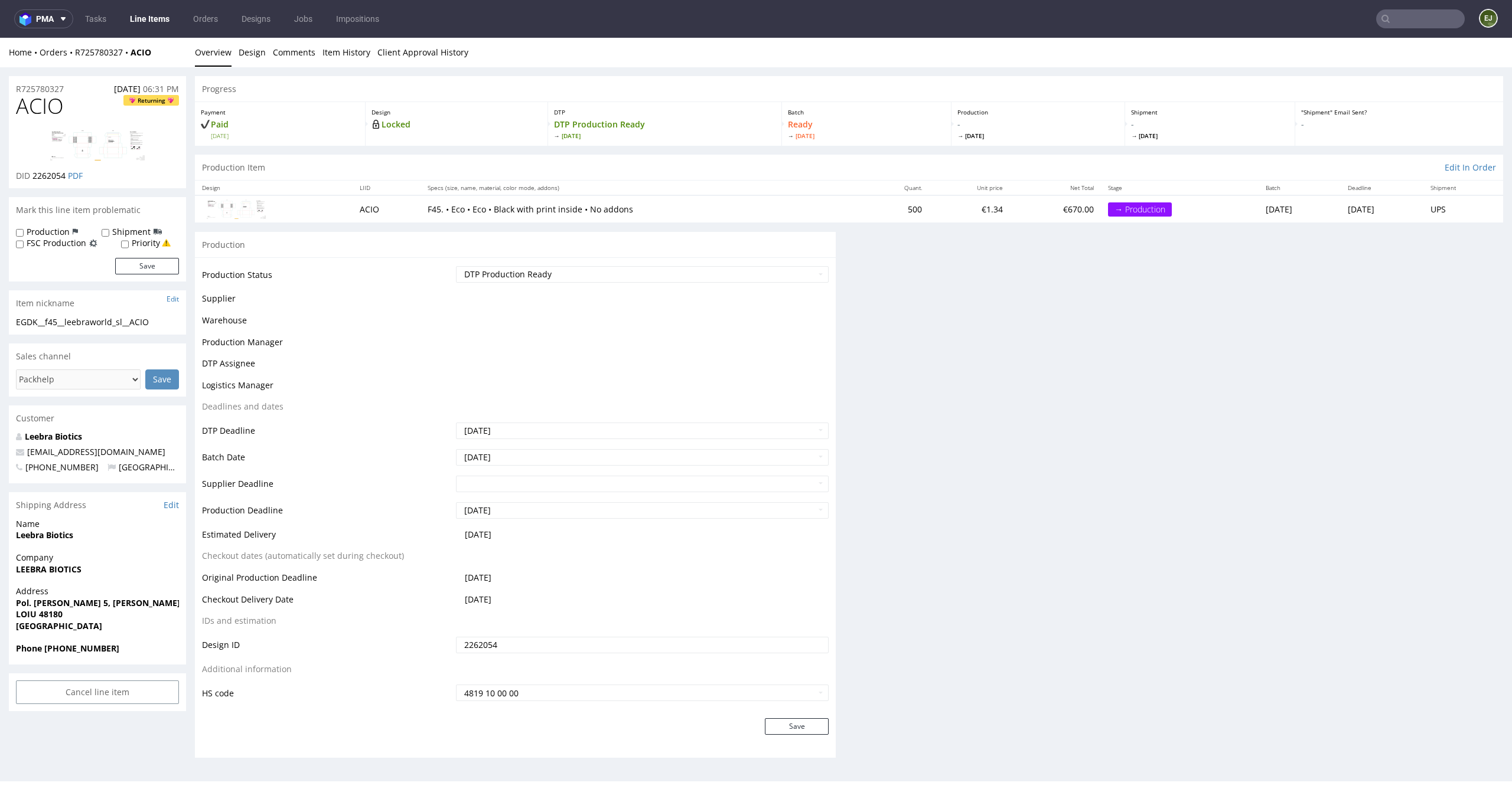
scroll to position [0, 0]
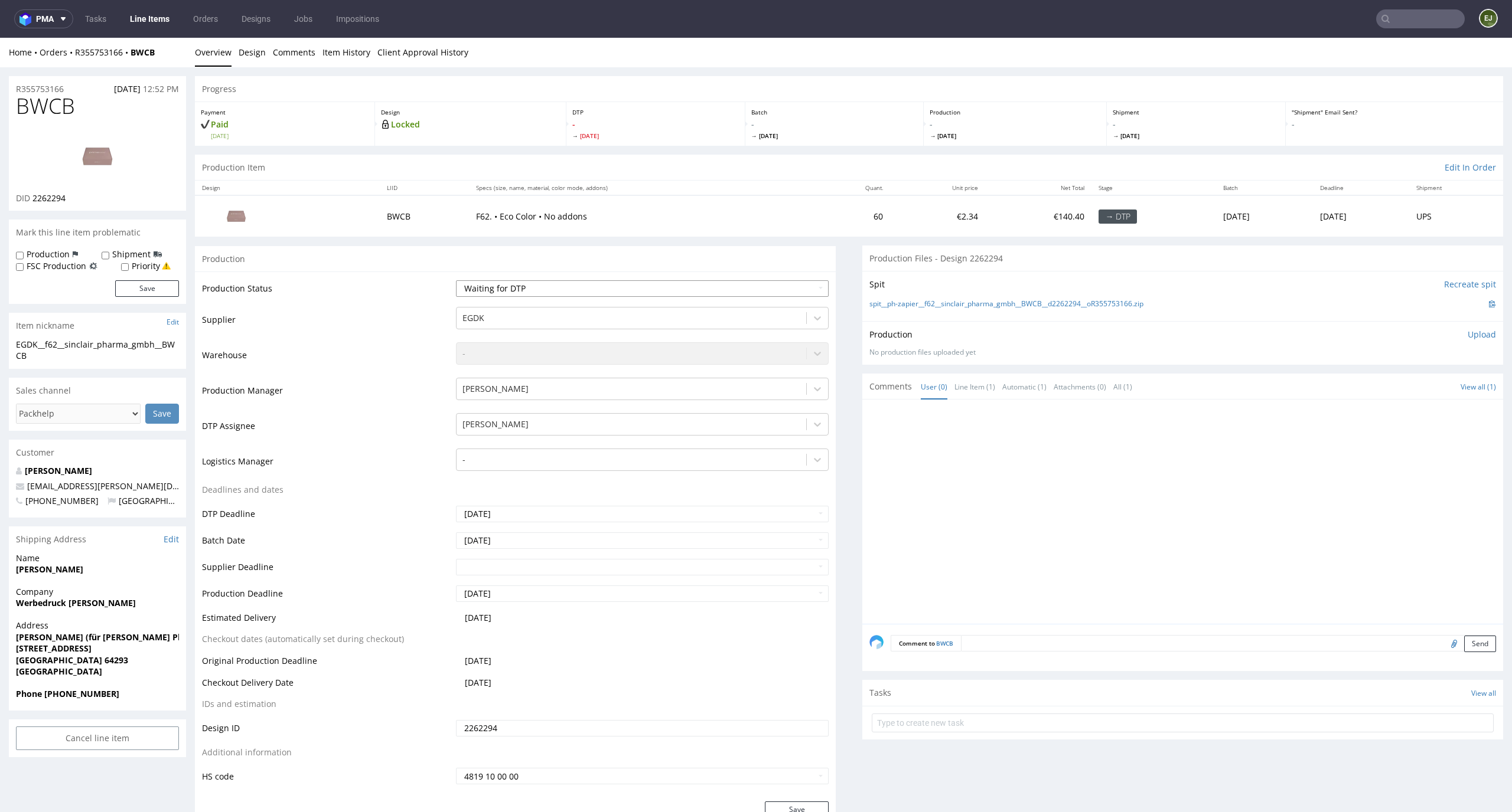
click at [728, 288] on select "Waiting for Artwork Waiting for Diecut Waiting for Mockup Waiting for DTP Waiti…" at bounding box center [642, 288] width 373 height 17
select select "dtp_in_process"
click at [456, 280] on select "Waiting for Artwork Waiting for Diecut Waiting for Mockup Waiting for DTP Waiti…" at bounding box center [642, 288] width 373 height 17
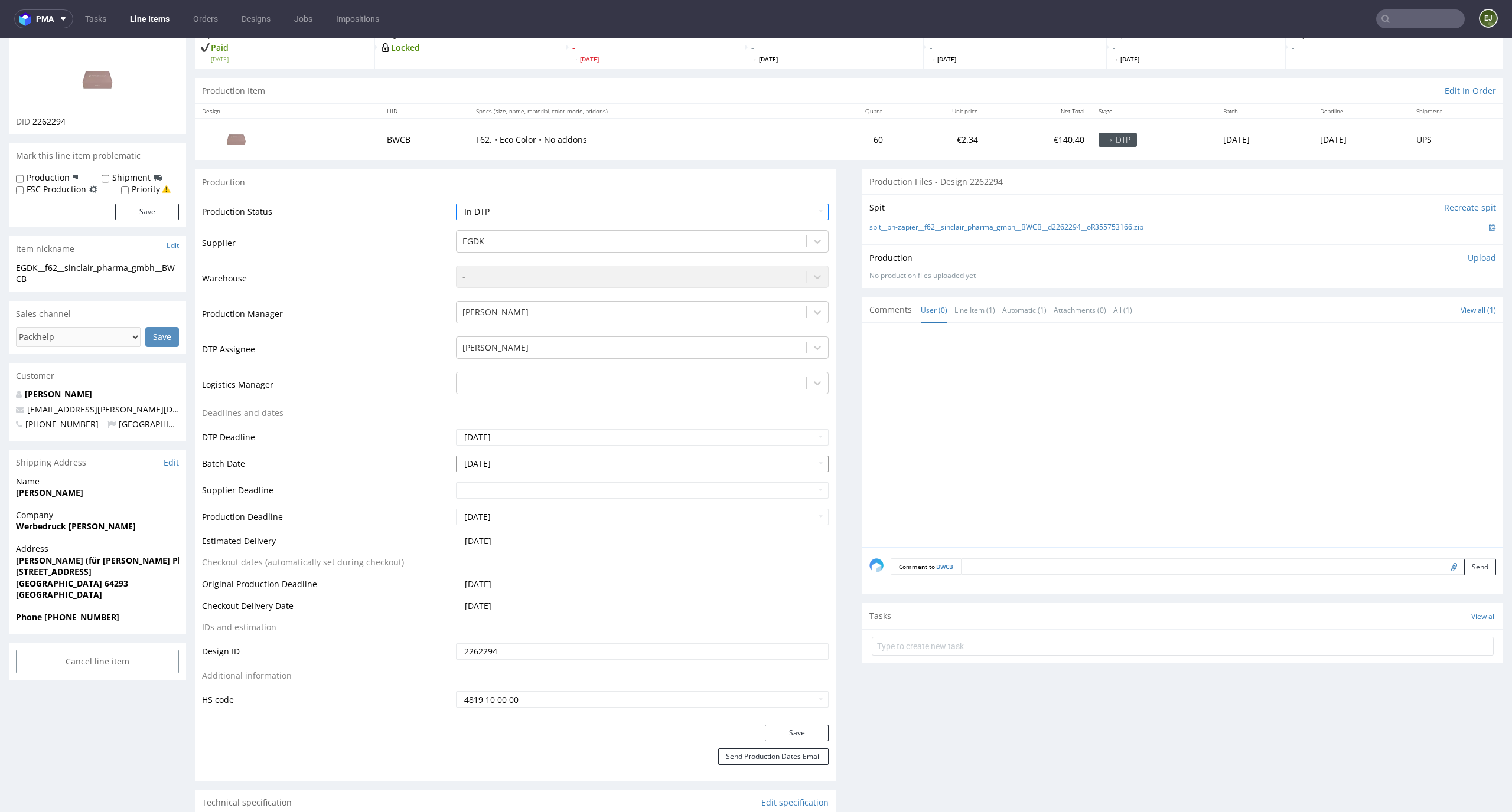
scroll to position [155, 0]
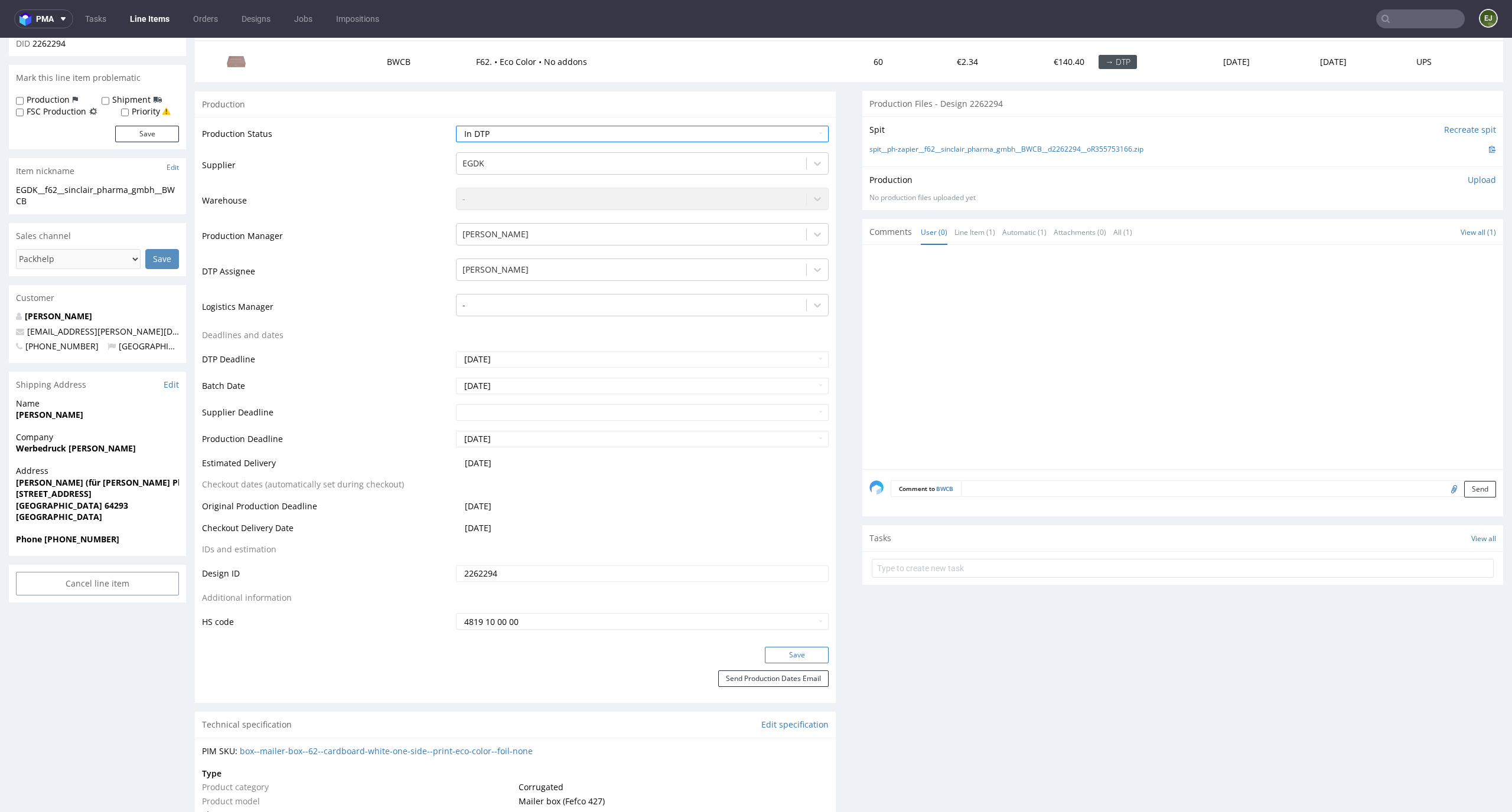
click at [790, 653] on button "Save" at bounding box center [796, 655] width 63 height 17
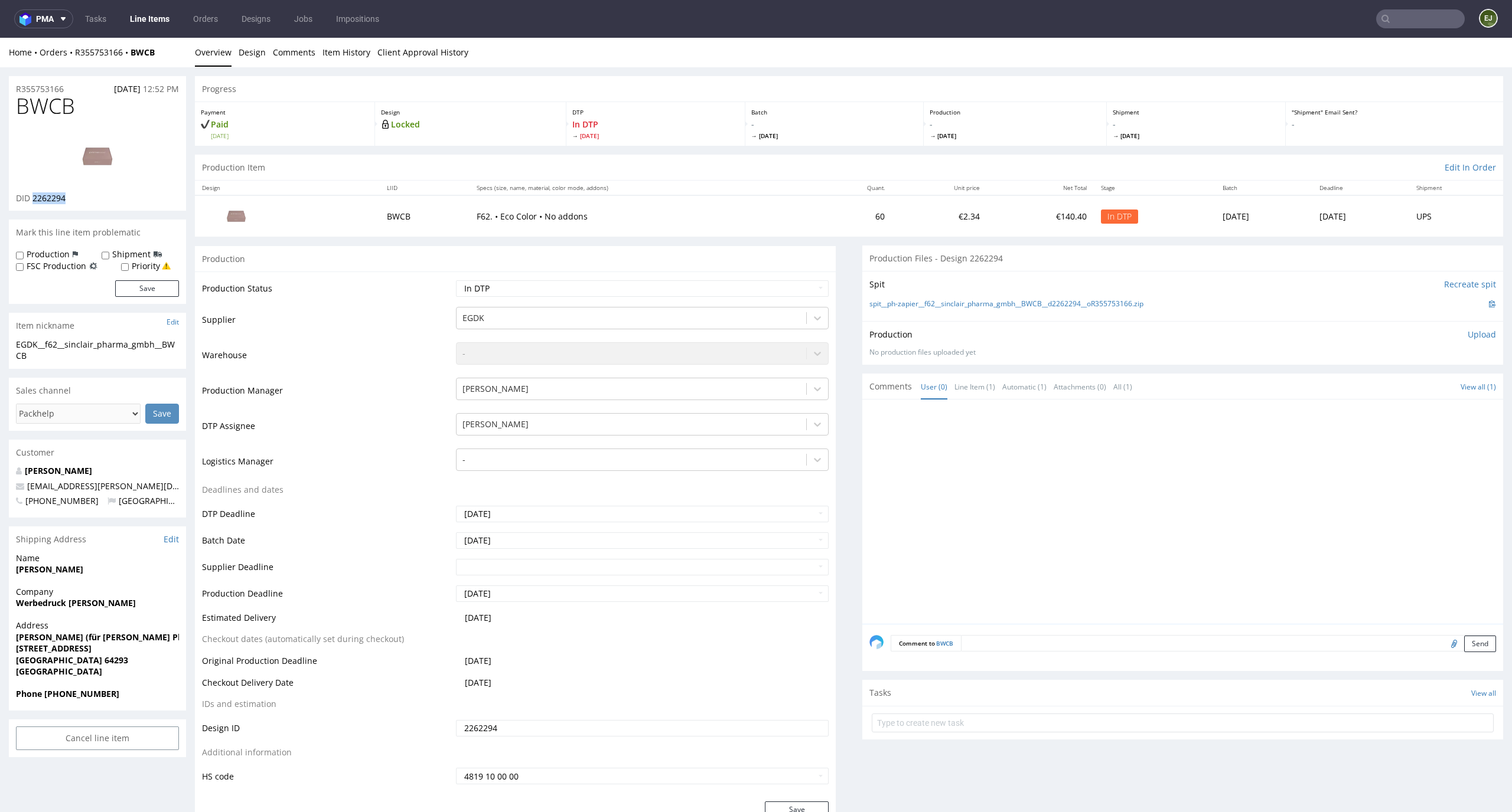
drag, startPoint x: 77, startPoint y: 201, endPoint x: 33, endPoint y: 201, distance: 44.0
click at [33, 201] on div "DID 2262294" at bounding box center [98, 198] width 163 height 12
copy span "2262294"
click at [251, 57] on link "Design" at bounding box center [252, 52] width 27 height 29
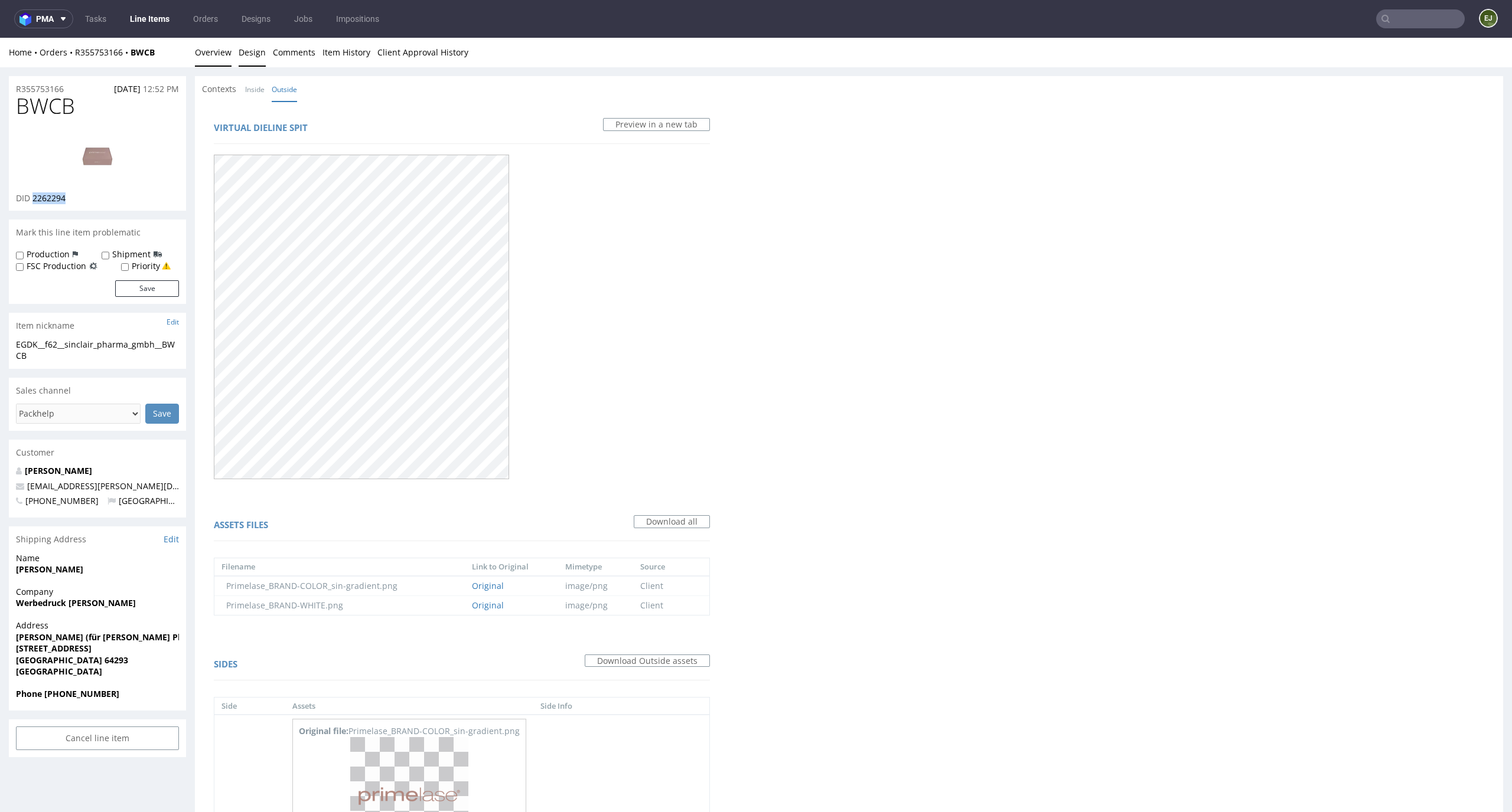
click at [218, 65] on link "Overview" at bounding box center [213, 52] width 37 height 29
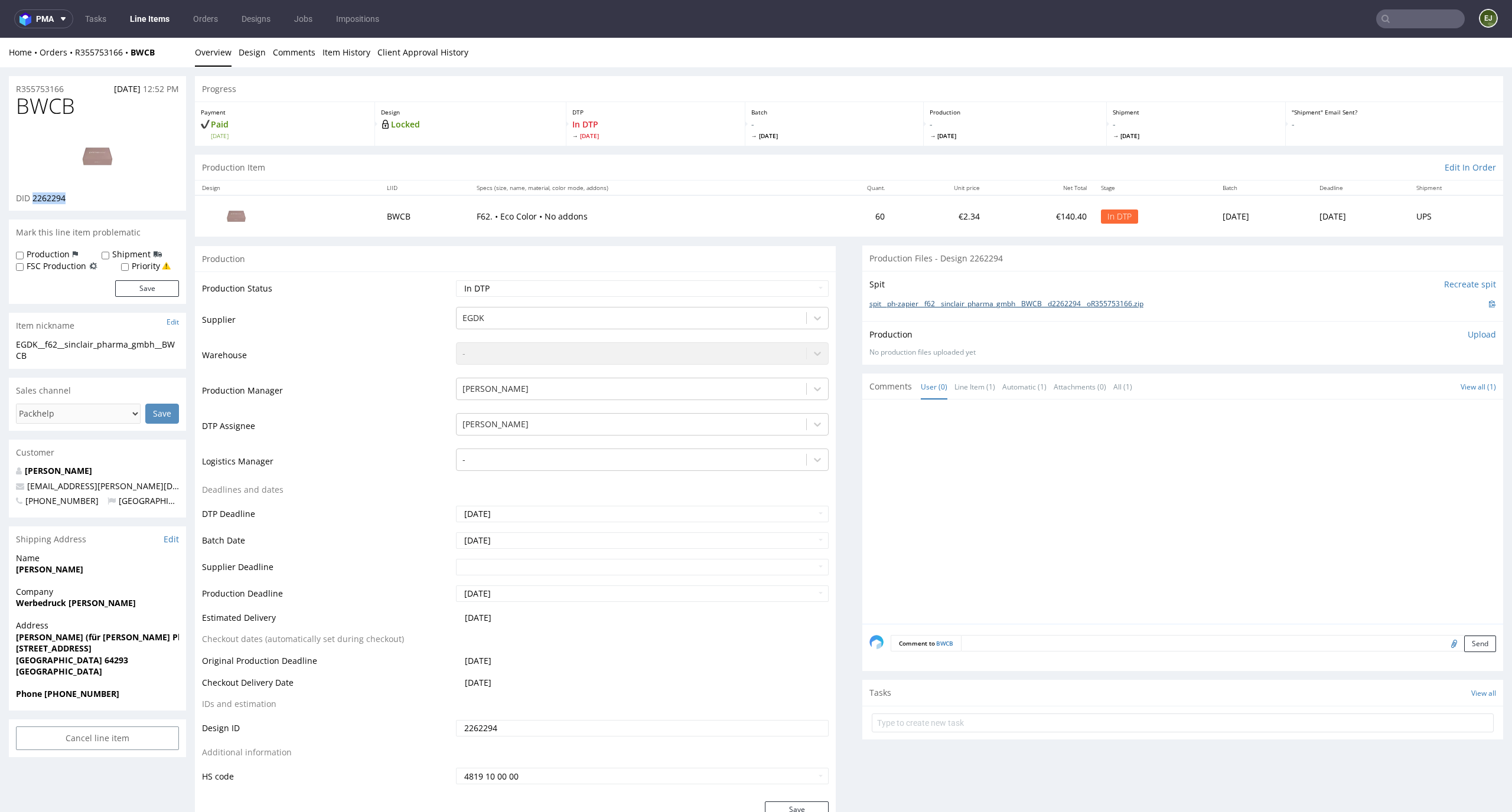
click at [887, 300] on link "spit__ph-zapier__f62__sinclair_pharma_gmbh__BWCB__d2262294__oR355753166.zip" at bounding box center [1006, 304] width 274 height 10
drag, startPoint x: 84, startPoint y: 103, endPoint x: 2, endPoint y: 103, distance: 82.0
copy span "BWCB"
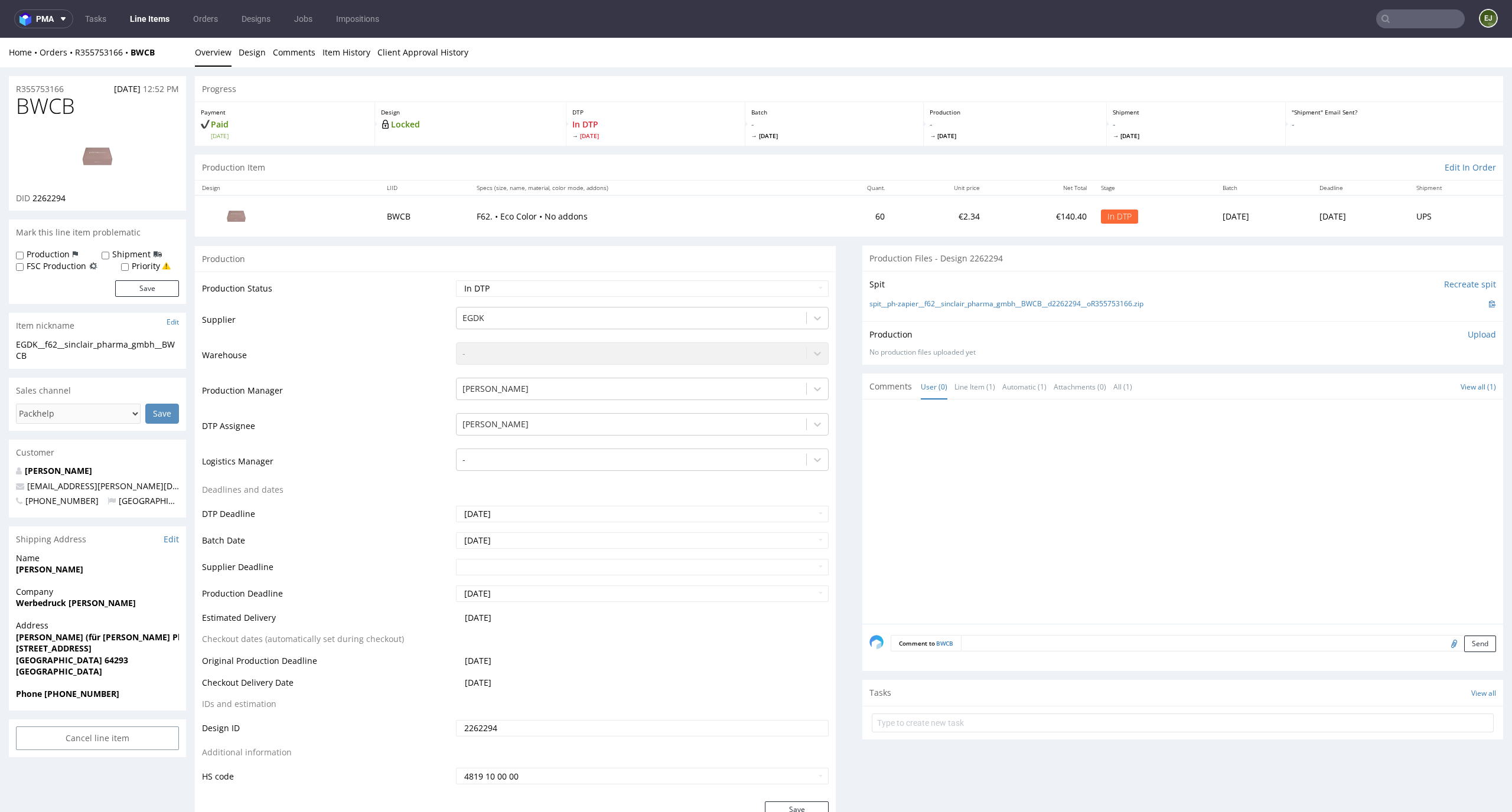
click at [1468, 332] on p "Upload" at bounding box center [1482, 335] width 28 height 12
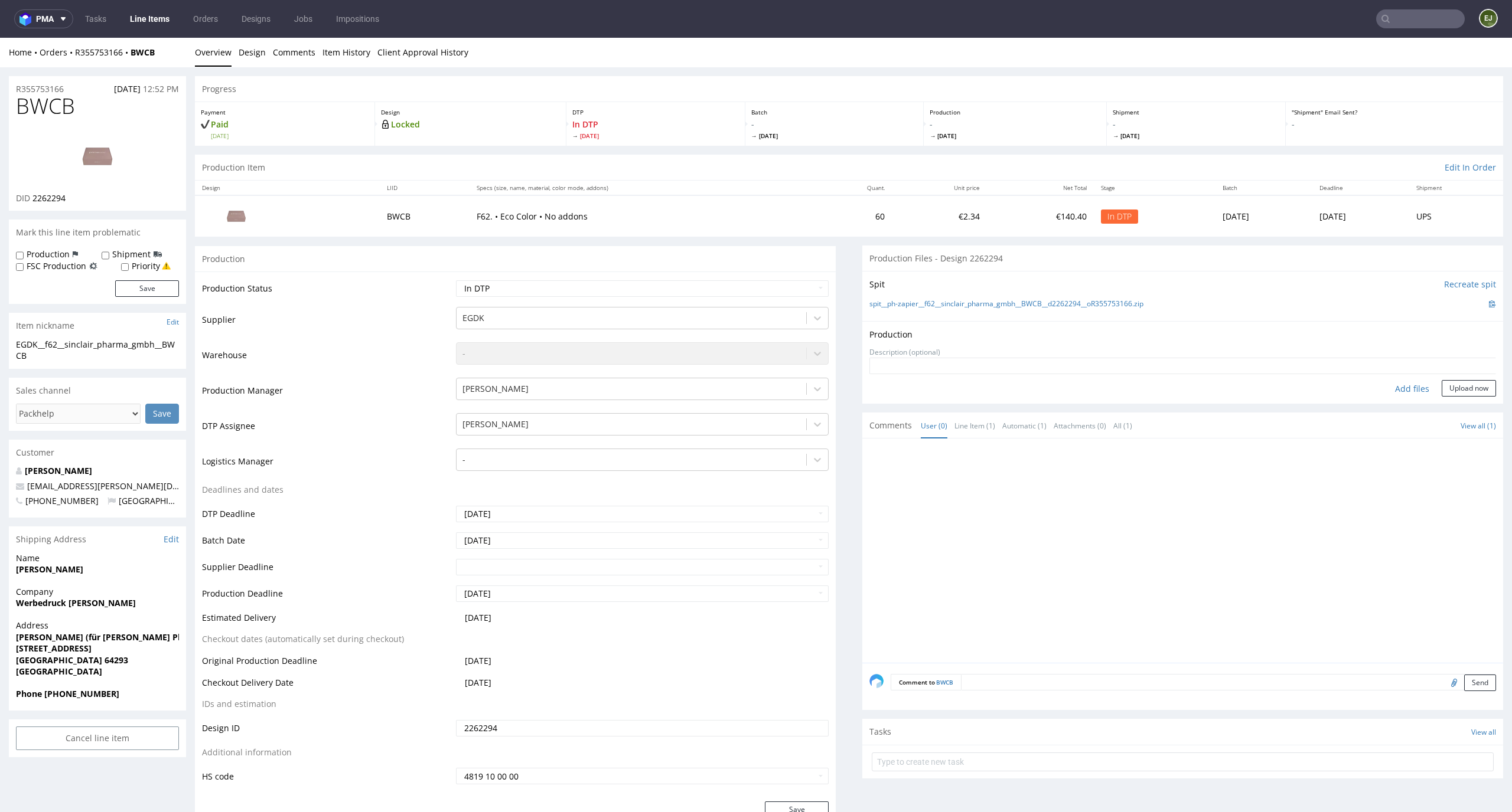
click at [1392, 387] on div "Add files" at bounding box center [1412, 389] width 59 height 18
type input "C:\fakepath\alt__f52__reach_marketing_communications_ltd__ZZIO__d2262421__oR374…"
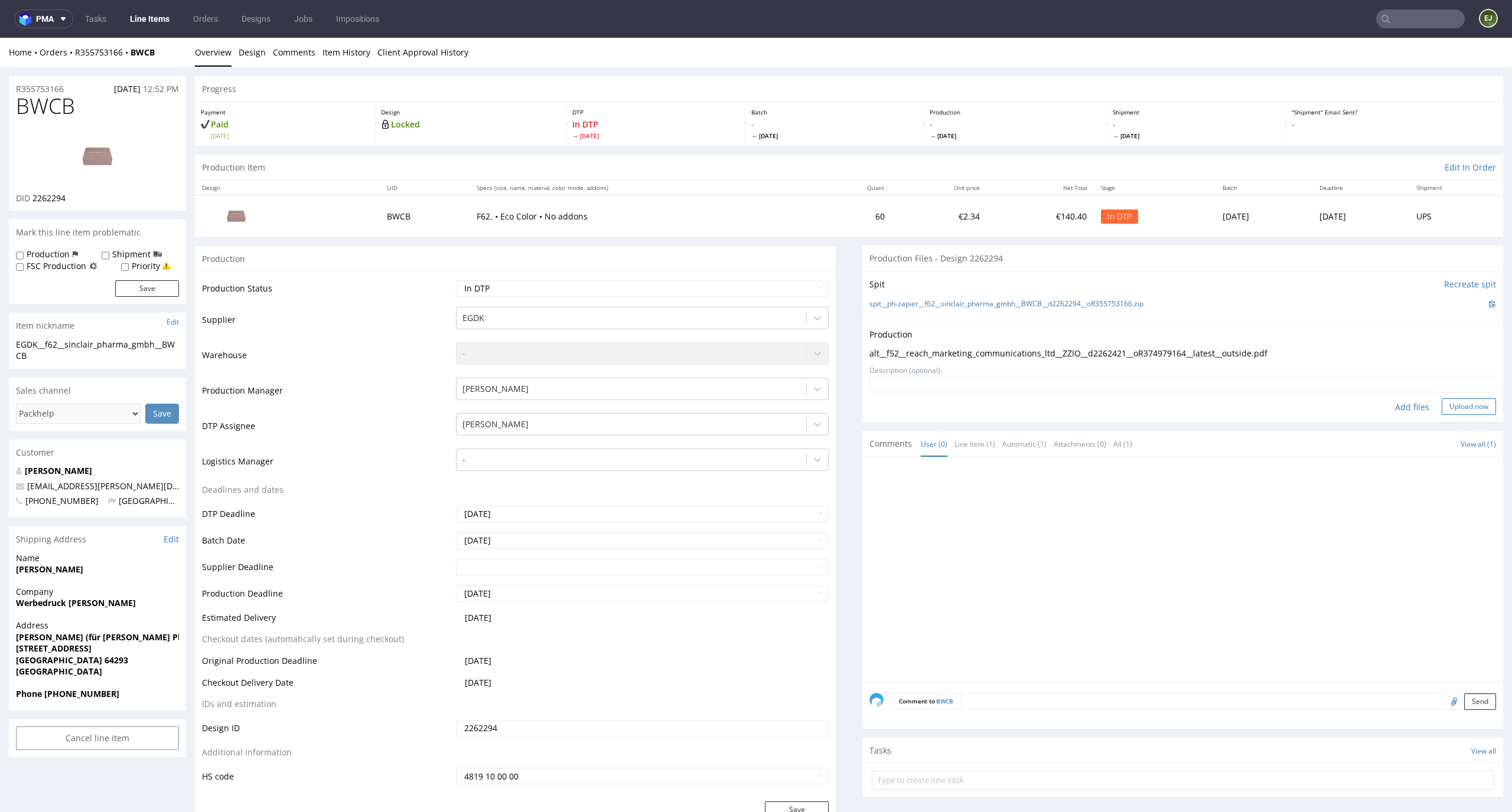
click at [1465, 401] on button "Upload now" at bounding box center [1469, 407] width 54 height 17
click at [1441, 336] on button "Remove production files" at bounding box center [1452, 340] width 88 height 11
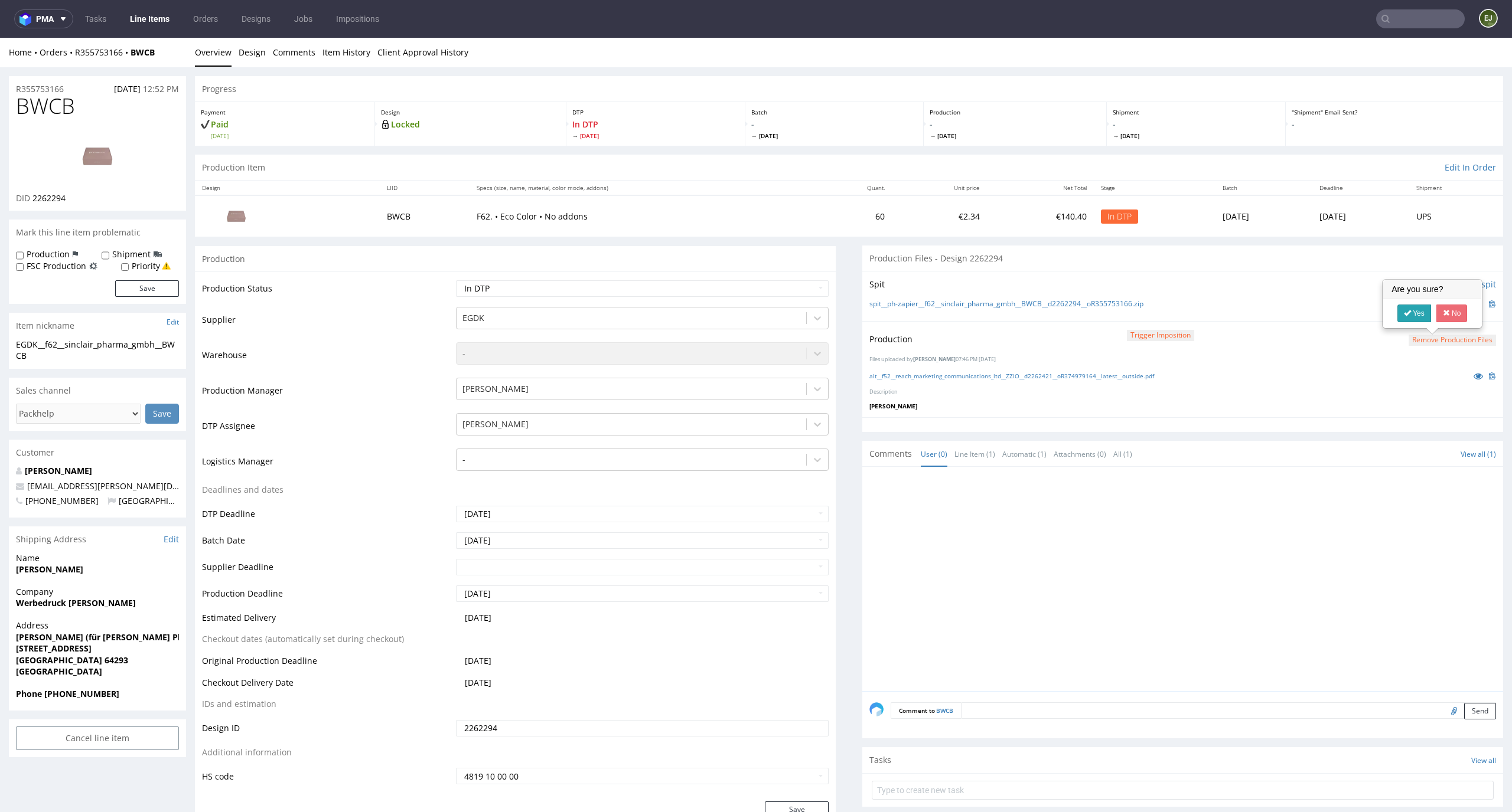
click at [1418, 304] on link "Yes" at bounding box center [1414, 313] width 33 height 18
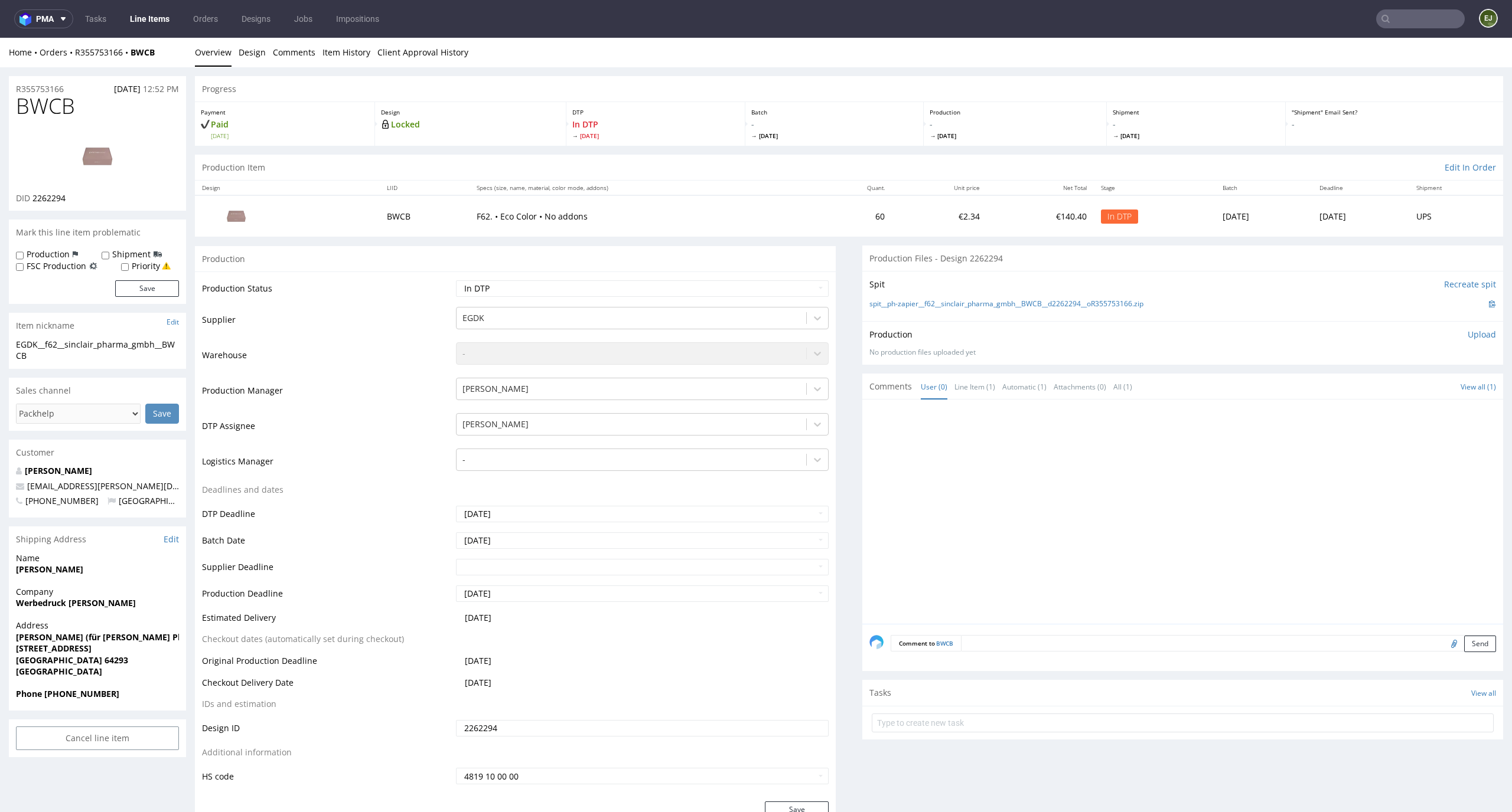
click at [1469, 333] on p "Upload" at bounding box center [1482, 335] width 28 height 12
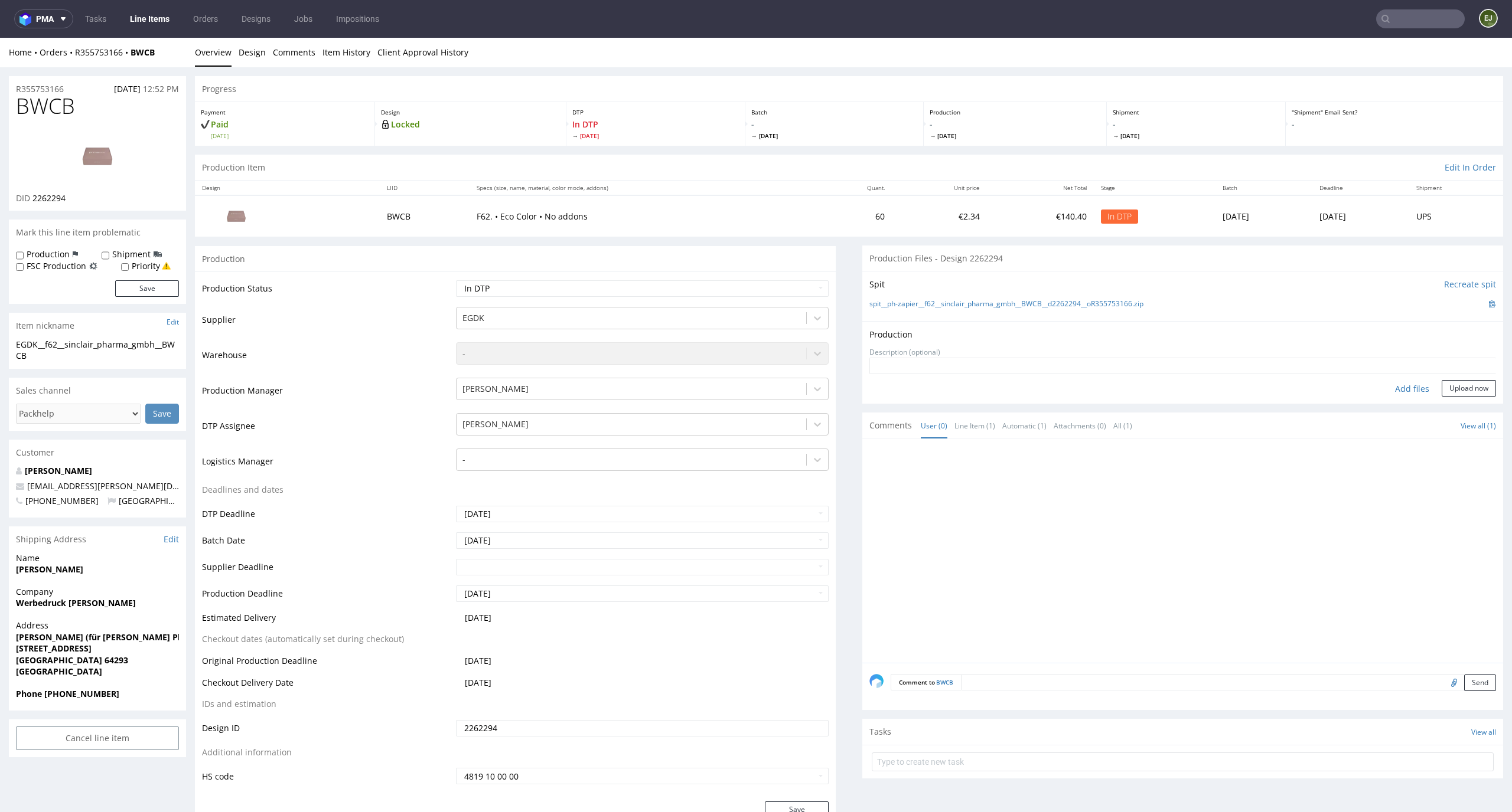
click at [1395, 385] on div "Add files" at bounding box center [1412, 389] width 59 height 18
type input "C:\fakepath\EGDK__f62__sinclair_pharma_gmbh__BWCB__d2262294__oR355753166__lates…"
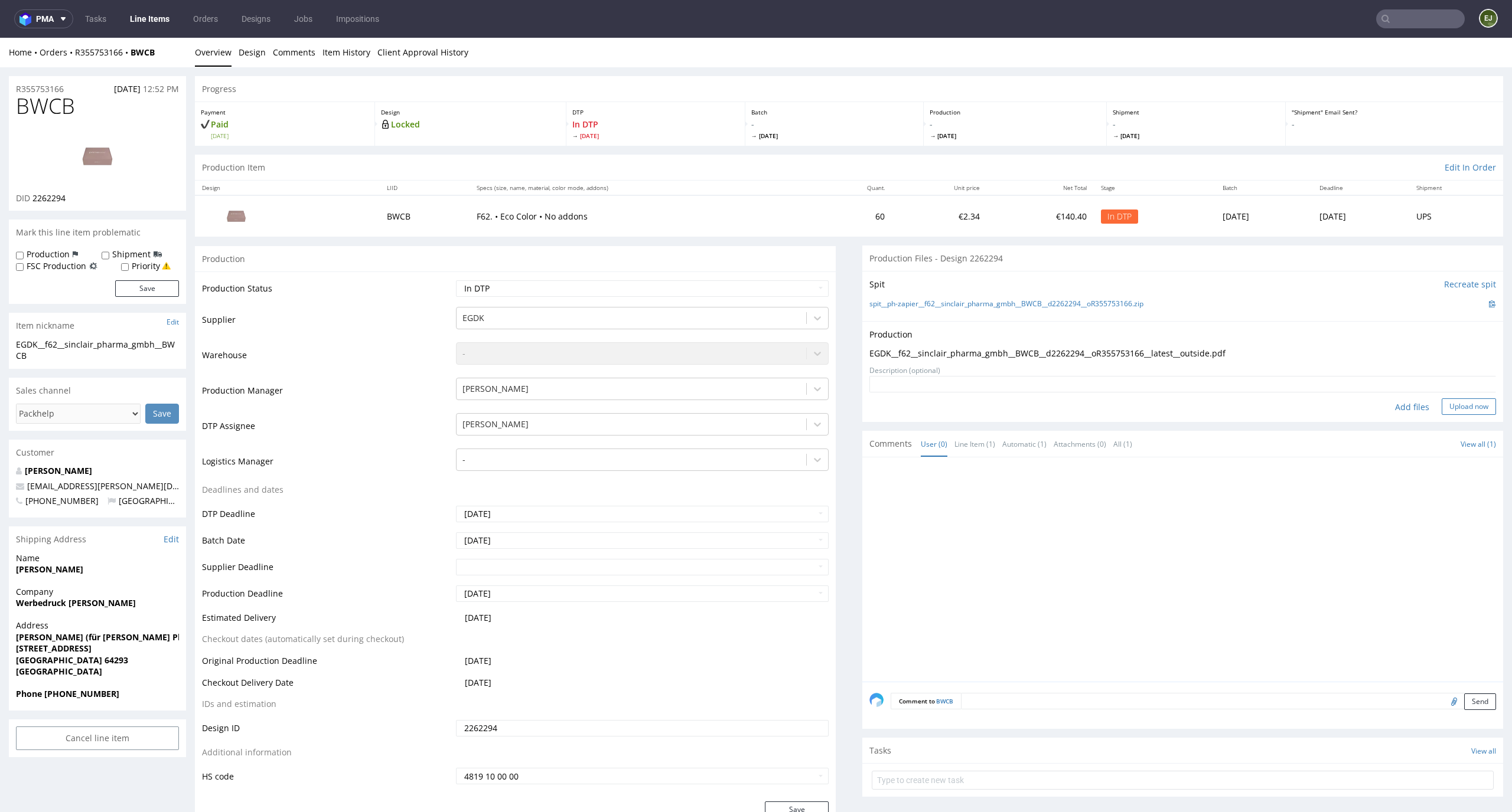
click at [1461, 407] on button "Upload now" at bounding box center [1469, 407] width 54 height 17
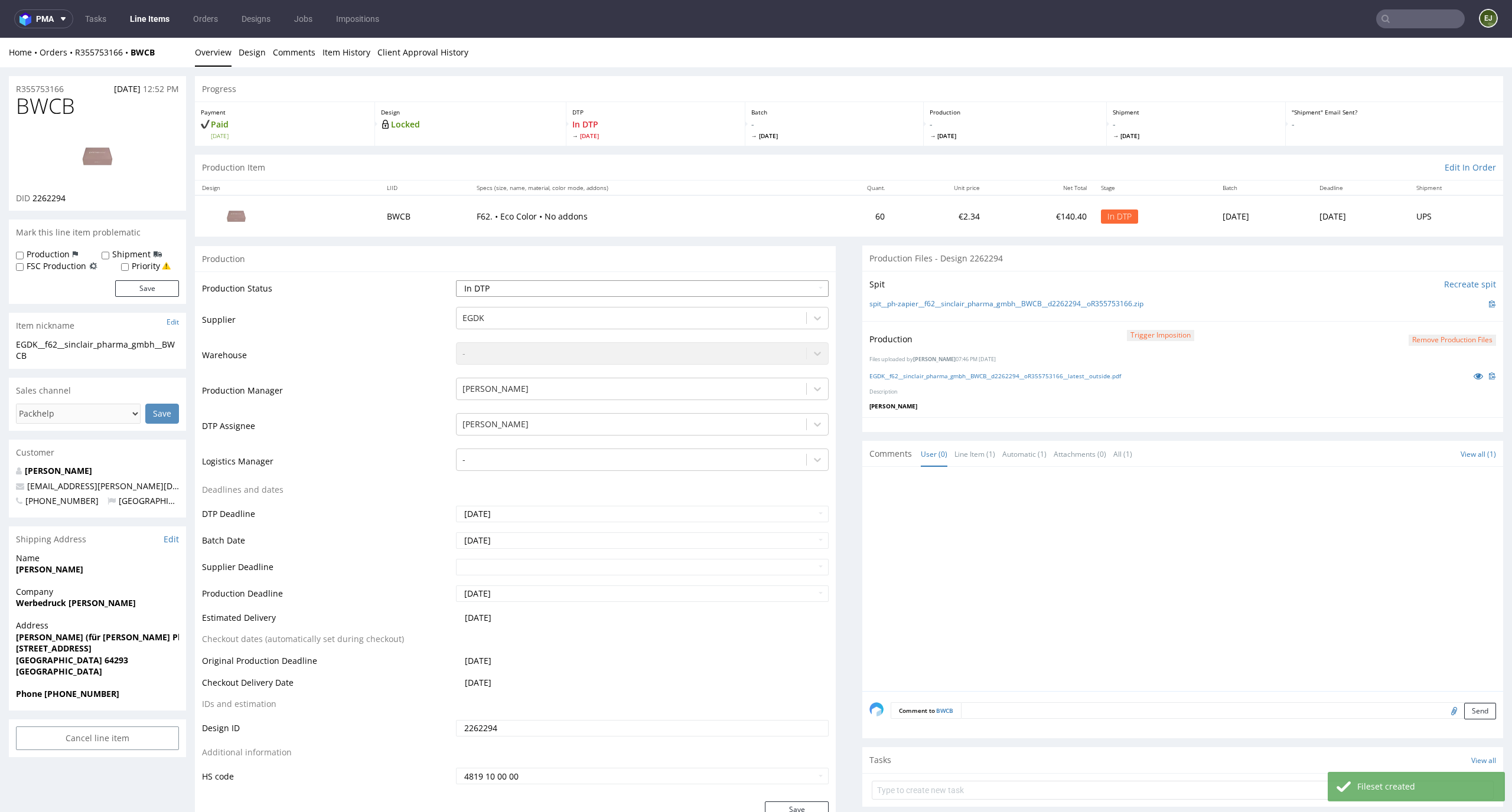
click at [805, 296] on select "Waiting for Artwork Waiting for Diecut Waiting for Mockup Waiting for DTP Waiti…" at bounding box center [642, 288] width 373 height 17
select select "dtp_production_ready"
click at [456, 280] on select "Waiting for Artwork Waiting for Diecut Waiting for Mockup Waiting for DTP Waiti…" at bounding box center [642, 288] width 373 height 17
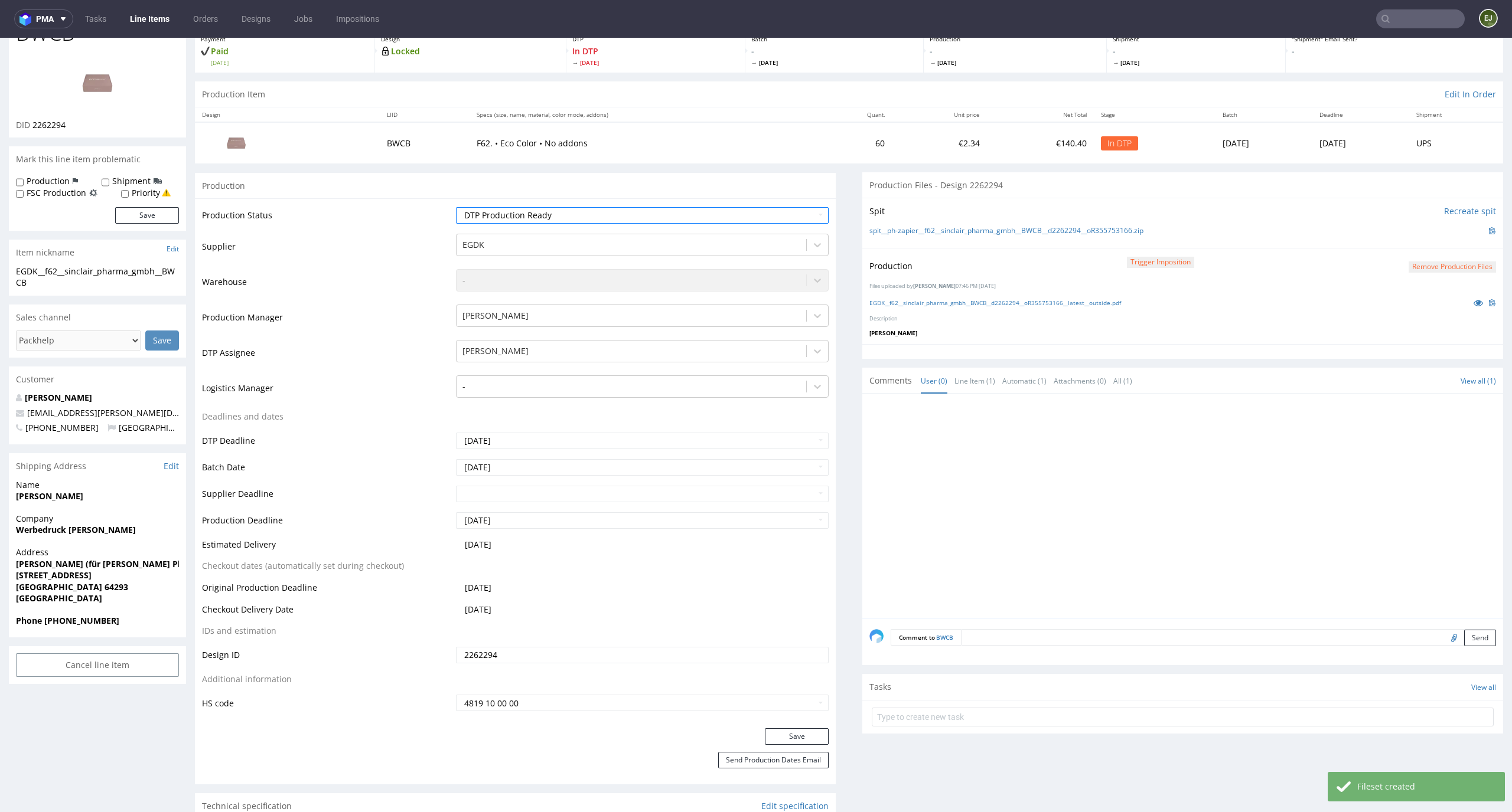
scroll to position [192, 0]
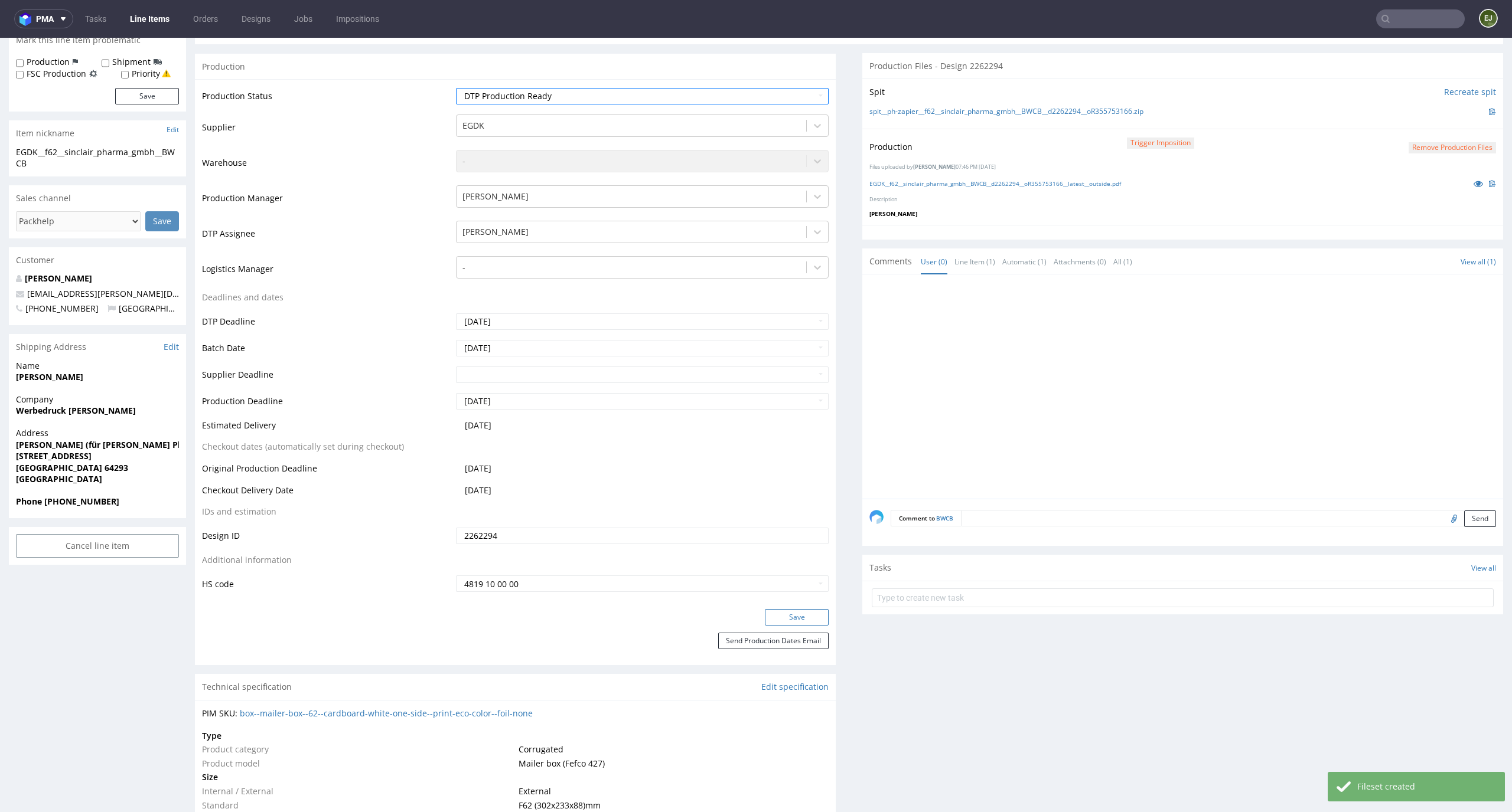
click at [806, 618] on button "Save" at bounding box center [796, 617] width 63 height 17
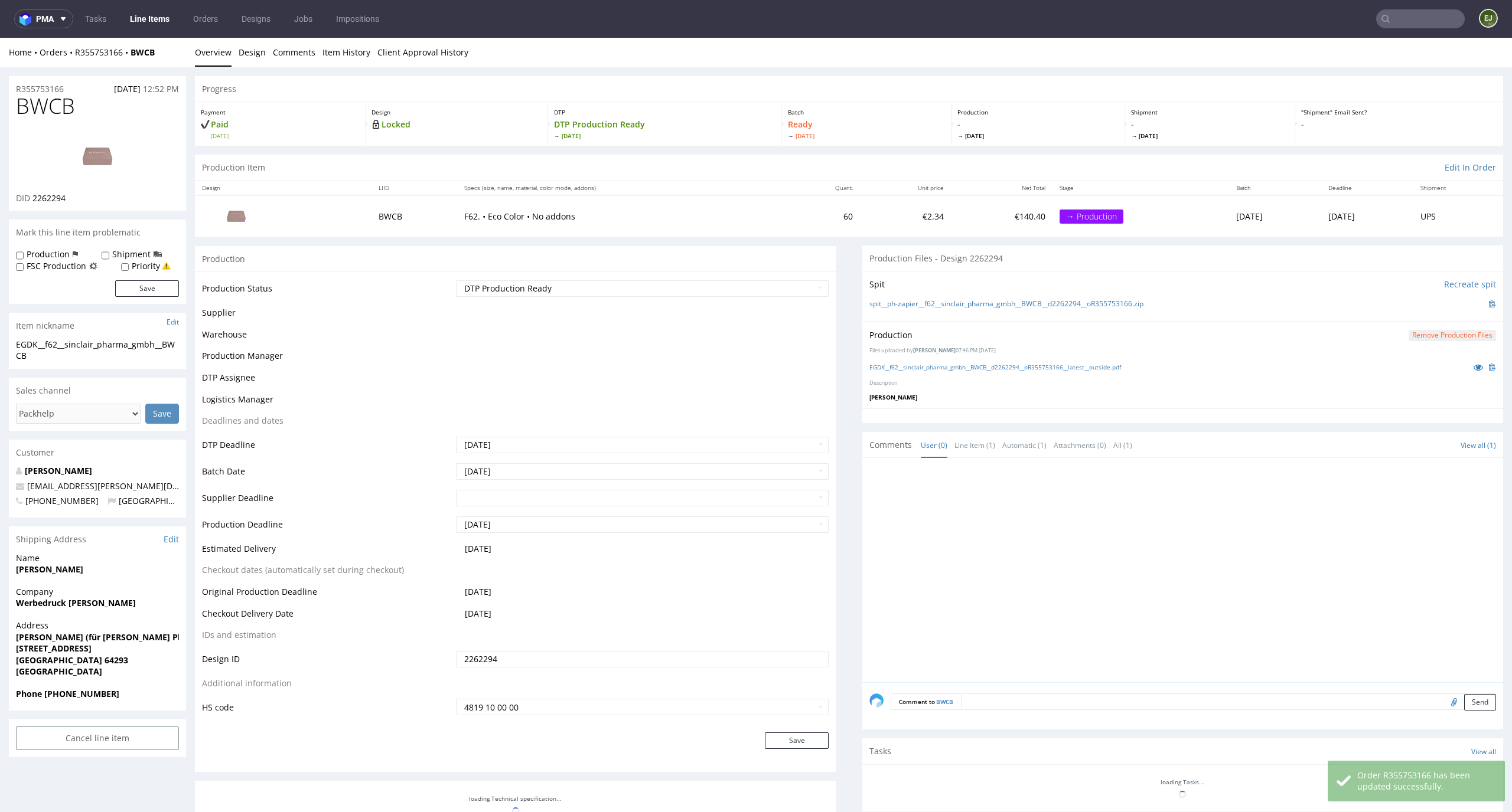
scroll to position [185, 0]
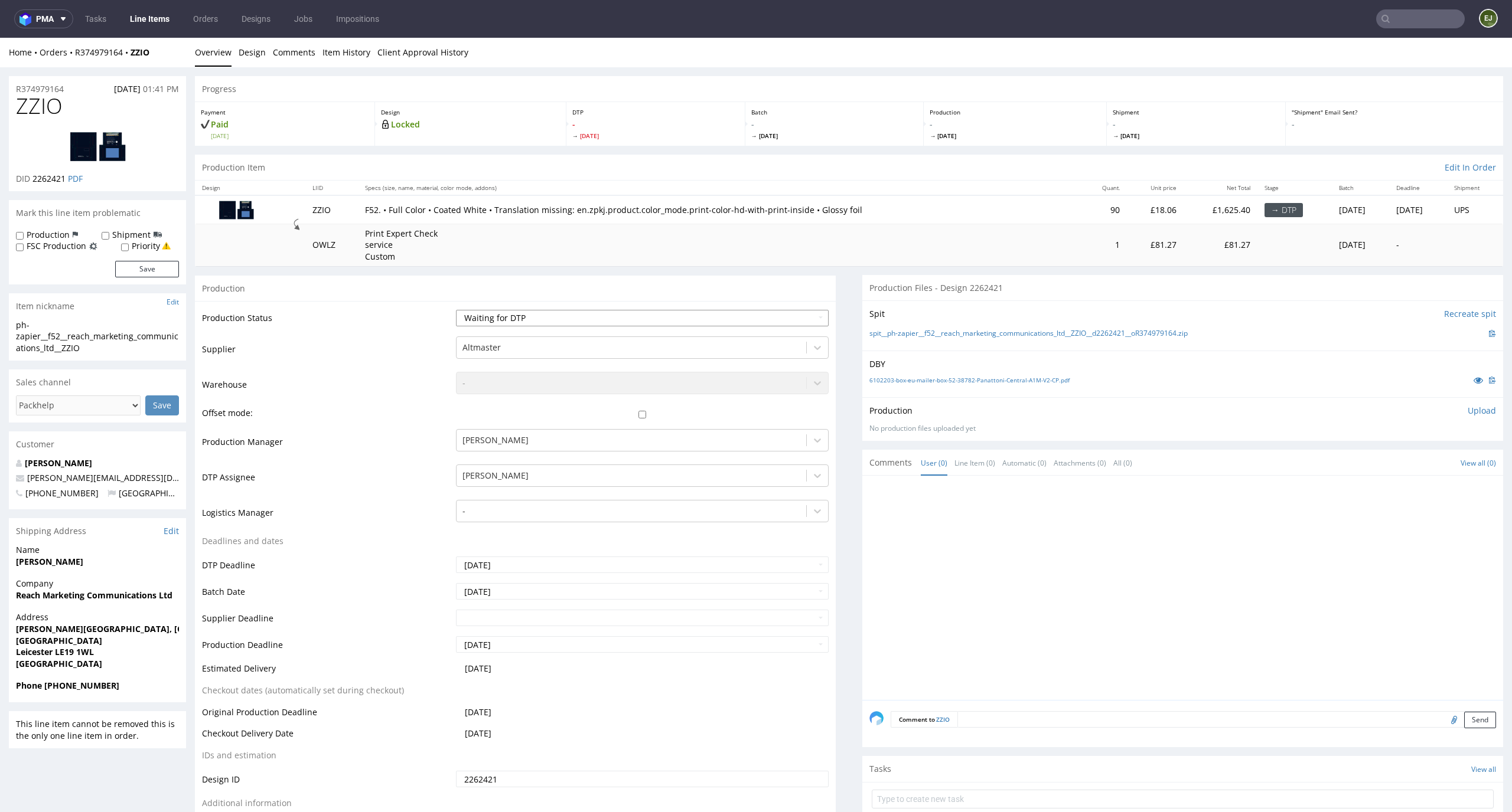
click at [760, 317] on select "Waiting for Artwork Waiting for Diecut Waiting for Mockup Waiting for DTP Waiti…" at bounding box center [642, 318] width 373 height 17
select select "dtp_in_process"
click at [456, 310] on select "Waiting for Artwork Waiting for Diecut Waiting for Mockup Waiting for DTP Waiti…" at bounding box center [642, 318] width 373 height 17
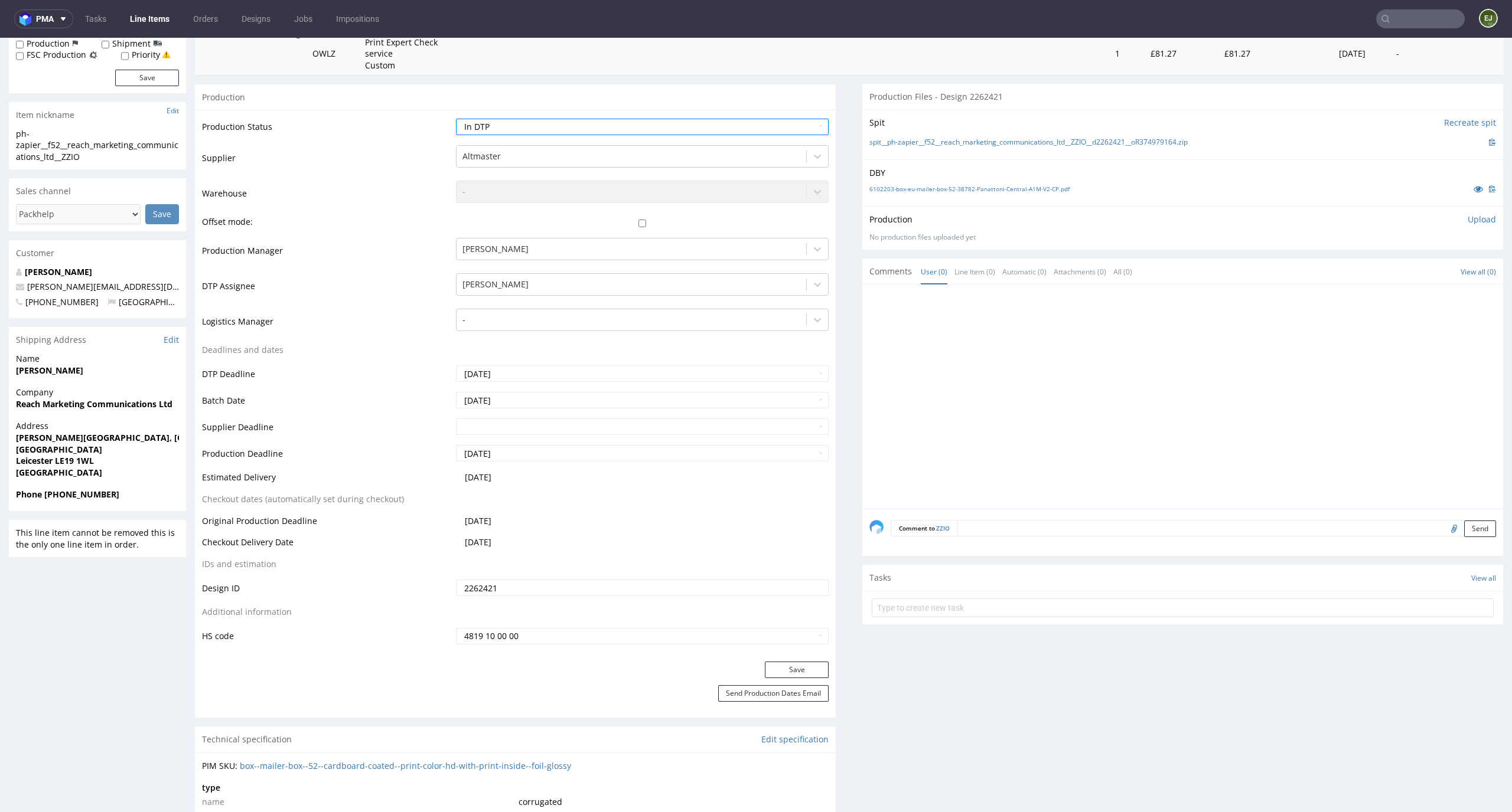
click at [800, 678] on div "Save" at bounding box center [515, 673] width 641 height 23
click at [802, 670] on button "Save" at bounding box center [796, 670] width 63 height 17
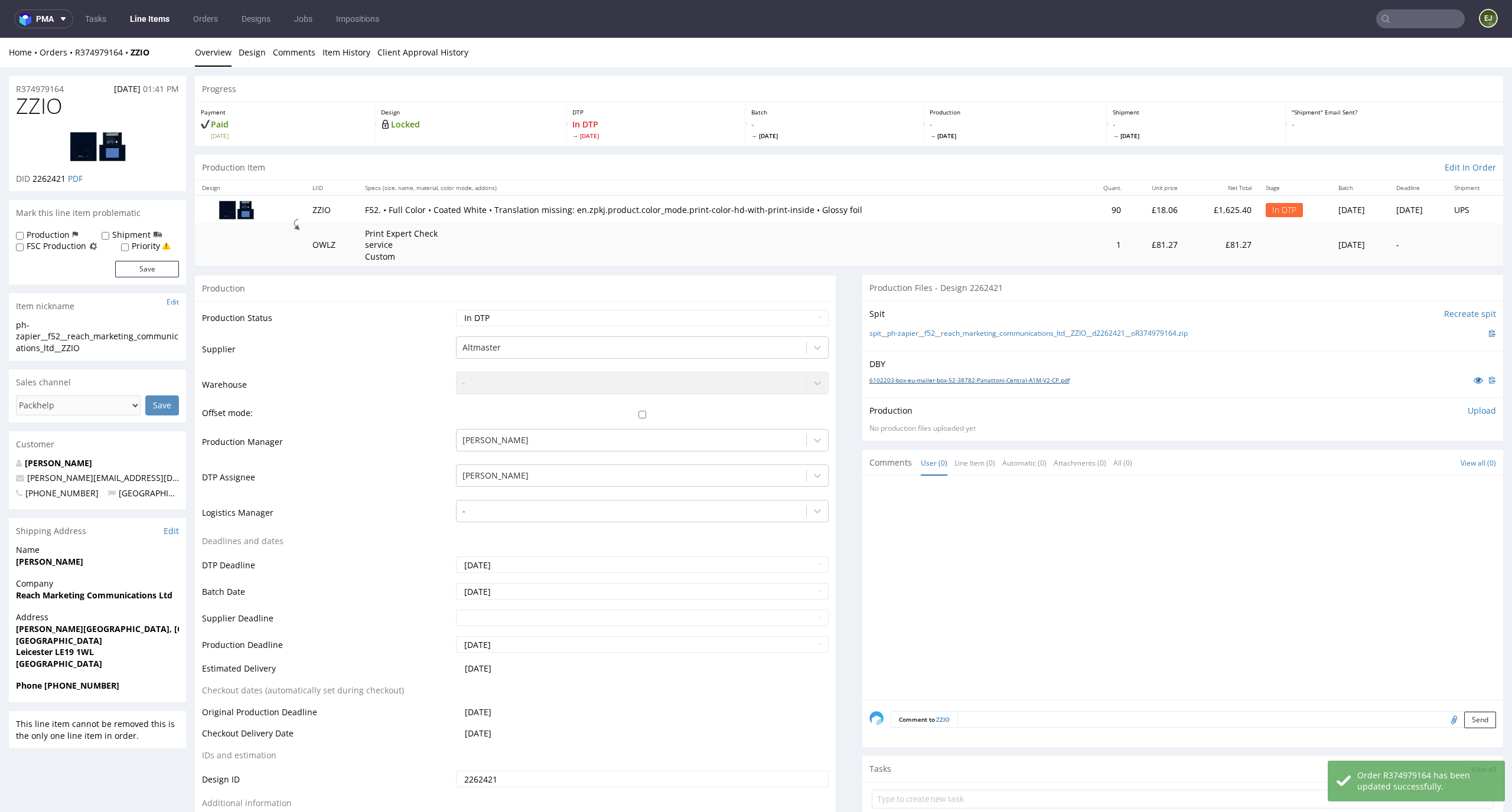
click at [937, 381] on link "6102203-box-eu-mailer-box-52-38782-Panattoni-Central-A1M-V2-CP.pdf" at bounding box center [969, 380] width 200 height 8
click at [927, 332] on link "spit__ph-zapier__f52__reach_marketing_communications_ltd__ZZIO__d2262421__oR374…" at bounding box center [1028, 333] width 318 height 10
click at [869, 262] on td "Print Expert Check service Custom" at bounding box center [720, 245] width 725 height 42
drag, startPoint x: 64, startPoint y: 105, endPoint x: 0, endPoint y: 104, distance: 64.0
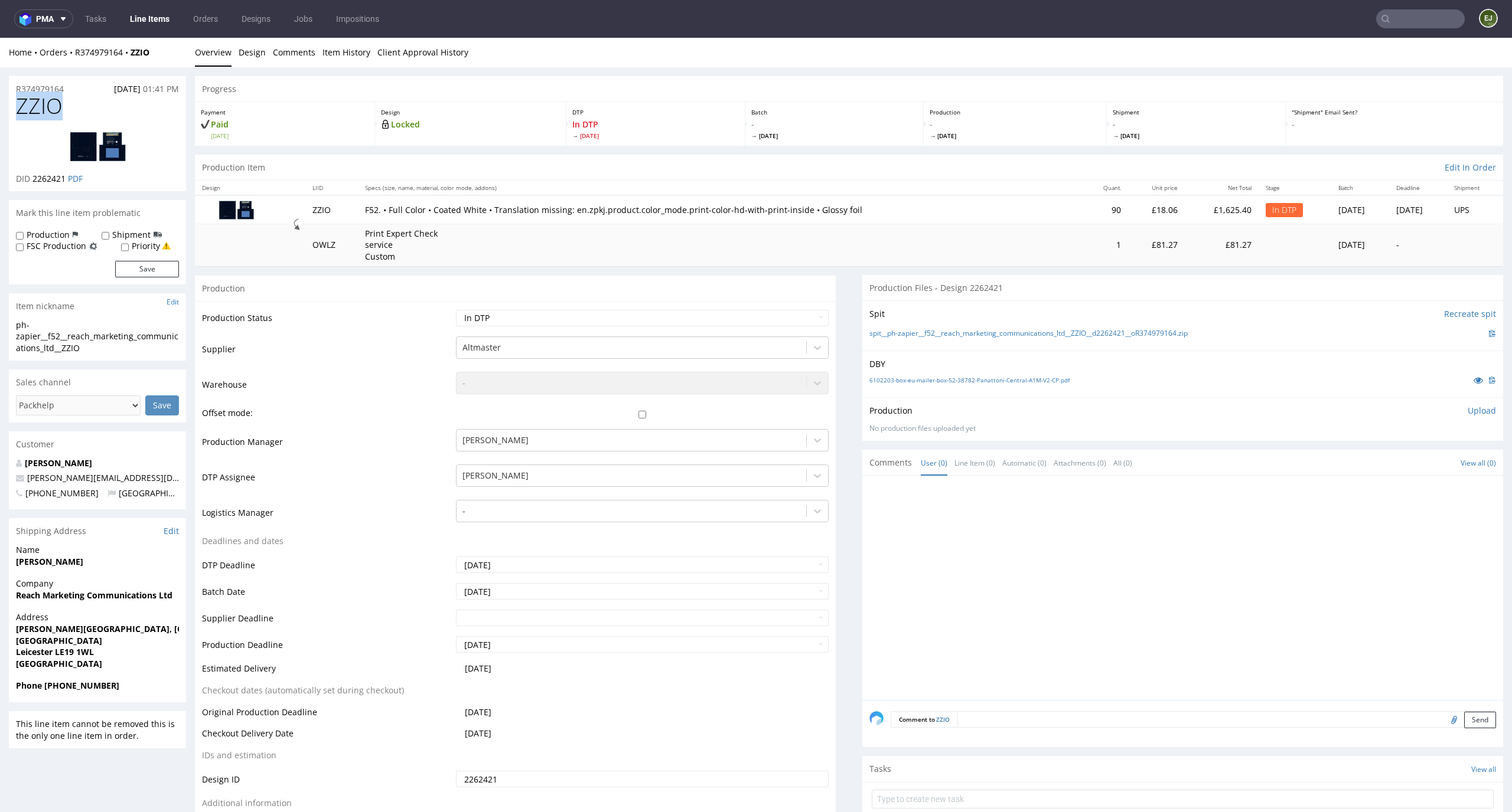
copy span "ZZIO"
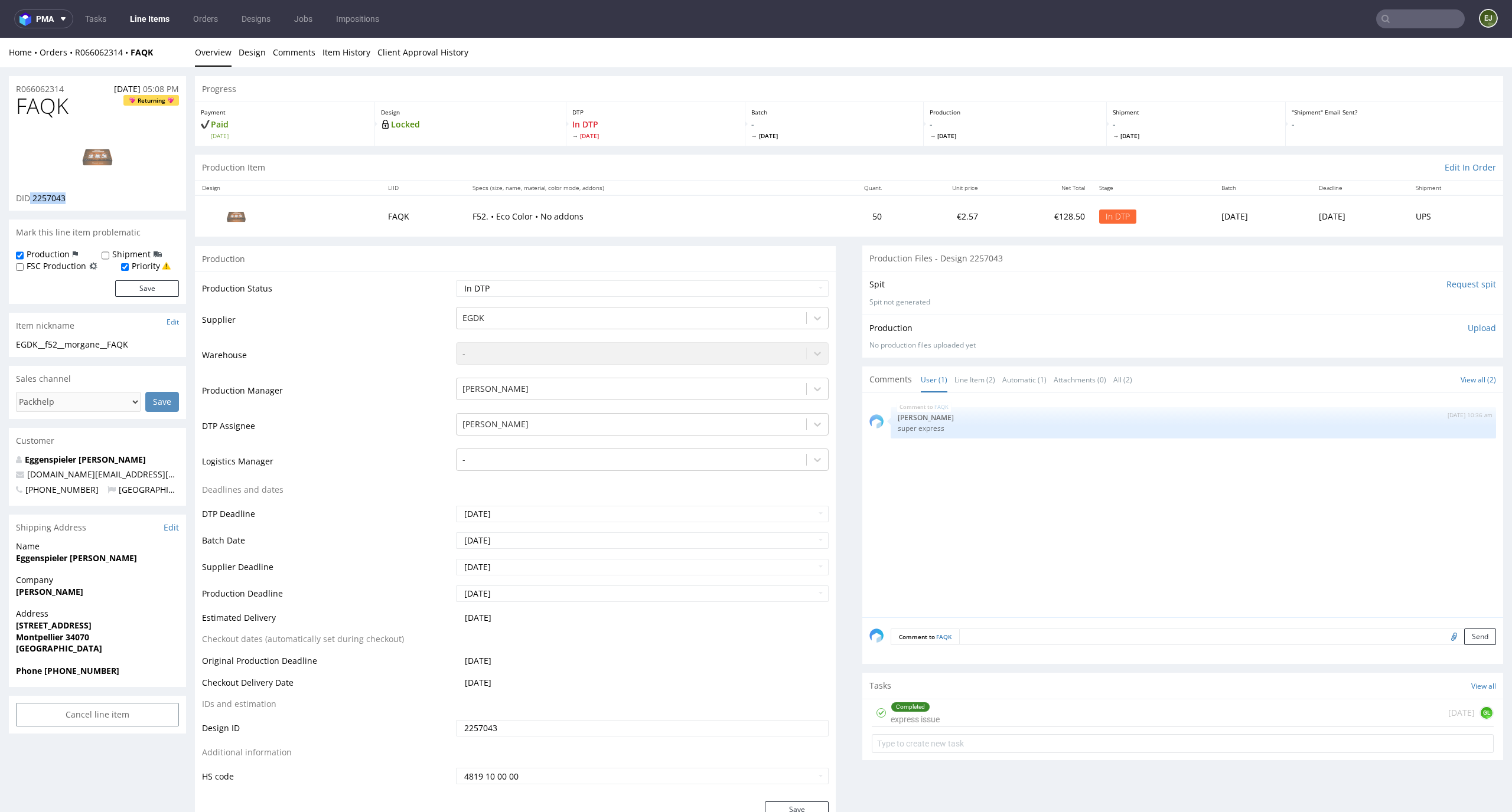
drag, startPoint x: 75, startPoint y: 202, endPoint x: 31, endPoint y: 201, distance: 44.0
click at [31, 201] on div "DID 2257043" at bounding box center [98, 198] width 163 height 12
copy p "2257043"
click at [102, 156] on img at bounding box center [97, 156] width 94 height 53
drag, startPoint x: 76, startPoint y: 105, endPoint x: 0, endPoint y: 105, distance: 76.0
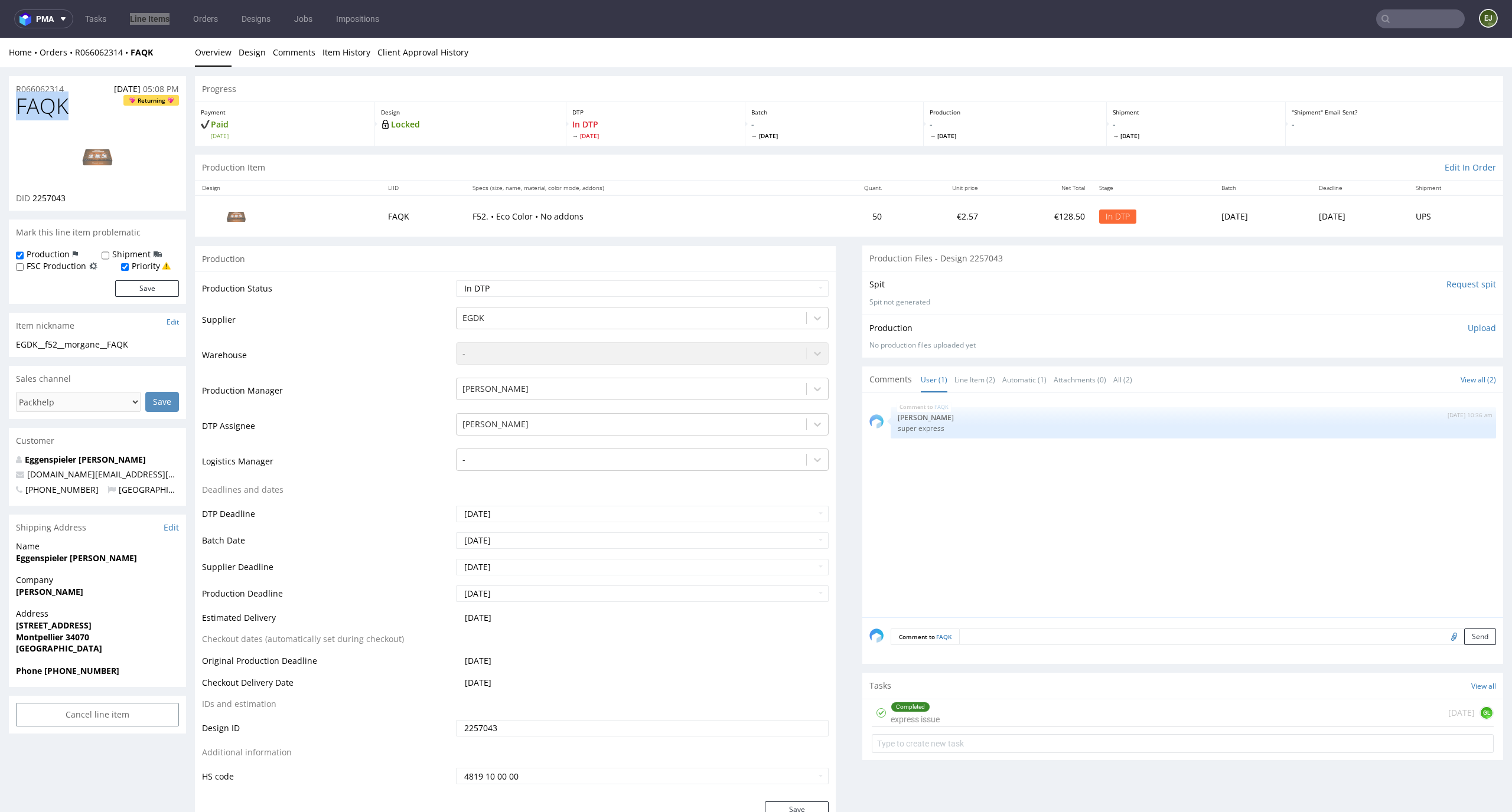
copy span "FAQK"
drag, startPoint x: 144, startPoint y: 346, endPoint x: 0, endPoint y: 344, distance: 144.0
copy div "EGDK__f52__morgane__FAQK"
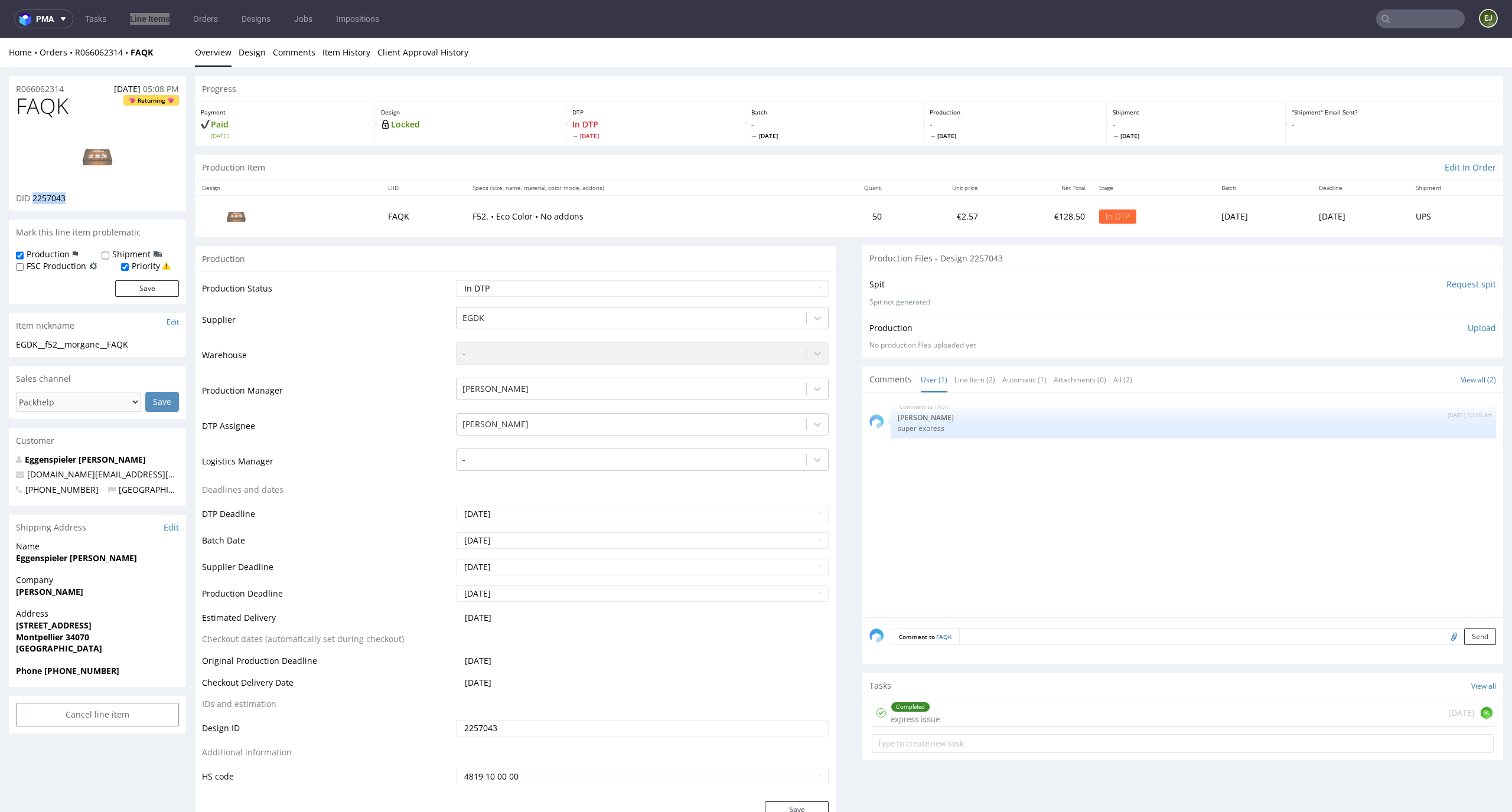
drag, startPoint x: 73, startPoint y: 193, endPoint x: 33, endPoint y: 197, distance: 40.2
click at [33, 197] on div "DID 2257043" at bounding box center [98, 198] width 163 height 12
copy span "2257043"
drag, startPoint x: 68, startPoint y: 84, endPoint x: 0, endPoint y: 84, distance: 68.0
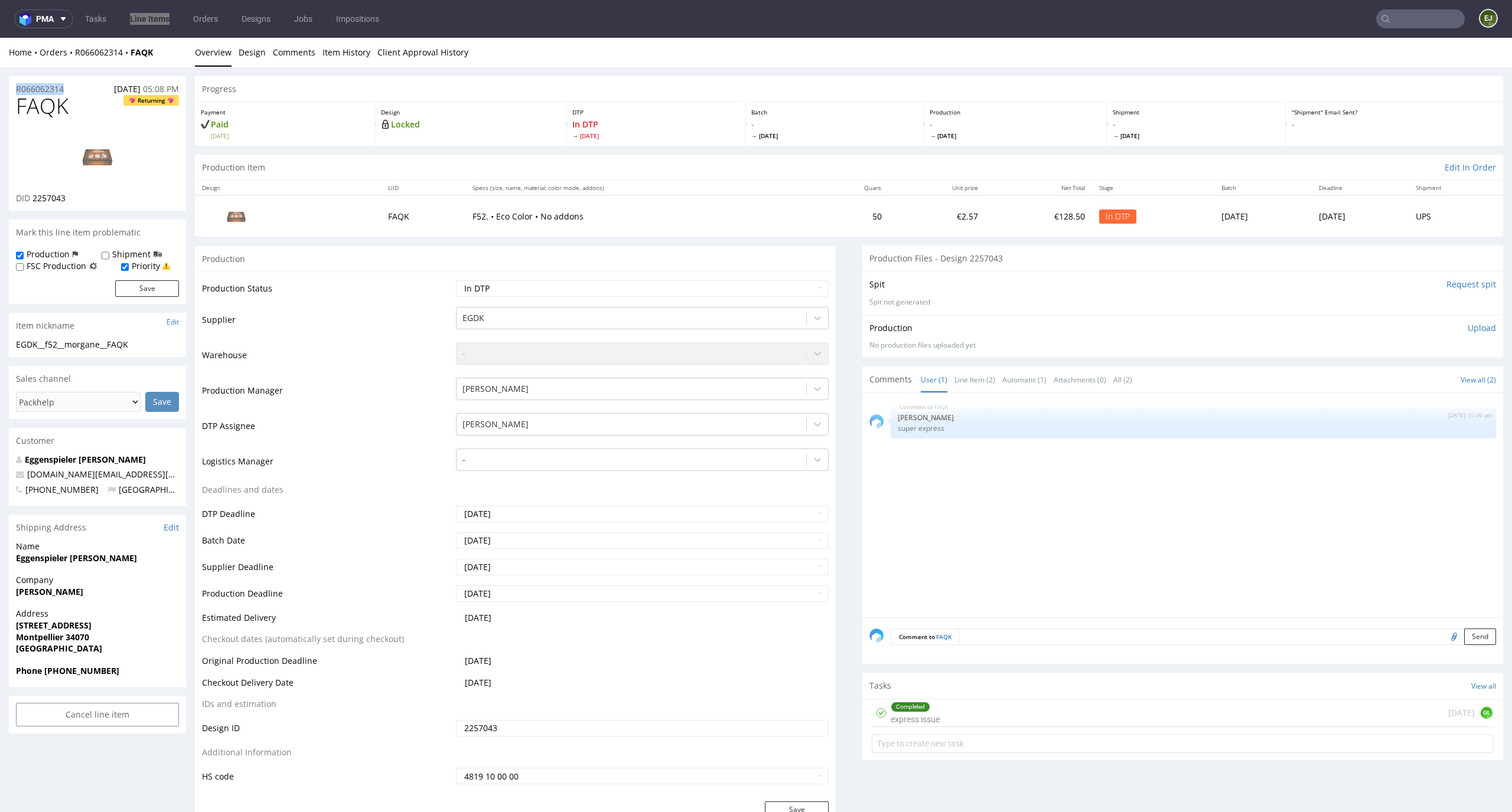
copy p "R066062314"
click at [1456, 321] on div "Production Upload No production files uploaded yet Description (optional) Add f…" at bounding box center [1183, 336] width 641 height 43
click at [1468, 329] on p "Upload" at bounding box center [1482, 329] width 28 height 12
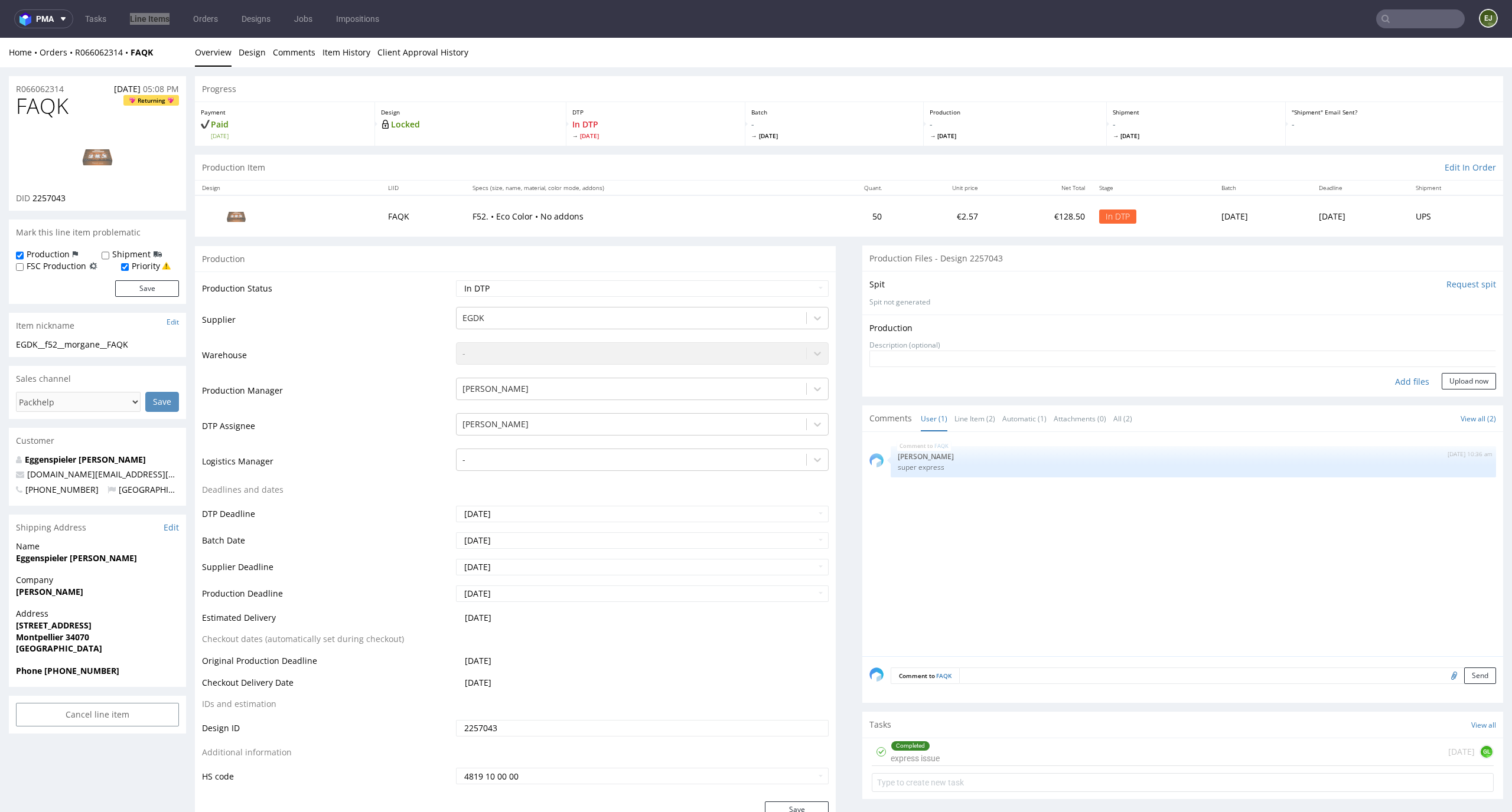
click at [1388, 385] on div "Add files" at bounding box center [1412, 382] width 59 height 18
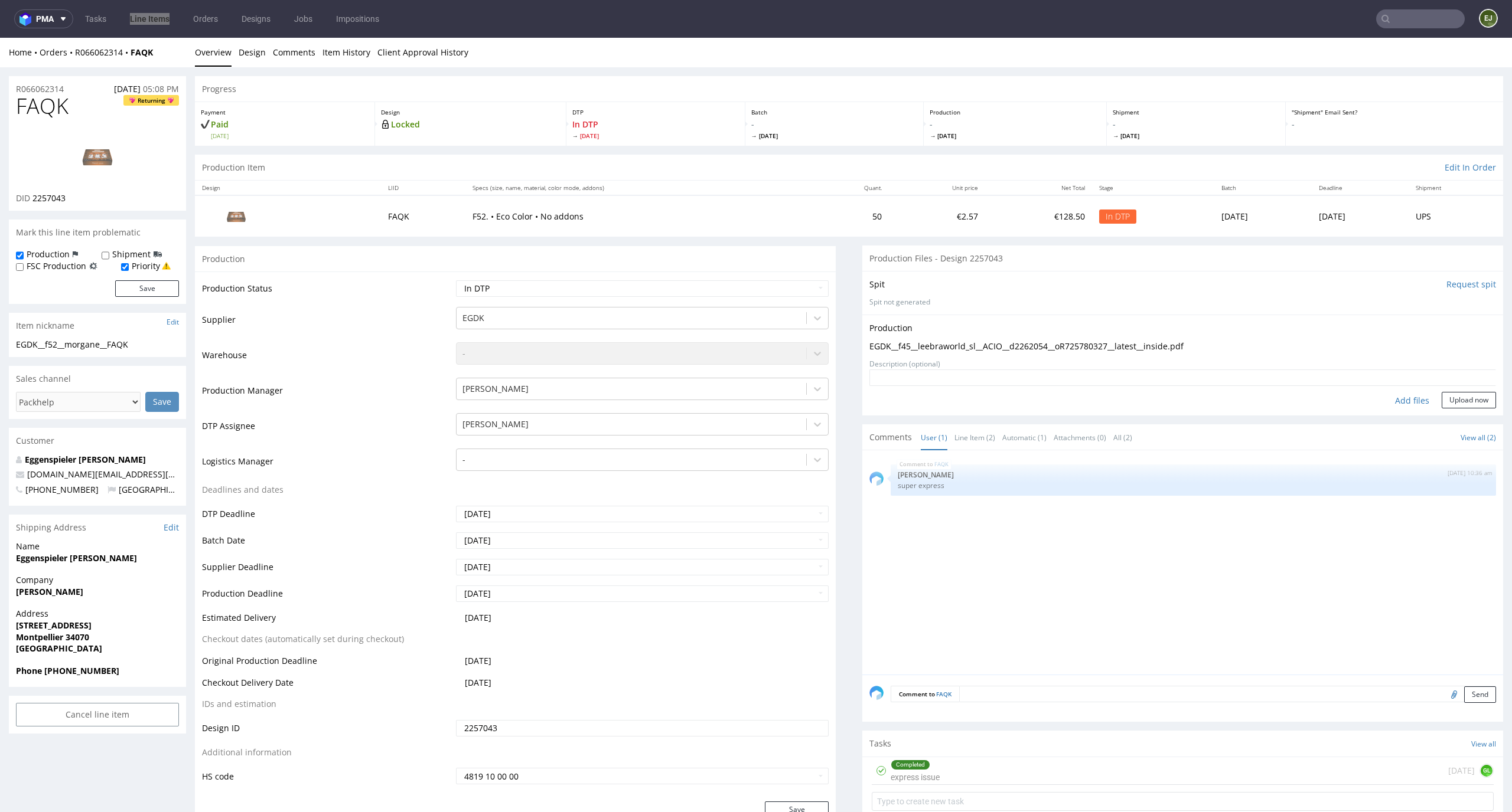
click at [1402, 394] on div "Add files" at bounding box center [1412, 401] width 59 height 18
type input "C:\fakepath\EGDK__f52__morgane__FAQK__d2257043__oR066062314__outside.pdf"
click at [1465, 399] on button "Upload now" at bounding box center [1469, 400] width 54 height 17
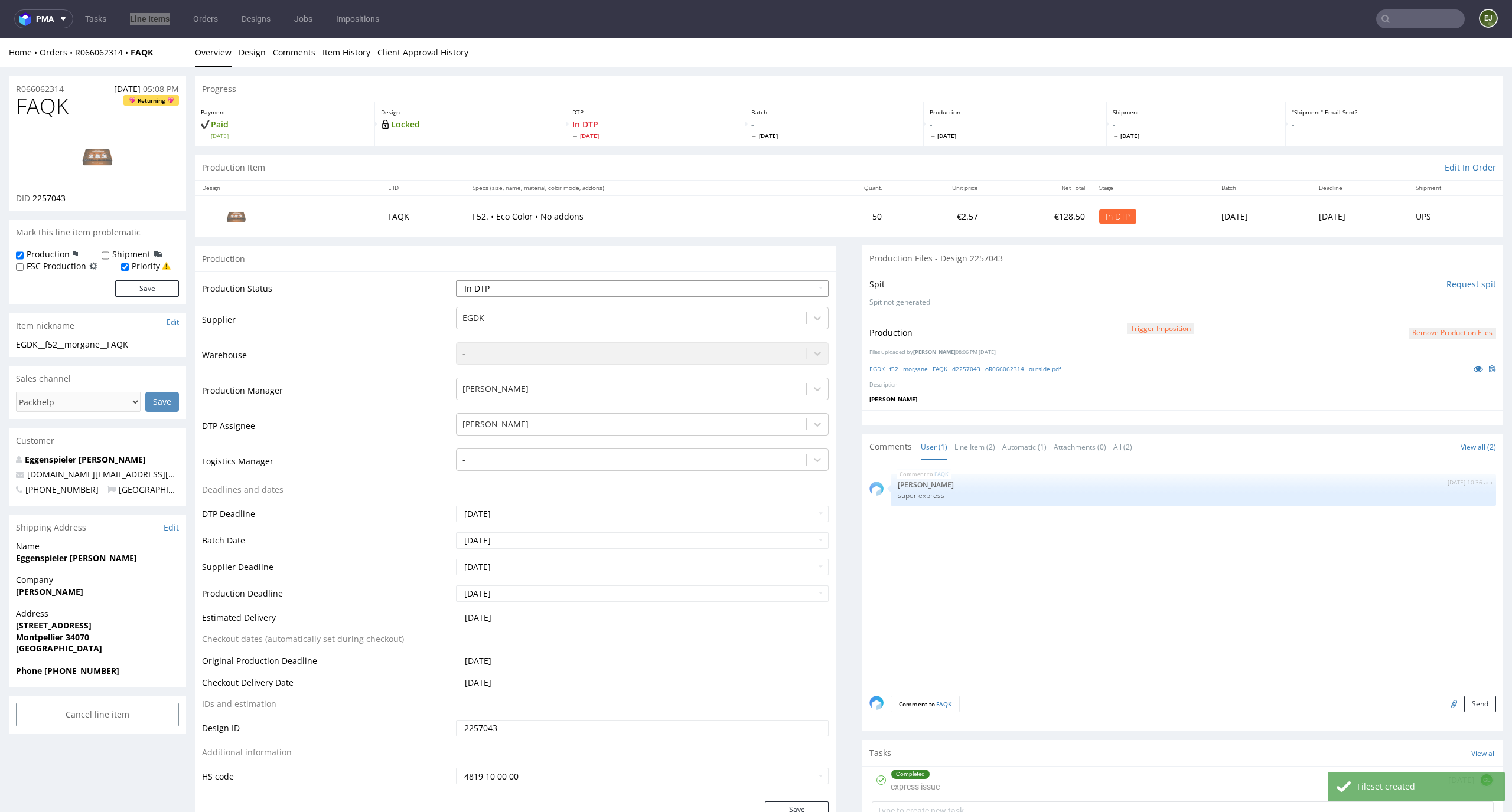
click at [776, 283] on select "Waiting for Artwork Waiting for Diecut Waiting for Mockup Waiting for DTP Waiti…" at bounding box center [642, 288] width 373 height 17
select select "dtp_production_ready"
click at [456, 280] on select "Waiting for Artwork Waiting for Diecut Waiting for Mockup Waiting for DTP Waiti…" at bounding box center [642, 288] width 373 height 17
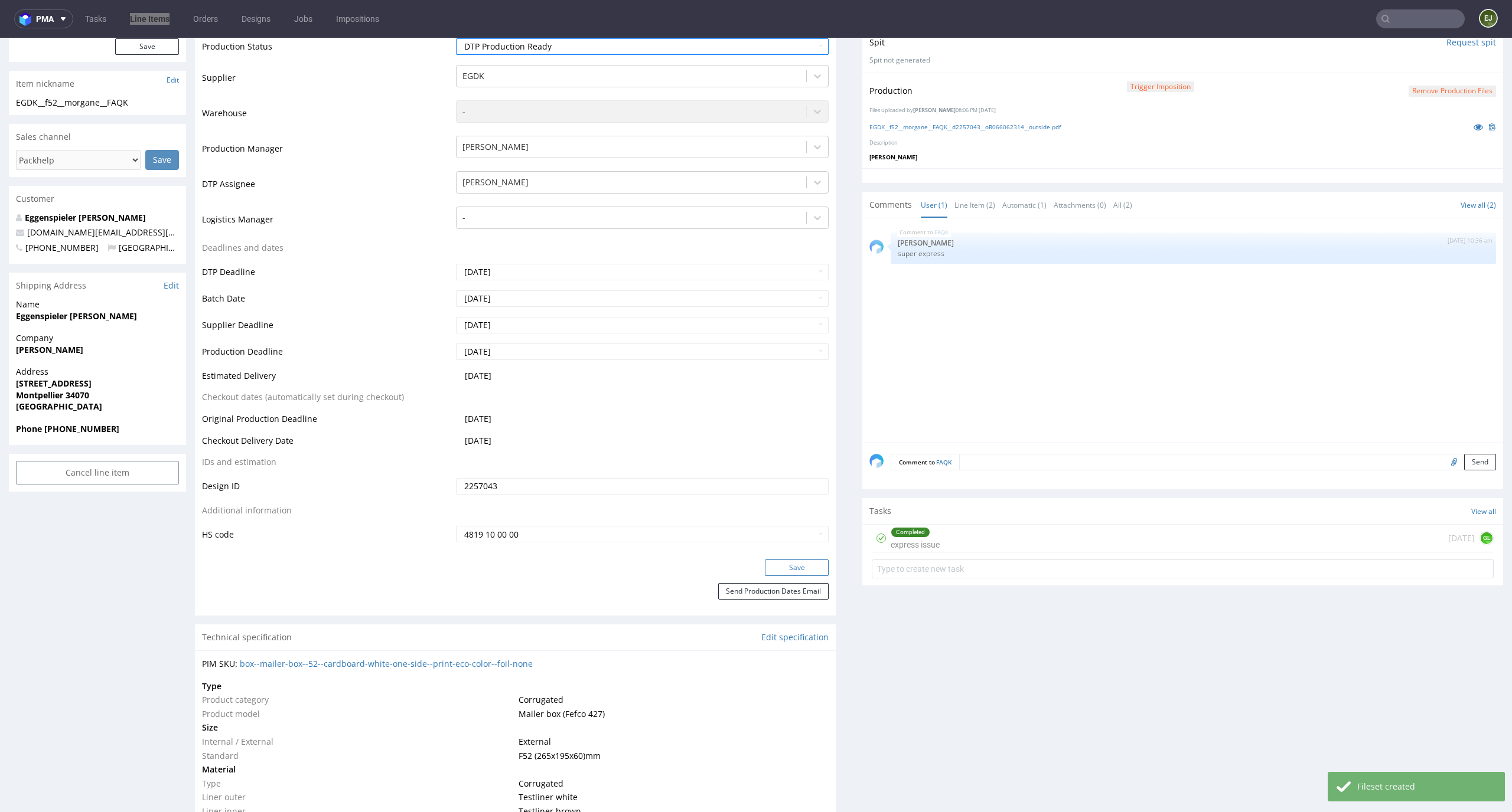
click at [805, 568] on button "Save" at bounding box center [796, 568] width 63 height 17
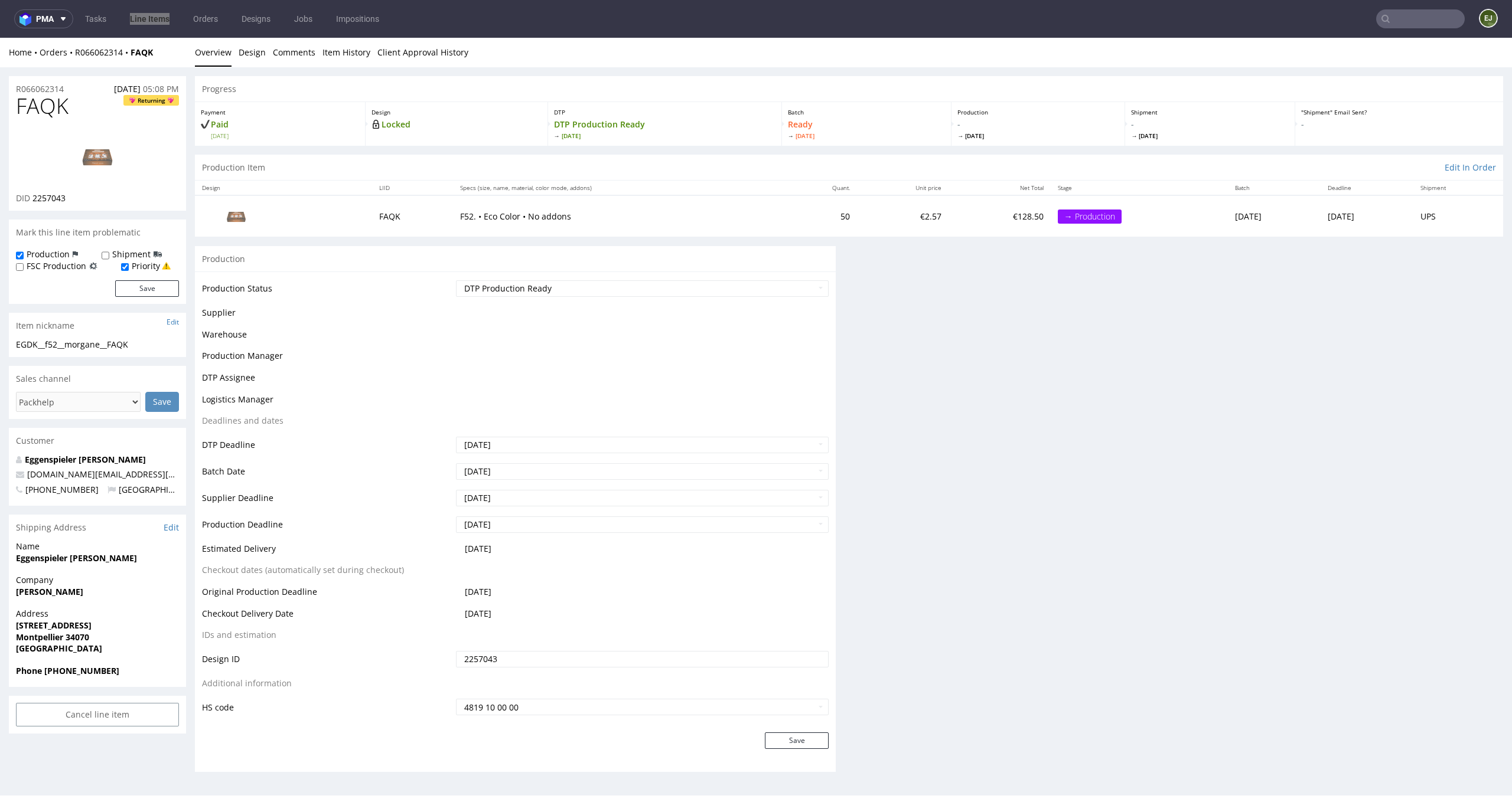
scroll to position [0, 0]
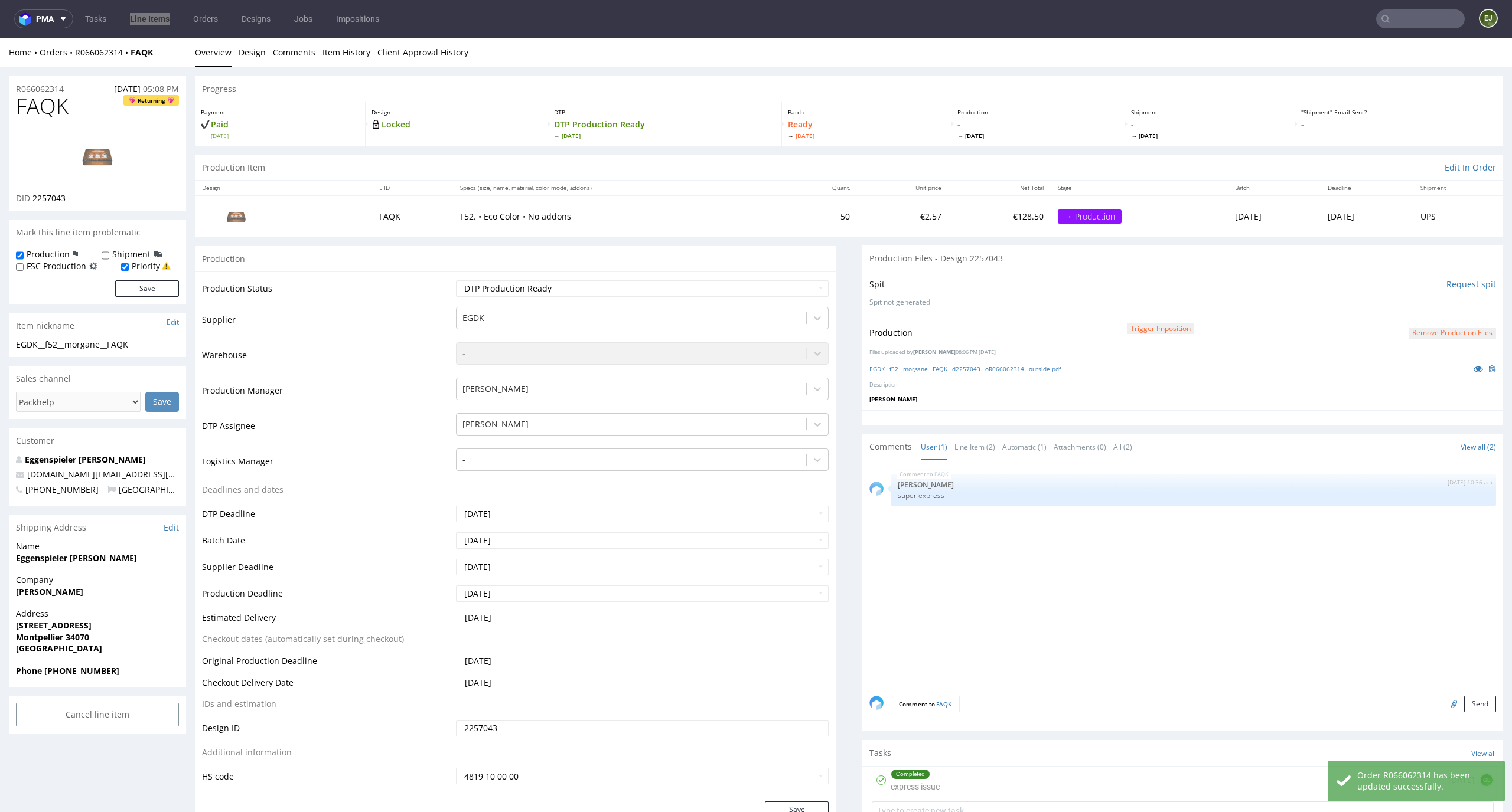
click at [164, 18] on link "Line Items" at bounding box center [150, 19] width 53 height 19
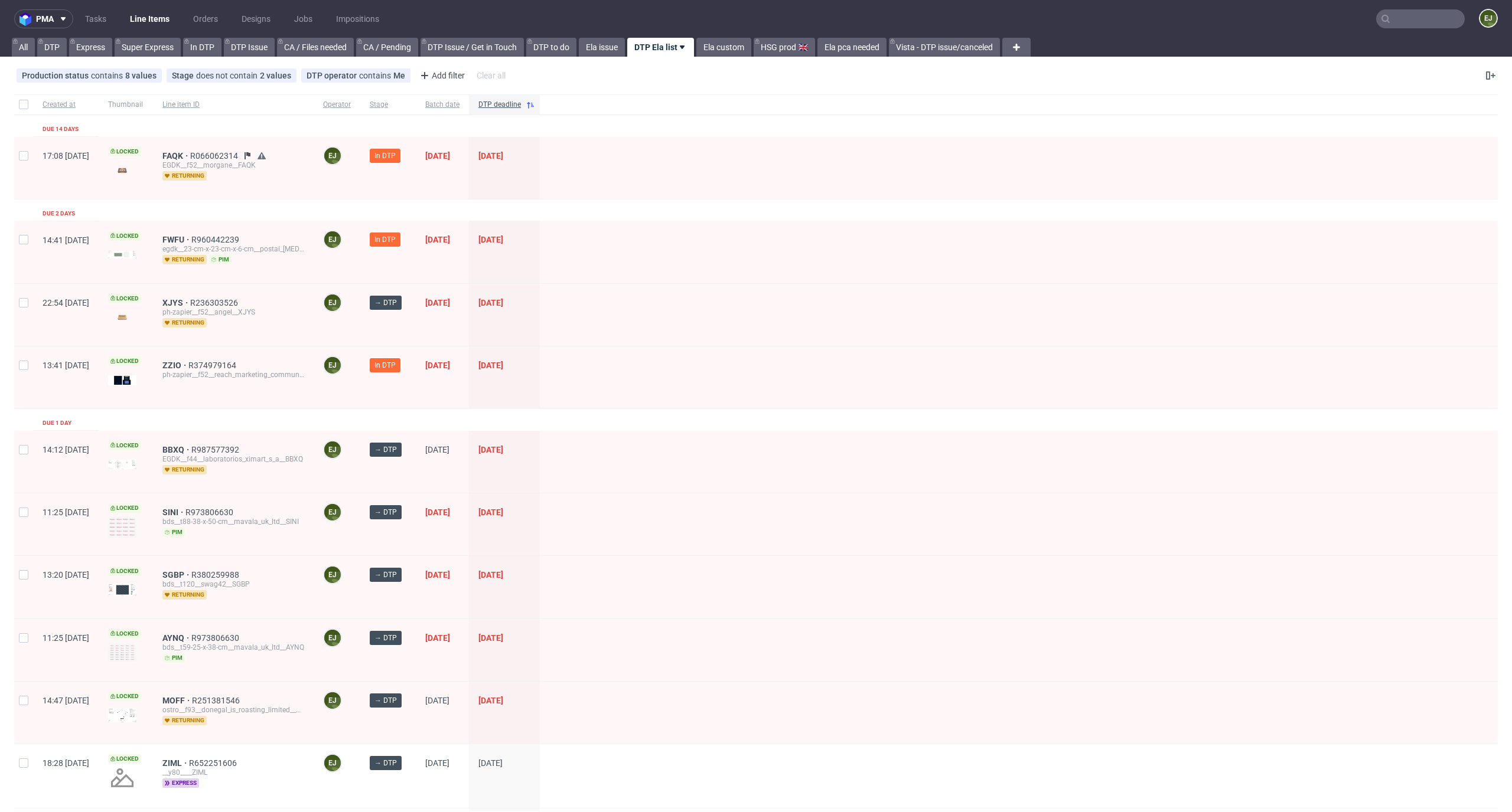
click at [212, 160] on div "EGDK__f52__morgane__FAQK" at bounding box center [233, 165] width 142 height 9
click at [190, 160] on span "FAQK" at bounding box center [176, 156] width 28 height 9
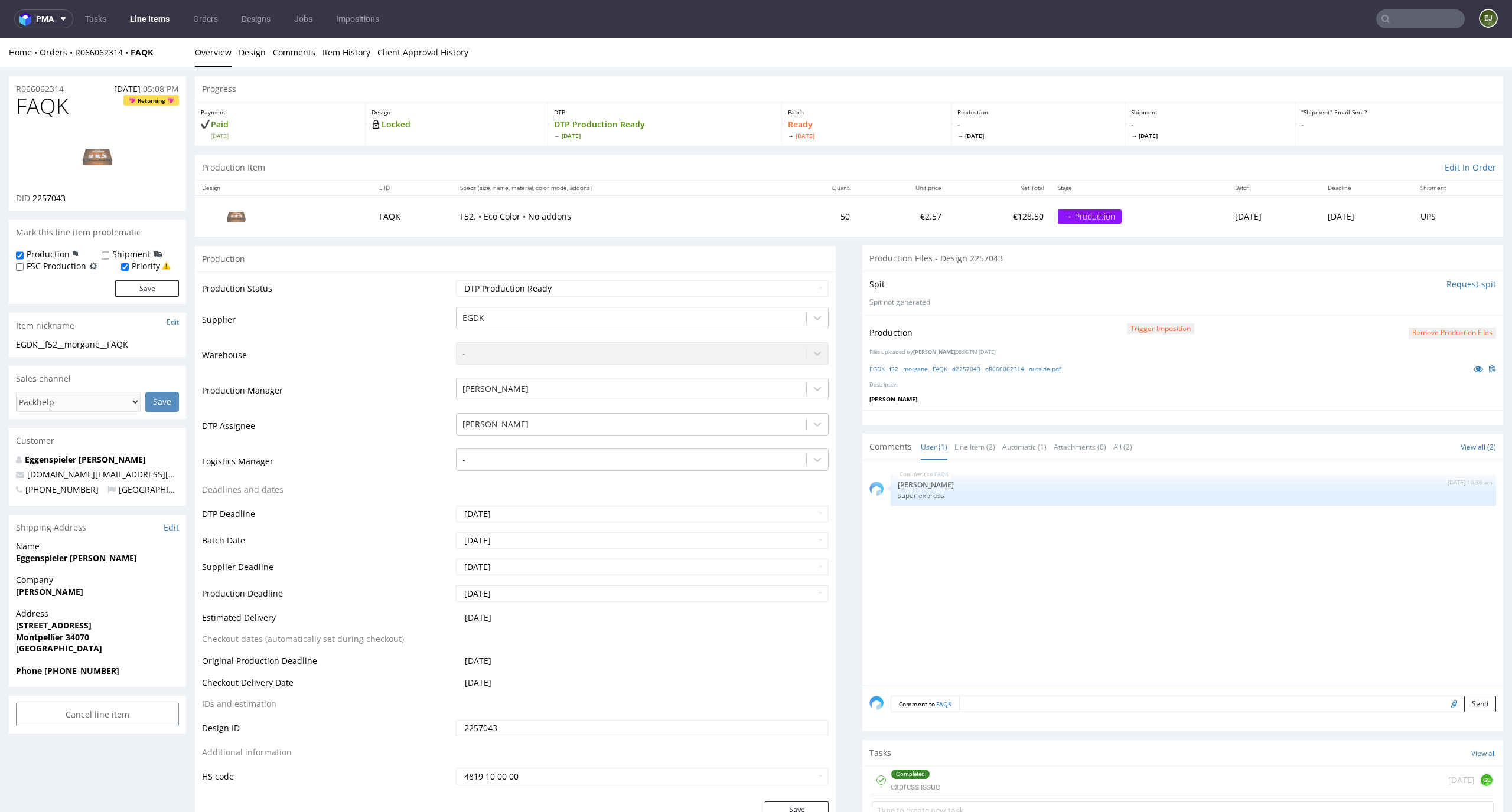
click at [612, 164] on div "Production Item Edit In Order" at bounding box center [849, 168] width 1308 height 26
click at [140, 19] on link "Line Items" at bounding box center [150, 19] width 53 height 19
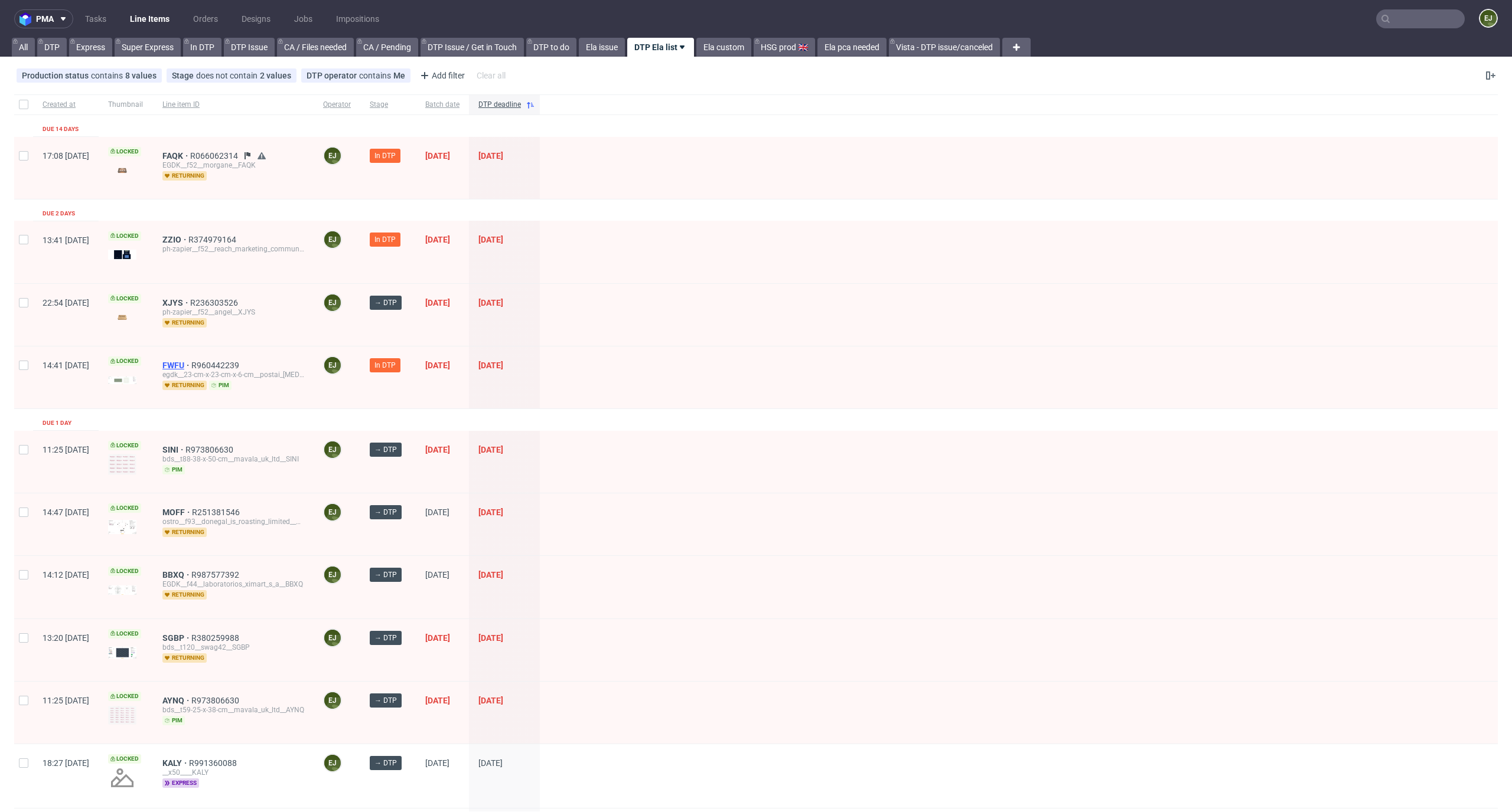
click at [191, 364] on span "FWFU" at bounding box center [176, 365] width 29 height 9
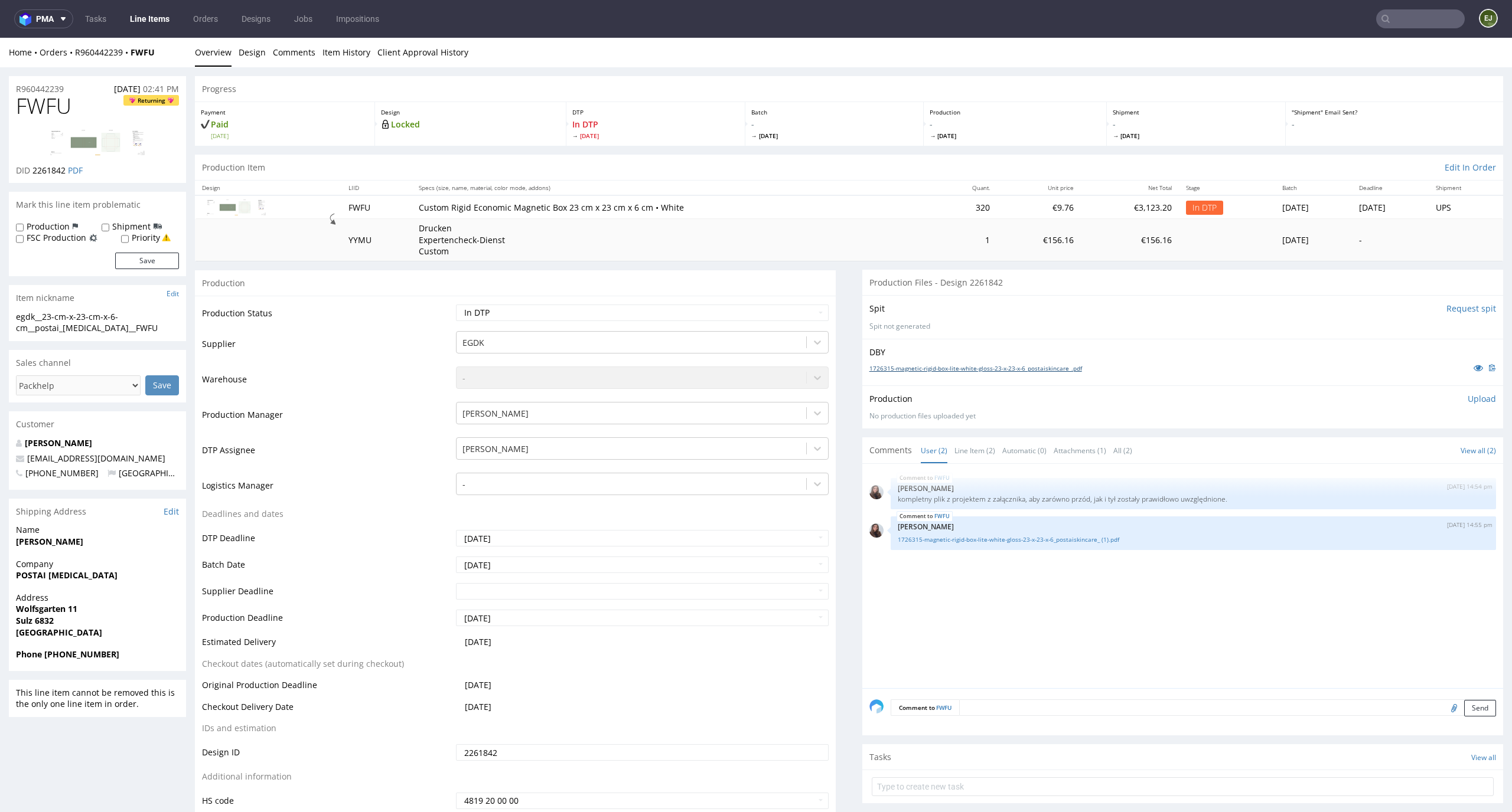
click at [959, 365] on link "1726315-magnetic-rigid-box-lite-white-gloss-23-x-23-x-6_postaiskincare_.pdf" at bounding box center [975, 368] width 212 height 8
click at [973, 539] on link "1726315-magnetic-rigid-box-lite-white-gloss-23-x-23-x-6_postaiskincare_ (1).pdf" at bounding box center [1193, 540] width 591 height 9
click at [114, 135] on img at bounding box center [97, 142] width 94 height 25
drag, startPoint x: 140, startPoint y: 324, endPoint x: 0, endPoint y: 308, distance: 140.9
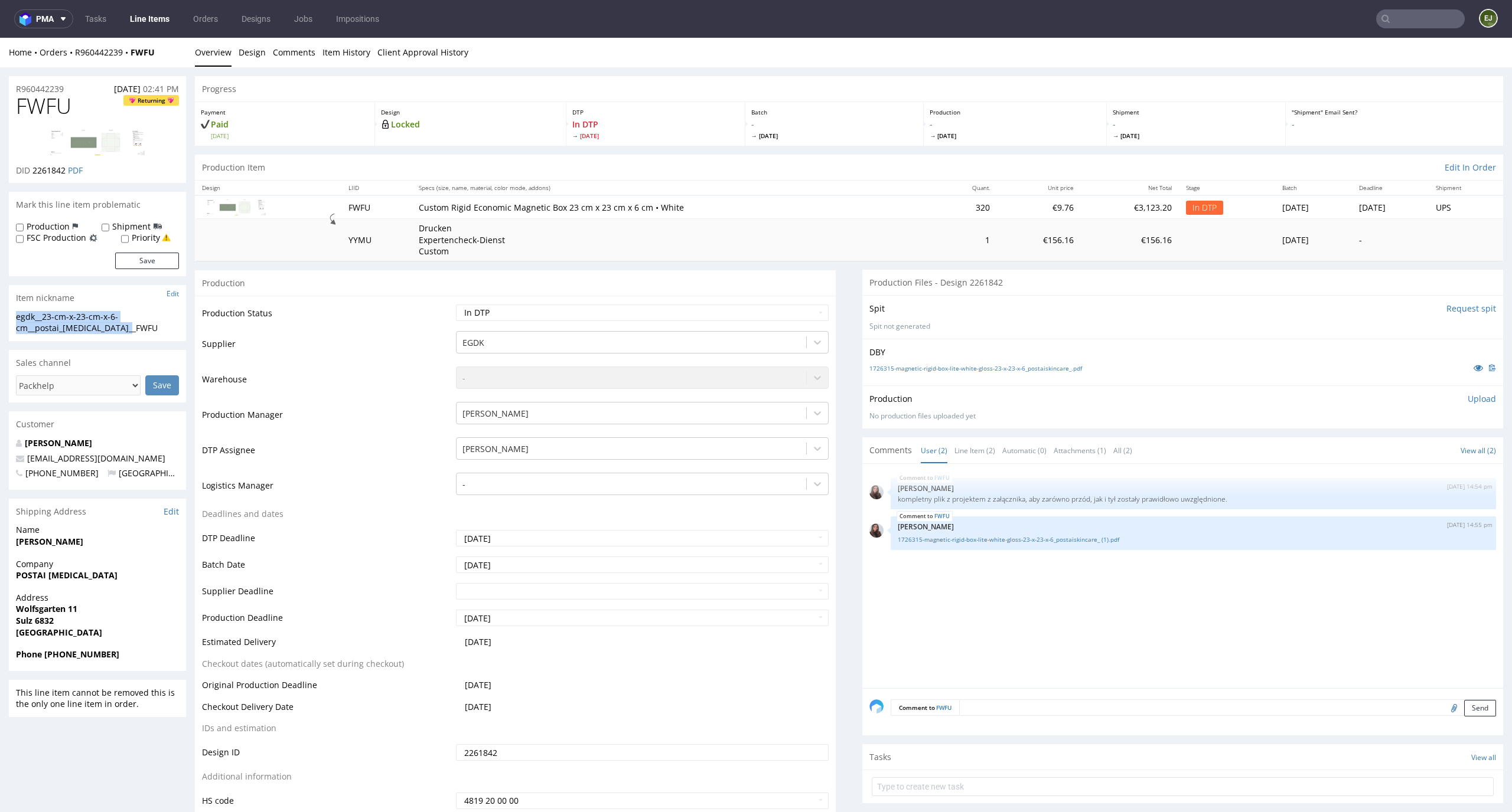
copy section "egdk__23-cm-x-23-cm-x-6-cm__postai_skin_care__FWFU"
drag, startPoint x: 67, startPoint y: 170, endPoint x: 33, endPoint y: 170, distance: 34.0
click at [33, 170] on p "DID 2261842 PDF" at bounding box center [49, 171] width 67 height 12
copy span "2261842"
drag, startPoint x: 80, startPoint y: 89, endPoint x: 0, endPoint y: 87, distance: 80.0
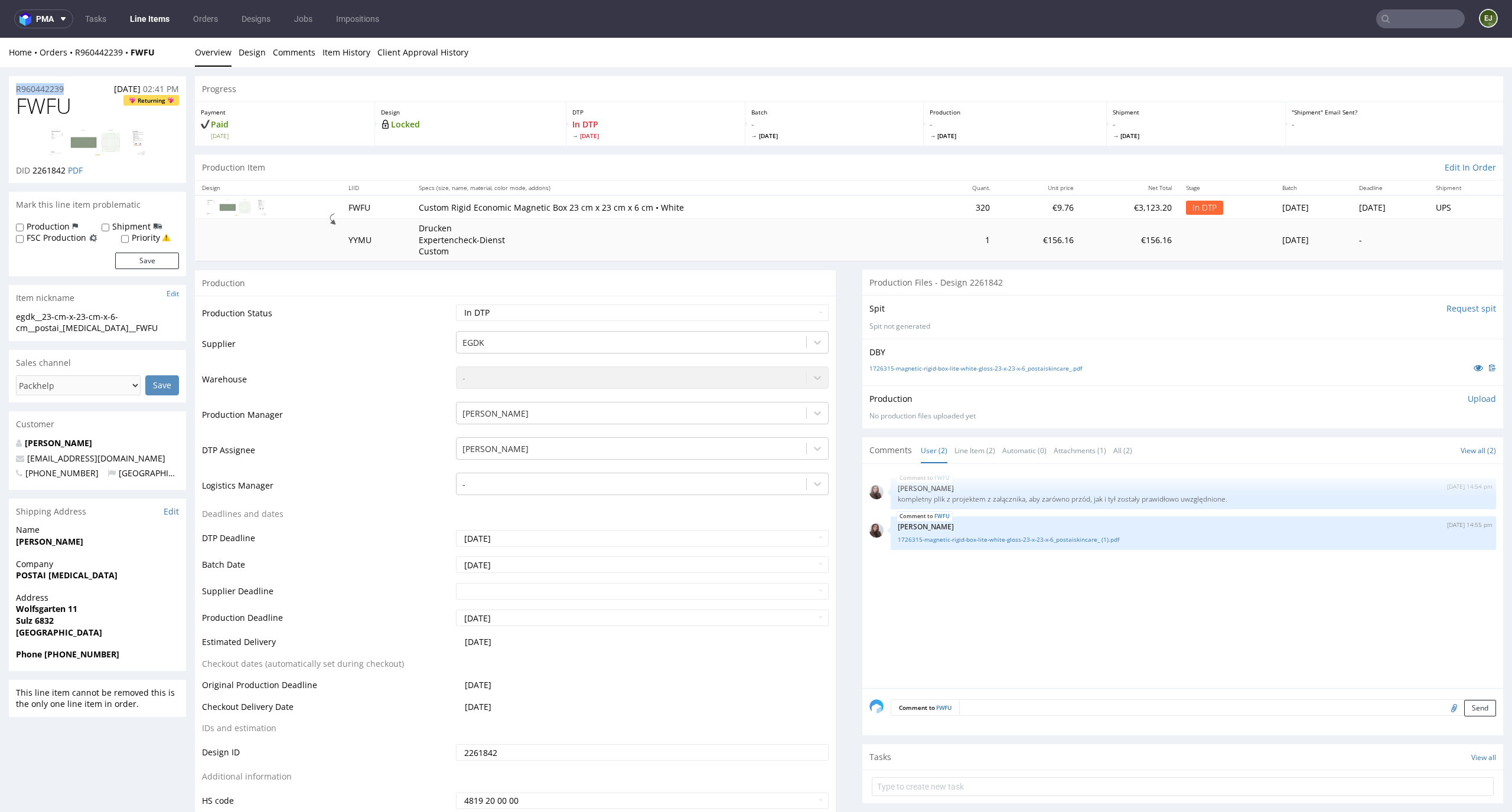
copy p "R960442239"
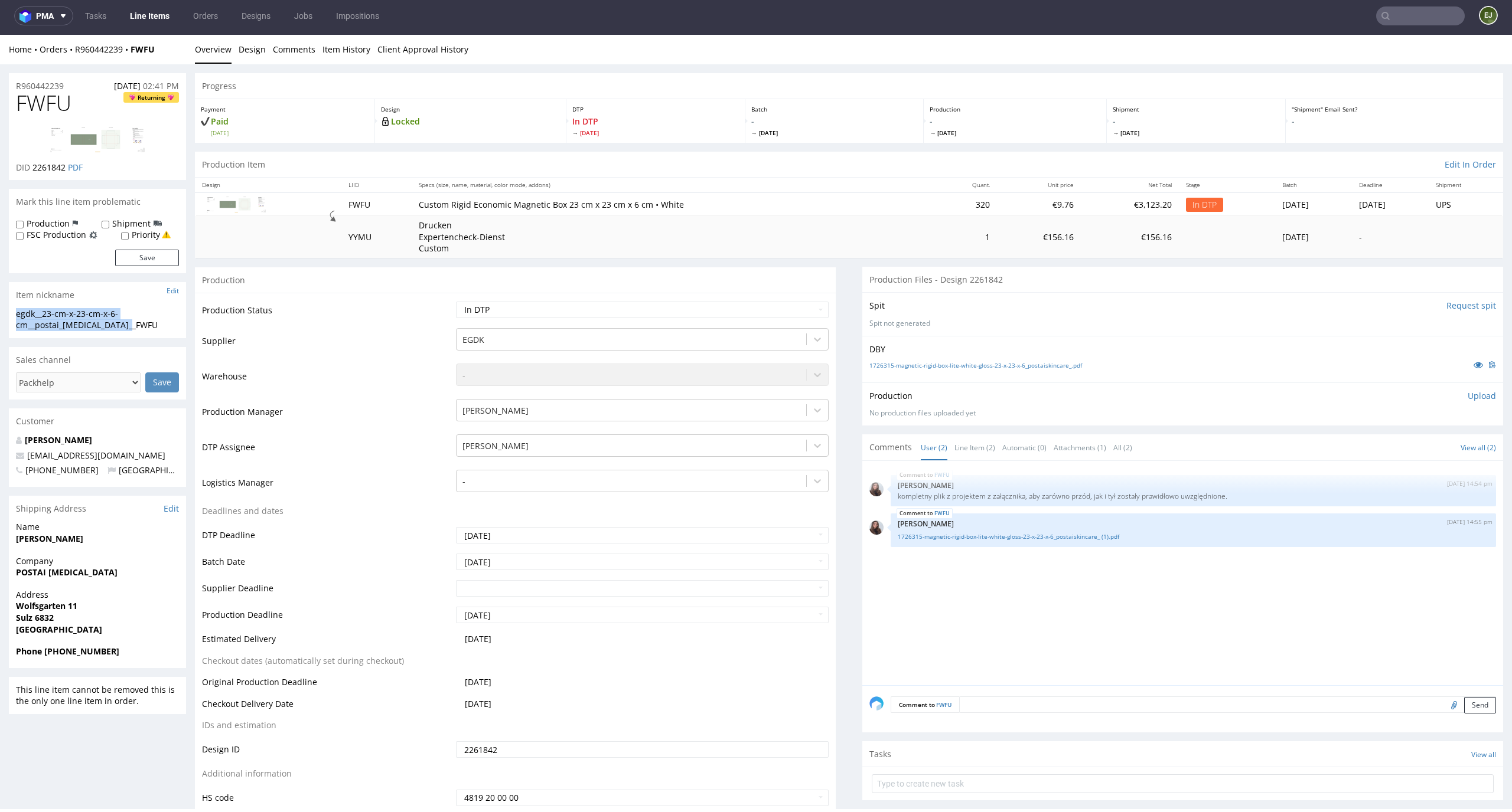
drag, startPoint x: 150, startPoint y: 331, endPoint x: 0, endPoint y: 317, distance: 150.7
copy div "egdk__23-cm-x-23-cm-x-6-cm__postai_skin_care__FWFU"
click at [824, 178] on th "Specs (size, name, material, color mode, addons)" at bounding box center [674, 185] width 525 height 15
click at [797, 310] on select "Waiting for Artwork Waiting for Diecut Waiting for Mockup Waiting for DTP Waiti…" at bounding box center [642, 310] width 373 height 17
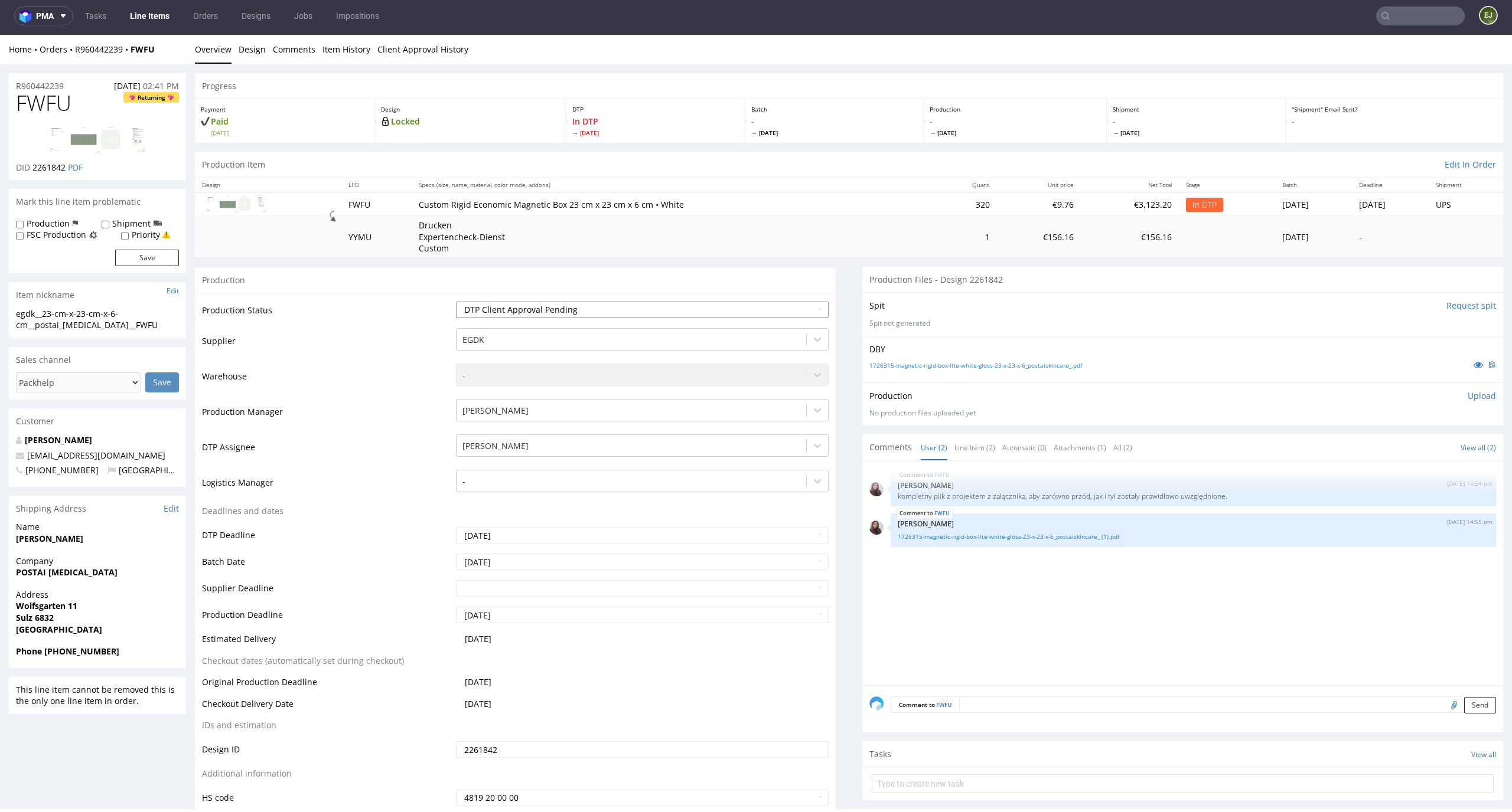
click at [456, 302] on select "Waiting for Artwork Waiting for Diecut Waiting for Mockup Waiting for DTP Waiti…" at bounding box center [642, 310] width 373 height 17
click at [796, 305] on select "Waiting for Artwork Waiting for Diecut Waiting for Mockup Waiting for DTP Waiti…" at bounding box center [642, 310] width 373 height 17
click at [770, 311] on select "Waiting for Artwork Waiting for Diecut Waiting for Mockup Waiting for DTP Waiti…" at bounding box center [642, 310] width 373 height 17
select select "dtp_waiting_for_double_check"
click at [456, 302] on select "Waiting for Artwork Waiting for Diecut Waiting for Mockup Waiting for DTP Waiti…" at bounding box center [642, 310] width 373 height 17
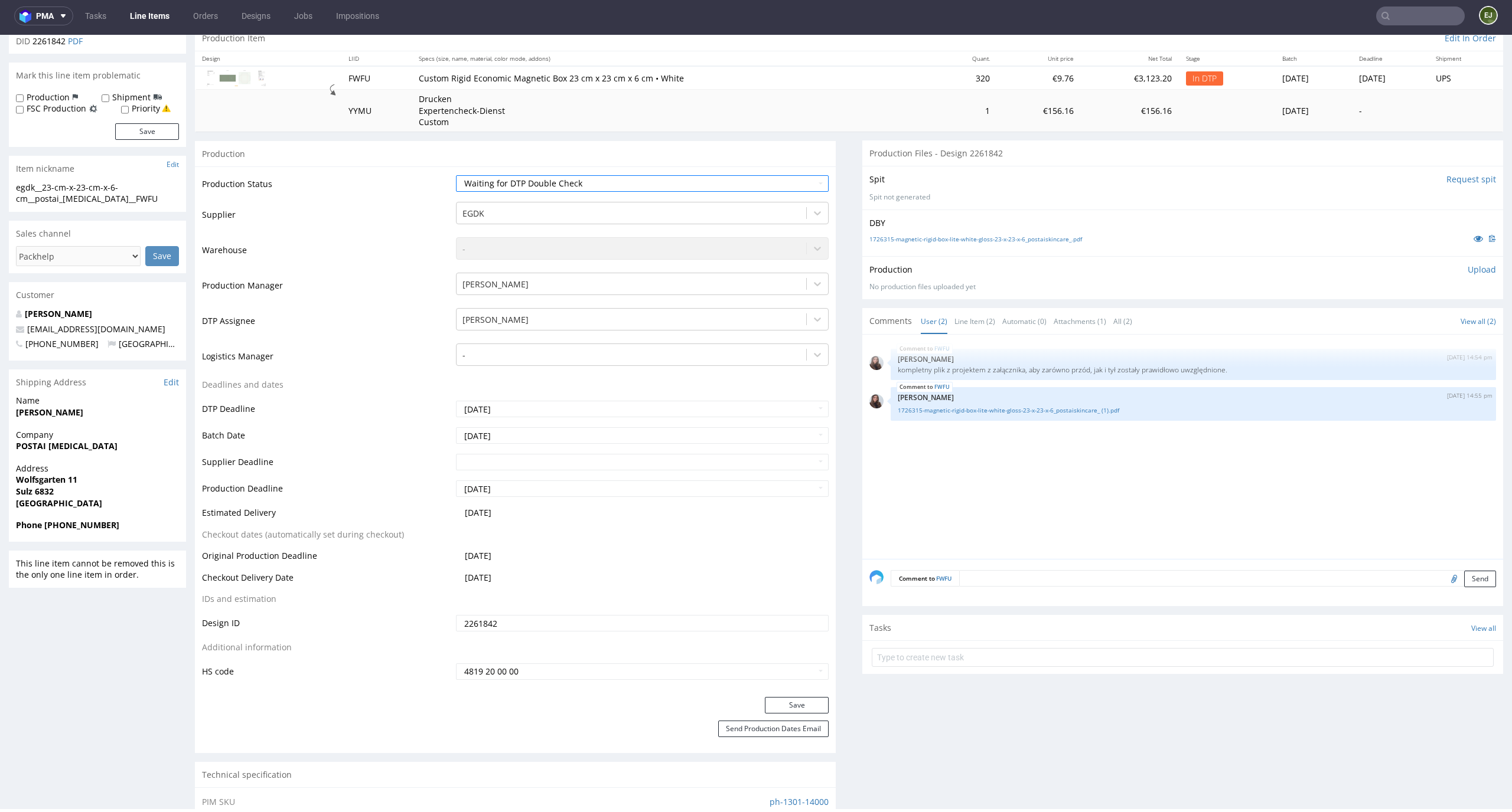
scroll to position [220, 0]
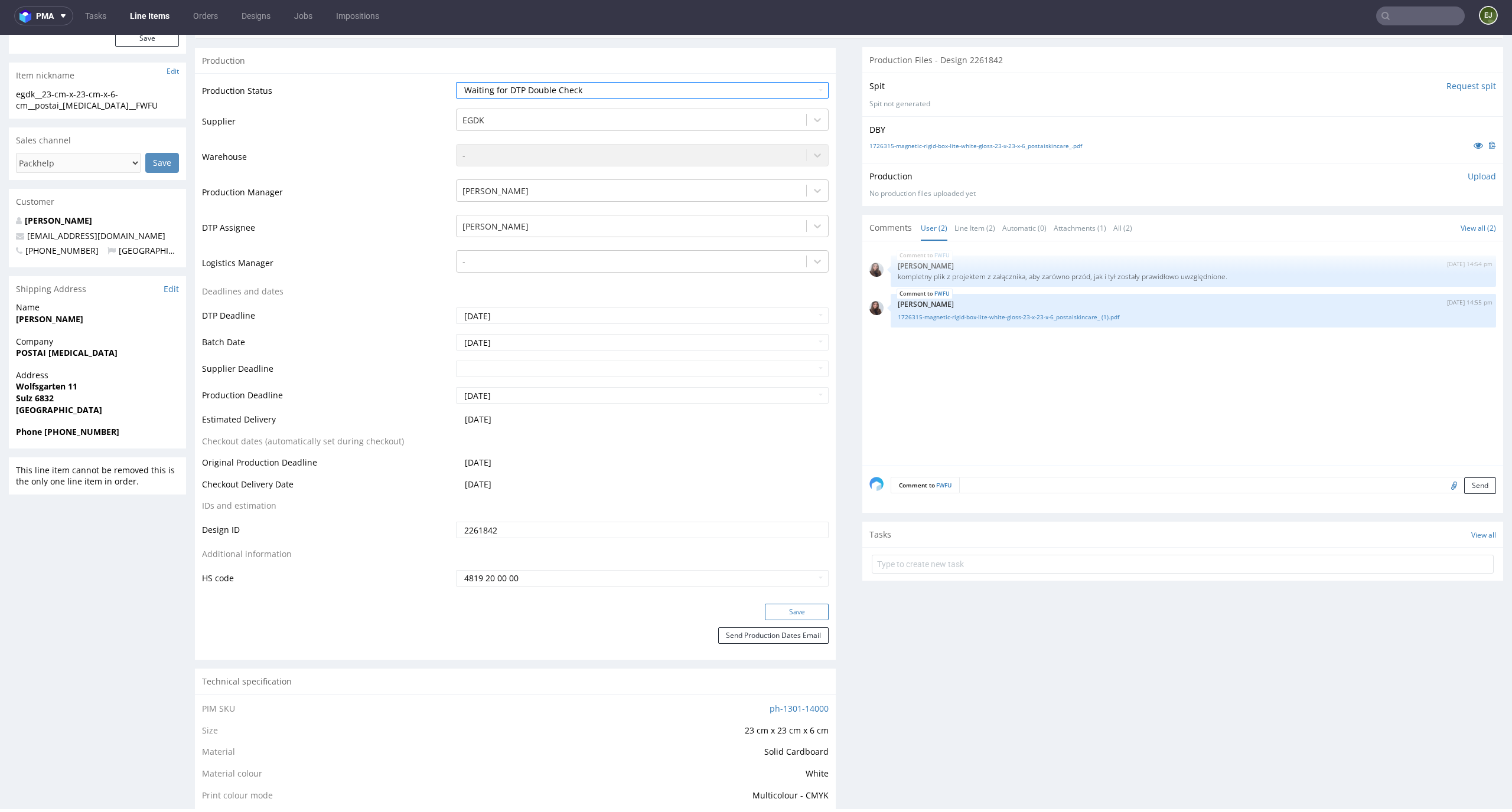
click at [796, 610] on button "Save" at bounding box center [796, 612] width 63 height 17
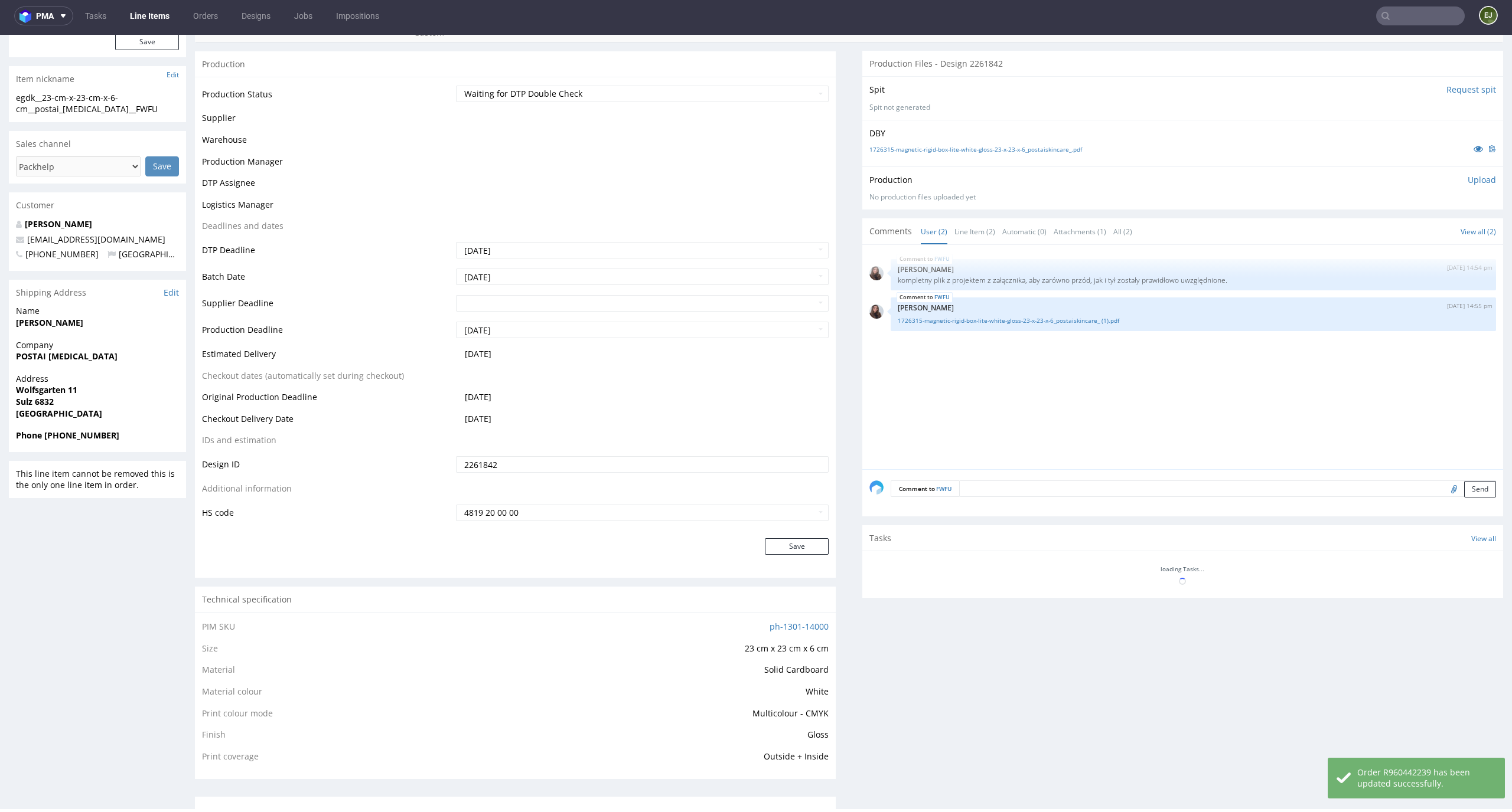
scroll to position [216, 0]
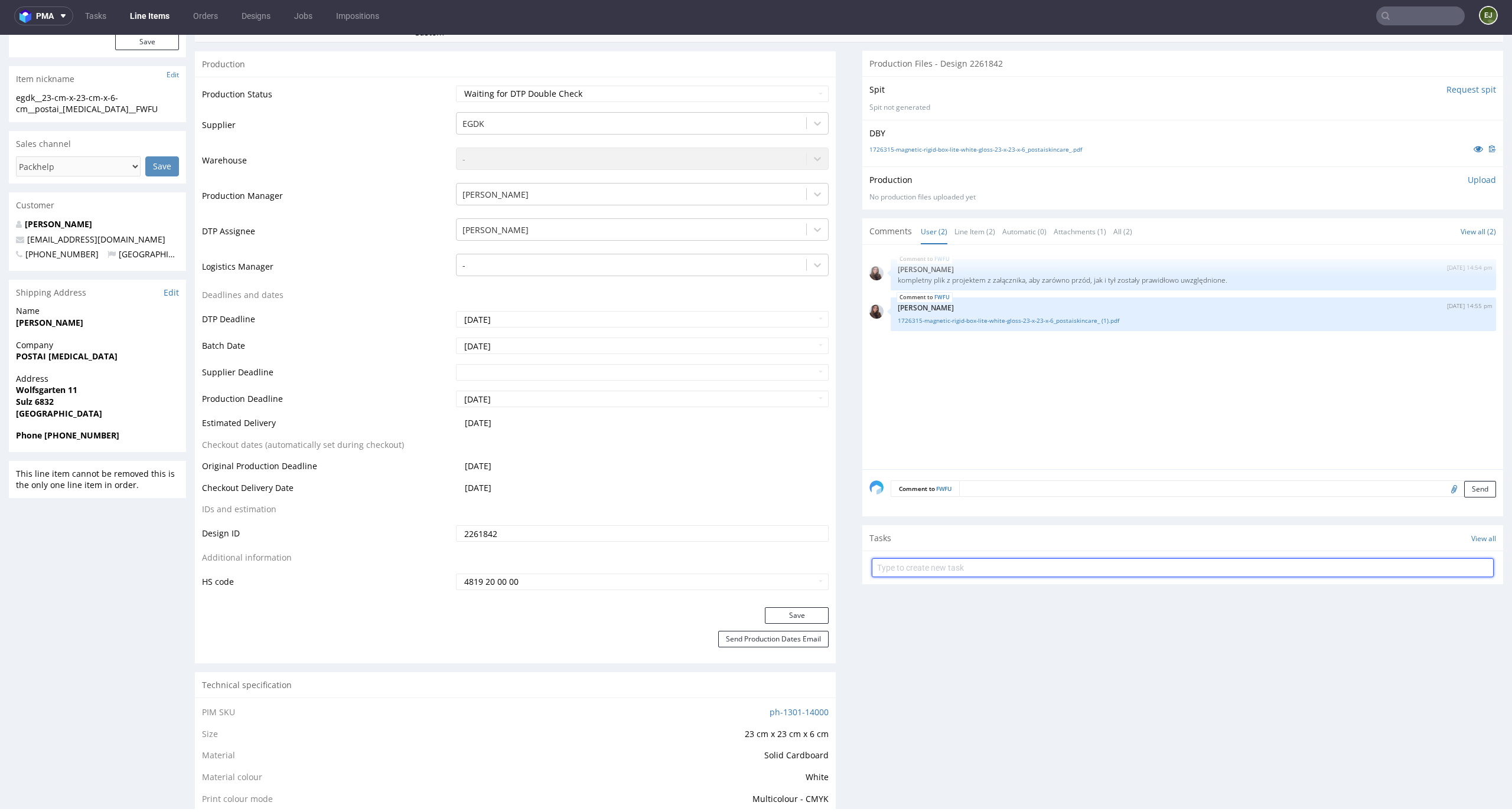
click at [1039, 572] on input "text" at bounding box center [1183, 568] width 622 height 19
type input "dc"
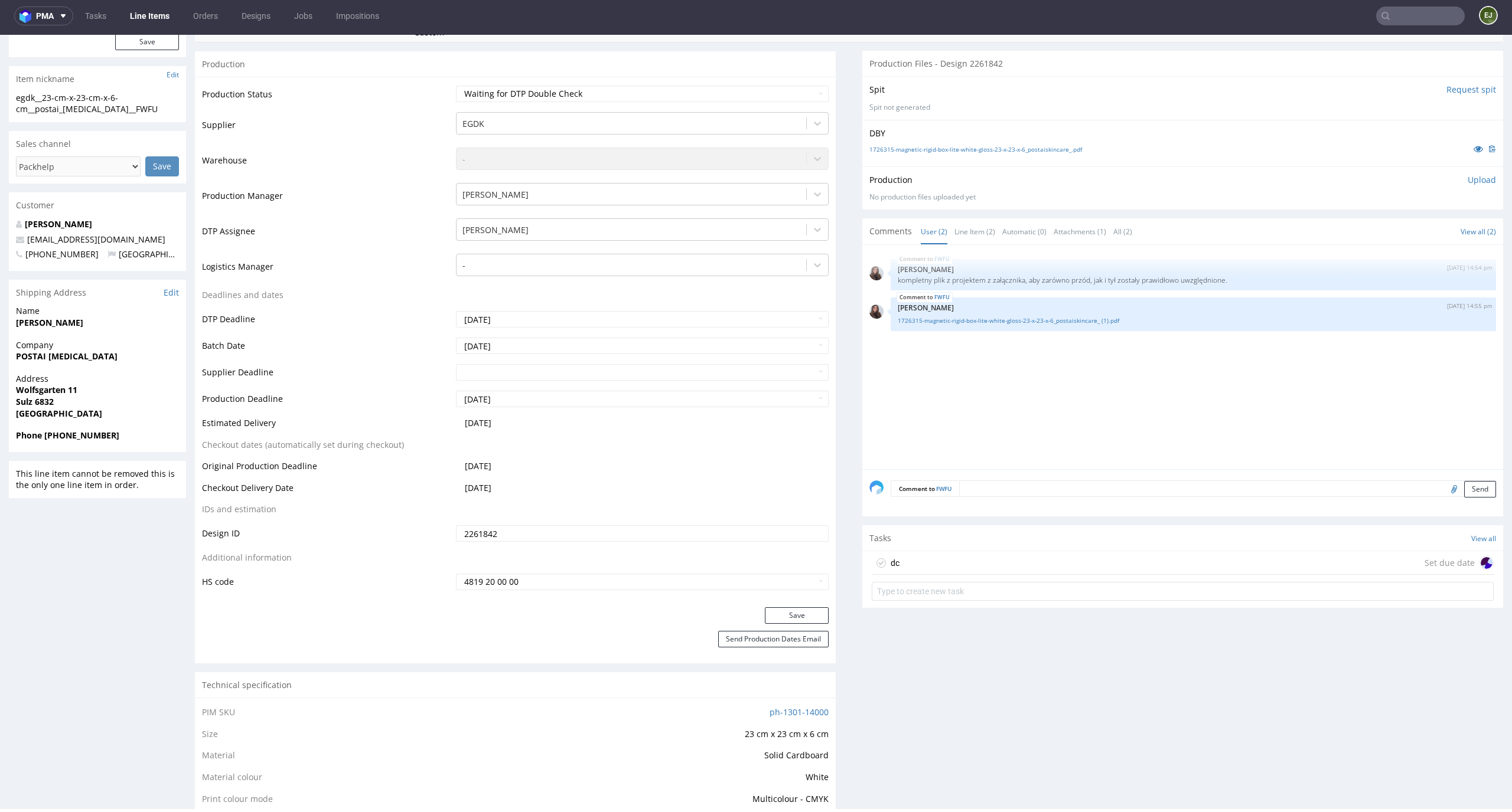
click at [975, 560] on div "dc Set due date" at bounding box center [1183, 563] width 622 height 23
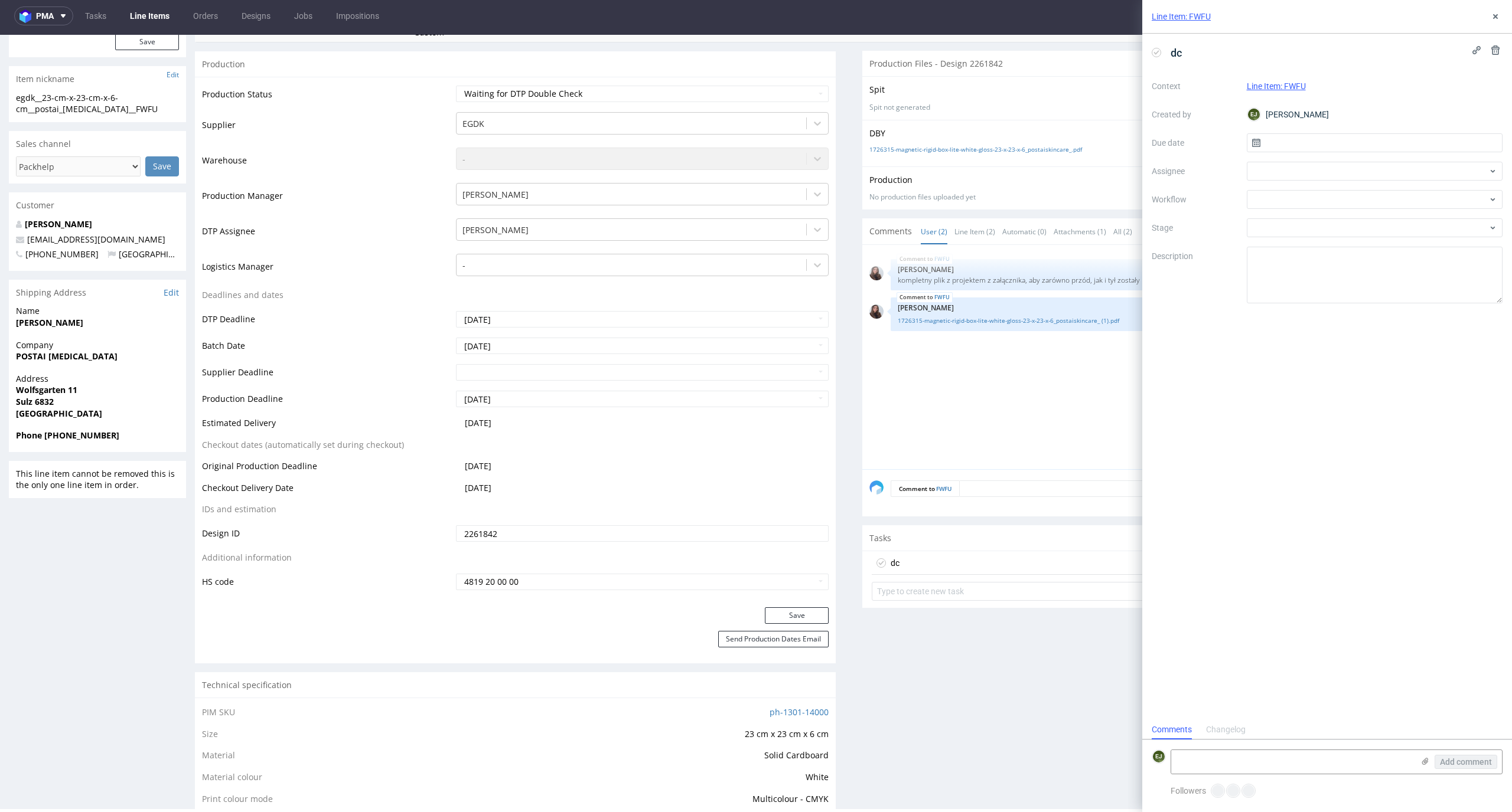
scroll to position [9, 0]
click at [1290, 140] on input "text" at bounding box center [1375, 143] width 257 height 19
click at [1378, 284] on span "24" at bounding box center [1374, 283] width 9 height 12
type input "24/09/2025"
click at [1350, 174] on div at bounding box center [1375, 171] width 257 height 19
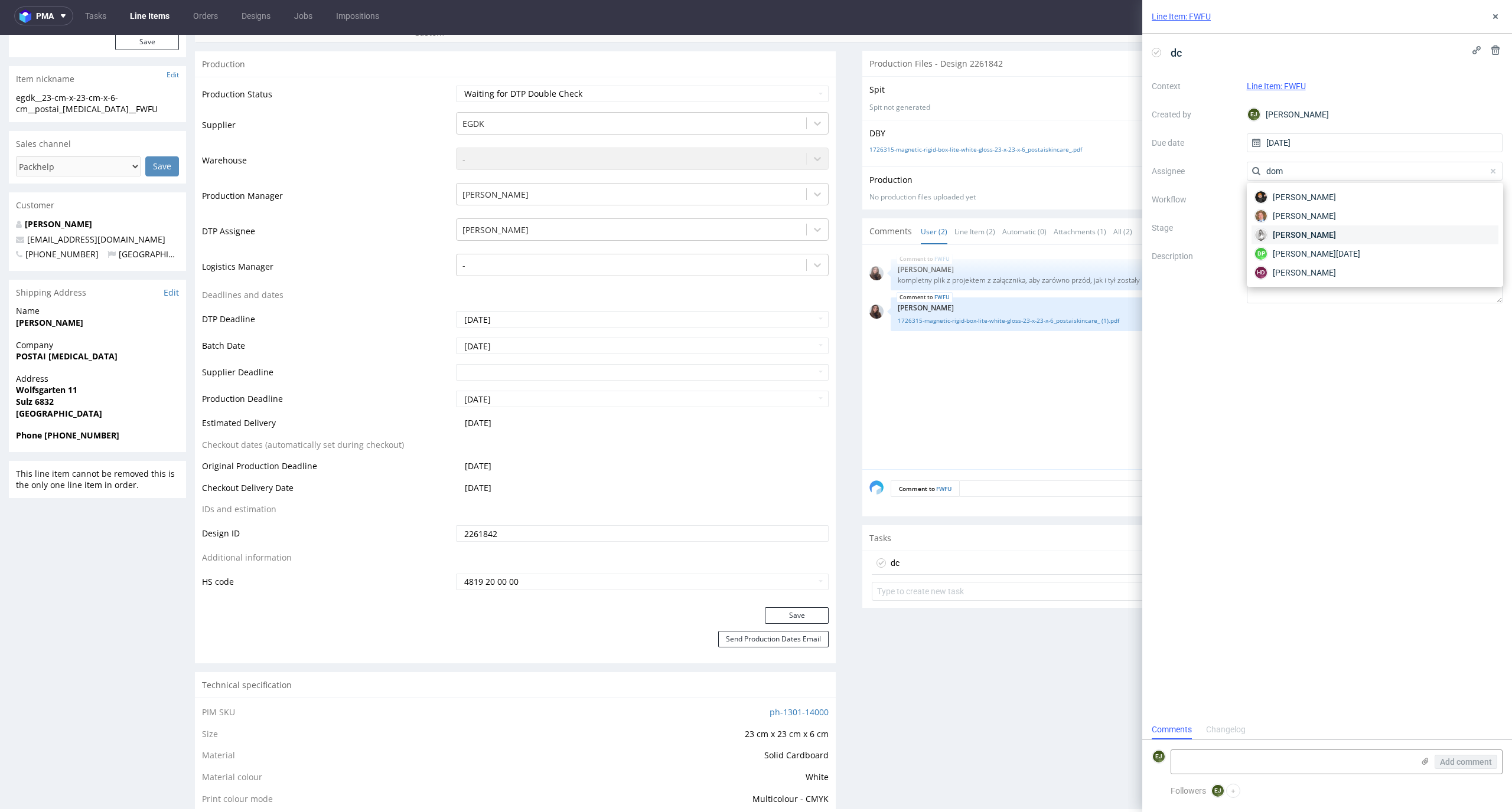
type input "dom"
click at [1351, 235] on div "Dominika Herszel" at bounding box center [1375, 235] width 247 height 19
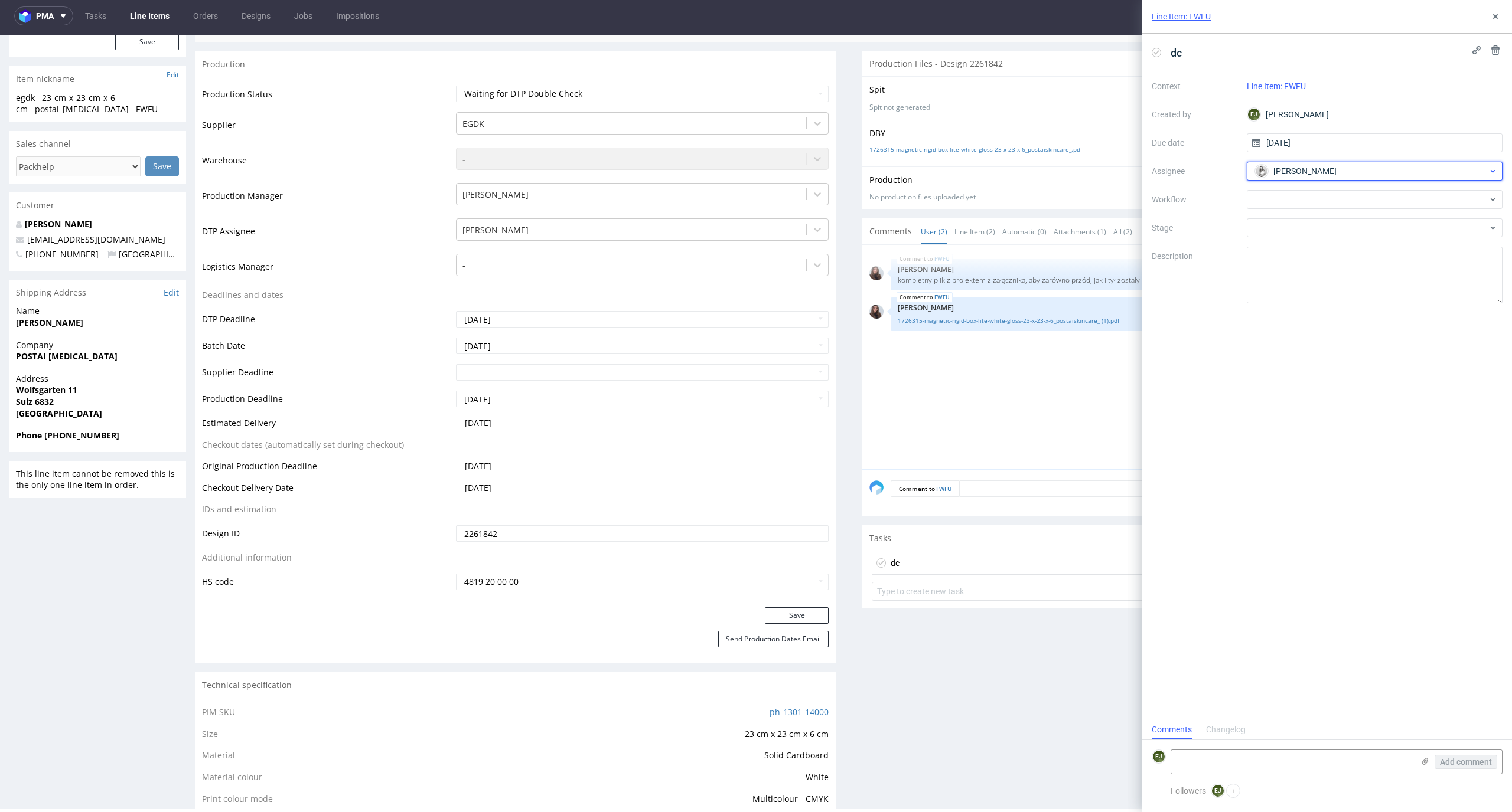
click at [1360, 170] on div "Dominika Herszel" at bounding box center [1370, 171] width 237 height 19
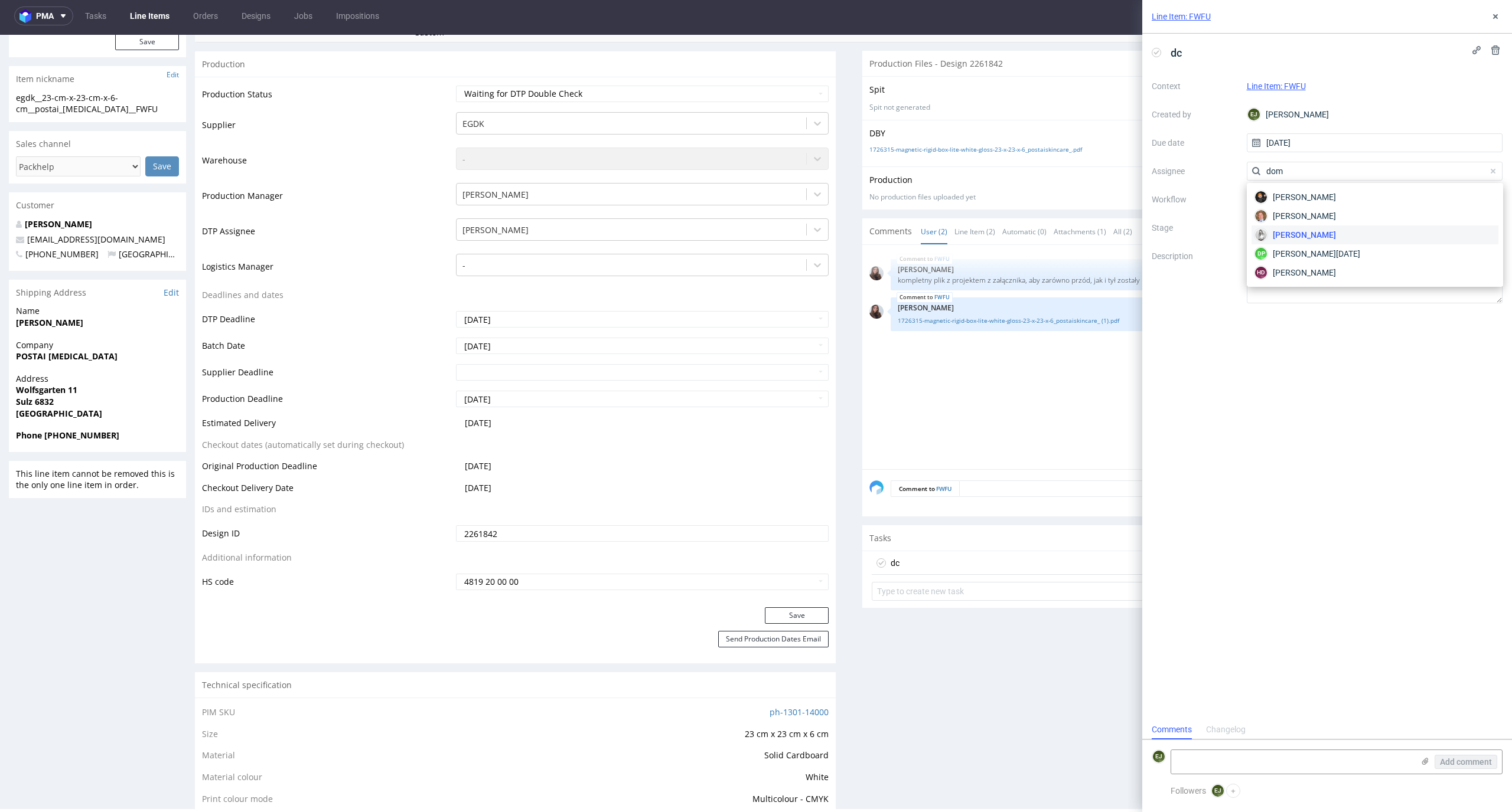
scroll to position [0, 0]
type input "domi"
click at [1368, 272] on div "HD Hapka Dominika" at bounding box center [1375, 272] width 247 height 19
click at [1372, 148] on input "24/09/2025" at bounding box center [1375, 143] width 257 height 19
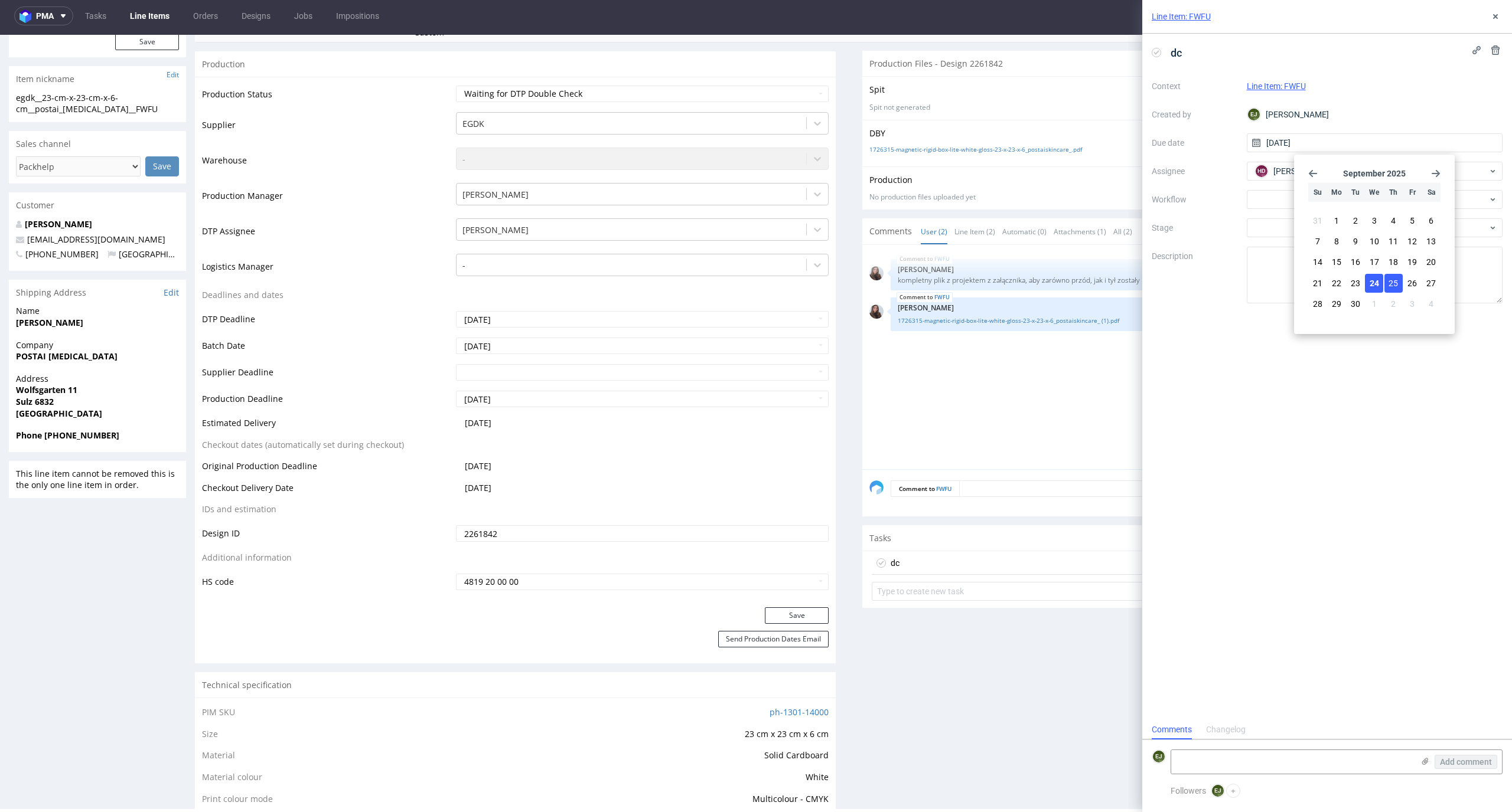
click at [1394, 281] on span "25" at bounding box center [1393, 283] width 9 height 12
type input "25/09/2025"
click at [1376, 204] on div at bounding box center [1375, 200] width 257 height 19
type input "c"
click at [1380, 242] on div "DTP - Double Check" at bounding box center [1375, 242] width 247 height 21
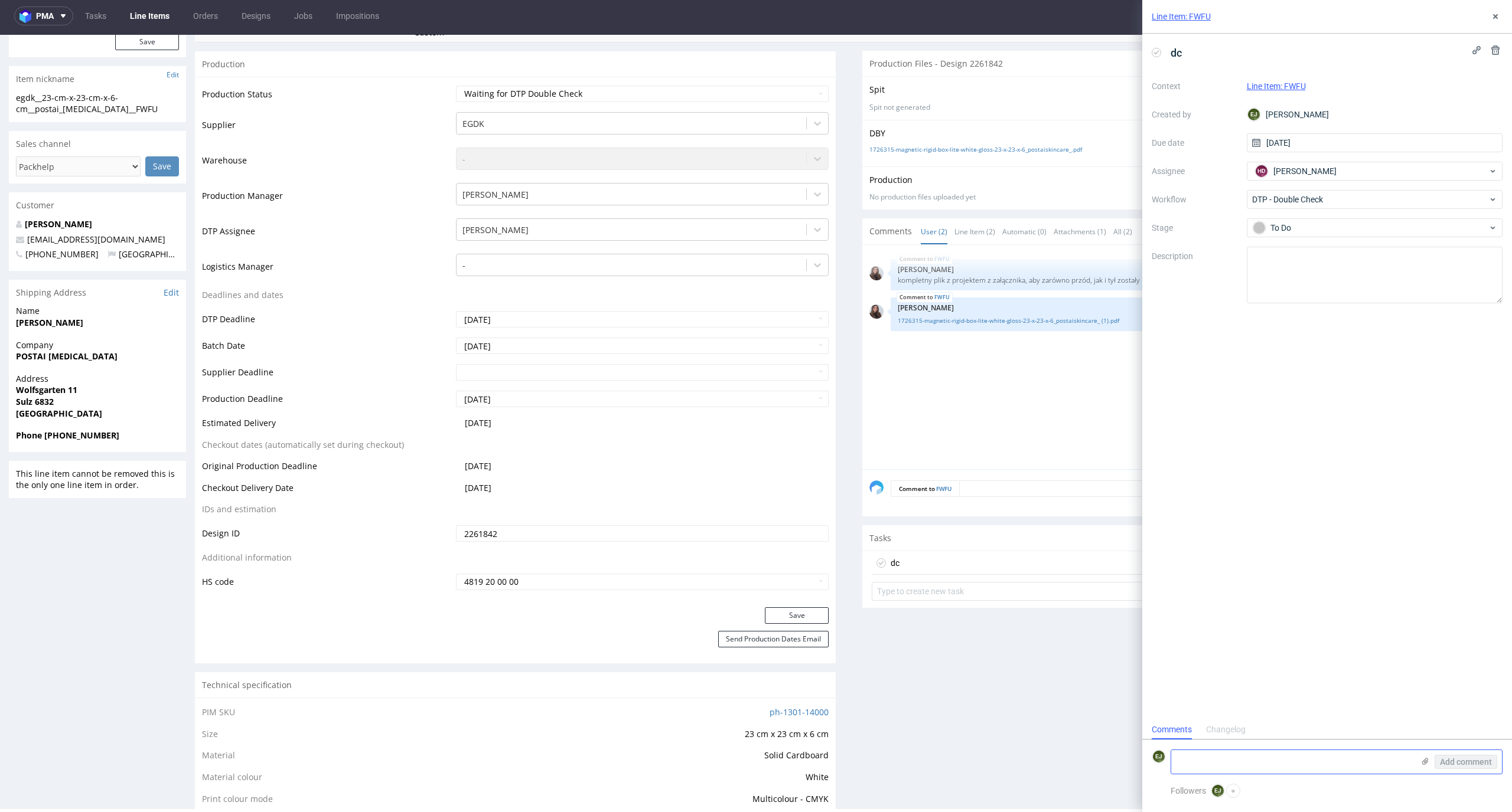
click at [1324, 767] on textarea at bounding box center [1292, 762] width 242 height 23
drag, startPoint x: 1290, startPoint y: 758, endPoint x: 1139, endPoint y: 765, distance: 151.2
click at [1139, 765] on div "Line Item: FWFU dc Context Line Item: FWFU Created by EJ Elżbieta Jelińska Due …" at bounding box center [1320, 406] width 384 height 812
click at [1428, 761] on icon at bounding box center [1425, 761] width 9 height 9
click at [0, 0] on input "file" at bounding box center [0, 0] width 0 height 0
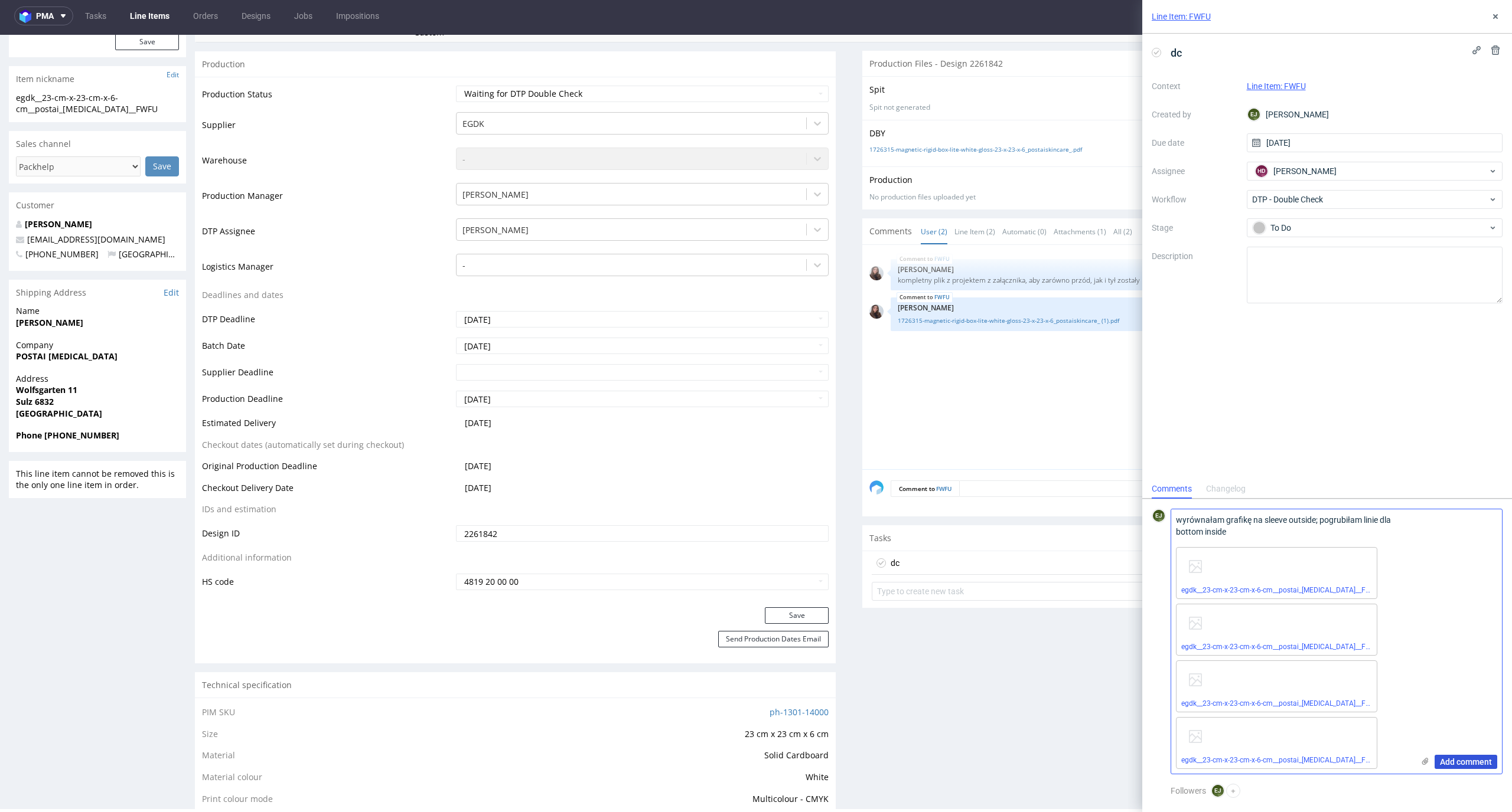
type textarea "wyrównałam grafikę na sleeve outside; pogrubiłam linie dla bottom inside"
click at [1453, 755] on button "Add comment" at bounding box center [1466, 762] width 63 height 14
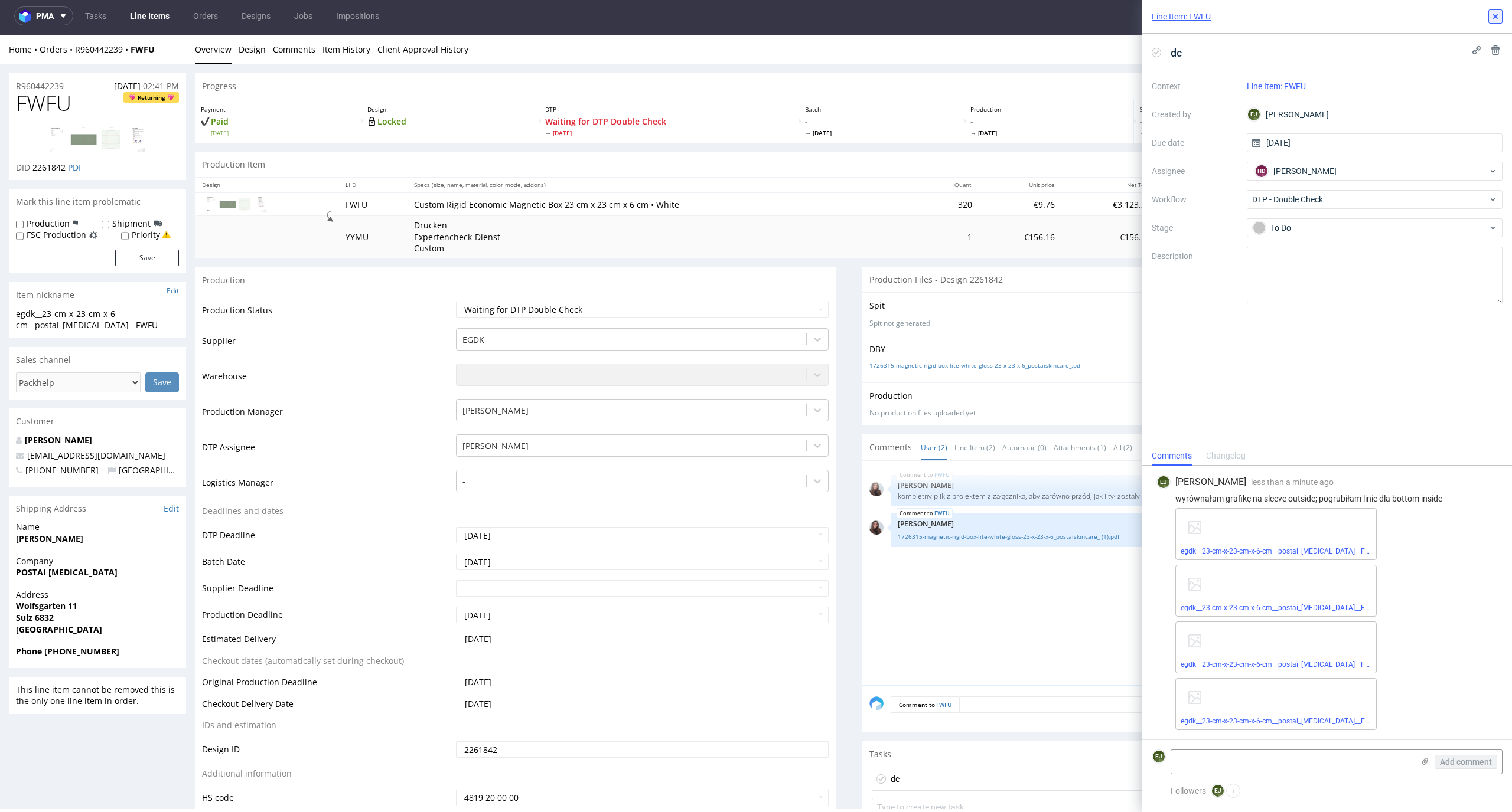
click at [1493, 15] on icon at bounding box center [1495, 17] width 9 height 9
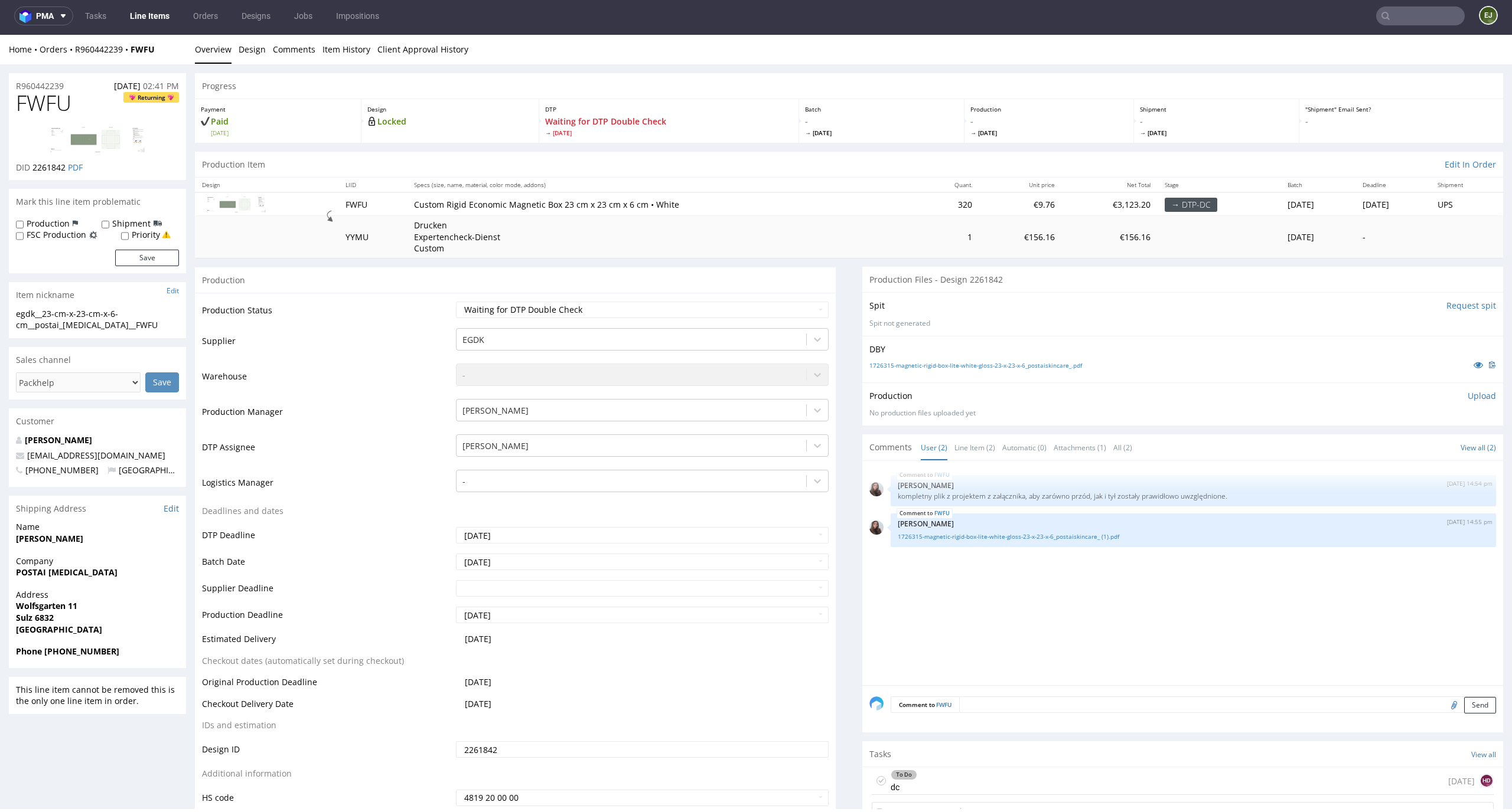
click at [155, 18] on link "Line Items" at bounding box center [150, 16] width 53 height 19
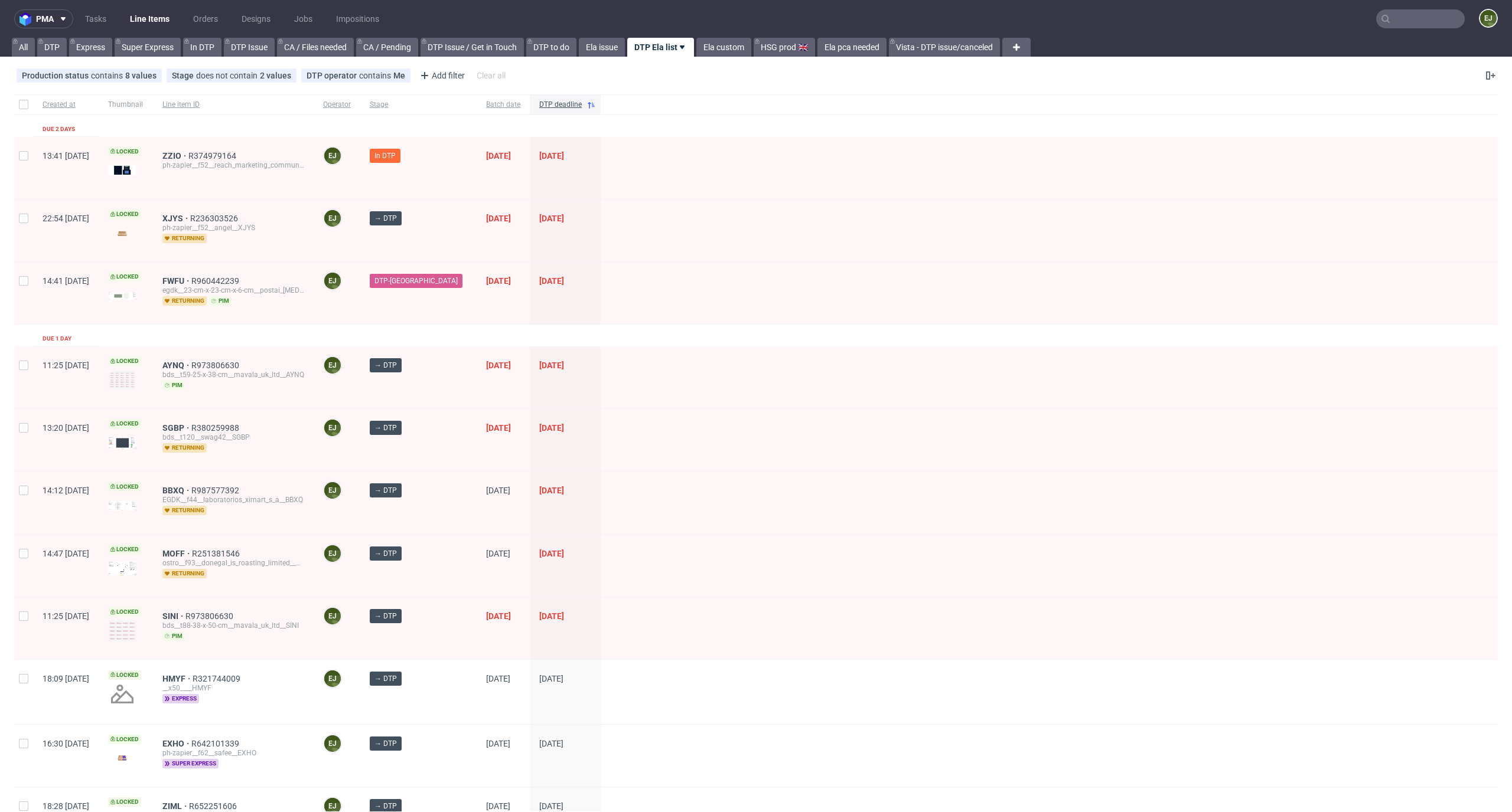
click at [201, 161] on div "ph-zapier__f52__reach_marketing_communications_ltd__ZZIO" at bounding box center [233, 165] width 142 height 9
click at [188, 152] on span "ZZIO" at bounding box center [175, 156] width 26 height 9
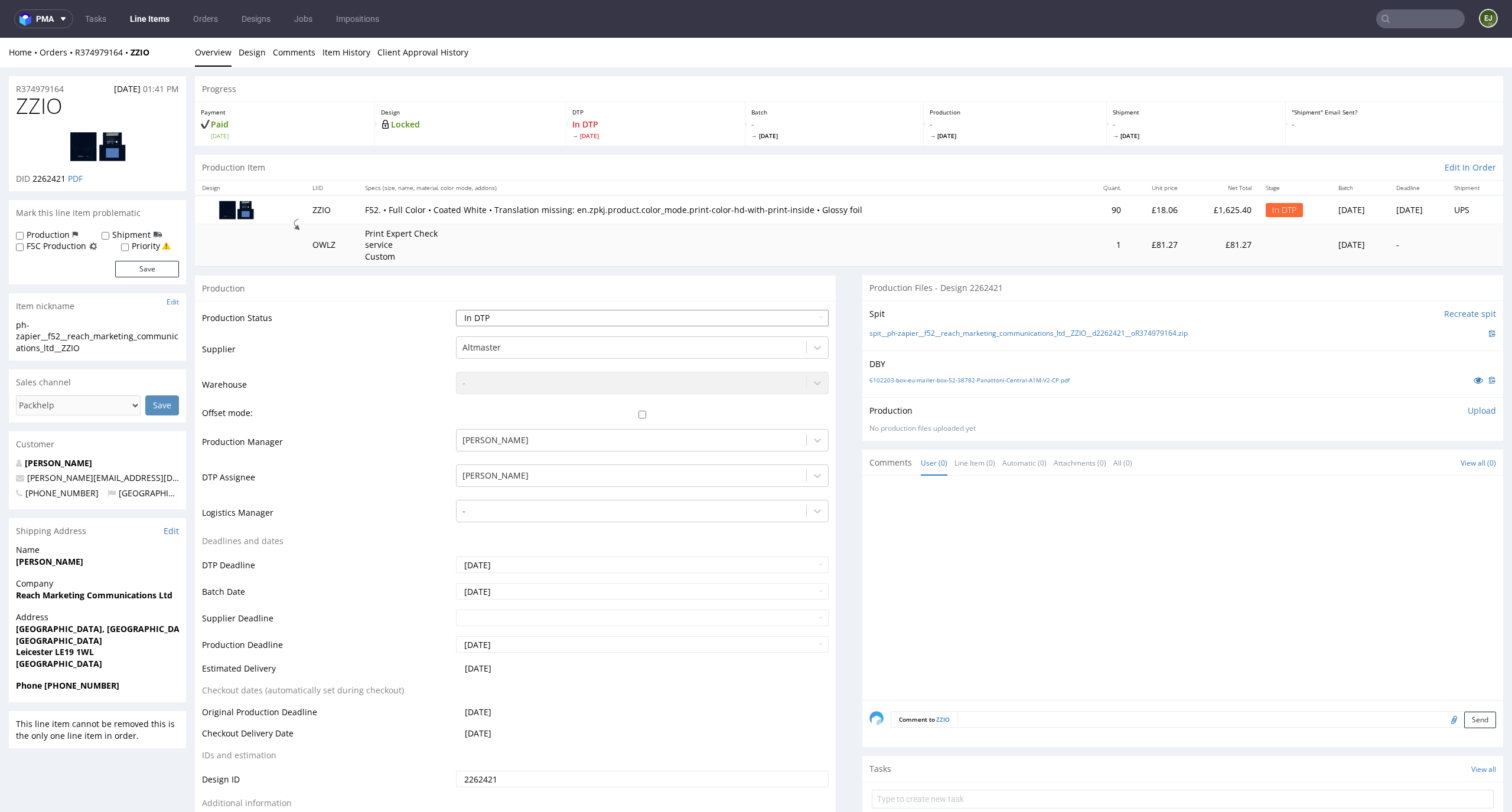
click at [759, 321] on select "Waiting for Artwork Waiting for Diecut Waiting for Mockup Waiting for DTP Waiti…" at bounding box center [642, 318] width 373 height 17
select select "dtp_waiting_for_check"
click at [456, 310] on select "Waiting for Artwork Waiting for Diecut Waiting for Mockup Waiting for DTP Waiti…" at bounding box center [642, 318] width 373 height 17
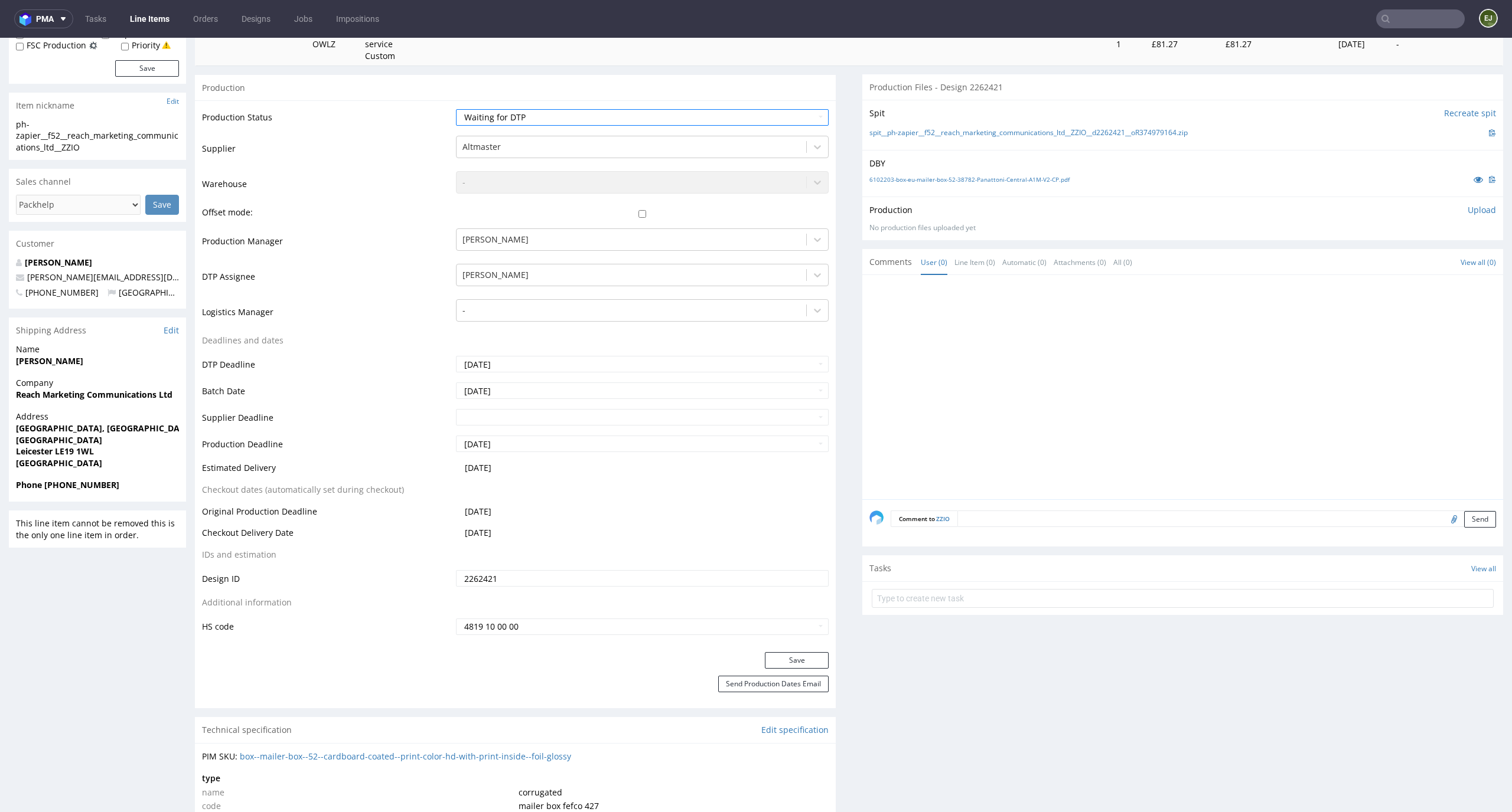
scroll to position [272, 0]
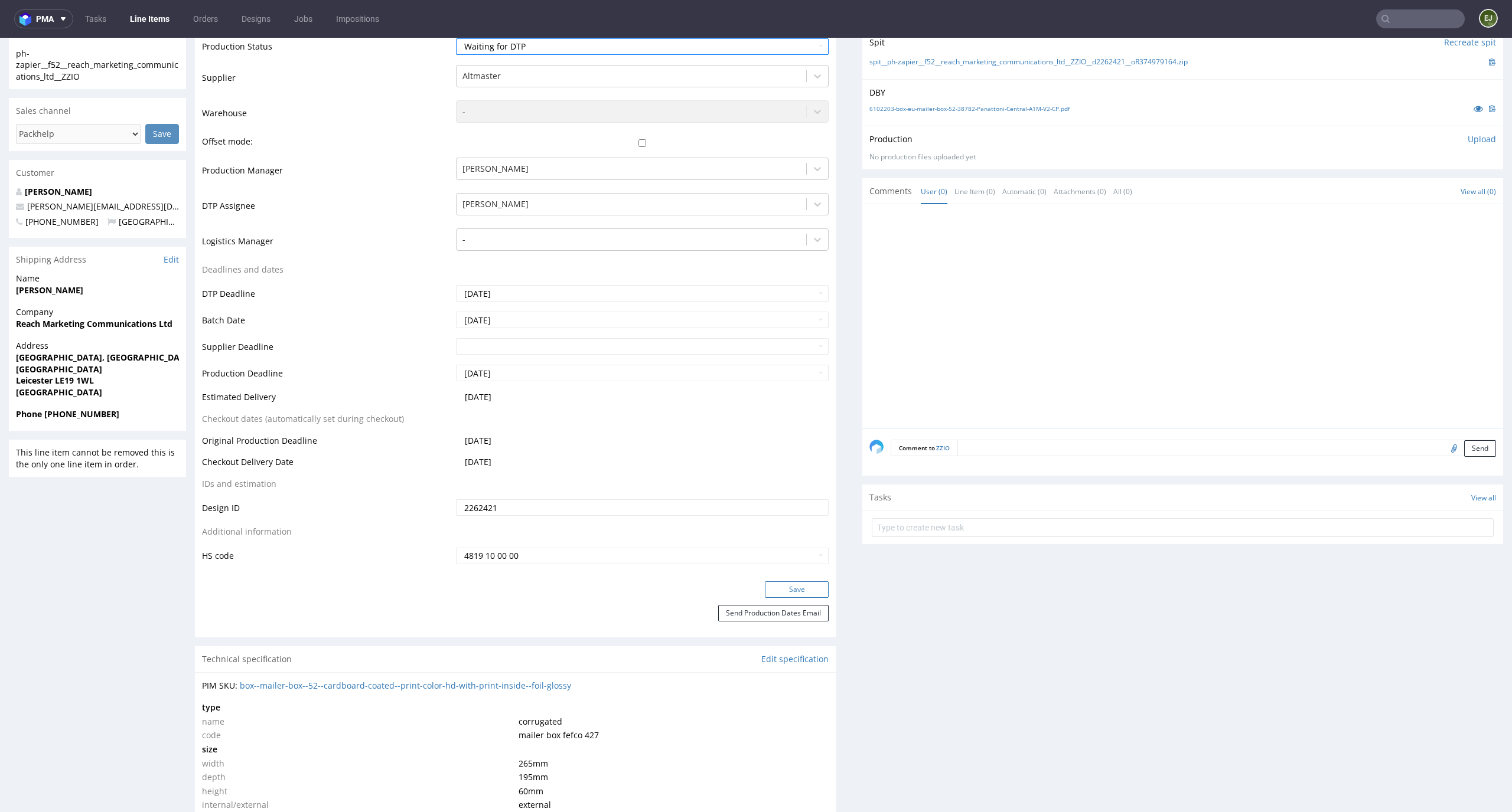
click at [790, 593] on button "Save" at bounding box center [796, 590] width 63 height 17
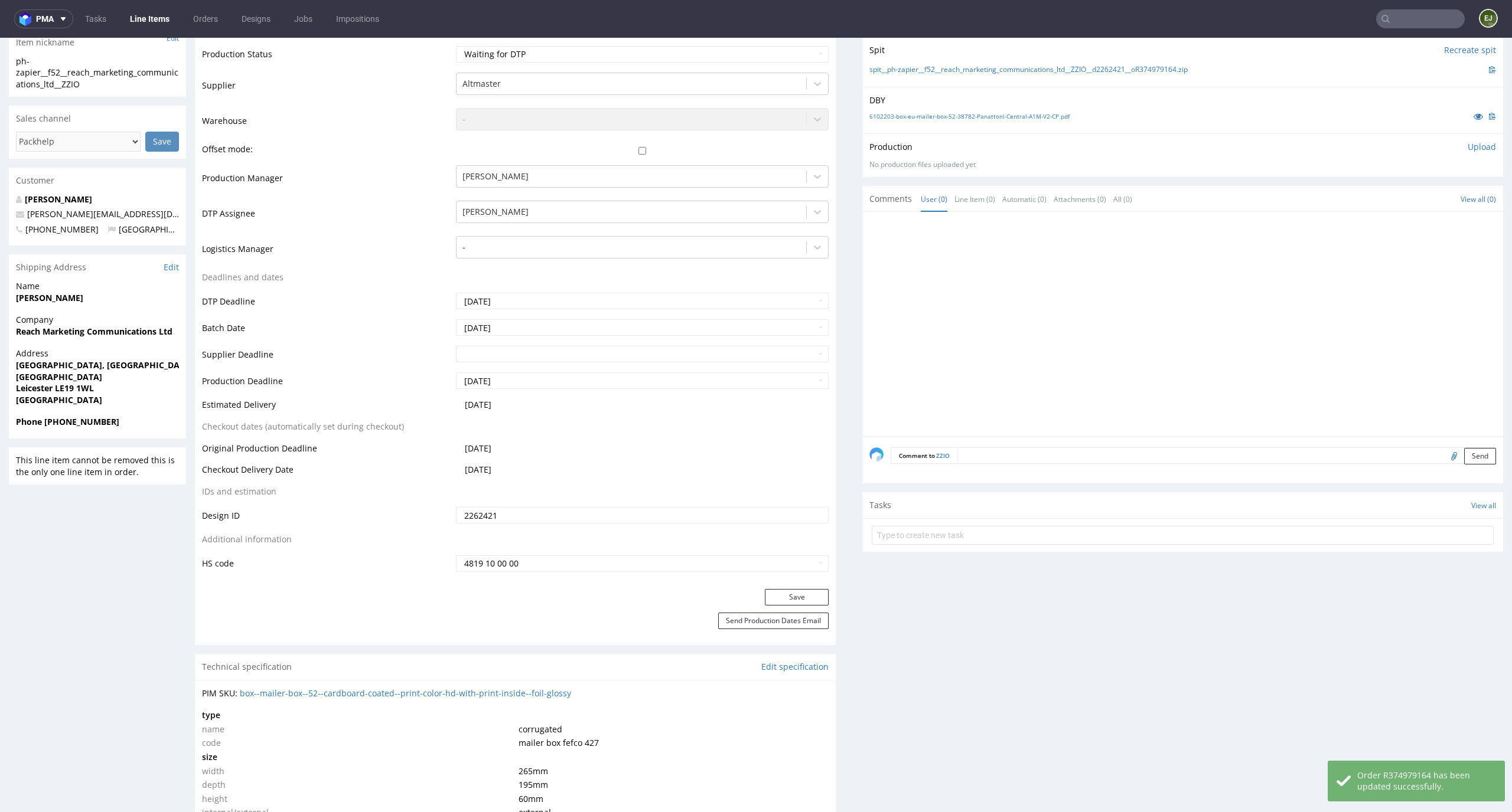
scroll to position [0, 0]
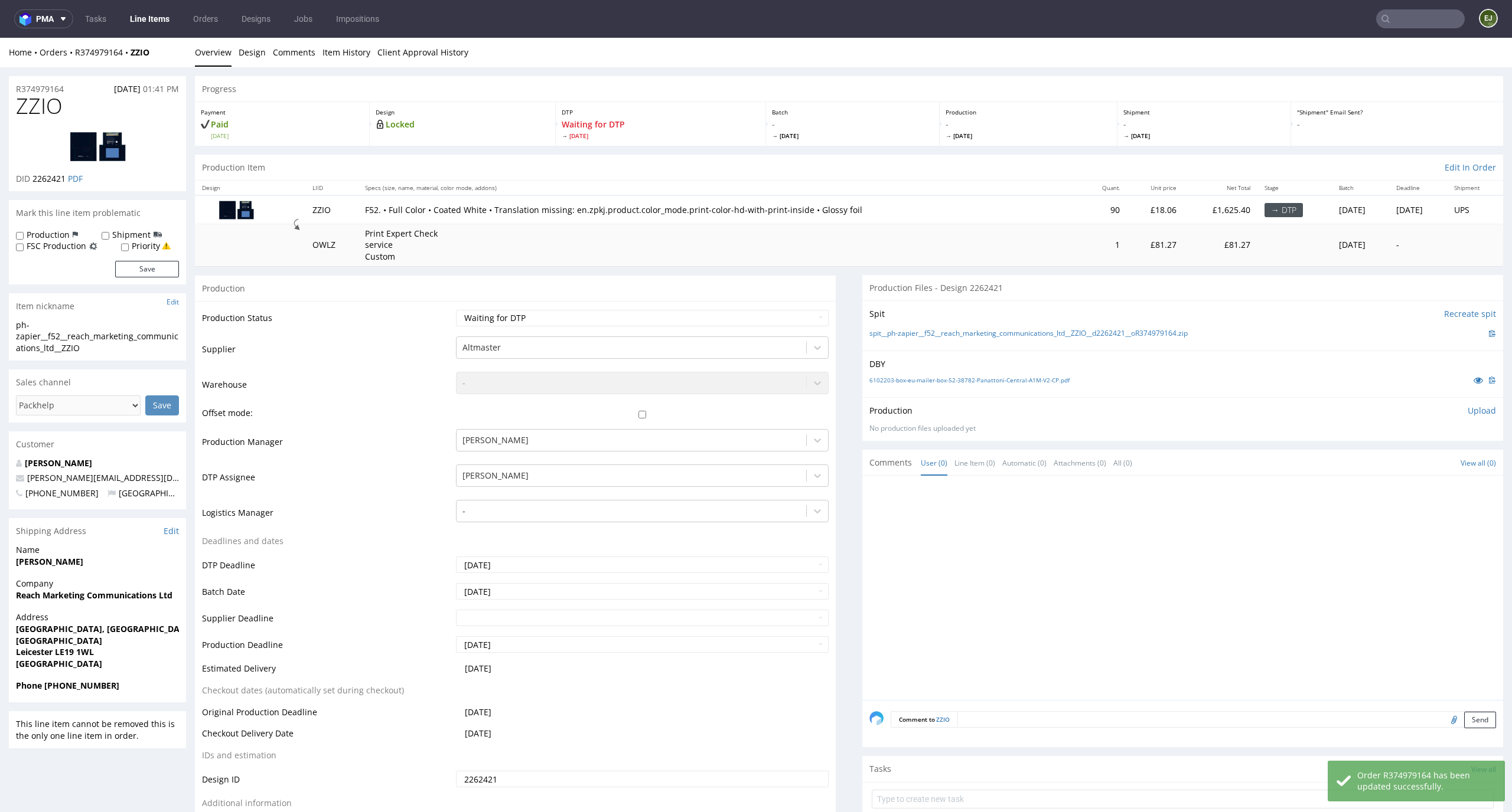
click at [142, 17] on link "Line Items" at bounding box center [150, 19] width 53 height 19
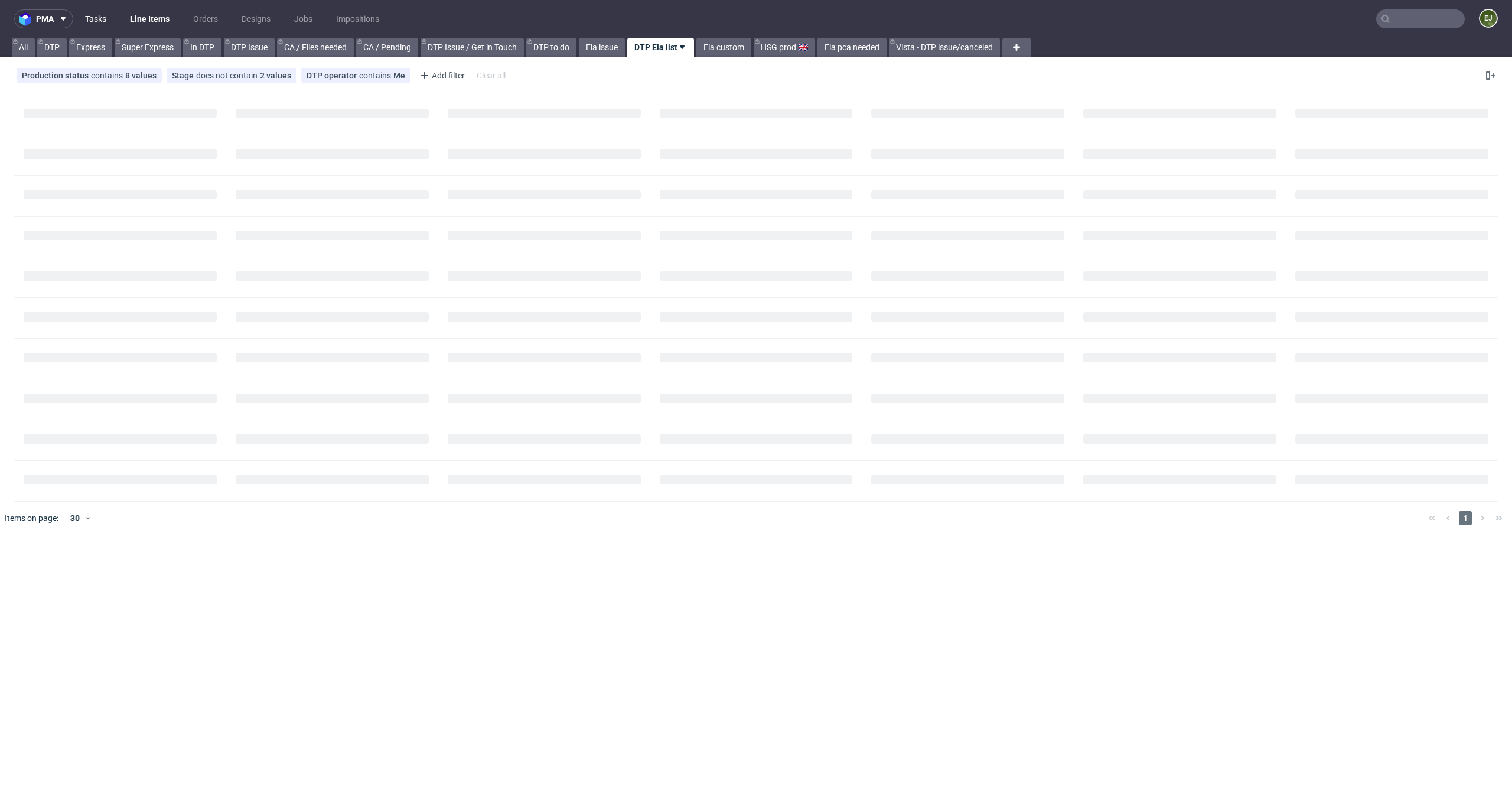
click at [102, 16] on link "Tasks" at bounding box center [96, 19] width 35 height 19
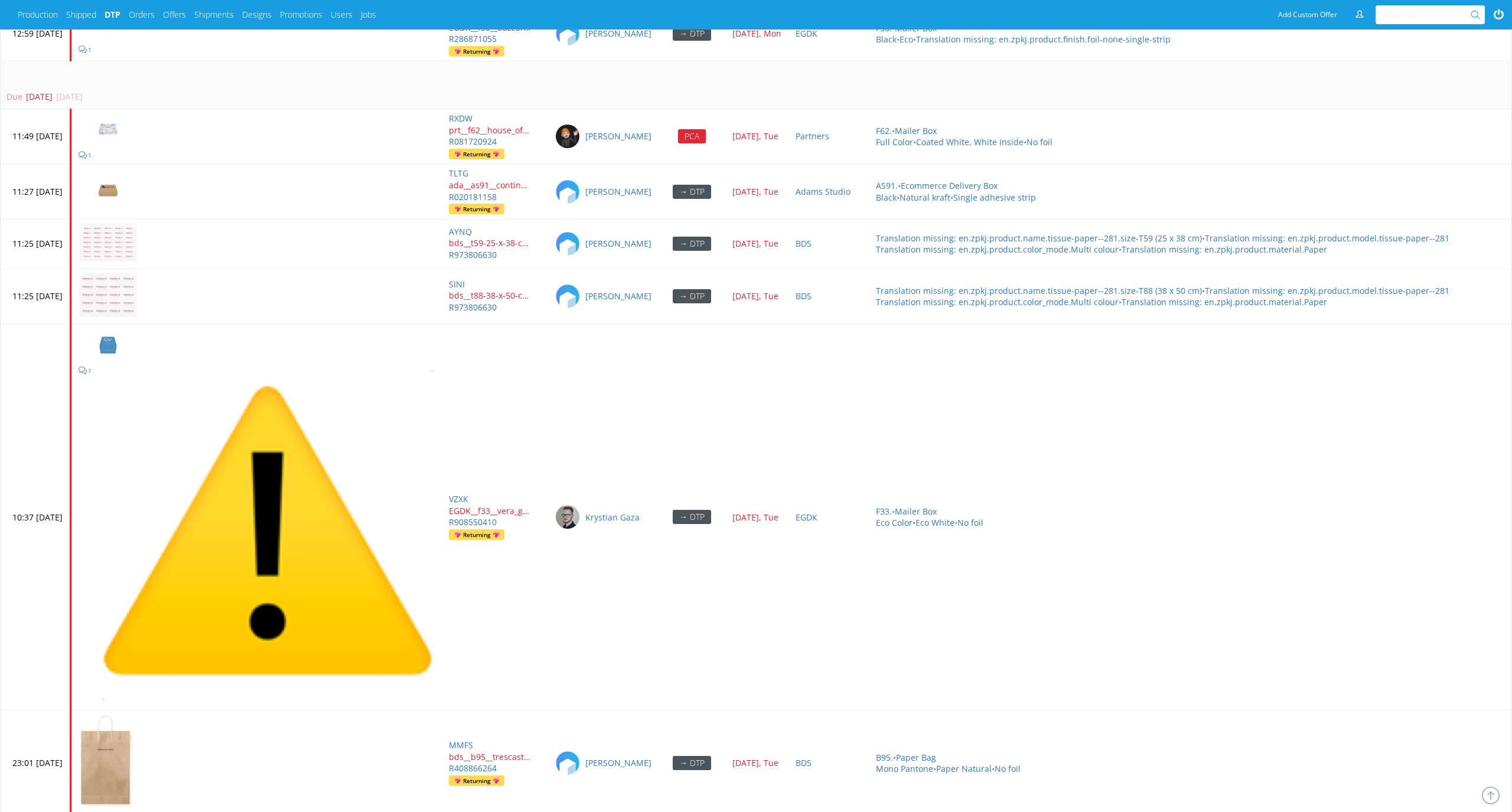
scroll to position [5080, 0]
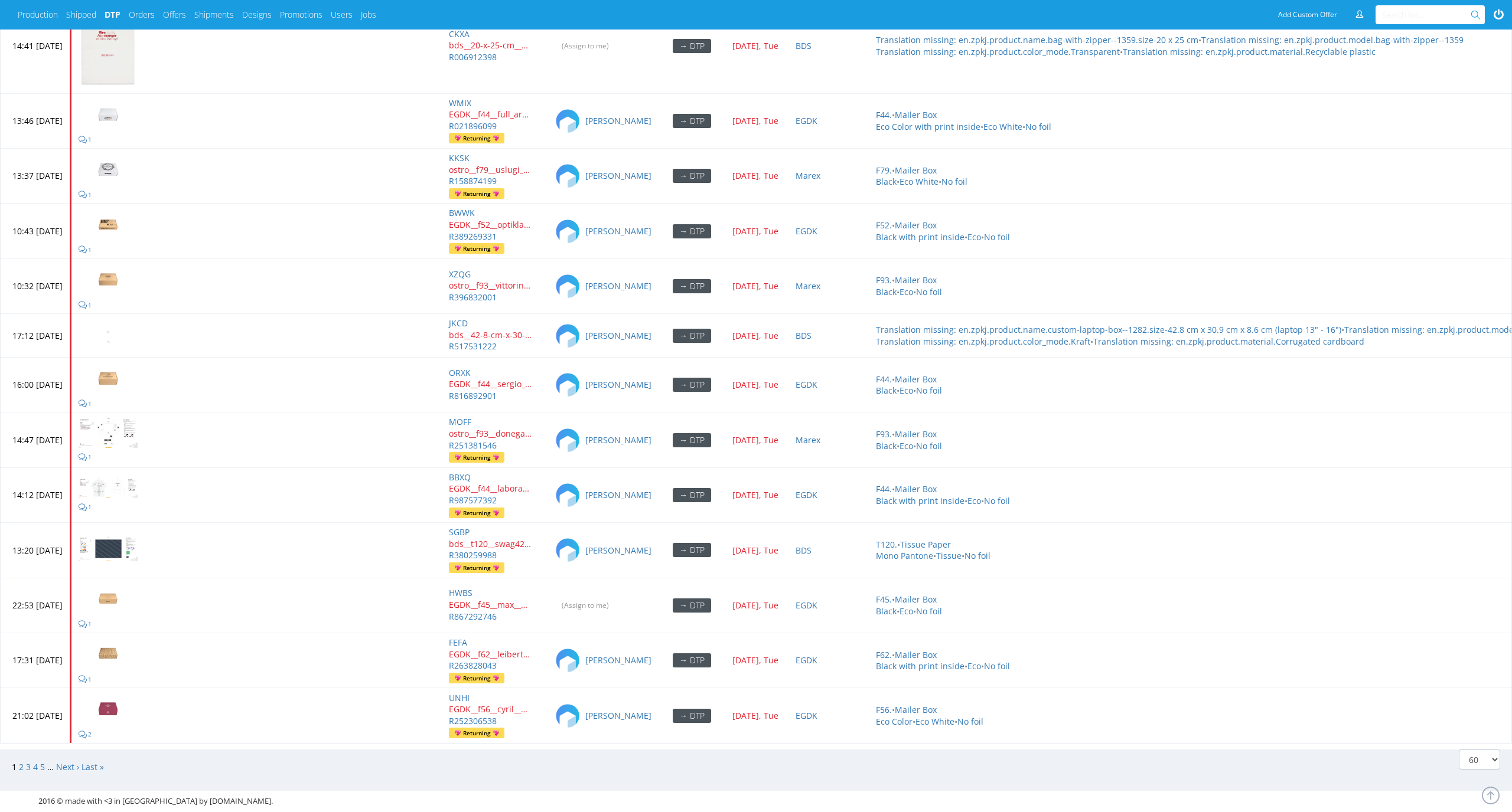
click at [22, 761] on span "2" at bounding box center [22, 767] width 7 height 11
click at [20, 761] on link "2" at bounding box center [21, 767] width 5 height 11
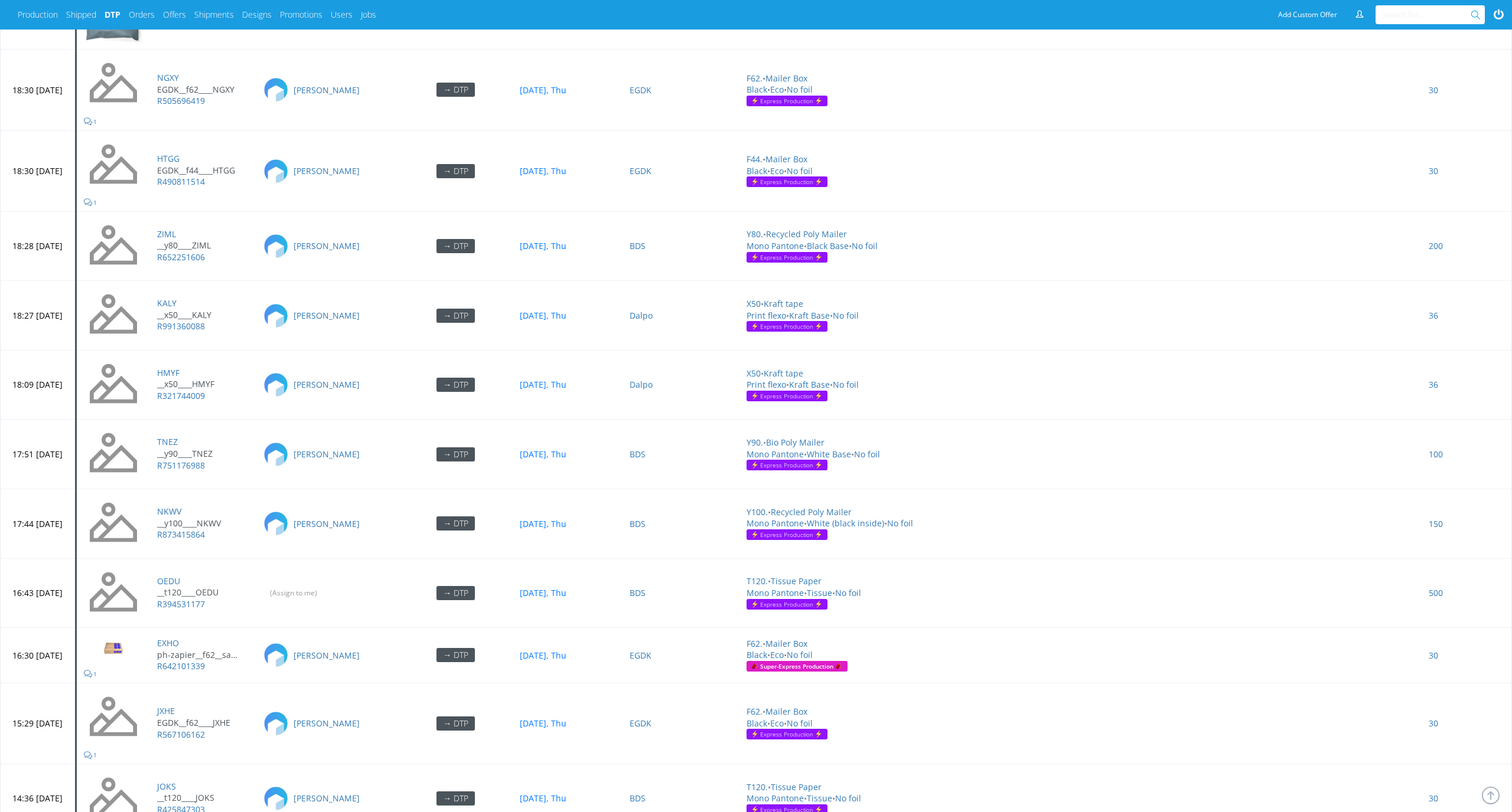
scroll to position [3340, 0]
